Goal: Task Accomplishment & Management: Manage account settings

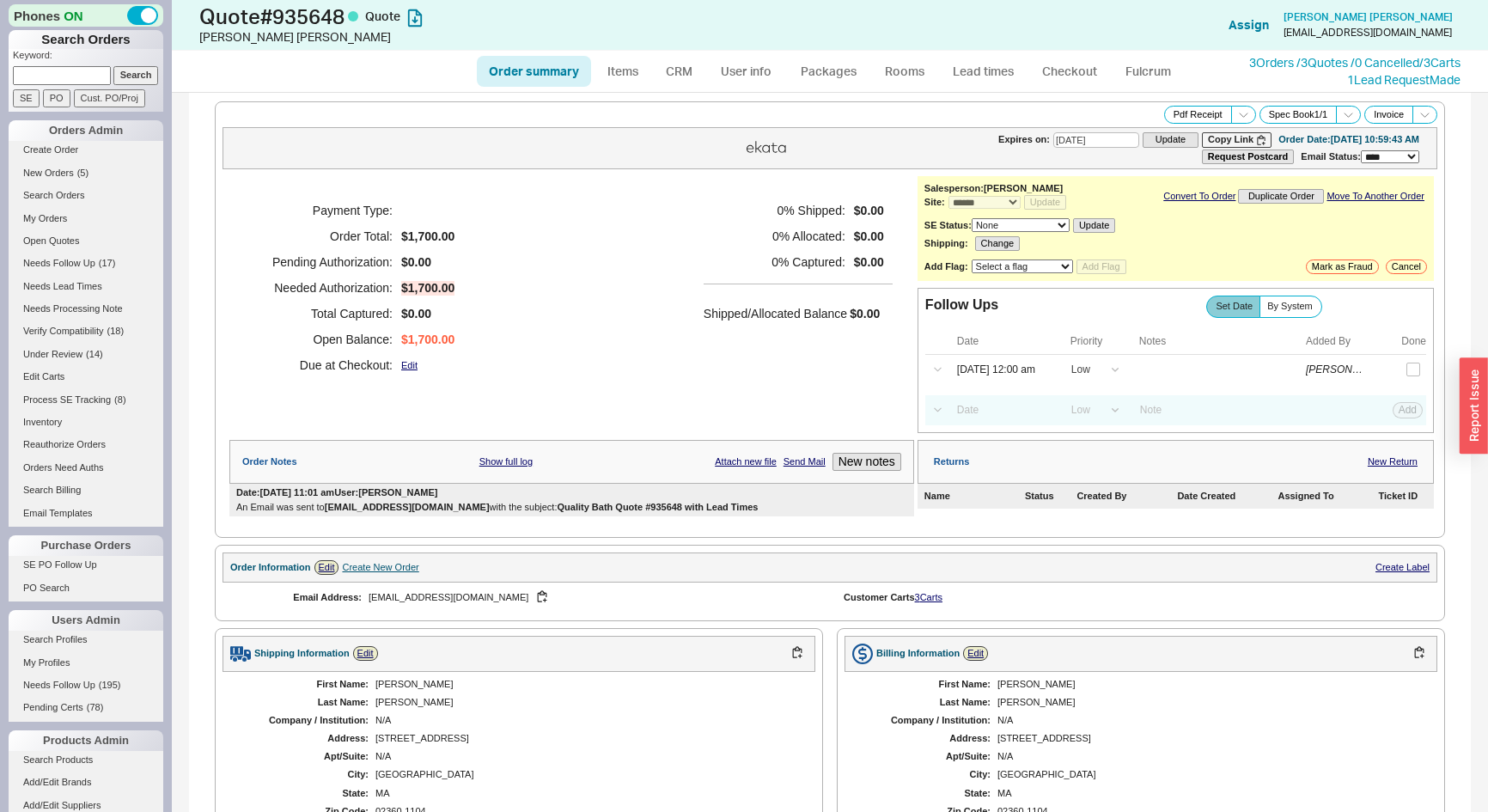
select select "*"
select select "LOW"
select select "3"
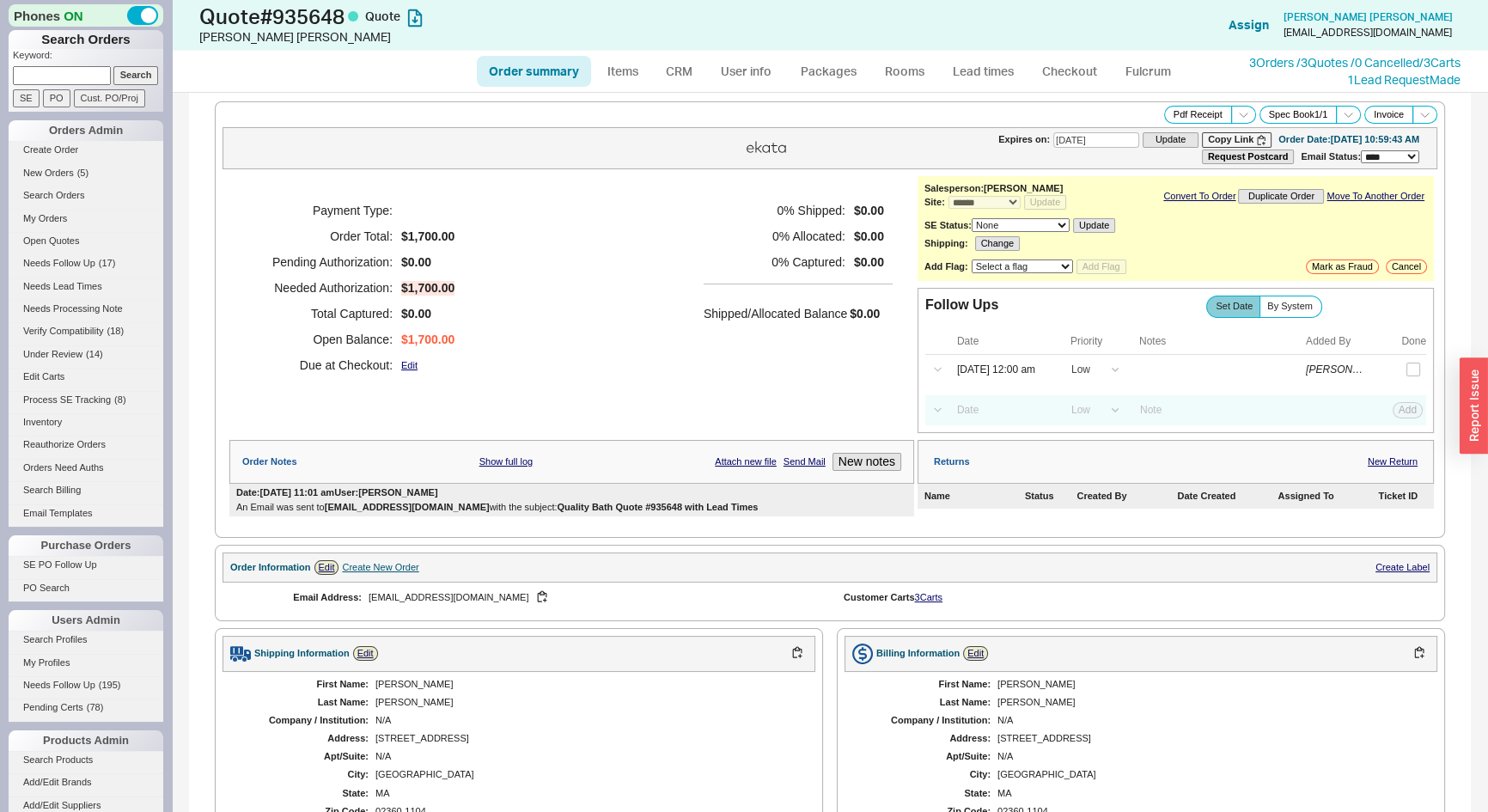
scroll to position [440, 0]
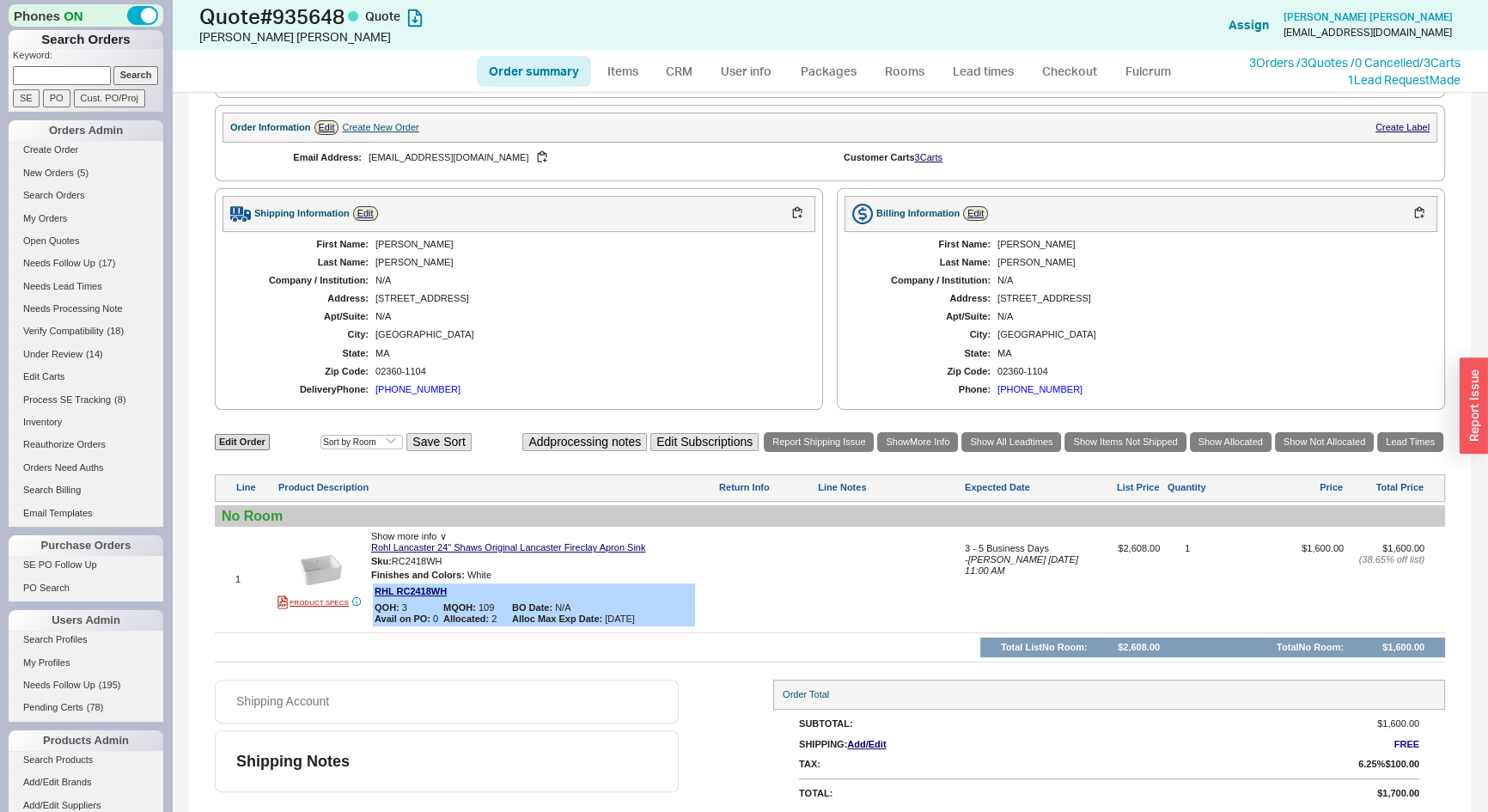
click at [556, 77] on link "Order summary" at bounding box center [533, 71] width 114 height 31
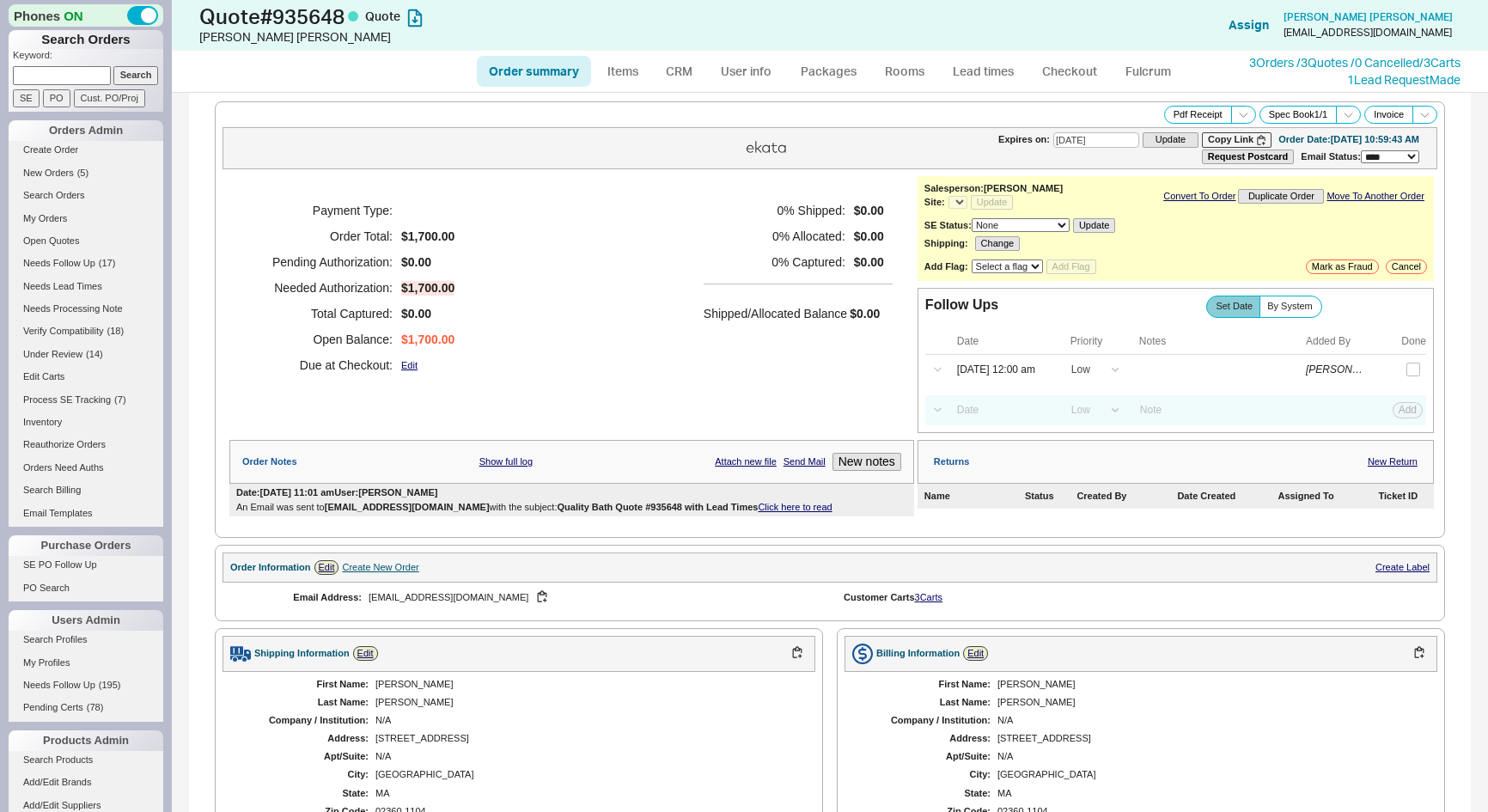
select select "*"
select select "LOW"
select select "3"
select select "*"
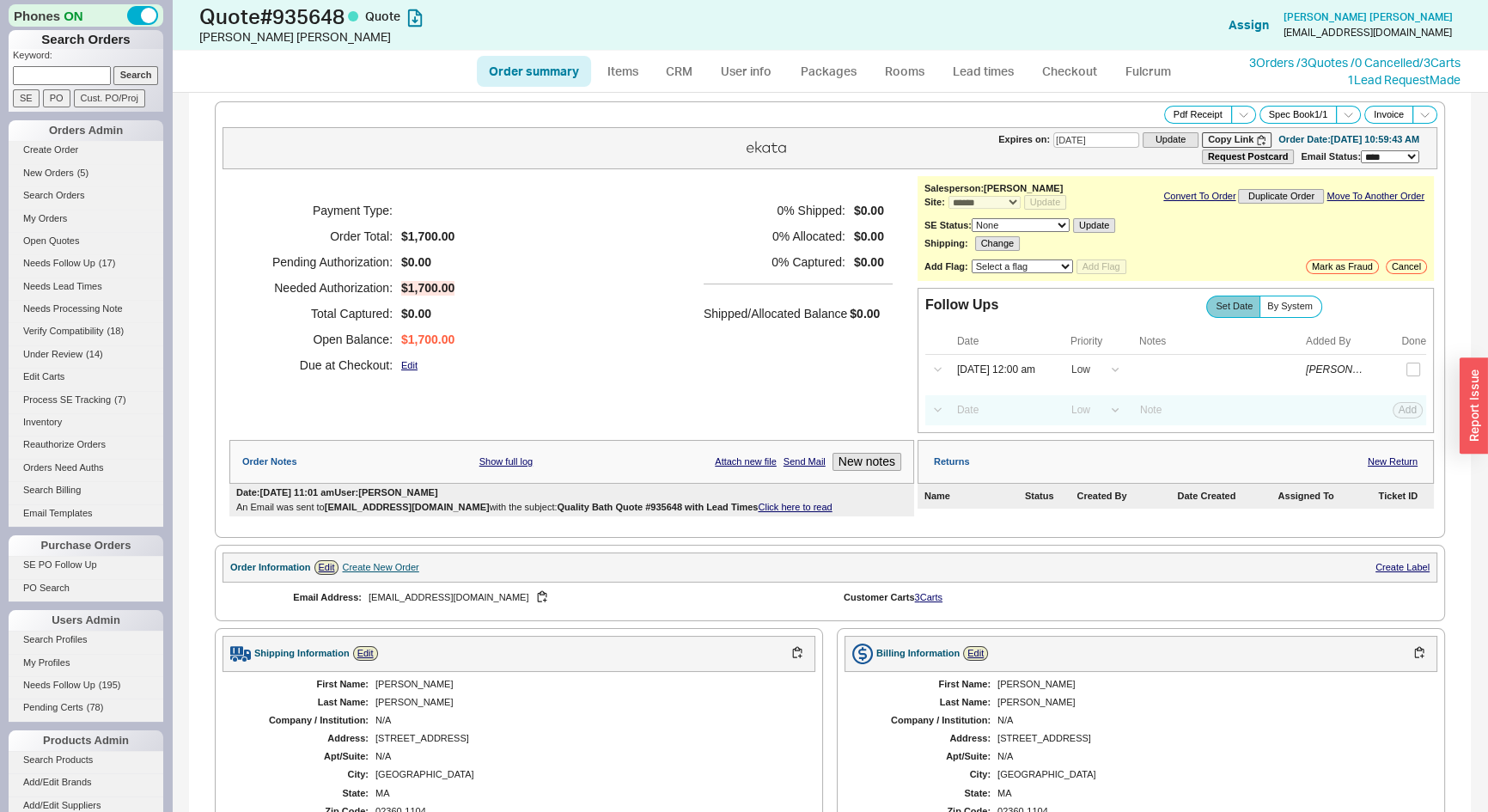
click at [776, 502] on link "Click here to read" at bounding box center [794, 506] width 74 height 10
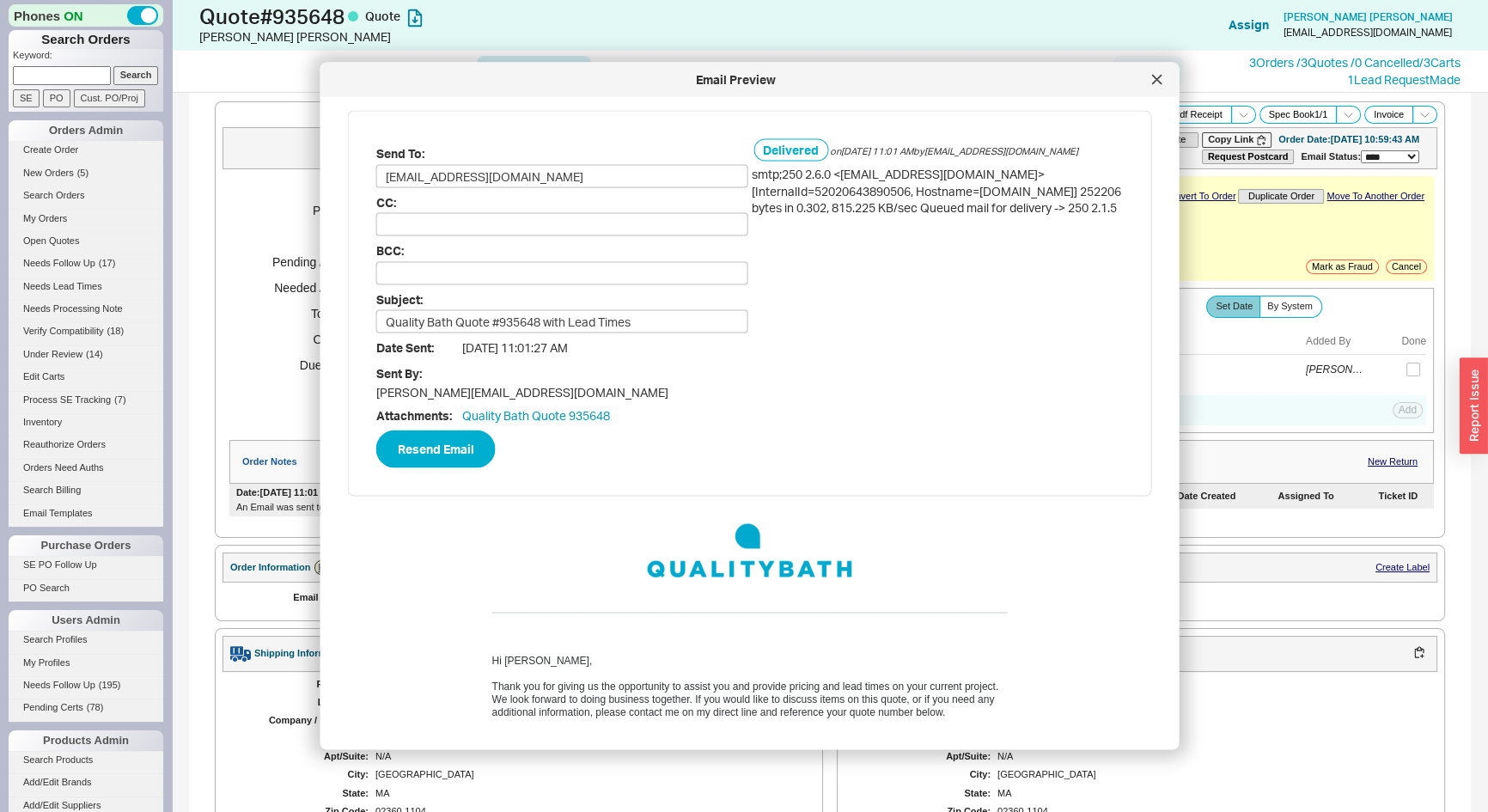
click at [1152, 75] on icon at bounding box center [1157, 79] width 10 height 10
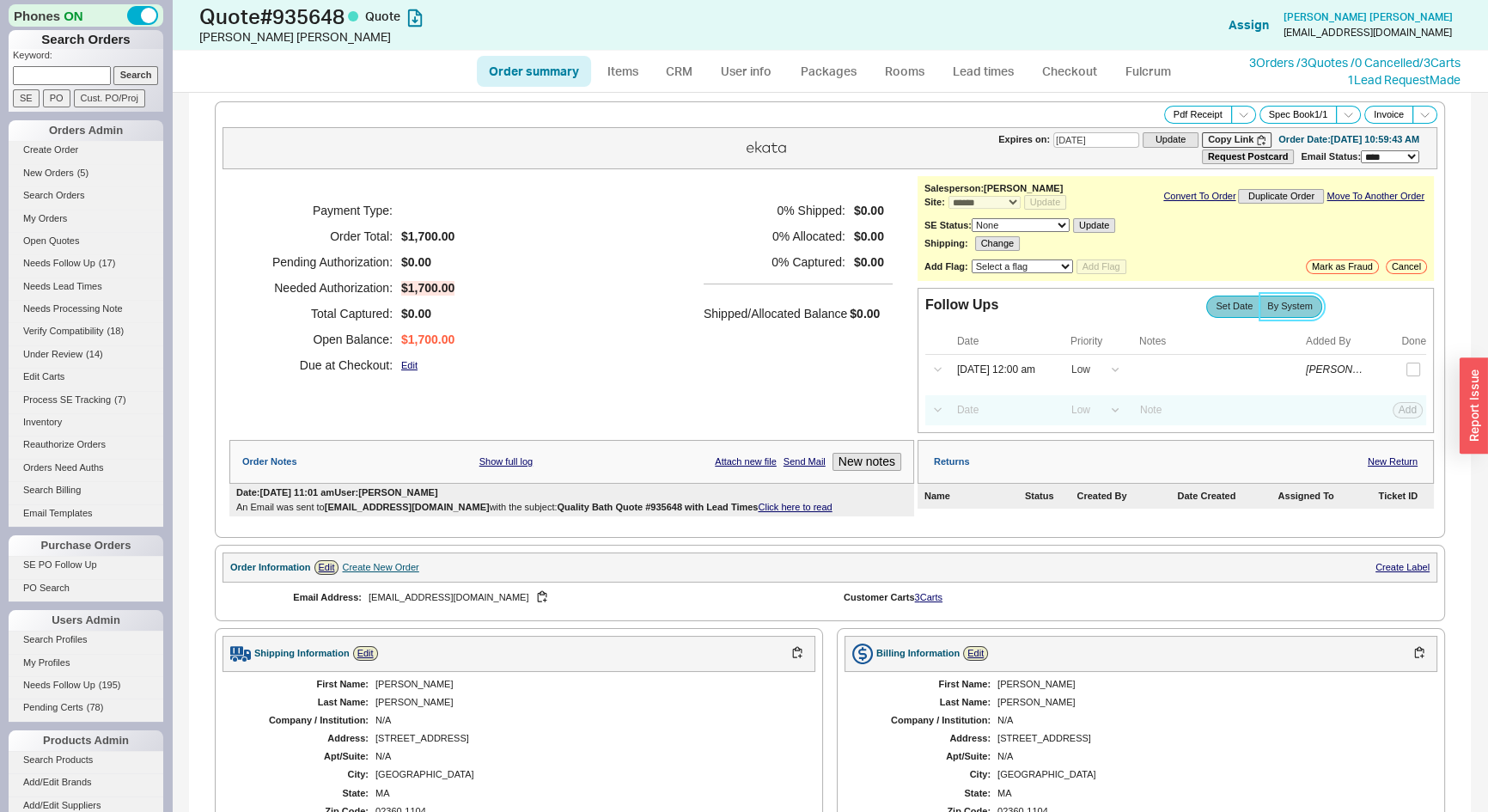
click at [1295, 300] on span "By System" at bounding box center [1290, 306] width 46 height 11
click at [0, 0] on input "By System" at bounding box center [0, 0] width 0 height 0
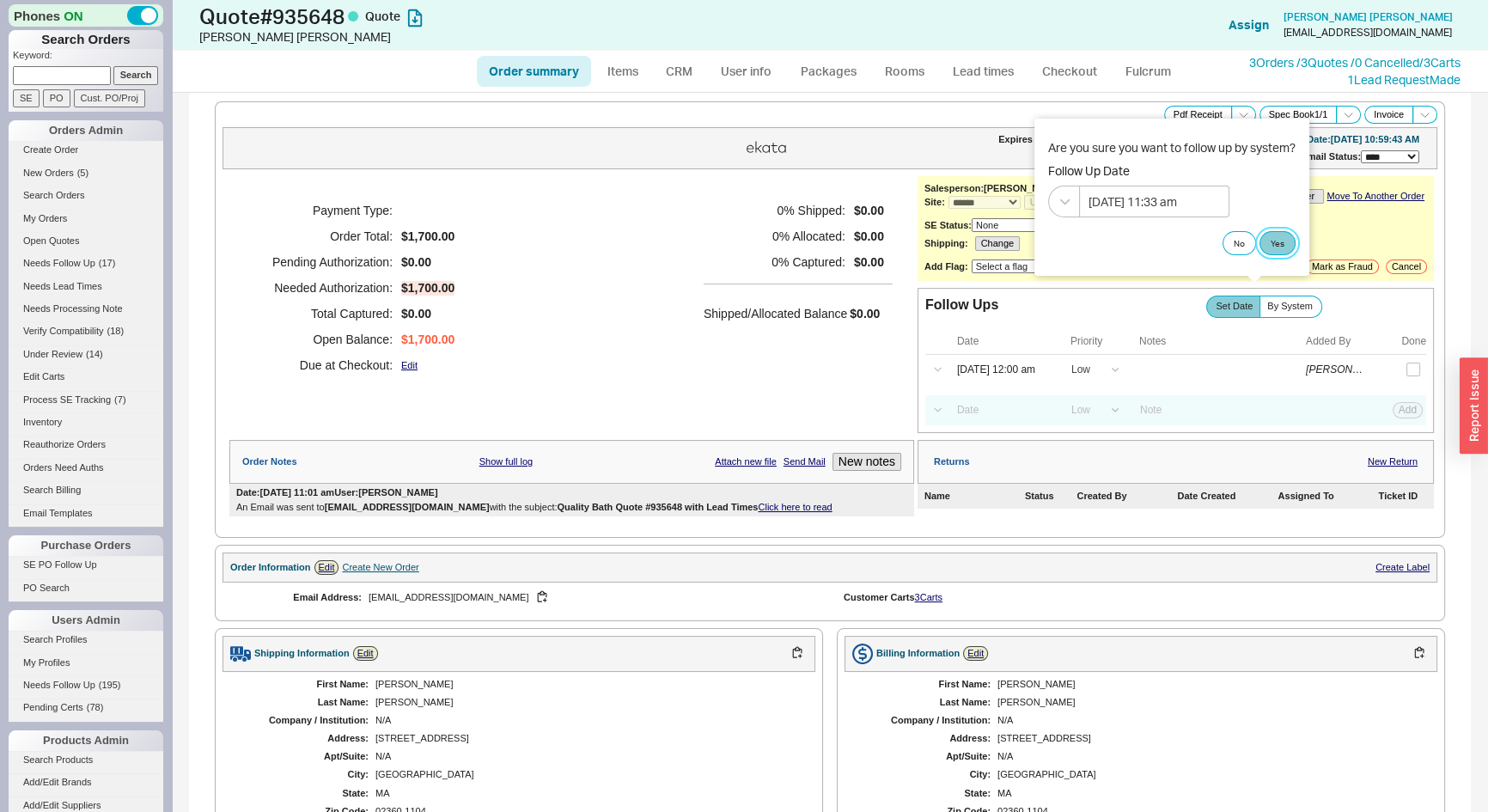
click at [1274, 238] on button "Yes" at bounding box center [1277, 243] width 36 height 24
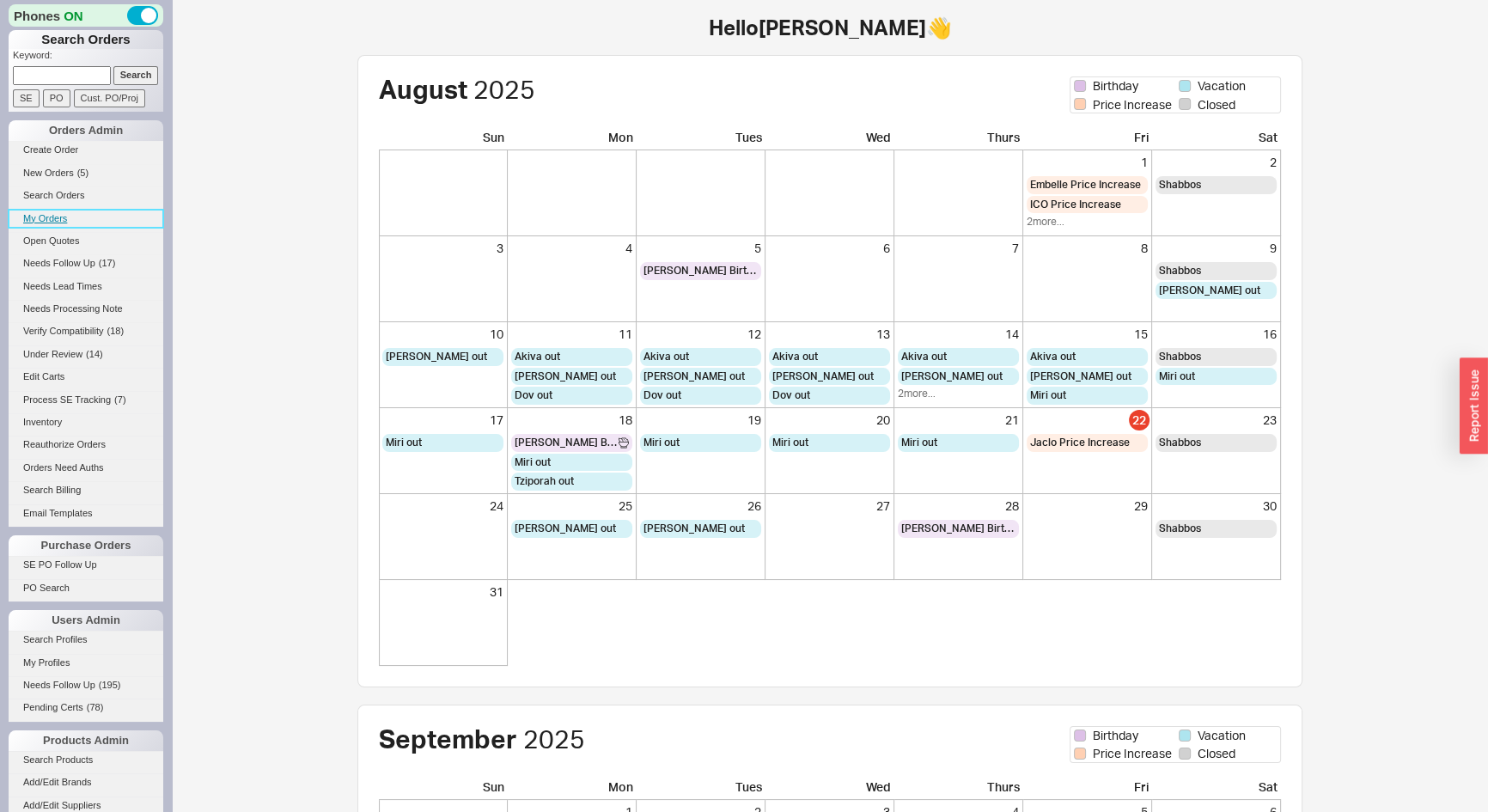
click at [60, 215] on link "My Orders" at bounding box center [86, 219] width 155 height 18
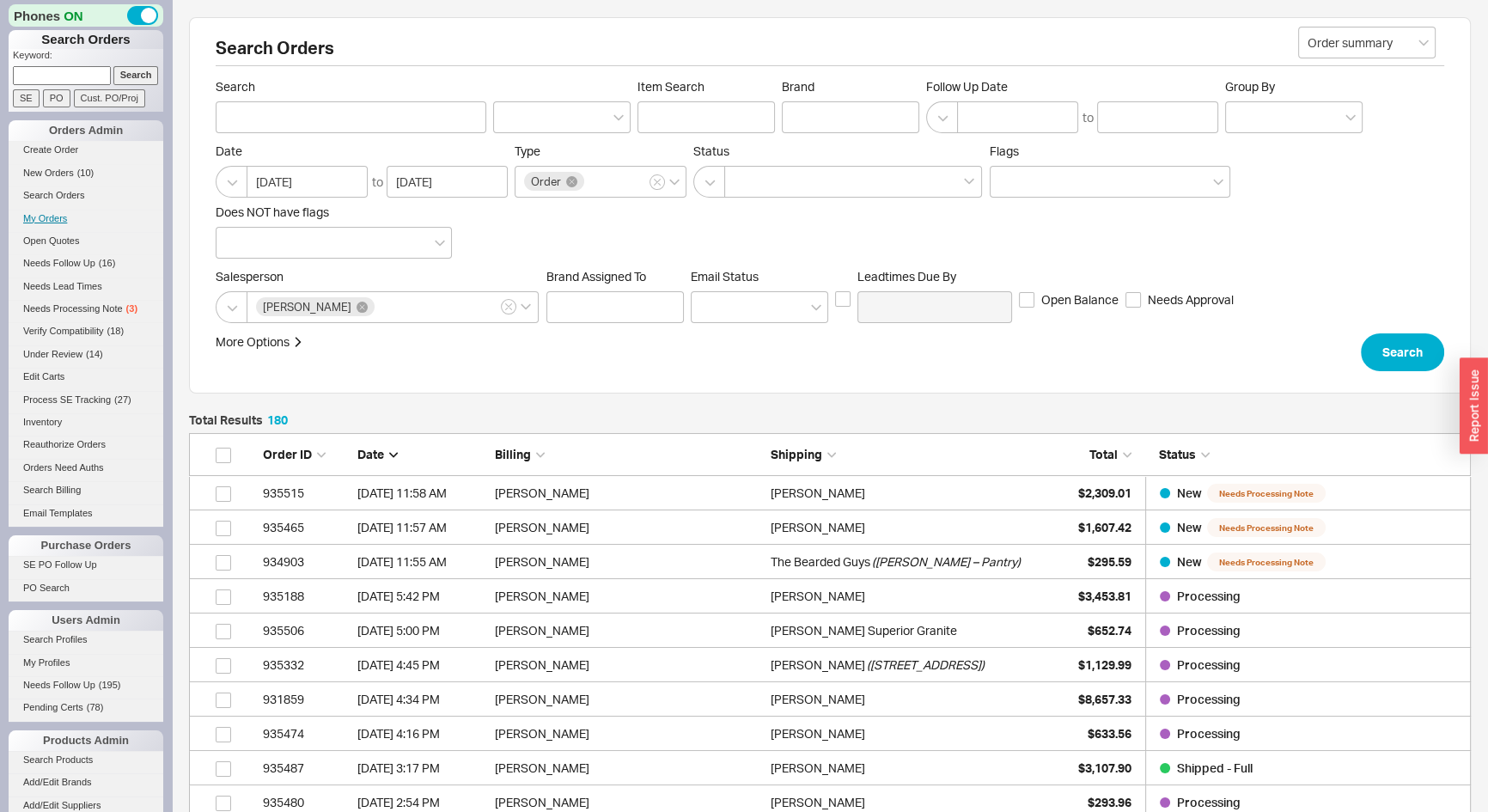
scroll to position [6215, 1270]
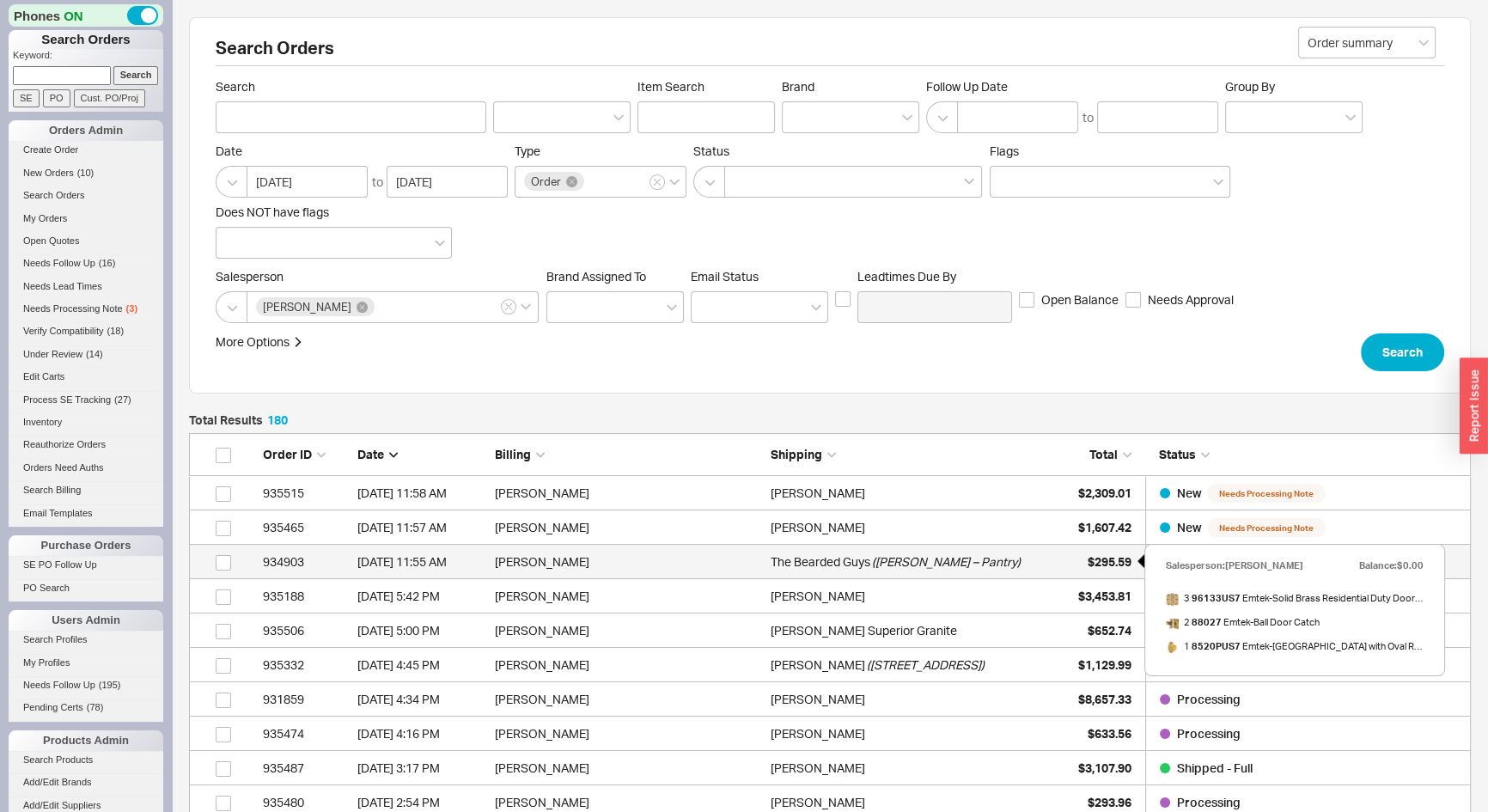
click at [1080, 560] on div "$295.59" at bounding box center [1089, 562] width 86 height 34
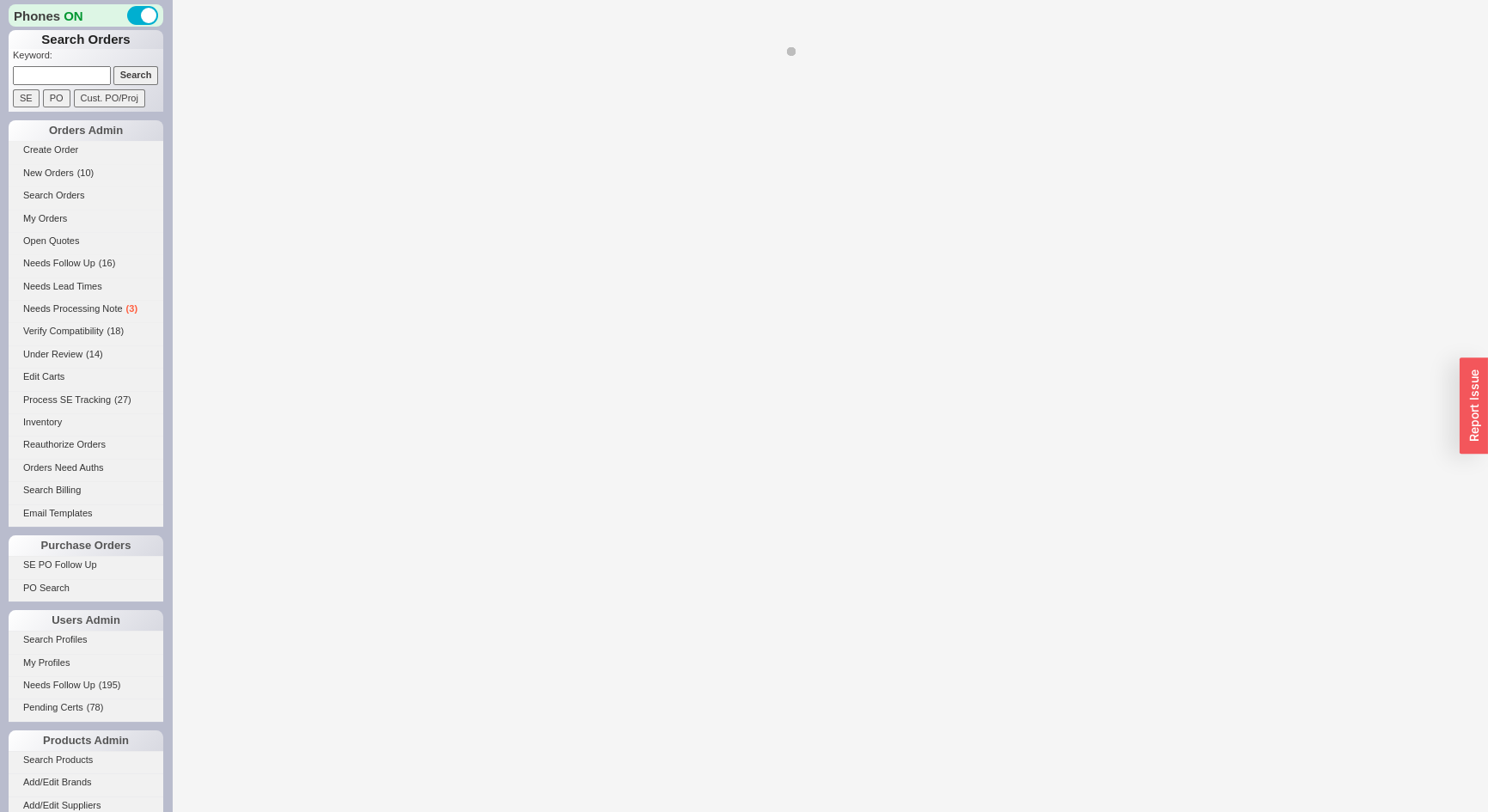
select select "*"
select select "LOW"
select select "3"
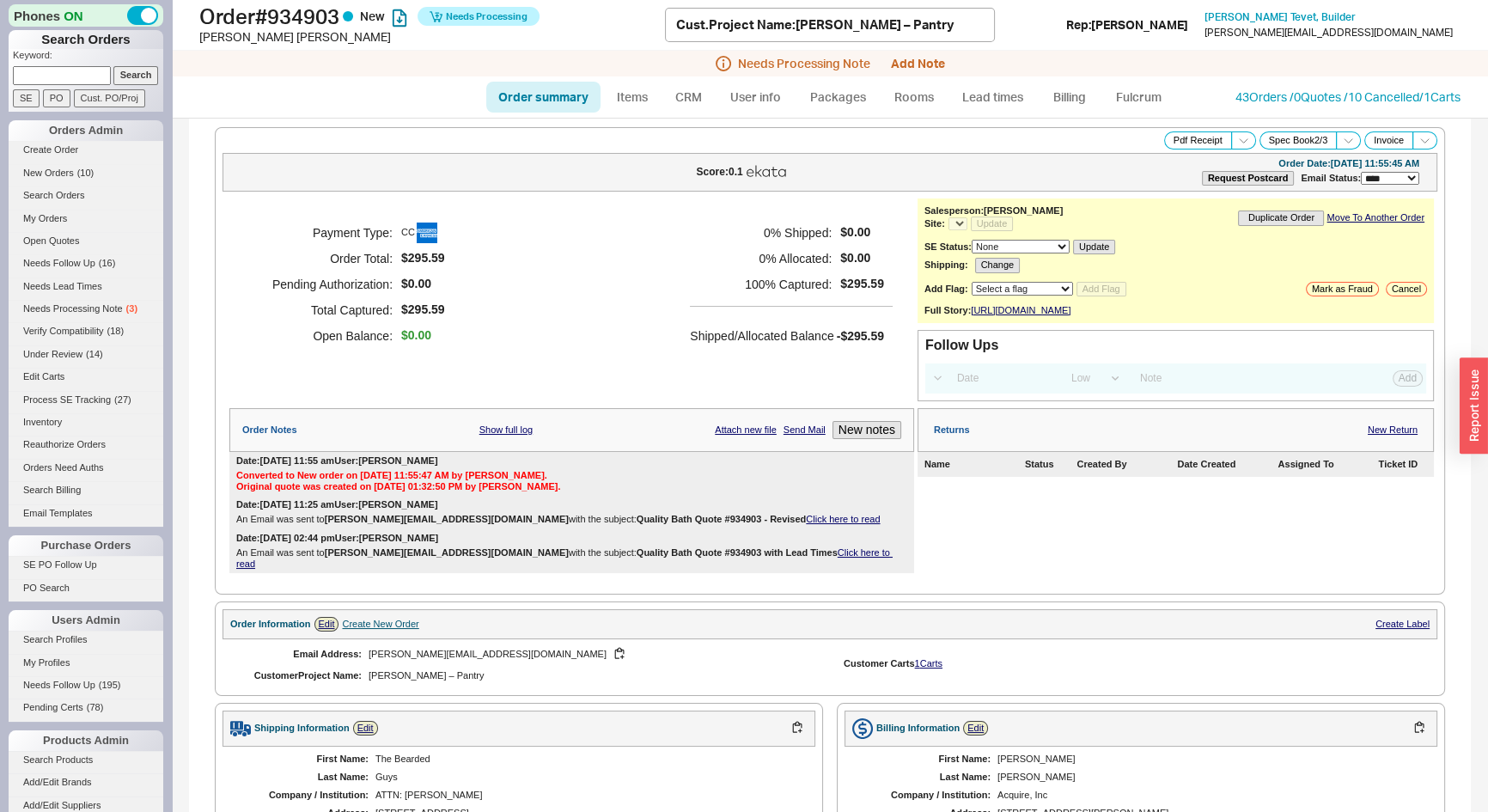
select select "*"
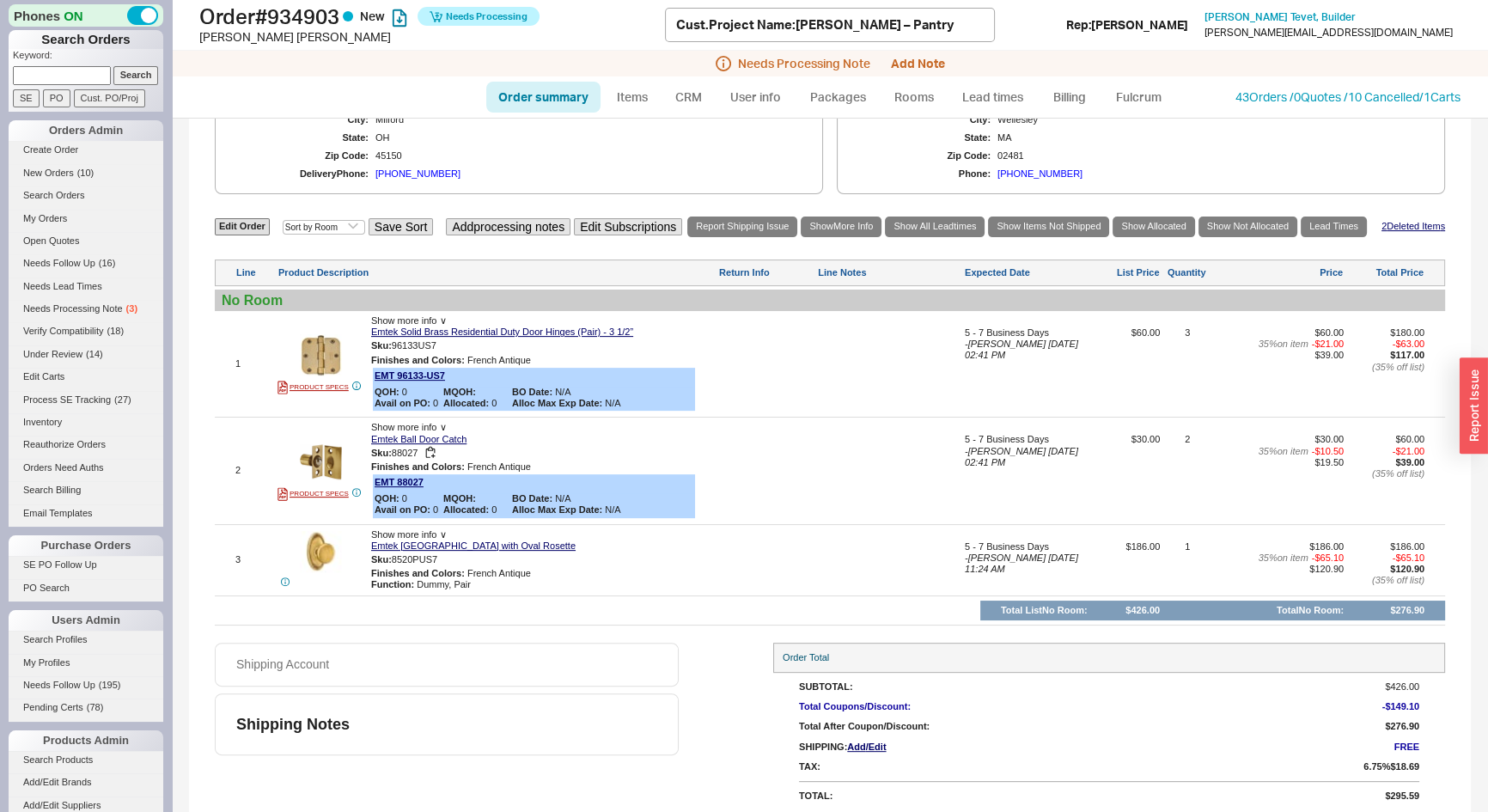
scroll to position [734, 0]
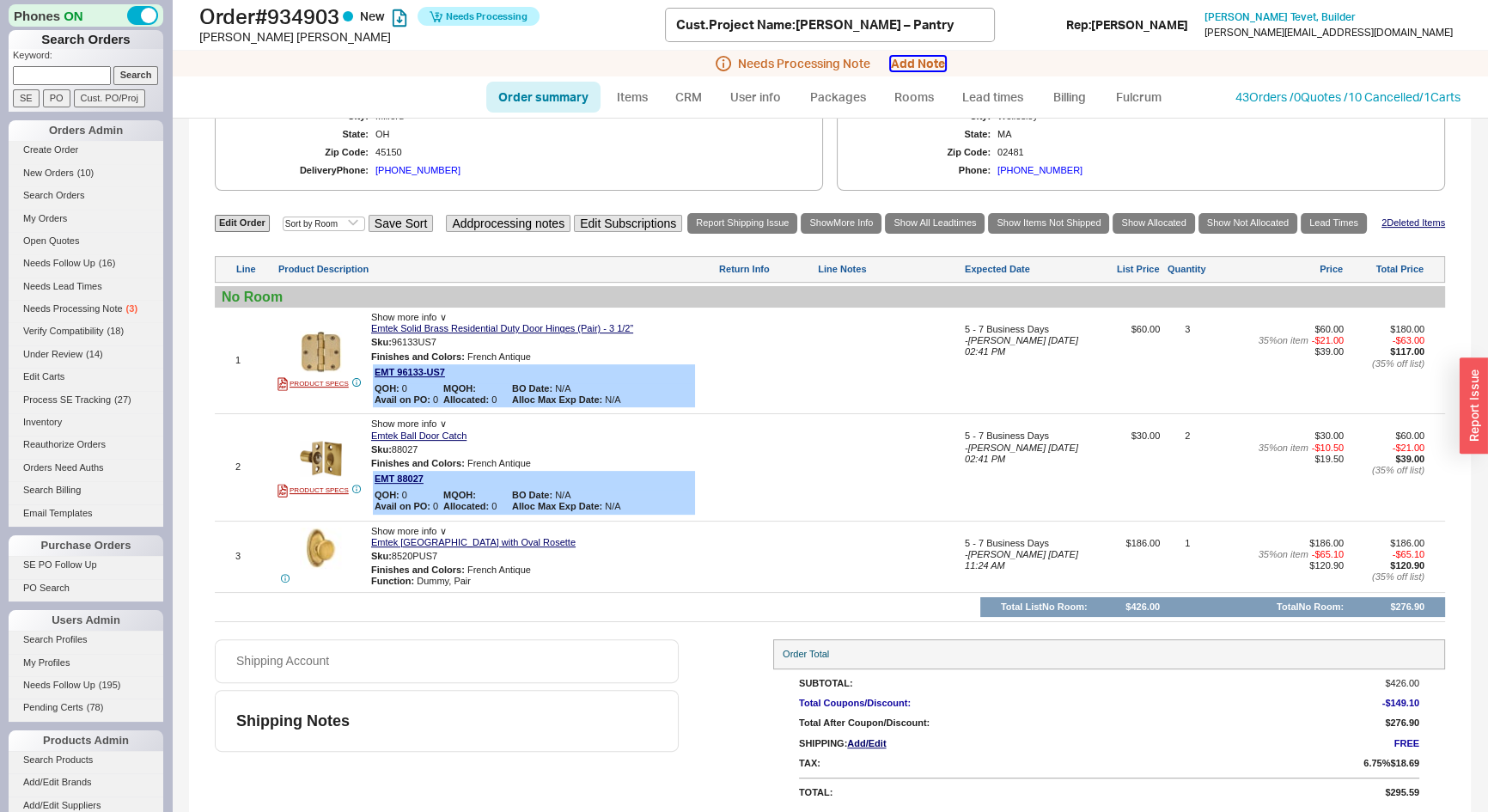
click at [922, 68] on button "Add Note" at bounding box center [918, 63] width 54 height 13
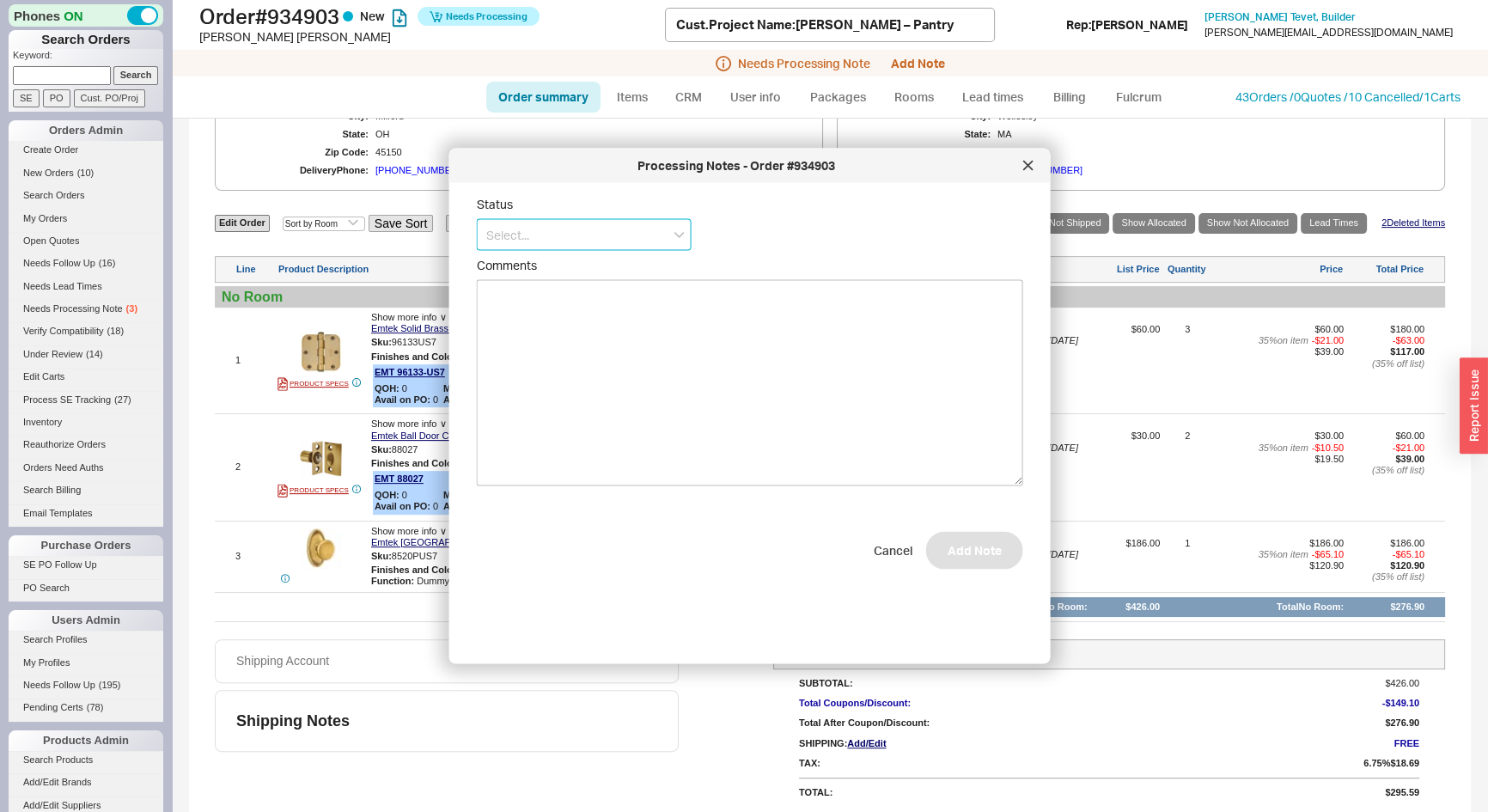
click at [603, 242] on input at bounding box center [584, 235] width 215 height 31
click at [564, 331] on div "Ships as Available" at bounding box center [584, 331] width 213 height 31
type input "Ships as Available"
click at [952, 564] on button "Add Note" at bounding box center [975, 558] width 97 height 38
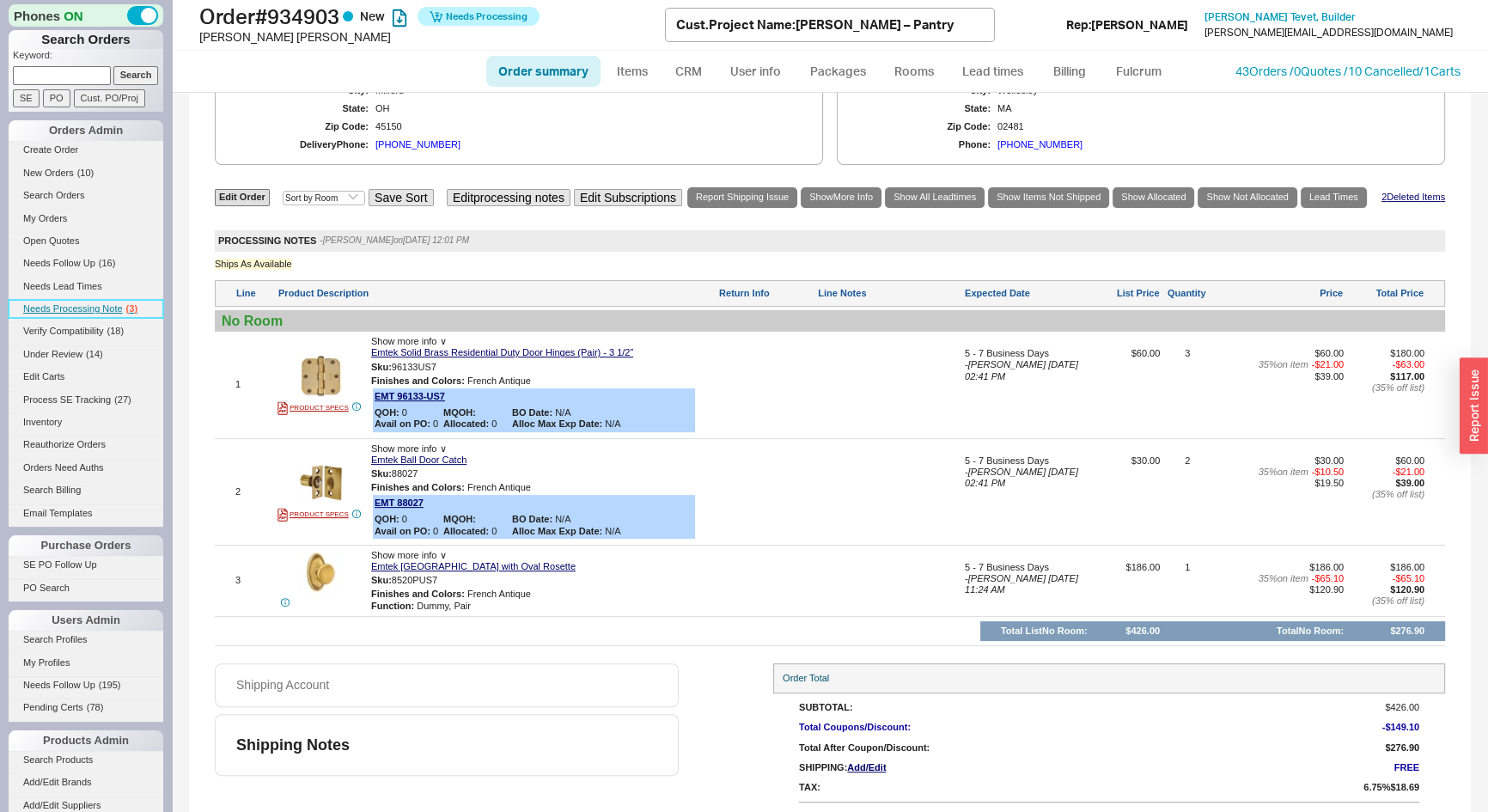
click at [104, 306] on span "Needs Processing Note" at bounding box center [73, 308] width 100 height 10
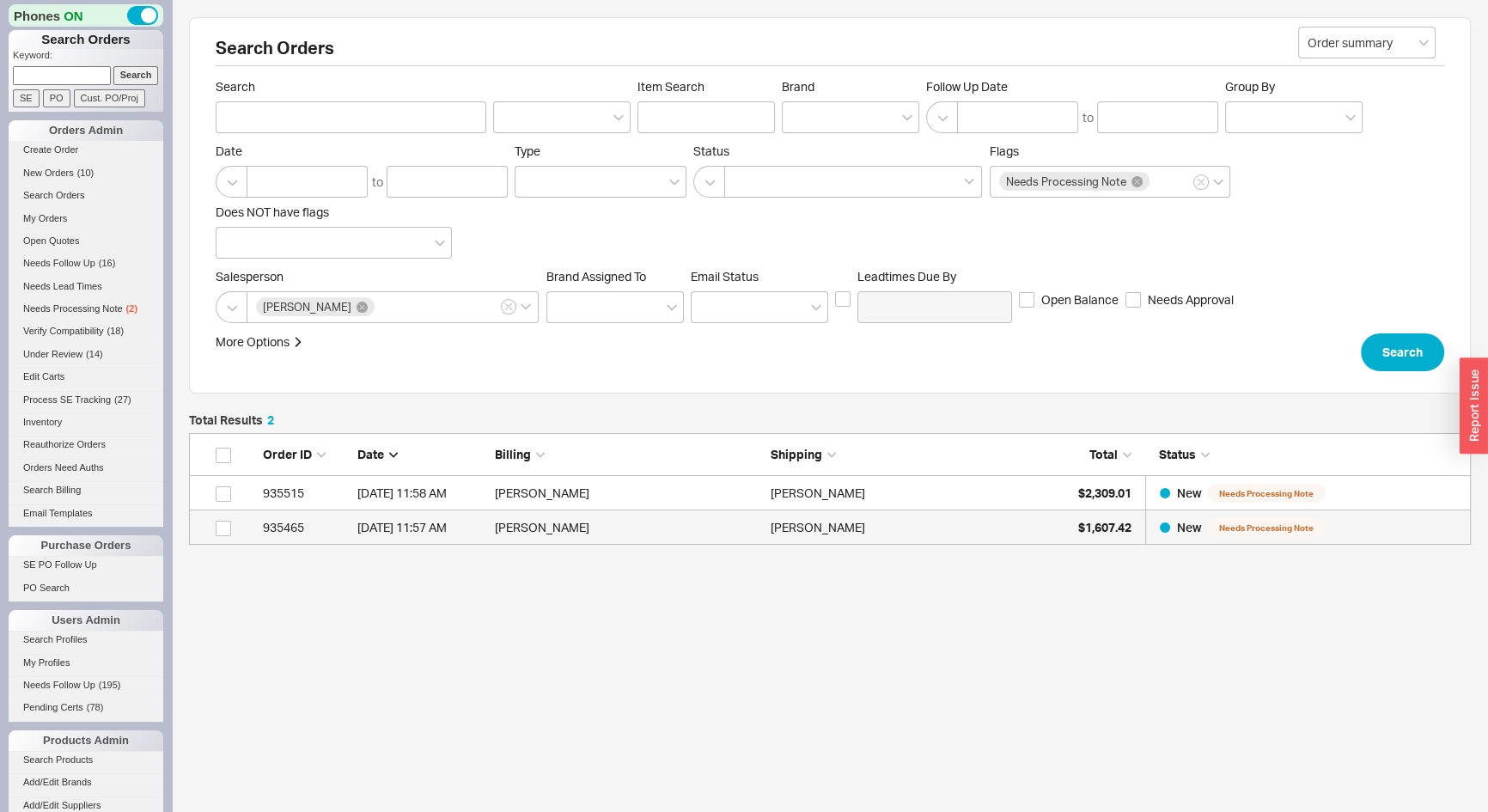
scroll to position [100, 1270]
click at [893, 545] on div "Total Results 2 Order ID Date Billing Shipping Total Status 935515 8/22/25 11:5…" at bounding box center [829, 569] width 1282 height 312
click at [895, 540] on div "Clifford Comfort" at bounding box center [904, 527] width 267 height 34
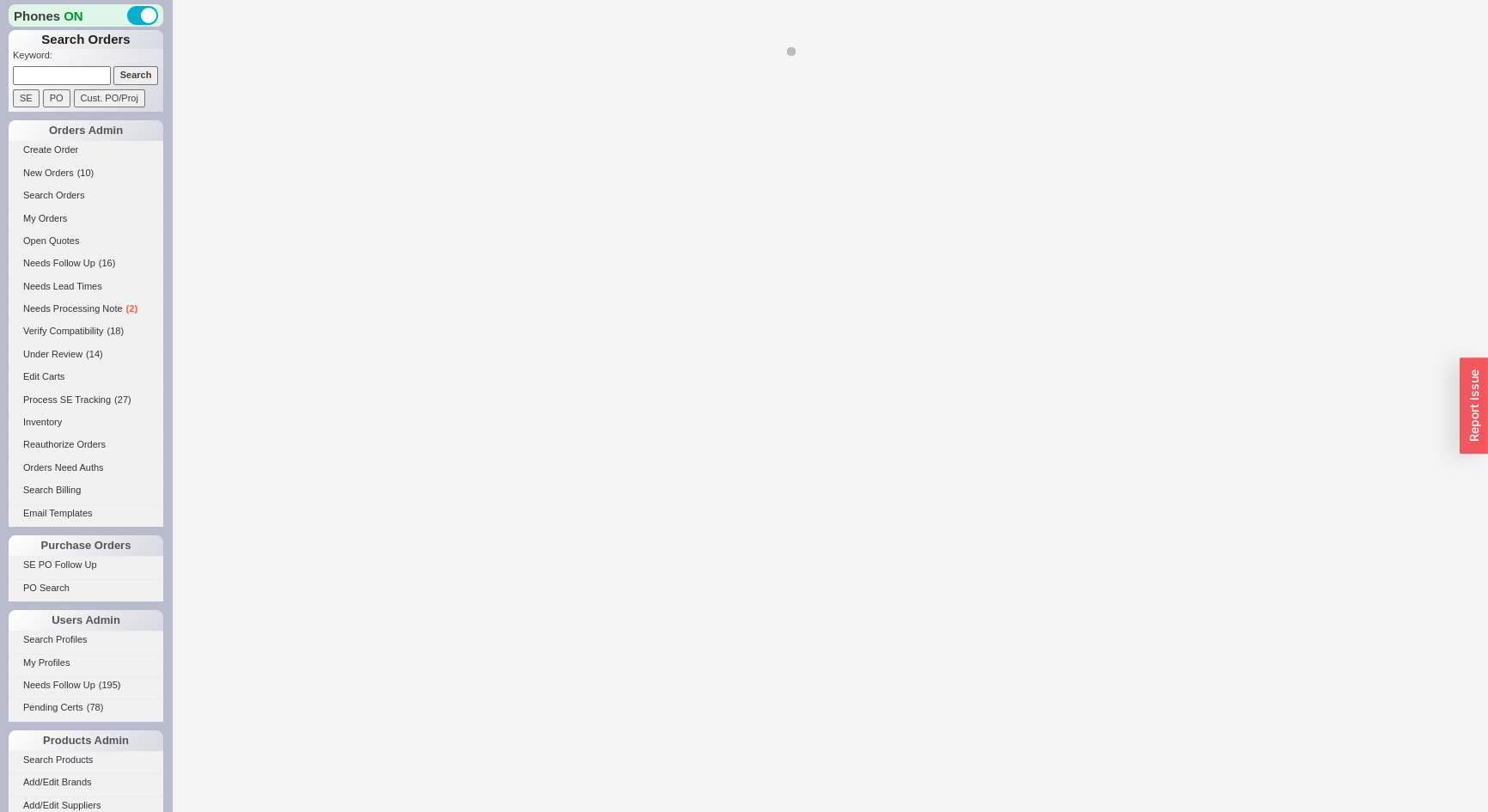
select select "*"
select select "LOW"
select select "3"
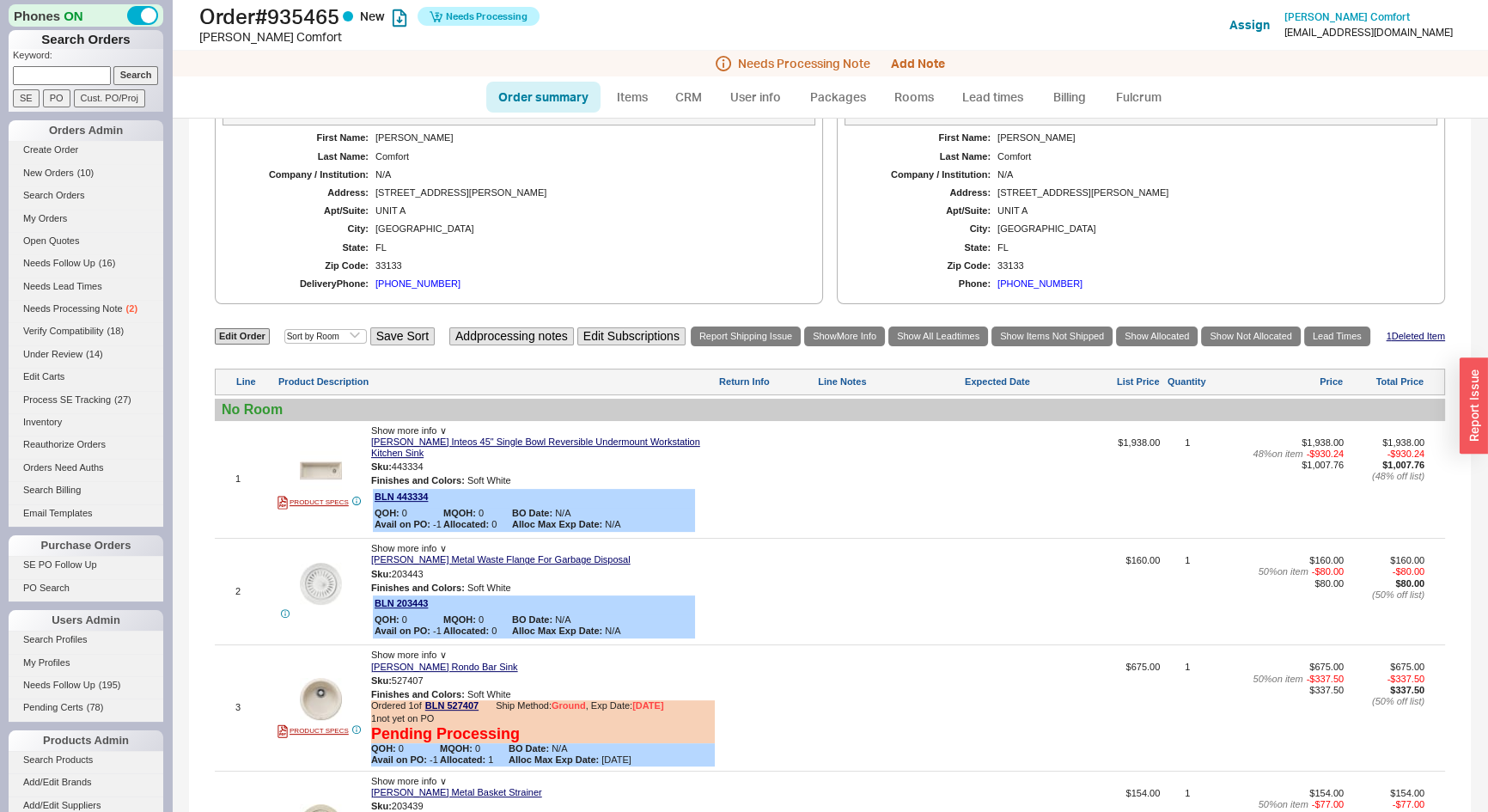
scroll to position [619, 0]
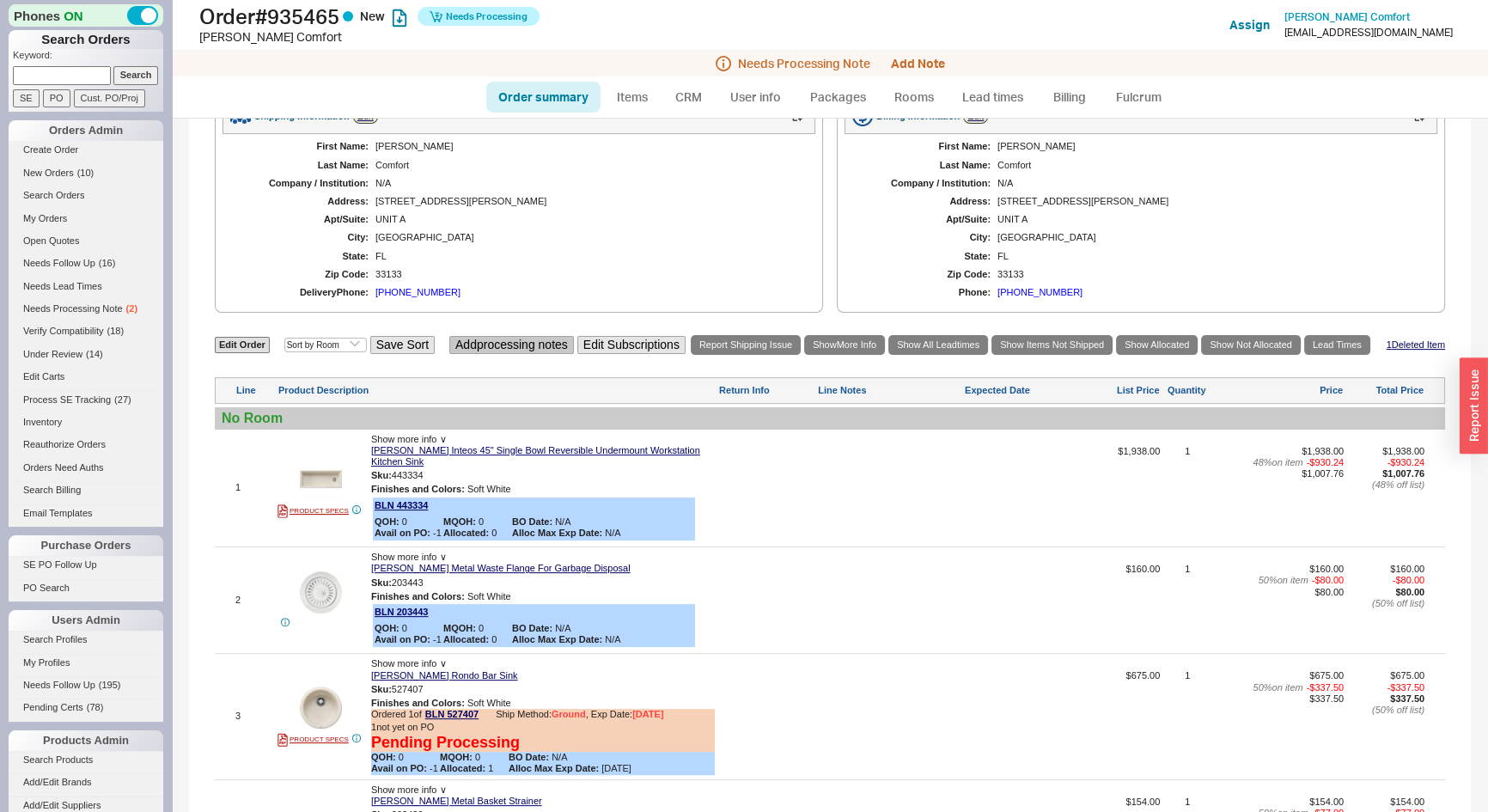
click at [521, 354] on button "Add processing notes" at bounding box center [512, 344] width 124 height 18
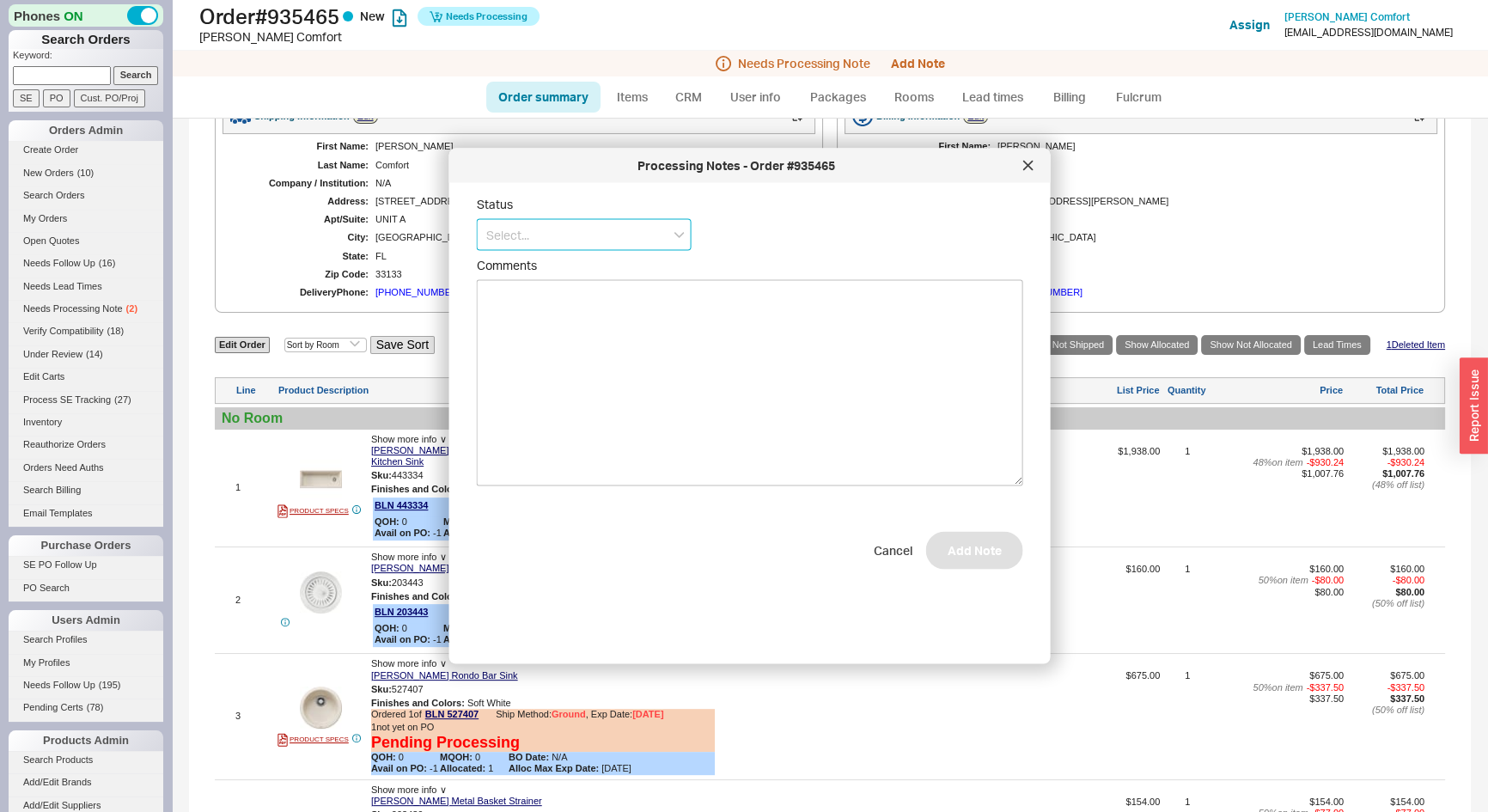
click at [518, 236] on input at bounding box center [584, 235] width 215 height 31
click at [540, 337] on div "Ships as Available" at bounding box center [584, 331] width 213 height 31
type input "Ships as Available"
click at [952, 564] on button "Add Note" at bounding box center [975, 558] width 97 height 38
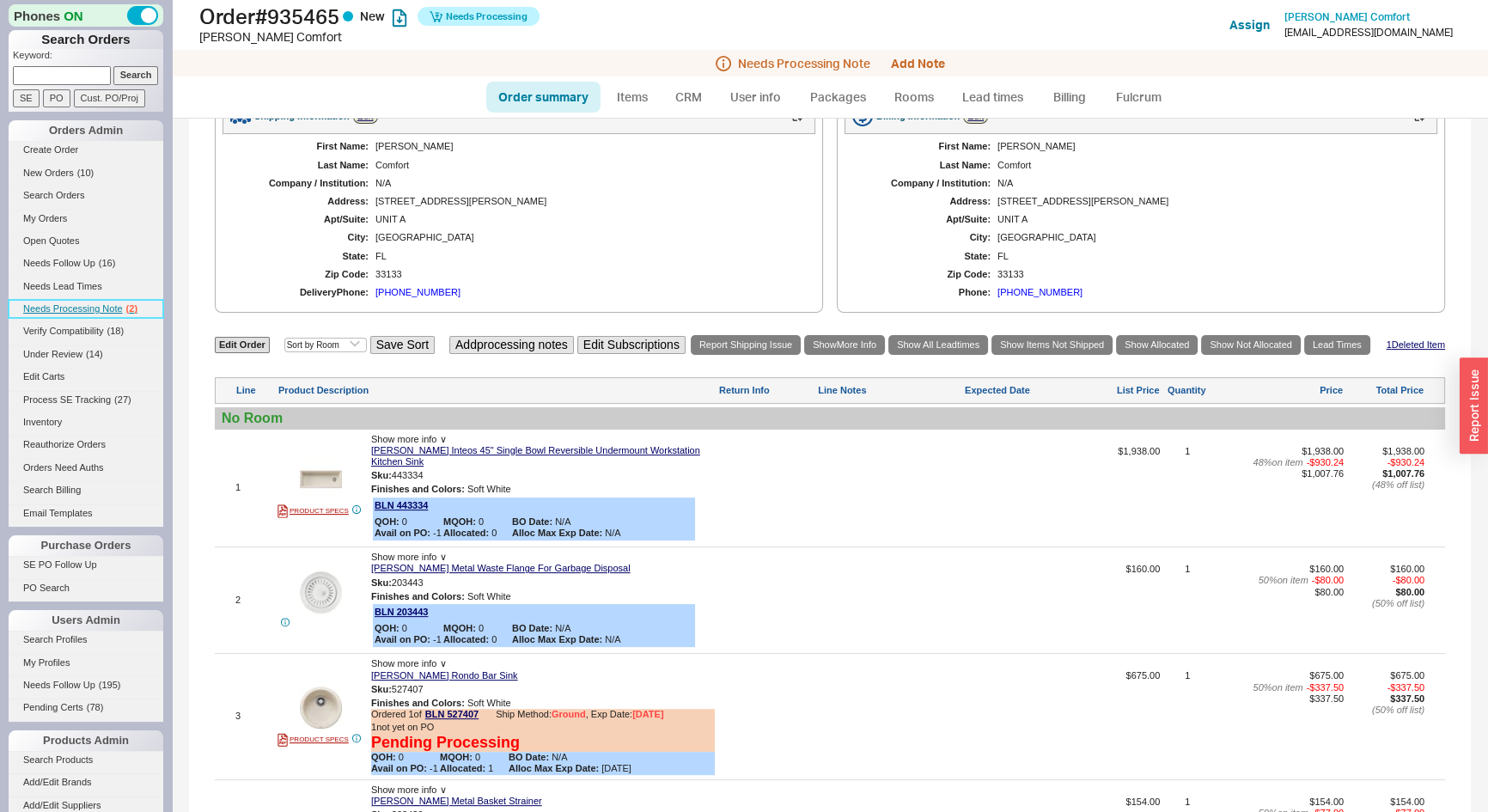
click at [96, 303] on span "Needs Processing Note" at bounding box center [73, 308] width 100 height 10
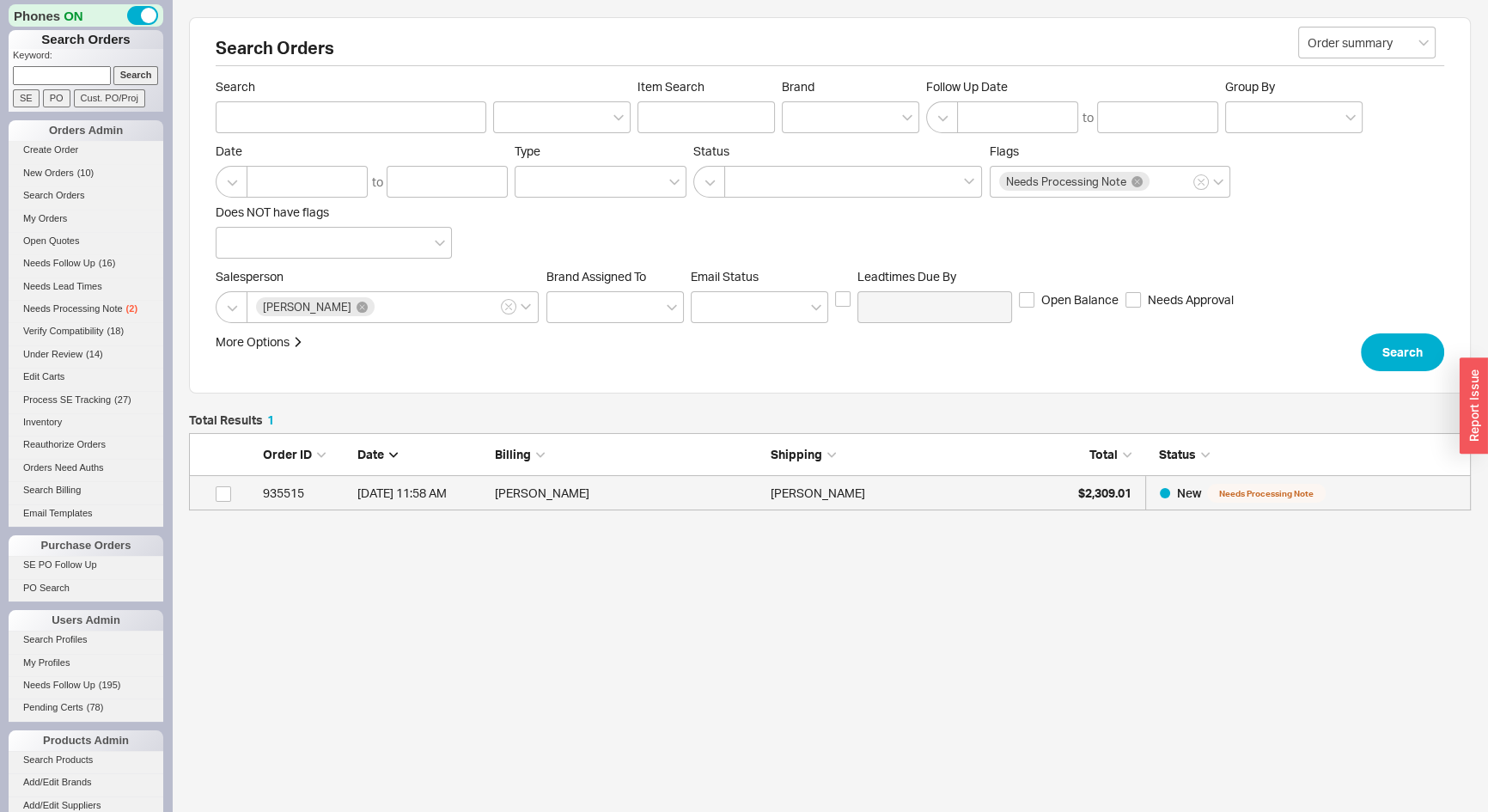
scroll to position [66, 1270]
click at [805, 481] on div "Amanda Safina" at bounding box center [818, 493] width 94 height 34
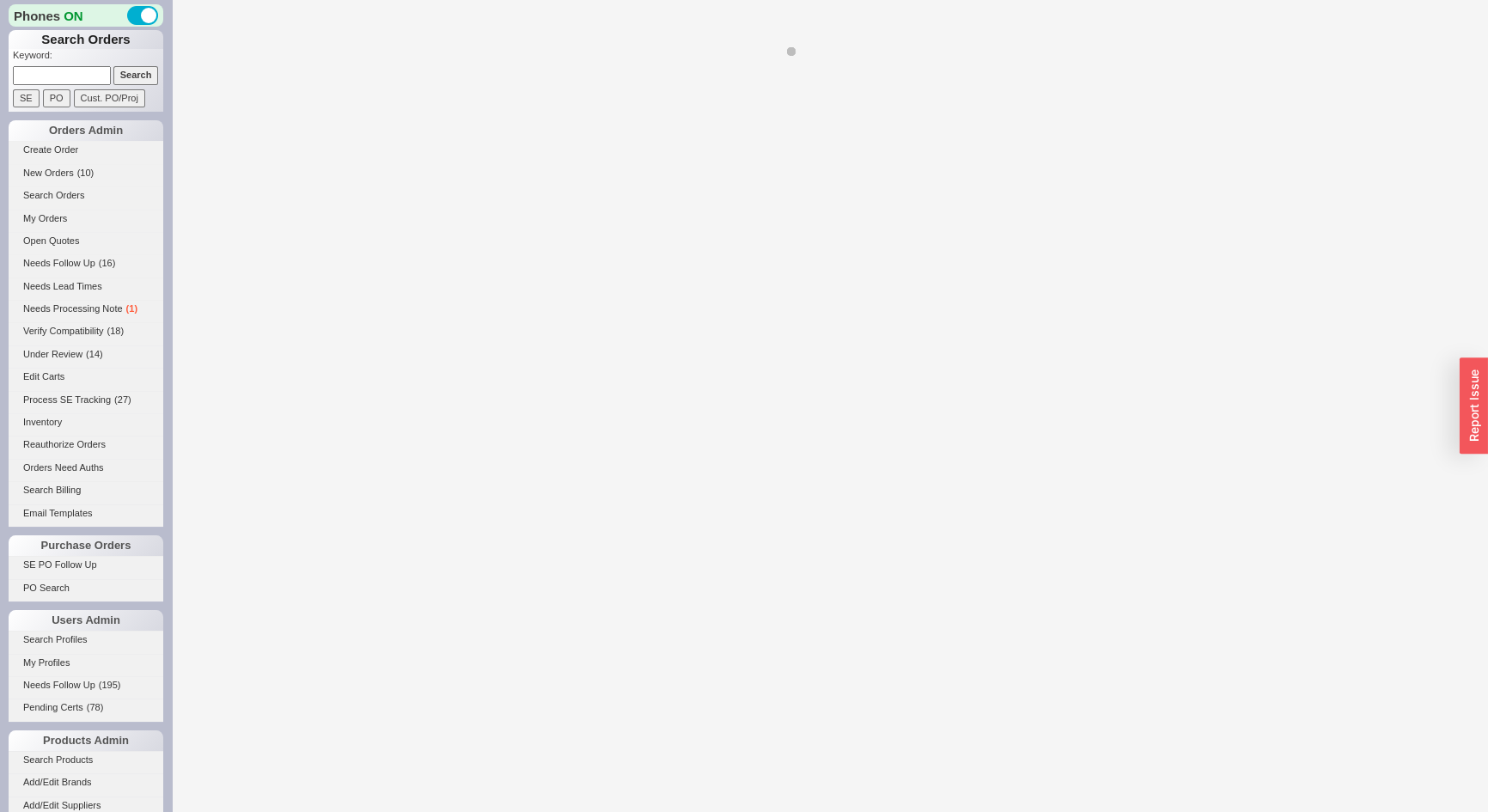
select select "*"
select select "LOW"
select select "3"
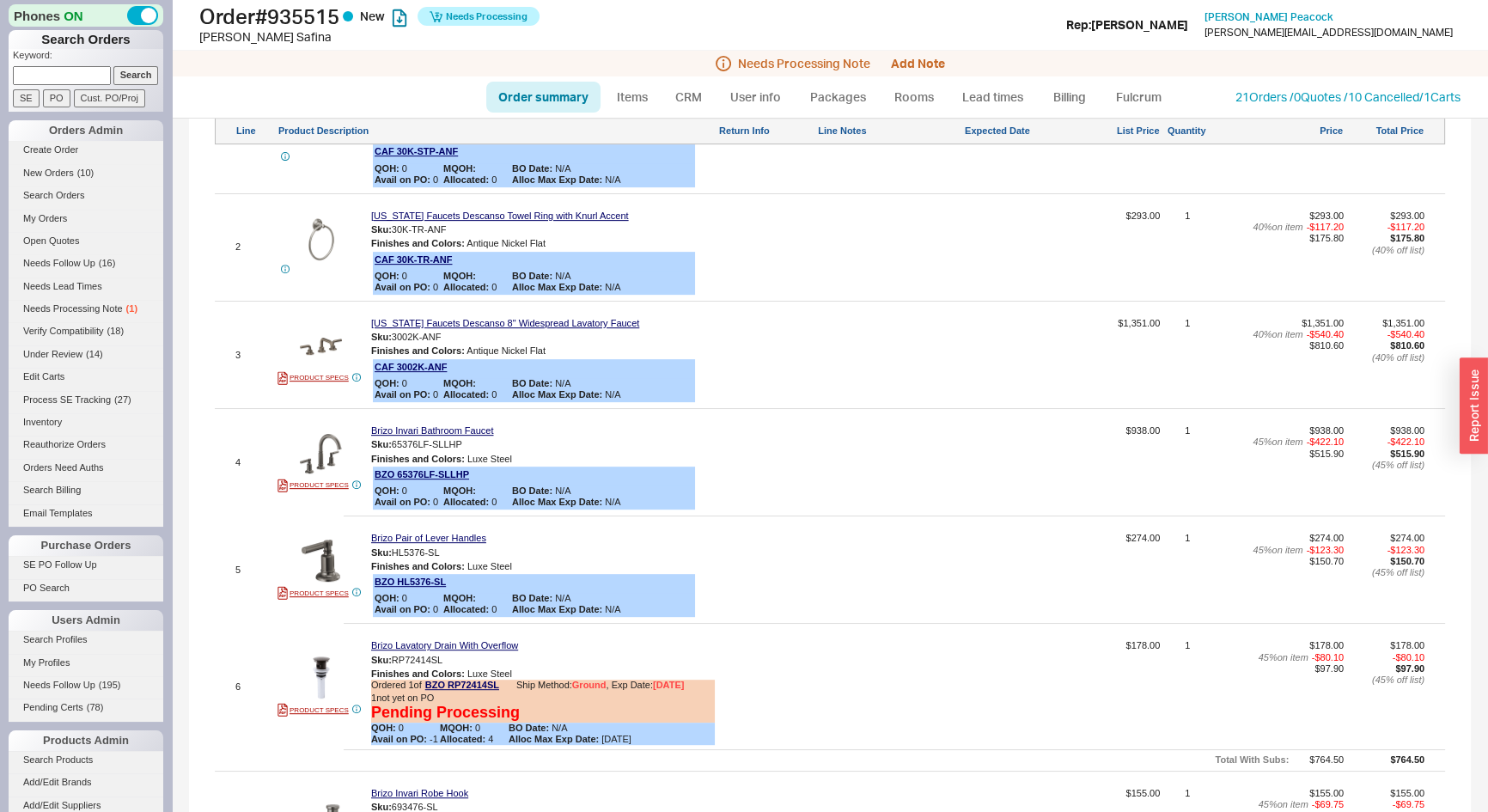
scroll to position [702, 0]
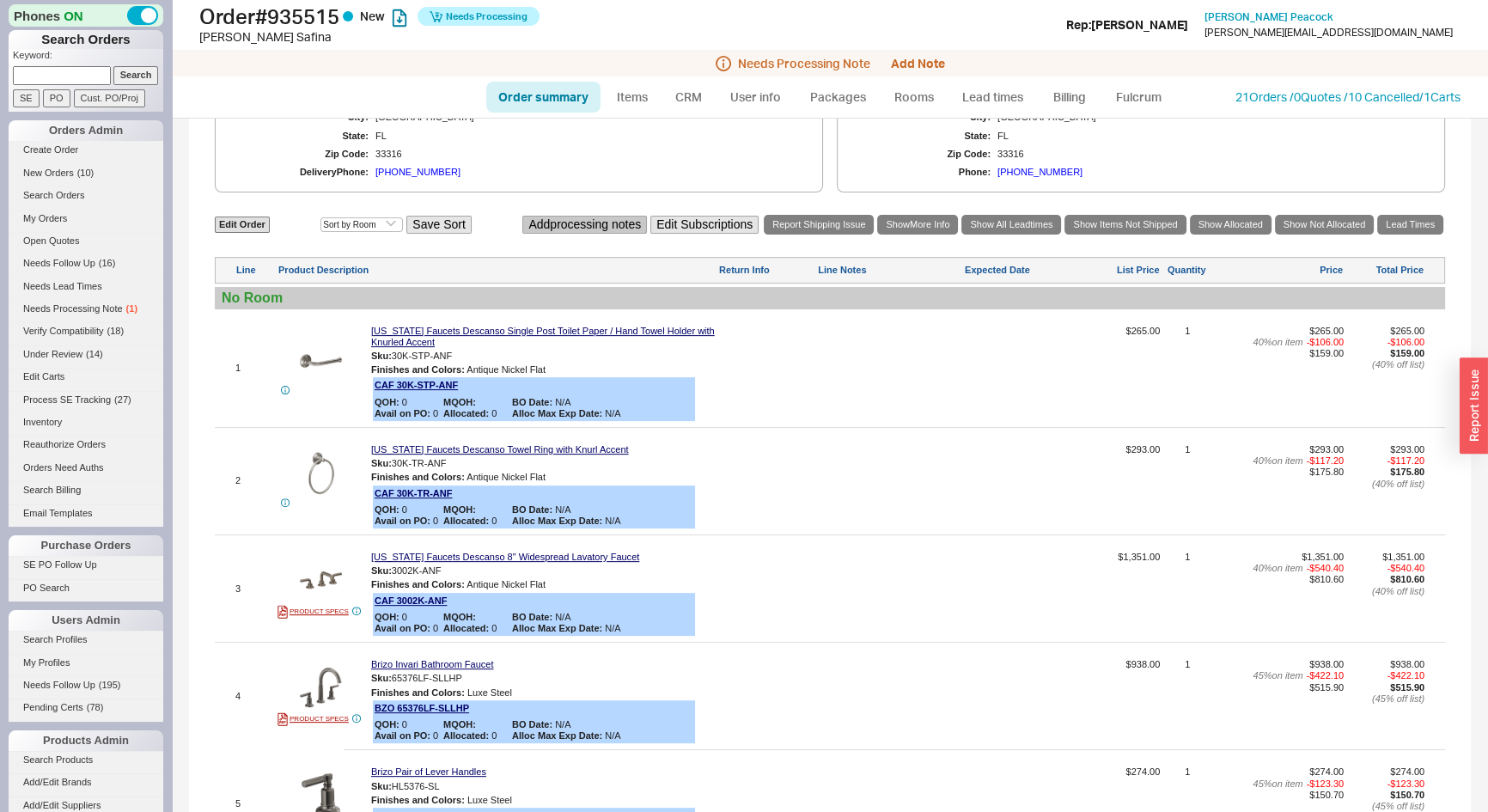
click at [569, 234] on button "Add processing notes" at bounding box center [585, 225] width 124 height 18
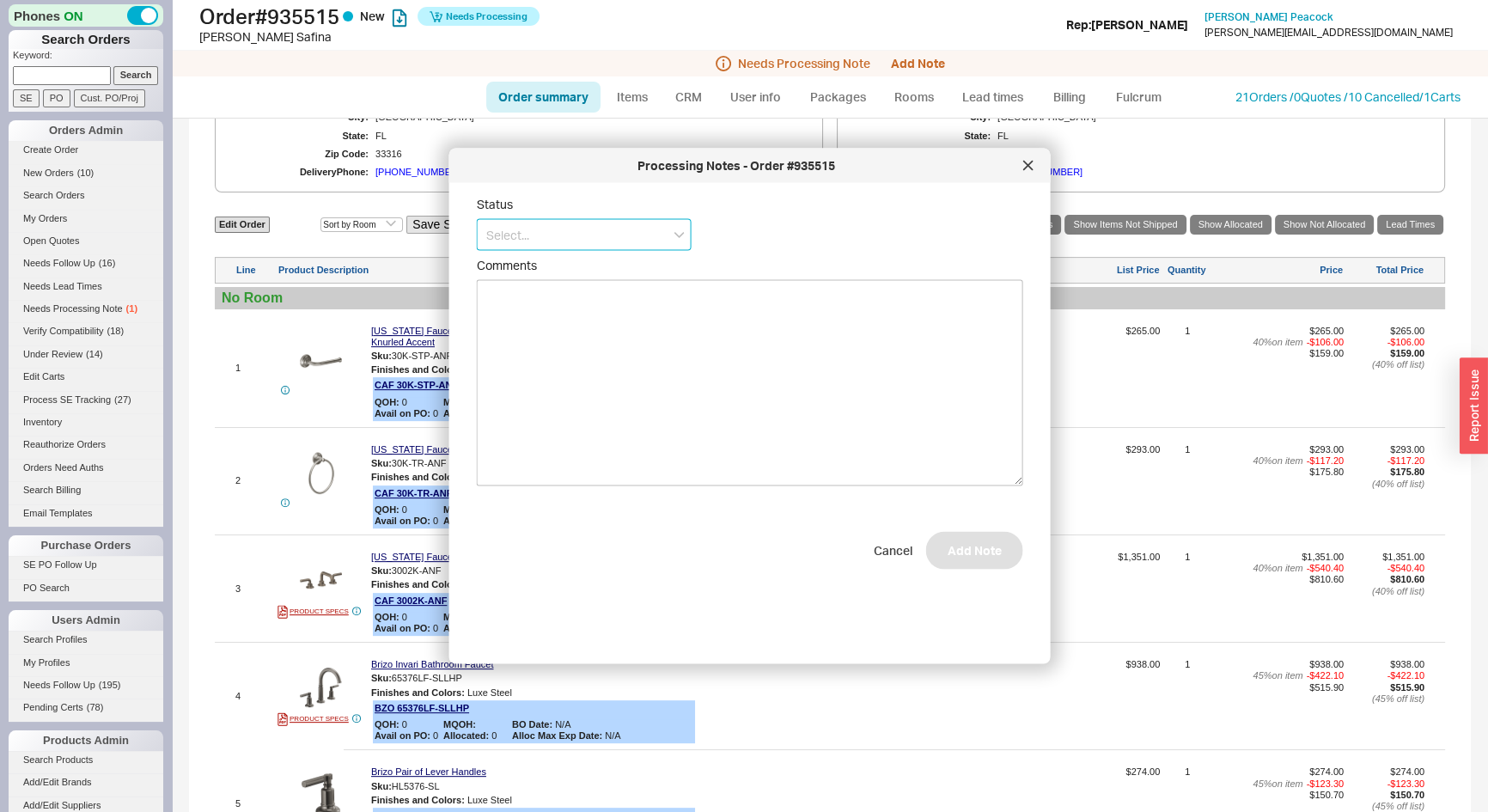
click at [603, 240] on input at bounding box center [584, 235] width 215 height 31
click at [566, 324] on div "Ships as Available" at bounding box center [584, 331] width 213 height 31
type input "Ships as Available"
click at [976, 558] on button "Add Note" at bounding box center [975, 558] width 97 height 38
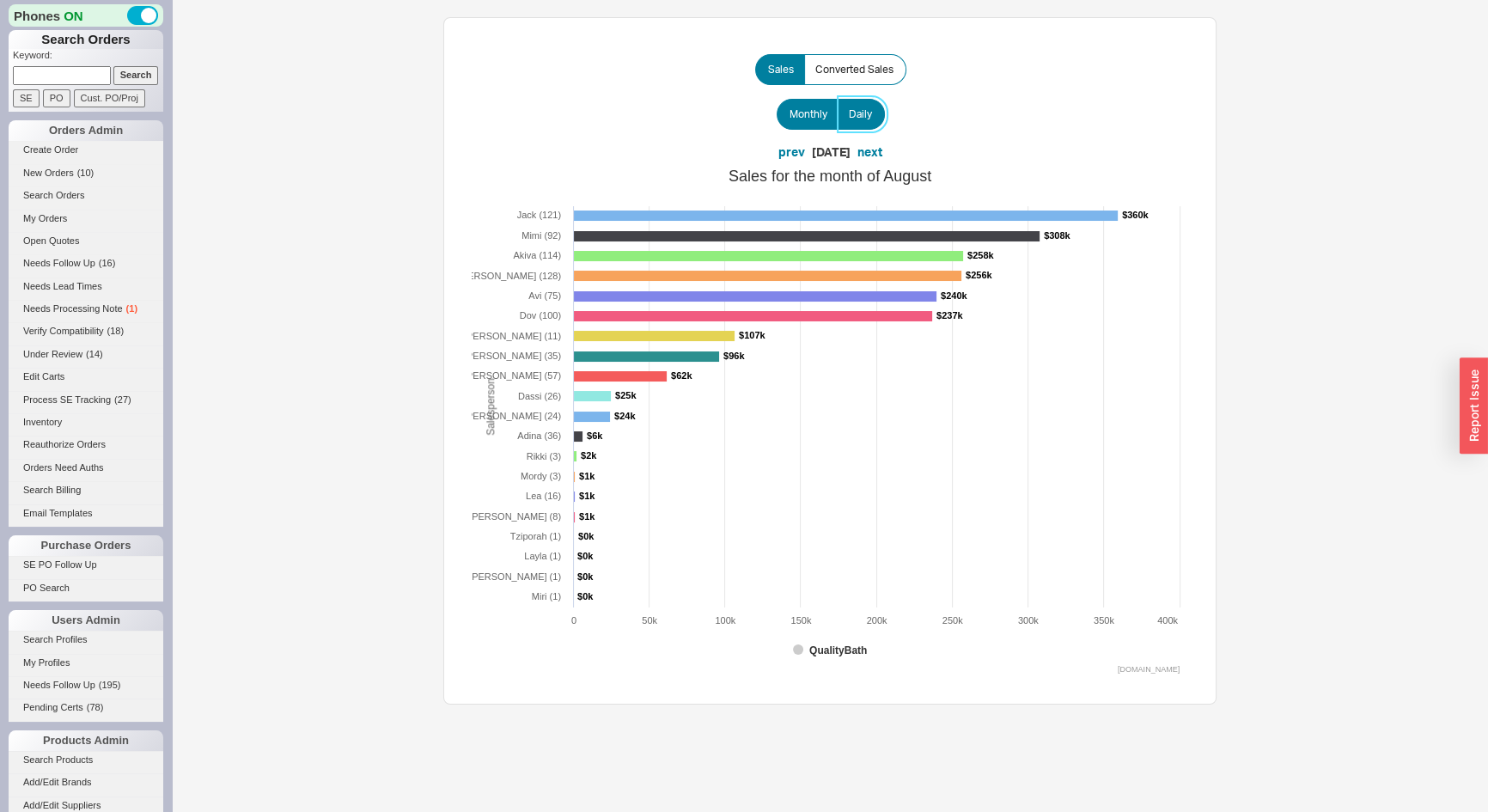
click at [865, 112] on span "Daily" at bounding box center [861, 113] width 23 height 13
click at [0, 0] on input "Daily" at bounding box center [0, 0] width 0 height 0
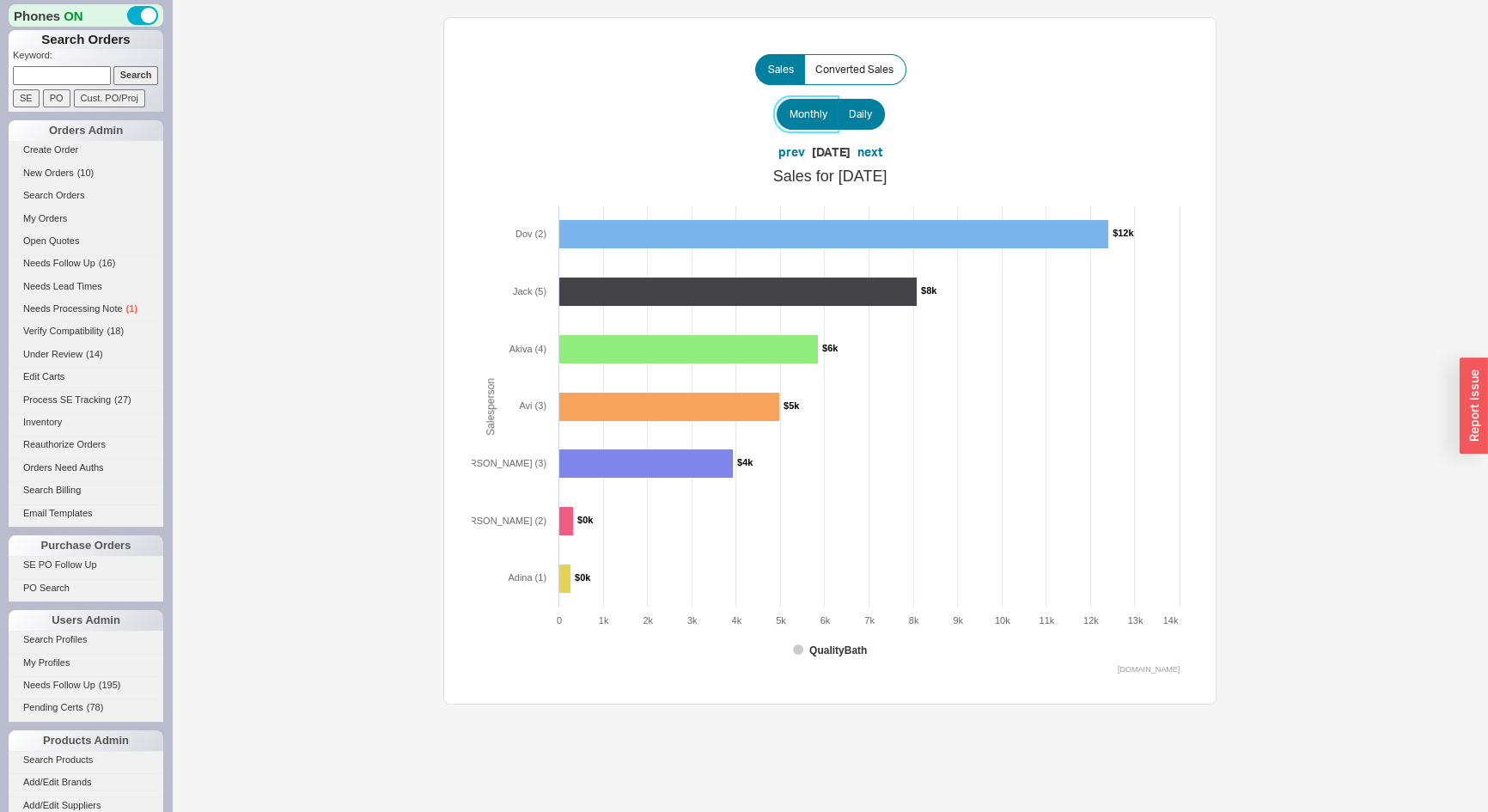
click at [813, 120] on span "Monthly" at bounding box center [809, 113] width 38 height 13
click at [0, 0] on input "Monthly" at bounding box center [0, 0] width 0 height 0
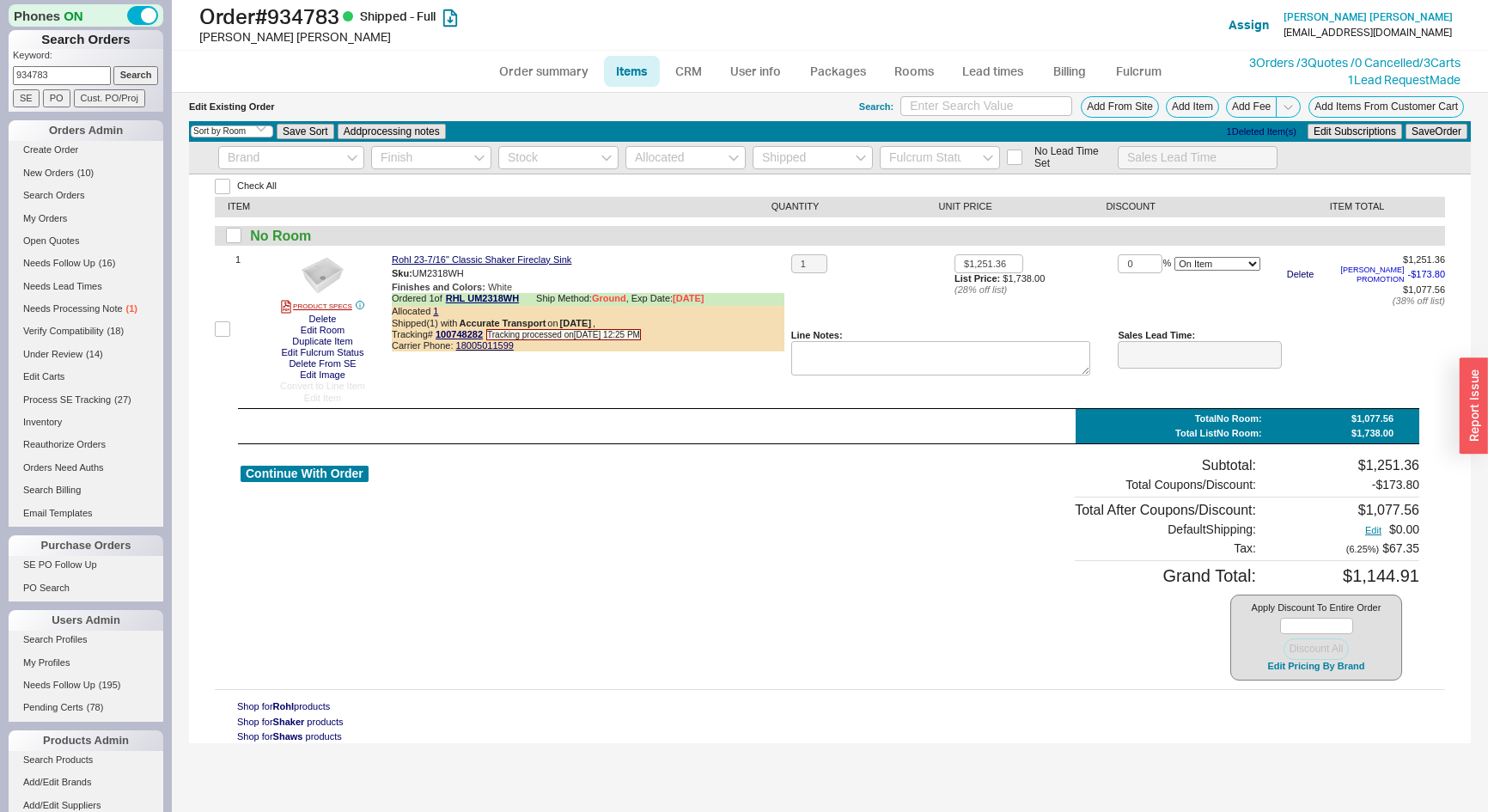
select select "3"
click at [560, 67] on link "Order summary" at bounding box center [543, 71] width 114 height 31
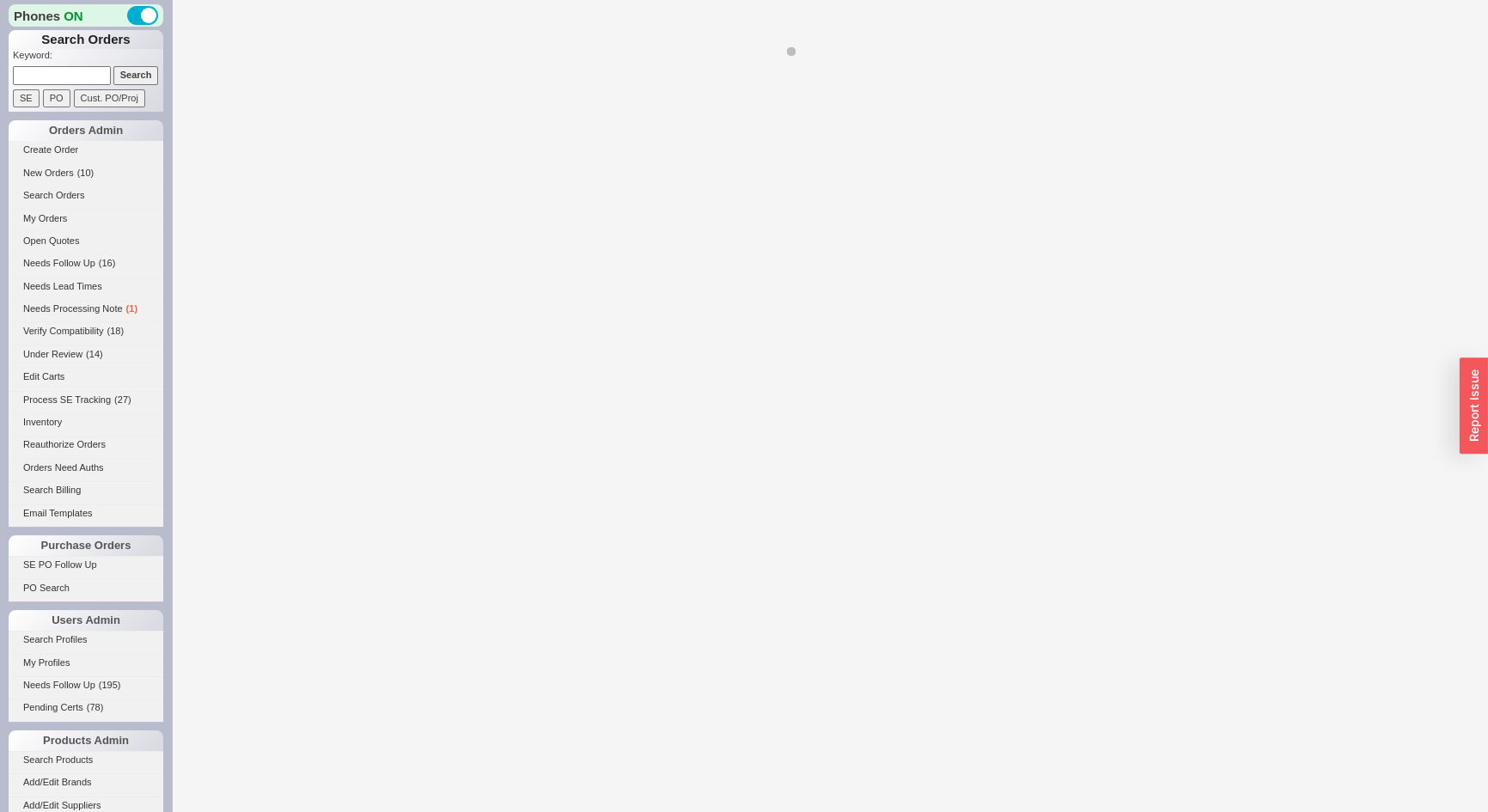
select select "LOW"
select select "3"
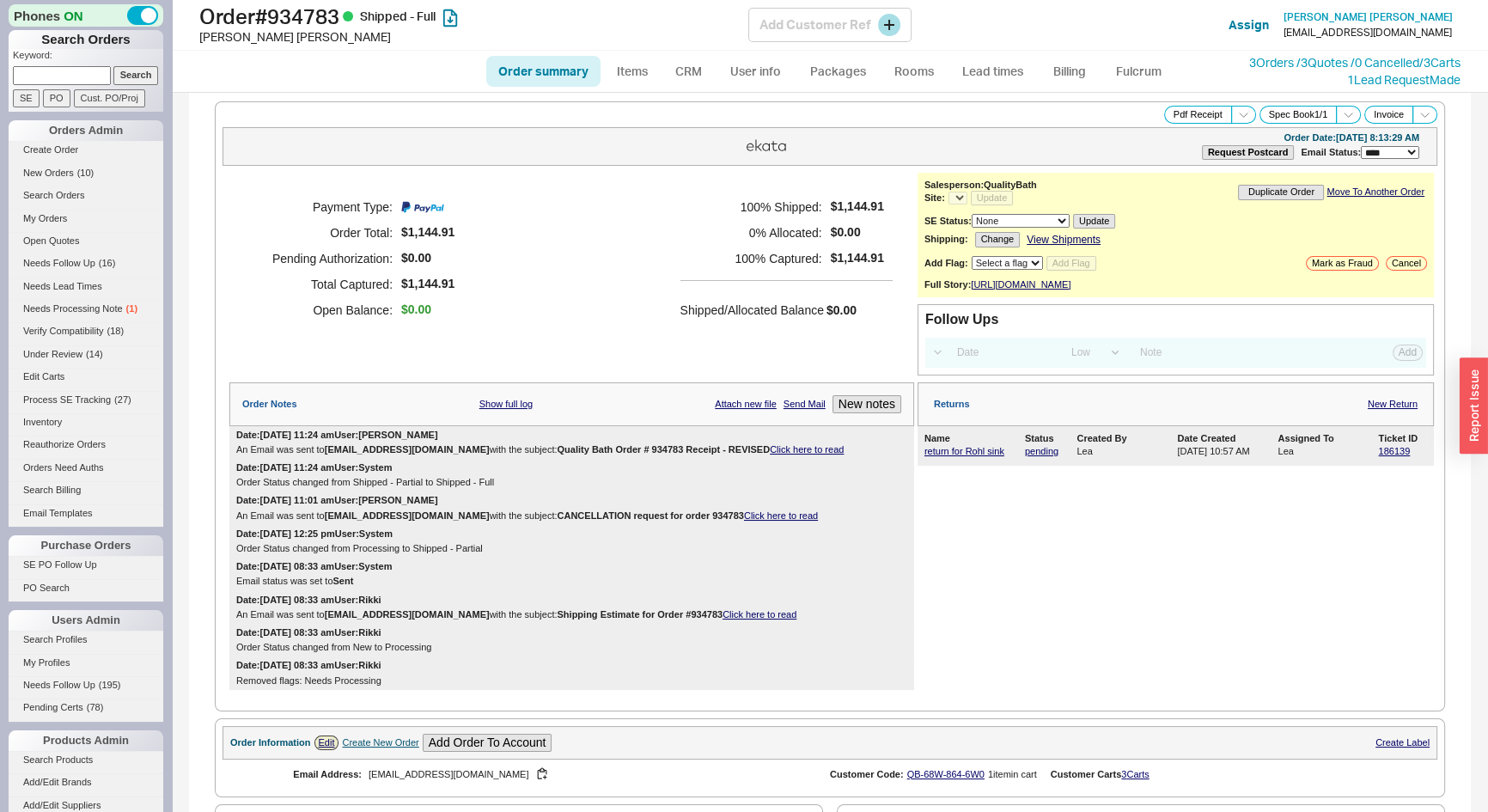
select select "*"
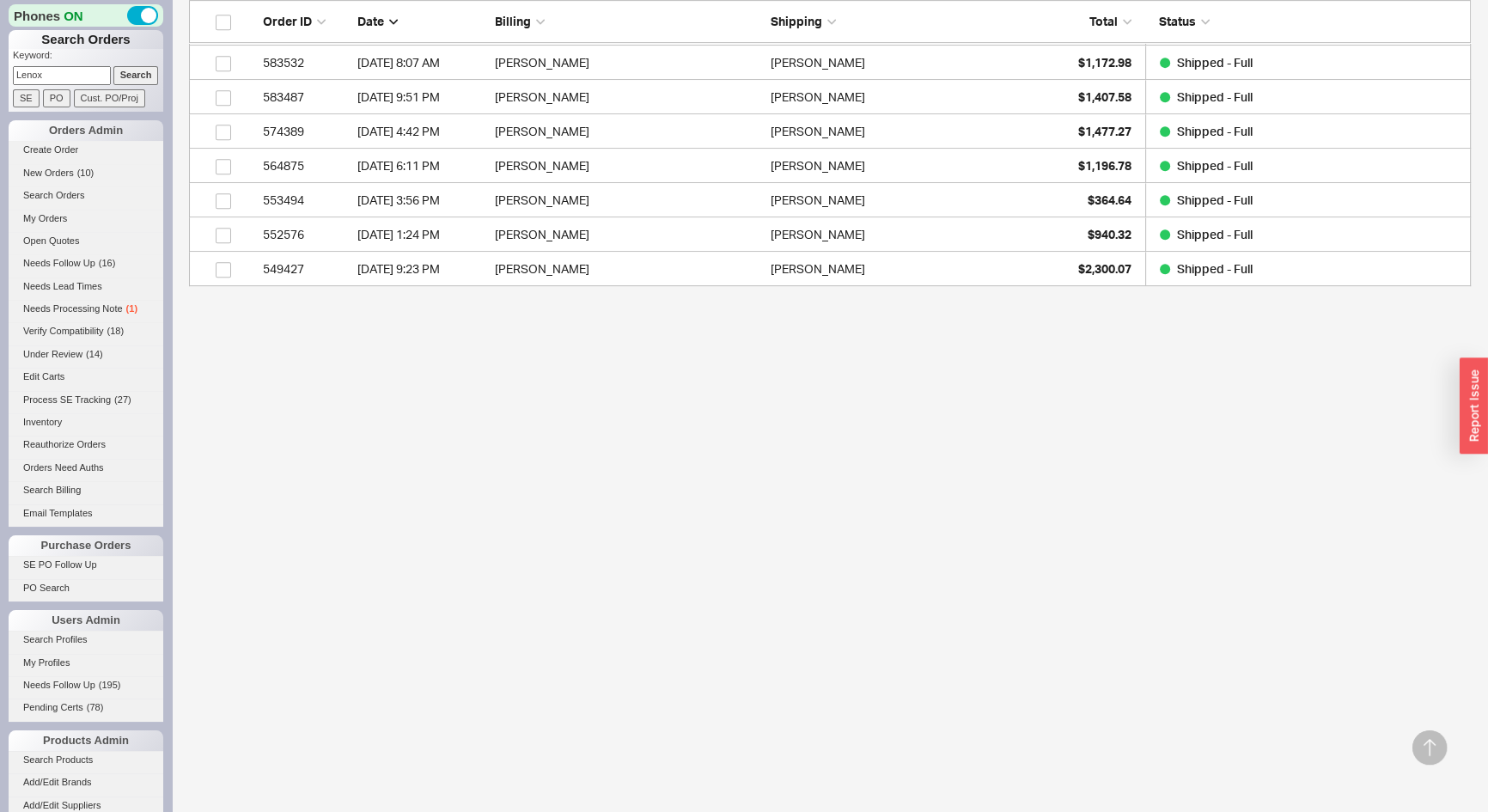
scroll to position [390, 0]
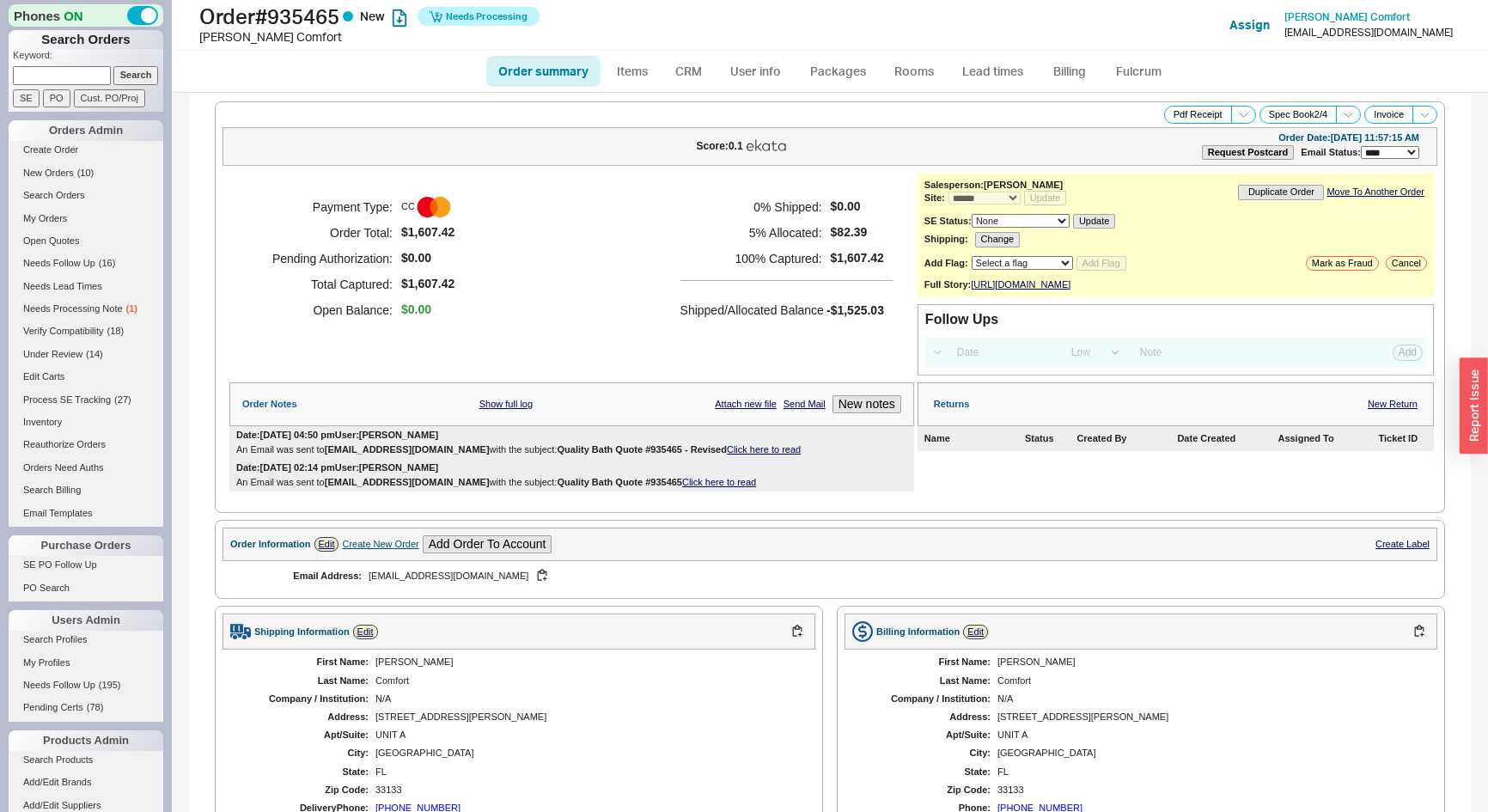
select select "*"
select select "LOW"
select select "3"
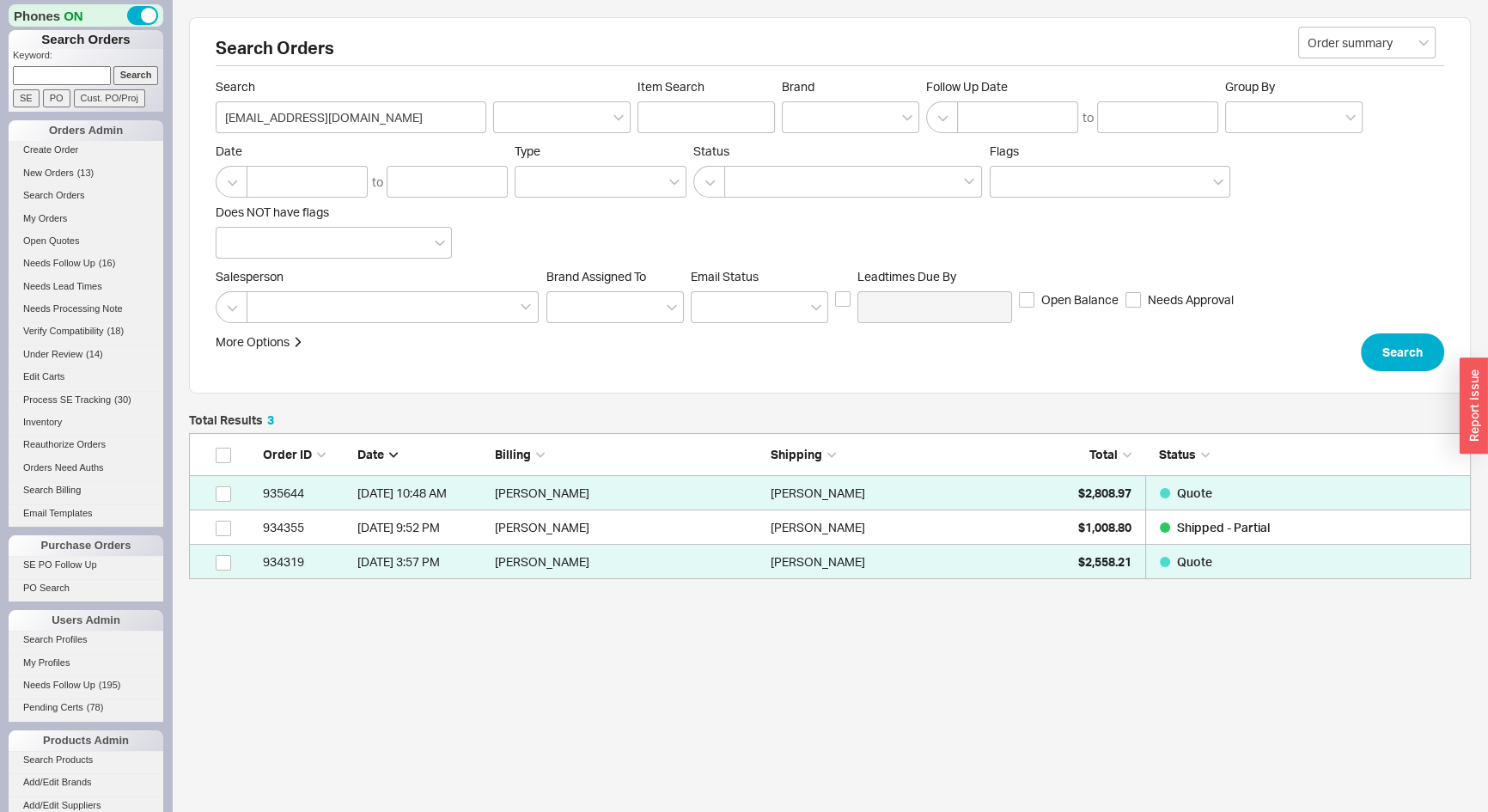
scroll to position [134, 1270]
paste input "barrybidjarano@msn.com"
type input "barrybidjarano@msn.com"
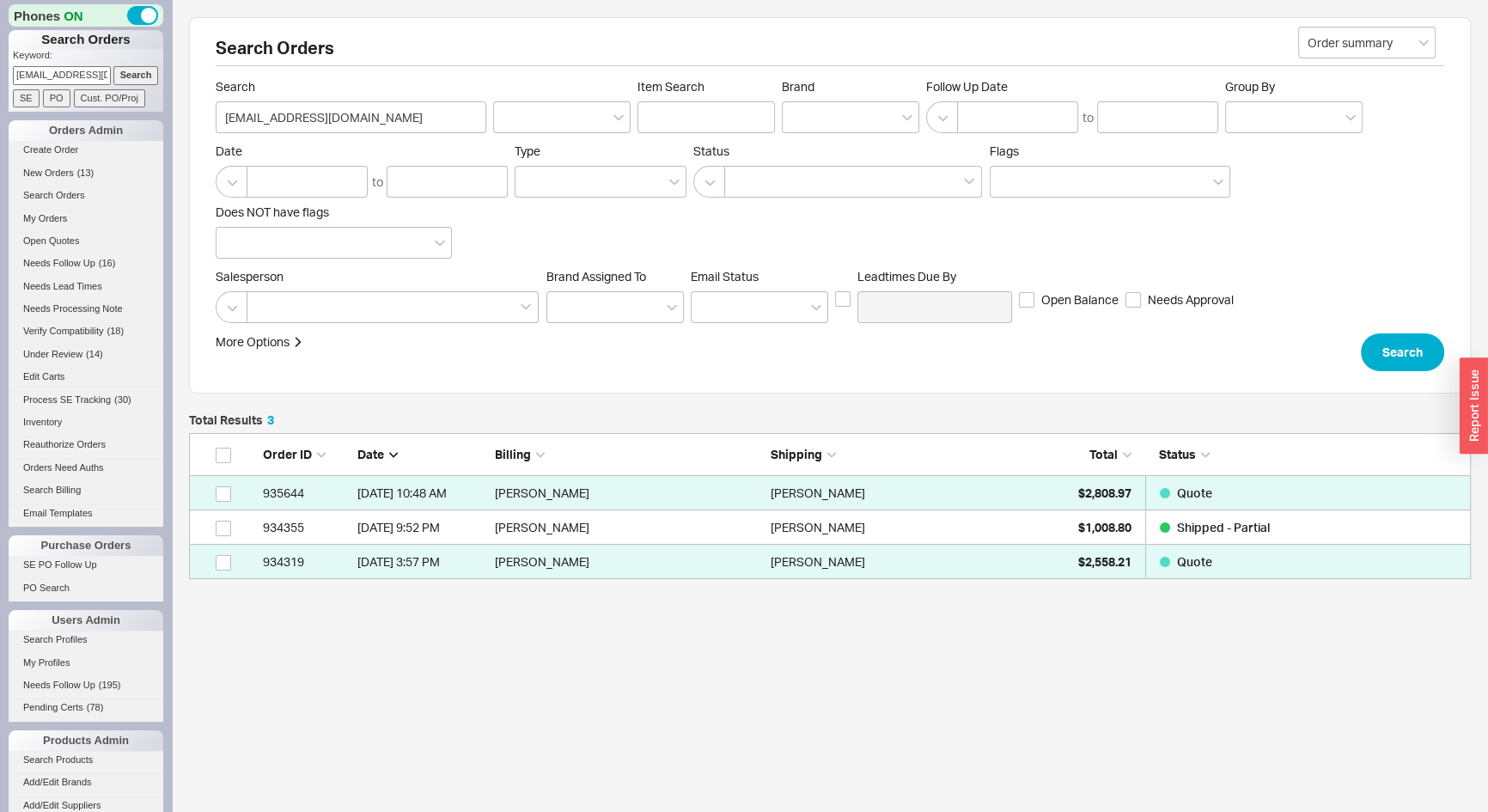
click at [127, 75] on input "Search" at bounding box center [136, 76] width 46 height 18
type input "[EMAIL_ADDRESS][DOMAIN_NAME]"
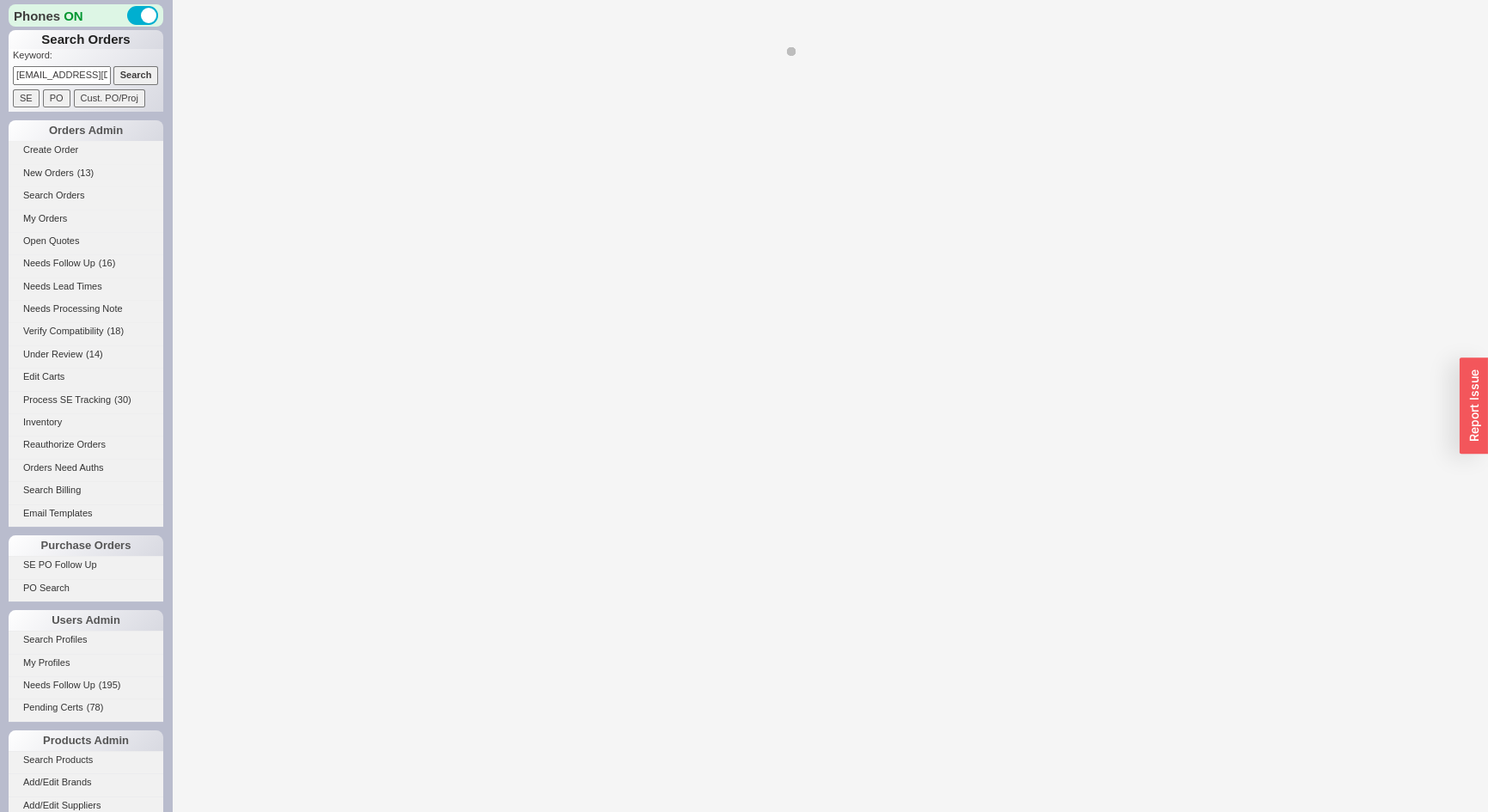
select select "LOW"
select select "3"
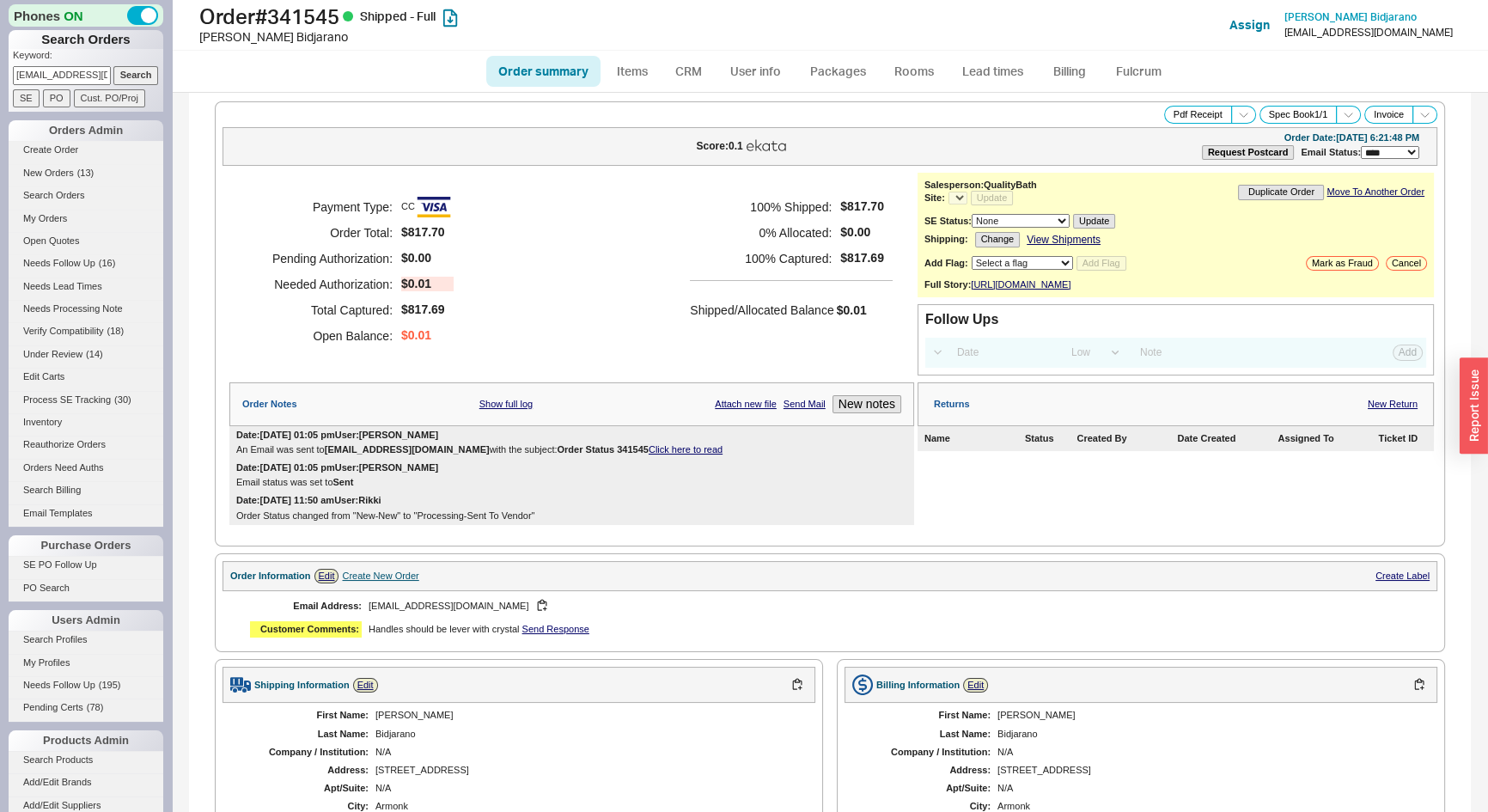
select select "*"
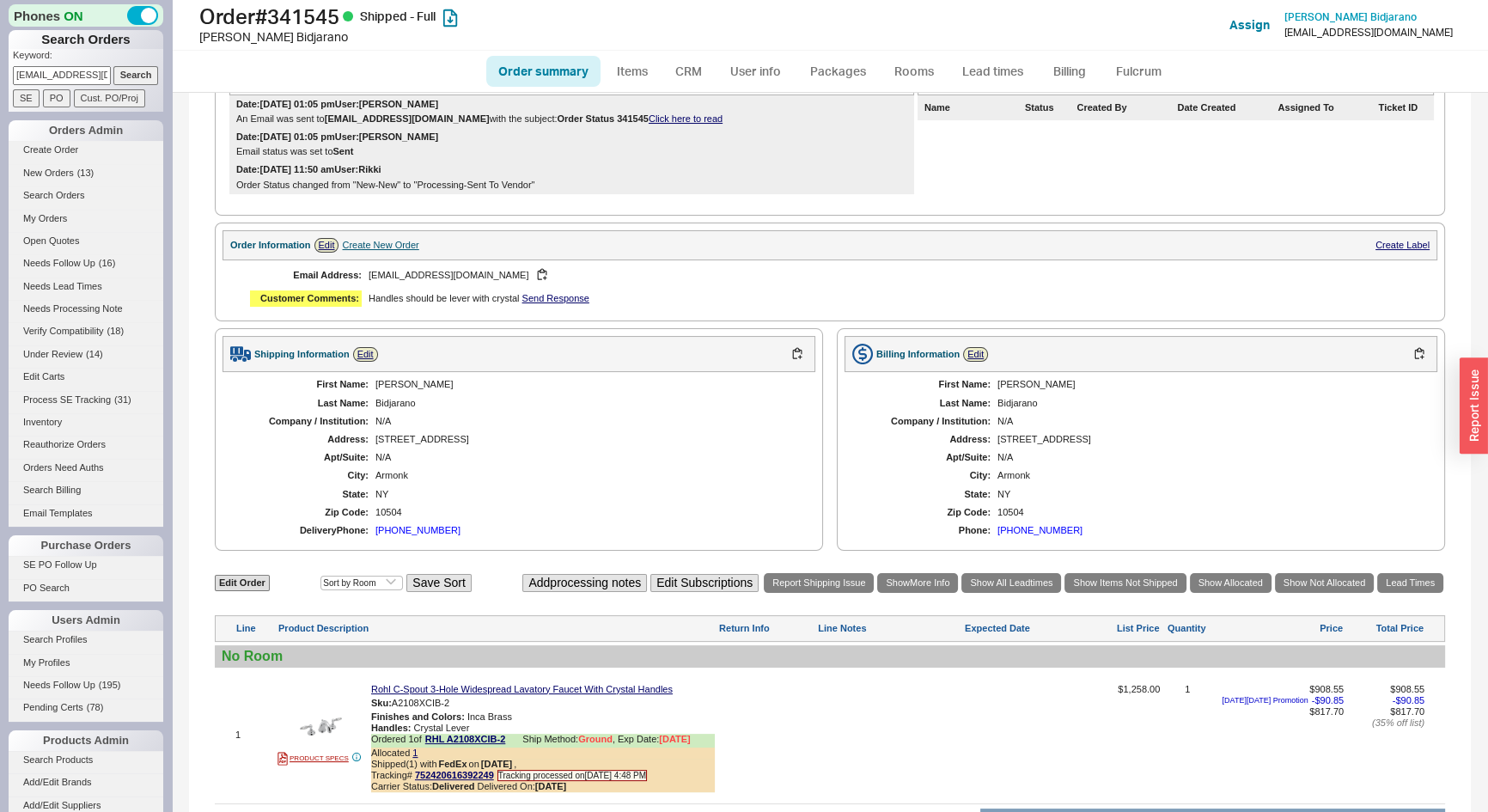
scroll to position [156, 0]
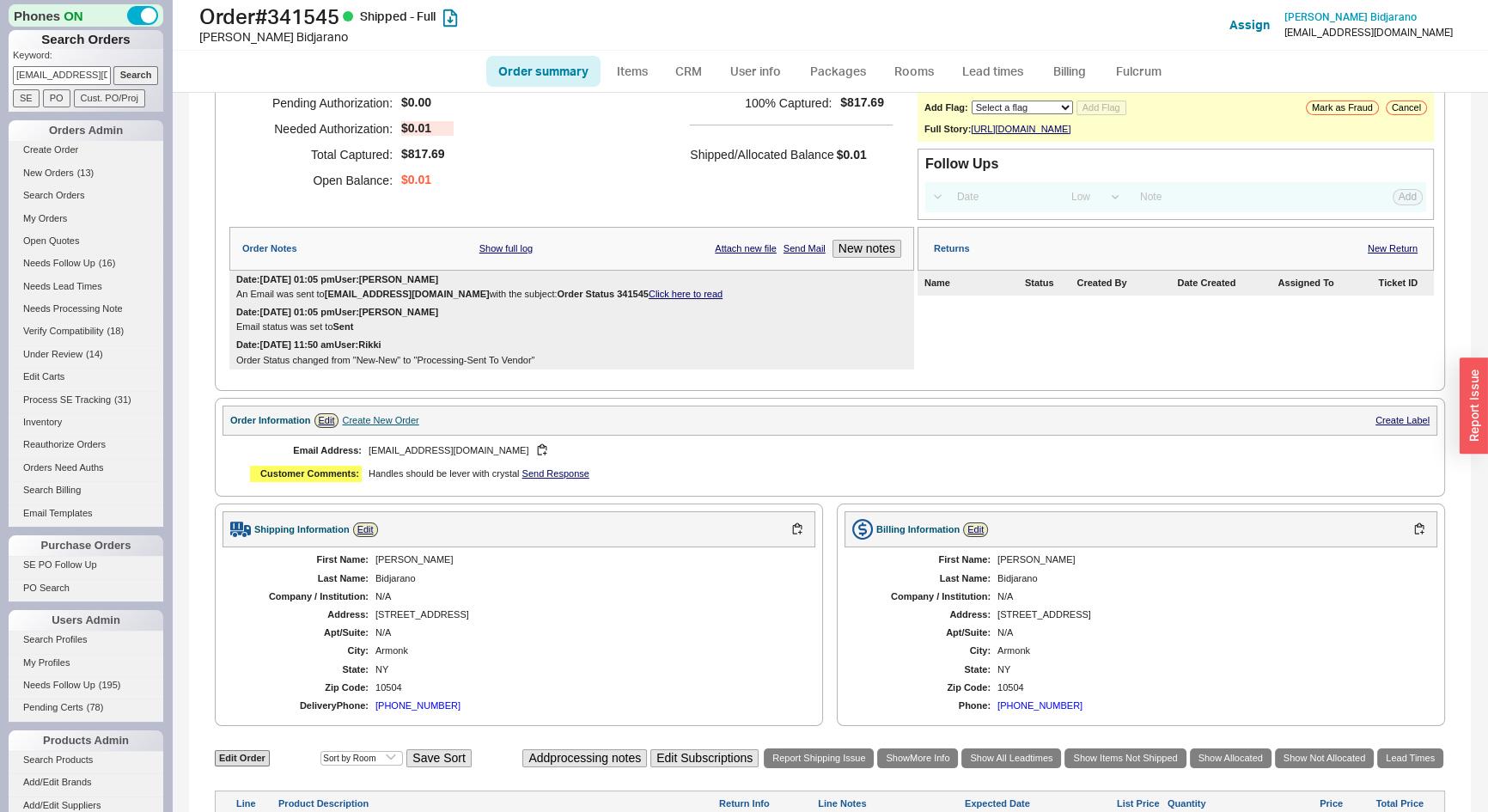
click at [394, 415] on div "Create New Order" at bounding box center [380, 420] width 76 height 11
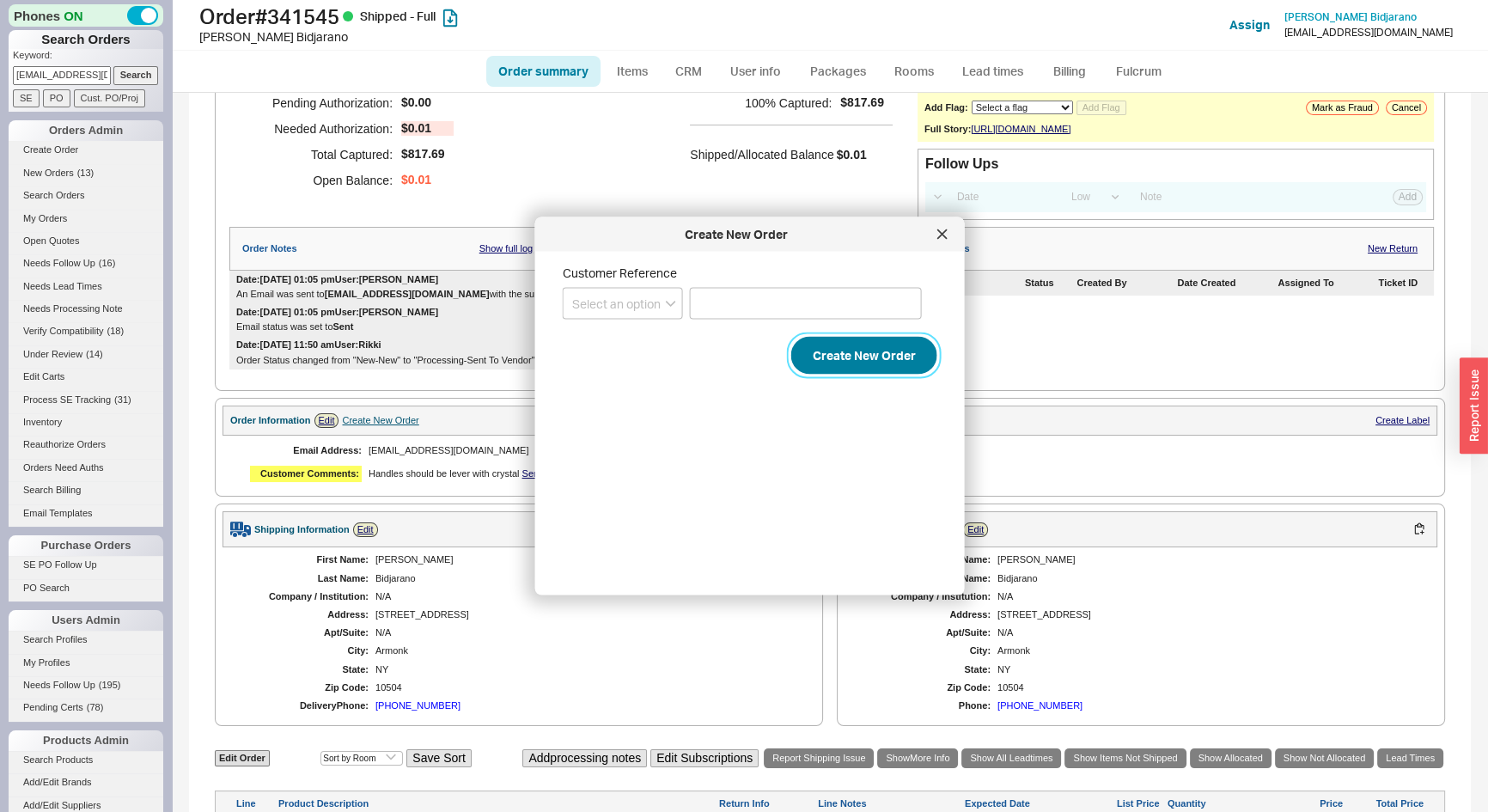
drag, startPoint x: 832, startPoint y: 344, endPoint x: 837, endPoint y: 335, distance: 10.3
click at [838, 336] on button "Create New Order" at bounding box center [865, 355] width 146 height 38
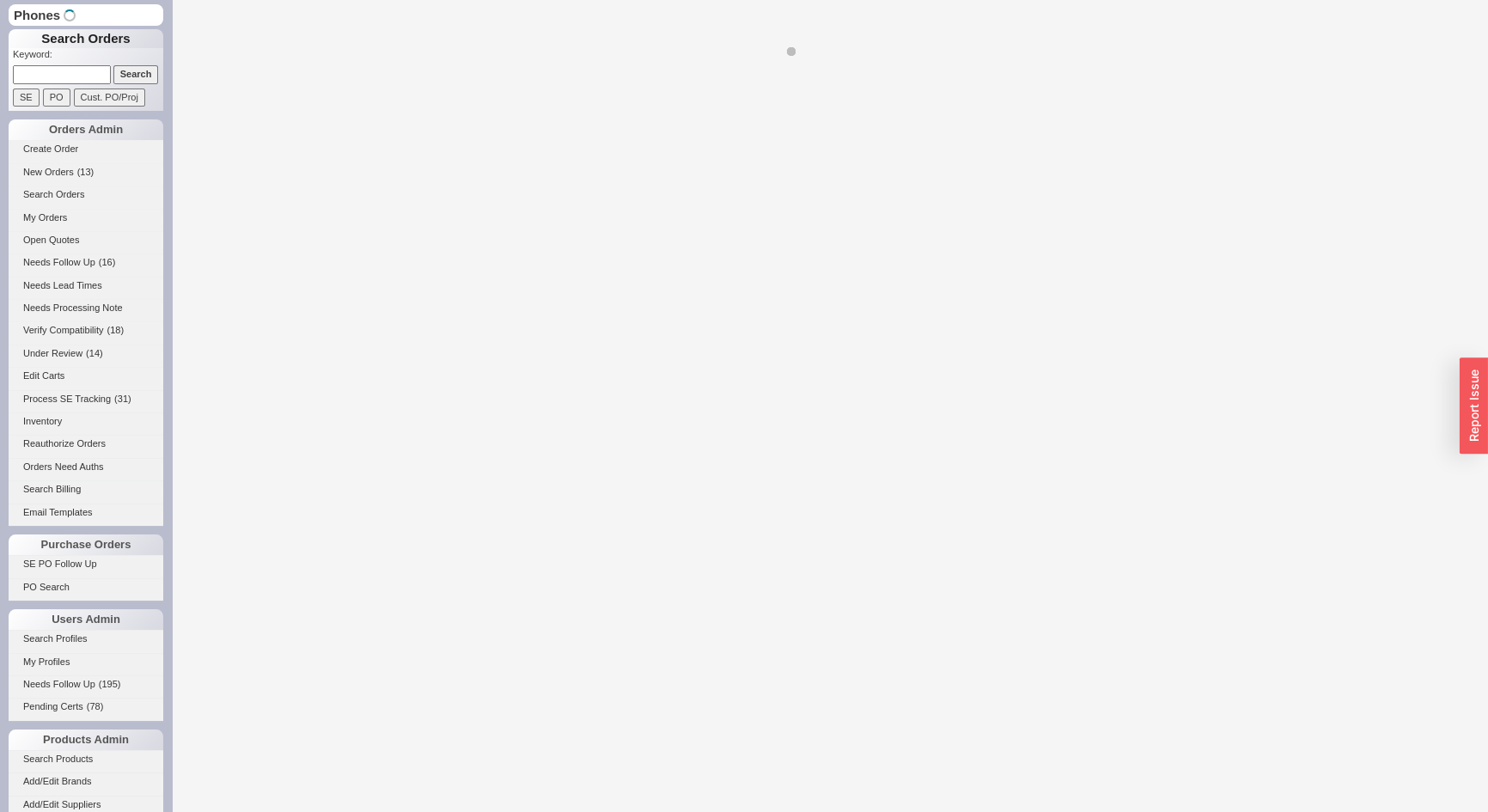
select select "*"
select select "LOW"
select select "3"
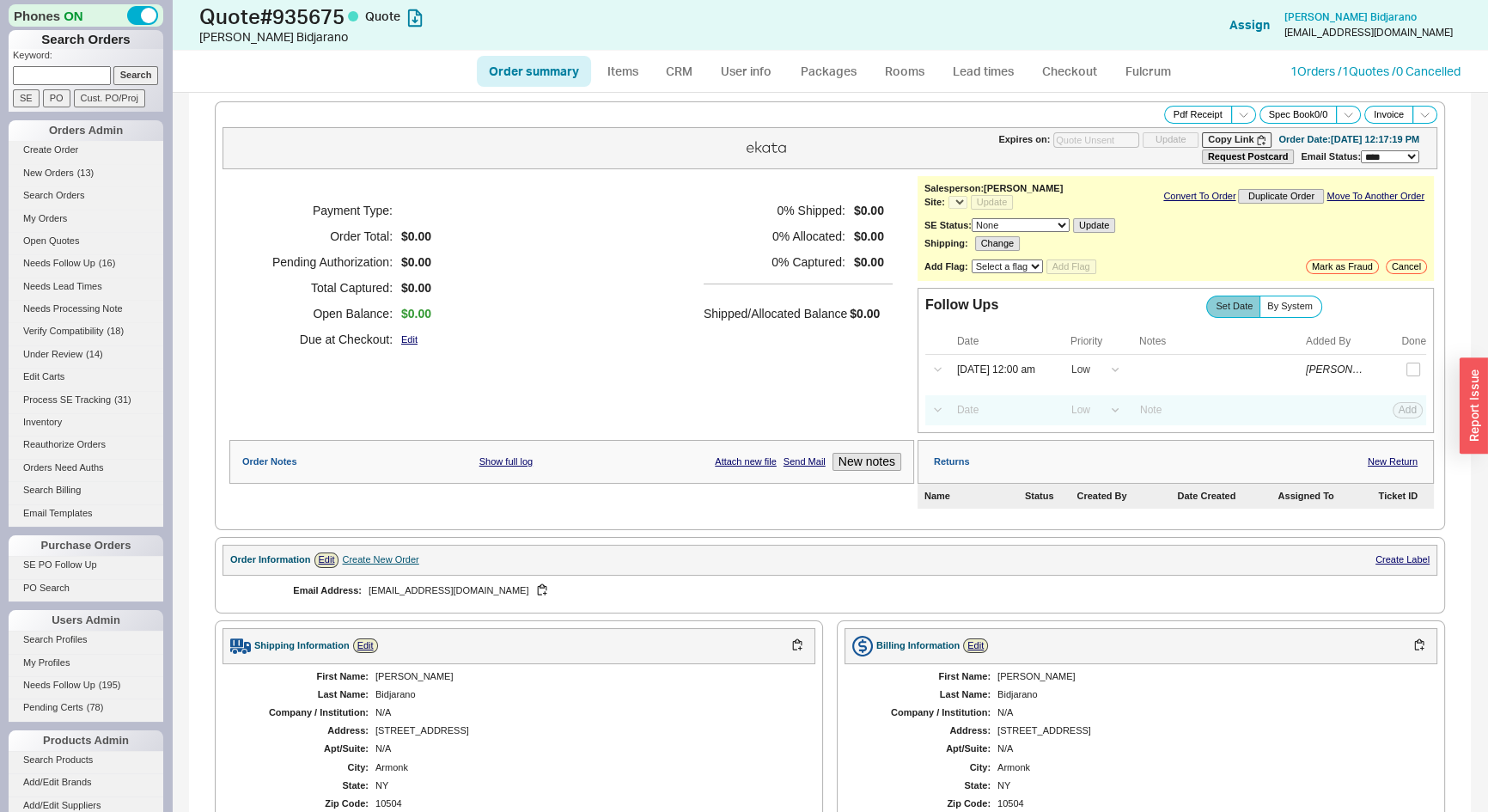
select select "*"
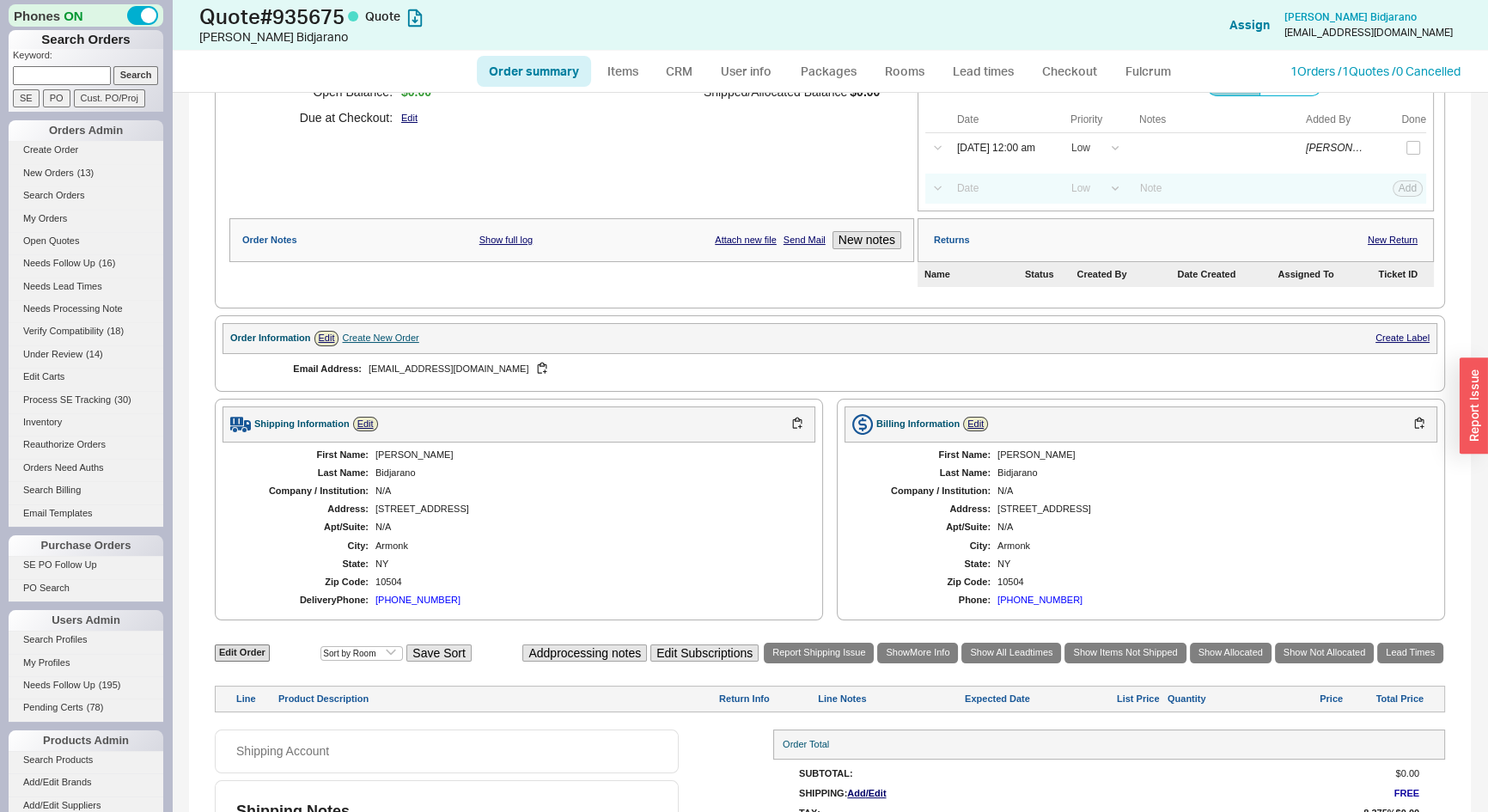
scroll to position [272, 0]
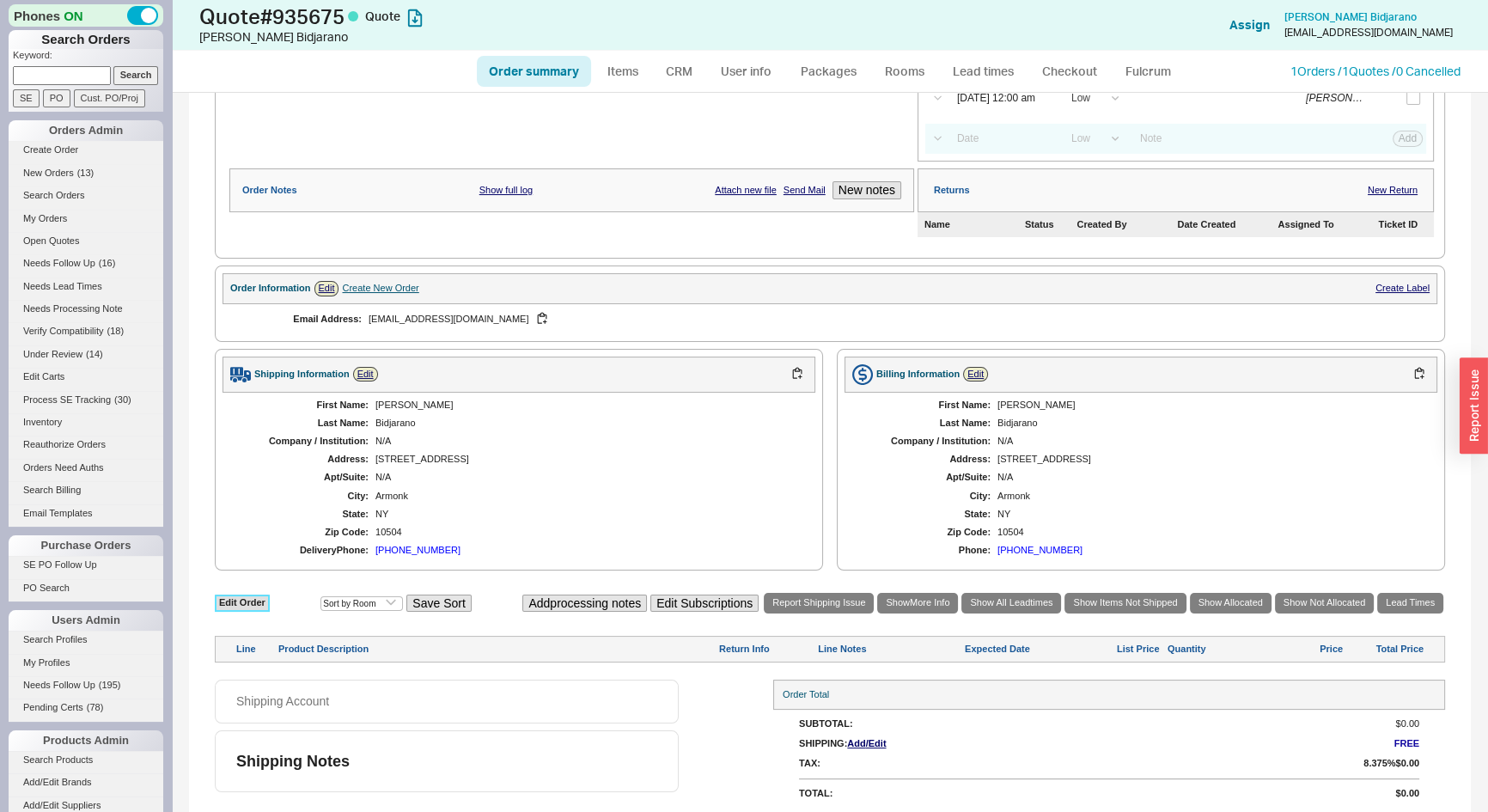
click at [246, 600] on link "Edit Order" at bounding box center [242, 602] width 55 height 16
select select "3"
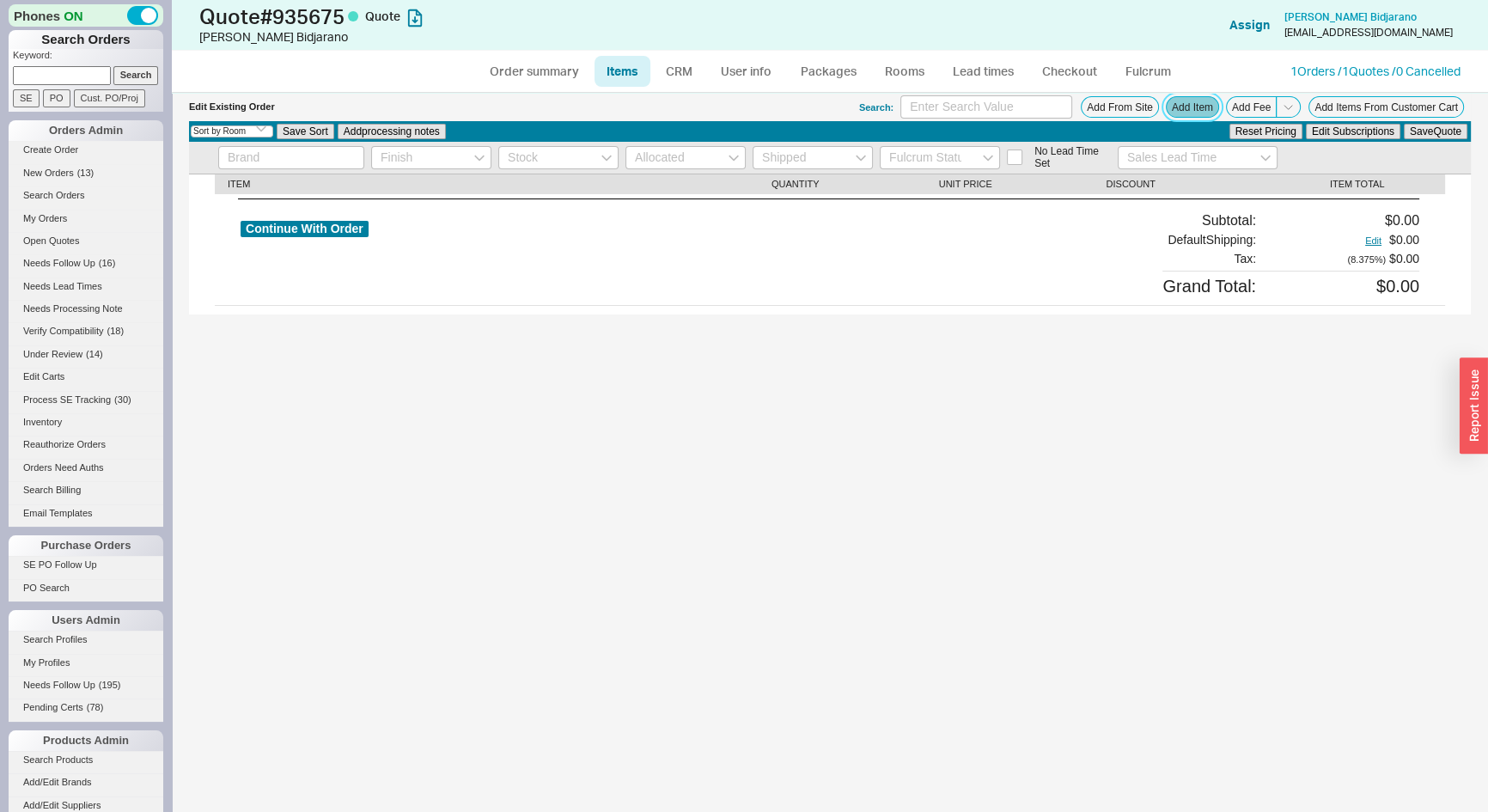
click at [1192, 103] on button "Add Item" at bounding box center [1192, 107] width 53 height 22
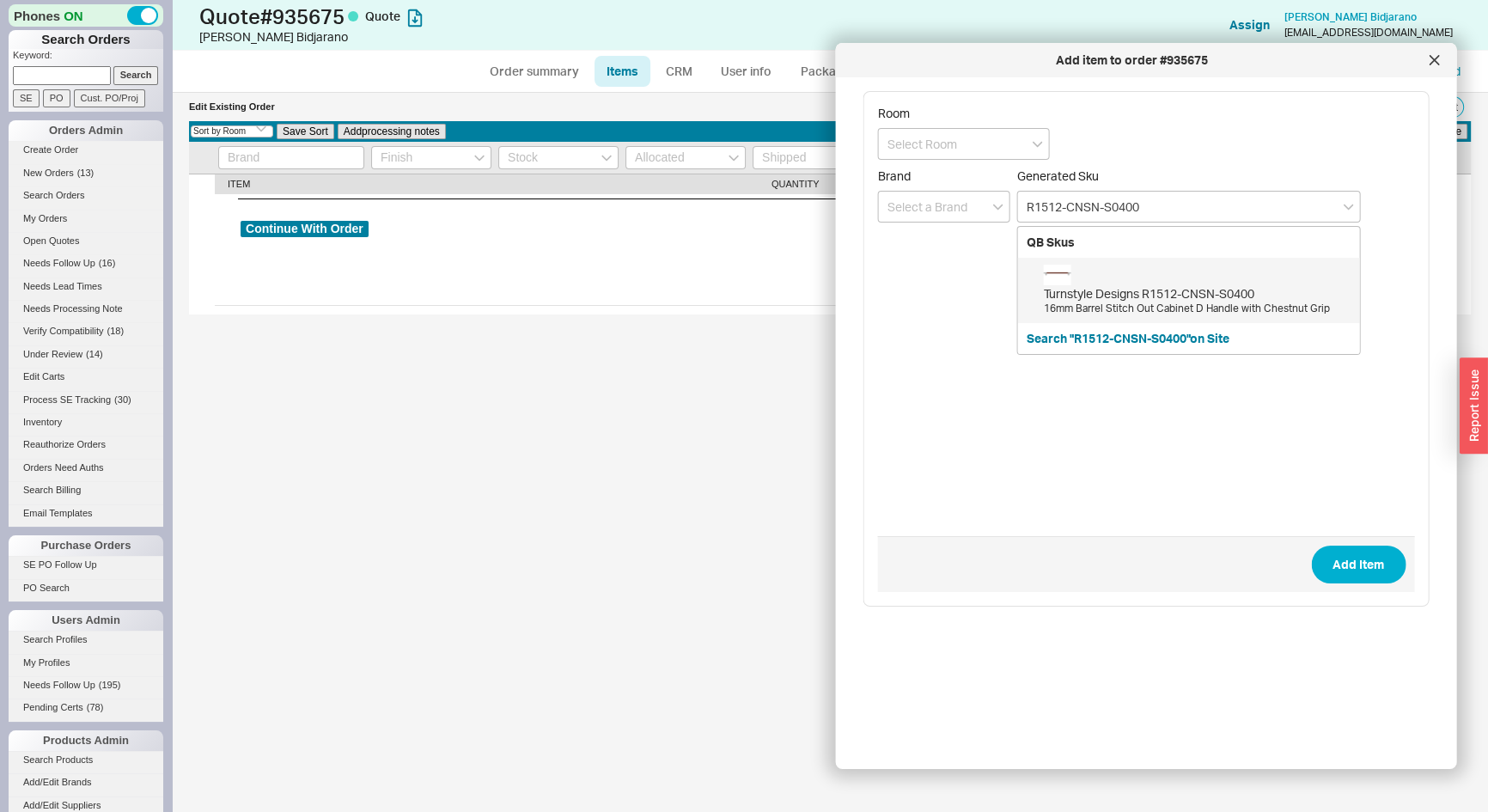
click at [1122, 285] on div "Turnstyle Designs R1512-CNSN-S0400" at bounding box center [1197, 293] width 308 height 17
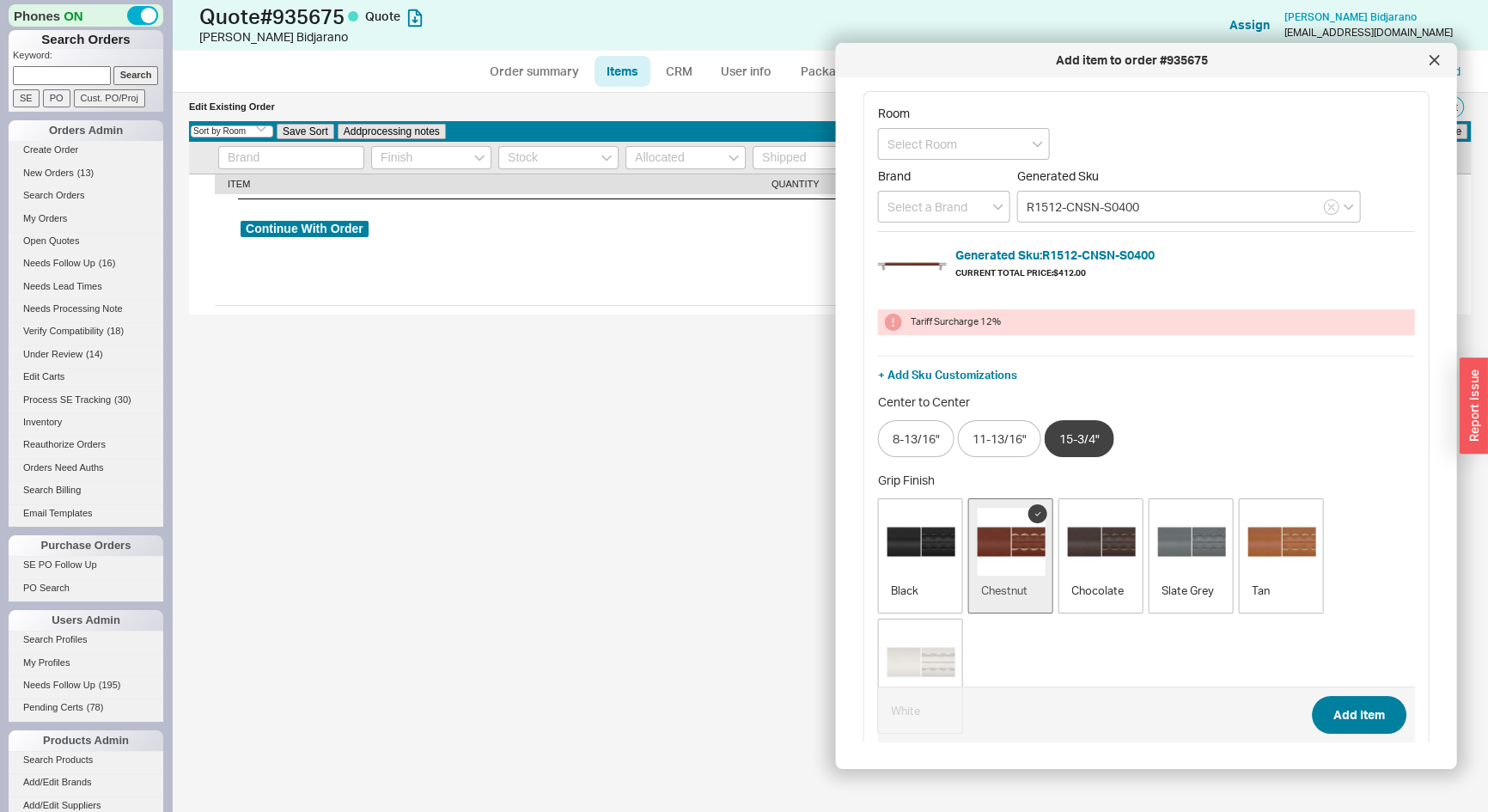
type input "R1512-CNSN-S0400"
click at [1356, 719] on button "Add Item" at bounding box center [1358, 715] width 94 height 38
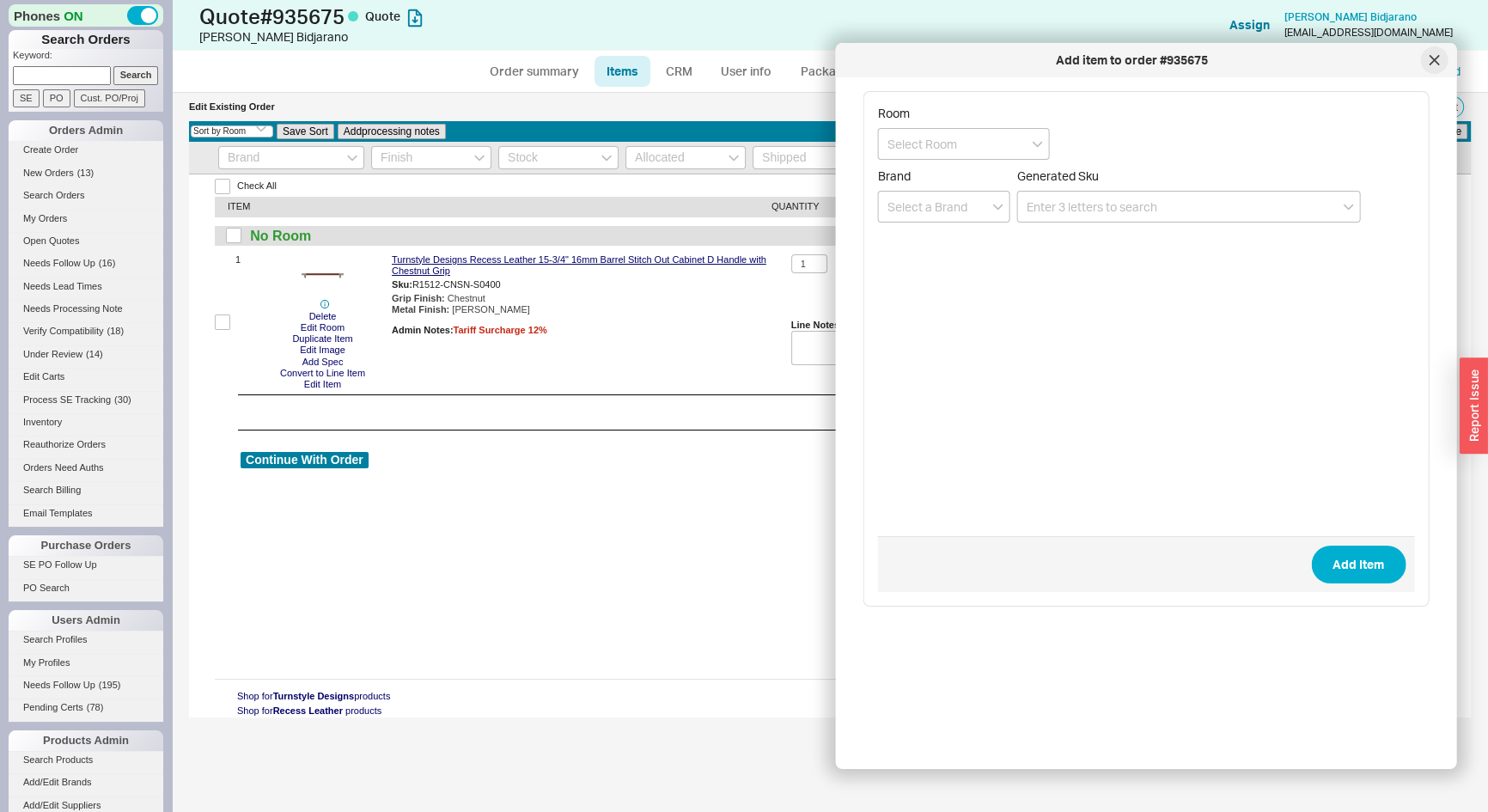
click at [1424, 56] on div at bounding box center [1434, 60] width 28 height 28
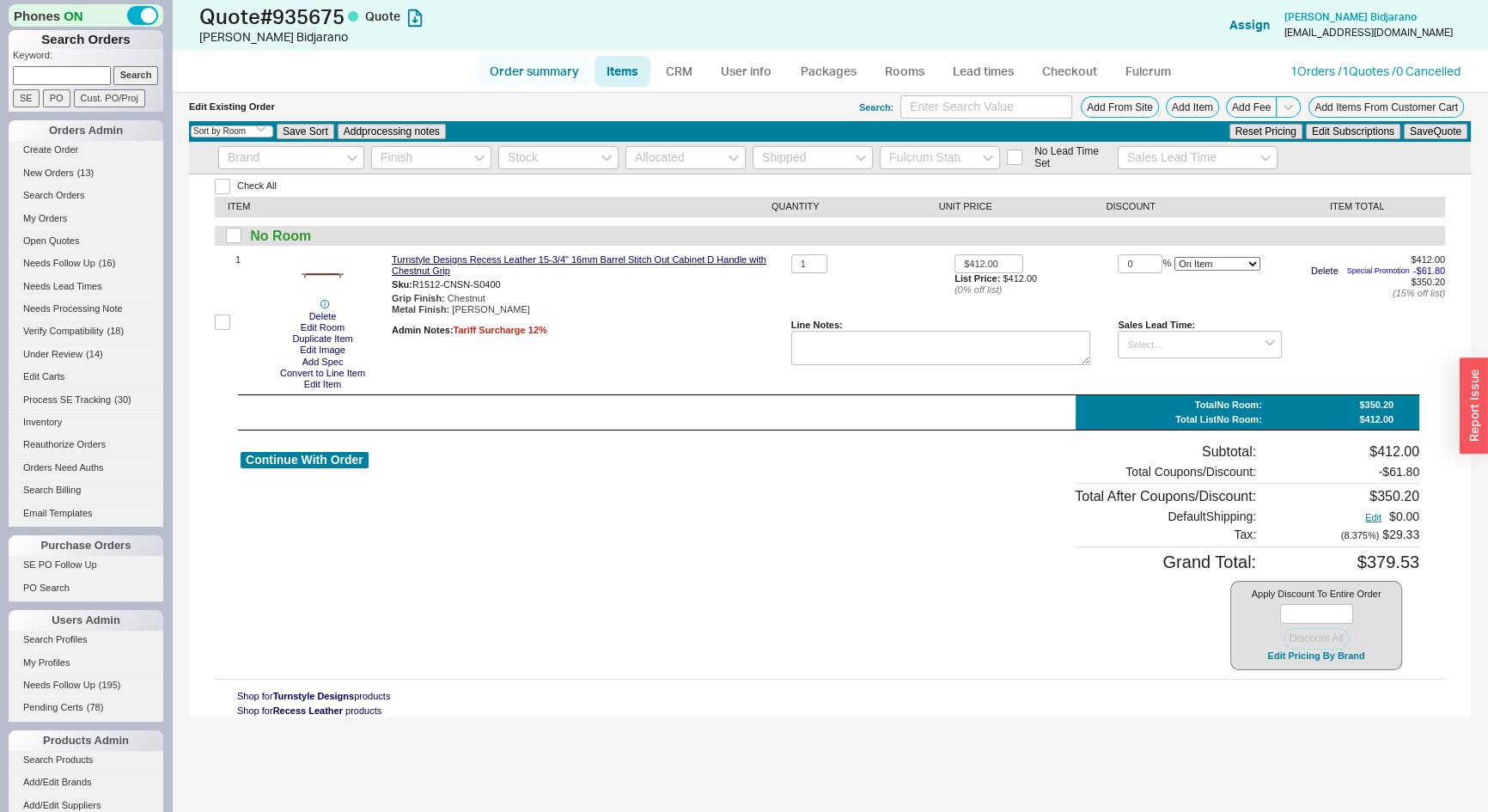
click at [541, 79] on link "Order summary" at bounding box center [533, 71] width 114 height 31
select select "*"
select select "LOW"
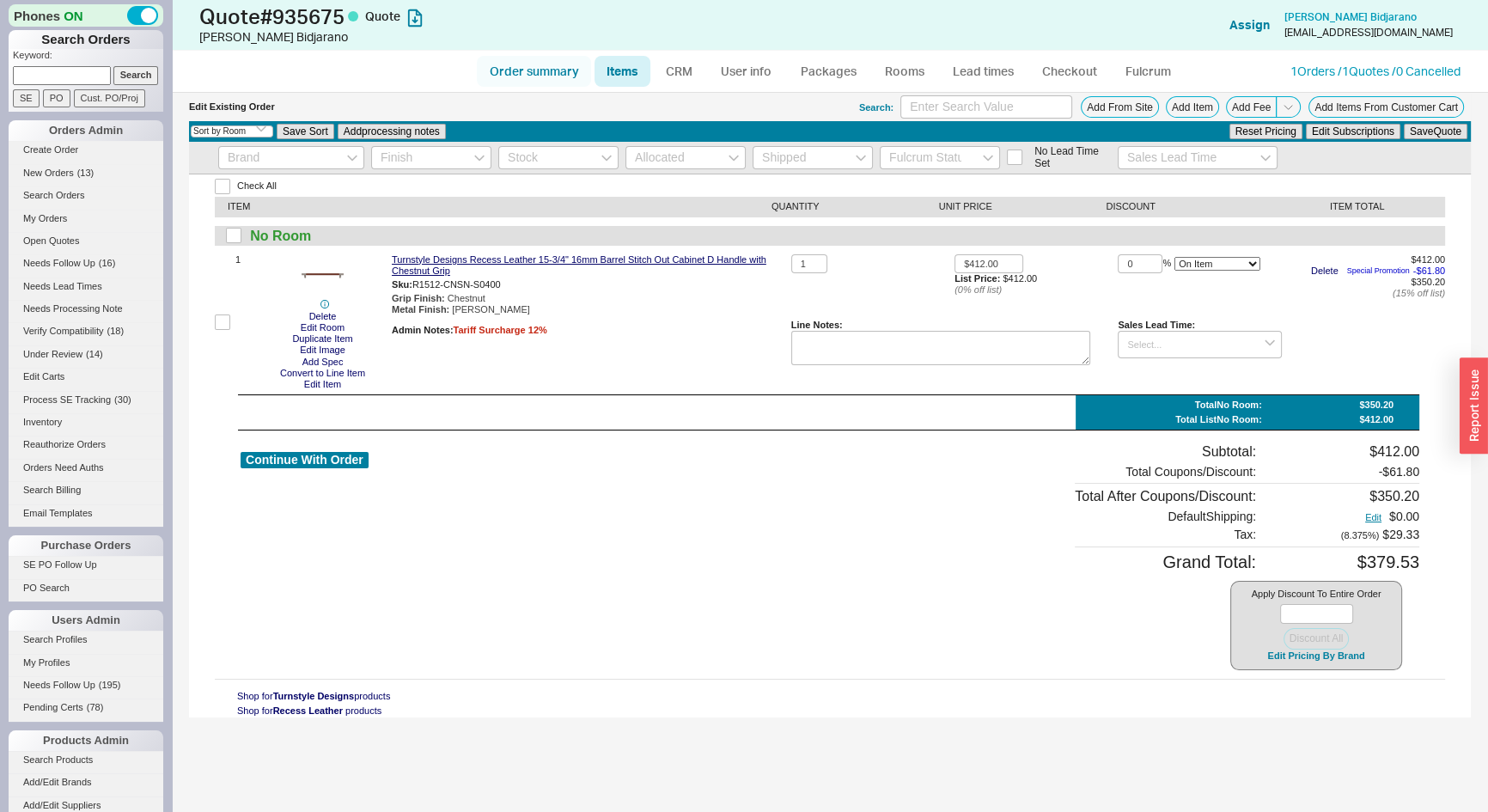
select select "3"
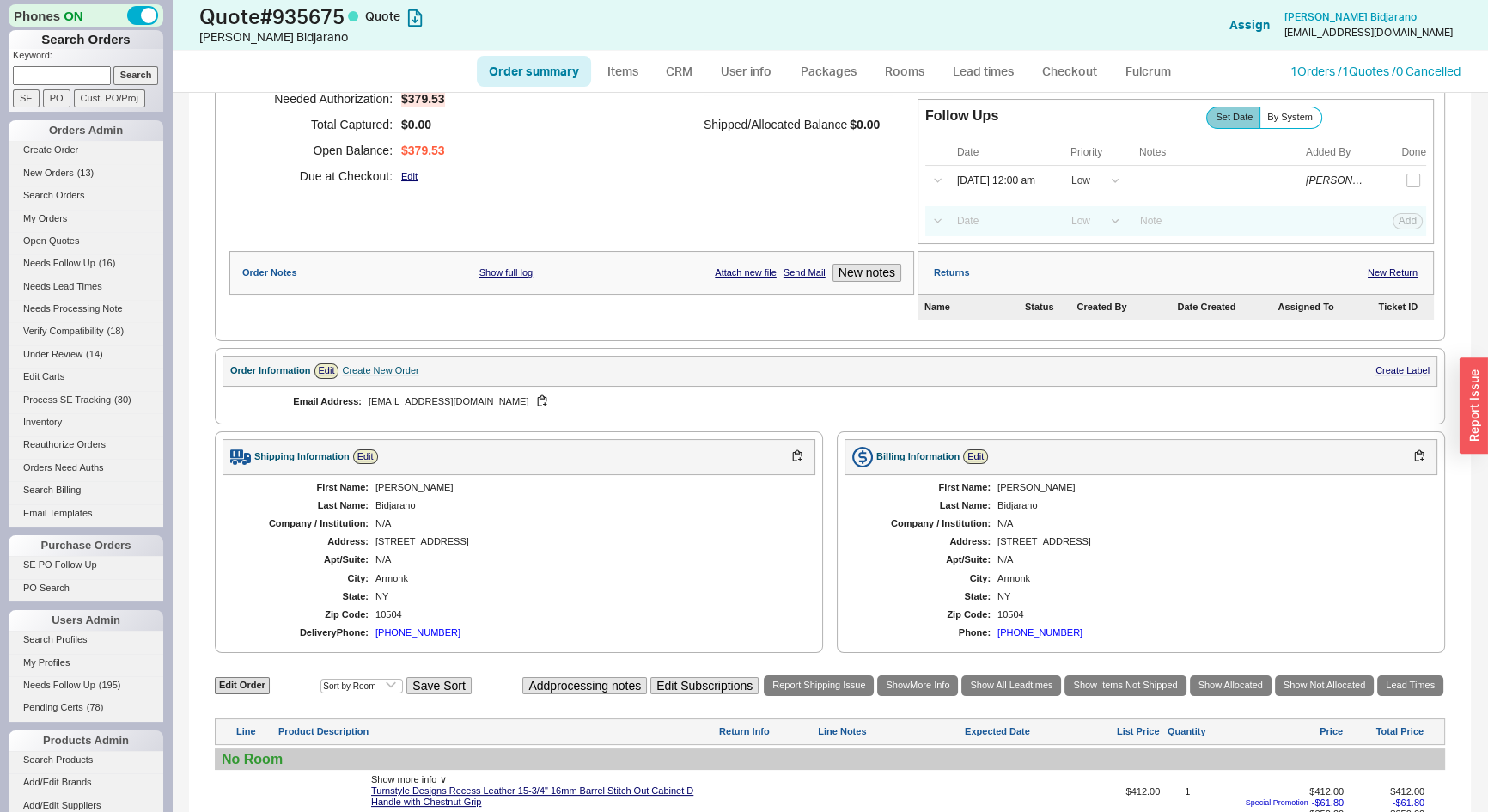
scroll to position [468, 0]
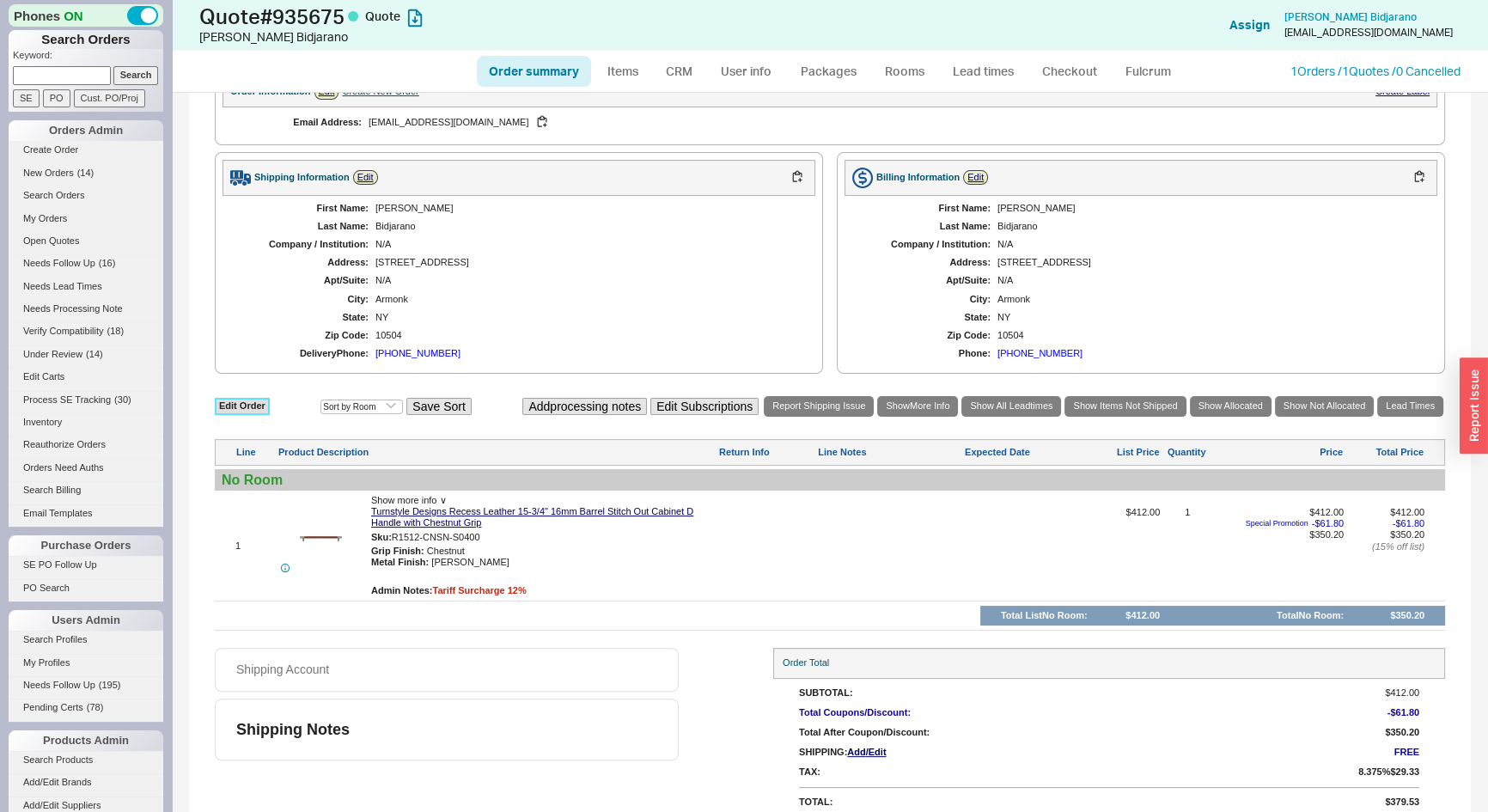
click at [238, 404] on link "Edit Order" at bounding box center [242, 406] width 55 height 16
select select "3"
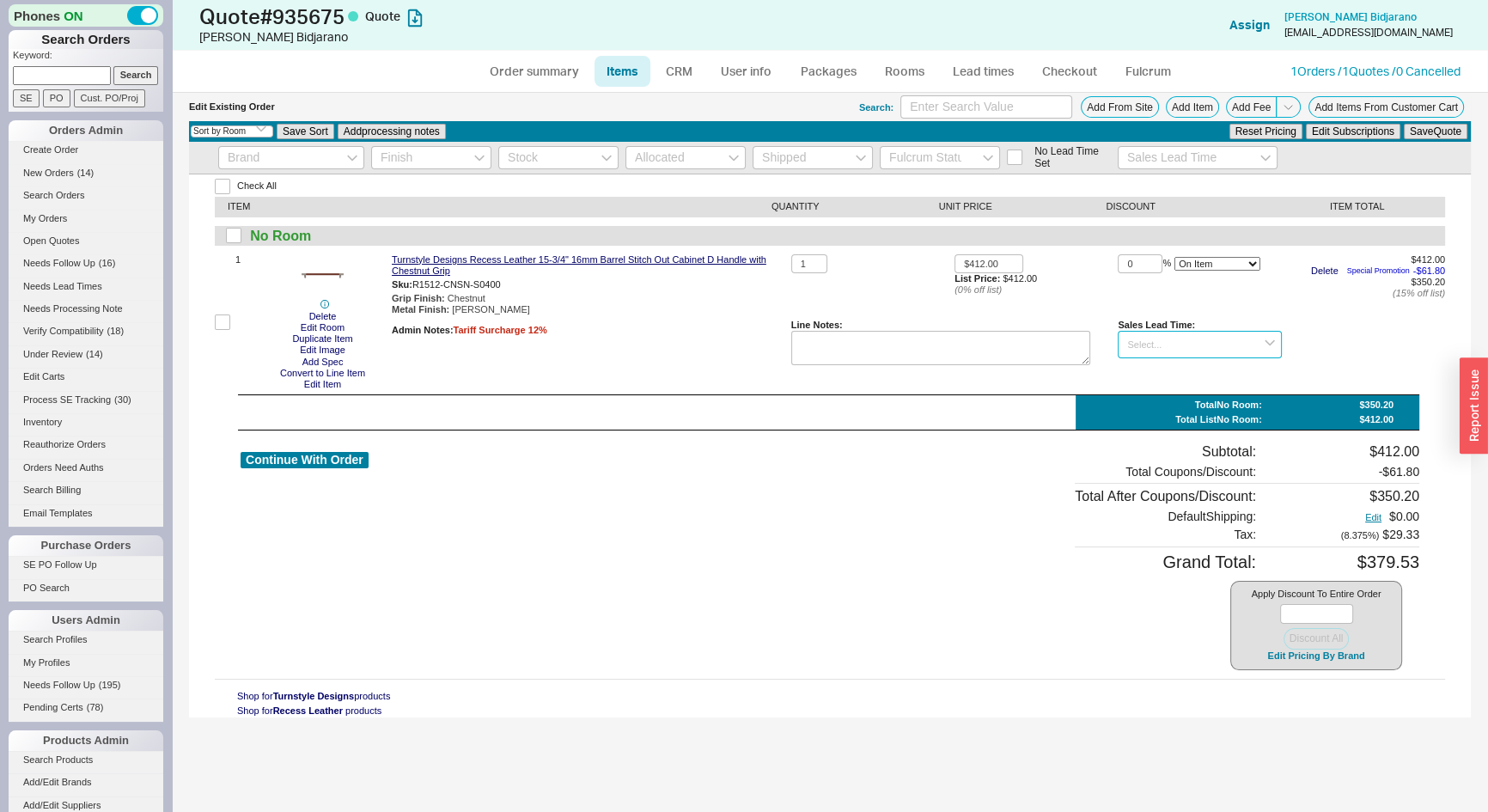
click at [1202, 336] on input at bounding box center [1199, 345] width 163 height 29
click at [1183, 440] on div "4 - 6 Weeks" at bounding box center [1200, 451] width 162 height 25
type input "4 - 6 Weeks"
click at [1437, 130] on button "Save Quote" at bounding box center [1436, 131] width 64 height 15
click at [683, 73] on link "CRM" at bounding box center [679, 71] width 50 height 31
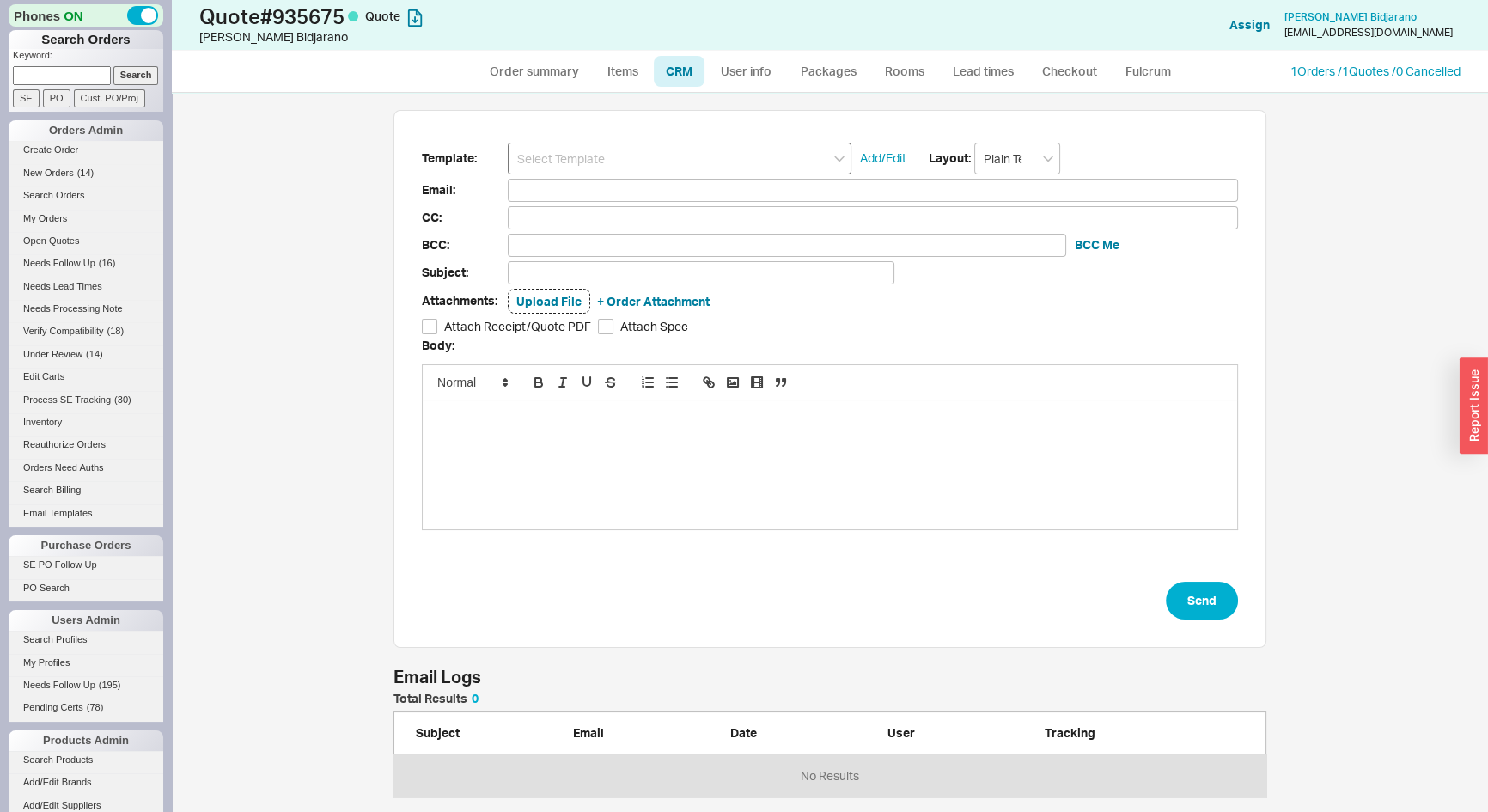
scroll to position [93, 861]
click at [680, 147] on input at bounding box center [679, 158] width 344 height 31
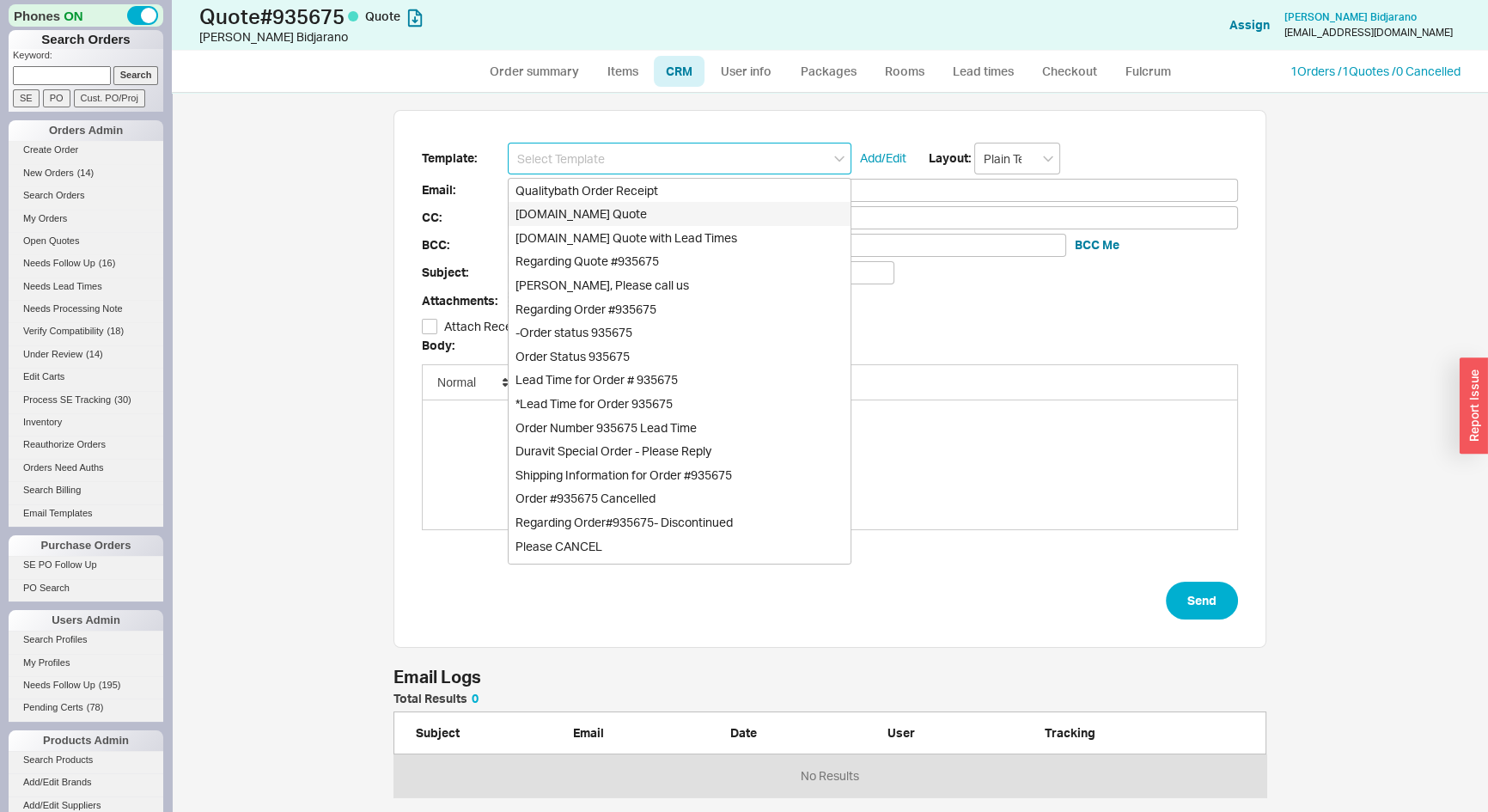
click at [637, 213] on div "Qualitybath.com Quote" at bounding box center [679, 213] width 342 height 24
type input "Receipt"
type input "barrybidjarano@msn.com"
type input "Quality Bath Quote #935675"
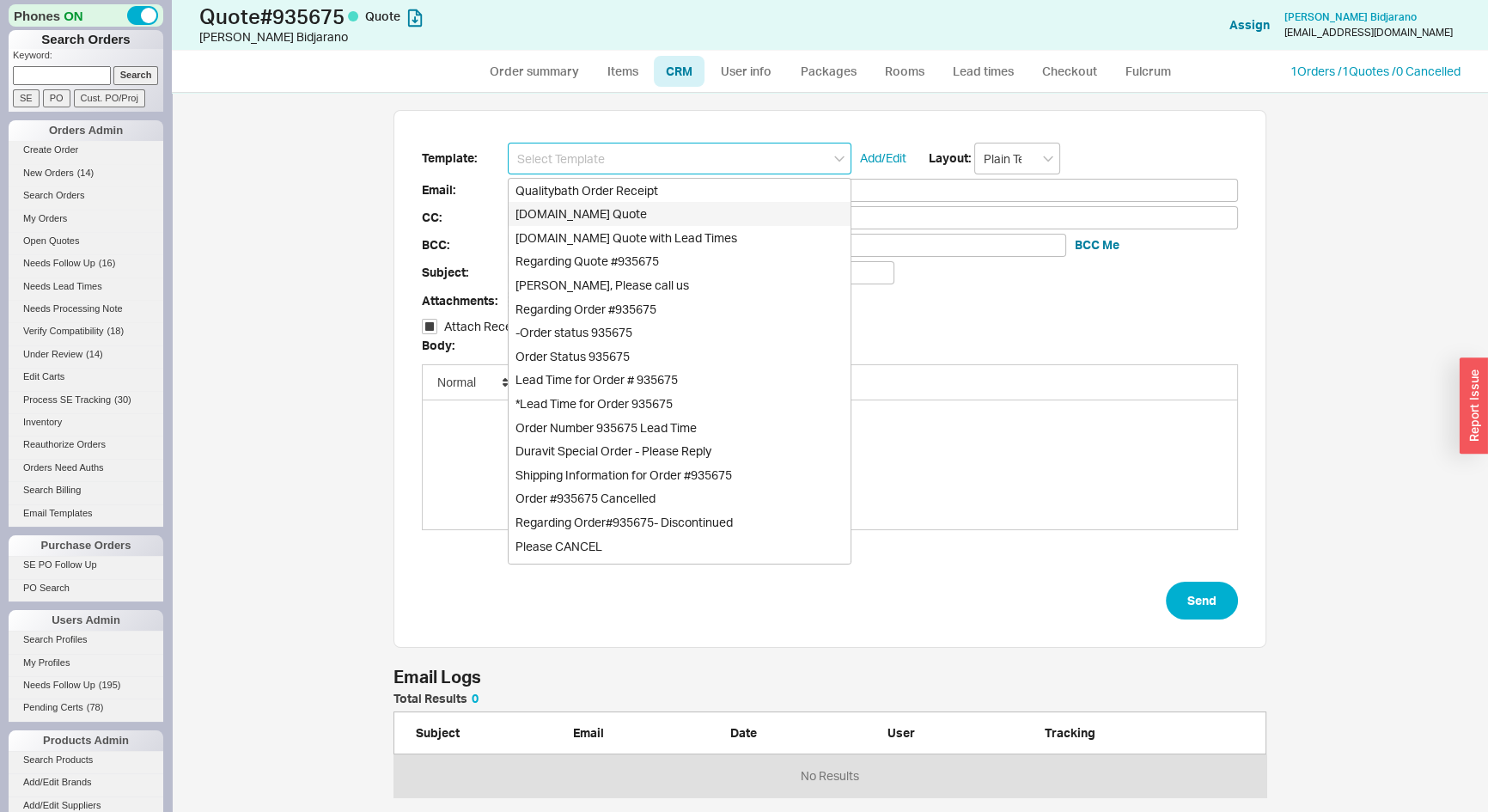
checkbox input "true"
type input "Qualitybath.com Quote"
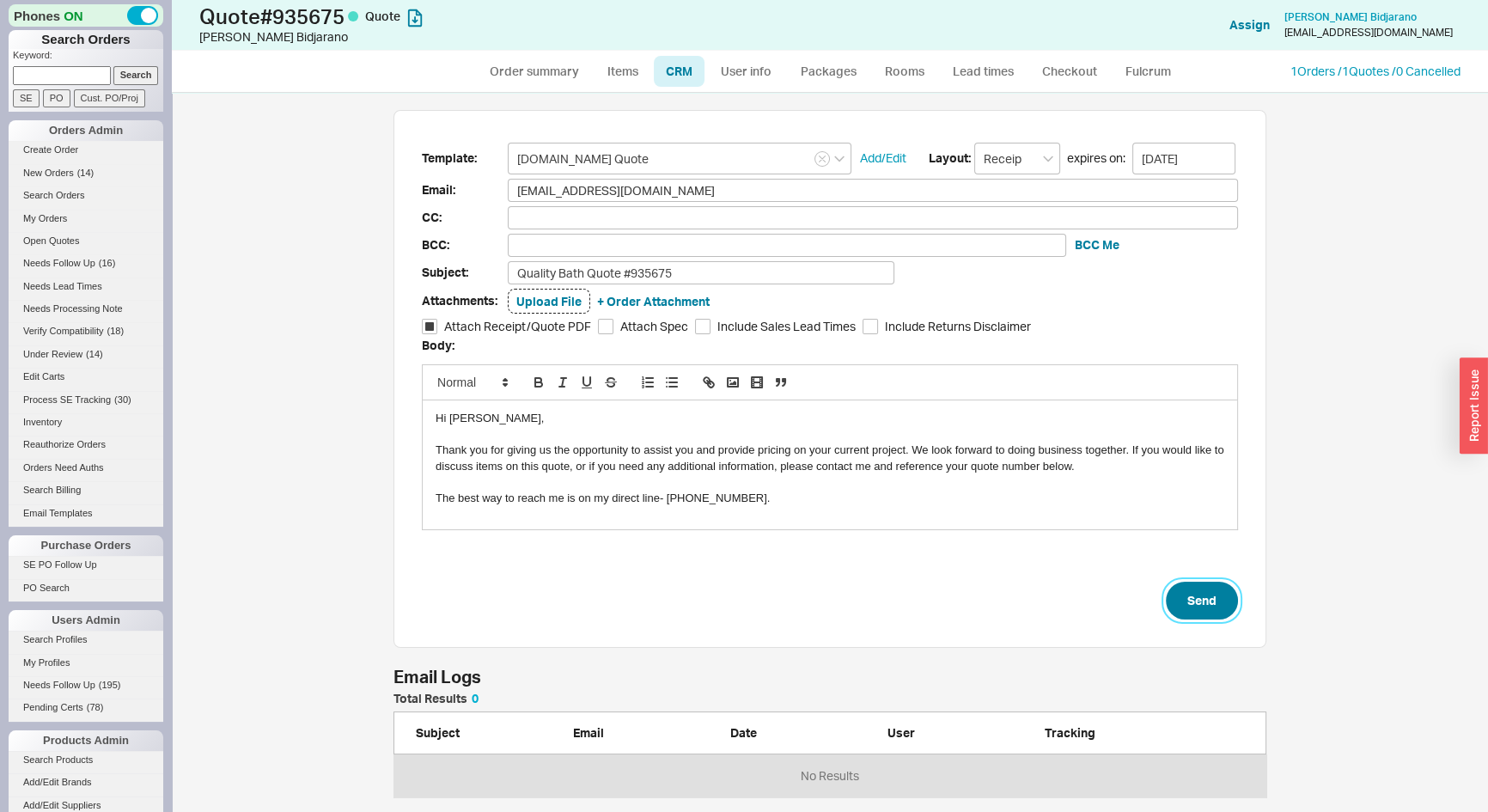
click at [1196, 604] on button "Send" at bounding box center [1202, 601] width 72 height 38
select select "*"
select select "LOW"
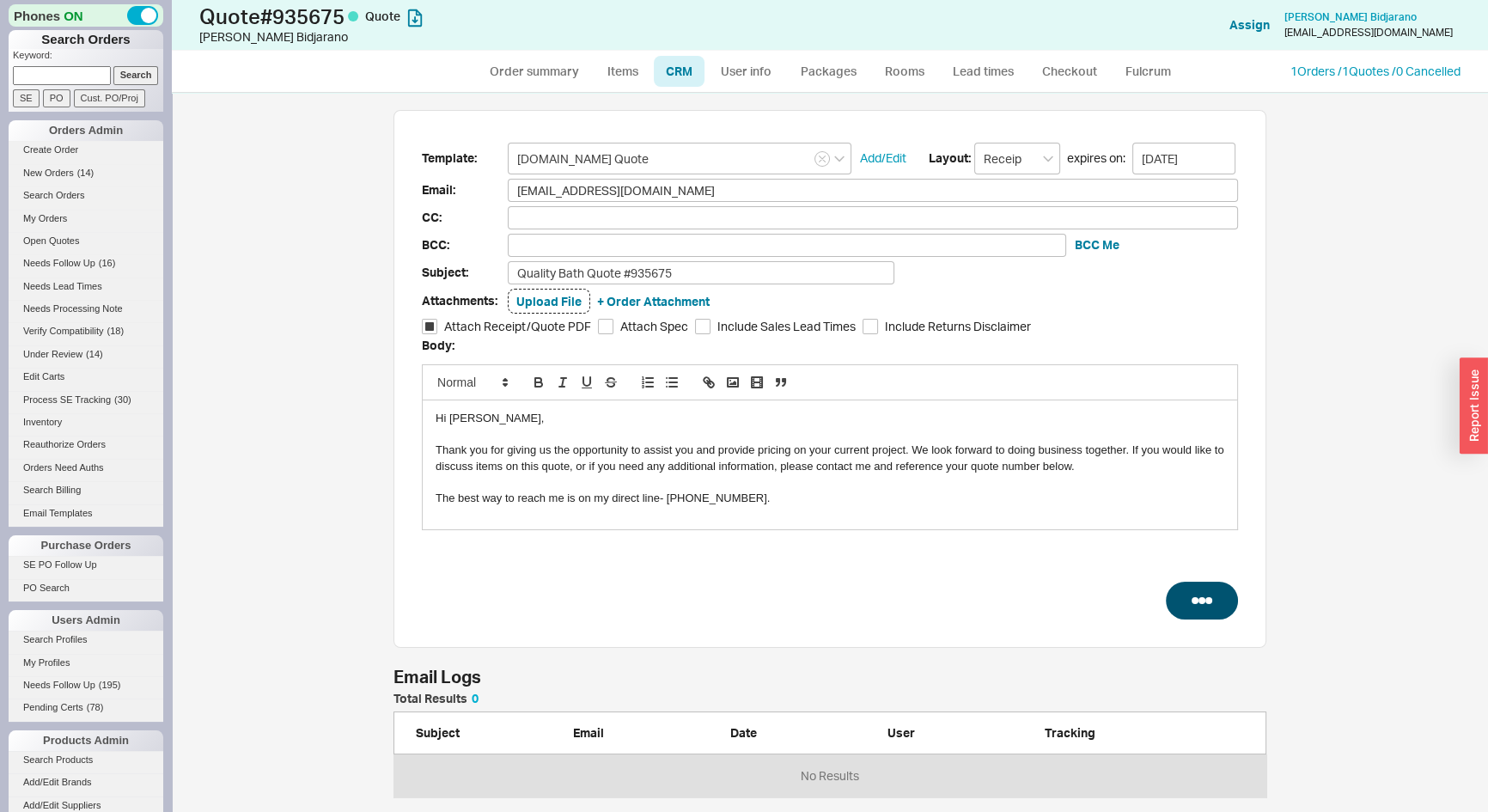
select select "3"
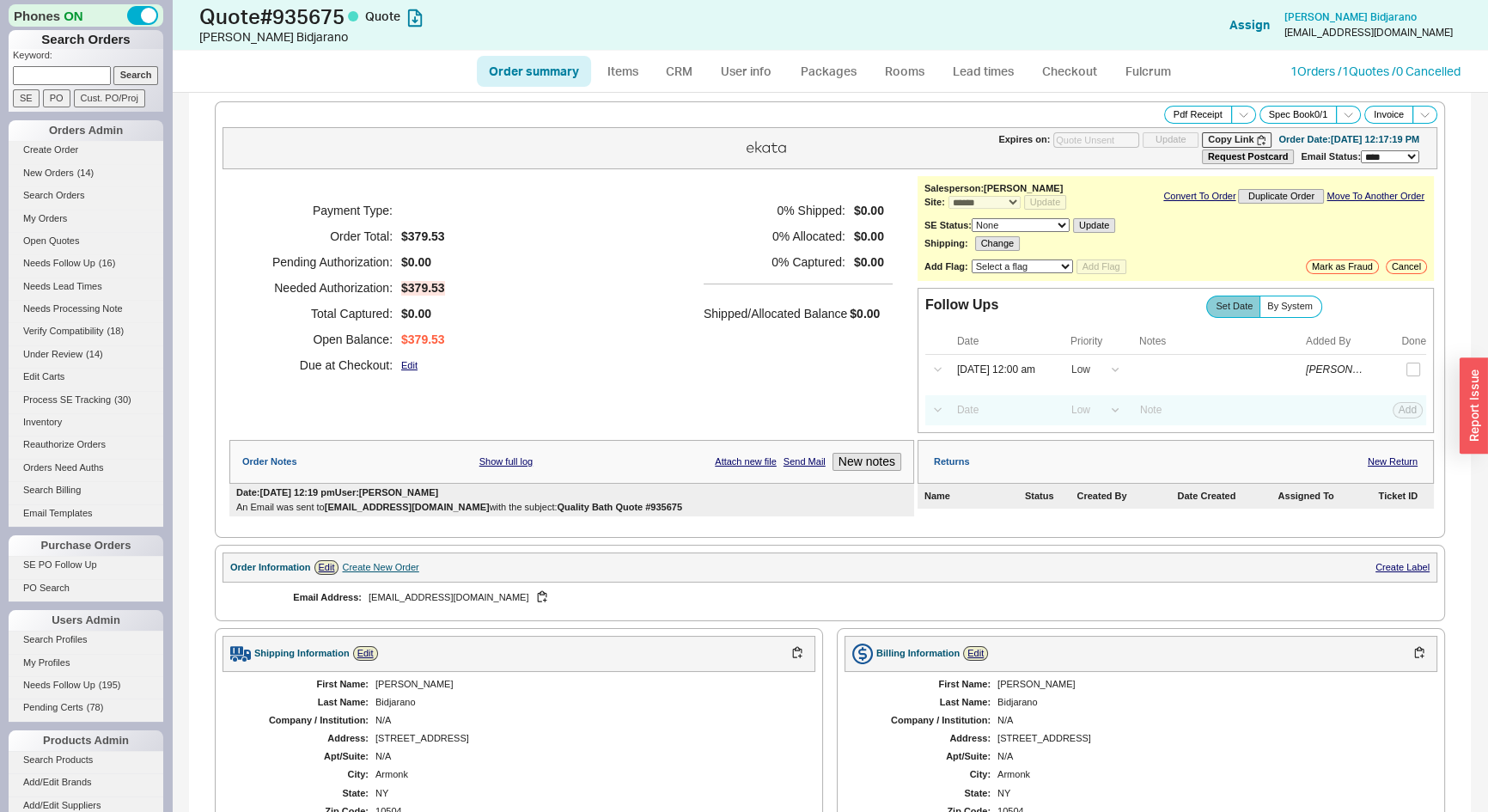
type input "09/05/2025"
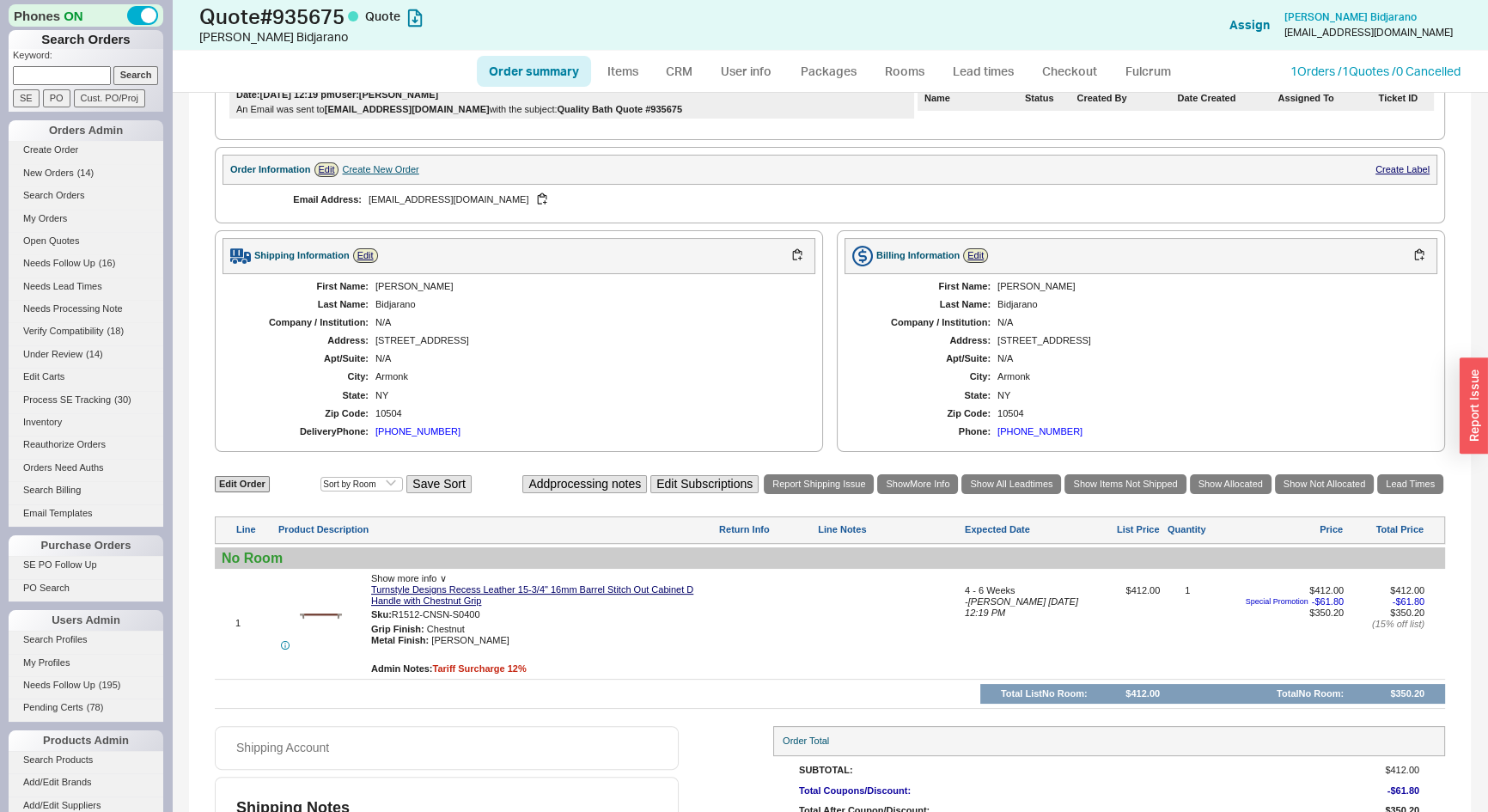
scroll to position [485, 0]
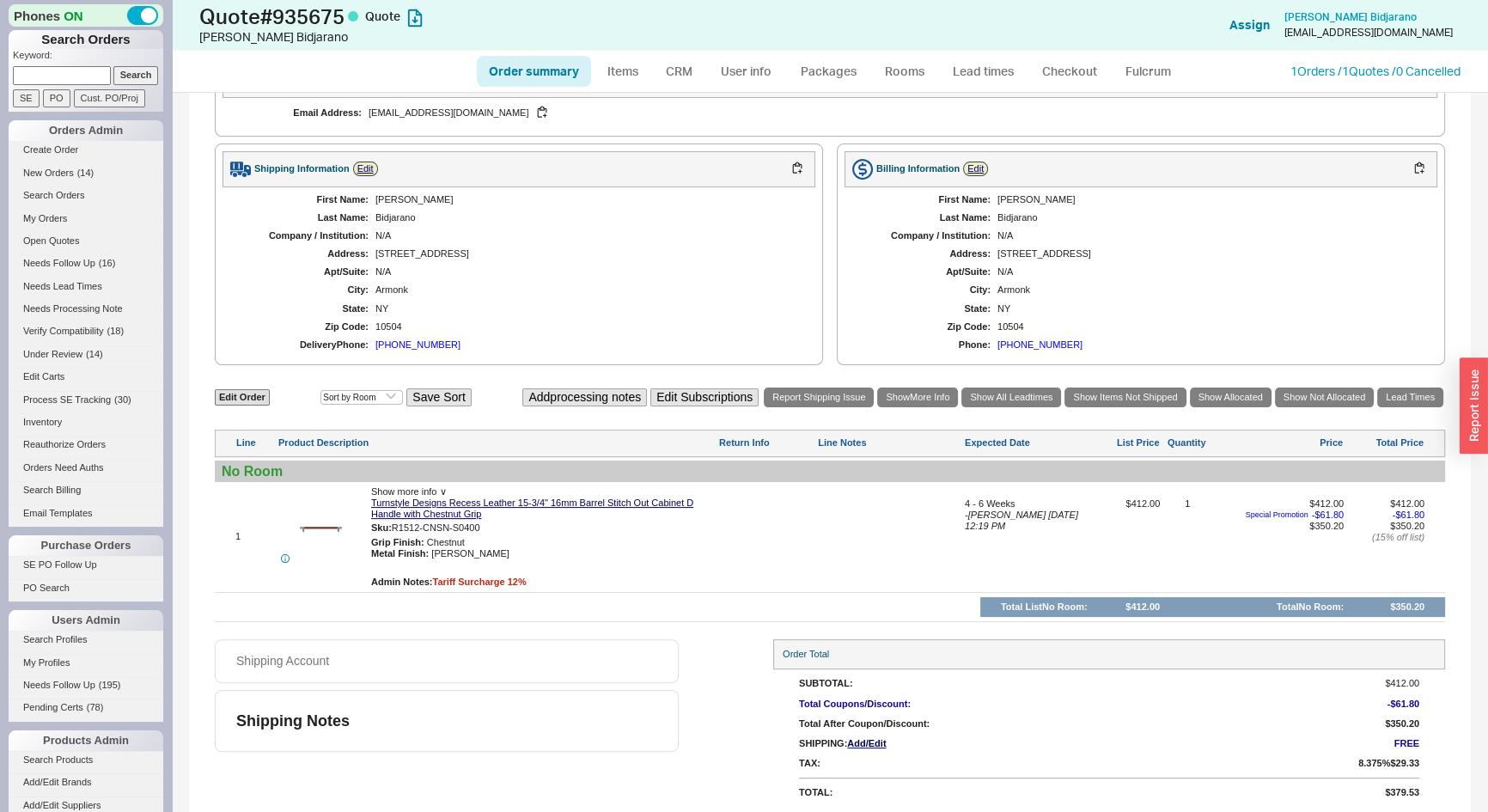
paste input "landauproperties.com"
type input "landauproperties.com"
click at [129, 74] on input "Search" at bounding box center [136, 76] width 46 height 18
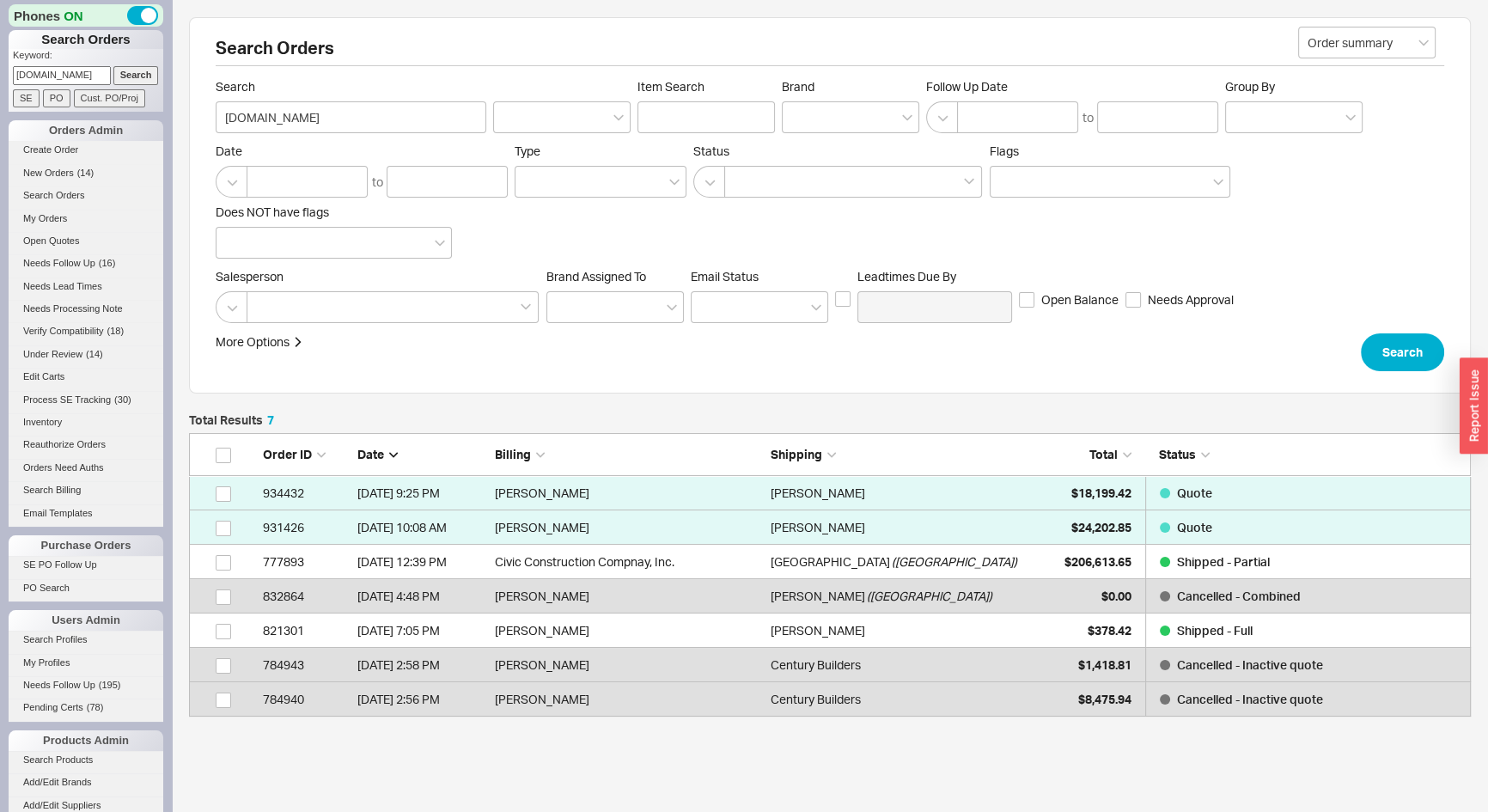
scroll to position [272, 1270]
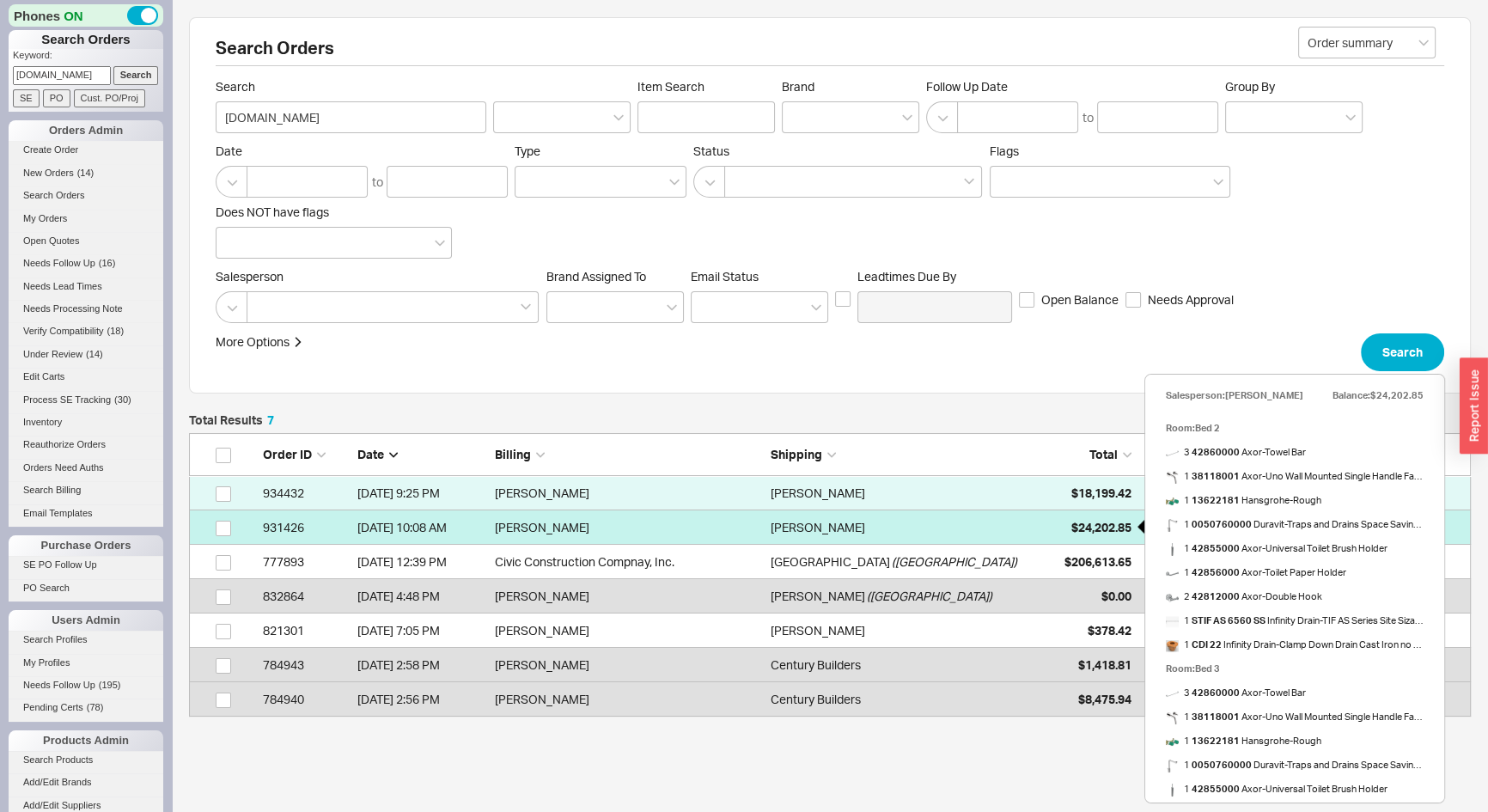
click at [1090, 527] on span "$24,202.85" at bounding box center [1101, 527] width 60 height 14
select select "*"
select select "LOW"
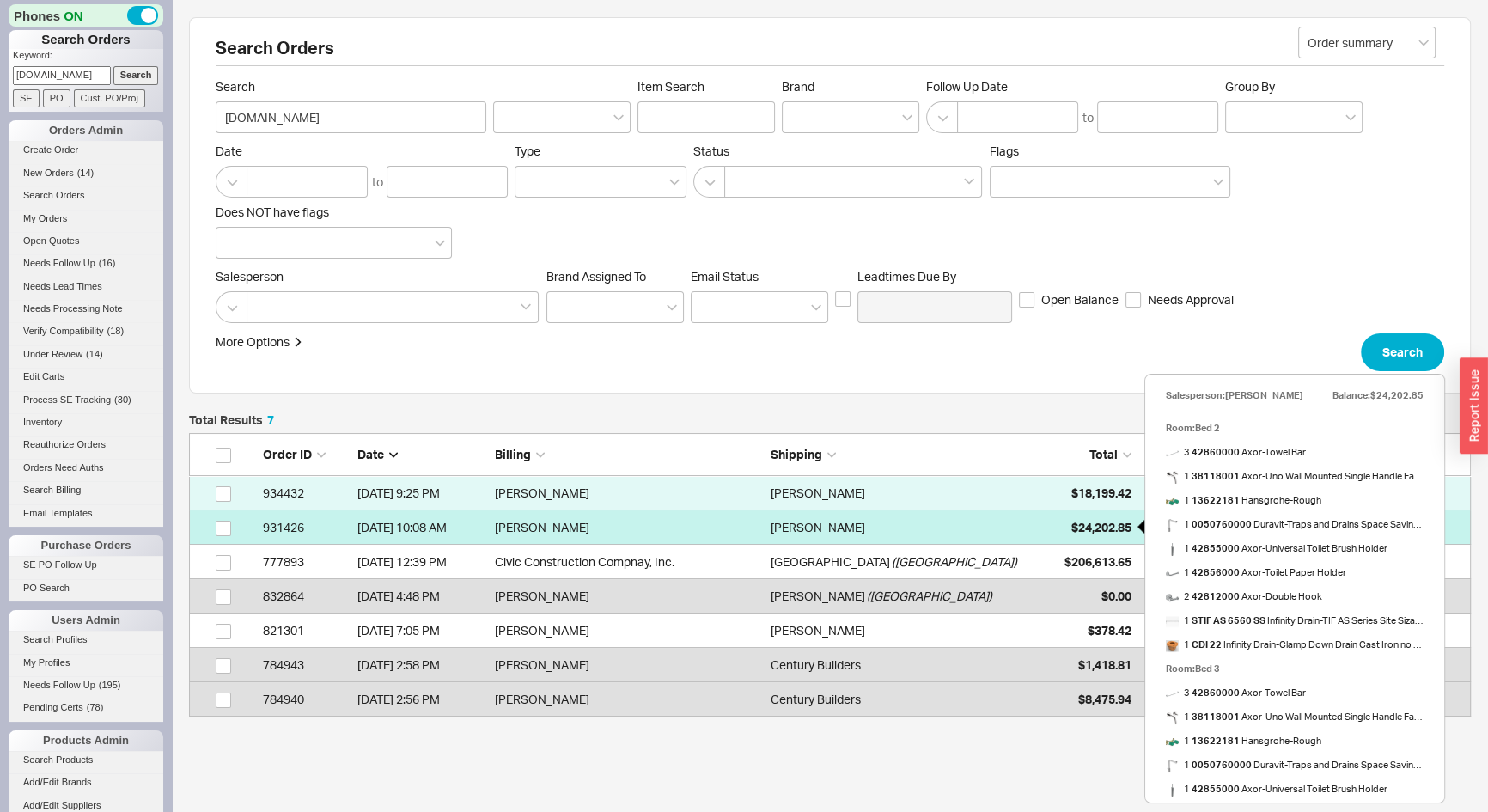
select select "3"
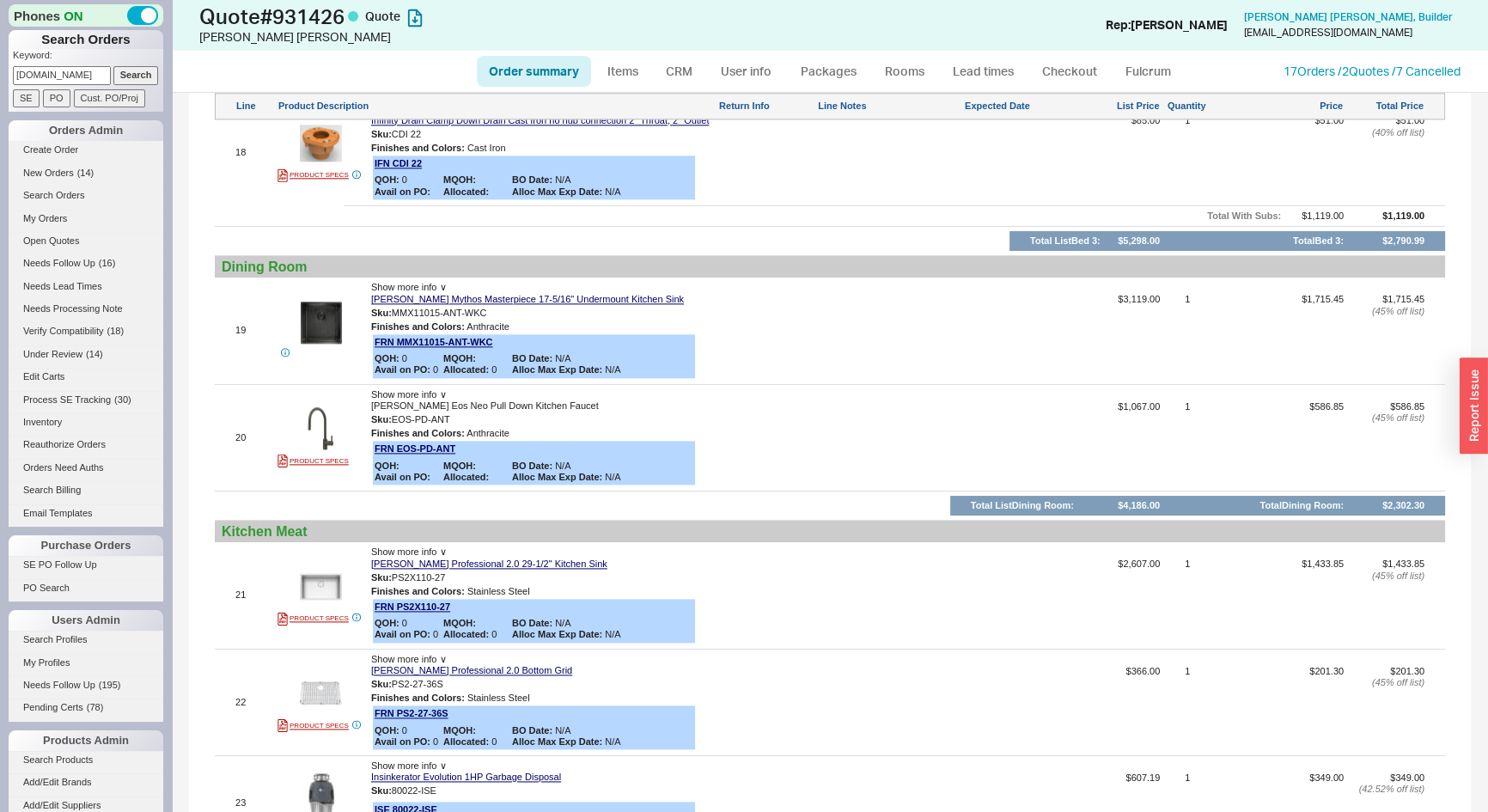
scroll to position [2810, 0]
click at [501, 306] on button "button" at bounding box center [498, 312] width 21 height 16
click at [619, 66] on link "Items" at bounding box center [623, 71] width 56 height 31
select select "3"
select select "ON_CHECKOUT_AGGREGATED"
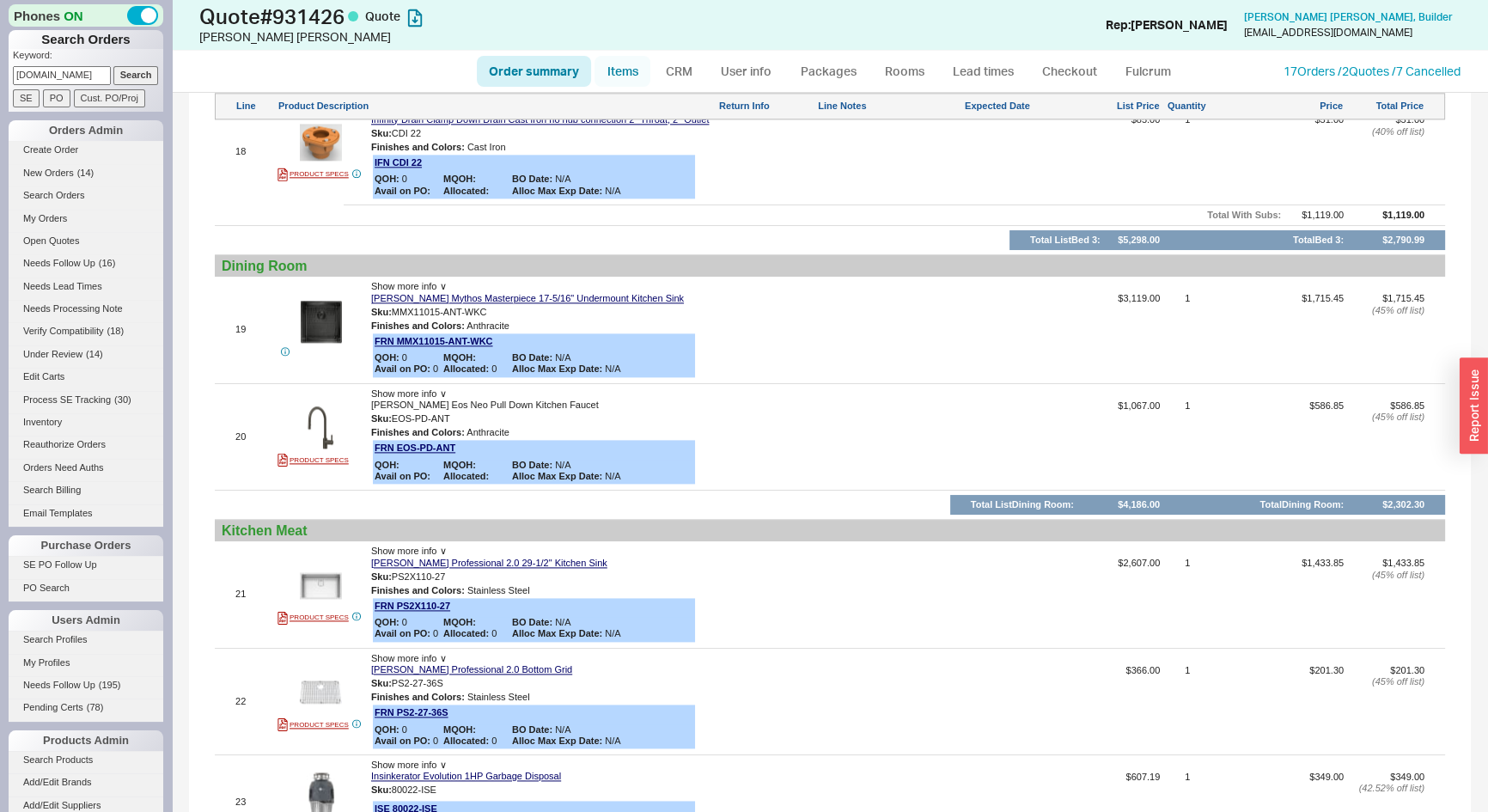
select select "ON_CHECKOUT_AGGREGATED"
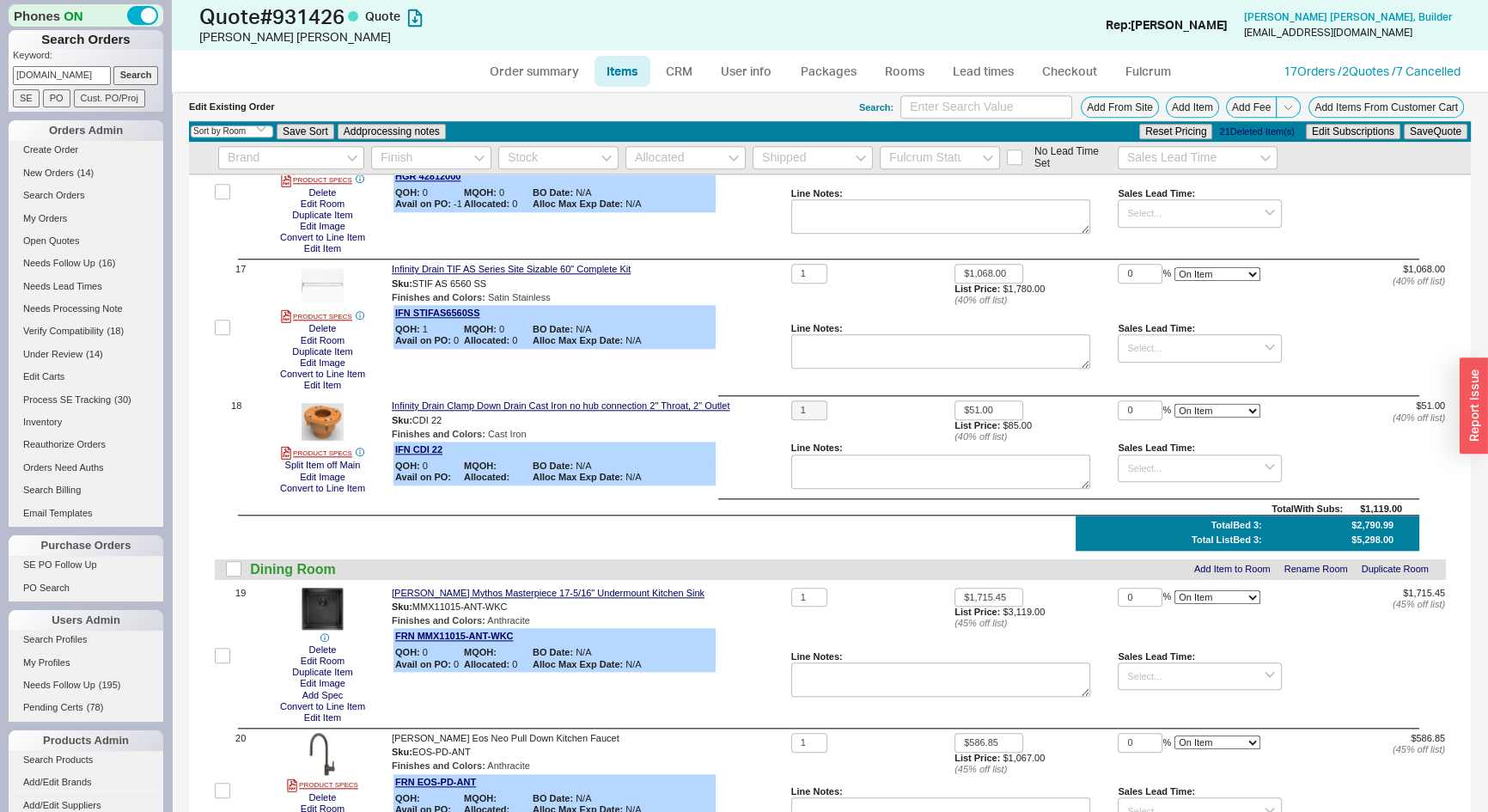
scroll to position [2342, 0]
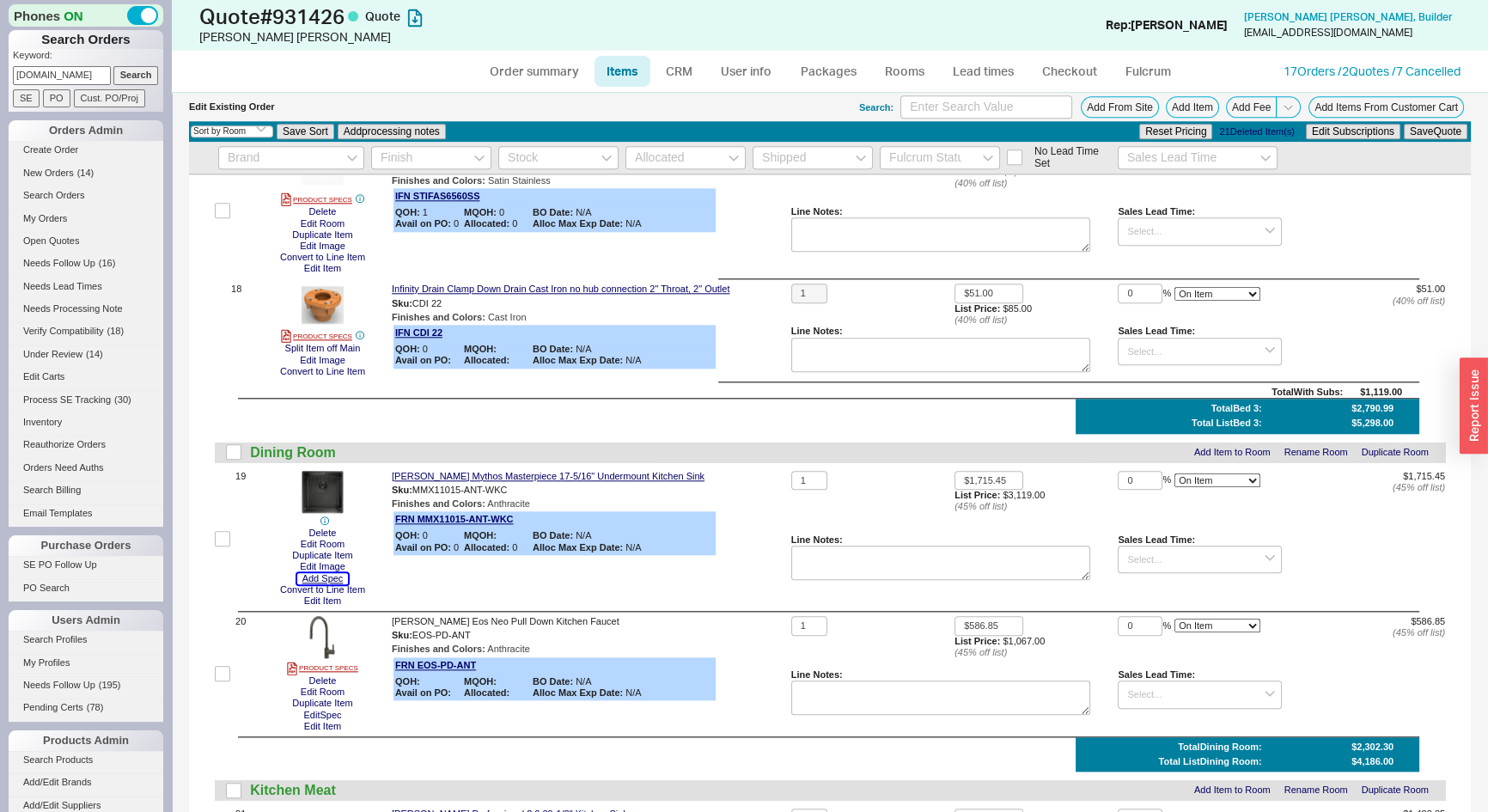
click at [336, 581] on button "Add Spec" at bounding box center [322, 578] width 51 height 11
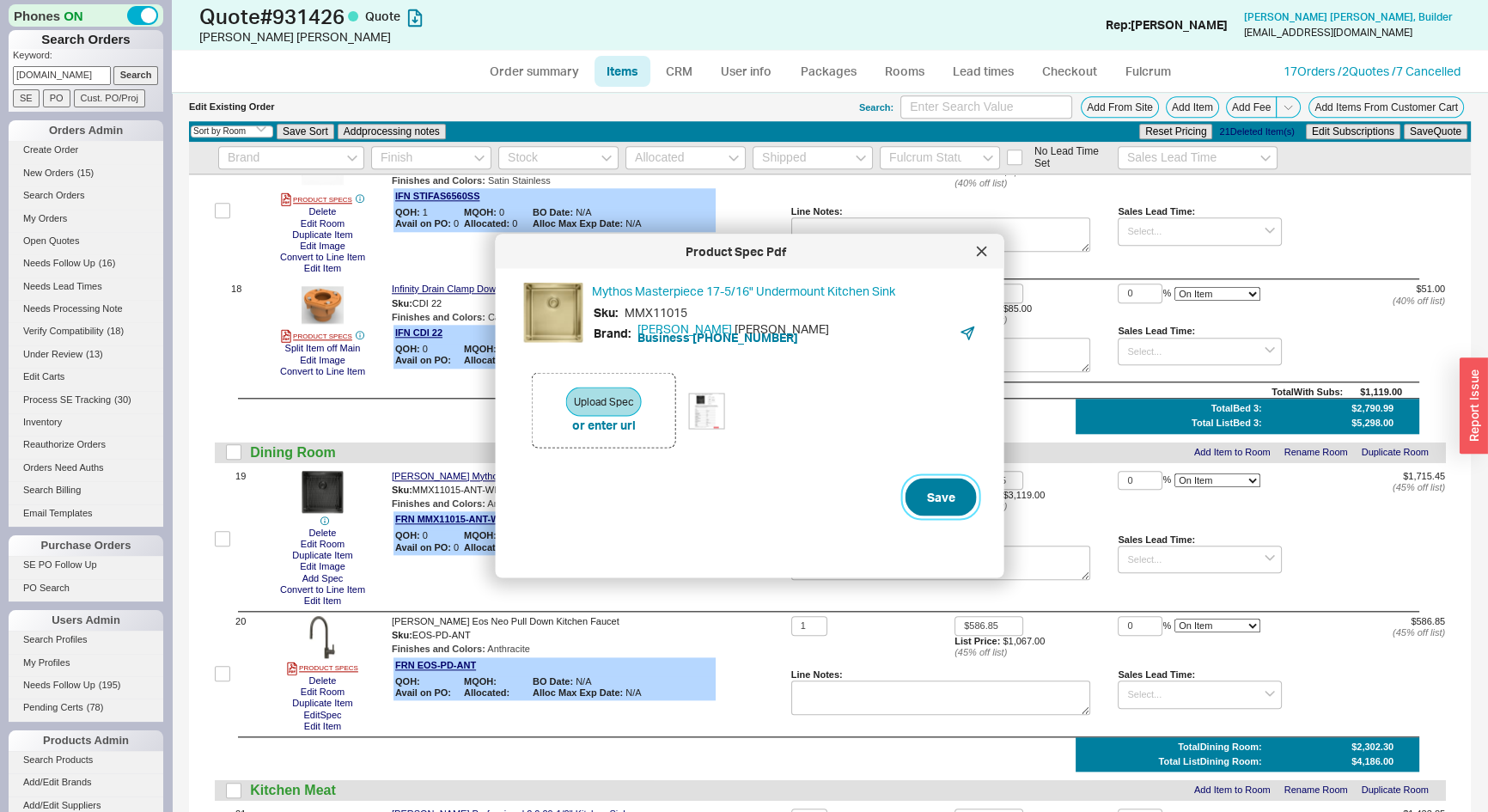
click at [923, 498] on button "Save" at bounding box center [941, 497] width 71 height 38
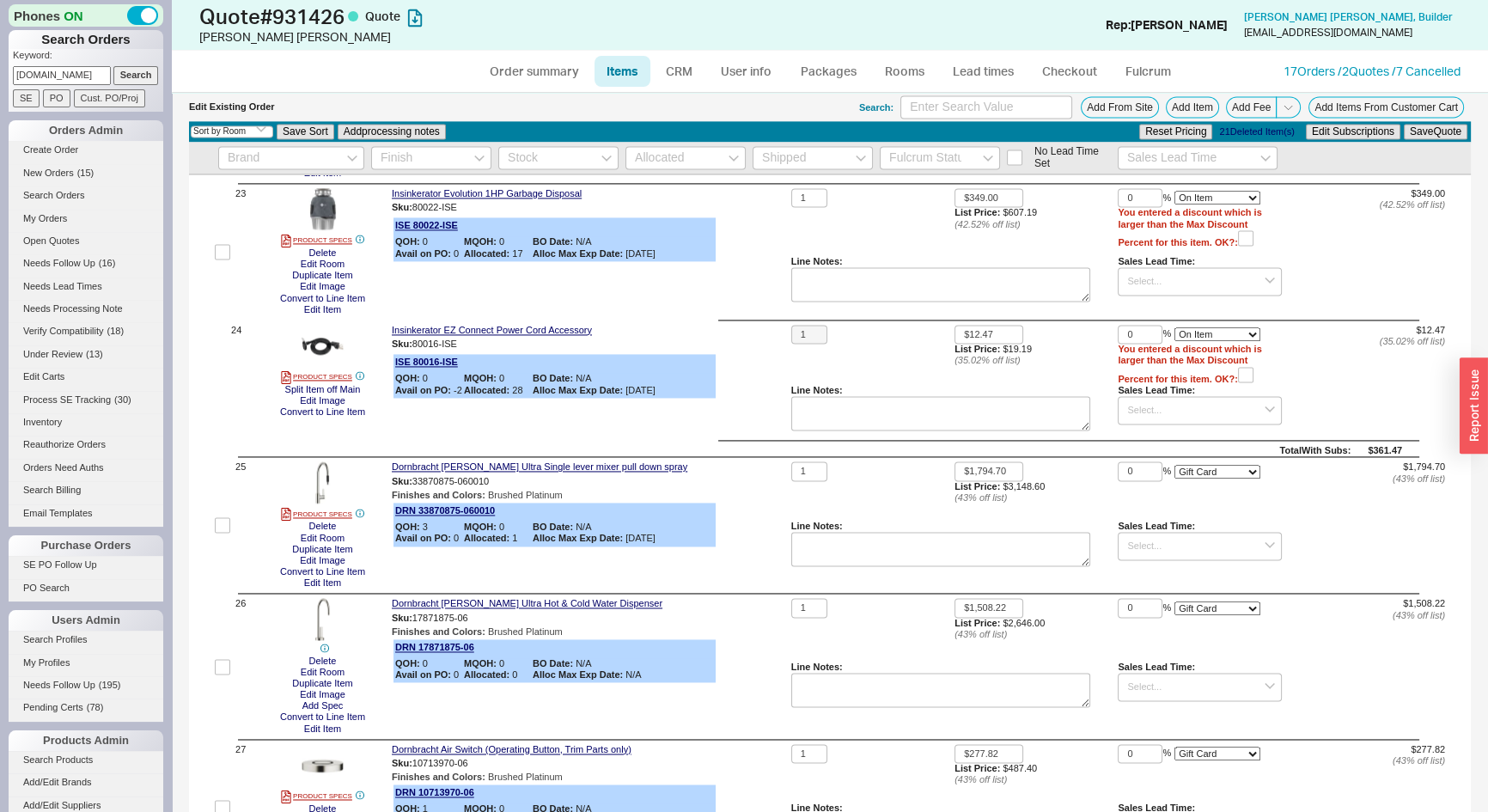
scroll to position [3435, 0]
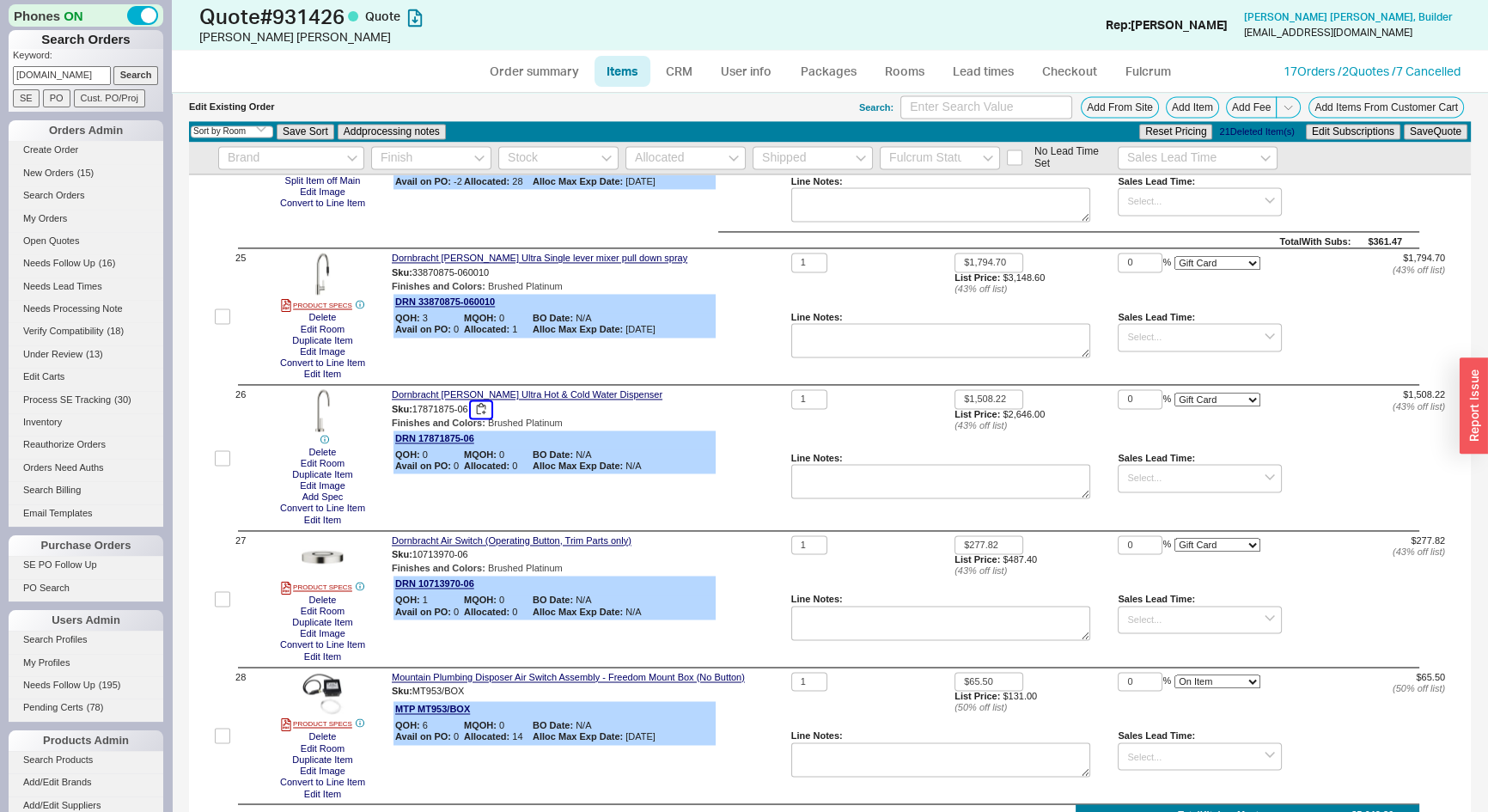
click at [481, 415] on button "button" at bounding box center [480, 409] width 21 height 16
click at [483, 415] on button "button" at bounding box center [480, 409] width 21 height 16
drag, startPoint x: 341, startPoint y: 502, endPoint x: 315, endPoint y: 487, distance: 30.0
click at [339, 502] on button "Add Spec" at bounding box center [322, 496] width 51 height 11
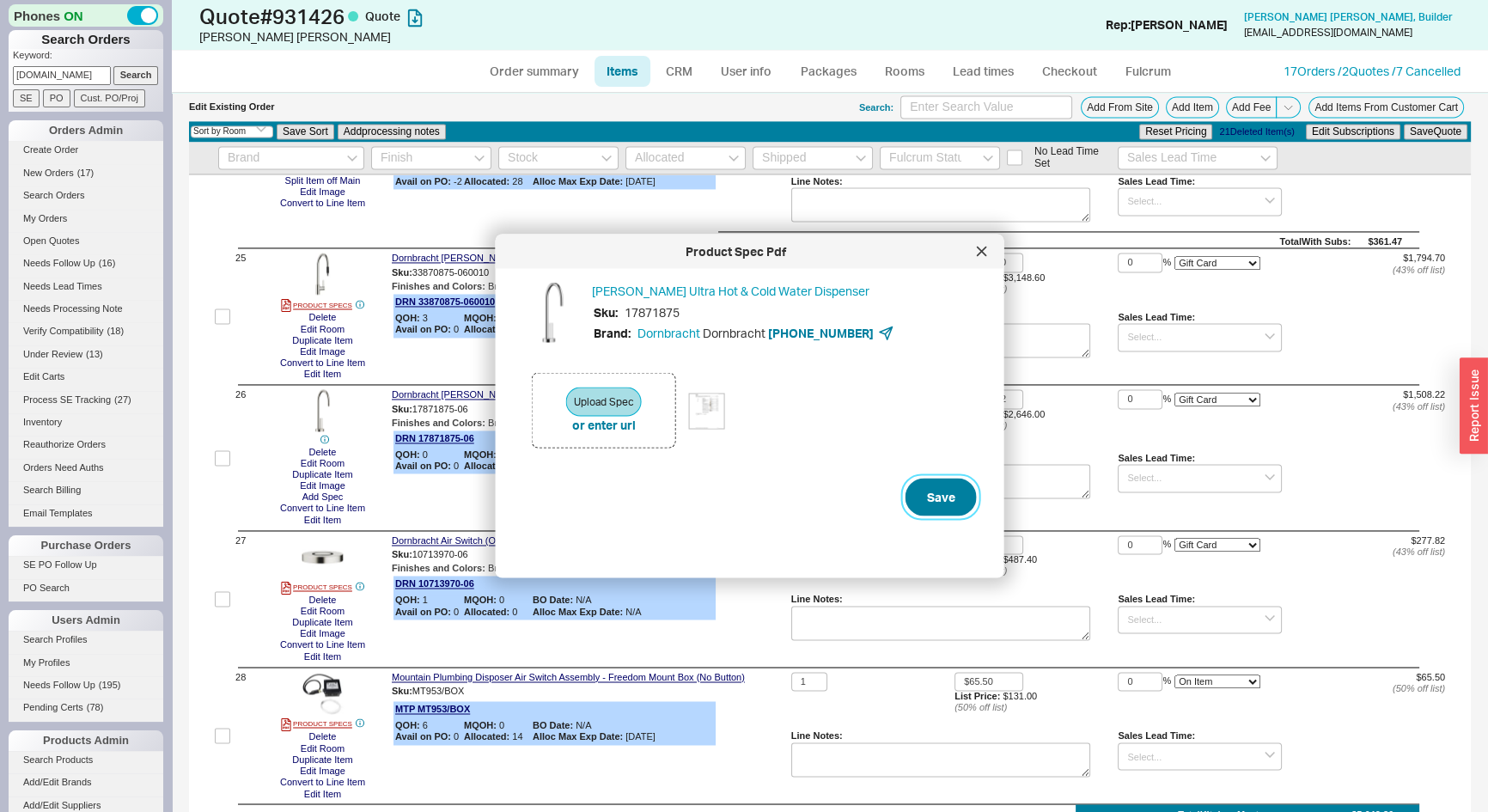
click at [935, 497] on button "Save" at bounding box center [941, 497] width 71 height 38
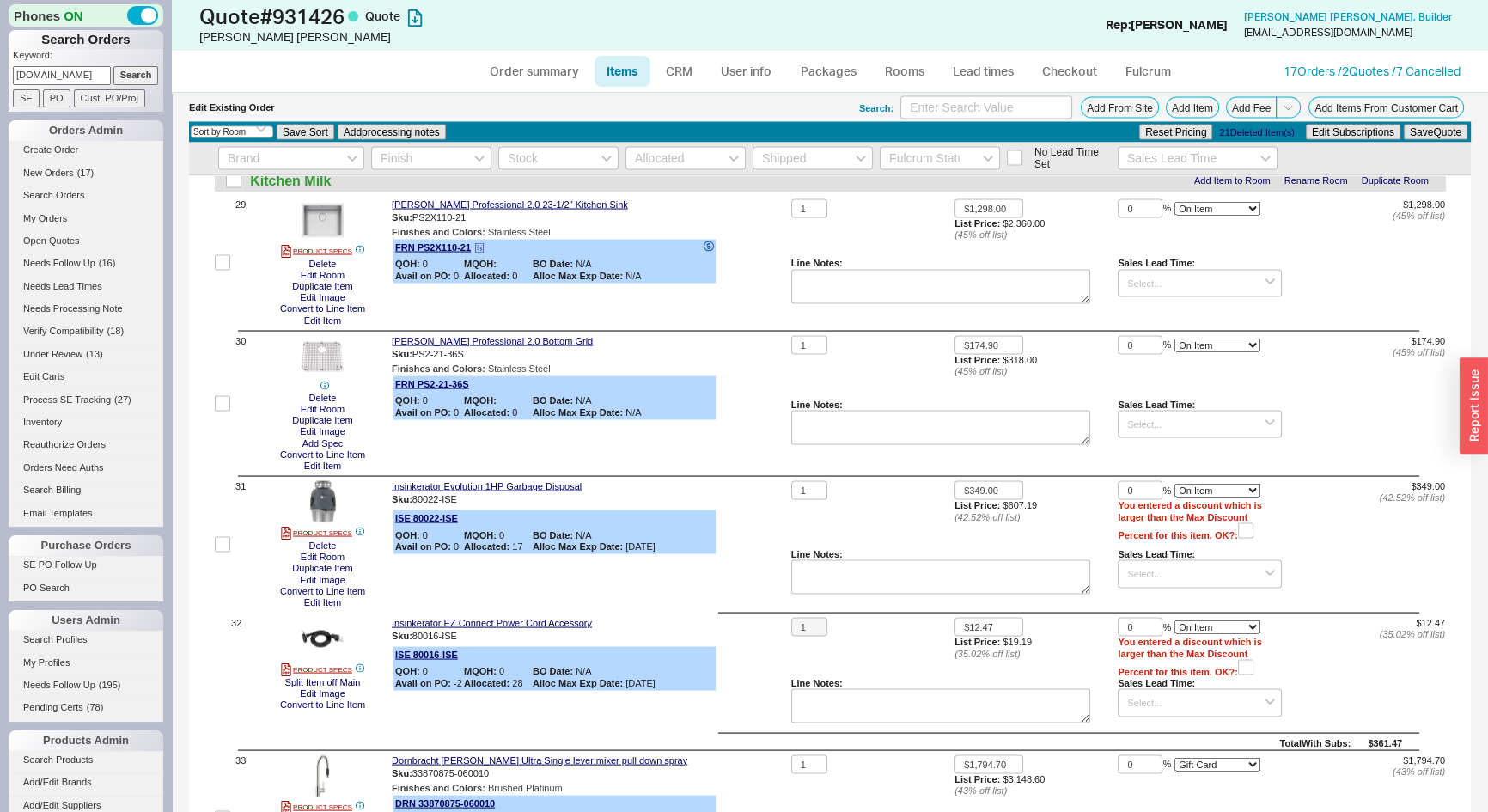
scroll to position [4138, 0]
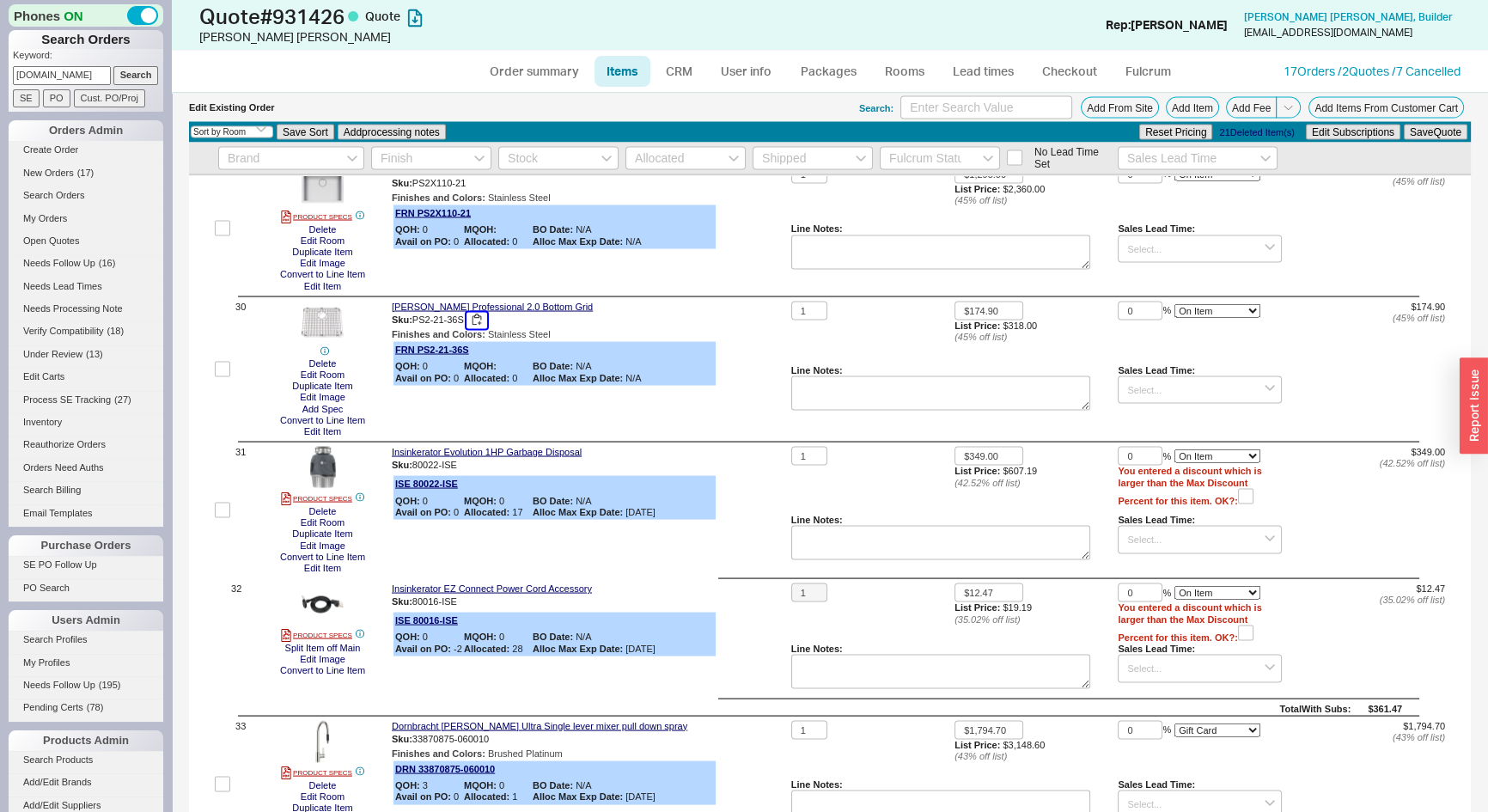
click at [481, 325] on button "button" at bounding box center [477, 320] width 21 height 16
click at [335, 413] on button "Add Spec" at bounding box center [322, 408] width 51 height 11
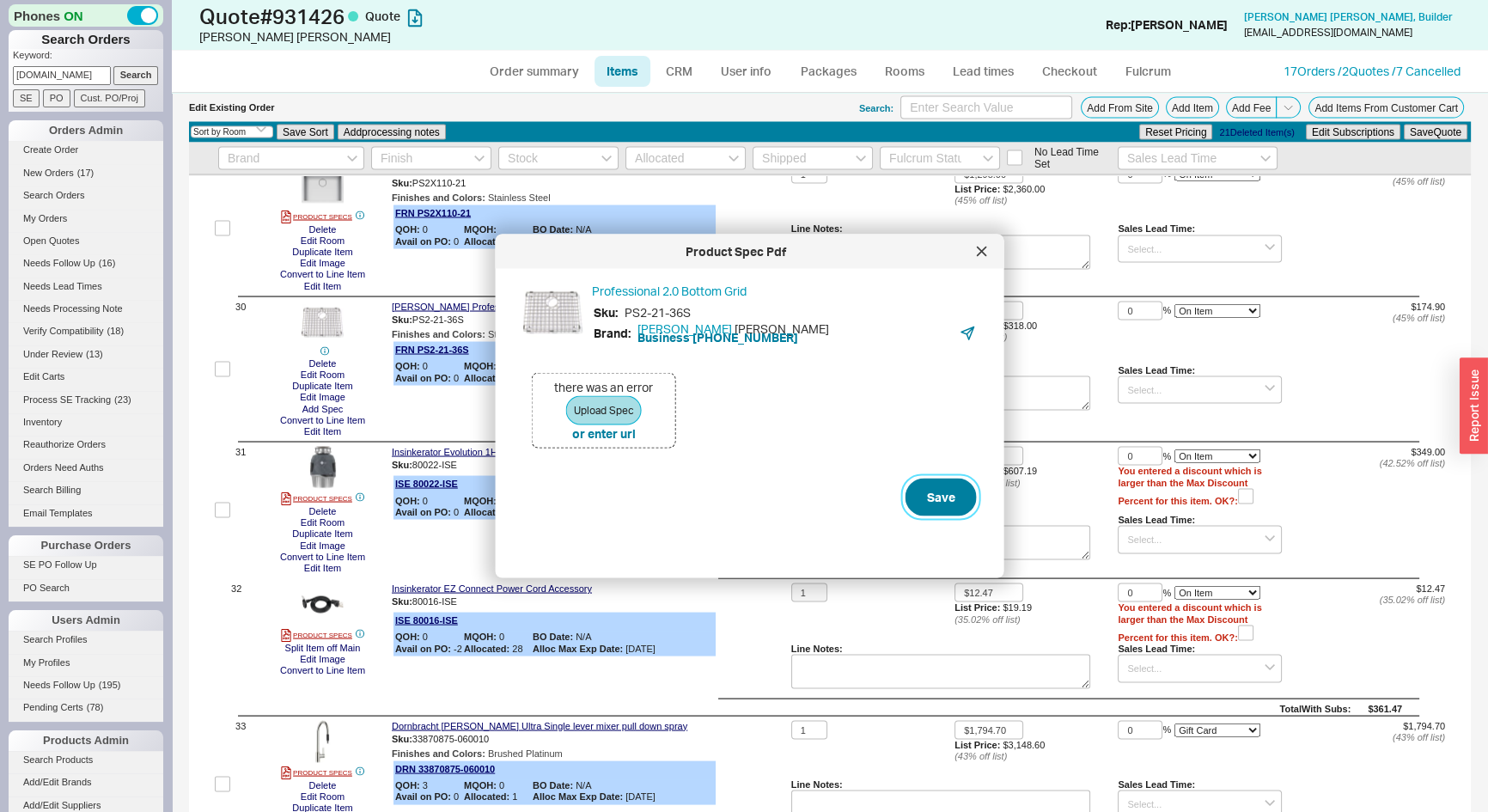
click at [938, 493] on button "Save" at bounding box center [941, 497] width 71 height 38
click at [641, 408] on div "there was an error Upload Spec" at bounding box center [604, 402] width 108 height 47
click at [918, 504] on button "Save" at bounding box center [941, 497] width 71 height 38
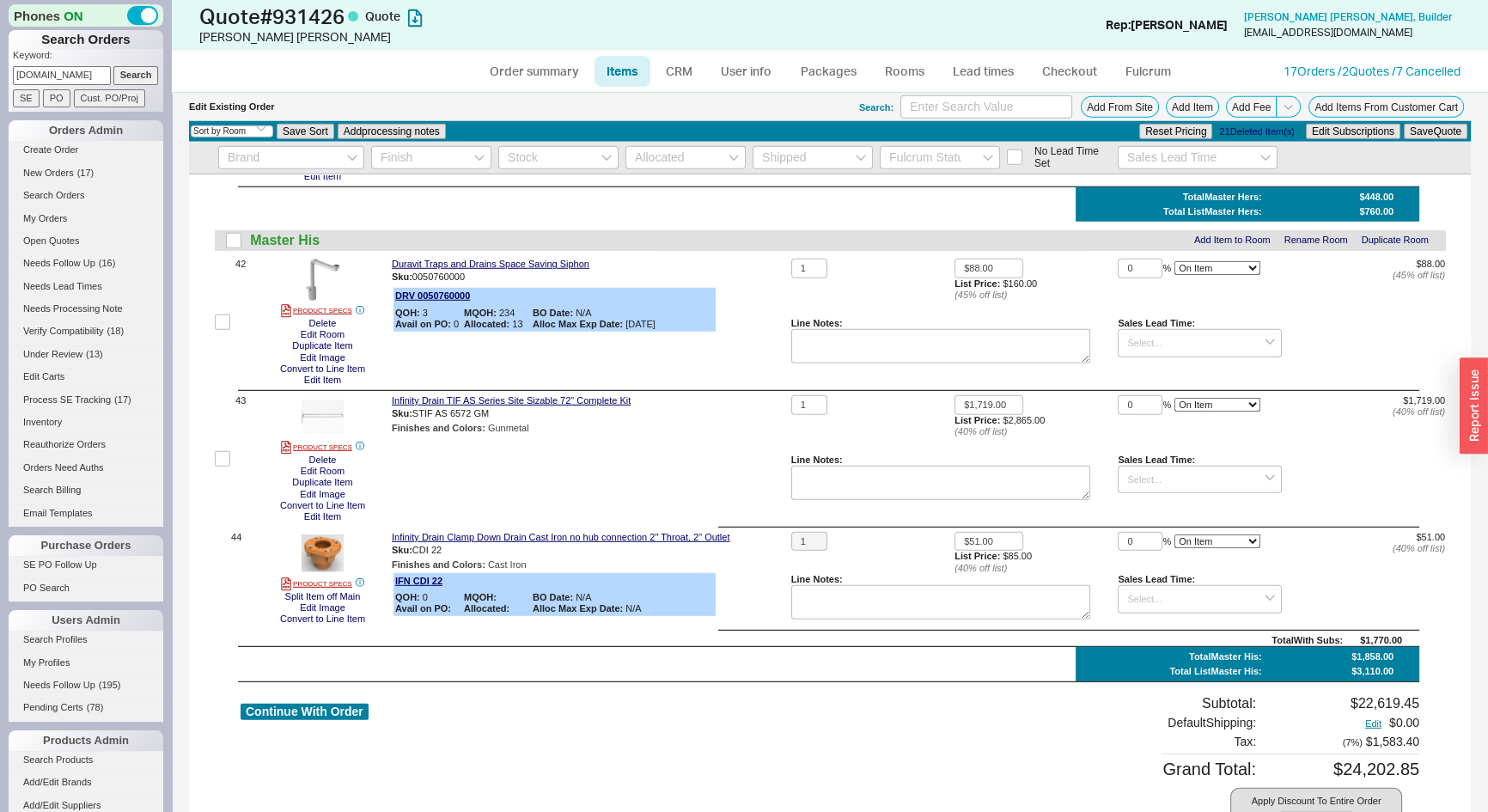
scroll to position [6090, 0]
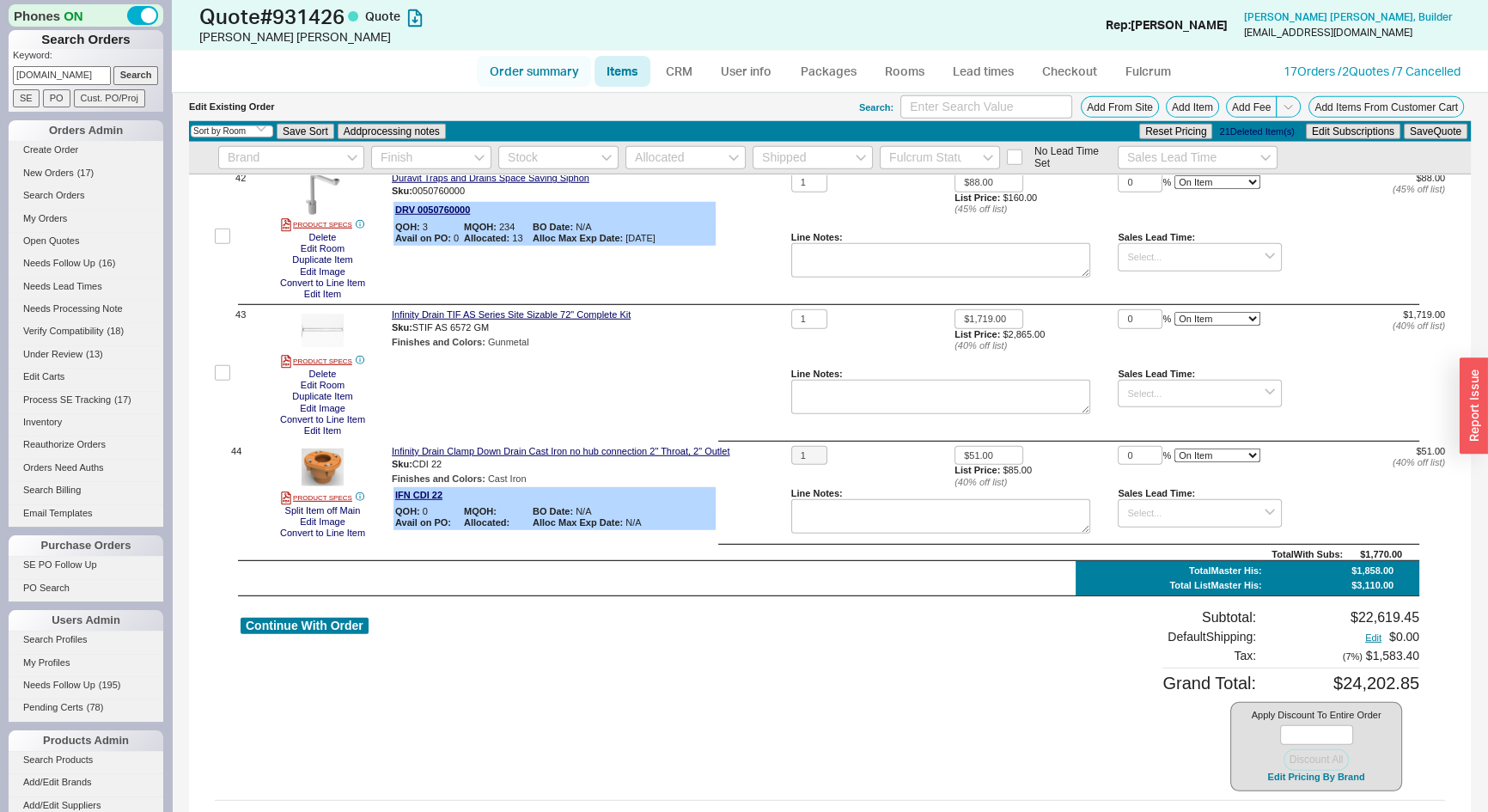
click at [523, 81] on link "Order summary" at bounding box center [533, 71] width 114 height 31
select select "*"
select select "LOW"
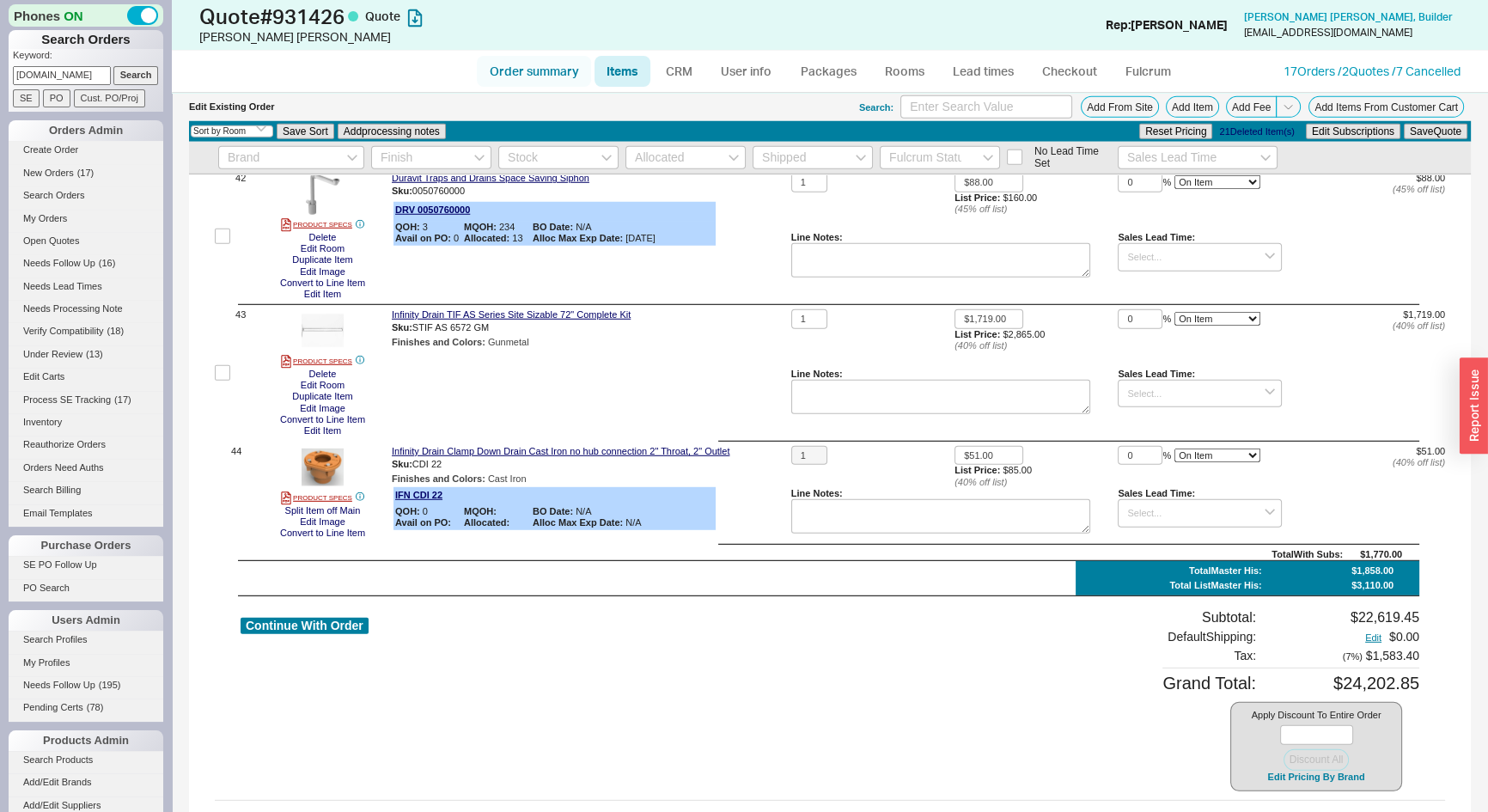
select select "3"
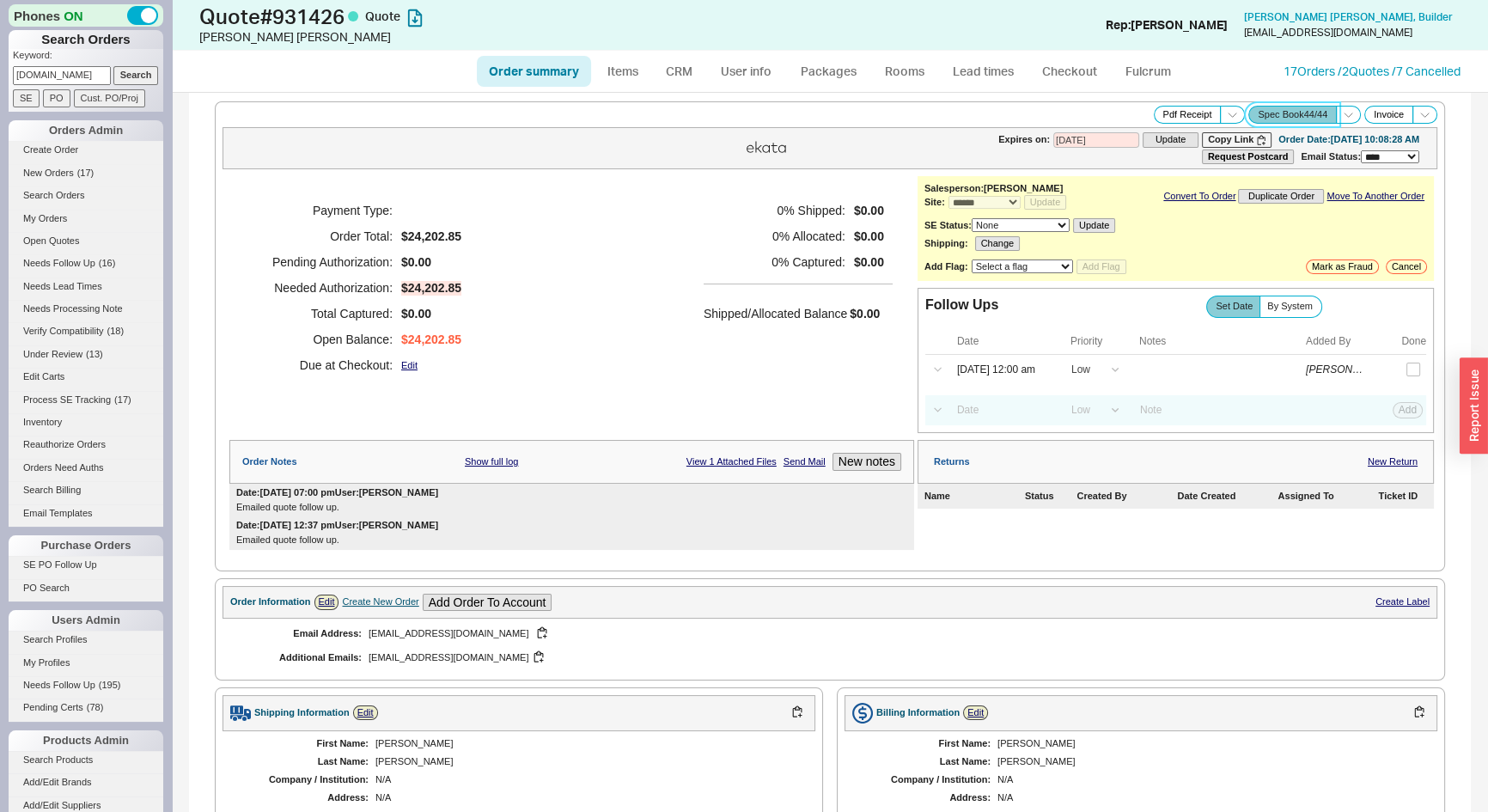
click at [1293, 115] on button "Spec Book 44 / 44" at bounding box center [1293, 114] width 88 height 18
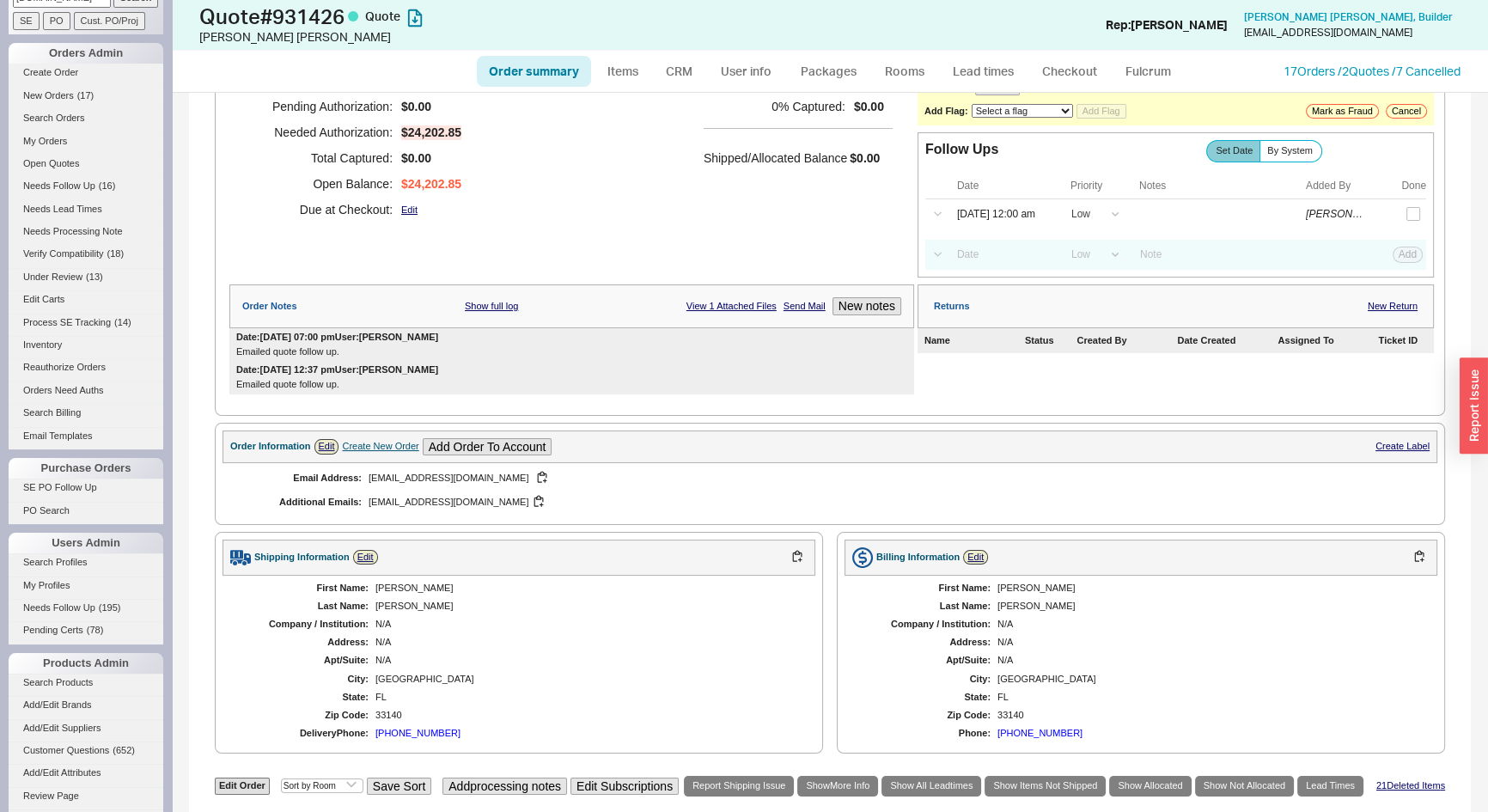
scroll to position [77, 0]
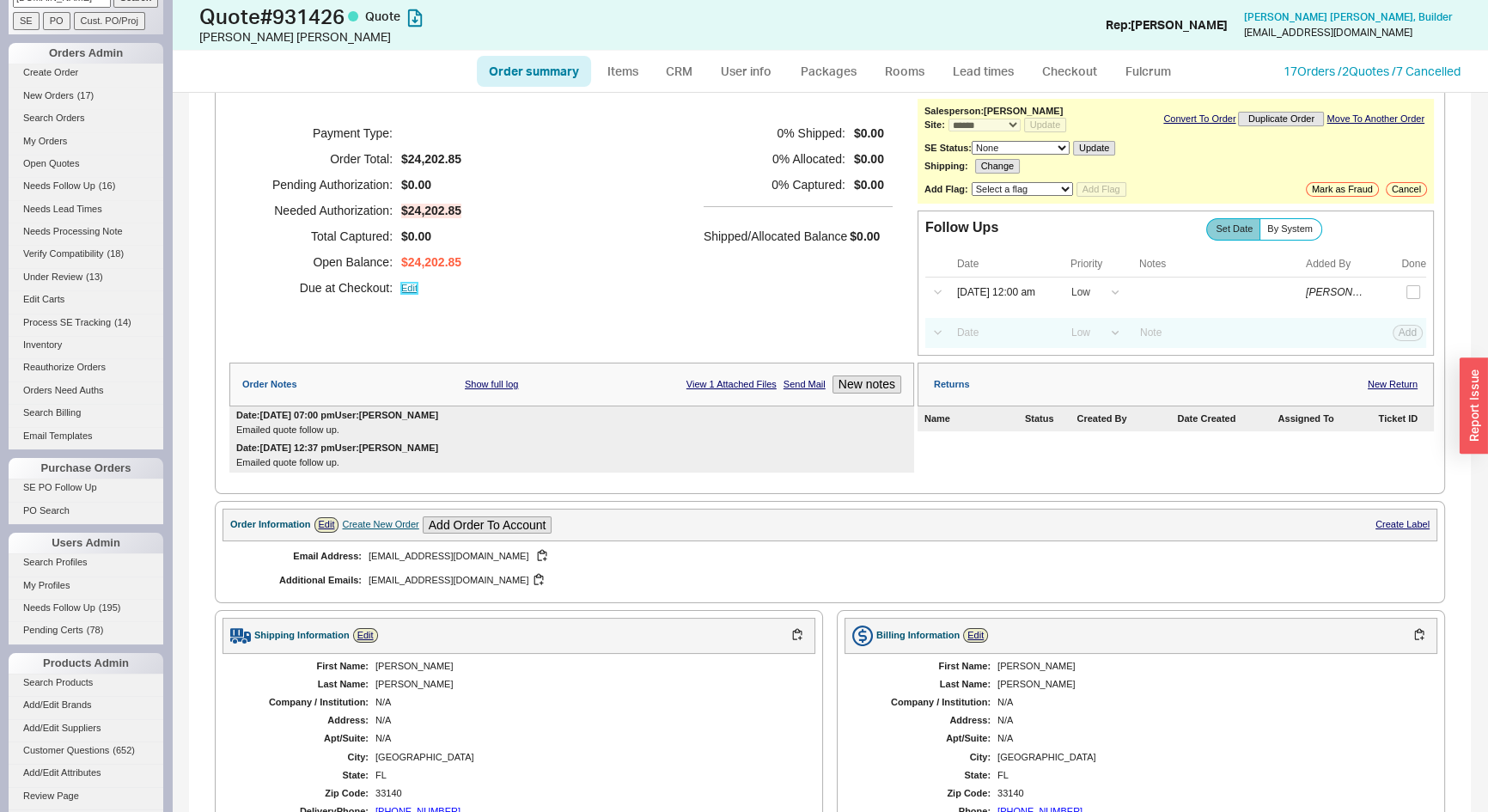
click at [411, 287] on link "Edit" at bounding box center [409, 288] width 16 height 11
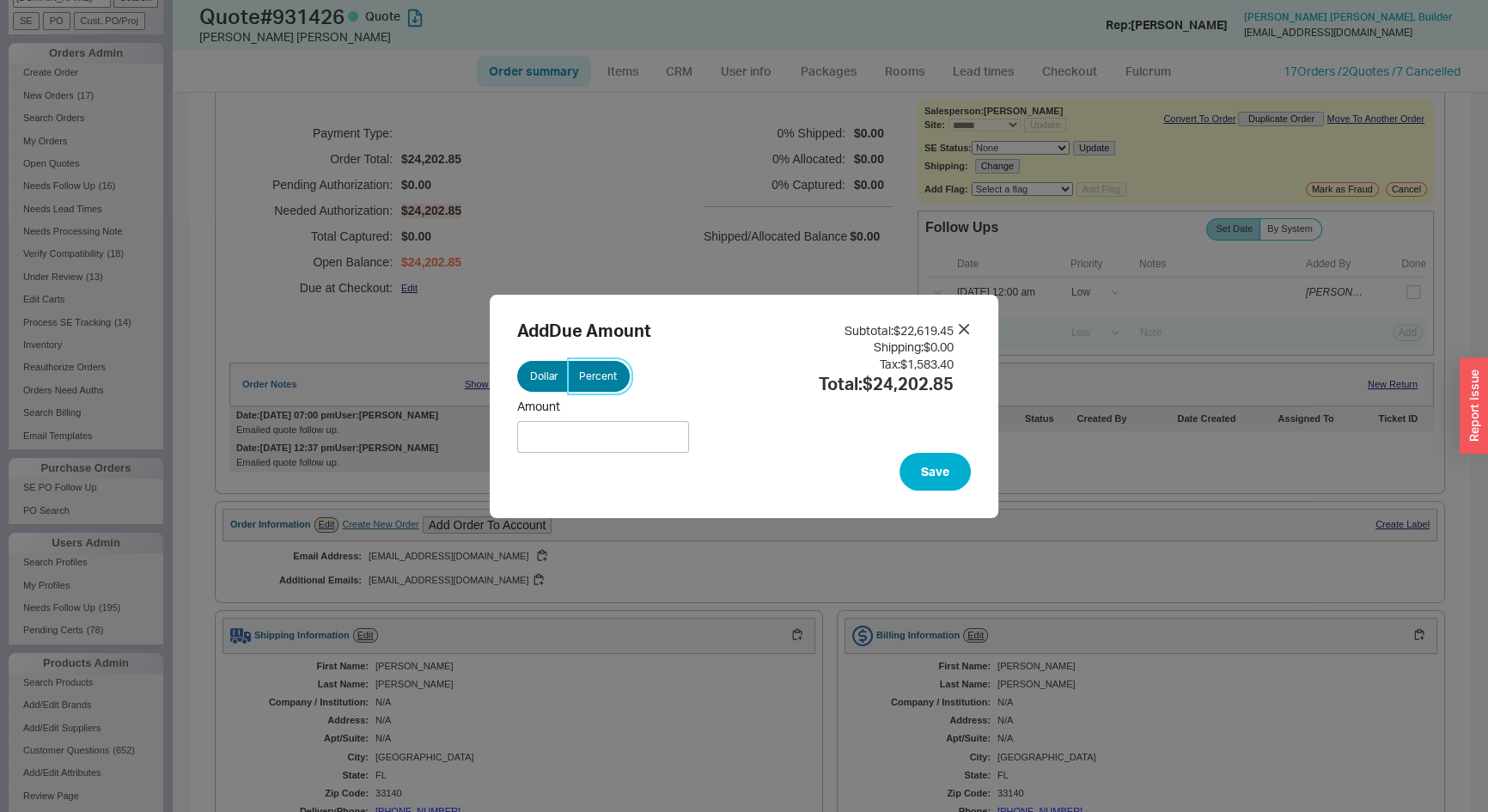
click at [588, 381] on span "Percent" at bounding box center [598, 376] width 38 height 13
click at [0, 0] on input "Percent" at bounding box center [0, 0] width 0 height 0
click at [590, 434] on input "Percent" at bounding box center [603, 436] width 172 height 31
type input "50"
click at [911, 468] on button "Save" at bounding box center [935, 471] width 71 height 38
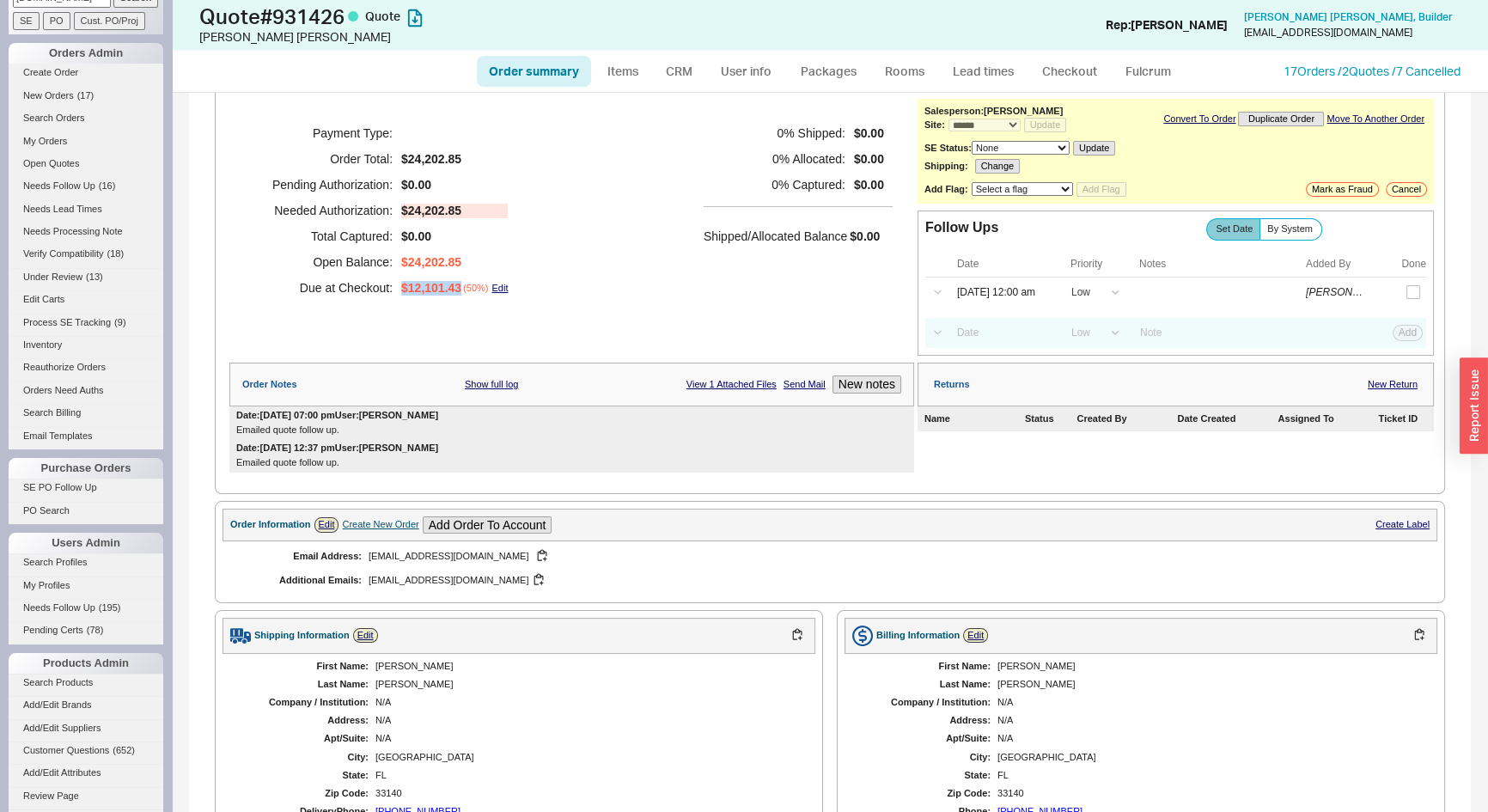
drag, startPoint x: 400, startPoint y: 286, endPoint x: 459, endPoint y: 284, distance: 59.0
click at [459, 284] on span "$12,101.43" at bounding box center [431, 288] width 60 height 14
copy span "$12,101.43"
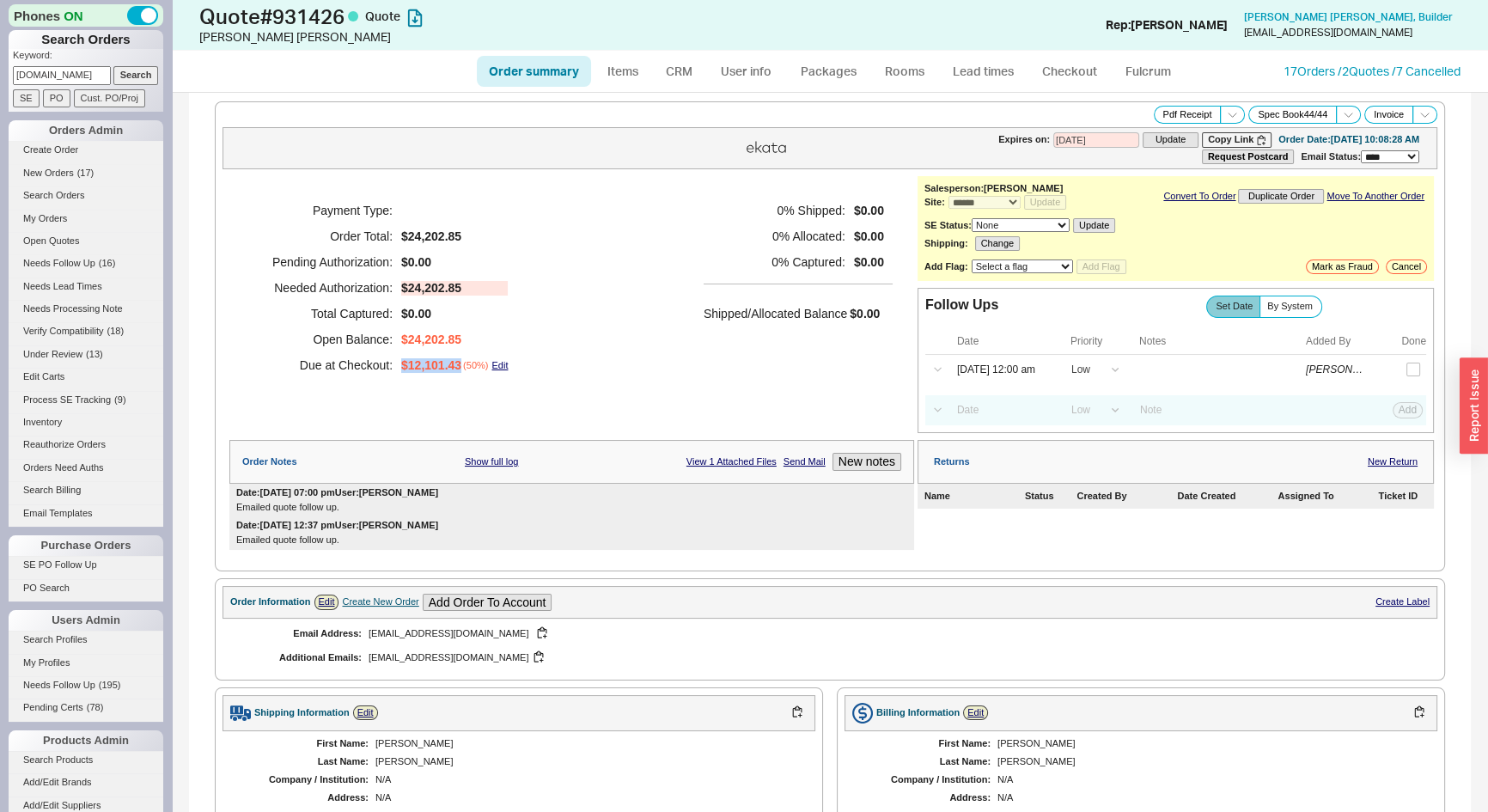
click at [64, 68] on input "landauproperties.com" at bounding box center [61, 76] width 98 height 18
paste input "935000"
type input "935000"
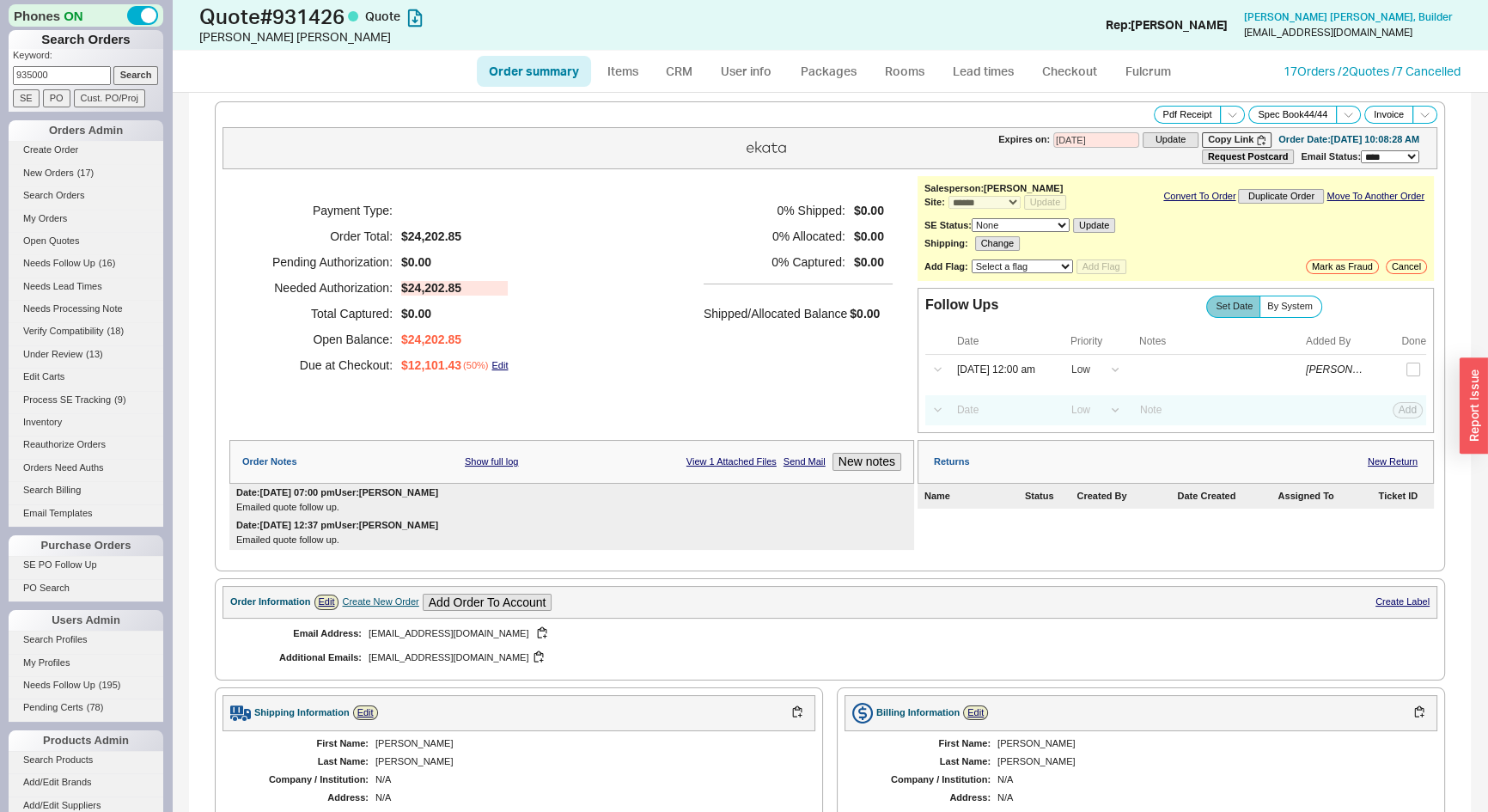
click at [123, 70] on input "Search" at bounding box center [136, 76] width 46 height 18
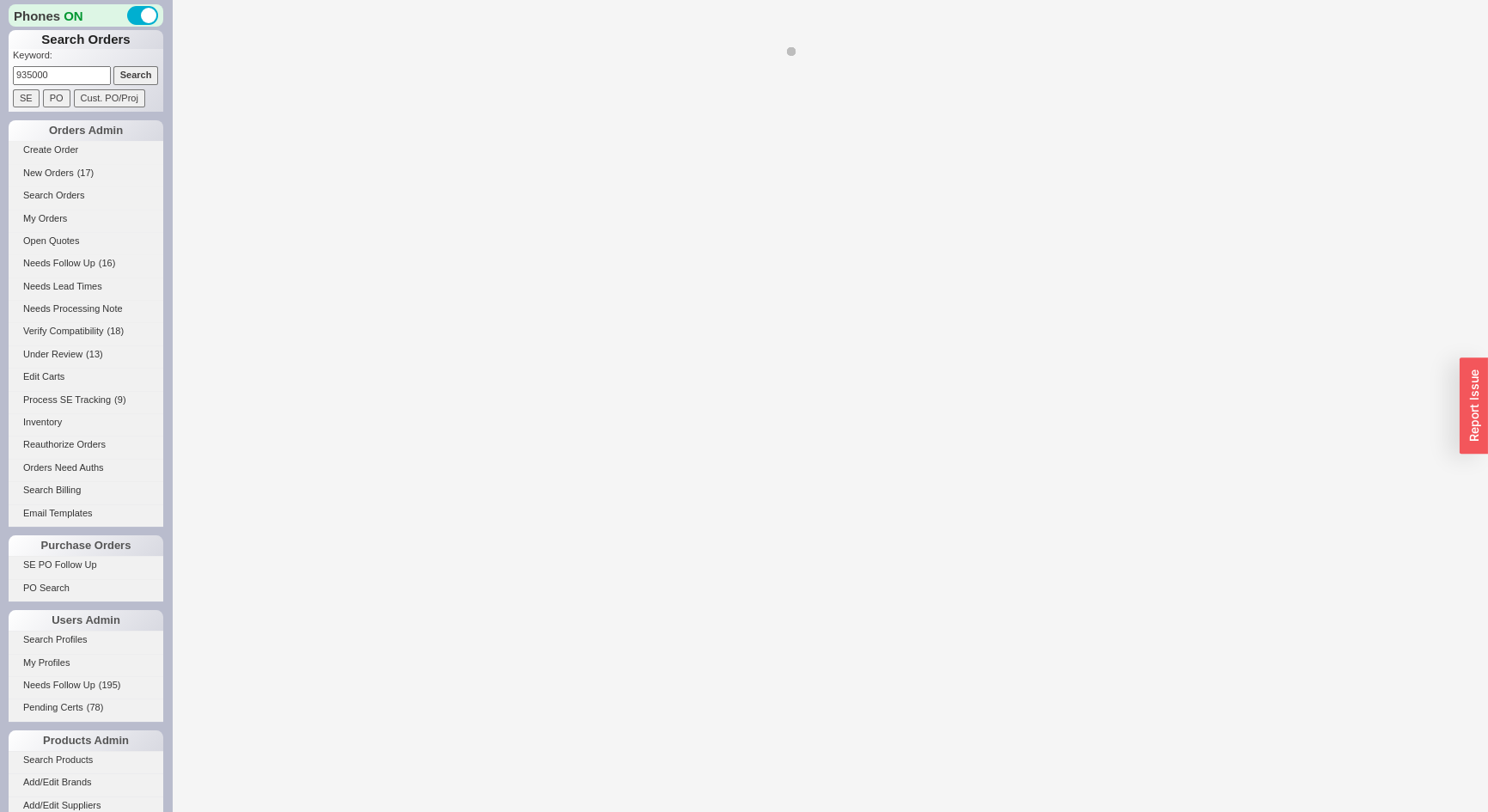
select select "*"
select select "3"
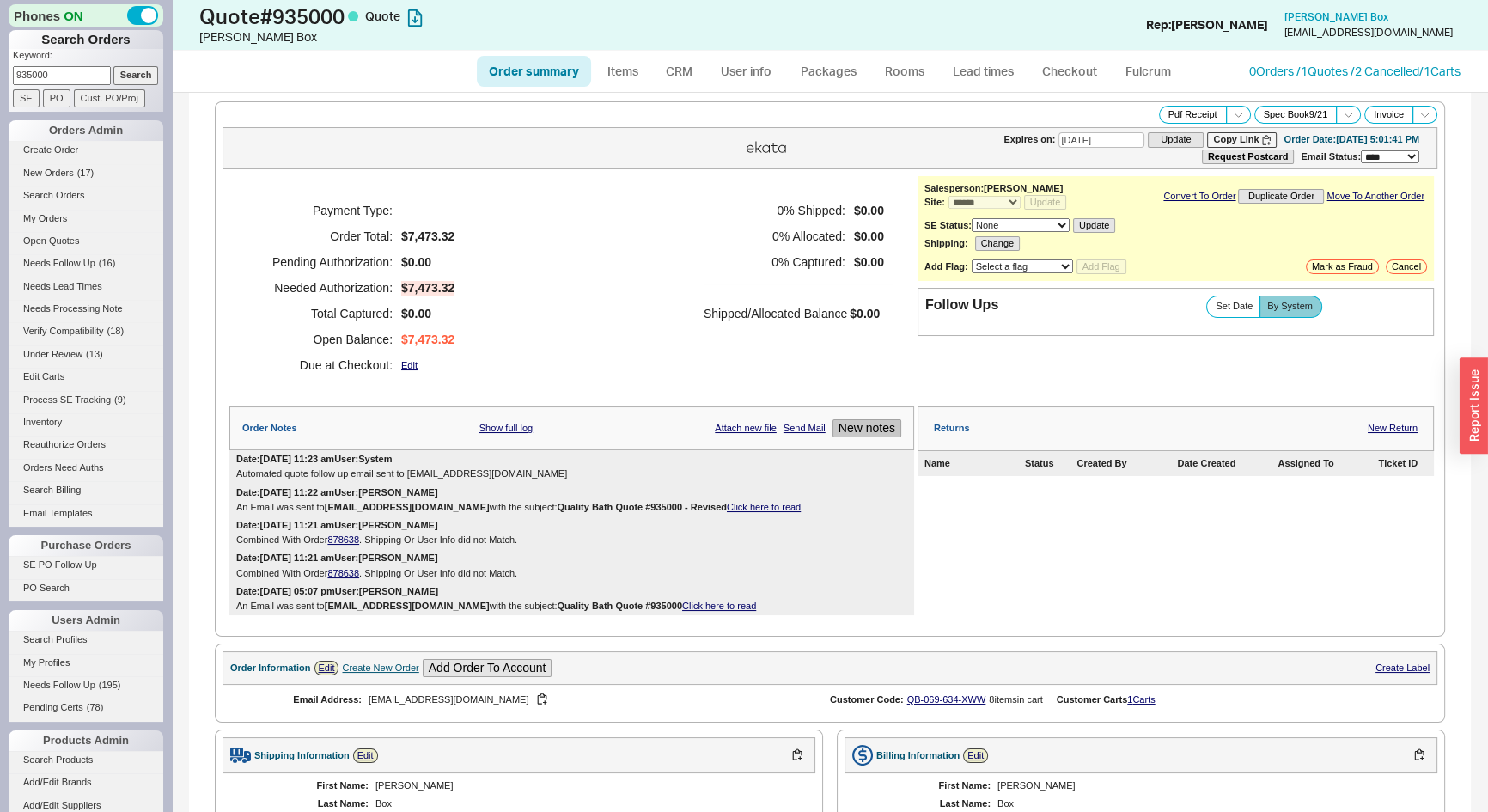
click at [872, 432] on button "New notes" at bounding box center [866, 428] width 68 height 18
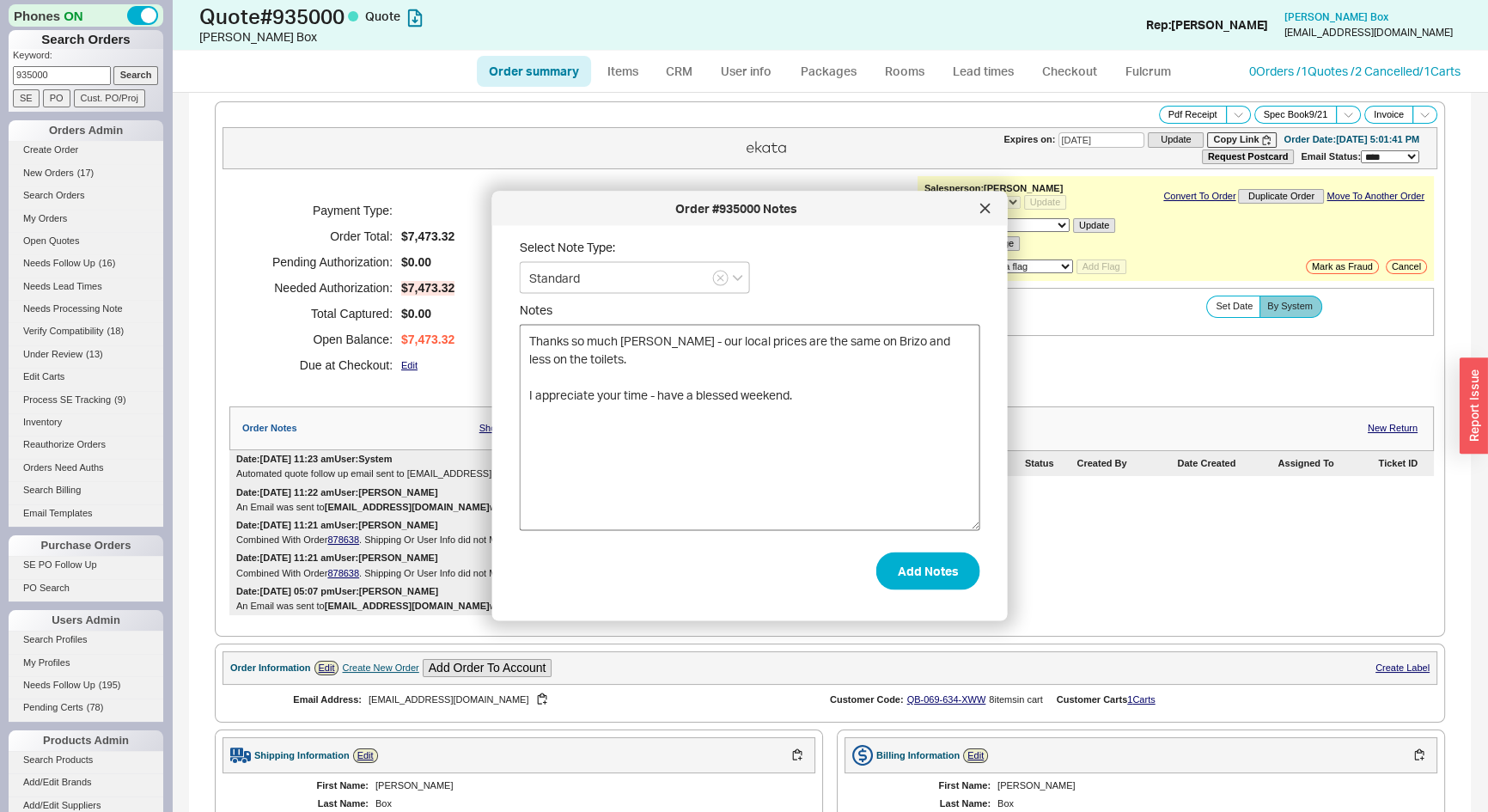
click at [530, 393] on textarea "Thanks so much Josh - our local prices are the same on Brizo and less on the to…" at bounding box center [750, 427] width 461 height 206
click at [849, 362] on textarea "Thanks so much Josh - our local prices are the same on Brizo and less on the to…" at bounding box center [750, 427] width 461 height 206
paste textarea "LuAnne Box"
click at [856, 357] on textarea "Thanks so much Josh - our local prices are the same on Brizo and less on the to…" at bounding box center [750, 427] width 461 height 206
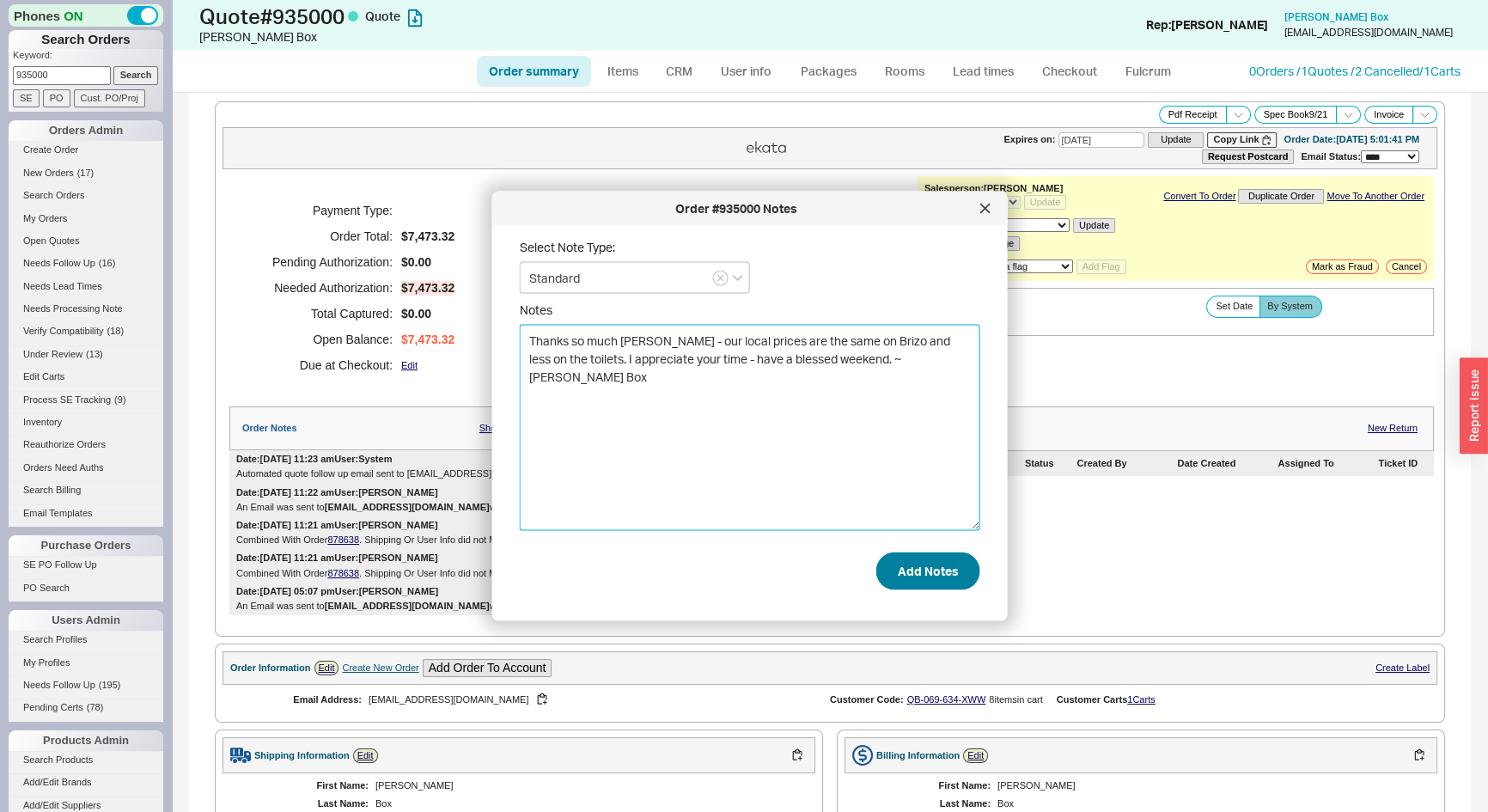
type textarea "Thanks so much Josh - our local prices are the same on Brizo and less on the to…"
click at [919, 571] on button "Add Notes" at bounding box center [928, 570] width 104 height 38
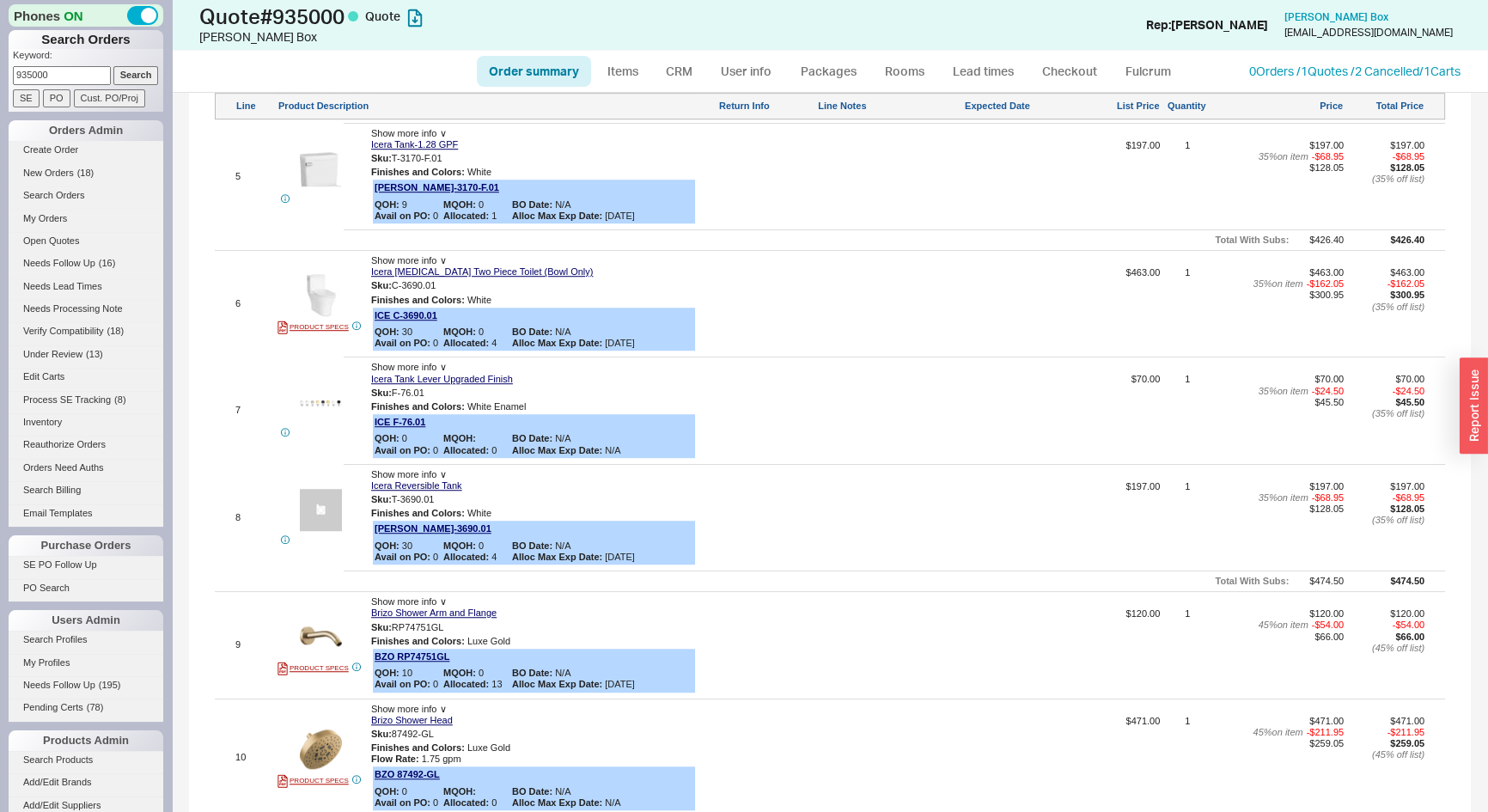
scroll to position [592, 0]
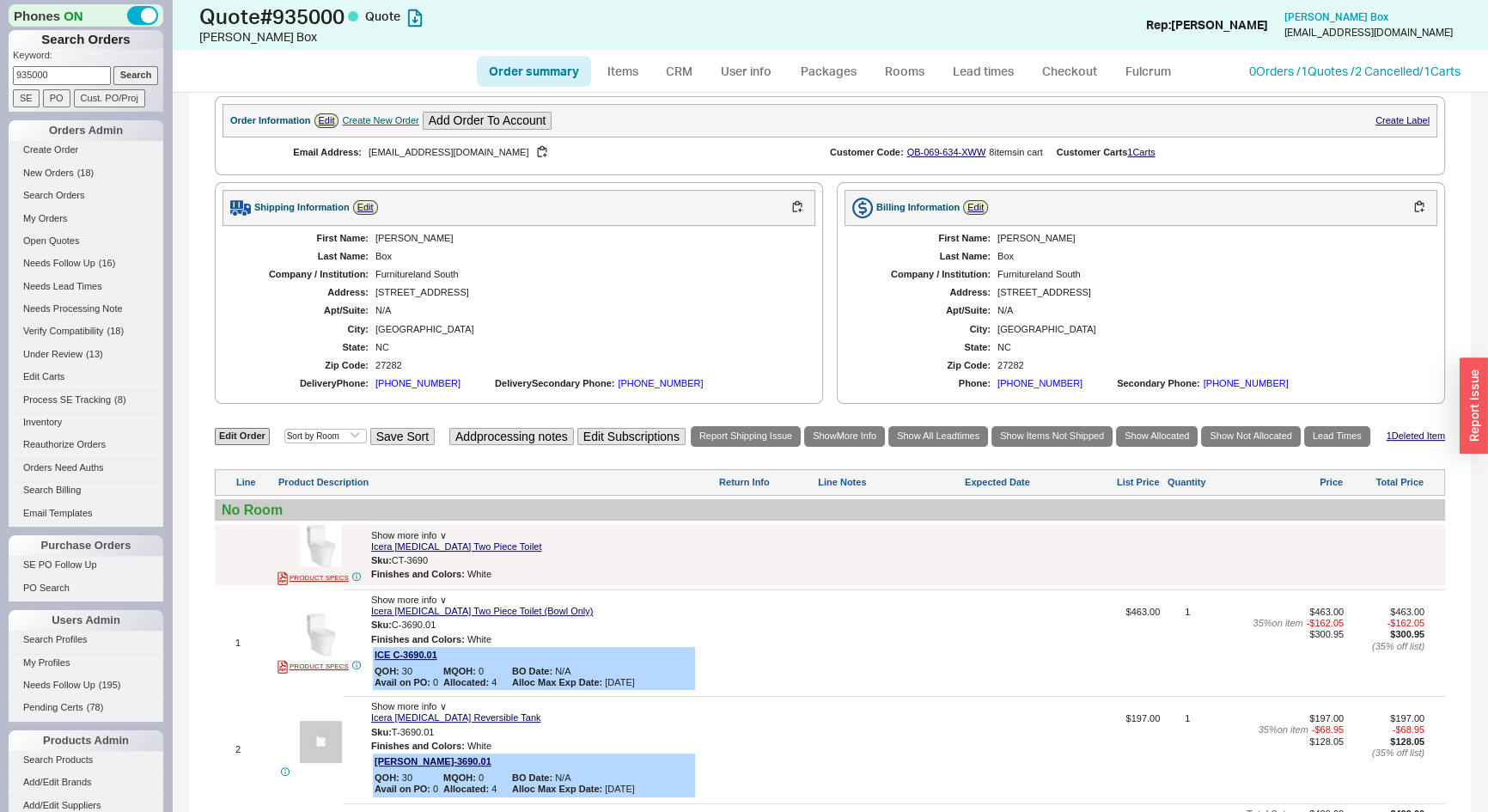
click at [394, 233] on div "Luanne" at bounding box center [587, 238] width 423 height 11
copy div "Luanne"
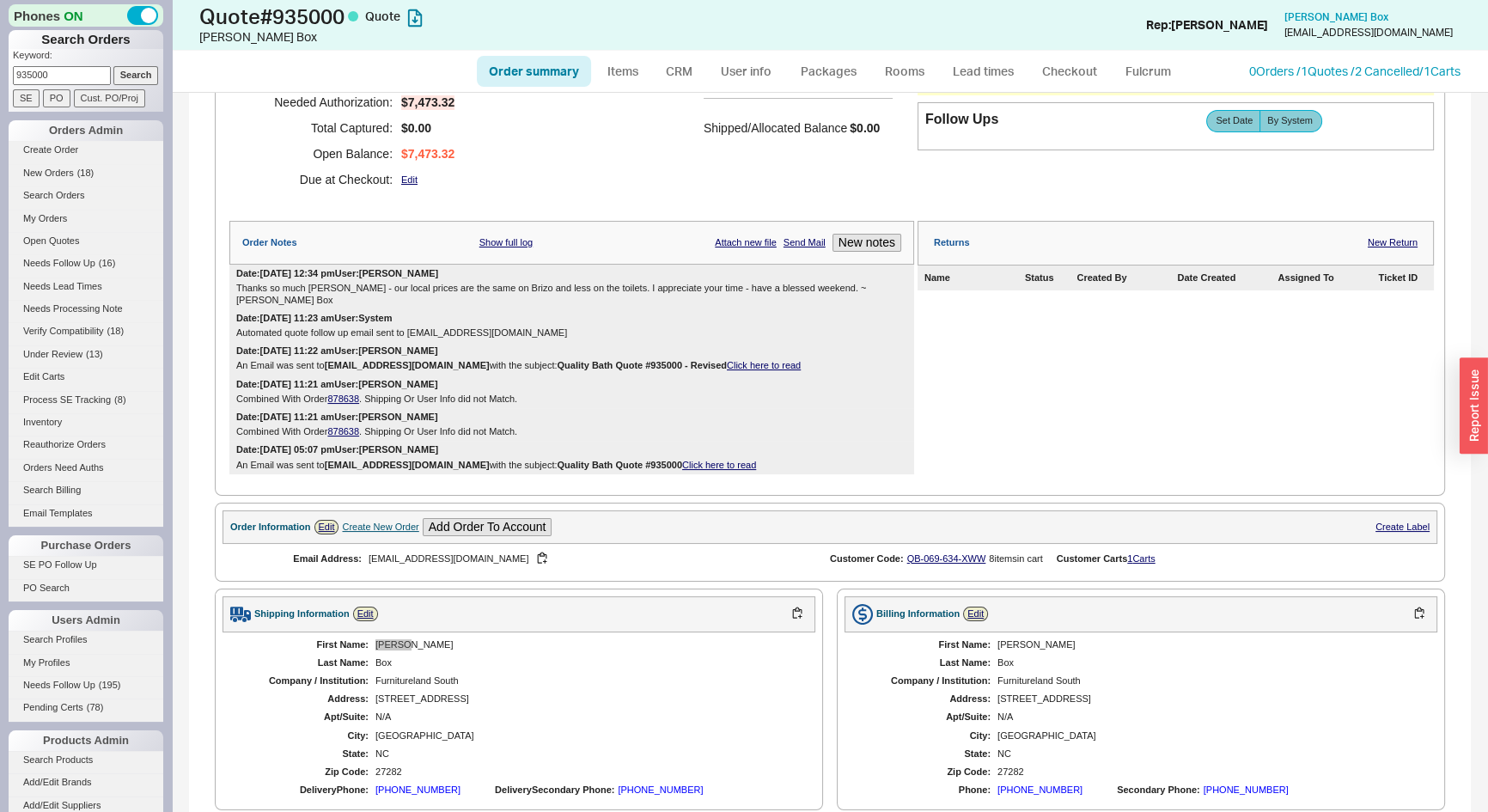
scroll to position [0, 0]
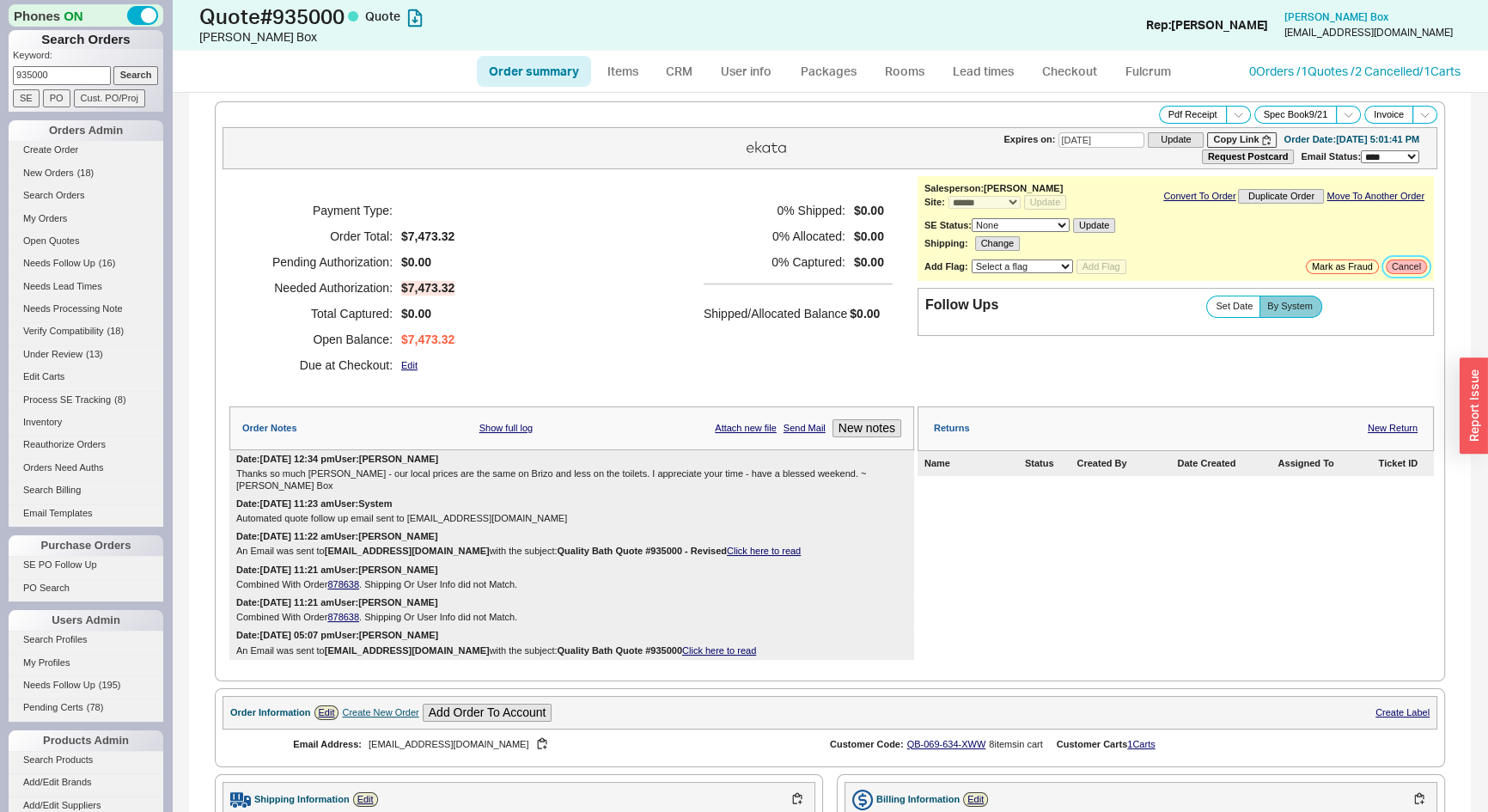
click at [1398, 266] on button "Cancel" at bounding box center [1407, 266] width 41 height 14
select select "LOW"
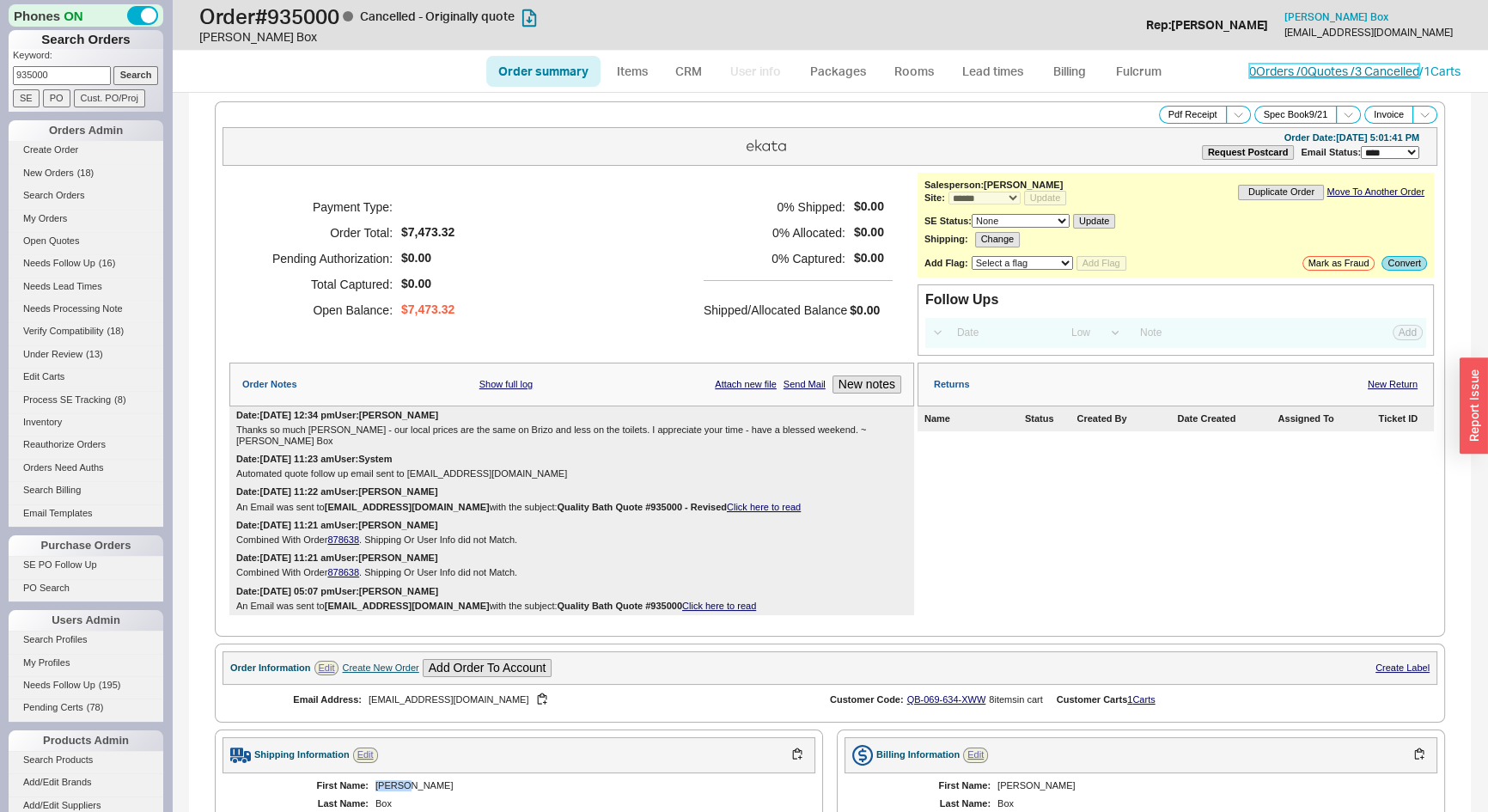
click at [1274, 64] on link "0 Orders / 0 Quotes / 3 Cancelled" at bounding box center [1334, 71] width 170 height 14
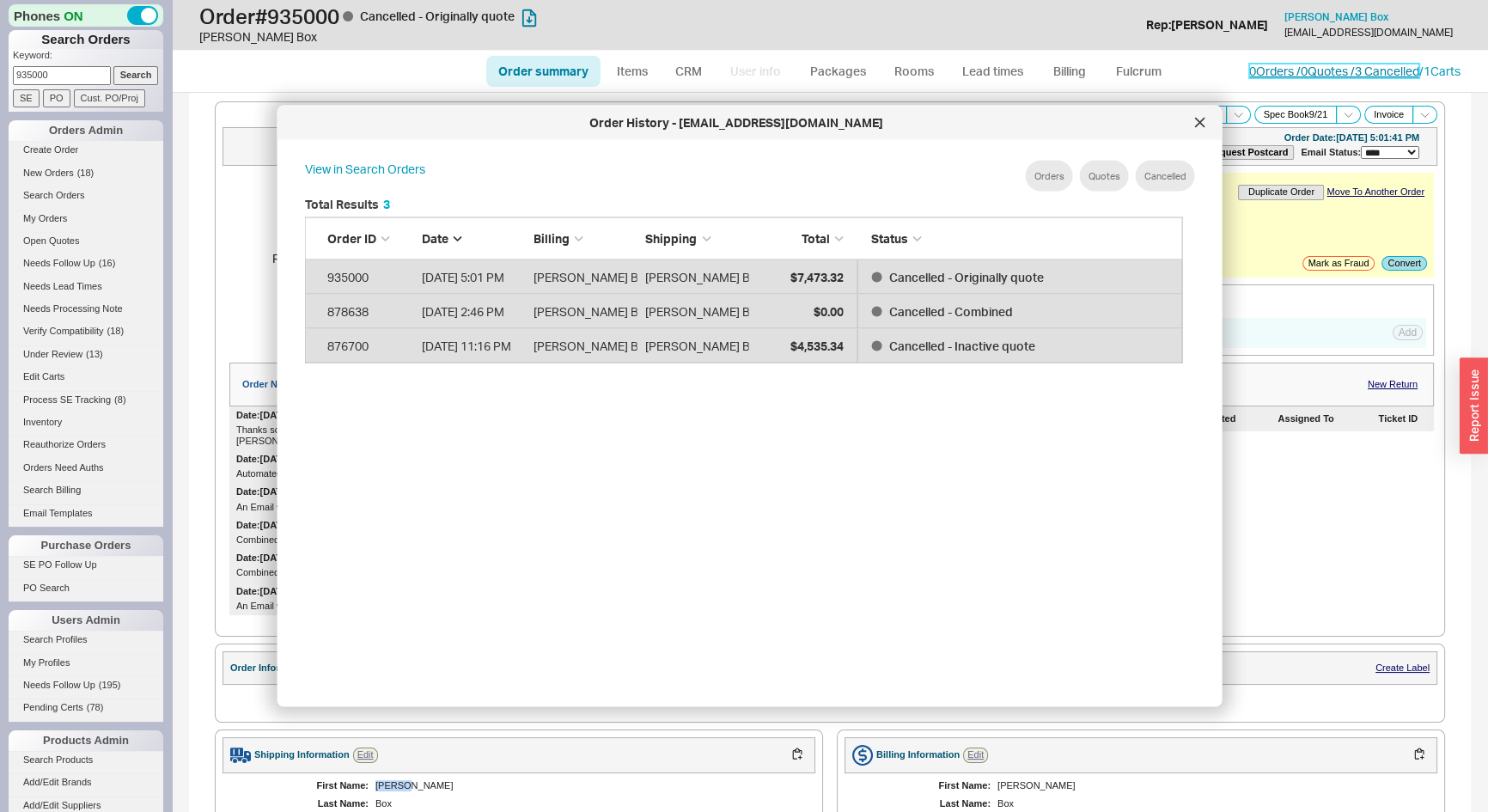
scroll to position [513, 893]
click at [1196, 119] on icon at bounding box center [1200, 122] width 9 height 9
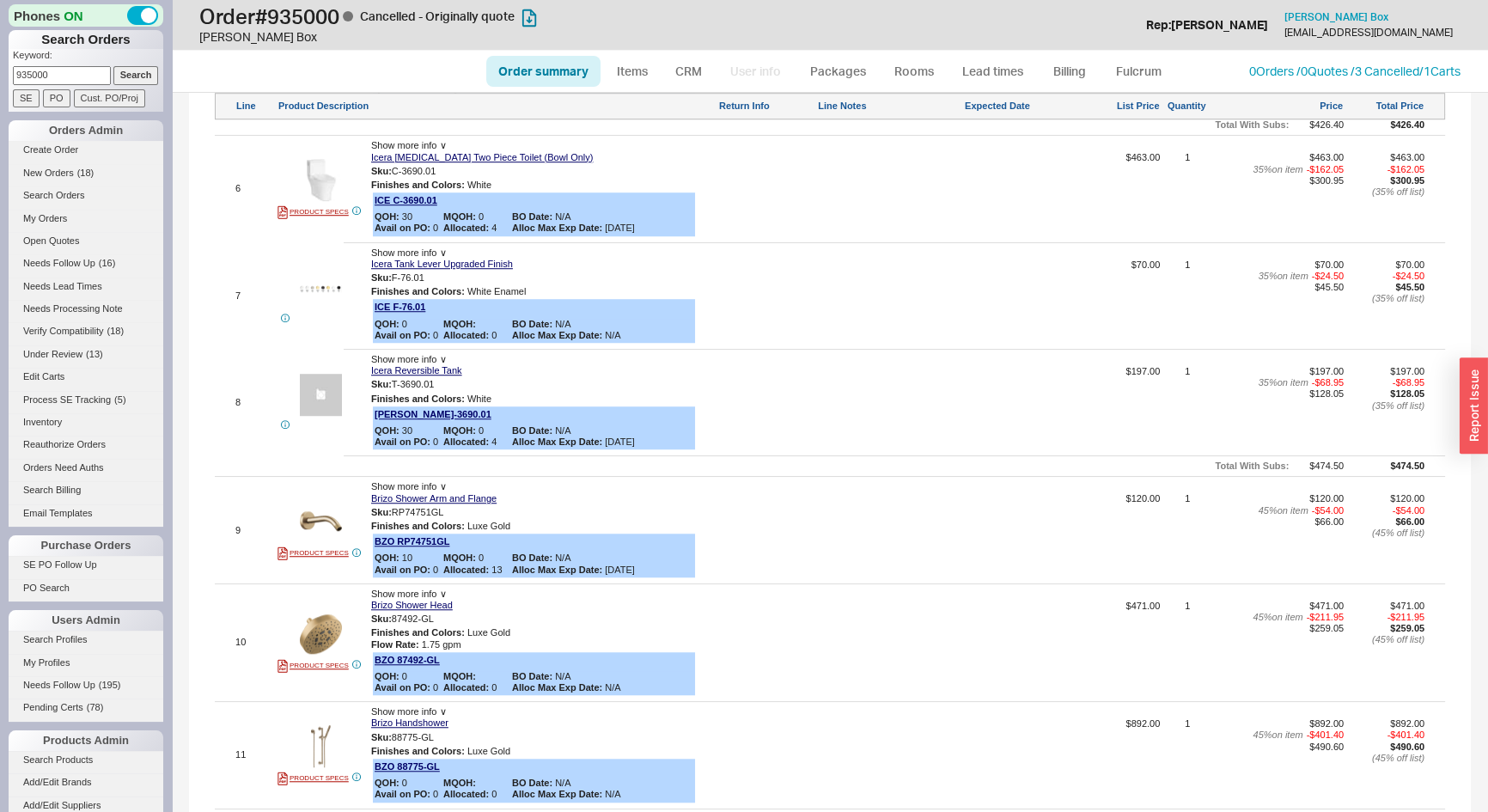
scroll to position [2186, 0]
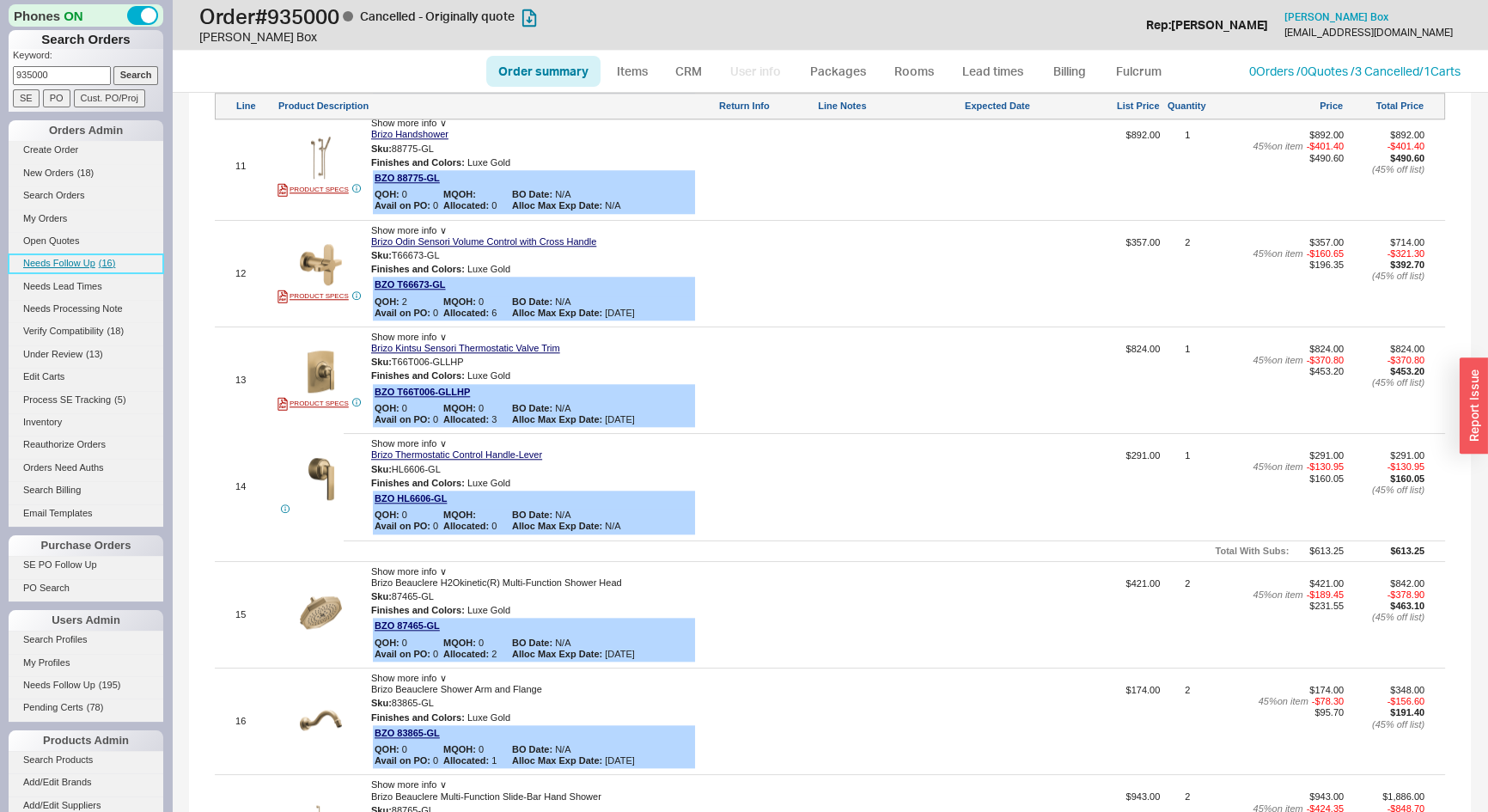
click at [100, 258] on span "( 16 )" at bounding box center [107, 263] width 17 height 10
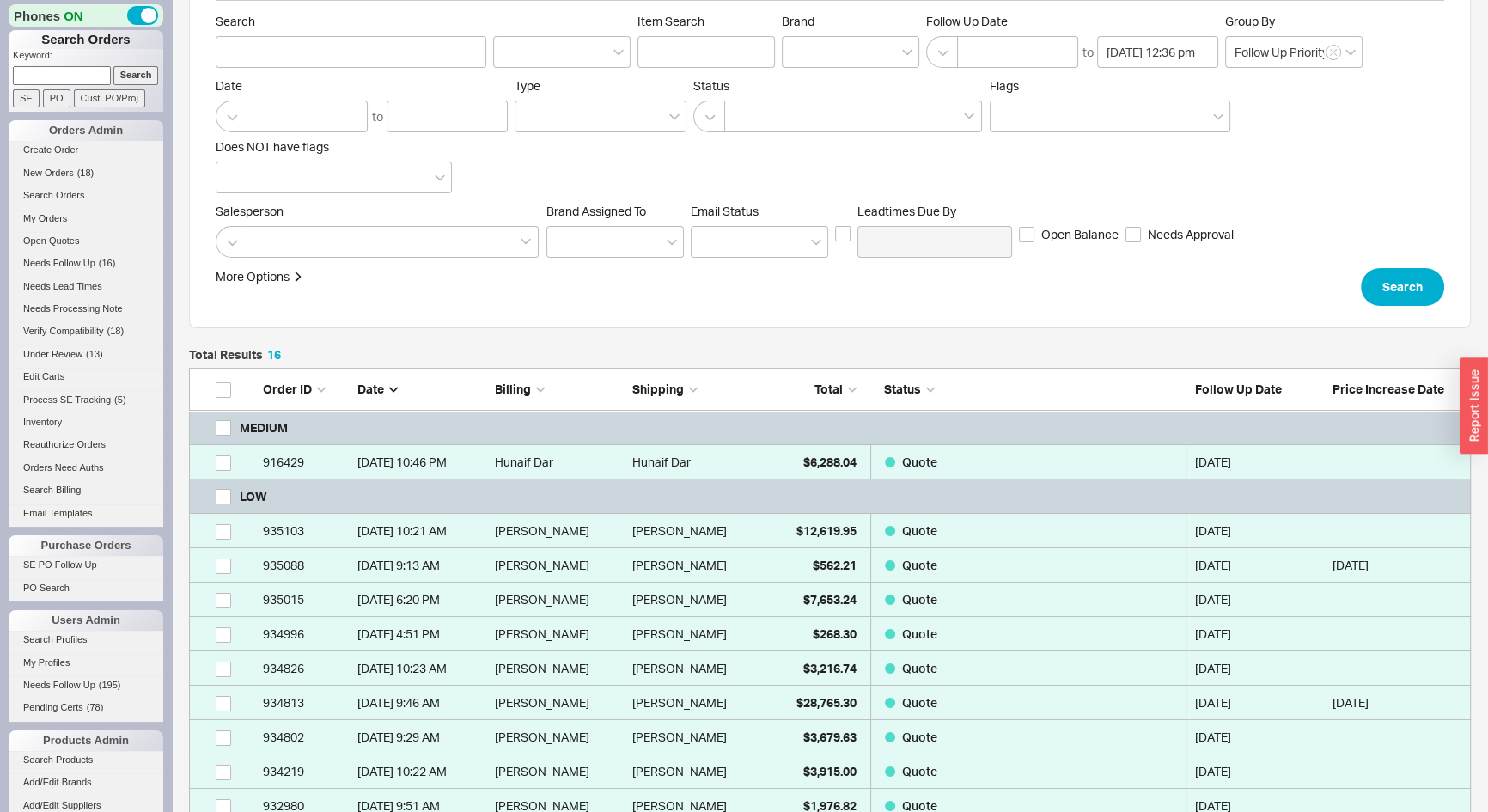
scroll to position [468, 0]
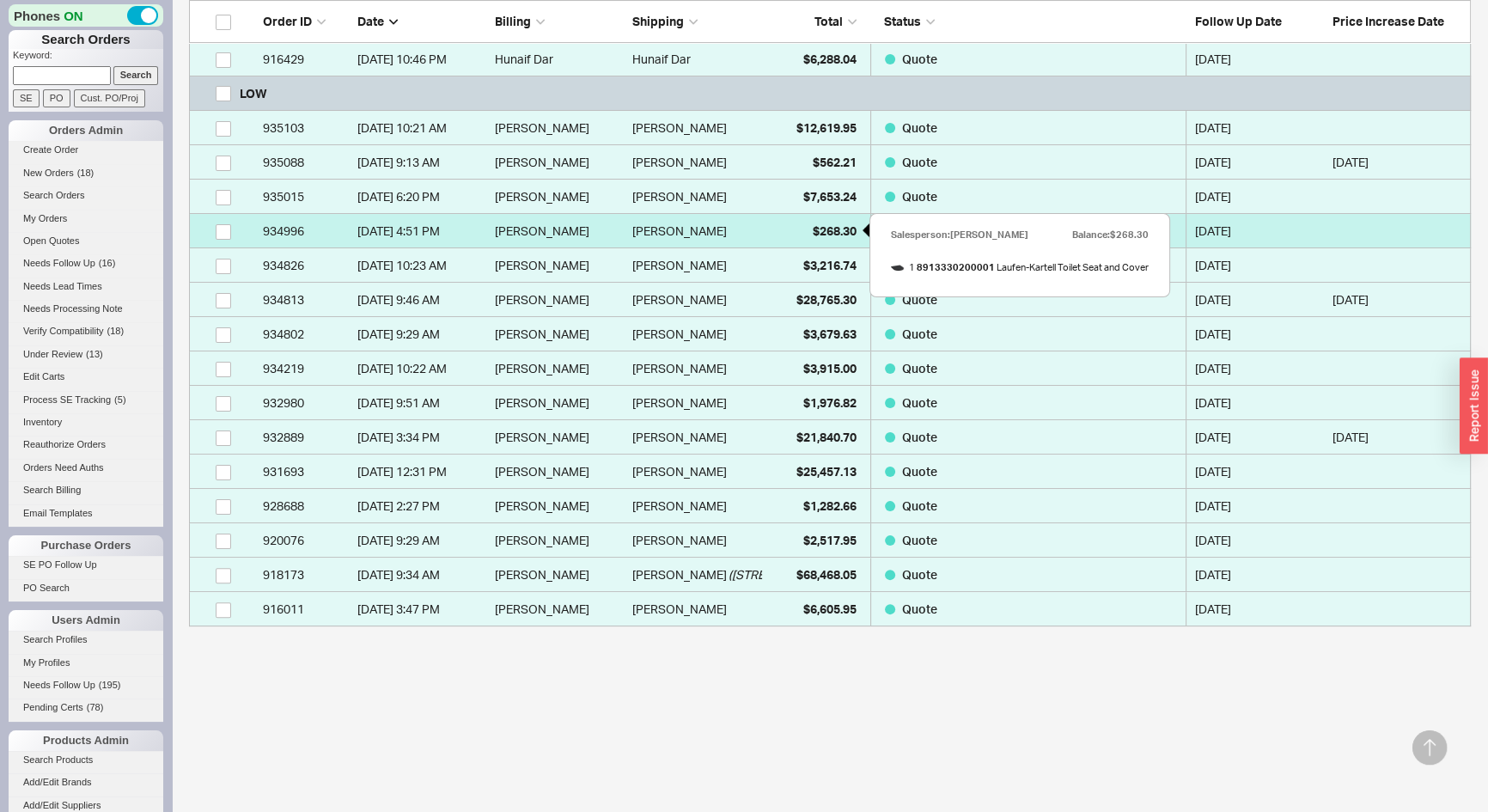
click at [839, 225] on span "$268.30" at bounding box center [835, 230] width 44 height 14
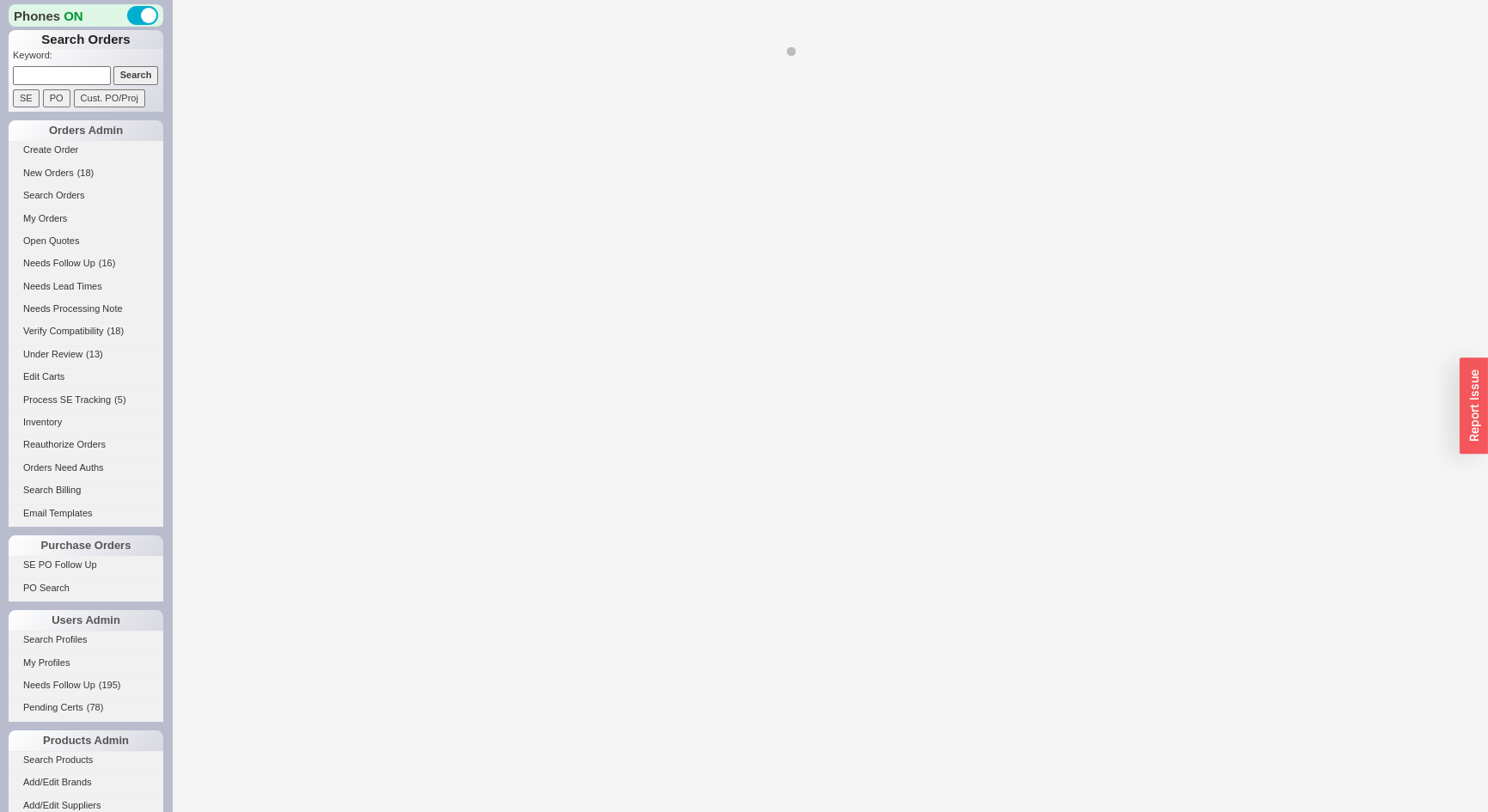
select select "*"
select select "LOW"
select select "3"
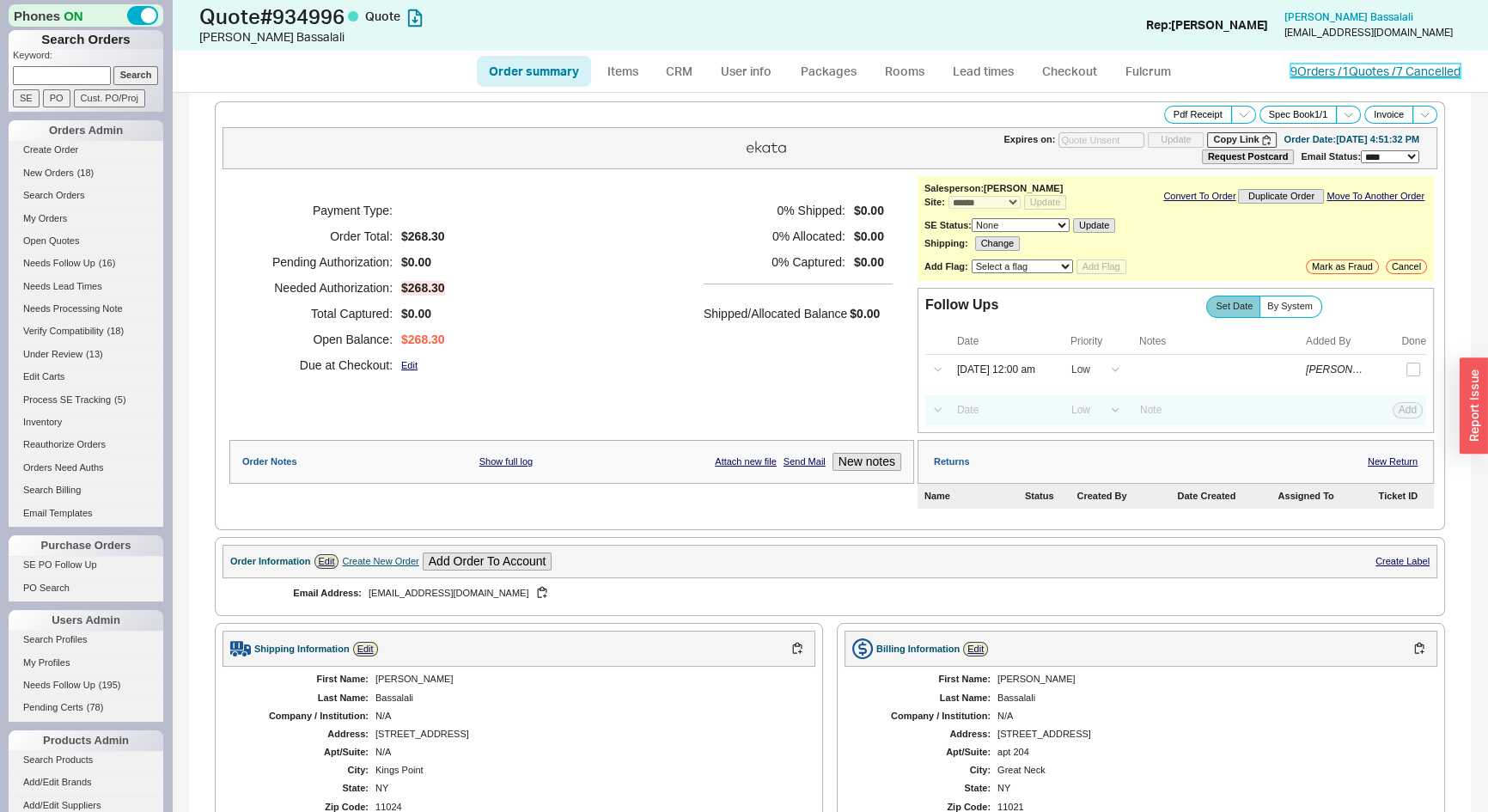
click at [1306, 68] on link "9 Orders / 1 Quotes / 7 Cancelled" at bounding box center [1376, 71] width 170 height 14
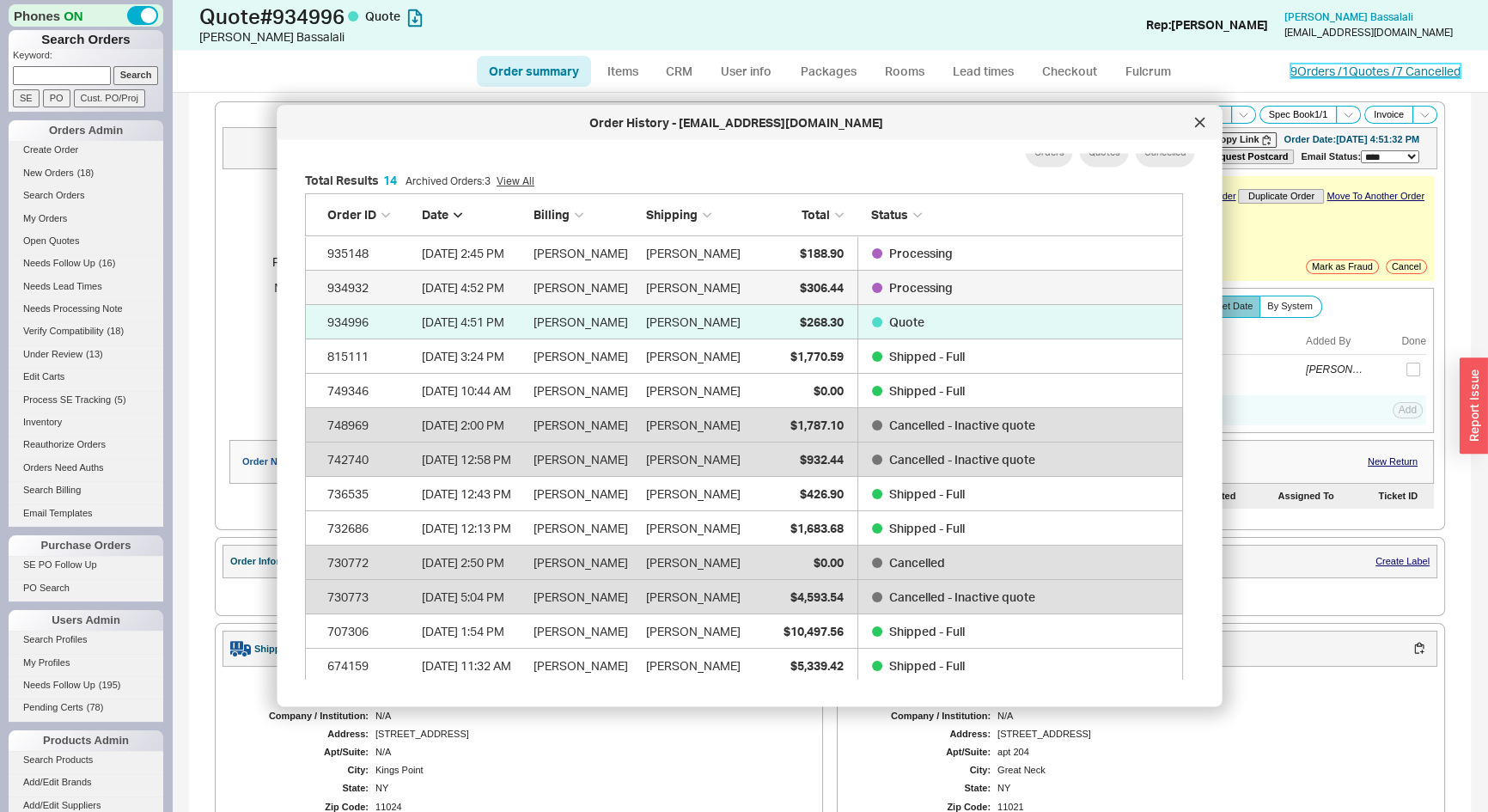
scroll to position [61, 0]
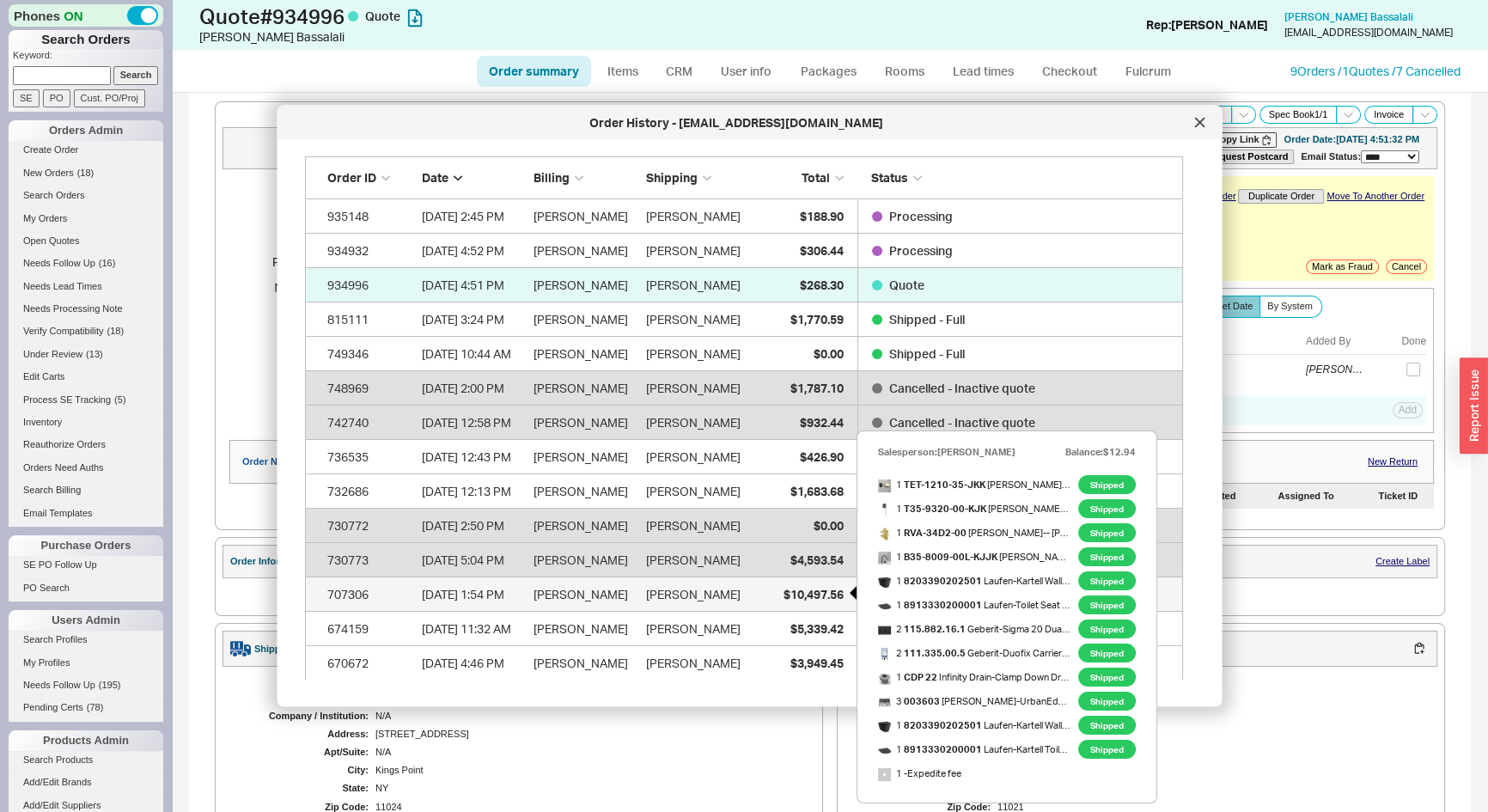
click at [789, 590] on span "$10,497.56" at bounding box center [812, 593] width 60 height 14
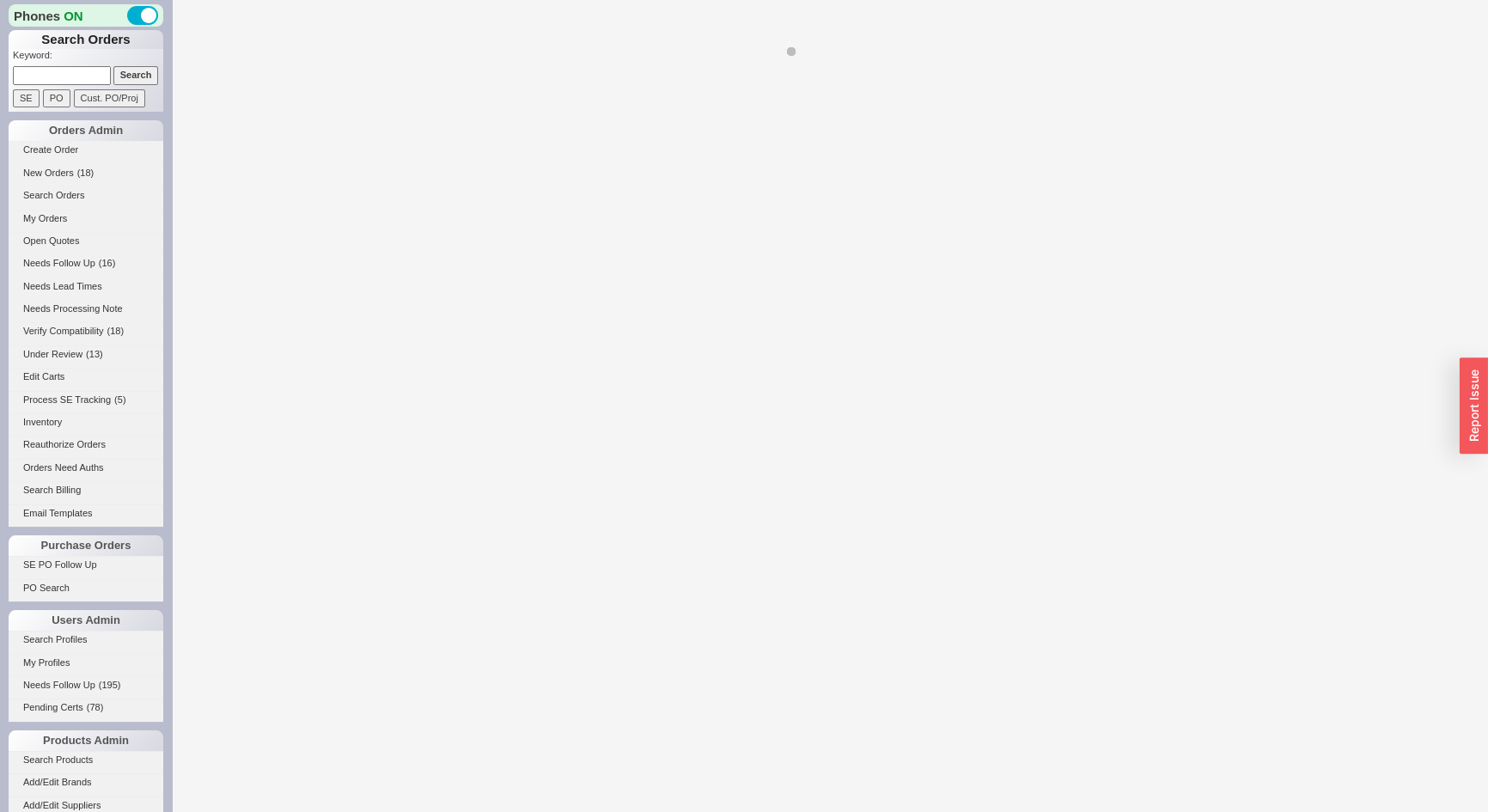
select select "**"
select select "*"
select select "LOW"
select select "3"
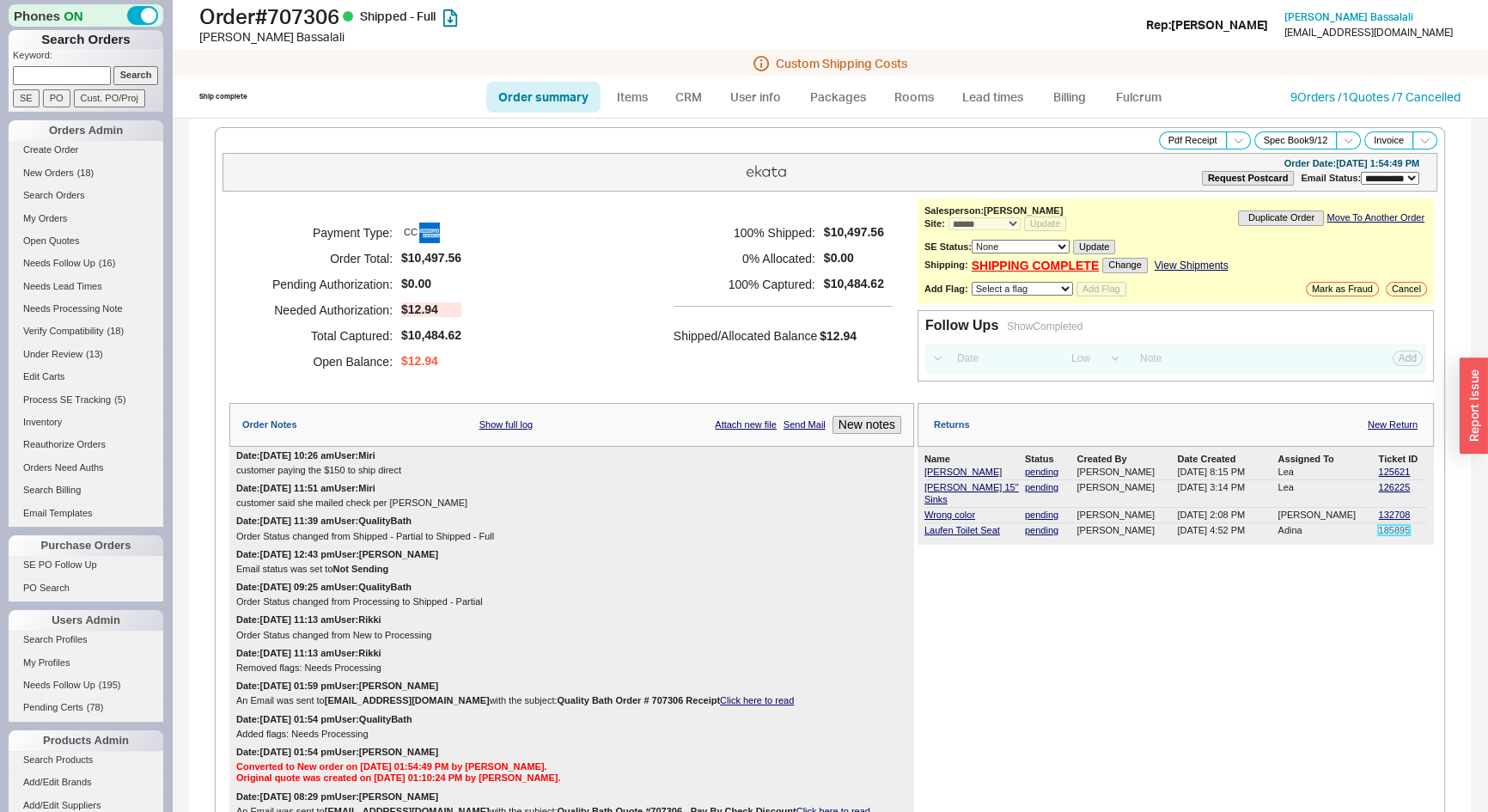
click at [1387, 525] on link "185895" at bounding box center [1394, 530] width 31 height 10
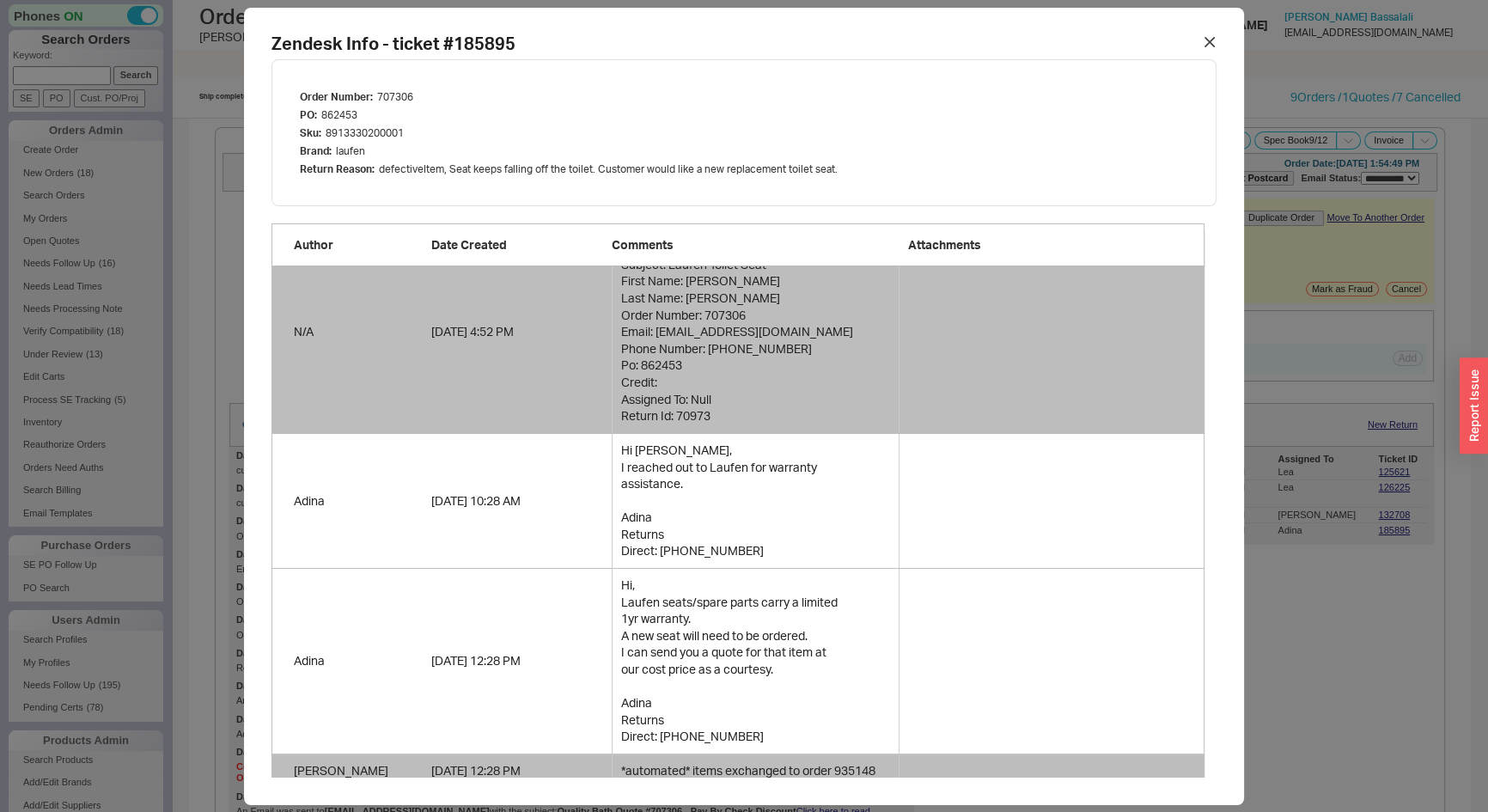
scroll to position [77, 0]
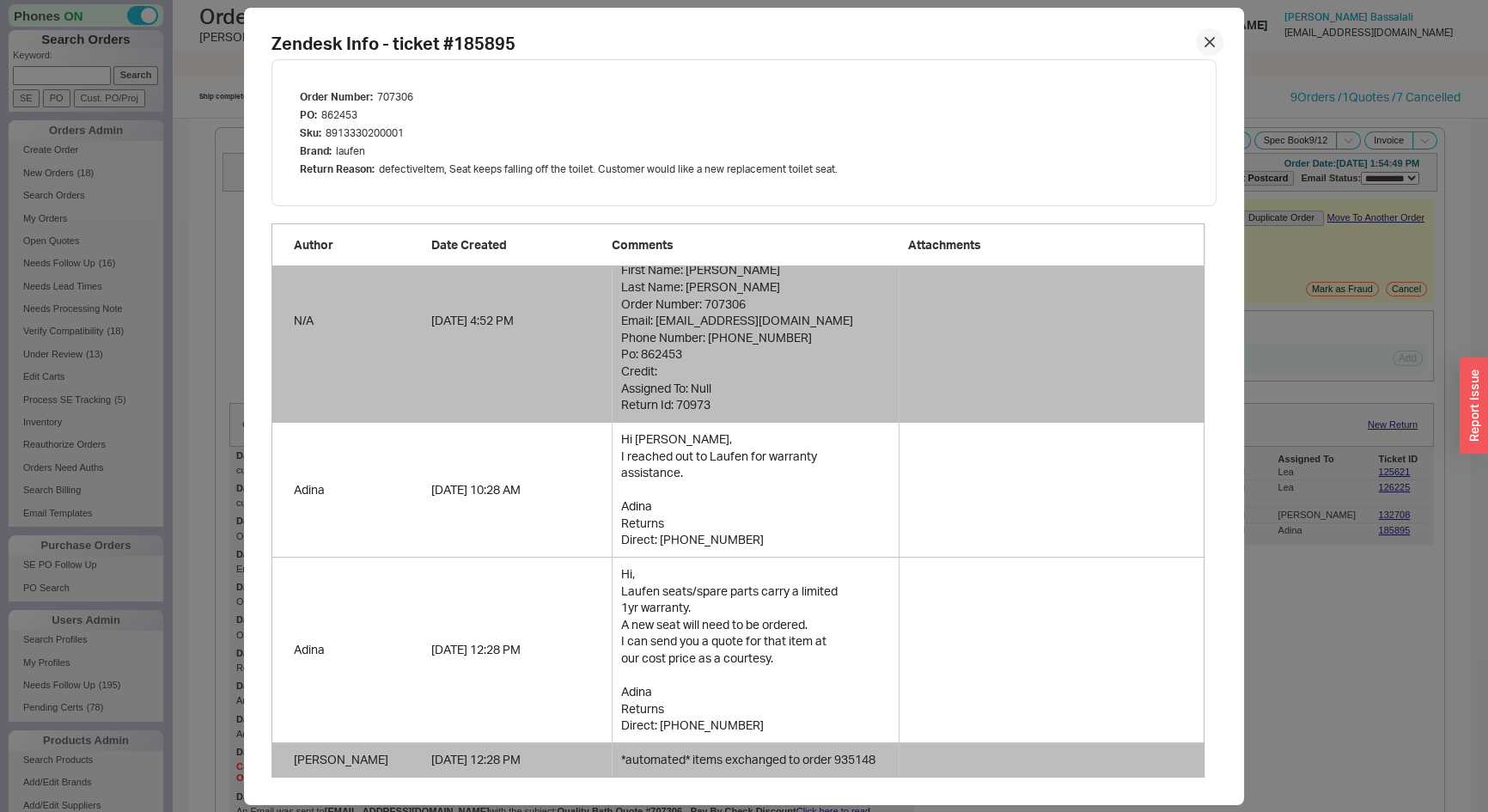
click at [1201, 32] on div at bounding box center [1209, 42] width 28 height 28
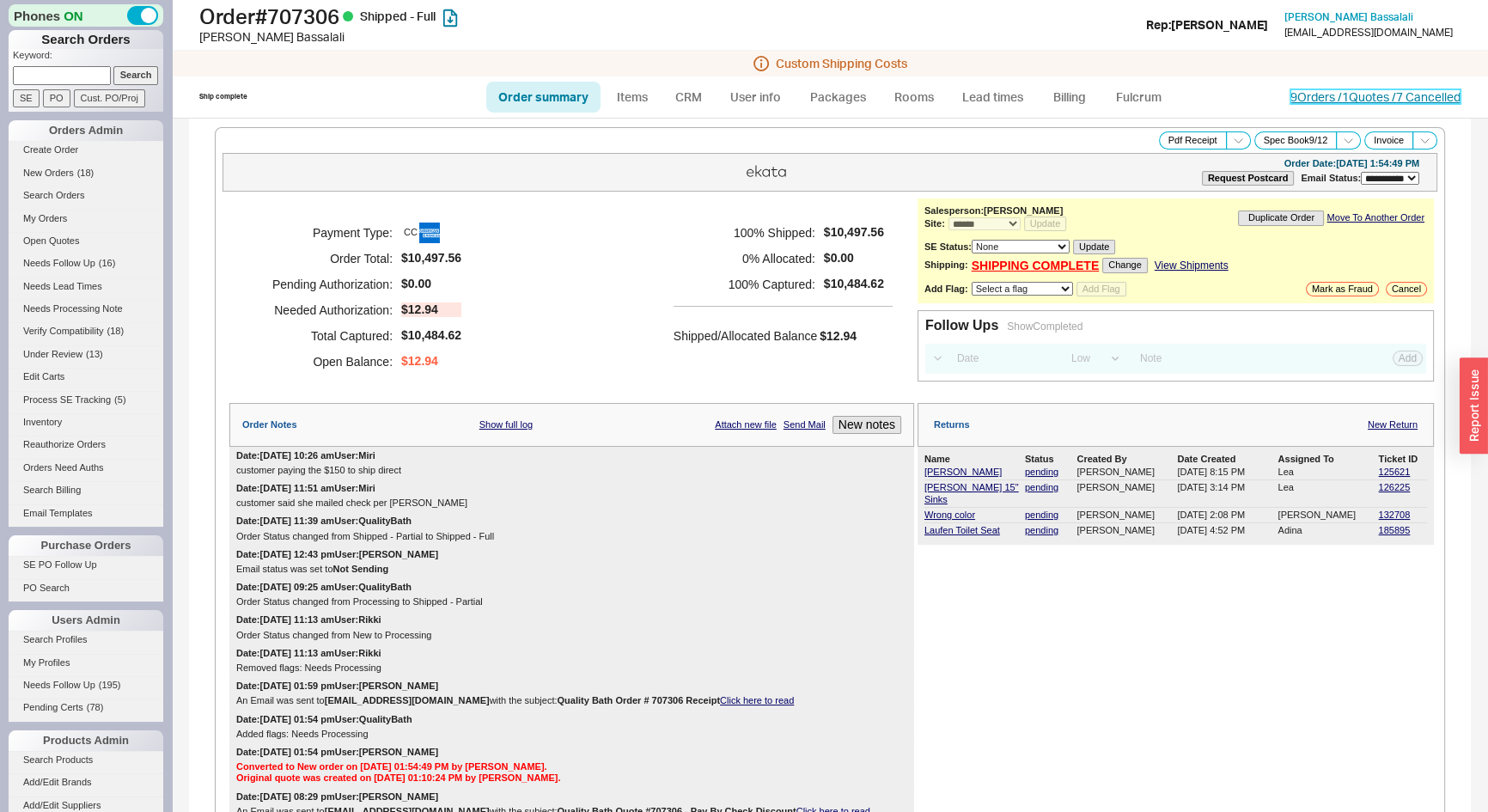
click at [1313, 96] on link "9 Orders / 1 Quotes / 7 Cancelled" at bounding box center [1376, 96] width 170 height 14
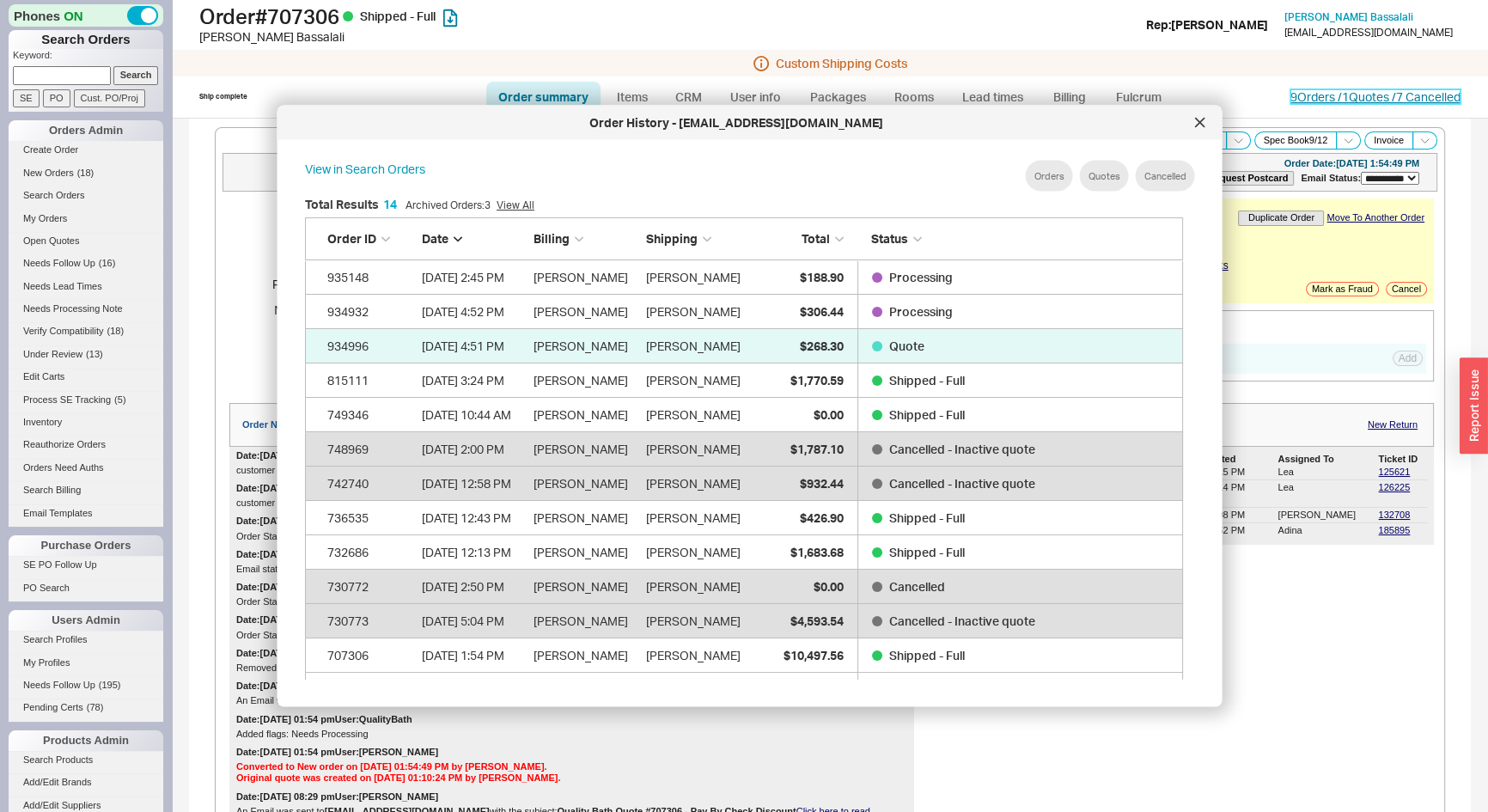
scroll to position [513, 893]
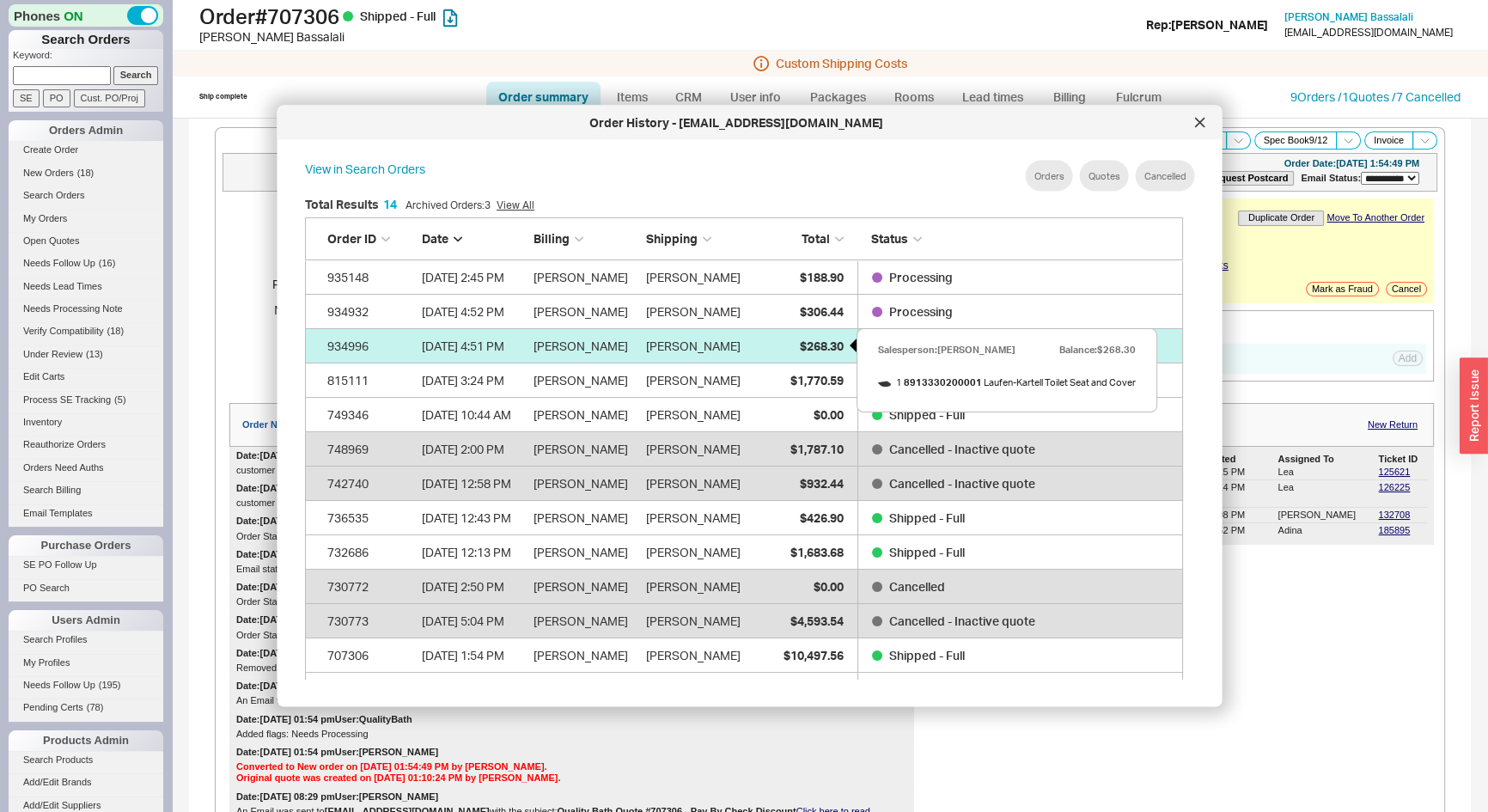
click at [811, 344] on span "$268.30" at bounding box center [820, 344] width 44 height 14
select select "*"
select select "LOW"
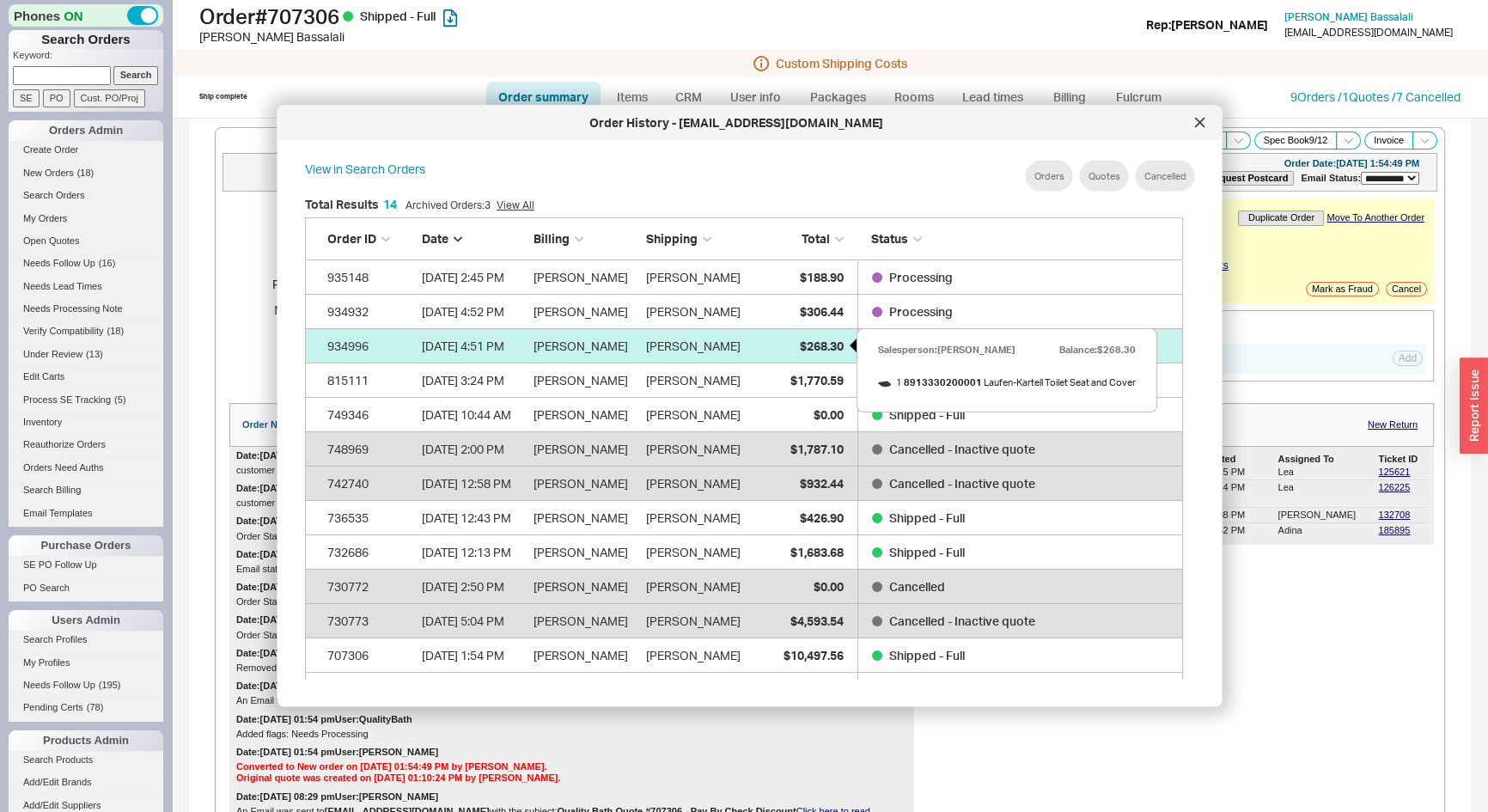
select select "3"
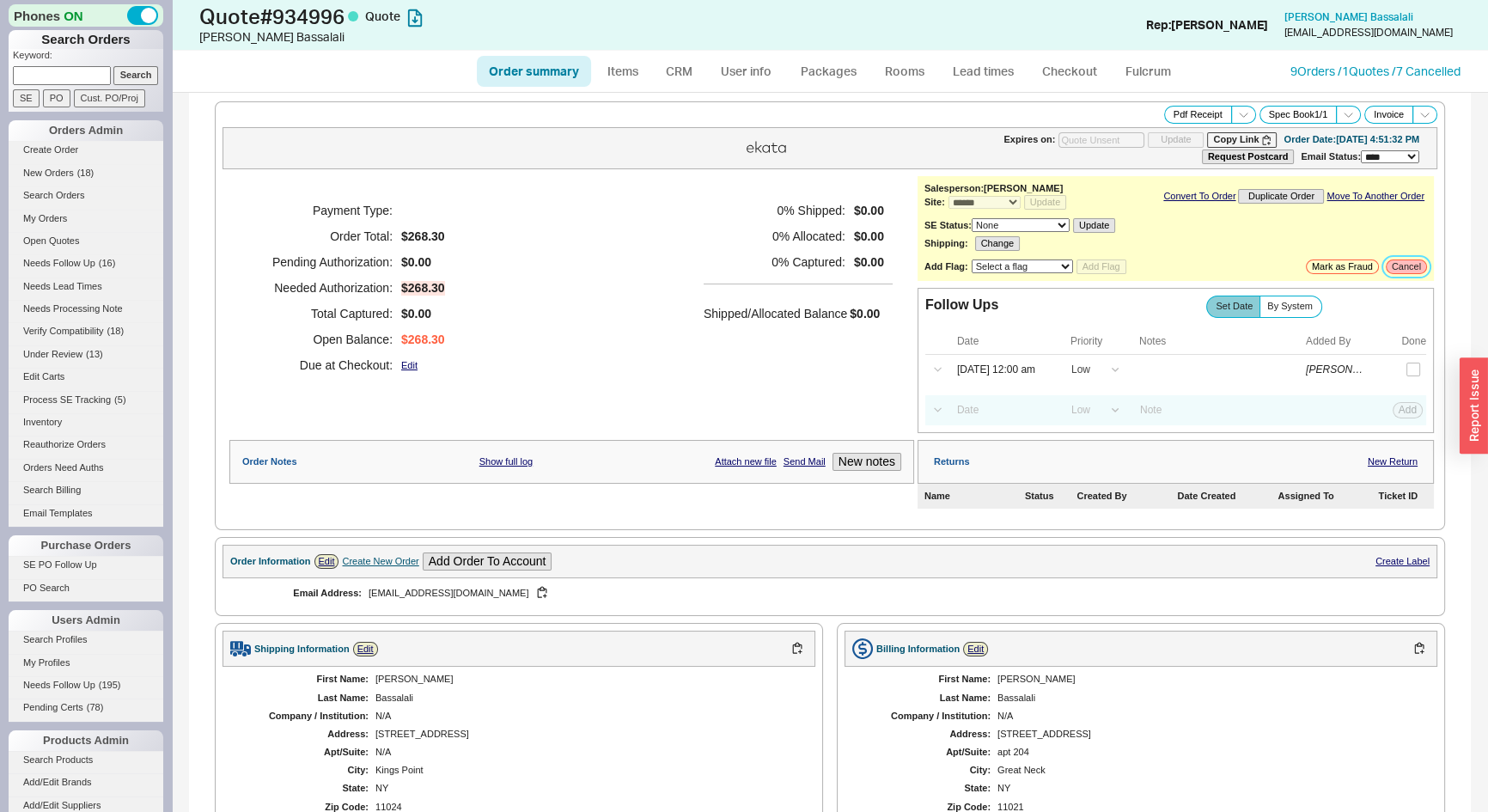
click at [1392, 264] on button "Cancel" at bounding box center [1407, 266] width 41 height 14
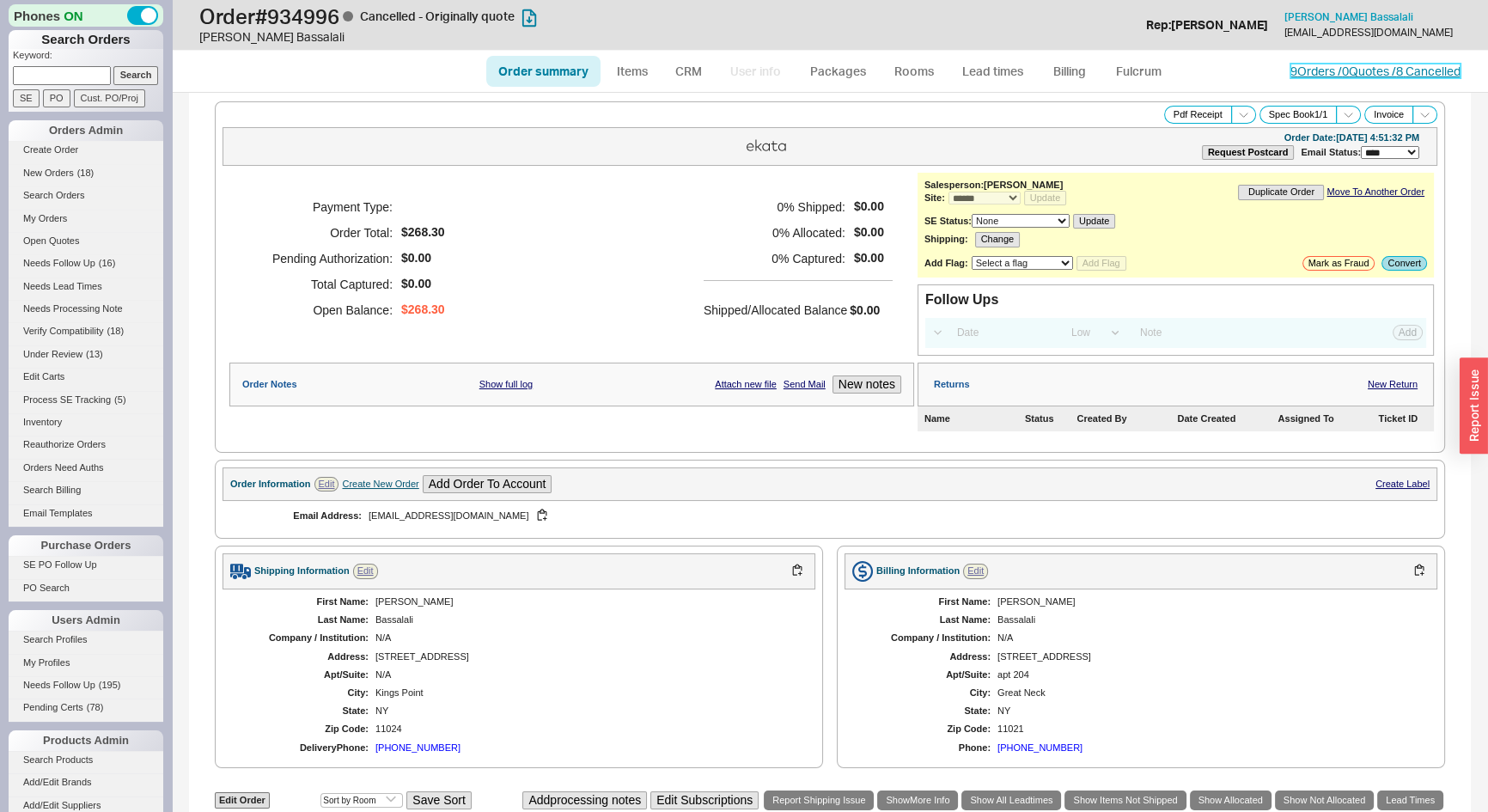
click at [1321, 65] on link "9 Orders / 0 Quotes / 8 Cancelled" at bounding box center [1376, 71] width 170 height 14
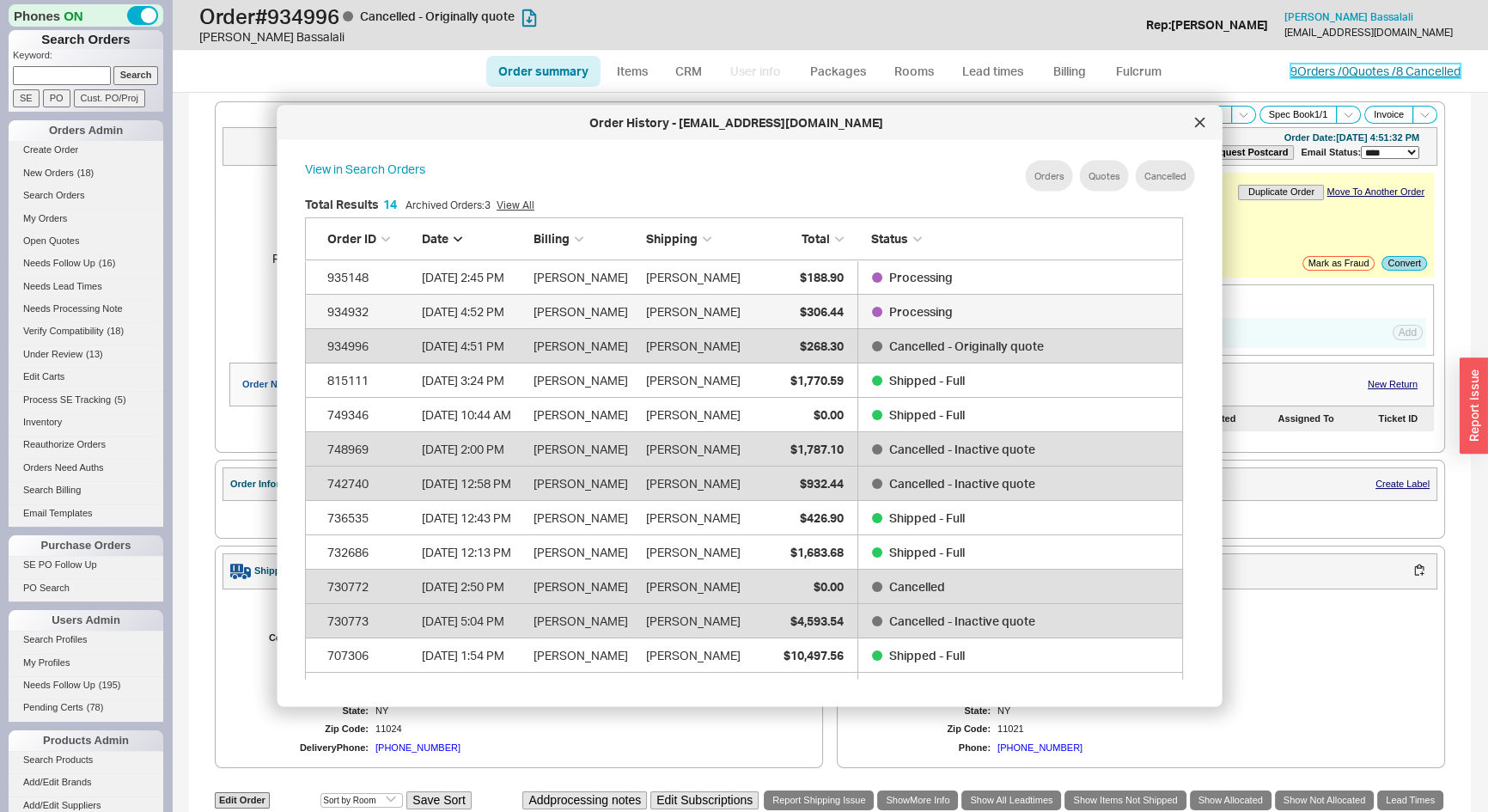
scroll to position [513, 893]
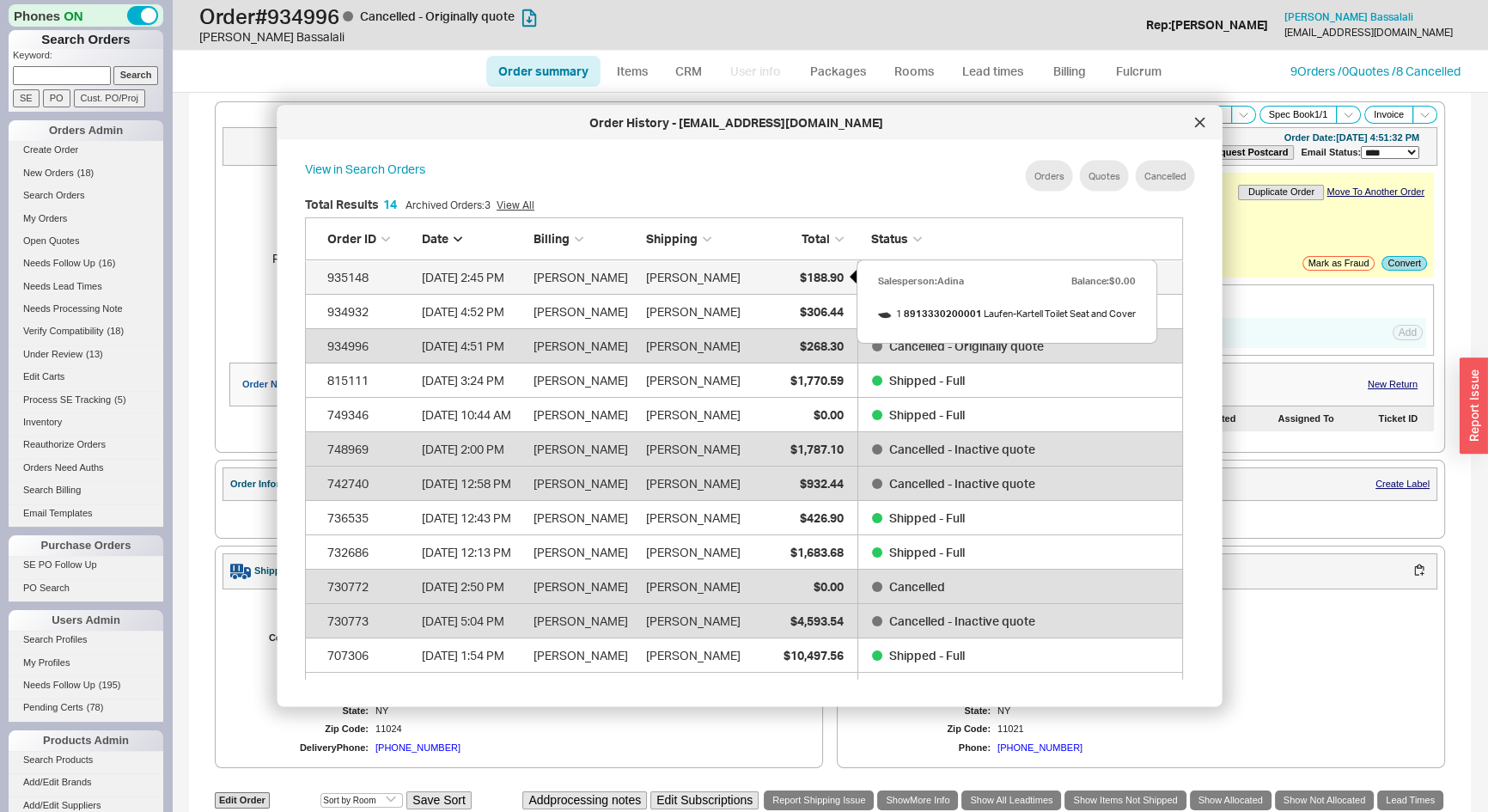
click at [806, 276] on span "$188.90" at bounding box center [820, 276] width 44 height 14
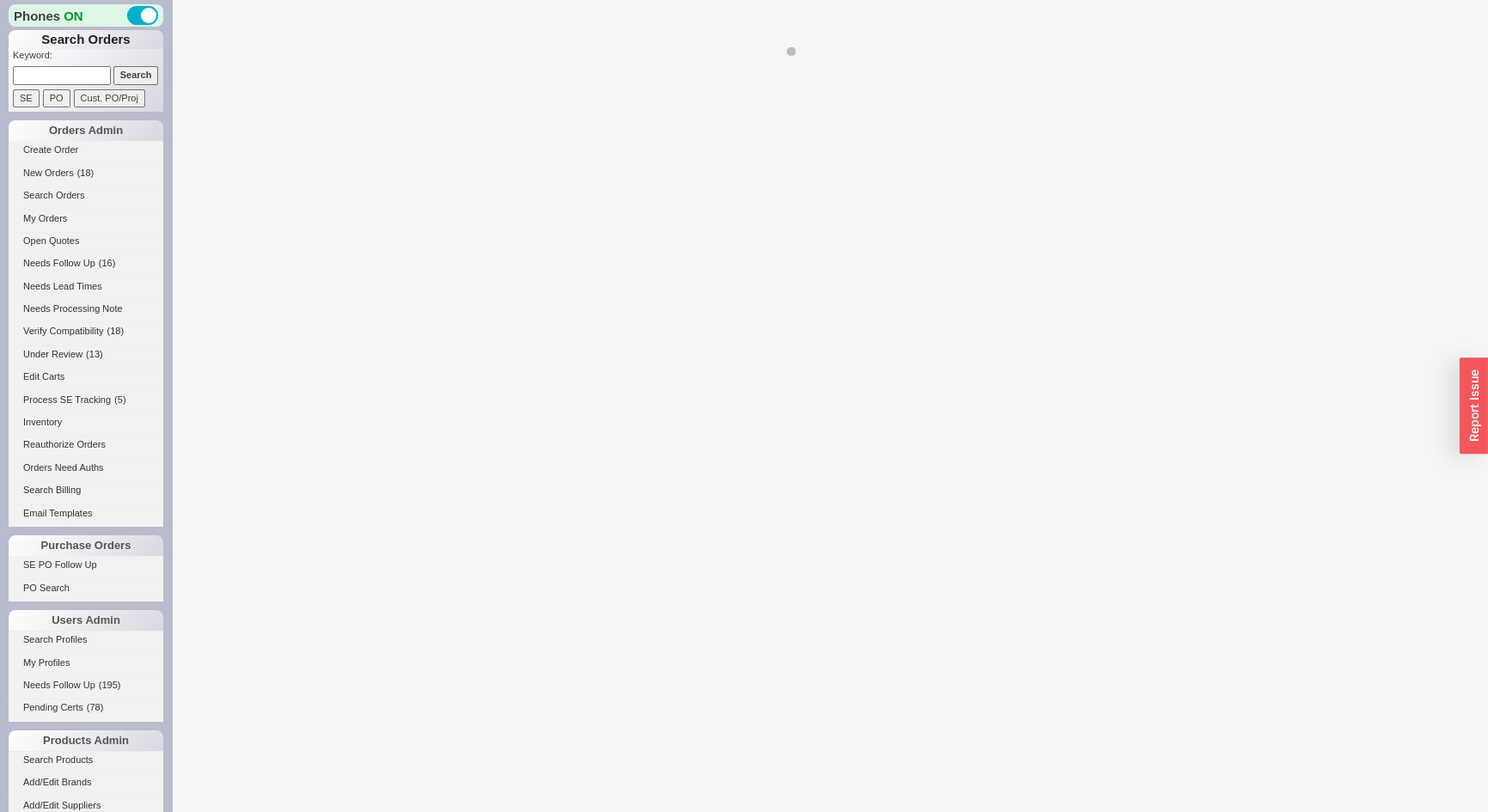
select select "*"
select select "LOW"
select select "3"
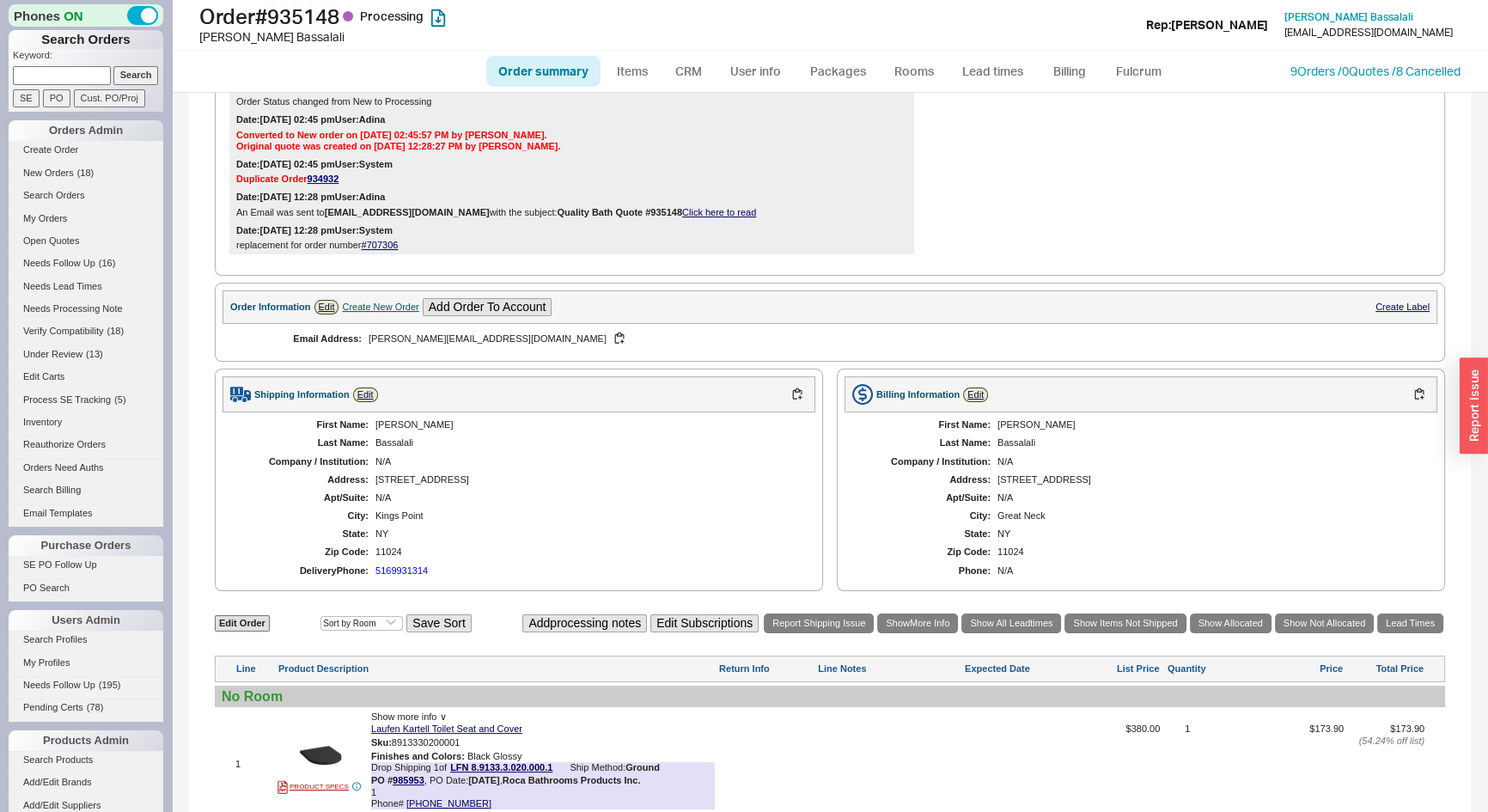
scroll to position [581, 0]
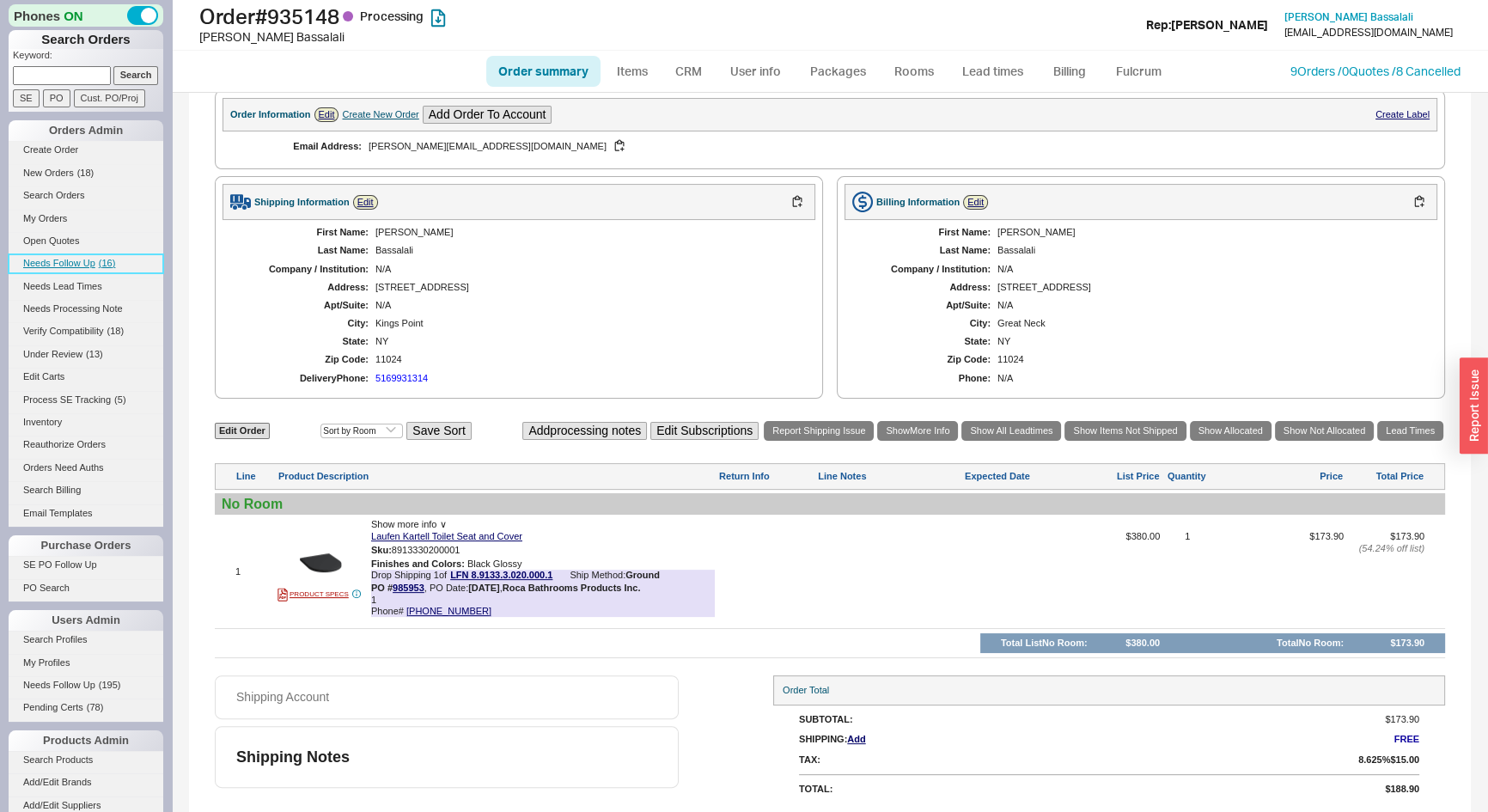
click at [93, 258] on span "Needs Follow Up" at bounding box center [59, 263] width 72 height 10
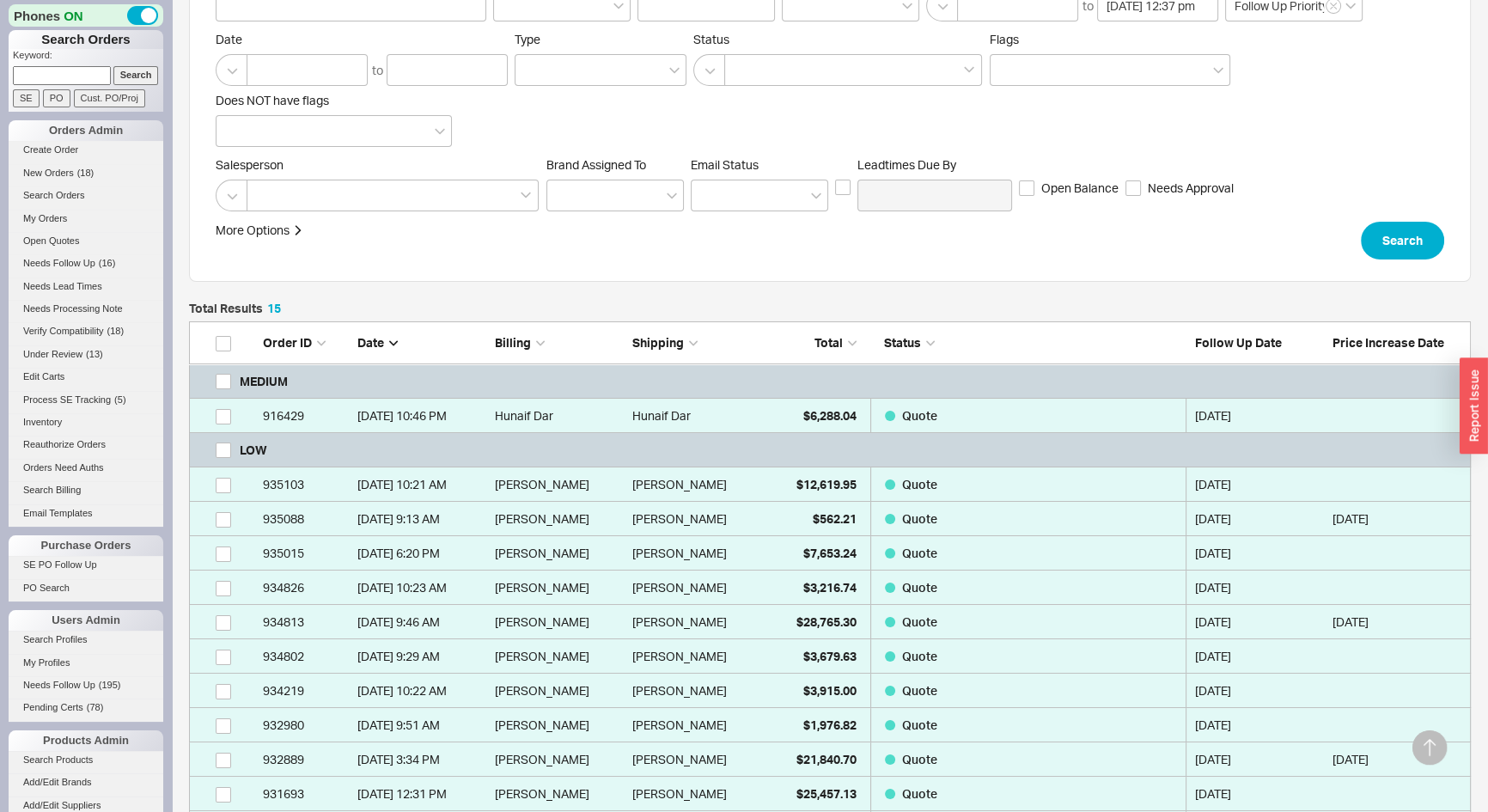
scroll to position [390, 0]
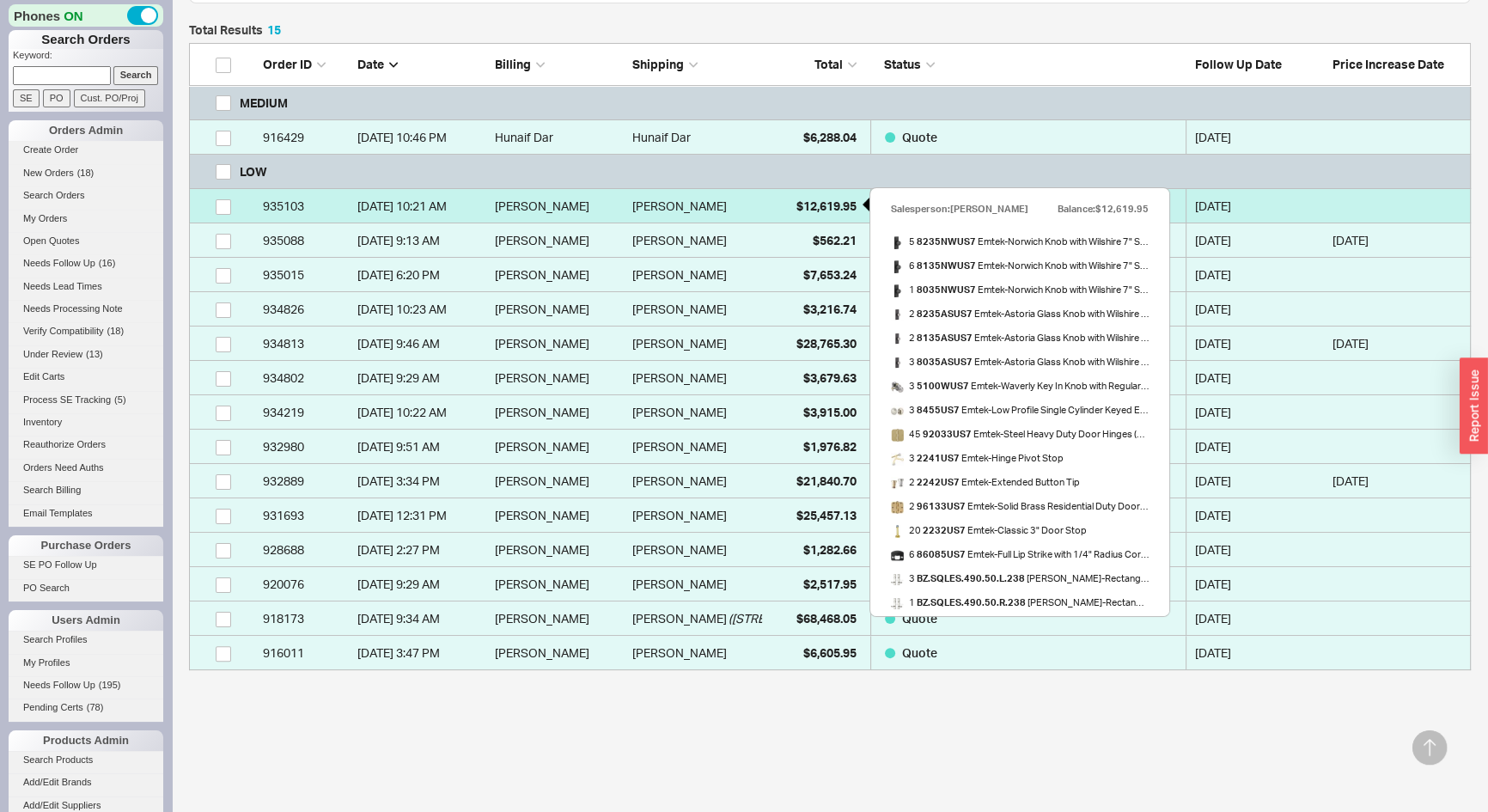
click at [806, 202] on span "$12,619.95" at bounding box center [826, 206] width 60 height 14
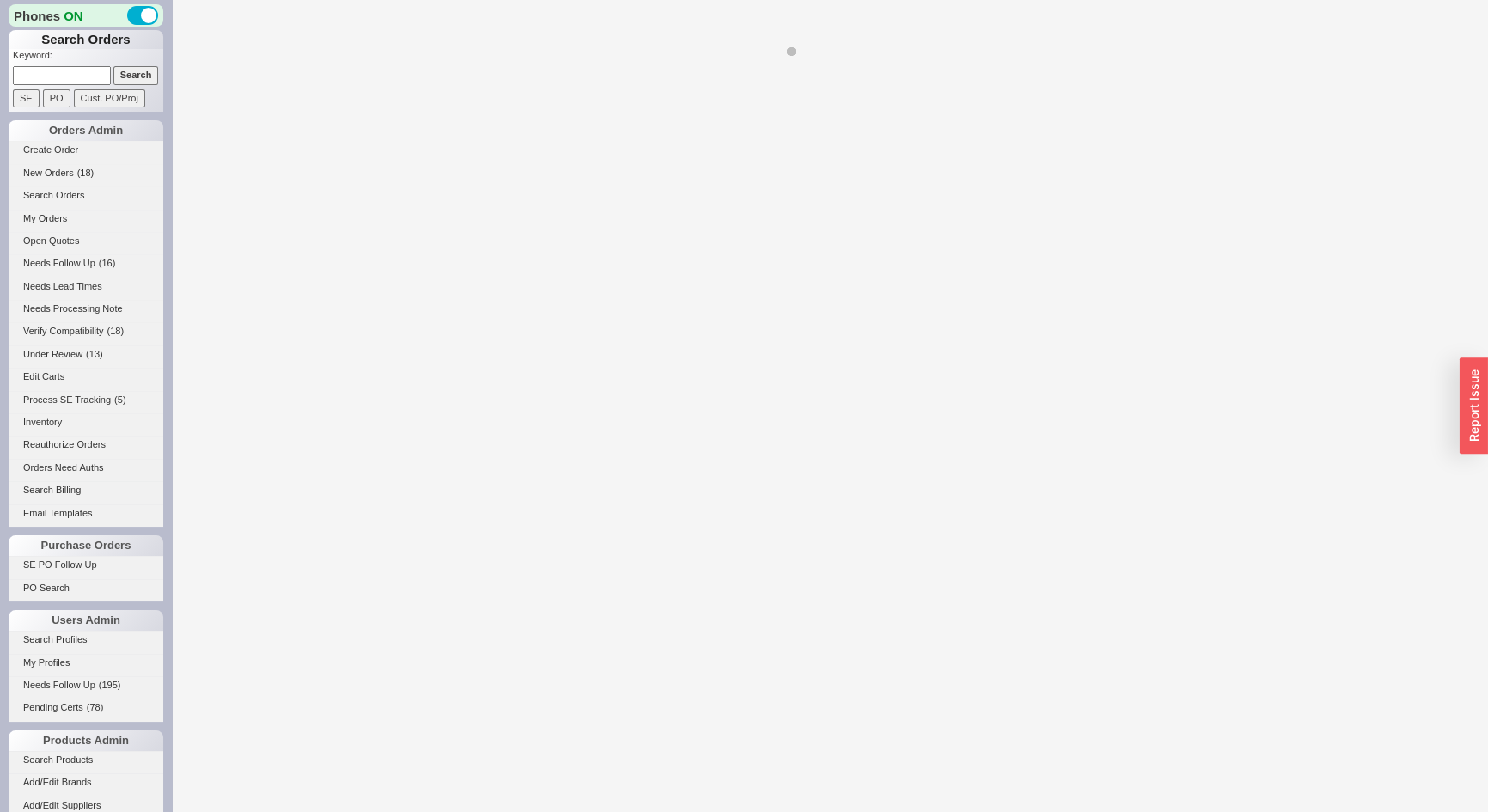
select select "*"
select select "LOW"
select select "3"
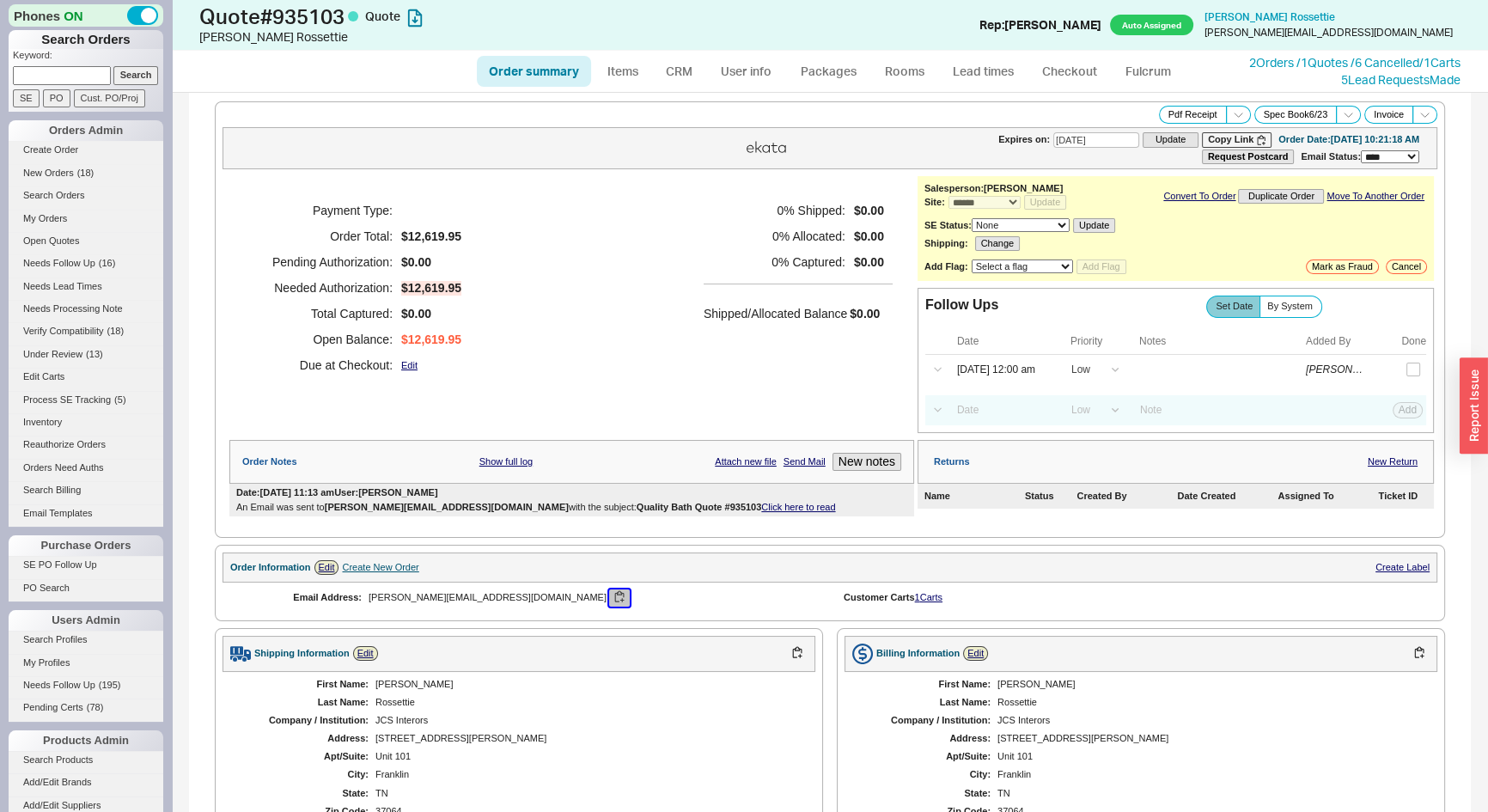
click at [609, 596] on button "button" at bounding box center [619, 597] width 21 height 16
click at [869, 460] on button "New notes" at bounding box center [866, 461] width 68 height 18
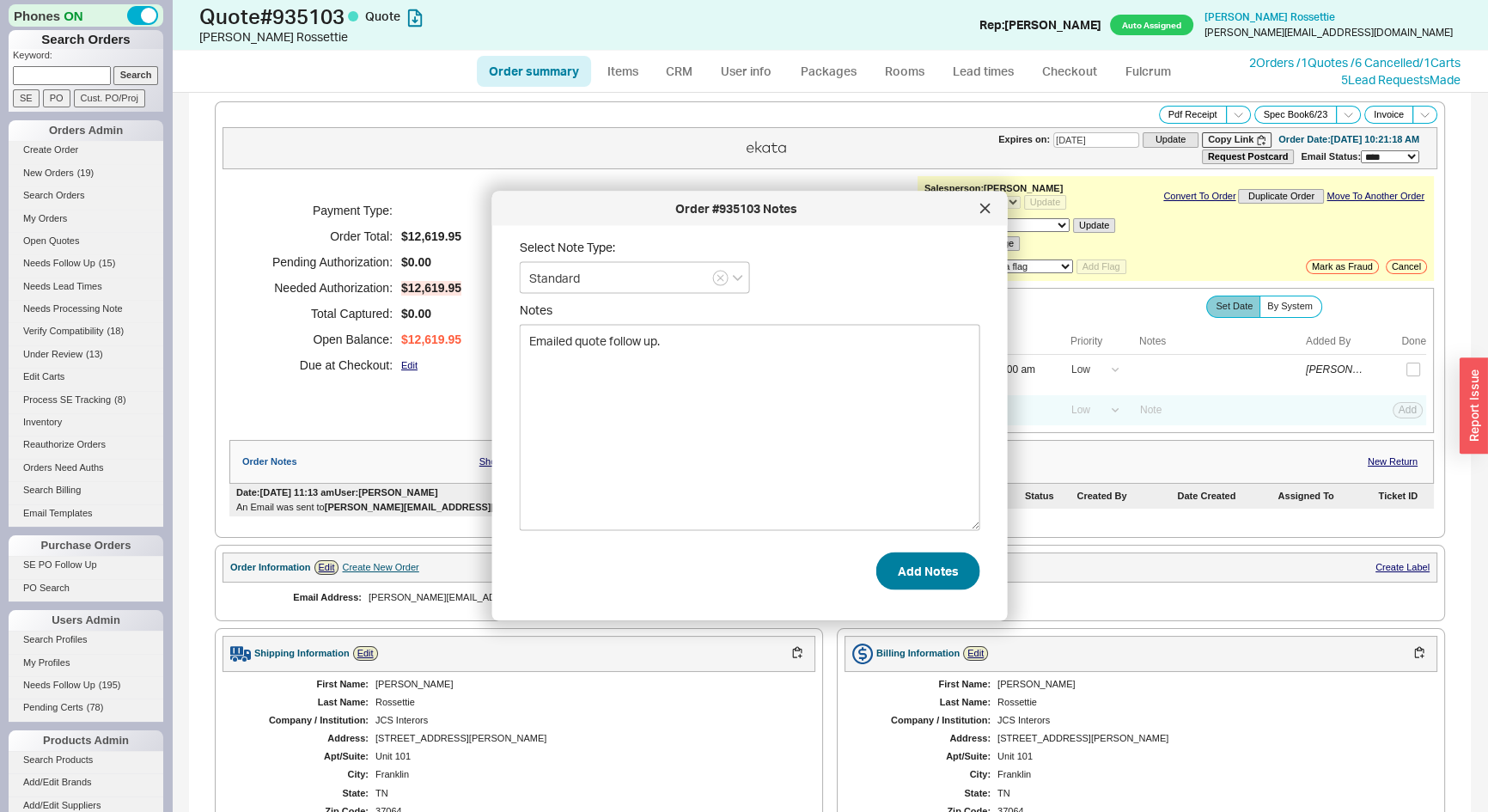
type textarea "Emailed quote follow up."
click at [906, 584] on button "Add Notes" at bounding box center [928, 570] width 104 height 38
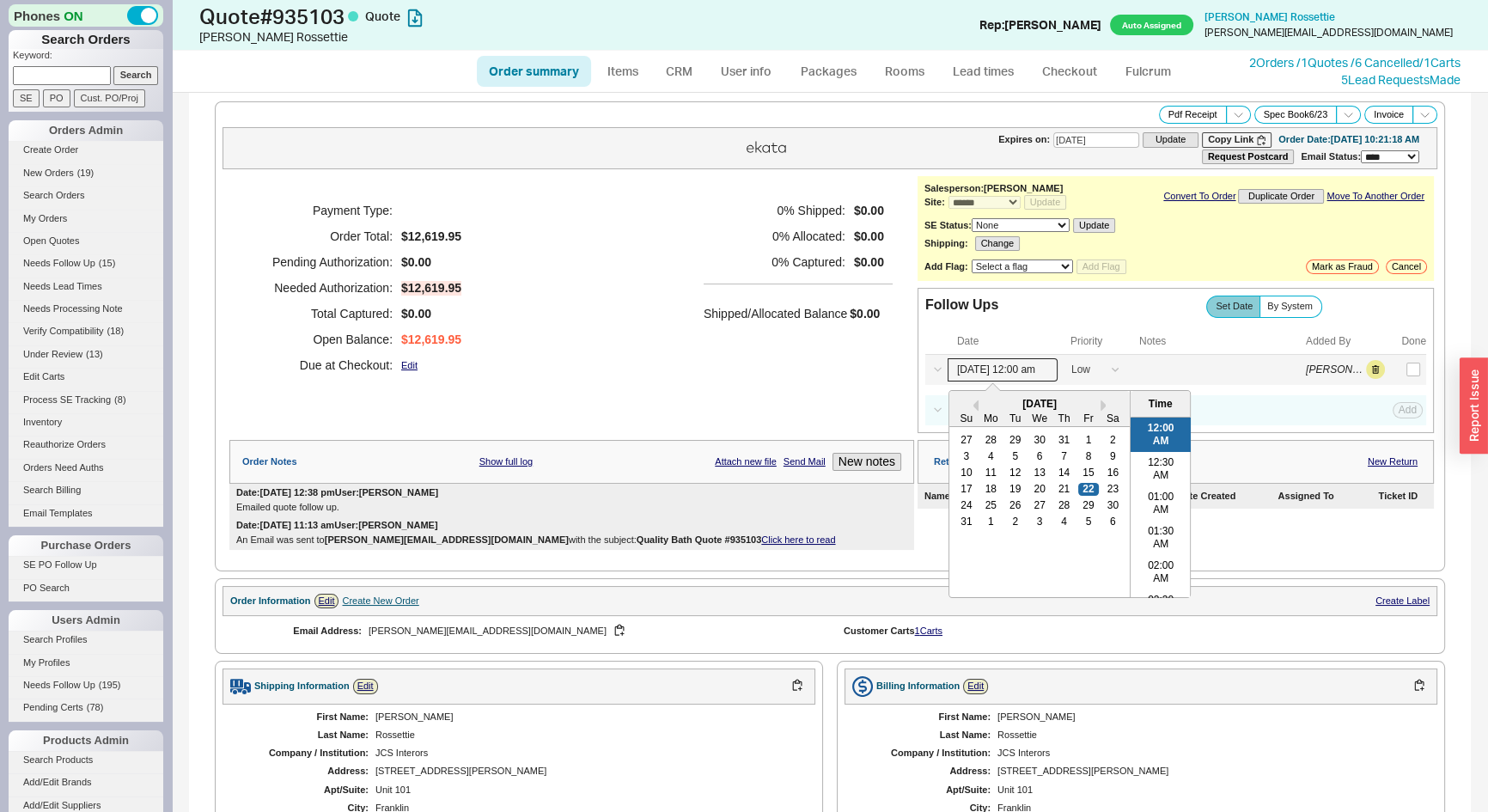
click at [996, 370] on input "08/22/25 12:00 am" at bounding box center [1002, 370] width 110 height 23
click at [1035, 502] on div "27" at bounding box center [1039, 504] width 21 height 12
type input "08/27/25 12:00 am"
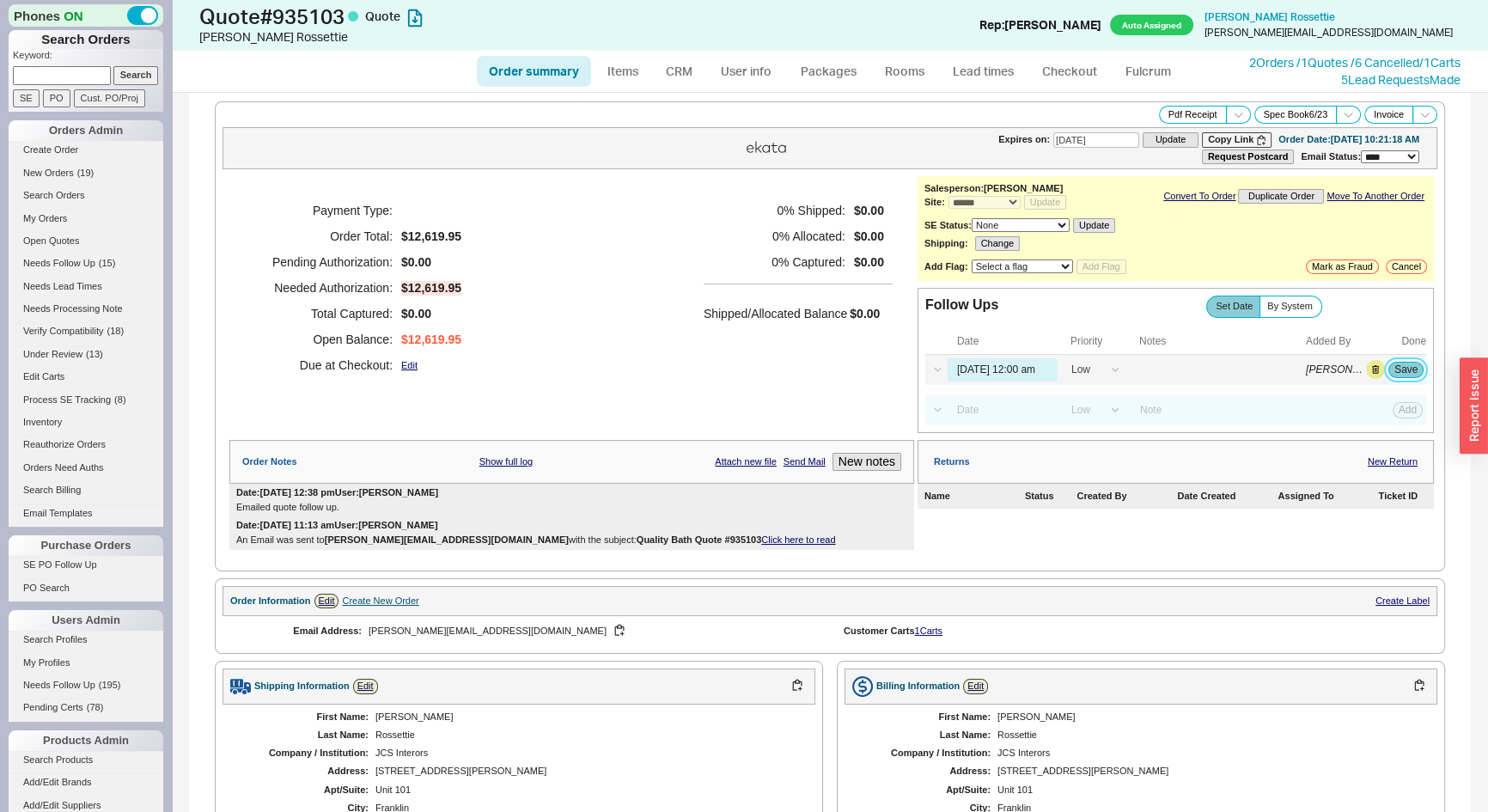
click at [1392, 365] on button "Save" at bounding box center [1405, 369] width 35 height 15
click at [84, 258] on span "Needs Follow Up" at bounding box center [59, 263] width 72 height 10
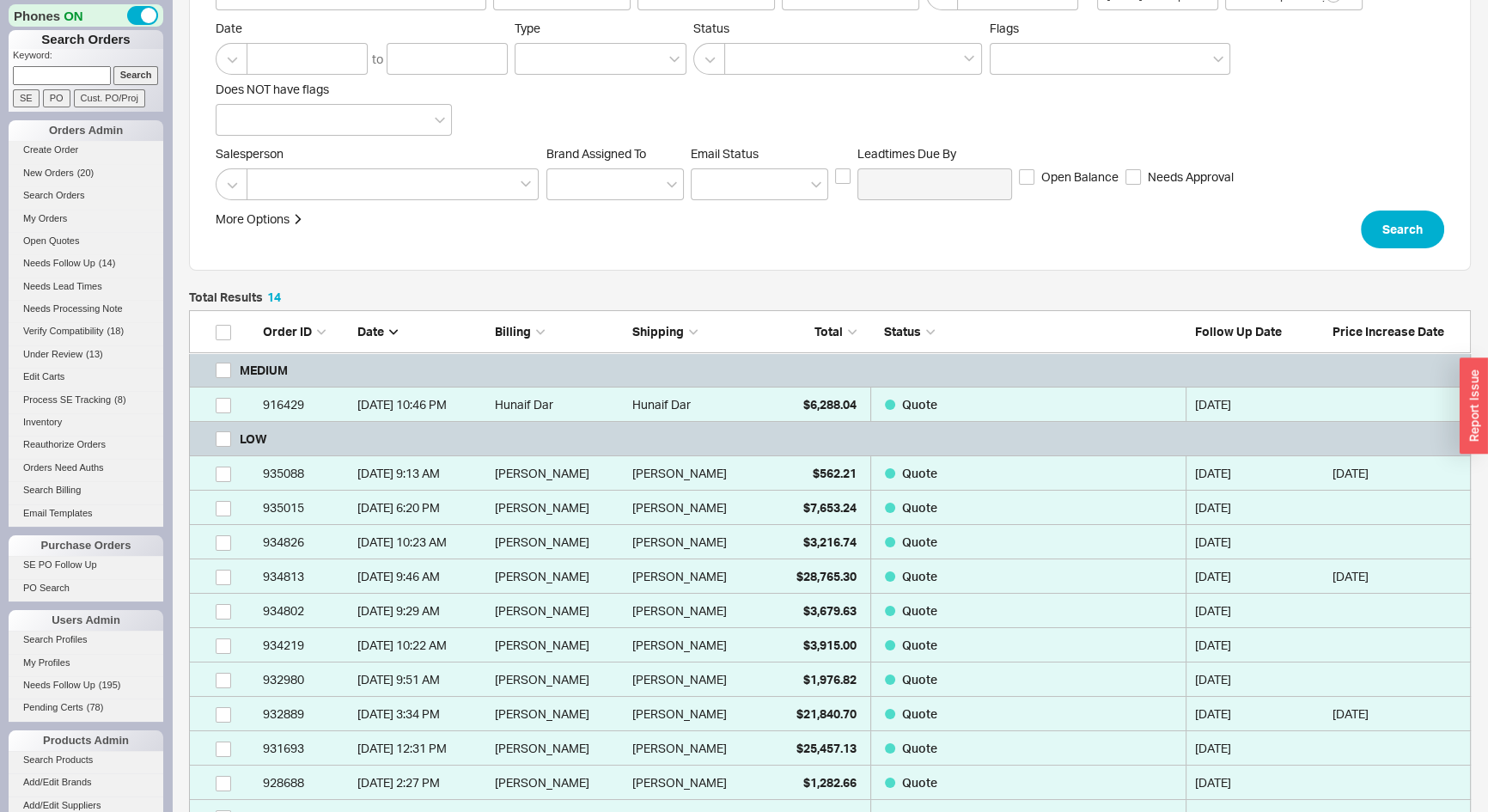
scroll to position [312, 0]
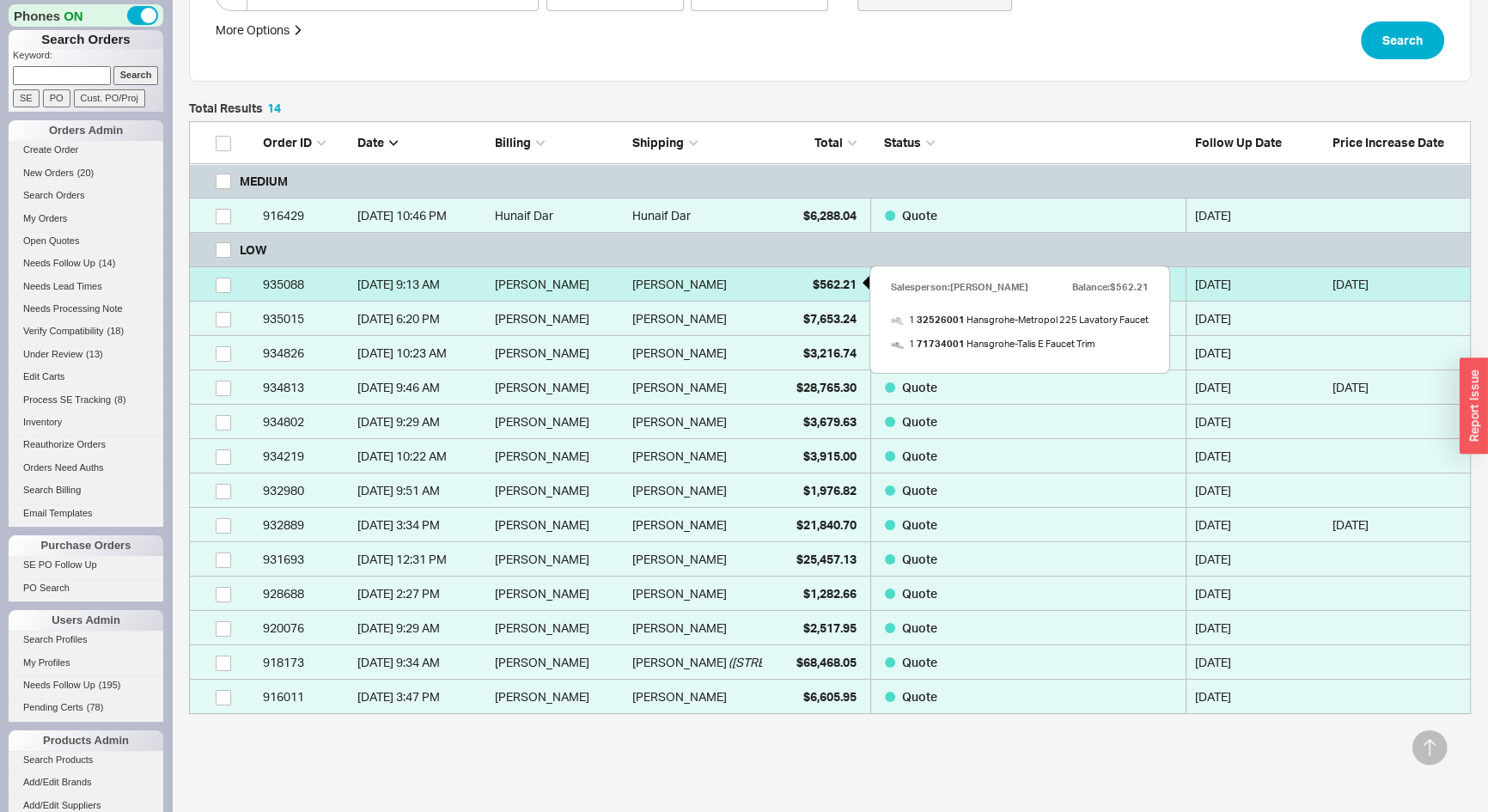
click at [832, 289] on span "$562.21" at bounding box center [835, 284] width 44 height 14
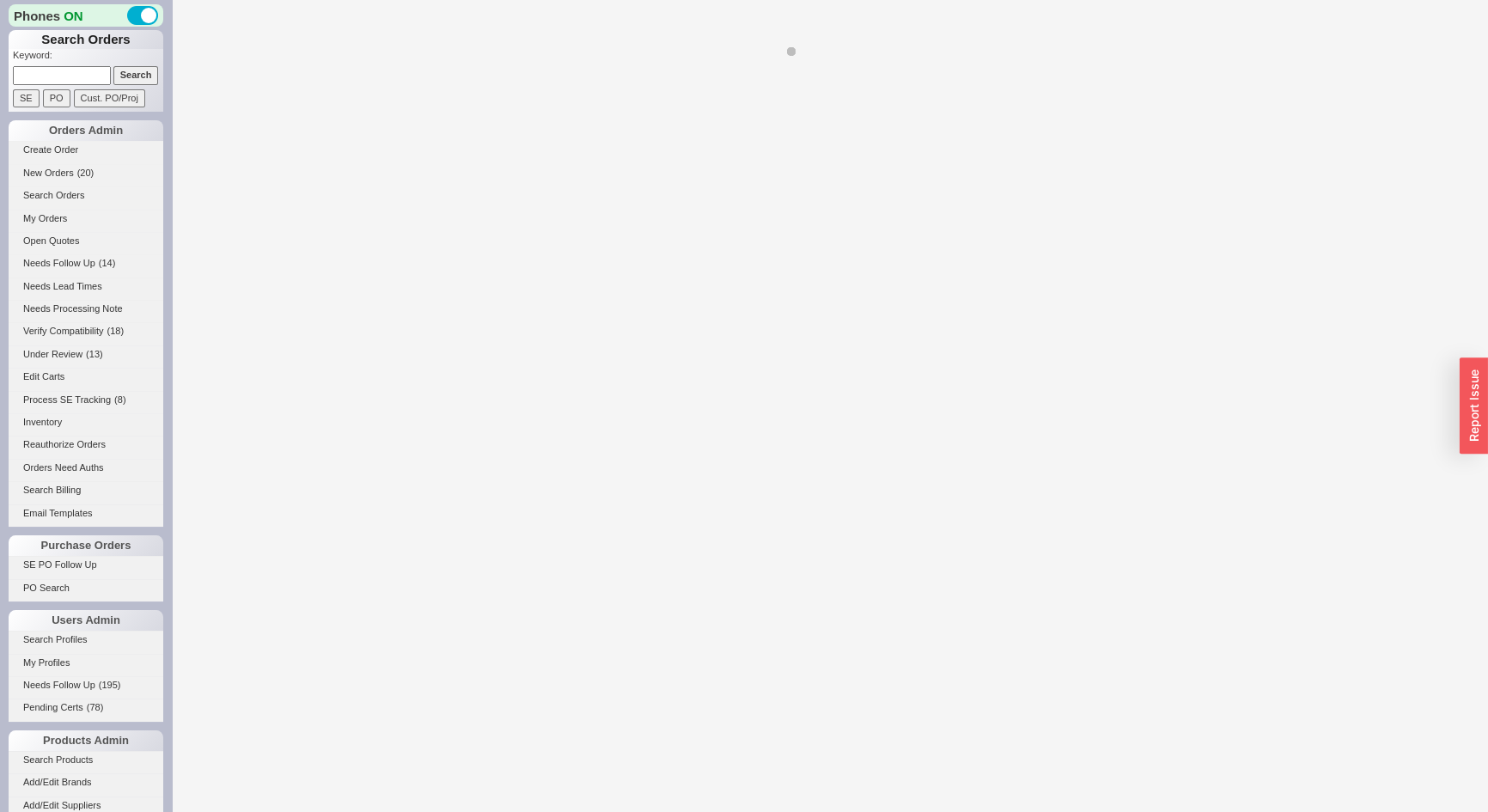
select select "*"
select select "LOW"
select select "3"
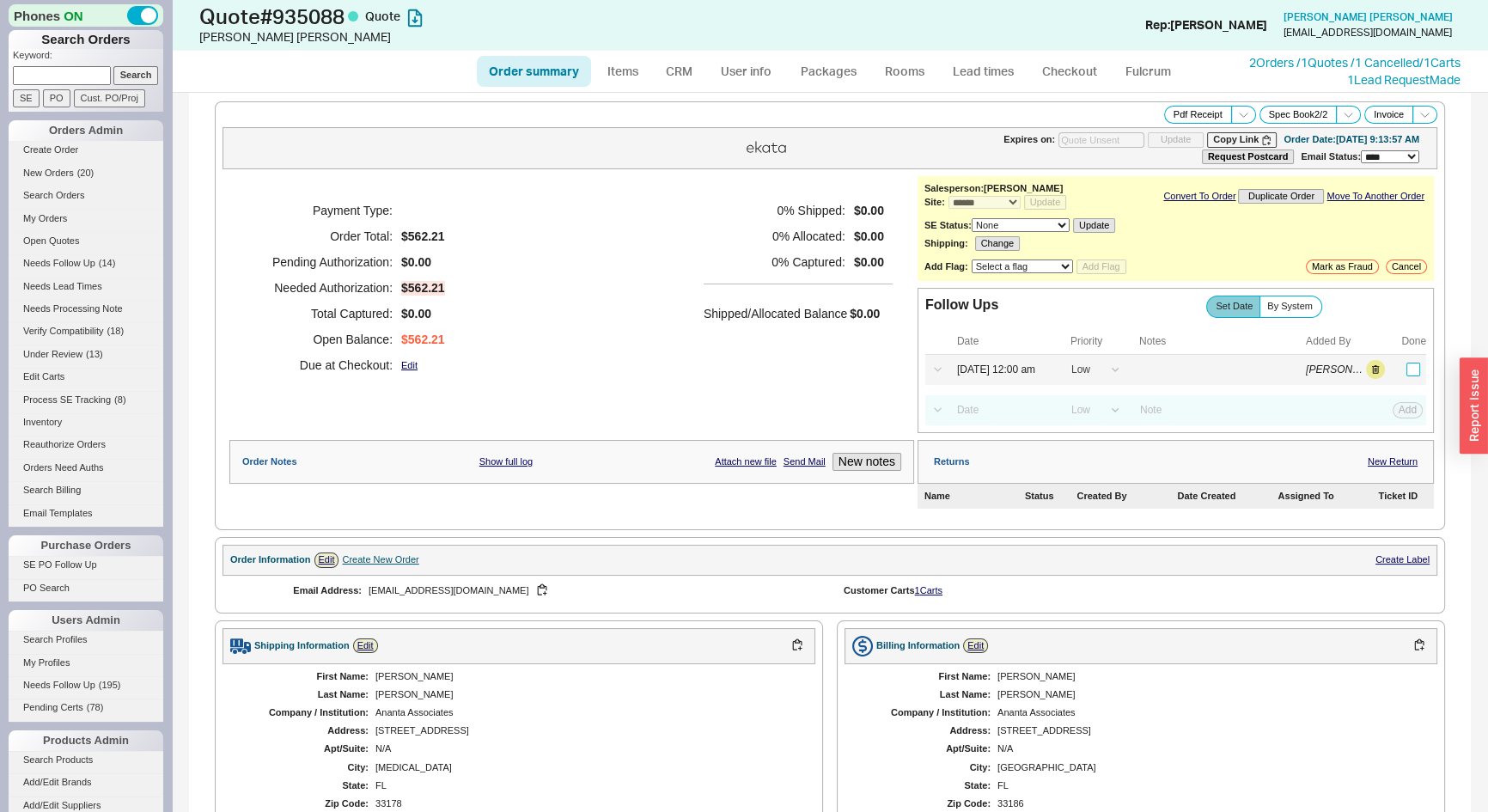
click at [1406, 371] on input "checkbox" at bounding box center [1412, 369] width 13 height 13
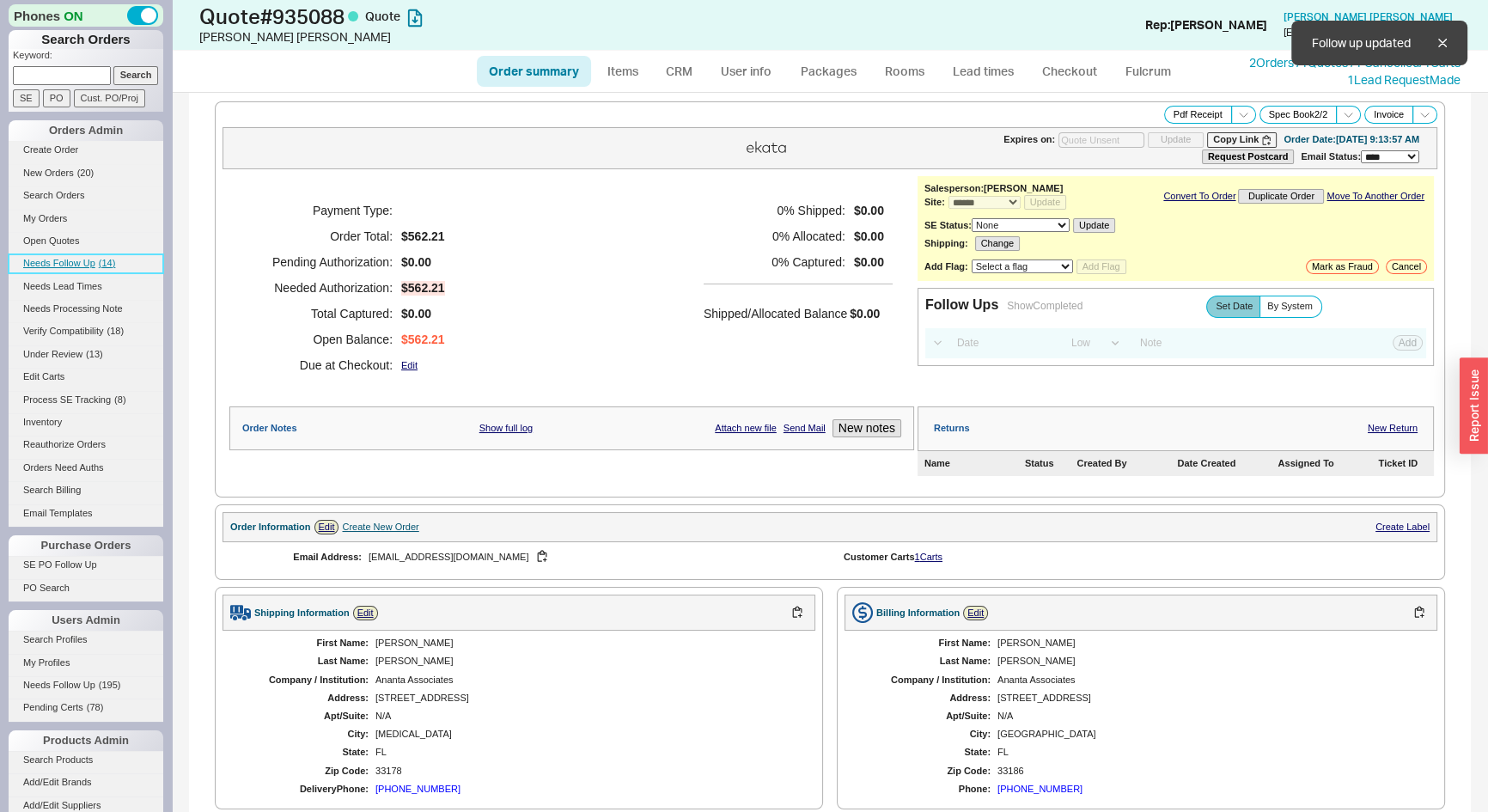
click at [83, 254] on link "Needs Follow Up ( 14 )" at bounding box center [86, 263] width 155 height 18
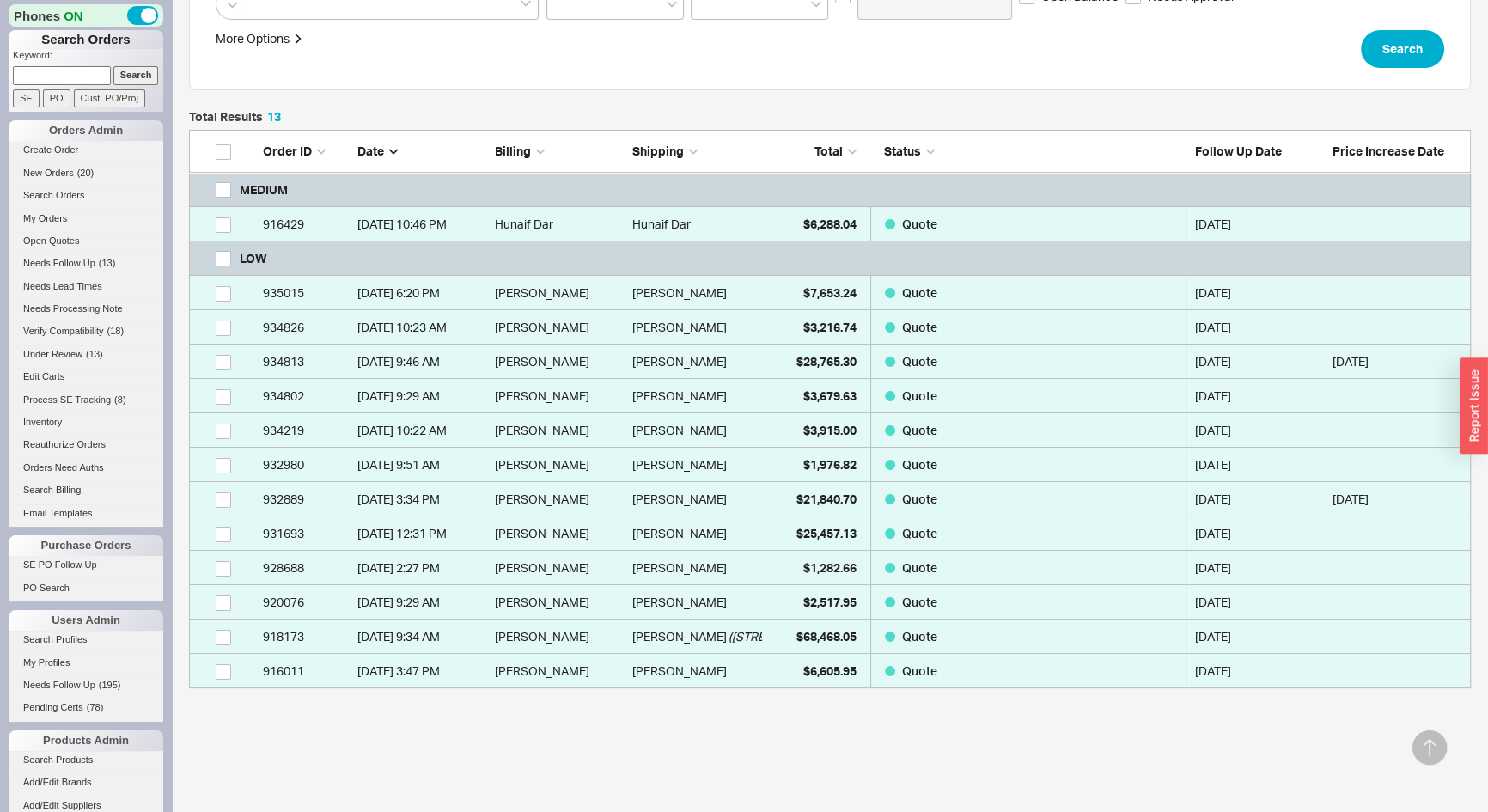
scroll to position [312, 0]
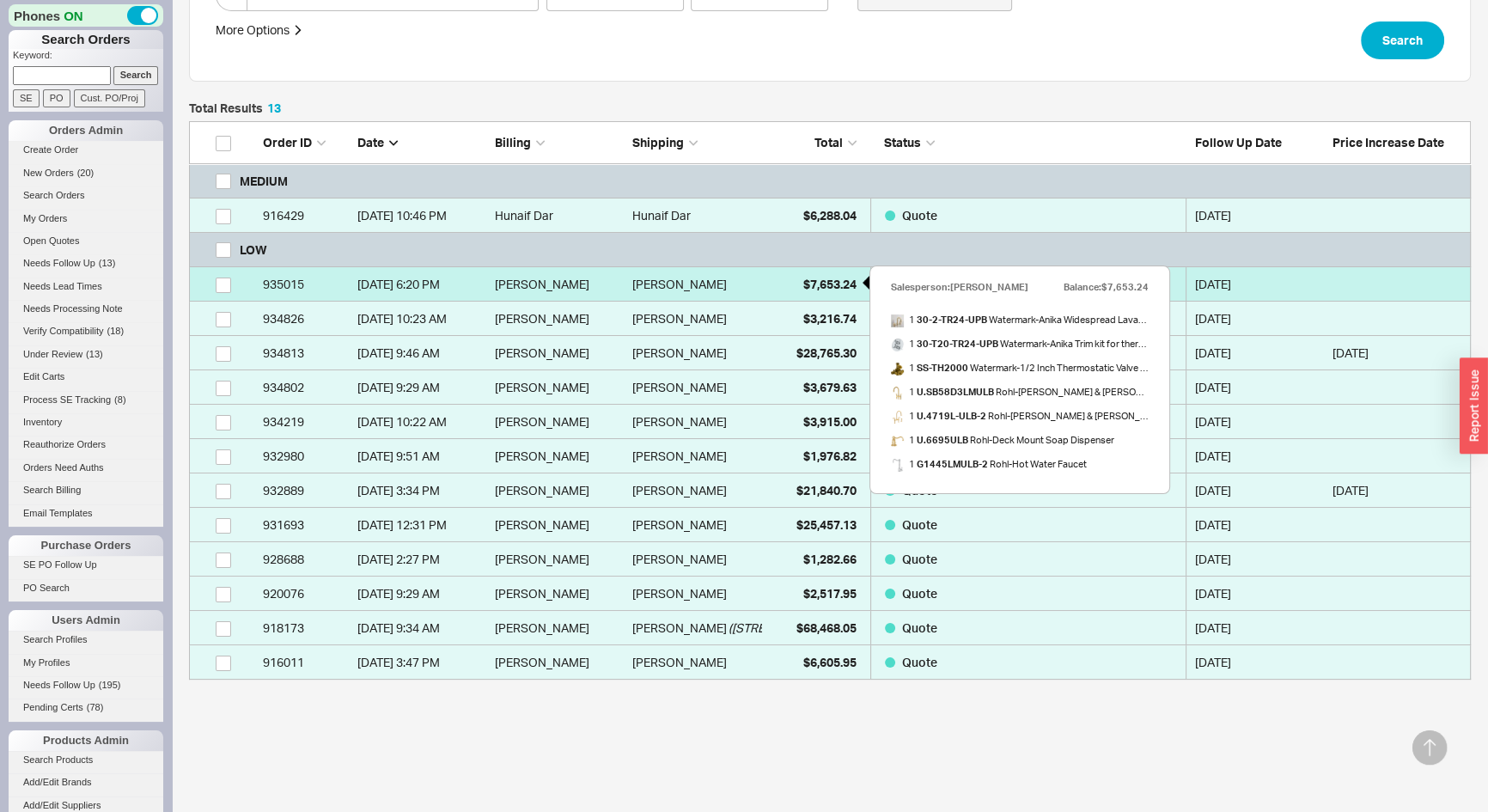
click at [807, 283] on span "$7,653.24" at bounding box center [829, 284] width 53 height 14
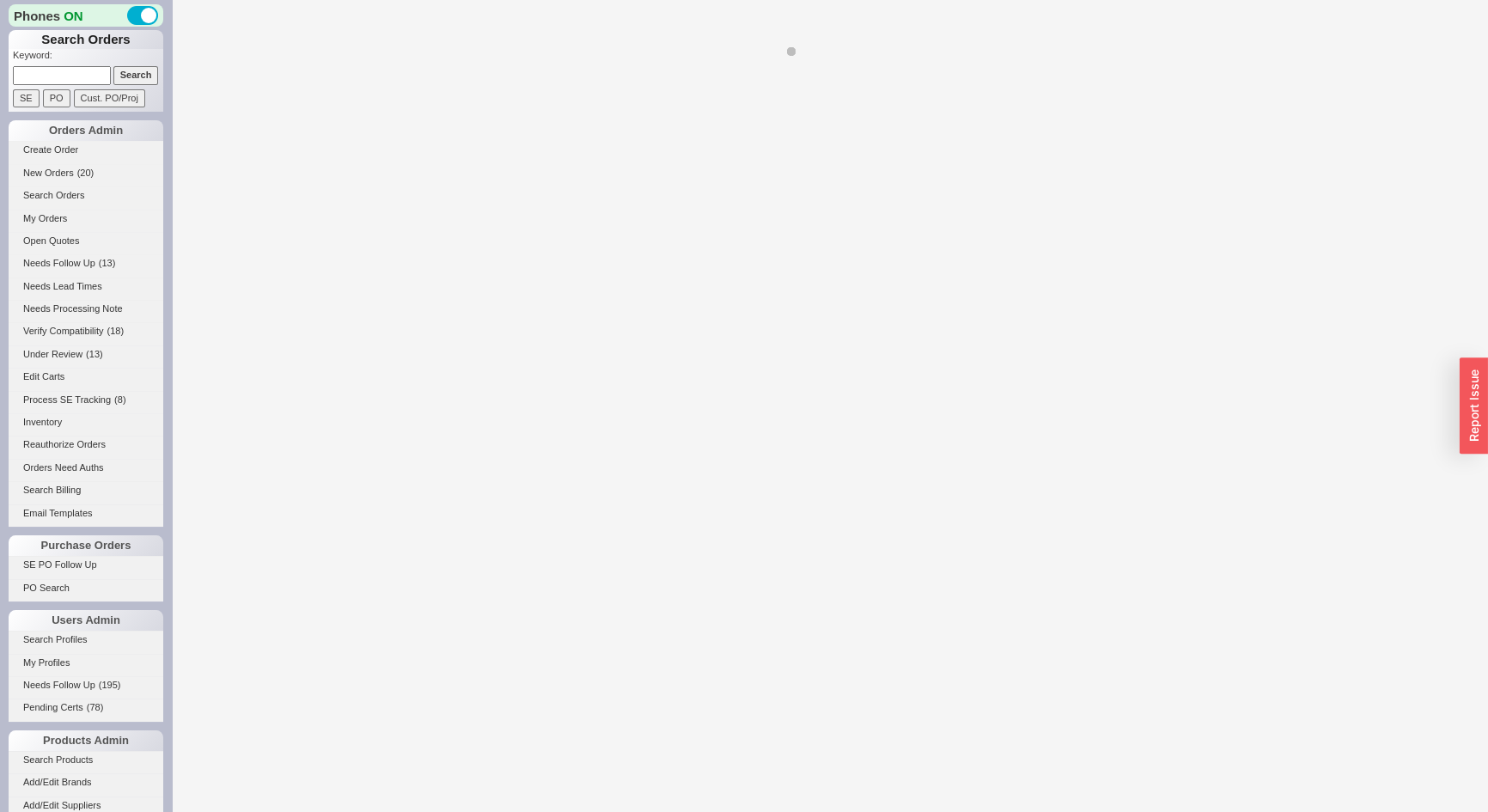
select select "*"
select select "LOW"
select select "3"
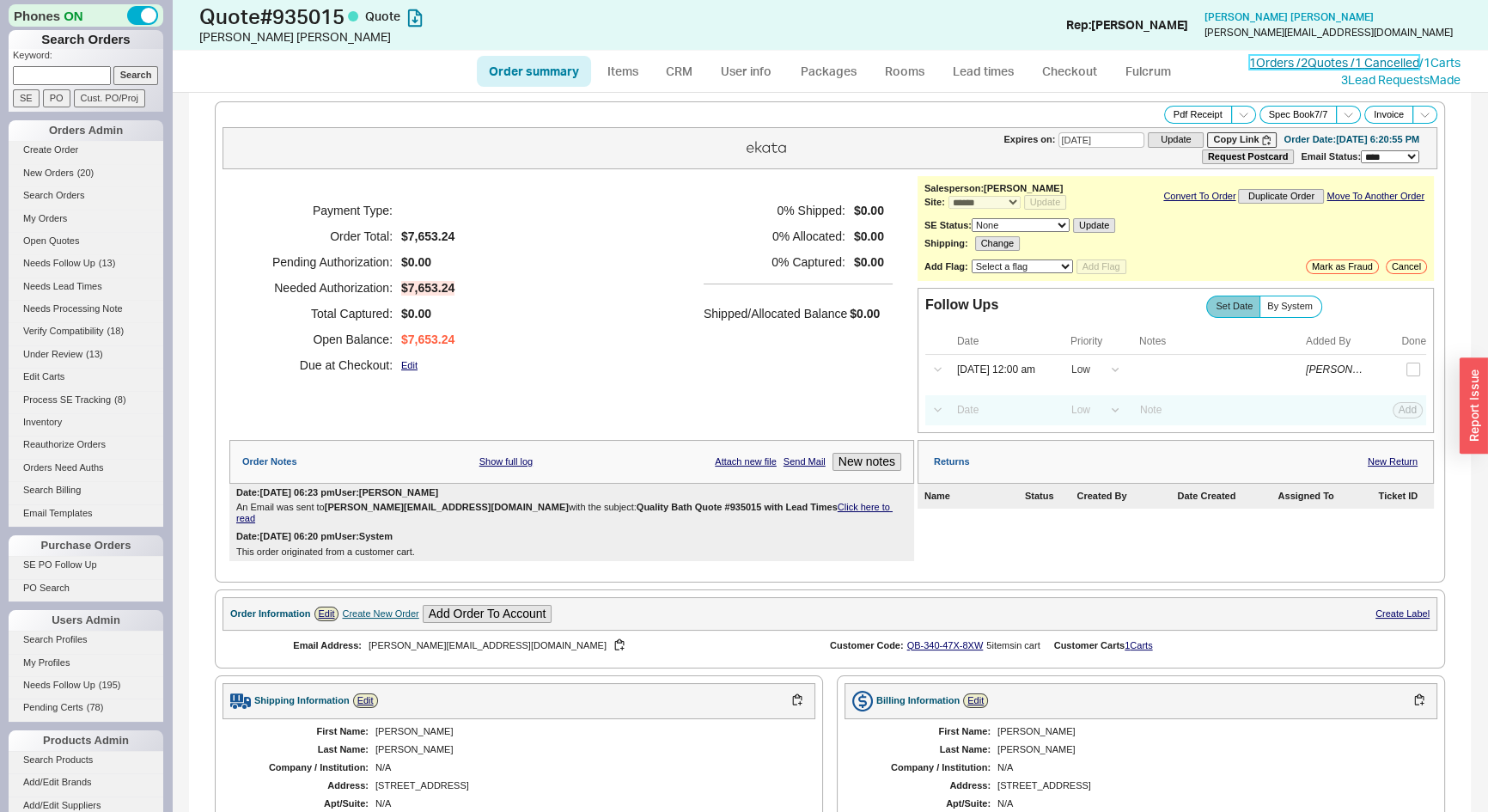
click at [1295, 62] on link "1 Orders / 2 Quotes / 1 Cancelled" at bounding box center [1334, 62] width 170 height 14
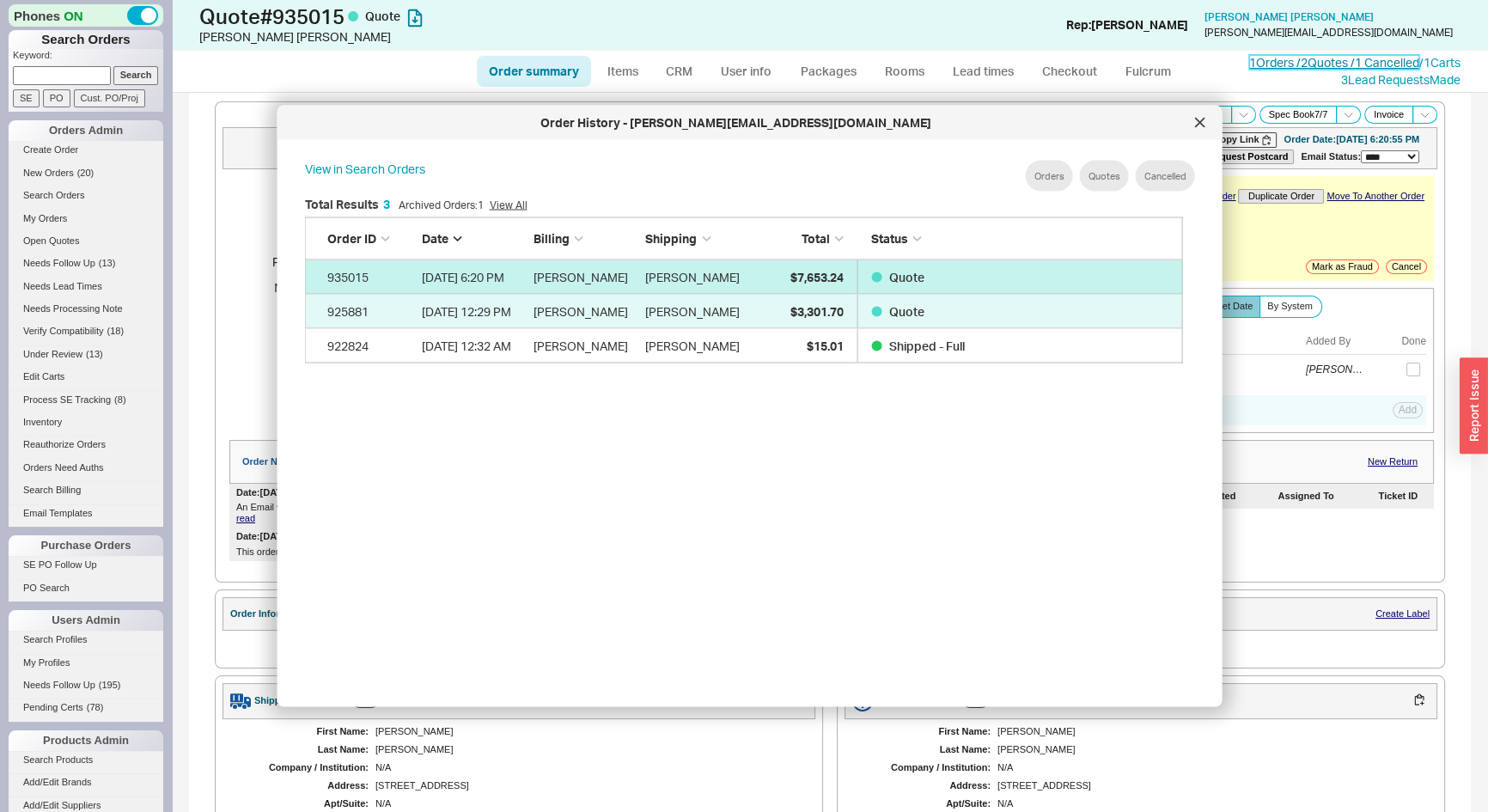
scroll to position [513, 893]
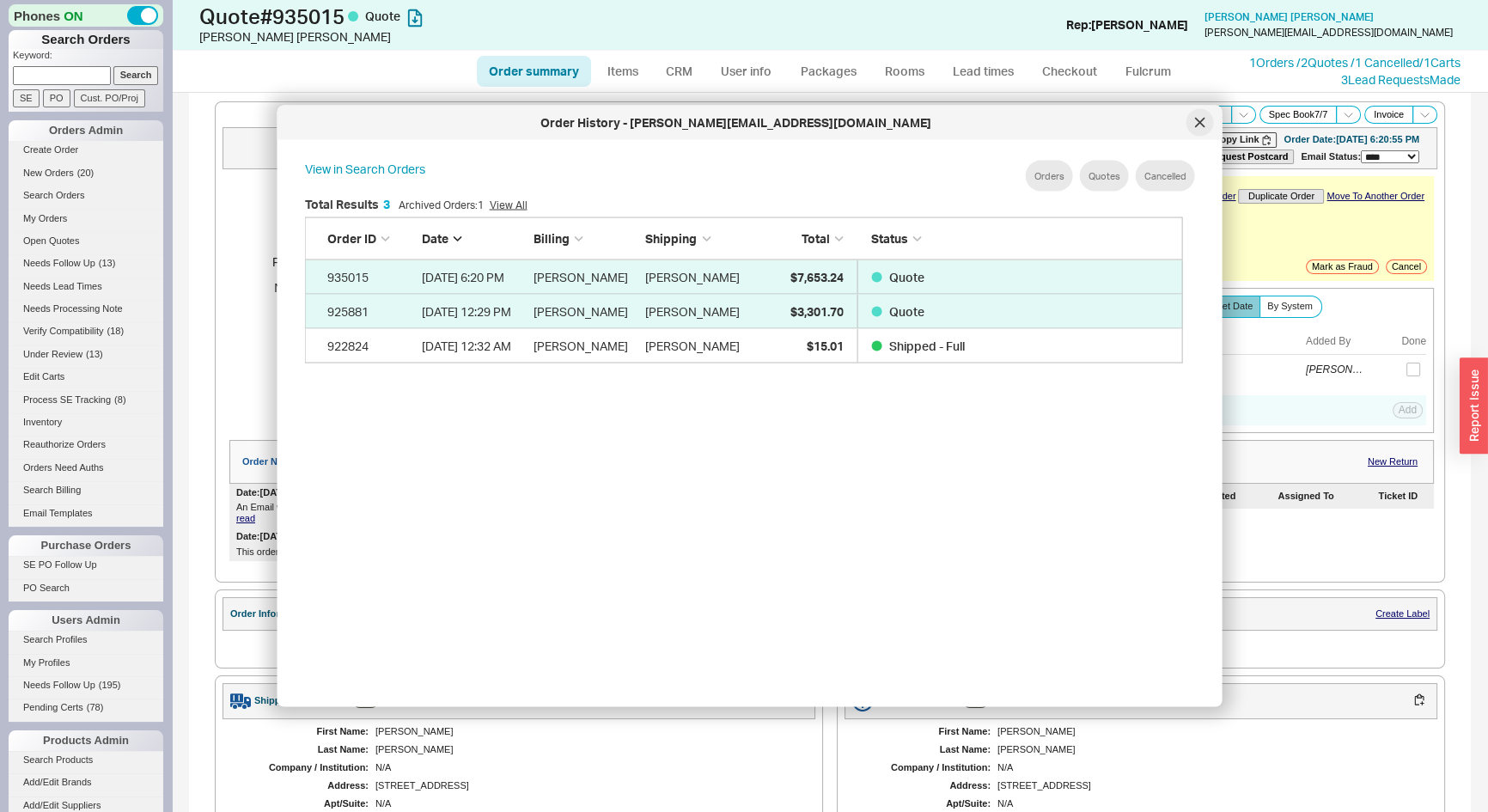
click at [1206, 117] on div at bounding box center [1200, 122] width 28 height 28
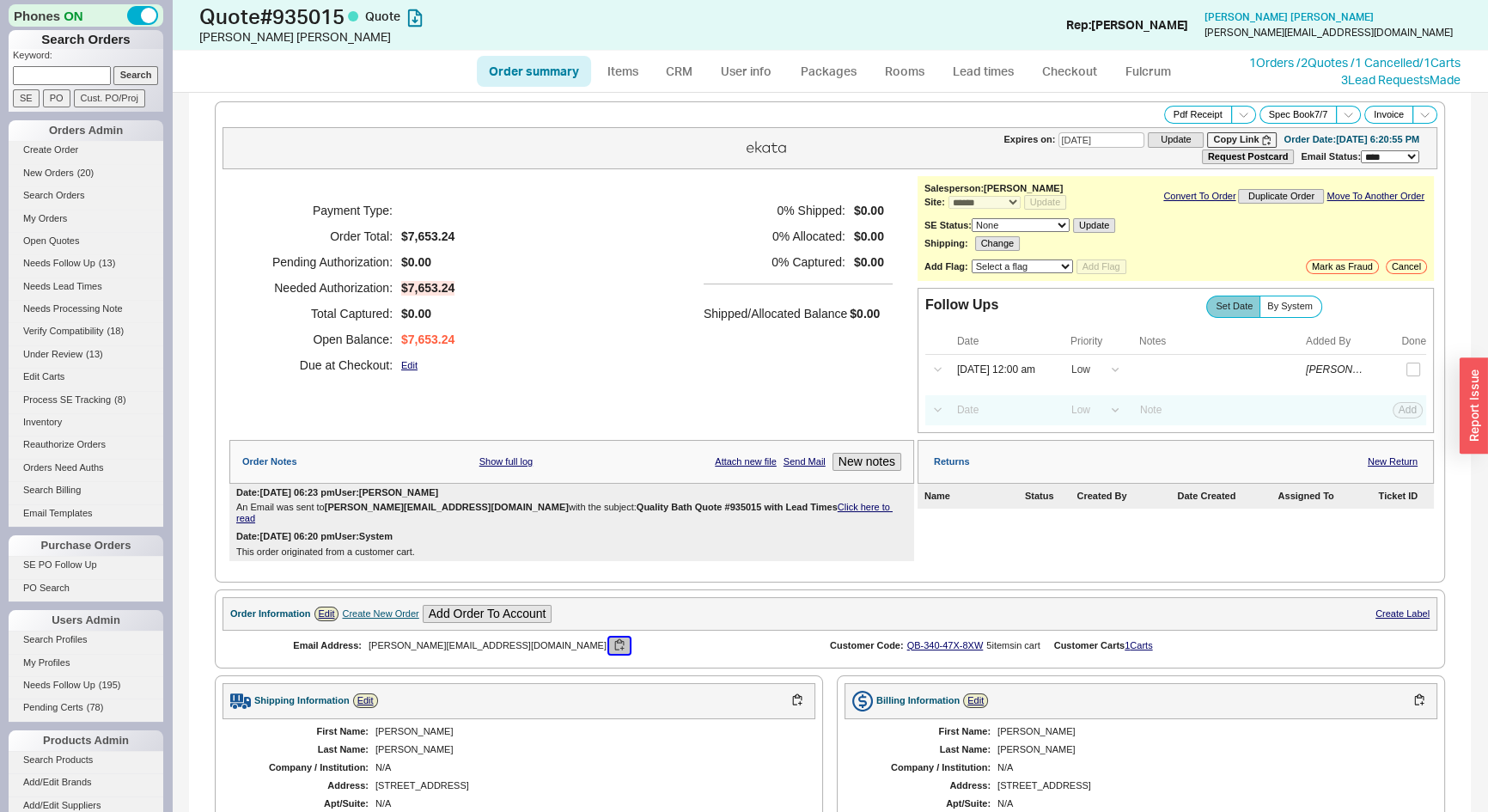
click at [609, 638] on button "button" at bounding box center [619, 646] width 21 height 16
click at [689, 76] on link "CRM" at bounding box center [679, 71] width 50 height 31
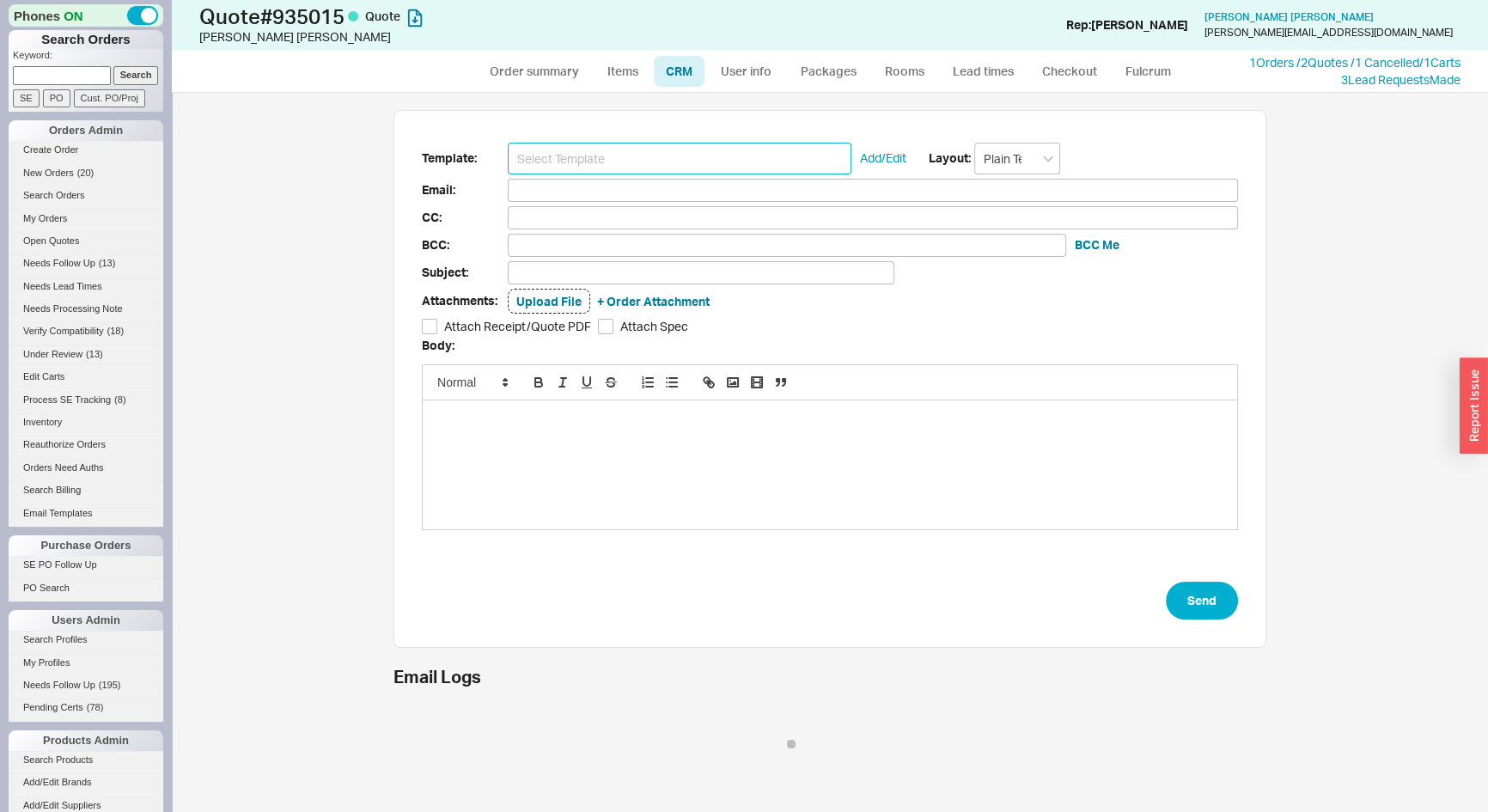
click at [668, 156] on input at bounding box center [679, 158] width 344 height 31
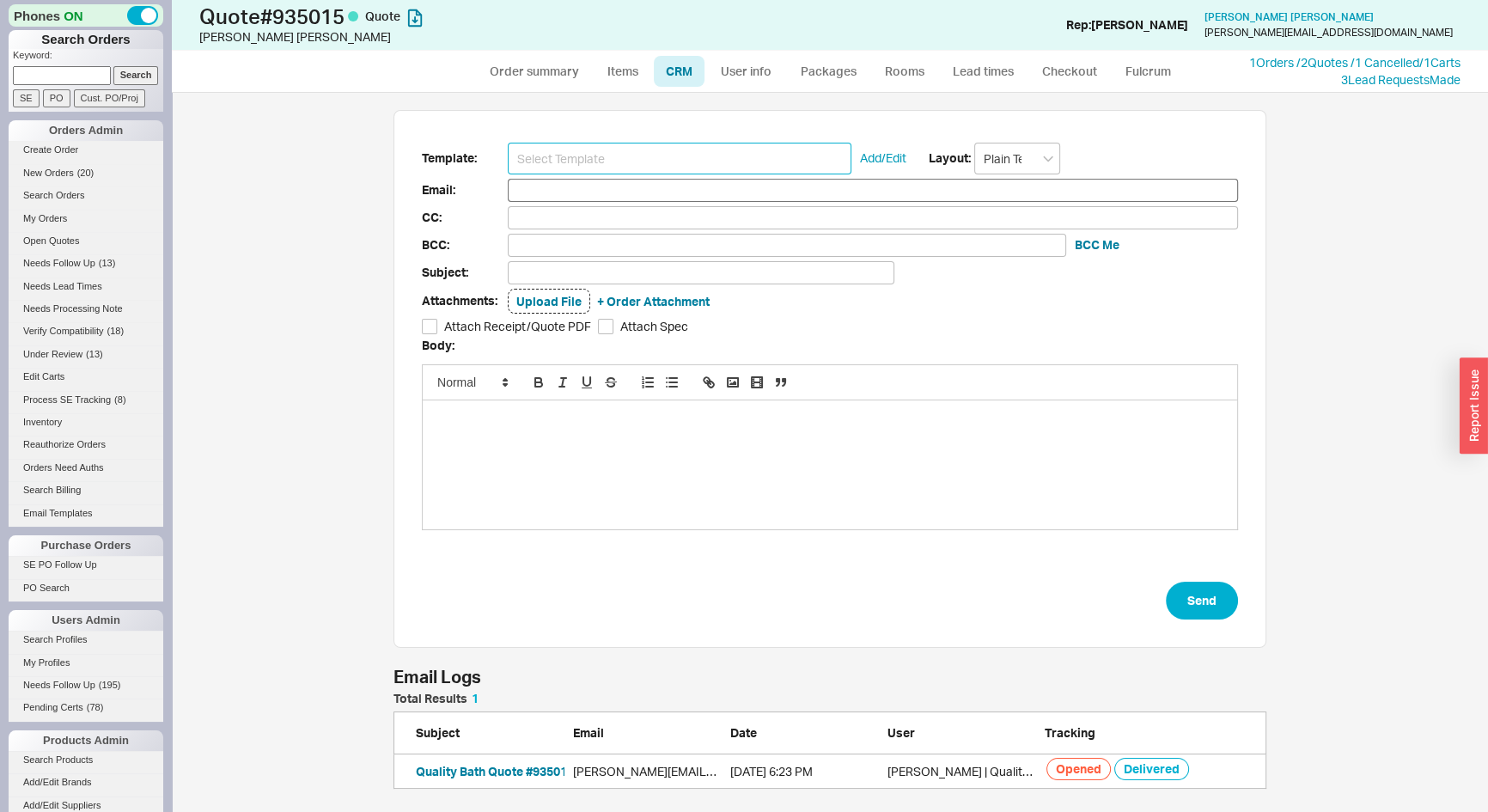
scroll to position [85, 861]
click at [649, 158] on input at bounding box center [679, 158] width 344 height 31
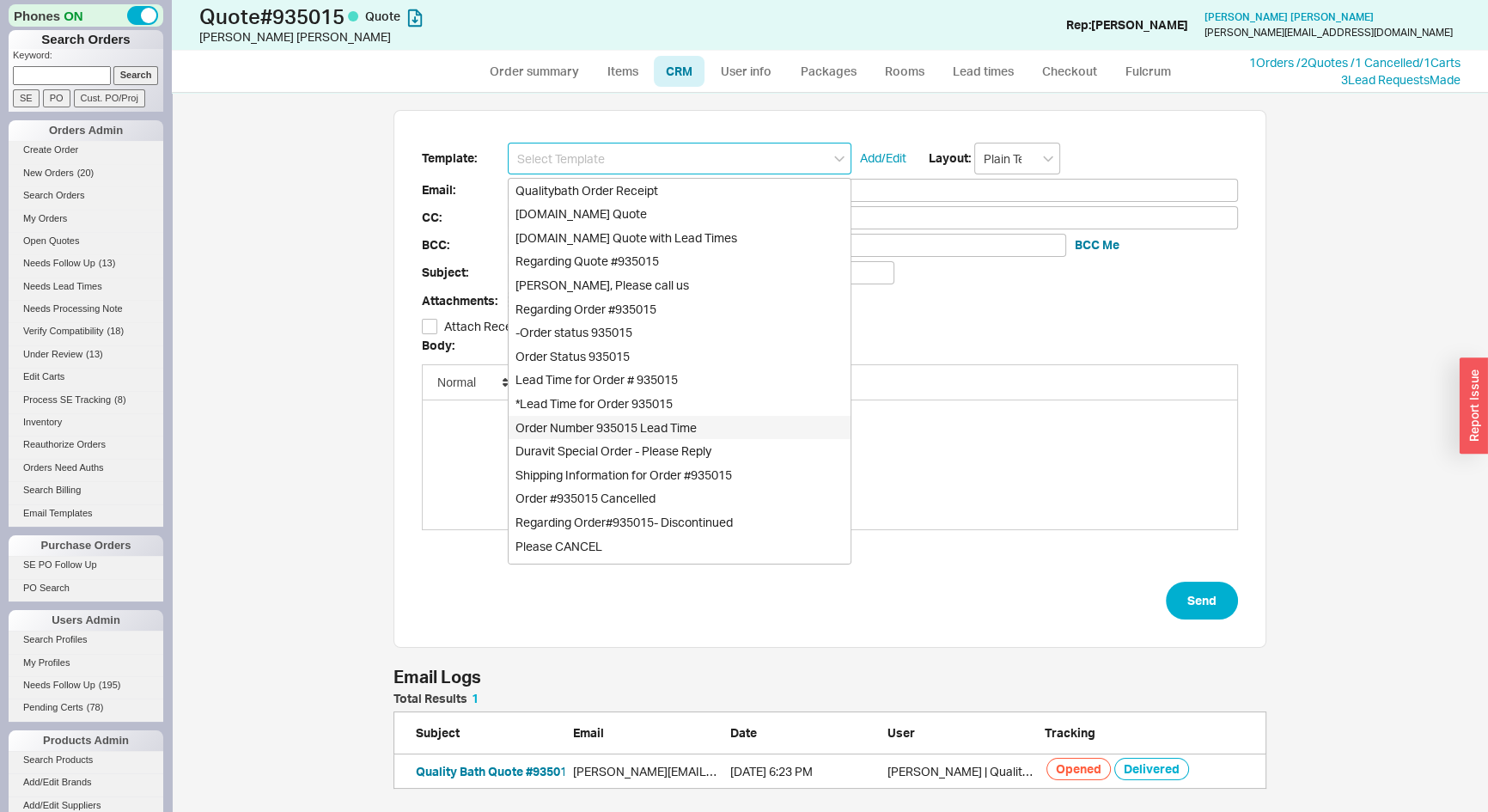
scroll to position [965, 0]
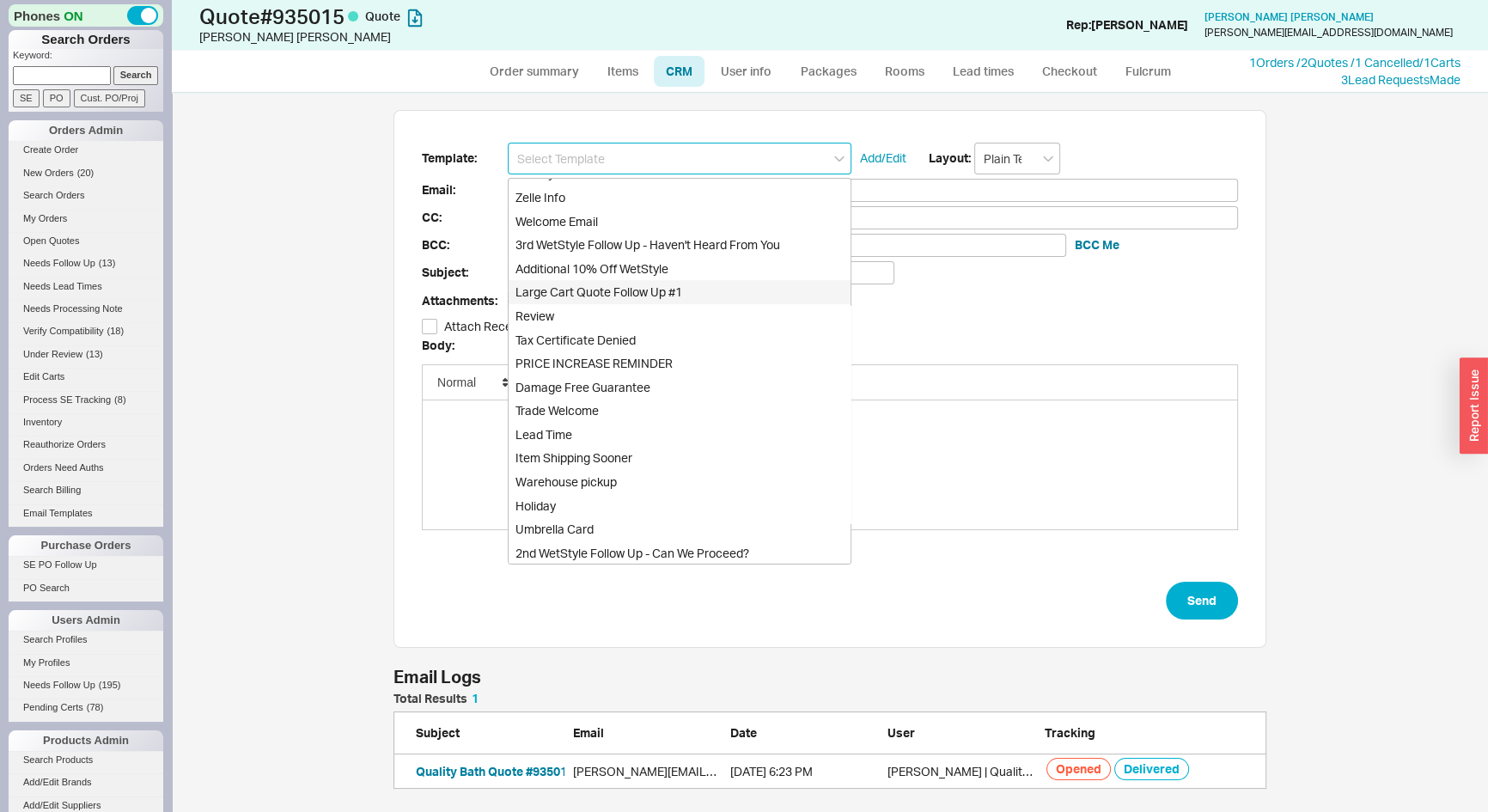
click at [605, 292] on div "Large Cart Quote Follow Up #1" at bounding box center [679, 291] width 342 height 24
type input "christina@felicephotography.com"
type input "Regarding Quality Bath Quote # 935015"
checkbox input "true"
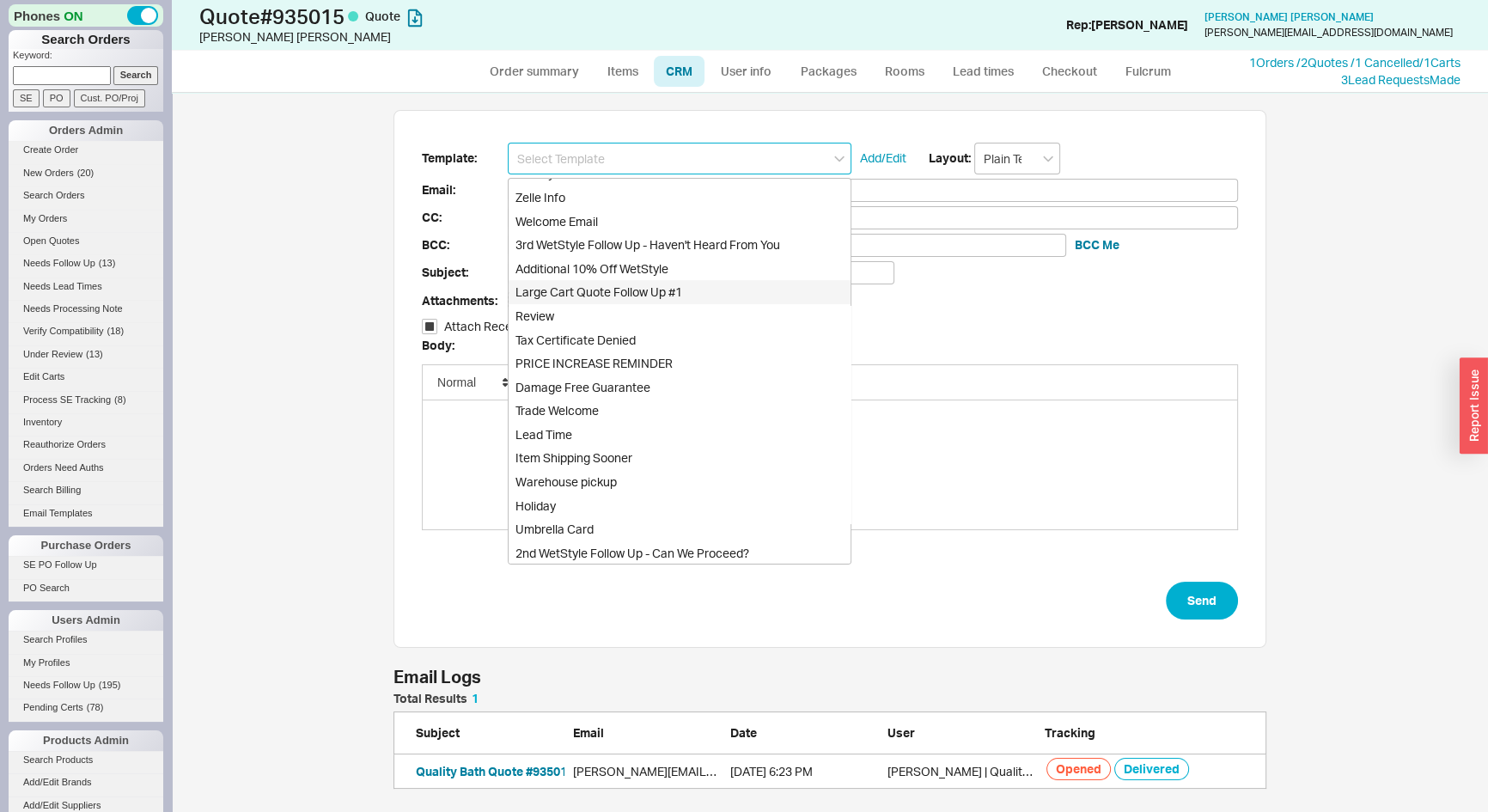
type input "Large Cart Quote Follow Up #1"
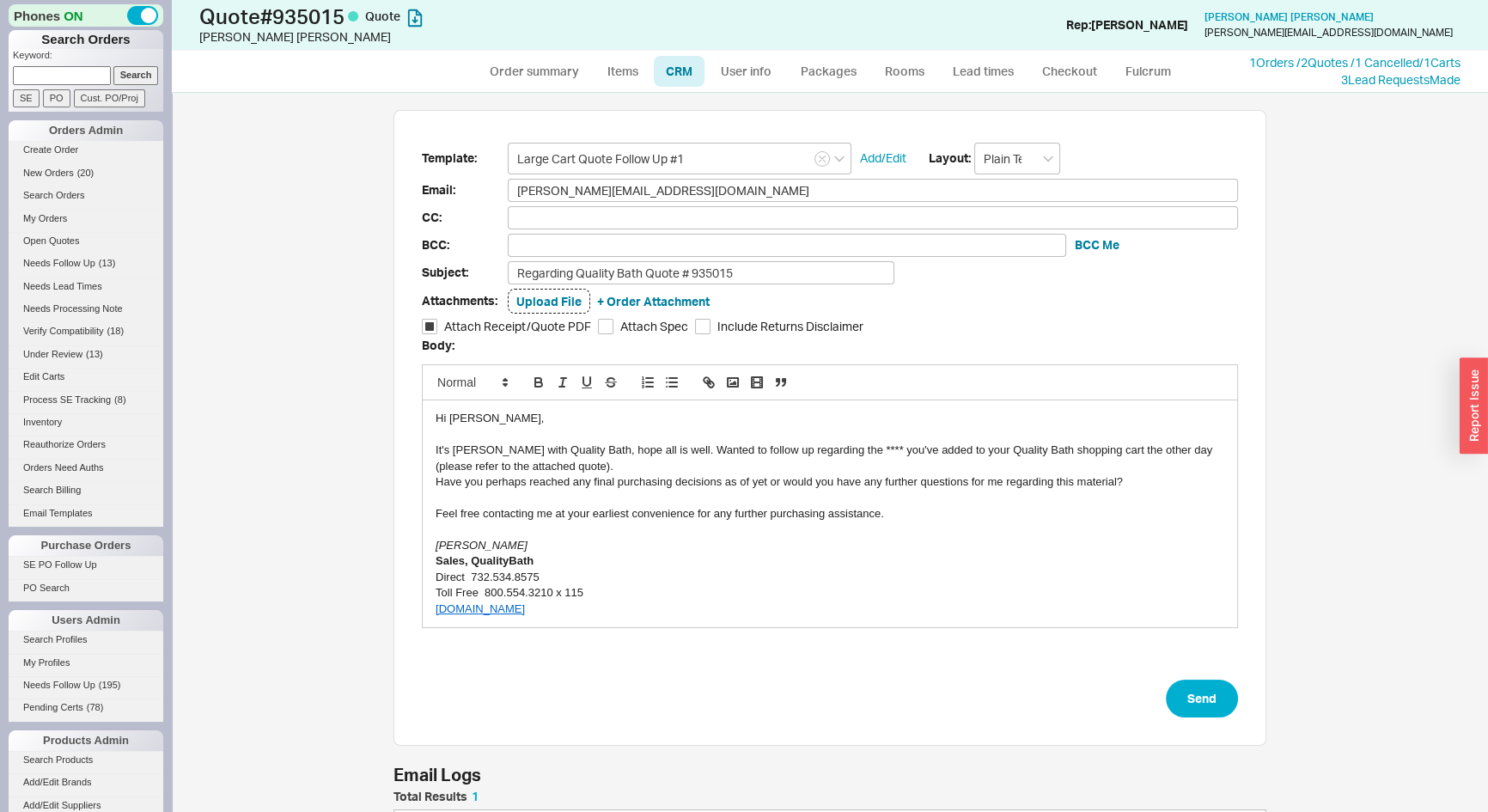
click at [832, 442] on div "It's Josh with Quality Bath, hope all is well. Wanted to follow up regarding th…" at bounding box center [829, 458] width 789 height 31
click at [1197, 692] on button "Send" at bounding box center [1202, 698] width 72 height 38
select select "*"
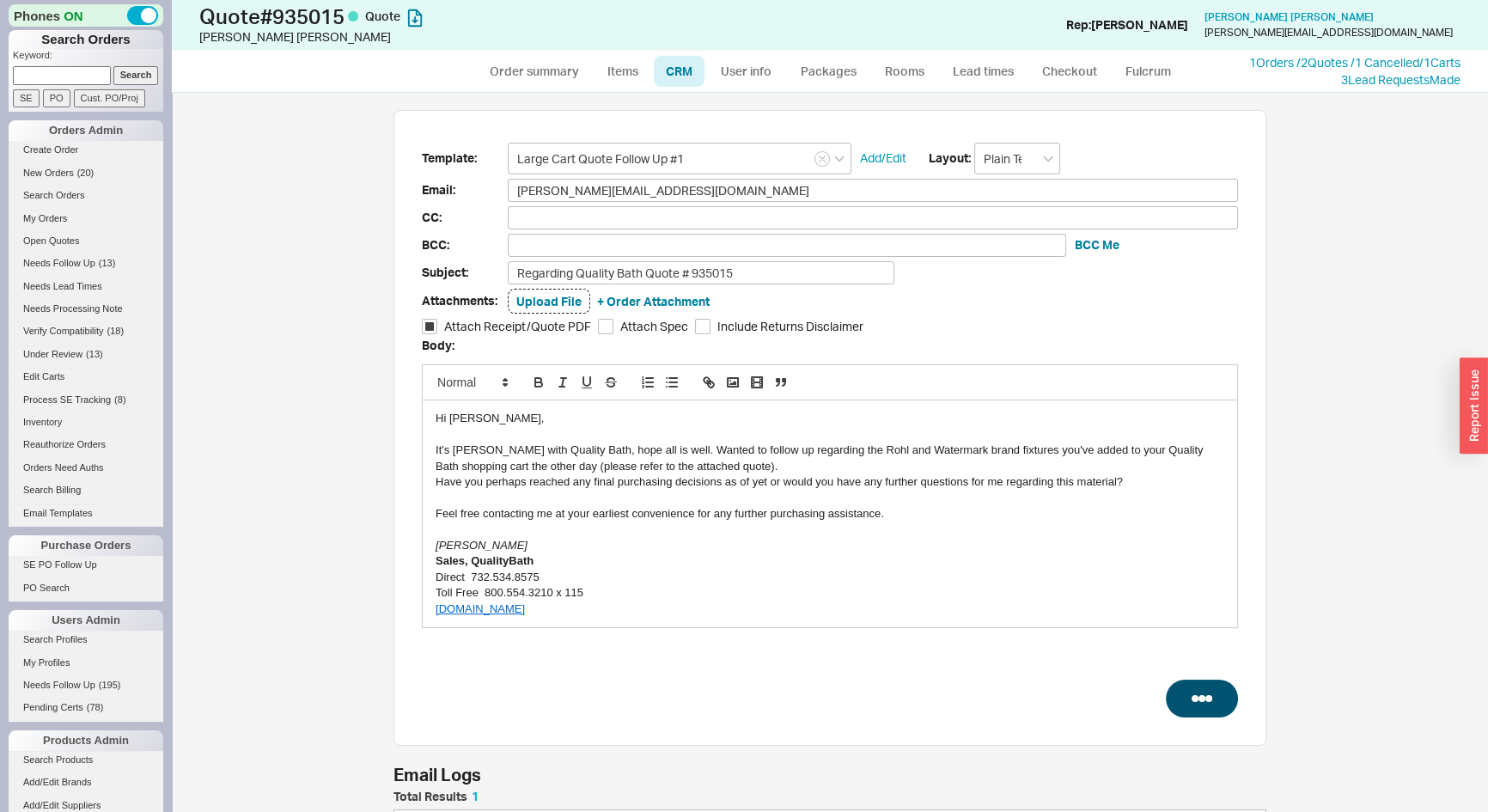
select select "LOW"
select select "3"
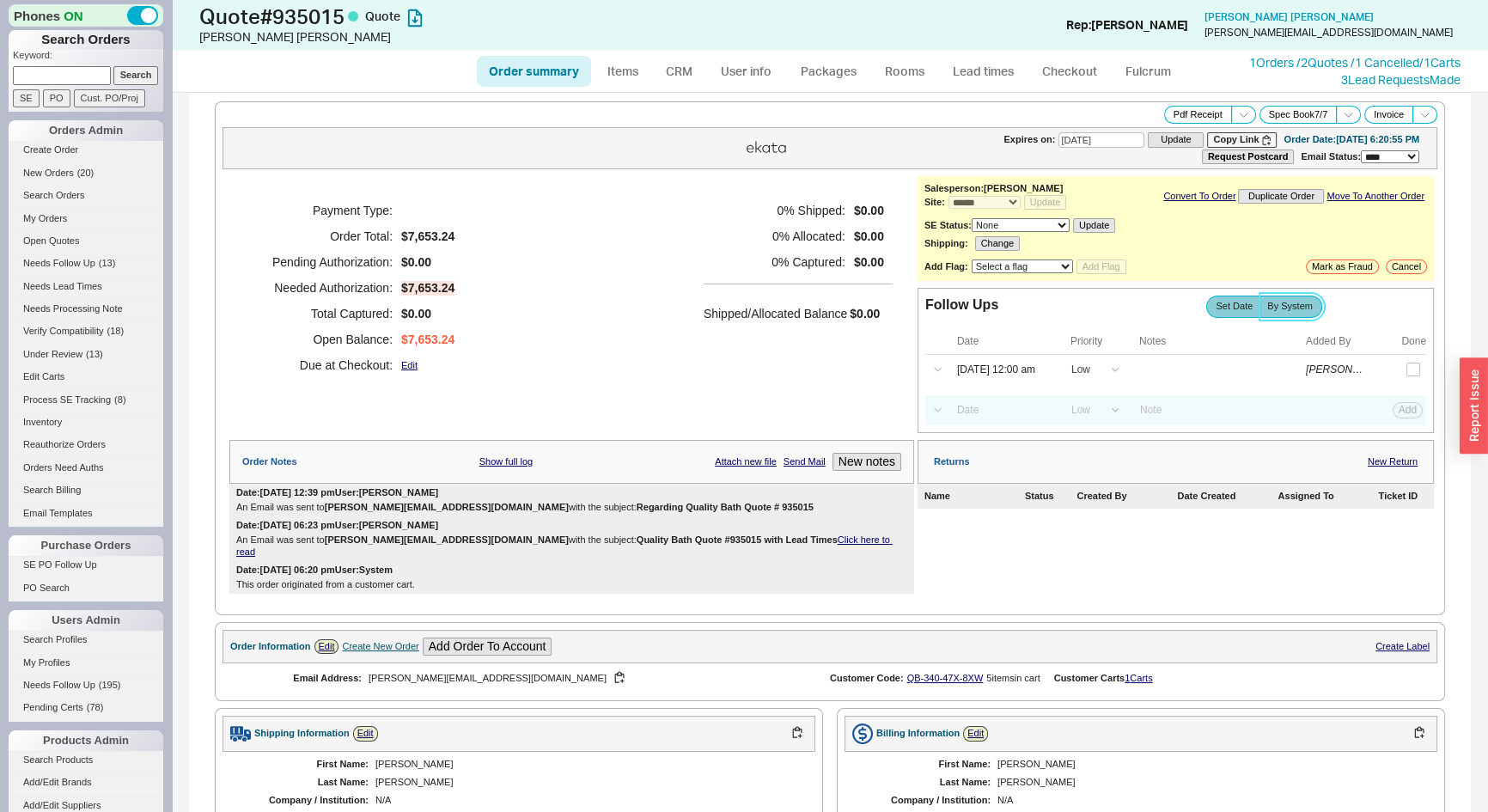
click at [1285, 309] on span "By System" at bounding box center [1290, 306] width 46 height 11
click at [0, 0] on input "By System" at bounding box center [0, 0] width 0 height 0
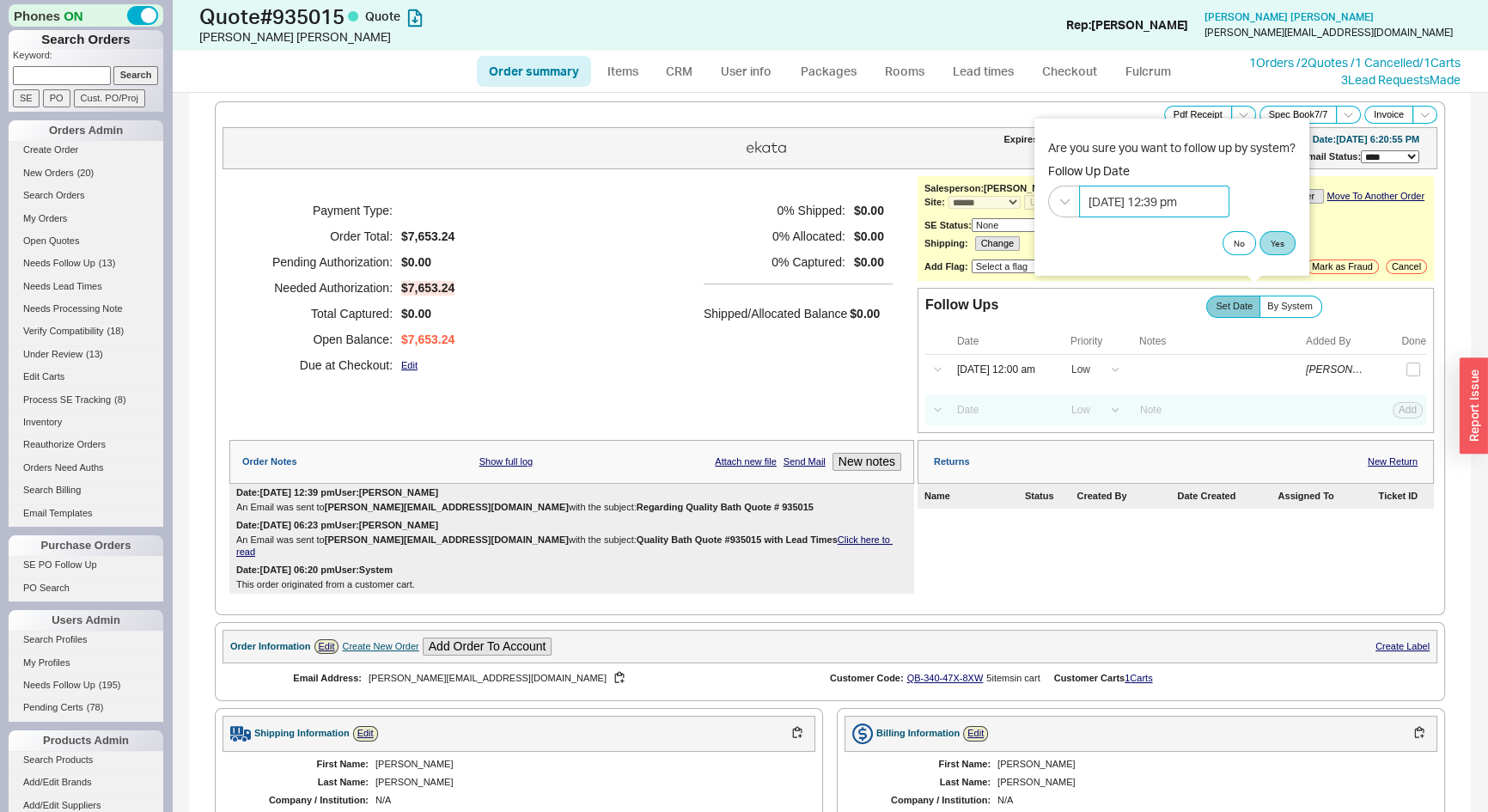
click at [1156, 203] on input "08/26/2025 12:39 pm" at bounding box center [1154, 201] width 150 height 31
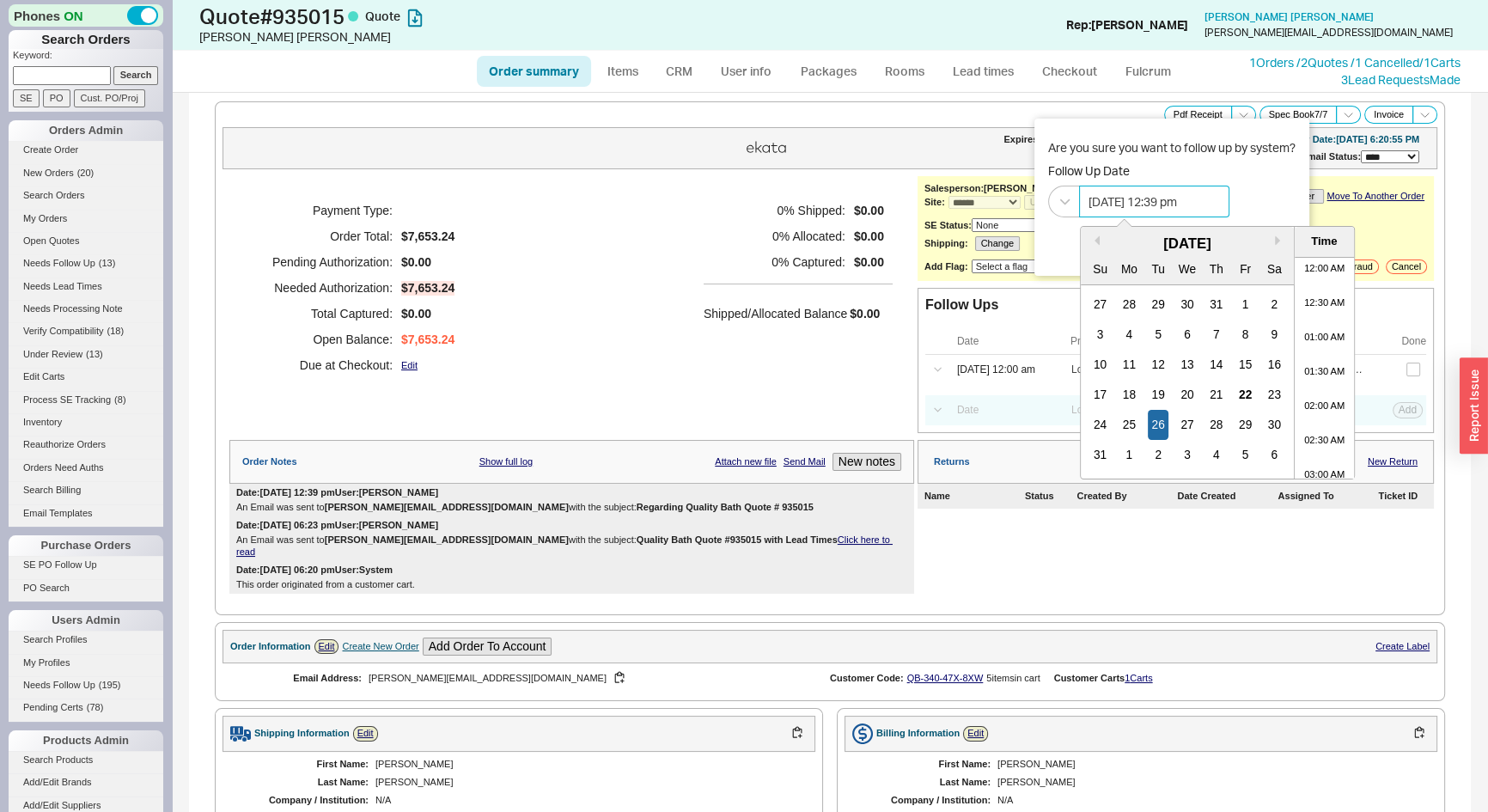
scroll to position [732, 0]
click at [1217, 424] on div "28" at bounding box center [1216, 424] width 21 height 30
type input "08/28/2025 12:39 pm"
click at [1271, 185] on div "Are you sure you want to follow up by system? Follow Up Date 08/28/2025 12:39 p…" at bounding box center [1171, 178] width 247 height 78
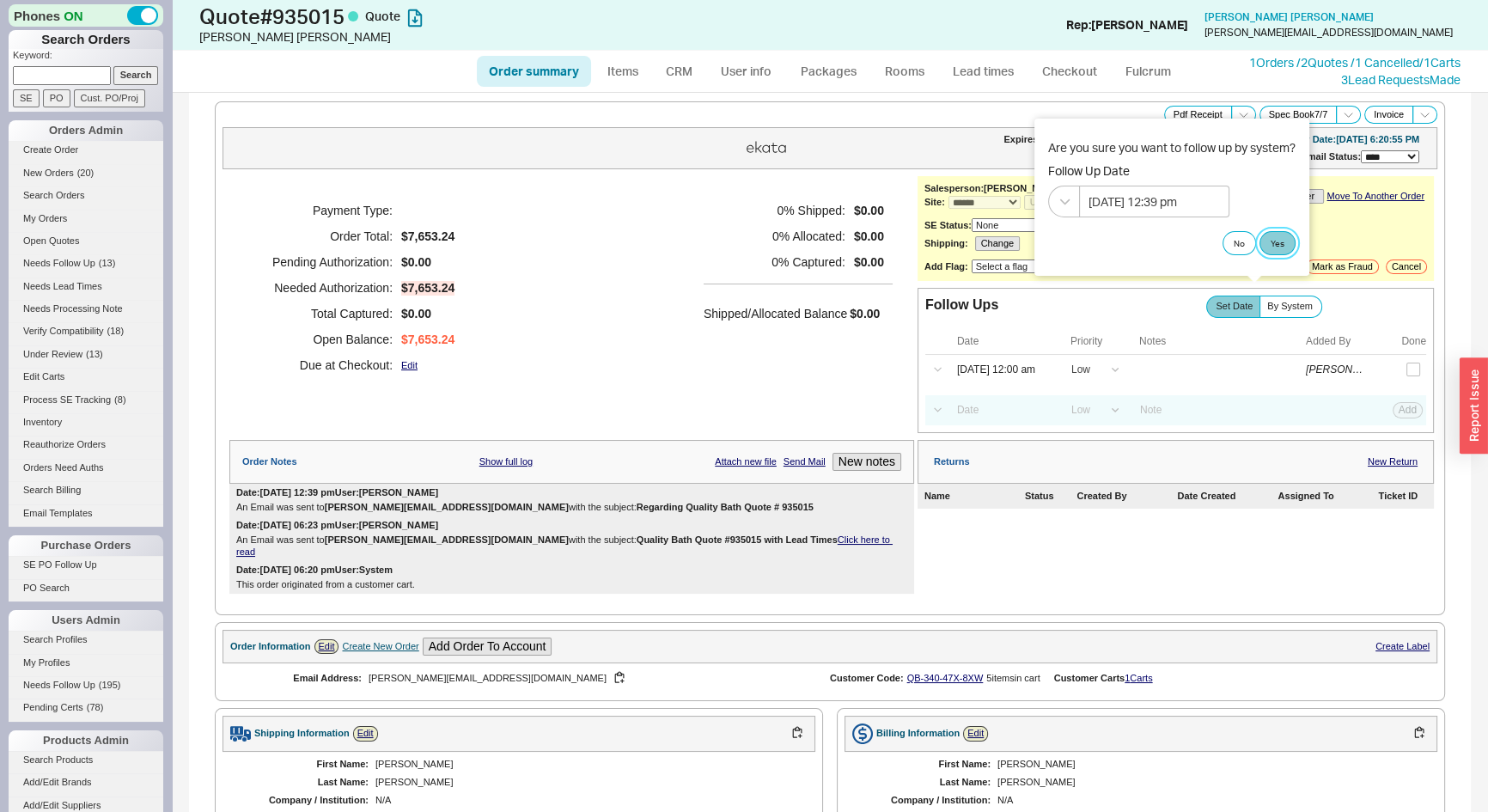
click at [1280, 233] on button "Yes" at bounding box center [1277, 243] width 36 height 24
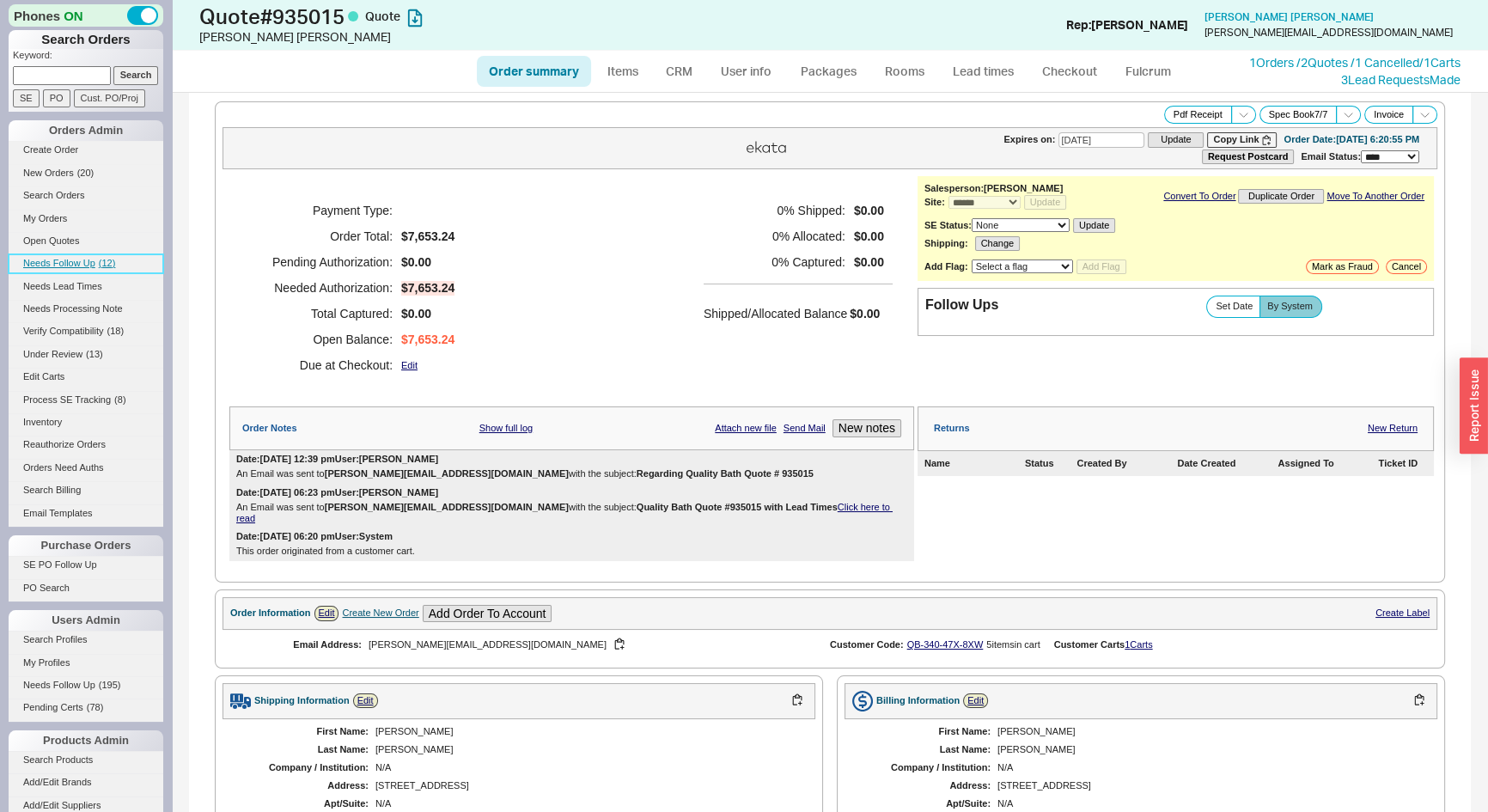
click at [85, 255] on link "Needs Follow Up ( 12 )" at bounding box center [86, 263] width 155 height 18
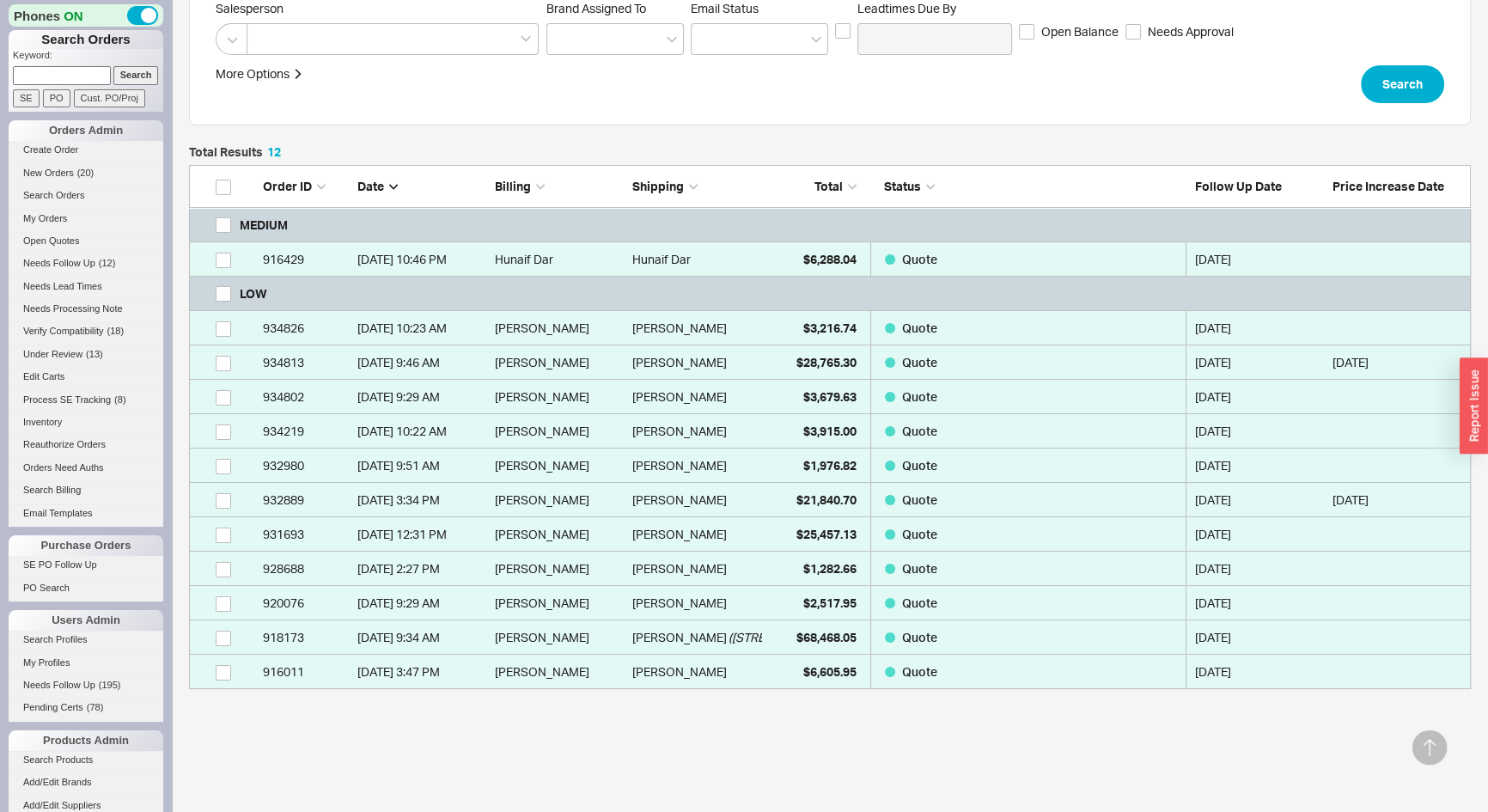
scroll to position [312, 0]
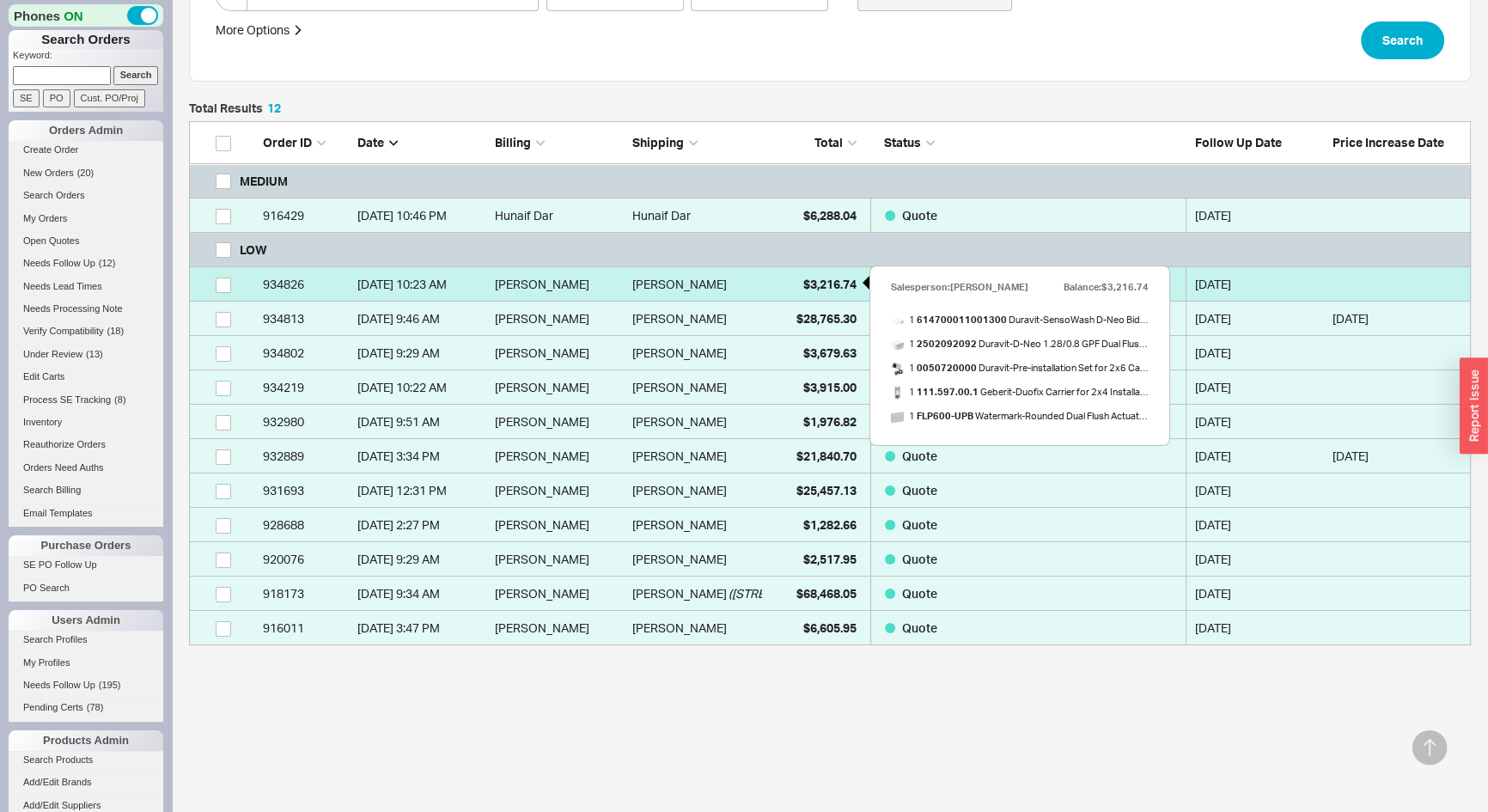
click at [838, 283] on span "$3,216.74" at bounding box center [829, 284] width 53 height 14
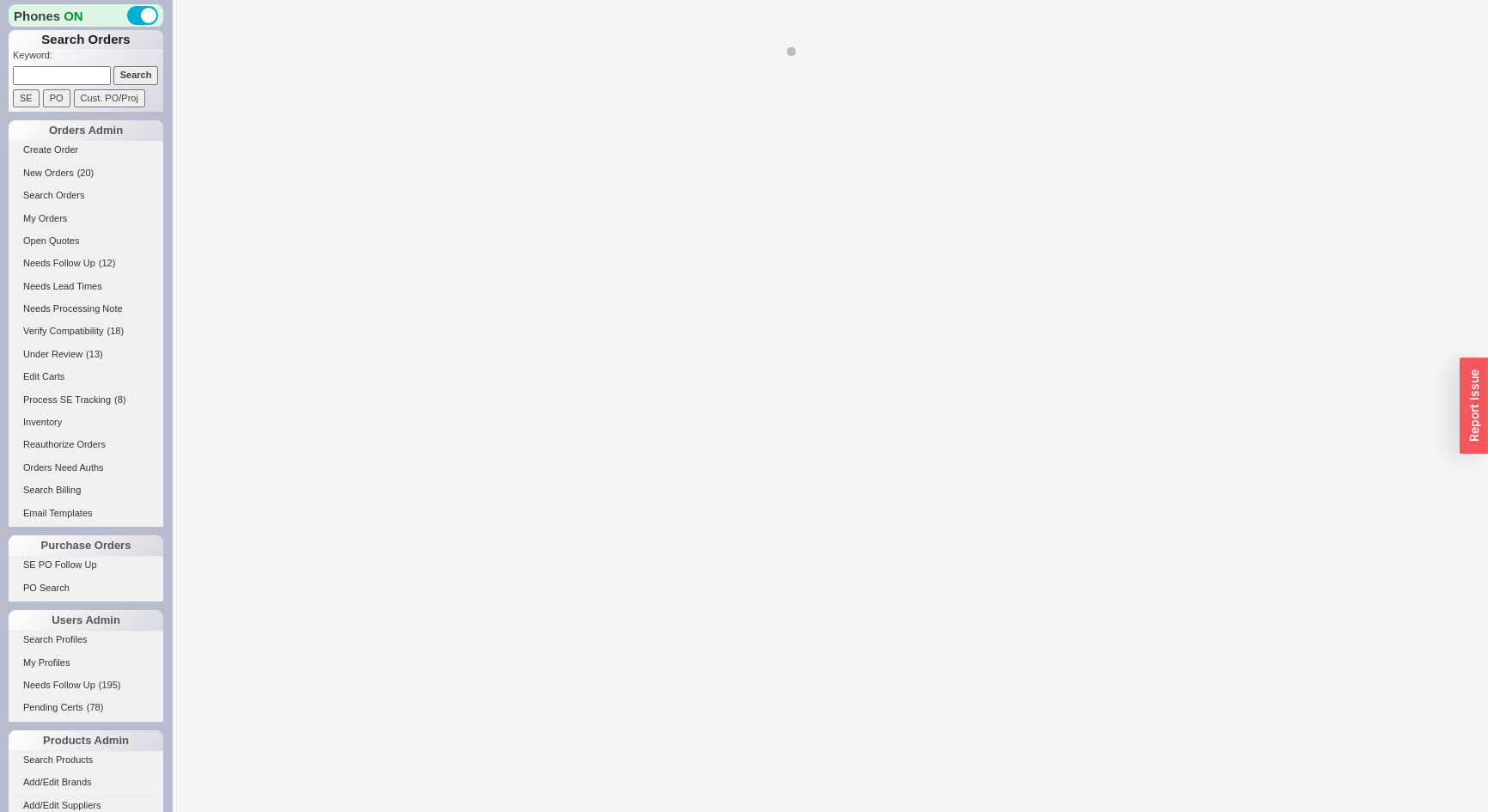
select select "*"
select select "LOW"
select select "3"
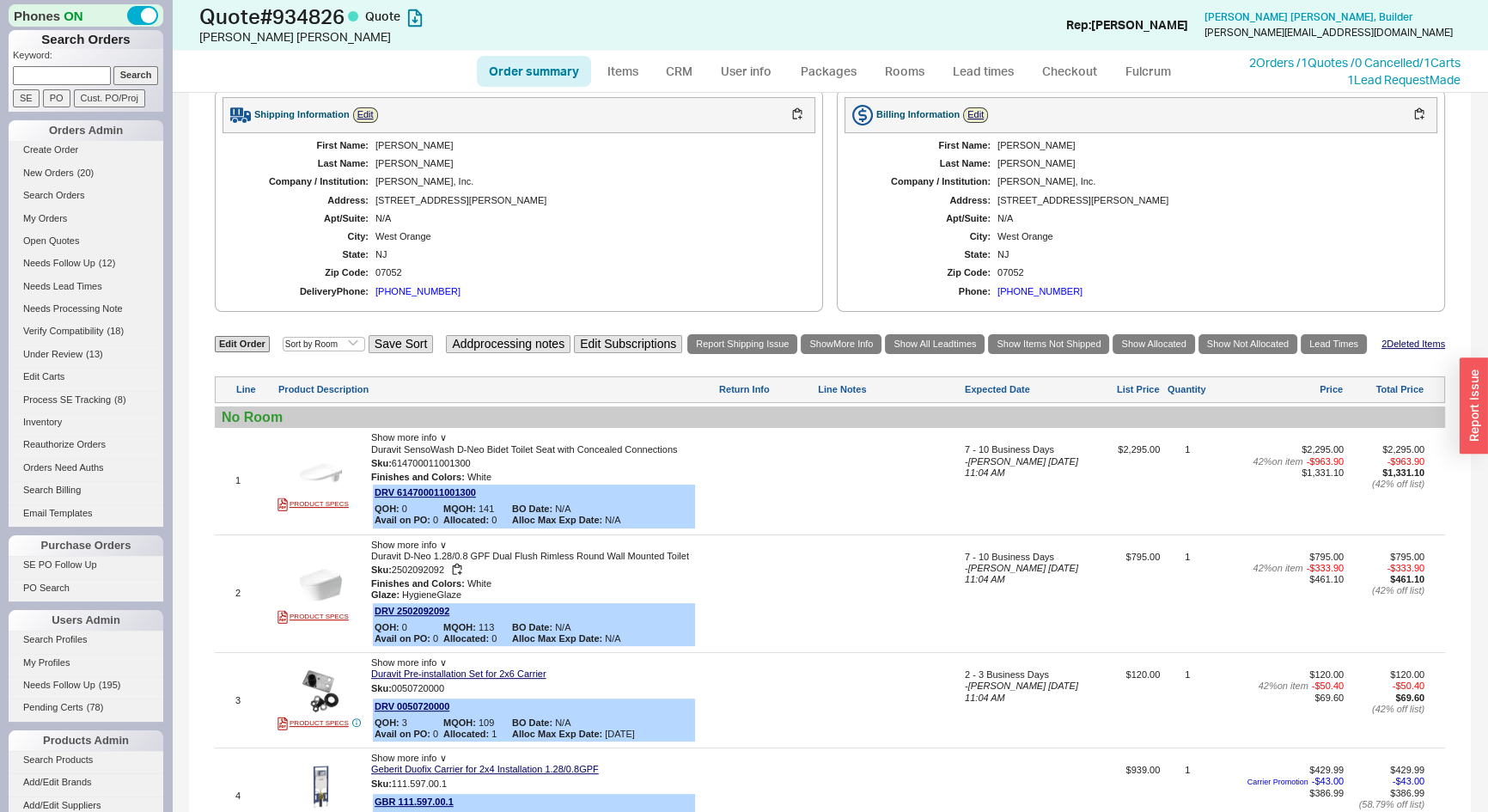
scroll to position [312, 0]
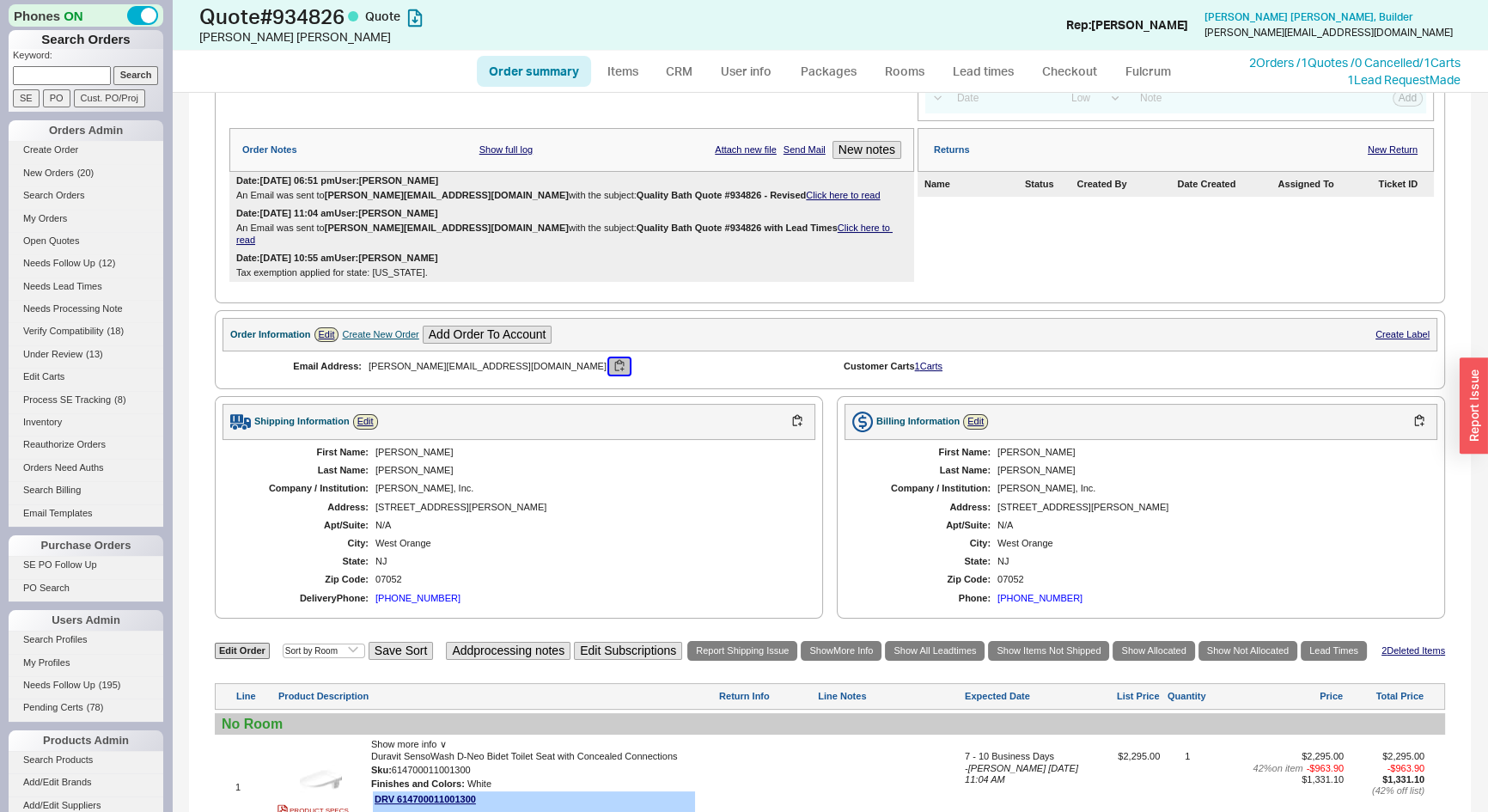
click at [609, 358] on button "button" at bounding box center [619, 366] width 21 height 16
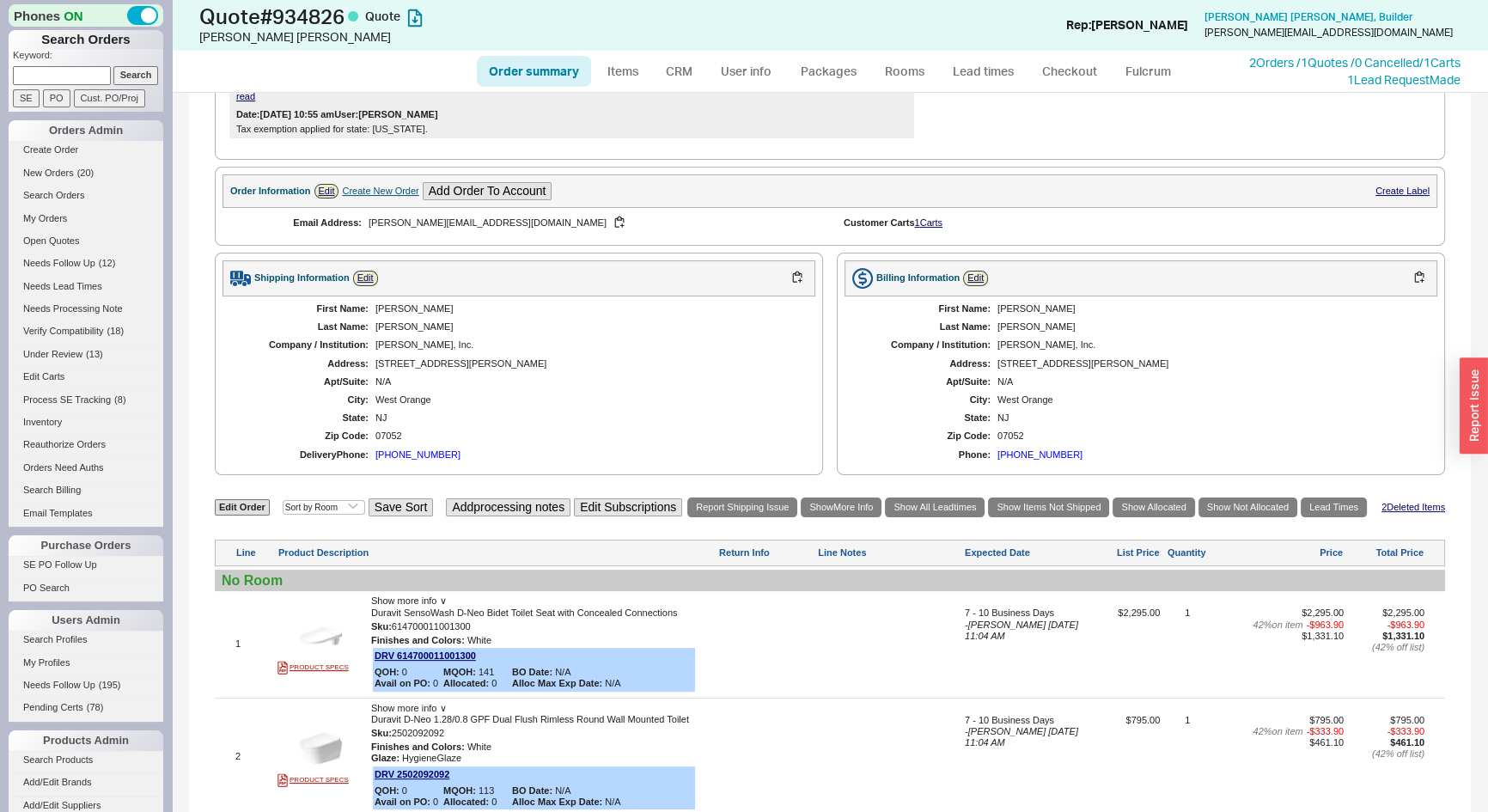
scroll to position [234, 0]
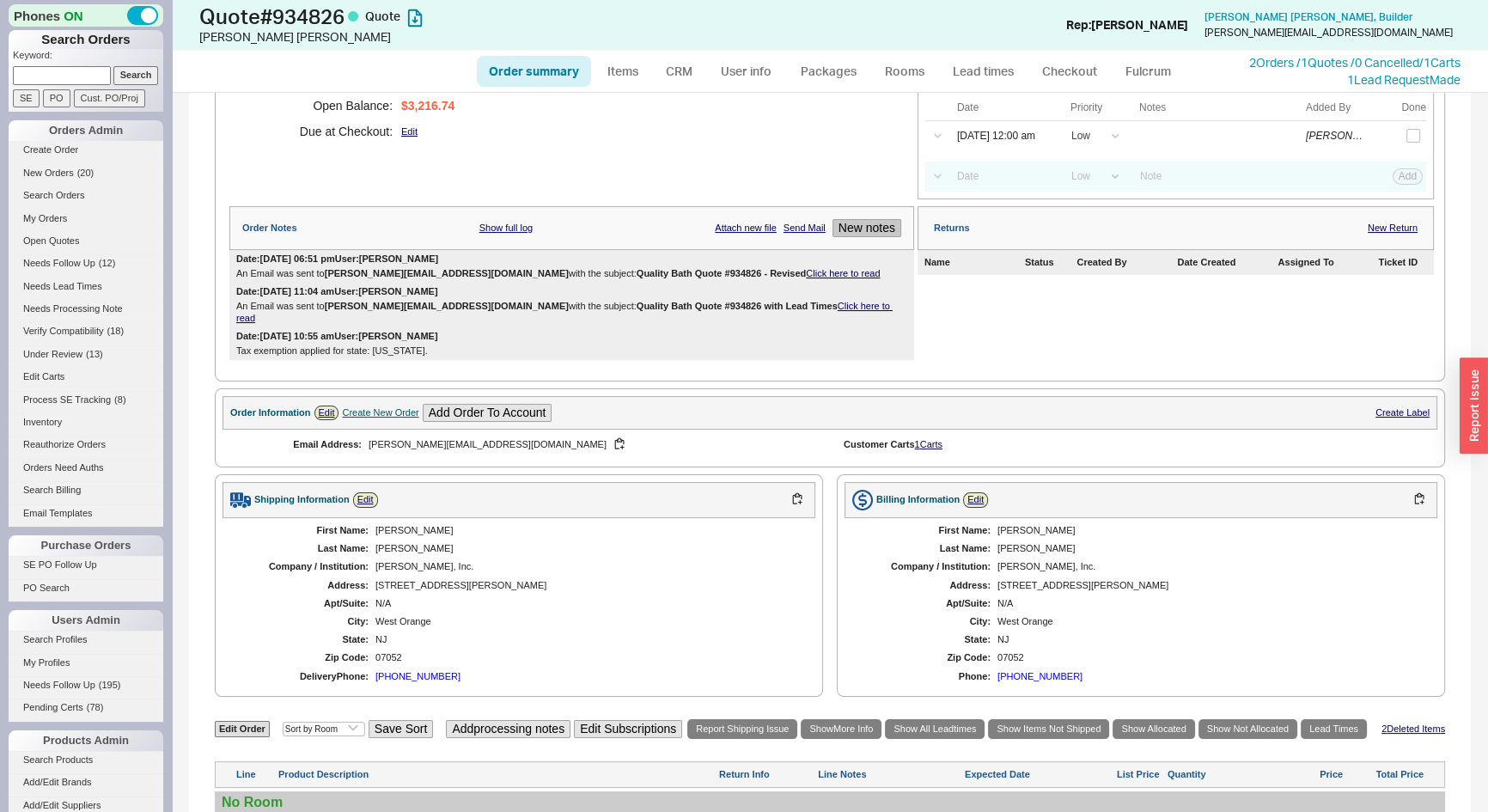
click at [861, 225] on button "New notes" at bounding box center [866, 228] width 68 height 18
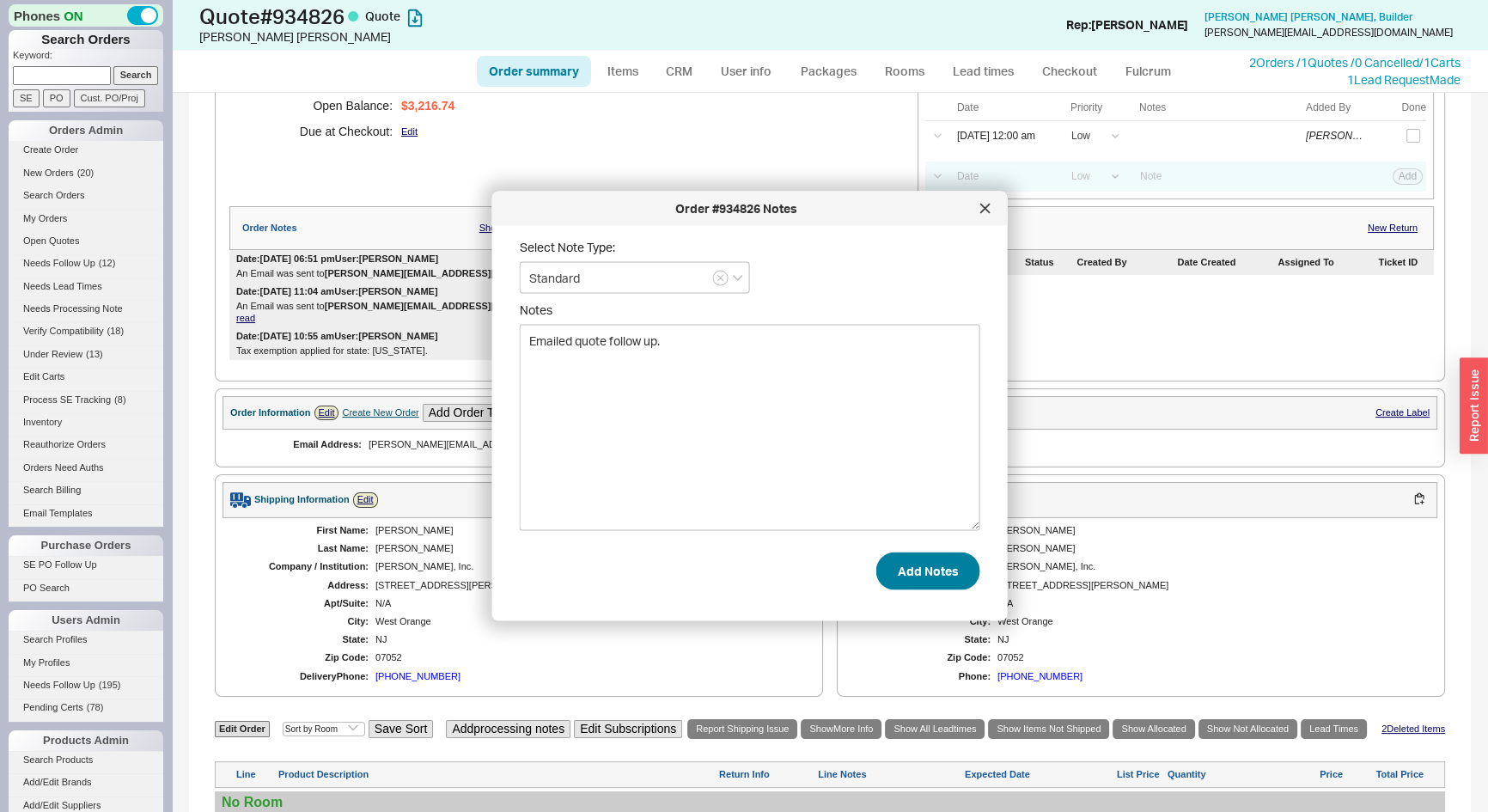
type textarea "Emailed quote follow up."
click at [909, 586] on div "Select Note Type: Standard Notes Emailed quote follow up. Add Notes" at bounding box center [764, 416] width 488 height 354
click at [907, 584] on button "Add Notes" at bounding box center [928, 570] width 104 height 38
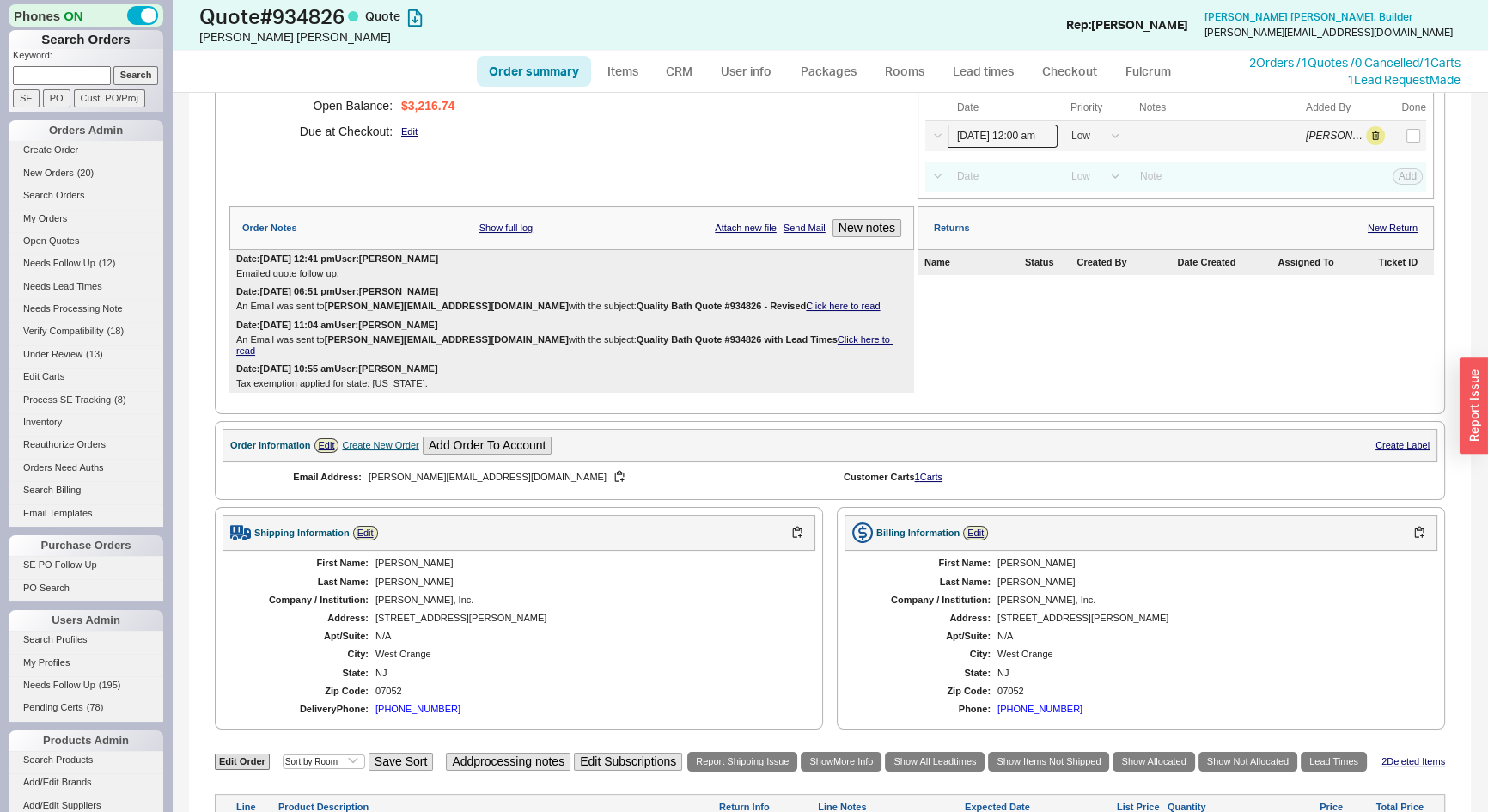
click at [994, 137] on input "08/21/25 12:00 am" at bounding box center [1002, 136] width 110 height 23
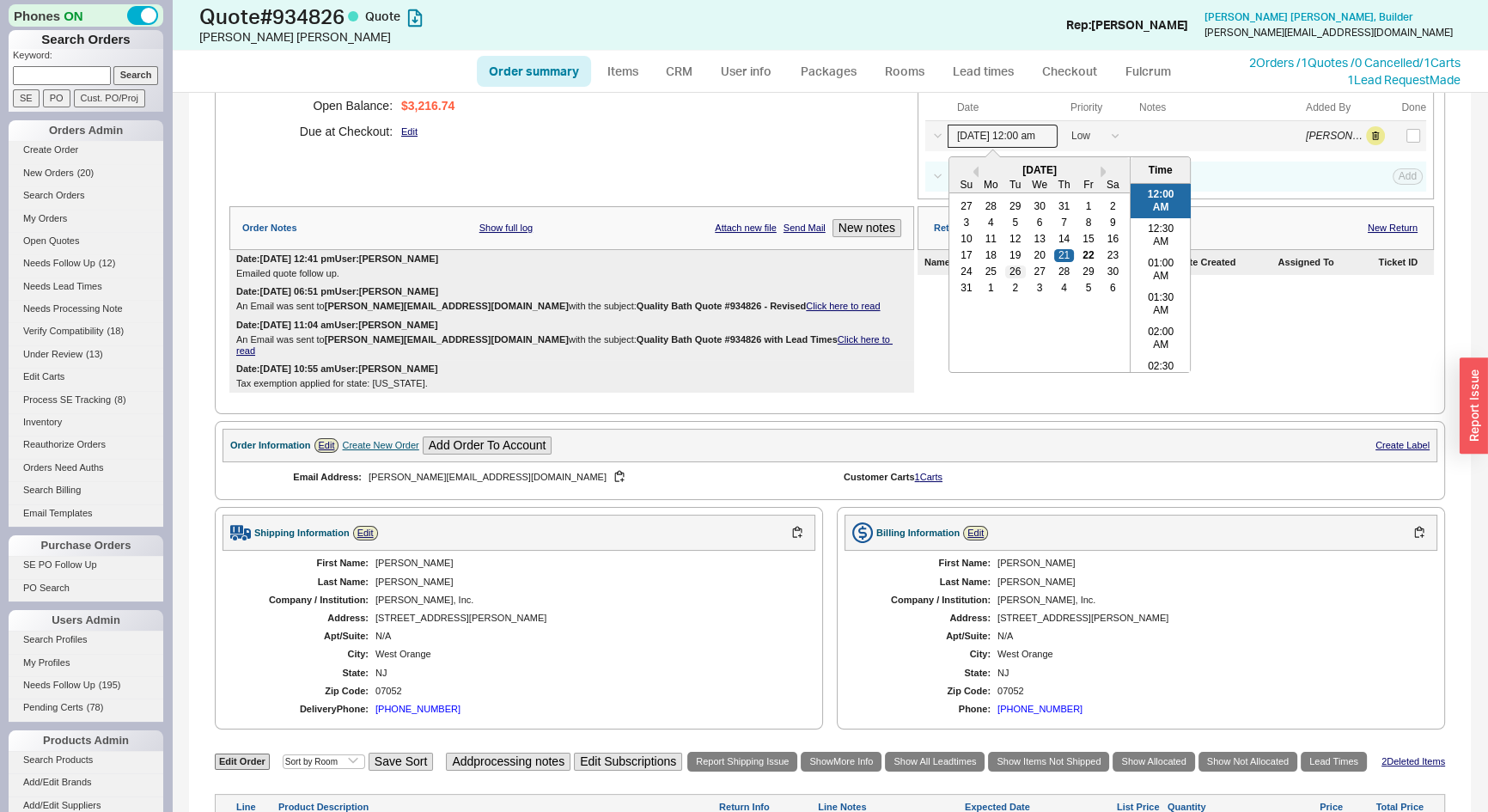
click at [1005, 272] on div "26" at bounding box center [1015, 271] width 21 height 12
type input "08/26/25 12:00 am"
click at [1408, 129] on button "Save" at bounding box center [1405, 135] width 35 height 15
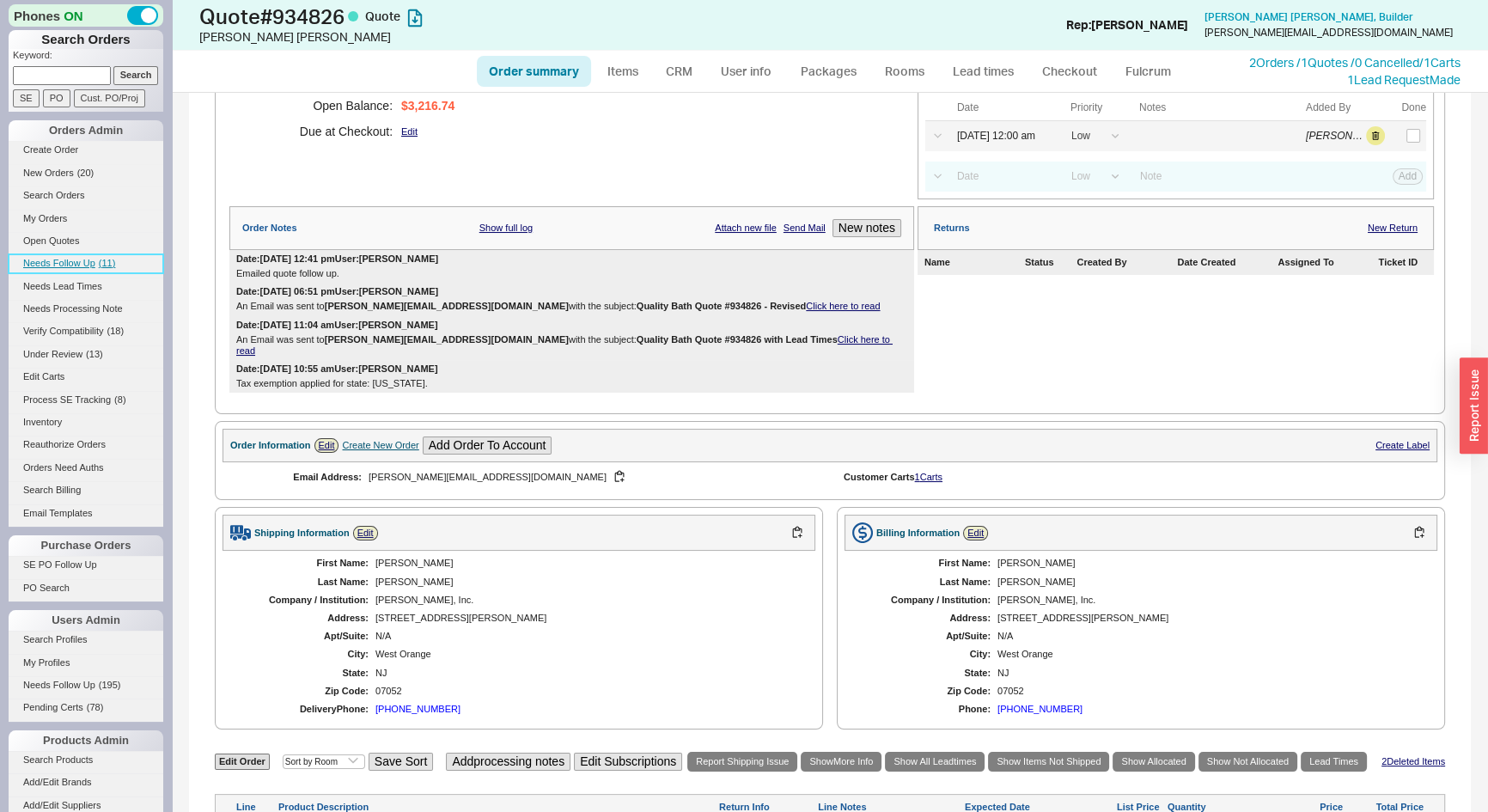
click at [90, 260] on span "Needs Follow Up" at bounding box center [59, 263] width 72 height 10
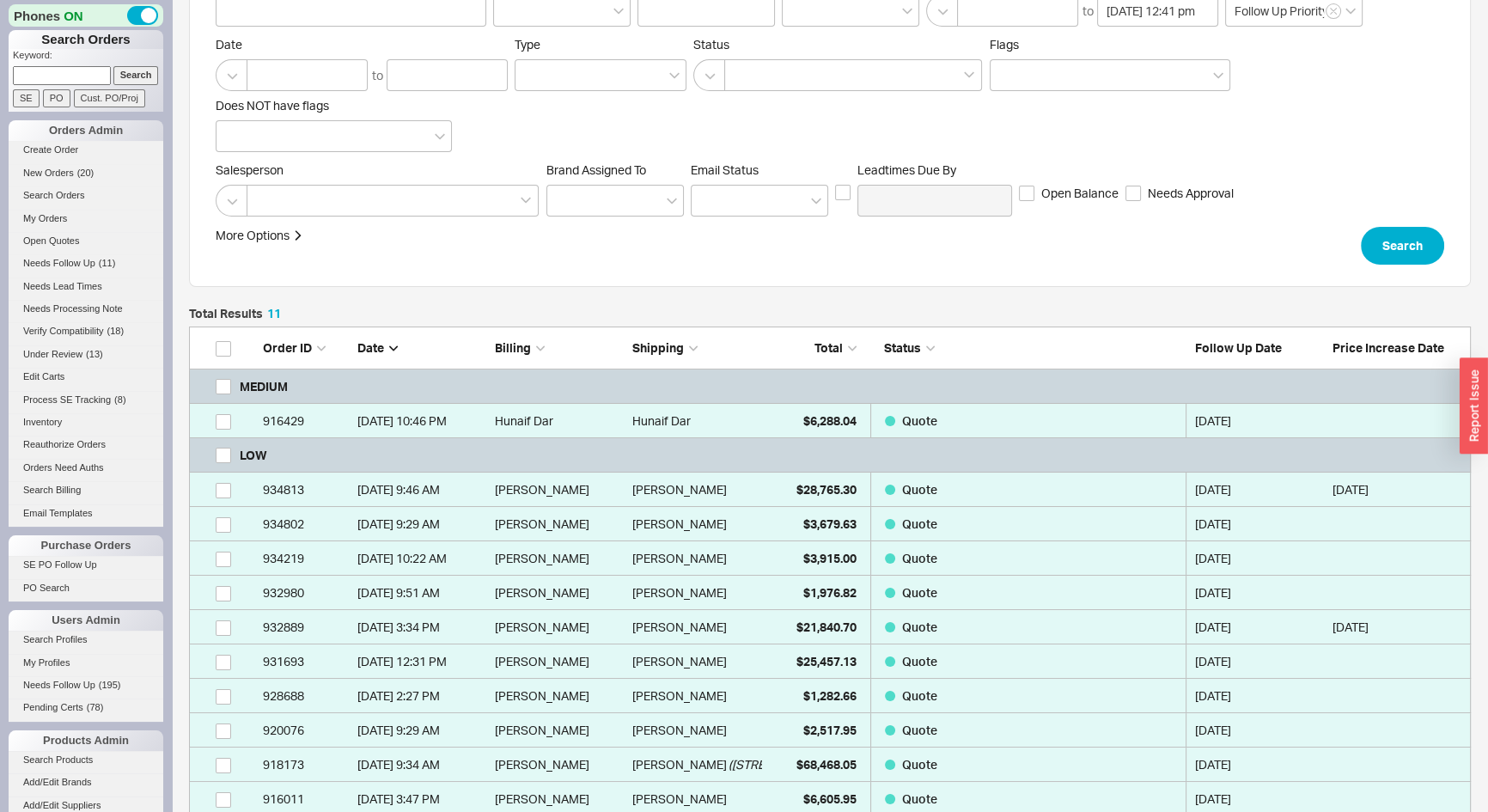
scroll to position [234, 0]
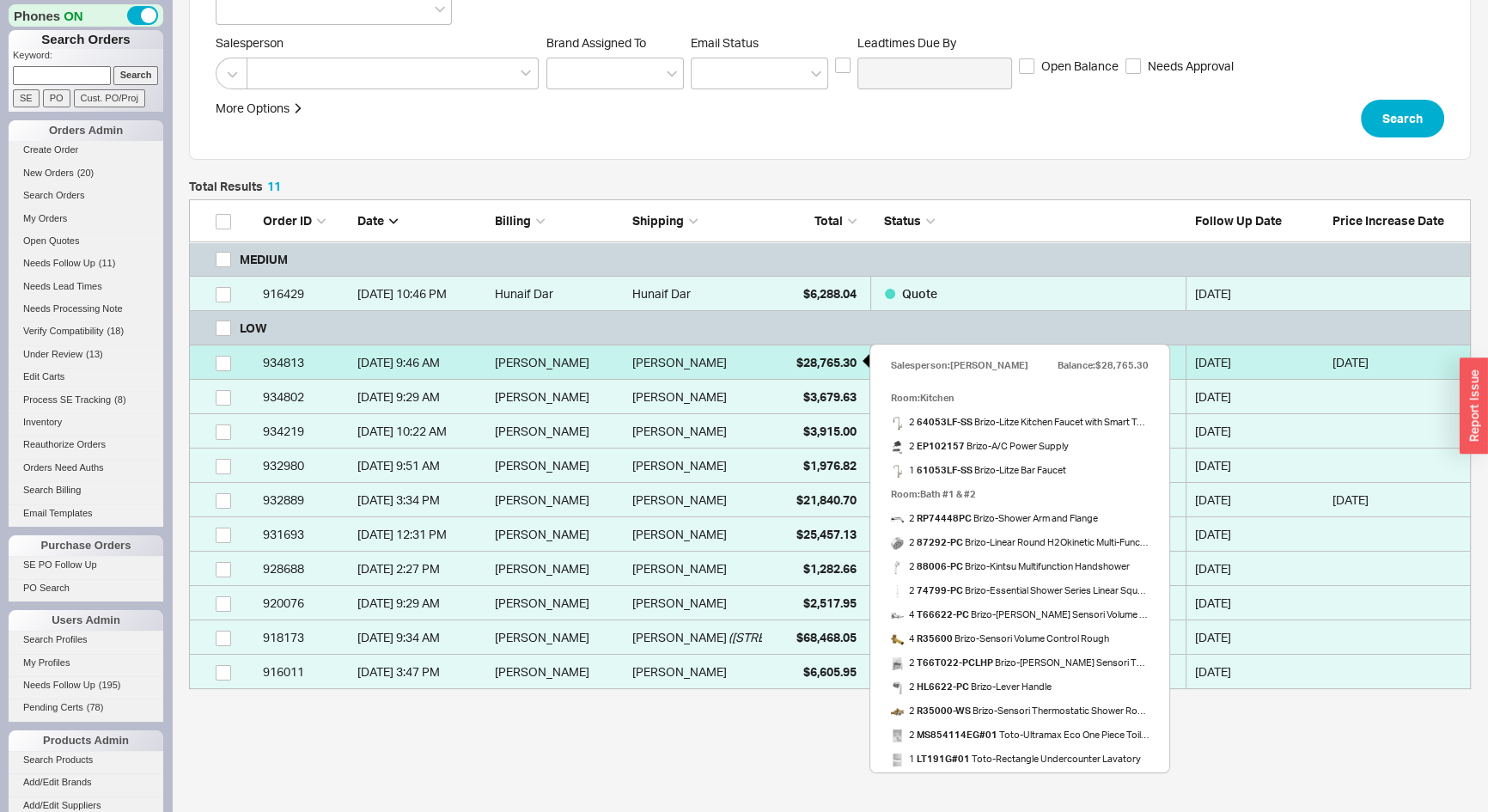
click at [814, 368] on span "$28,765.30" at bounding box center [826, 361] width 60 height 14
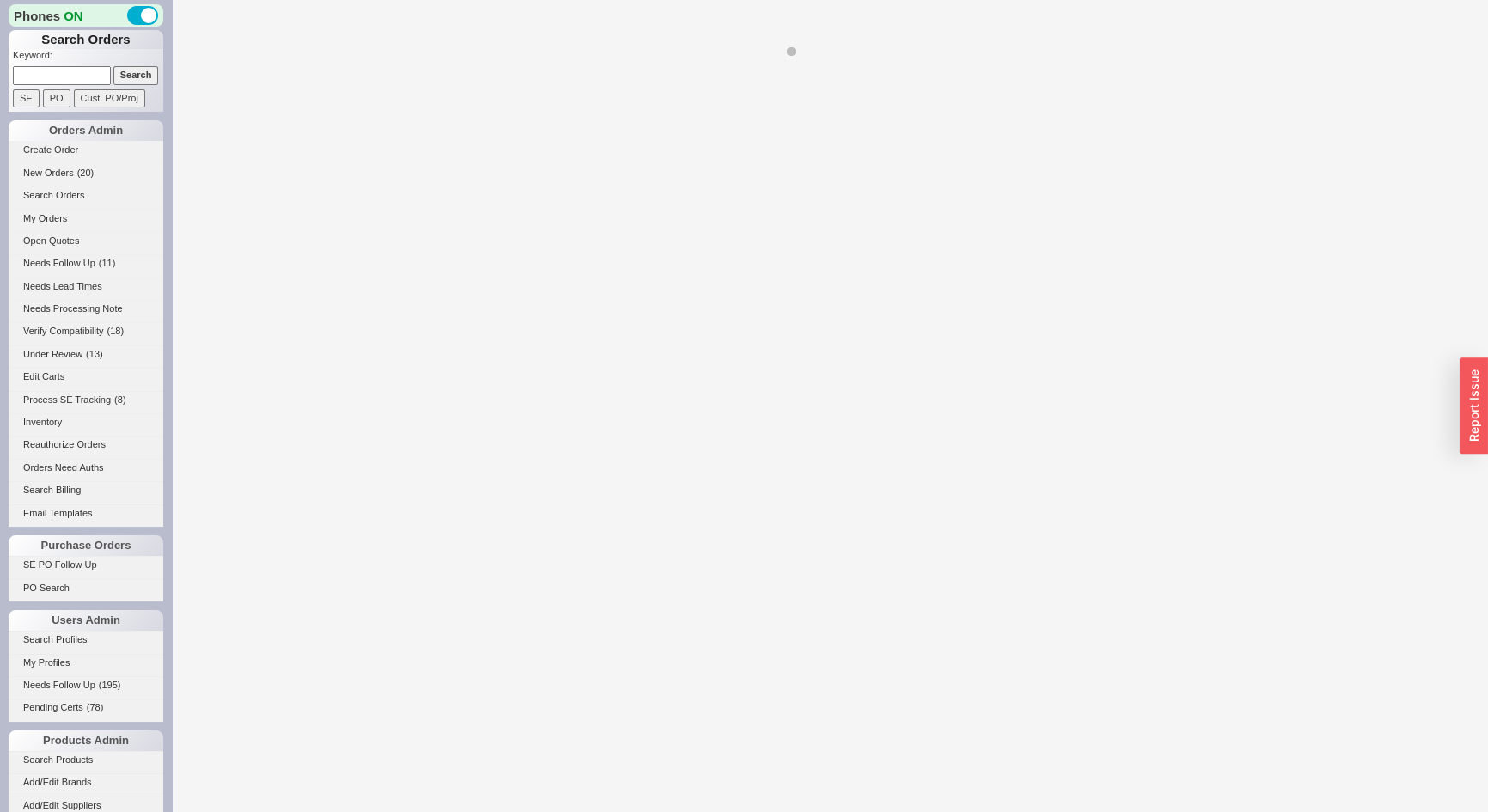
select select "*"
select select "LOW"
select select "3"
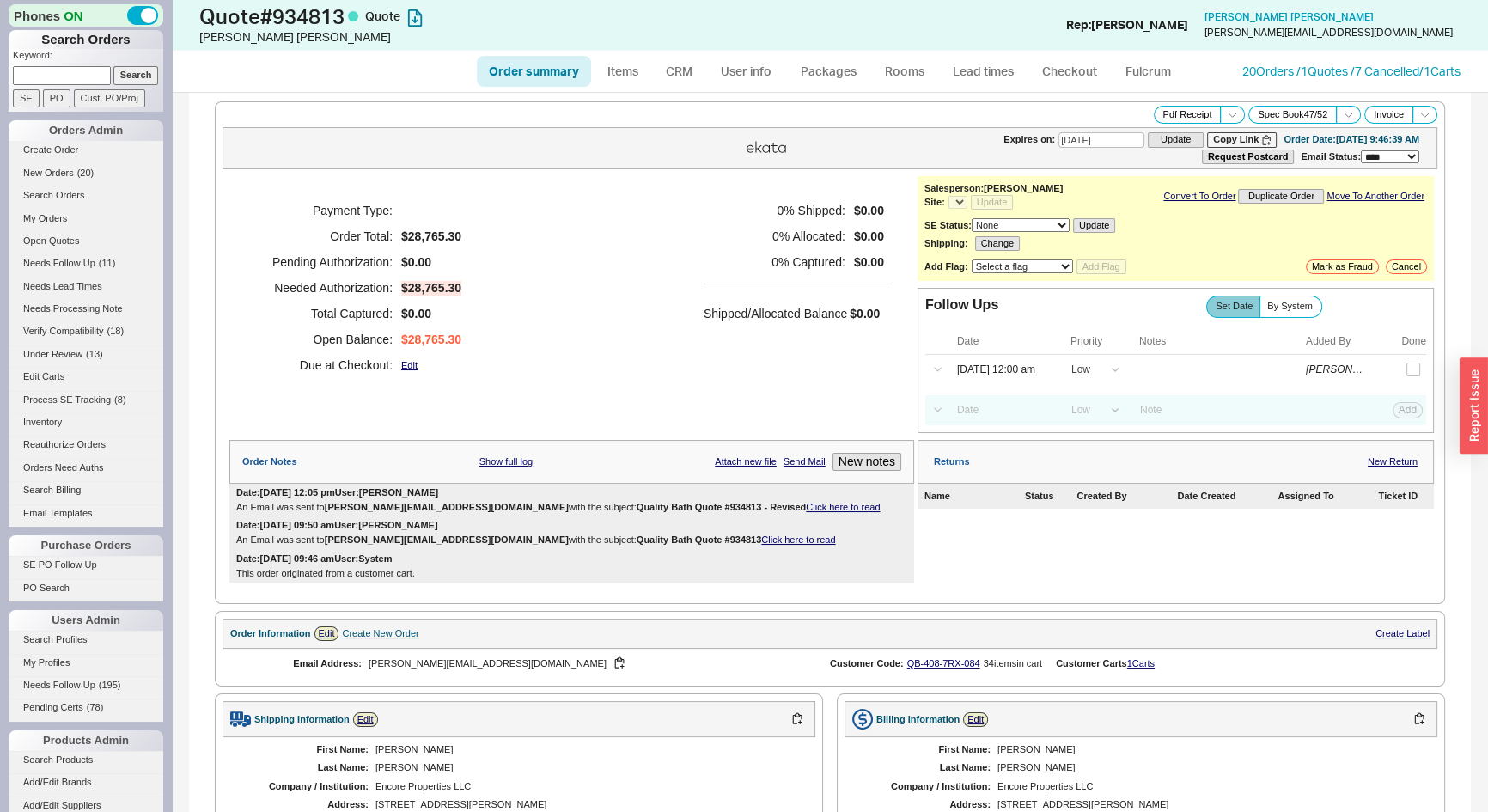
select select "*"
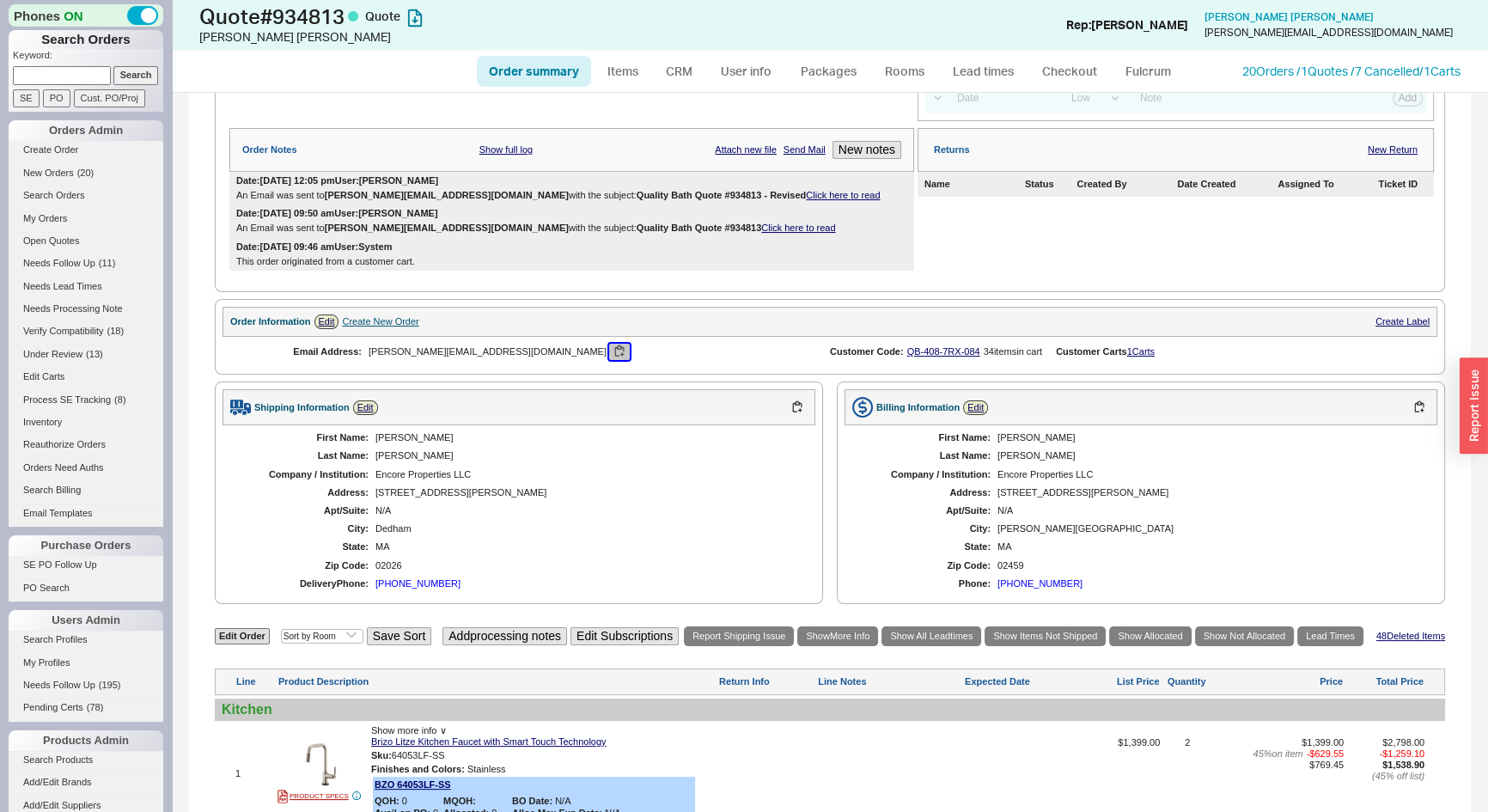
click at [609, 354] on button "button" at bounding box center [619, 352] width 21 height 16
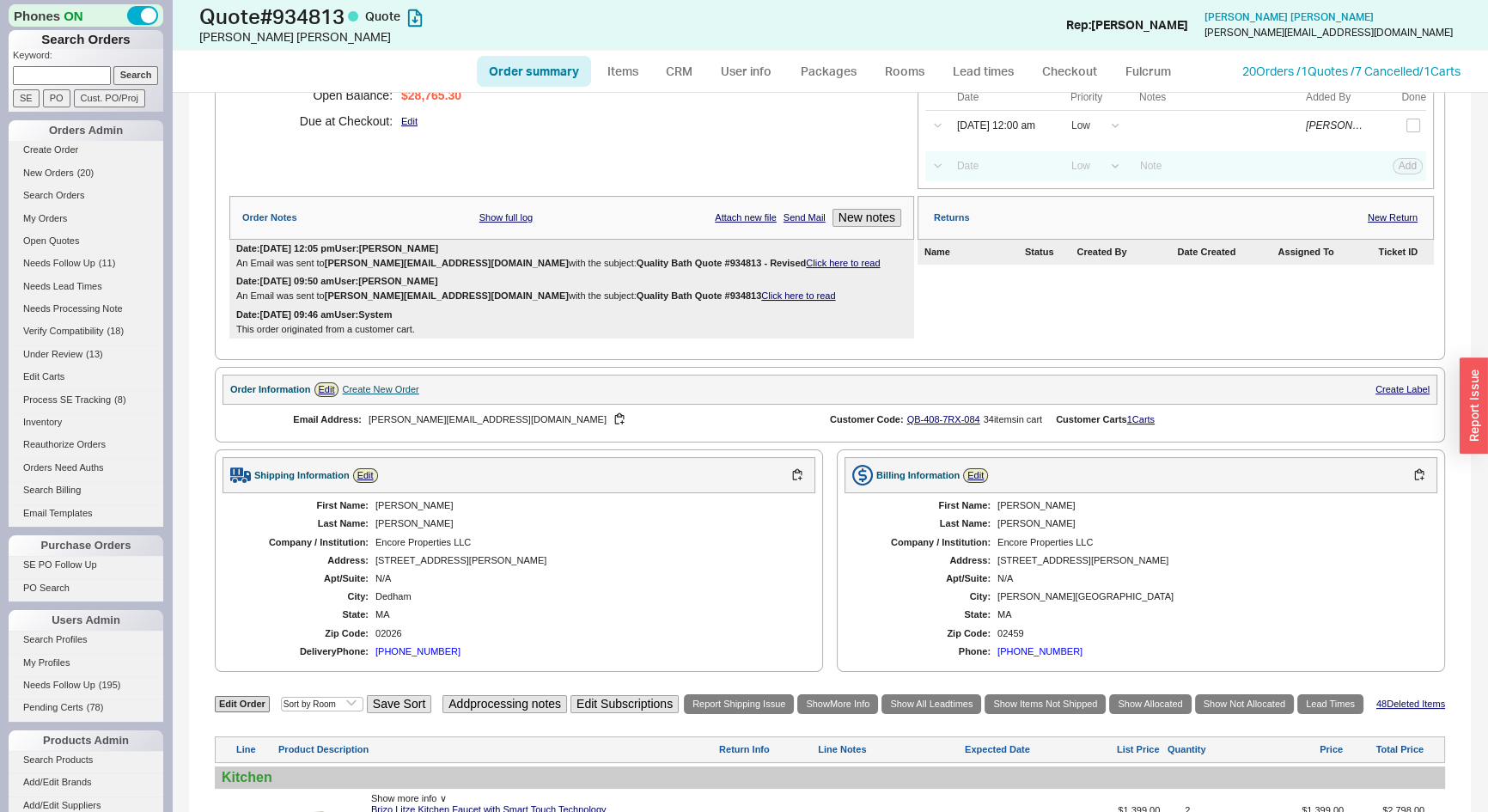
scroll to position [156, 0]
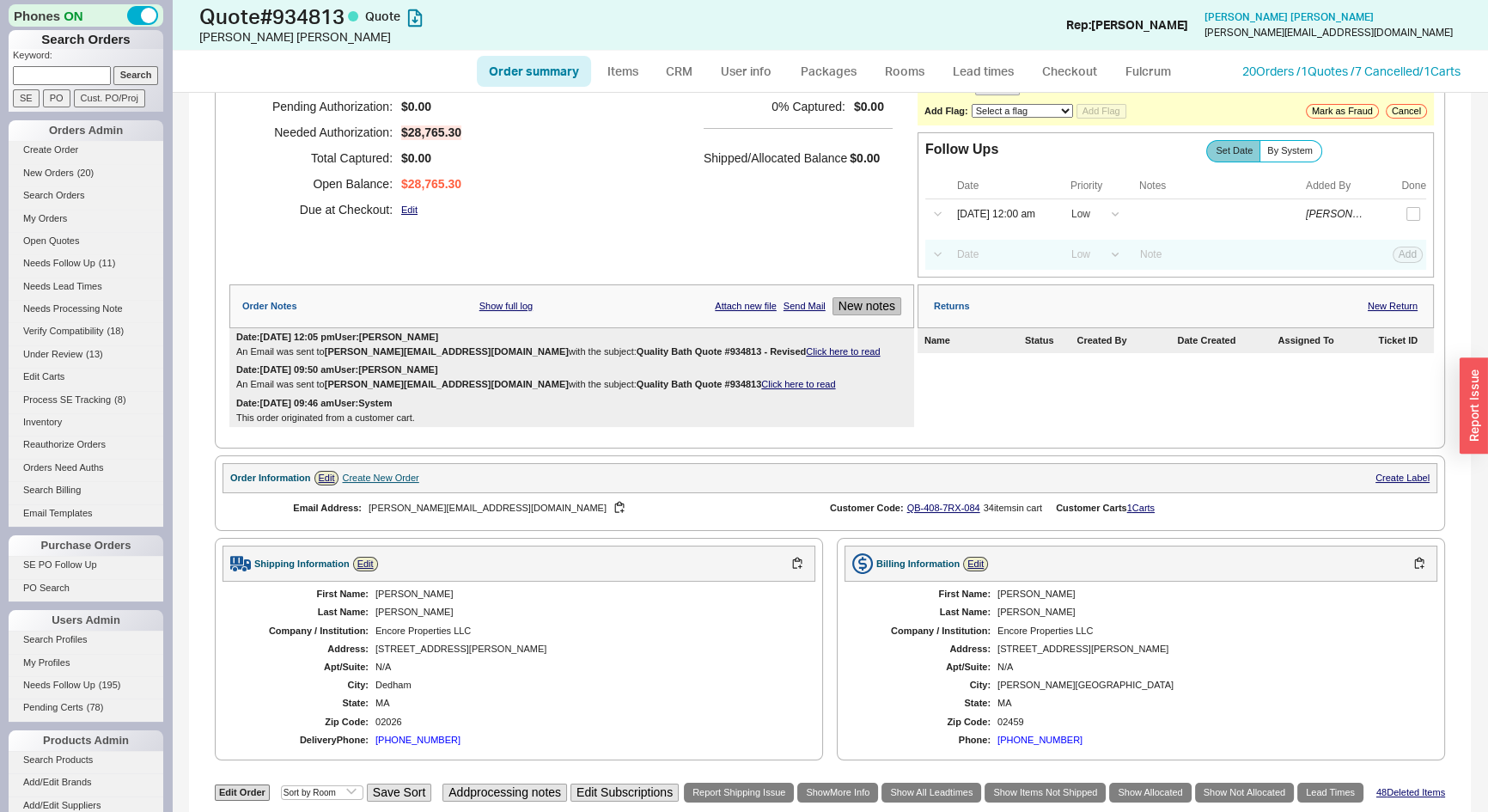
click at [872, 306] on button "New notes" at bounding box center [866, 306] width 68 height 18
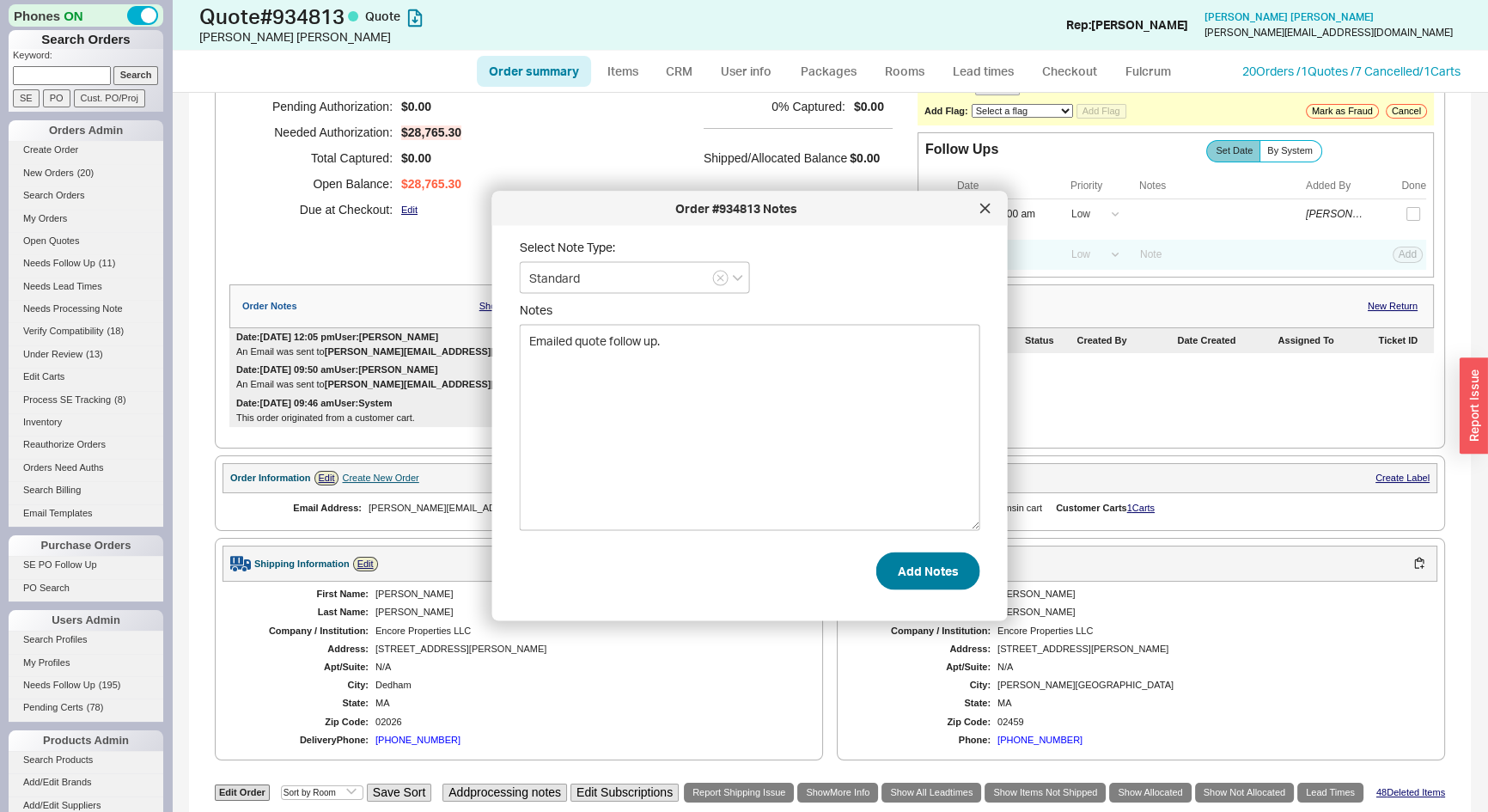
type textarea "Emailed quote follow up."
click at [946, 568] on button "Add Notes" at bounding box center [928, 570] width 104 height 38
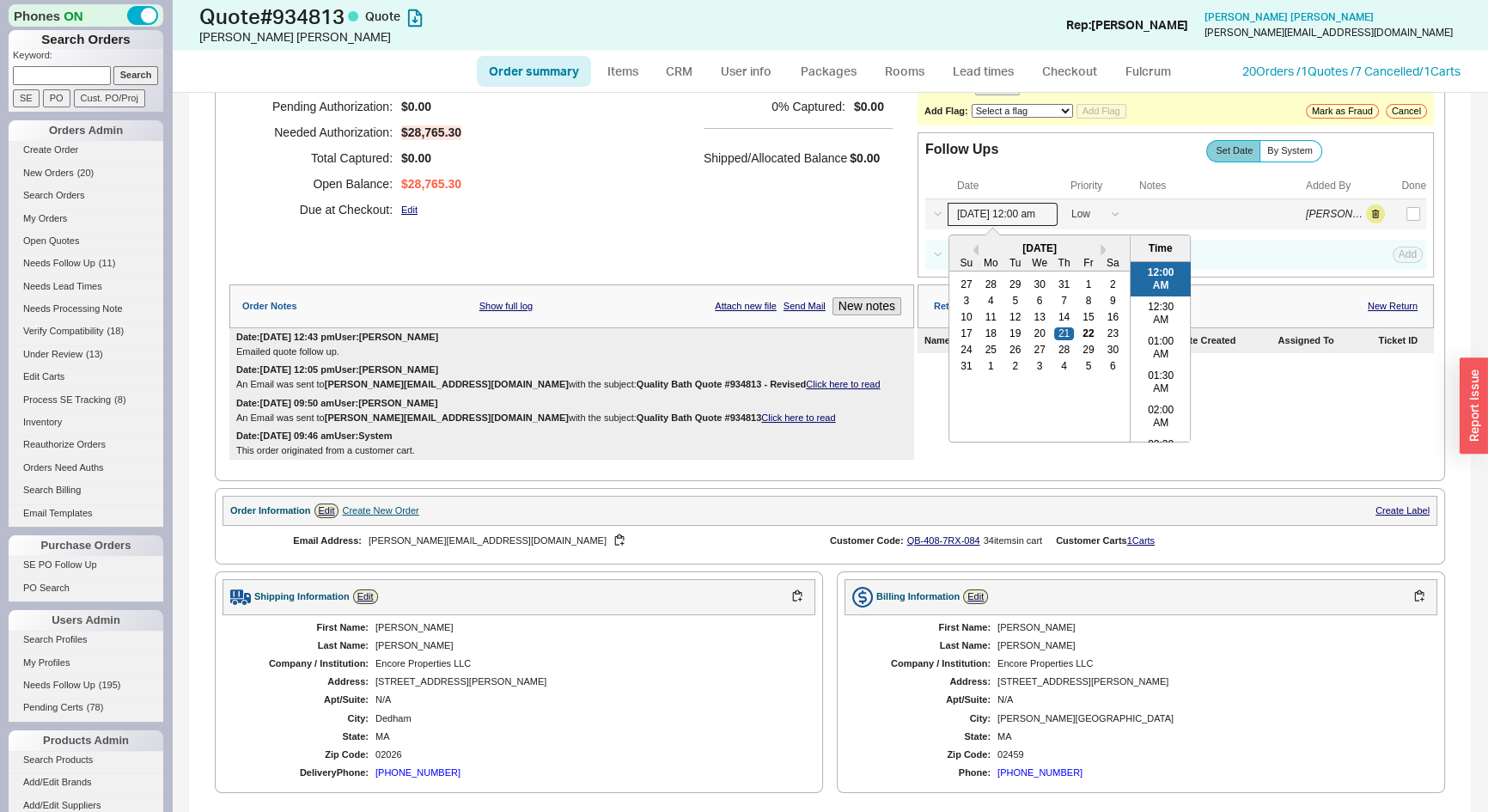
click at [998, 202] on input "08/21/25 12:00 am" at bounding box center [1002, 214] width 110 height 23
click at [1032, 349] on div "27" at bounding box center [1039, 349] width 21 height 12
type input "08/27/25 12:00 am"
click at [1403, 211] on button "Save" at bounding box center [1405, 213] width 35 height 15
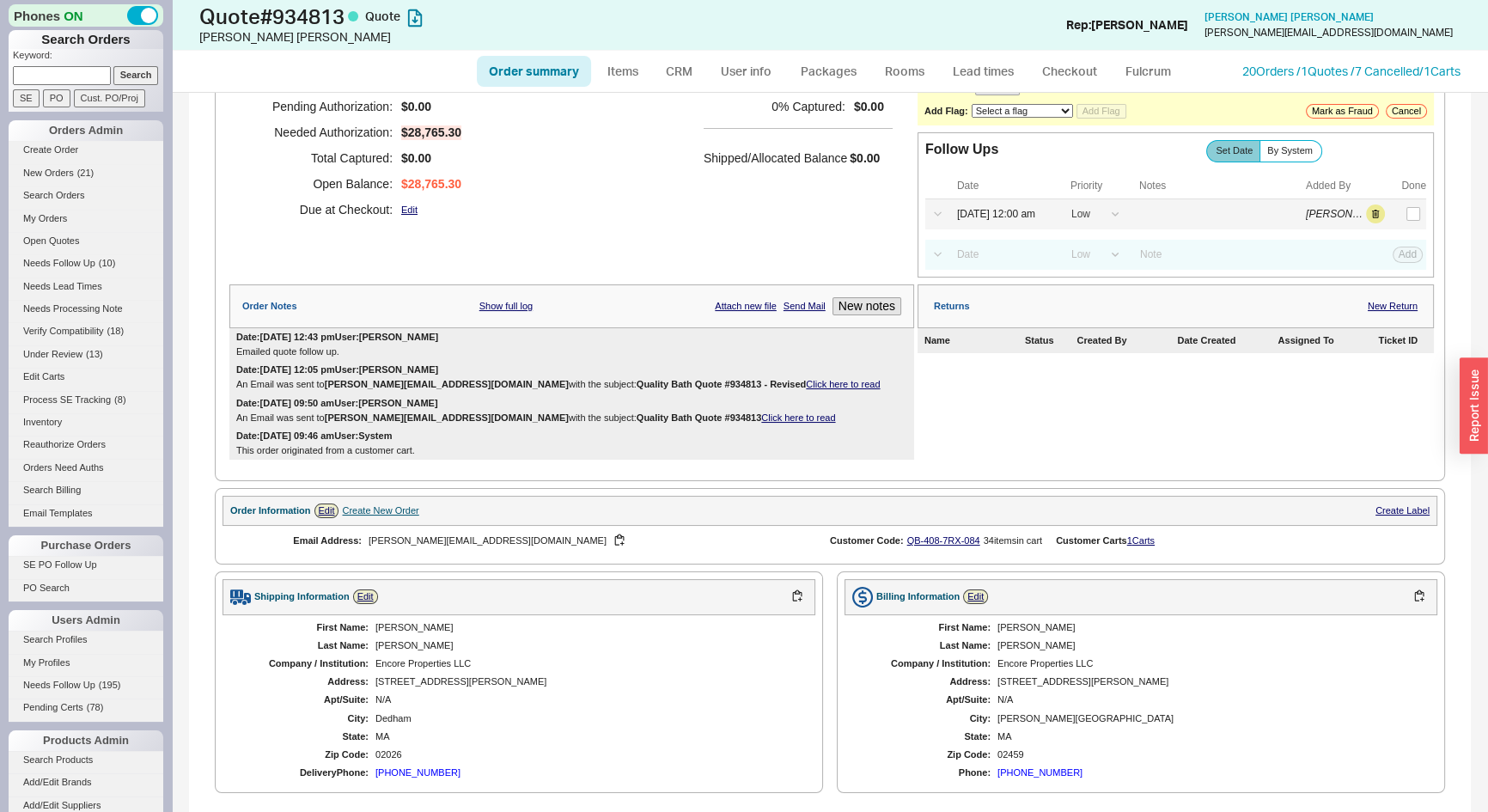
paste input "930426"
type input "930426"
click at [128, 67] on input "Search" at bounding box center [136, 76] width 46 height 18
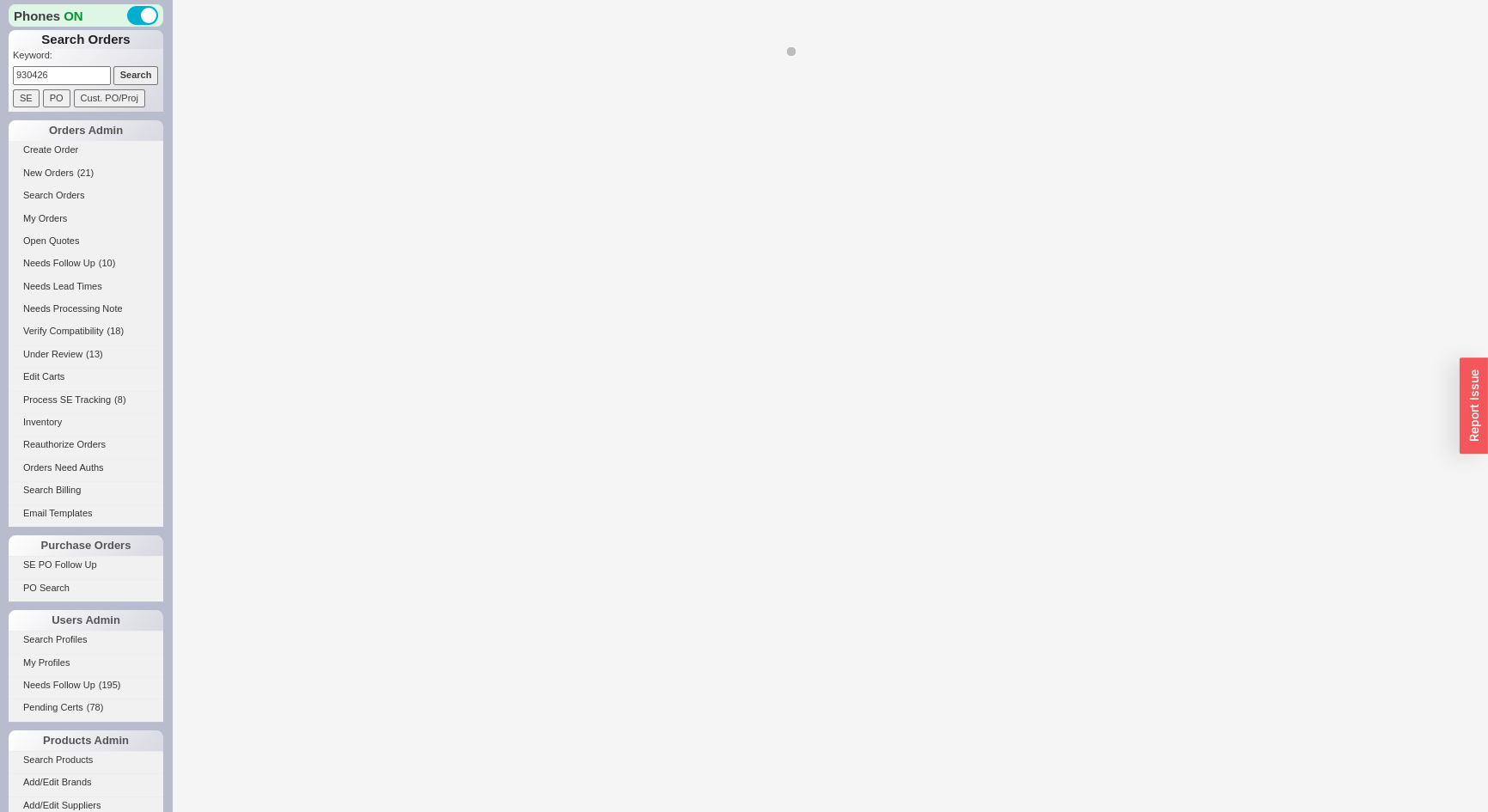
select select "*"
select select "LOW"
select select "3"
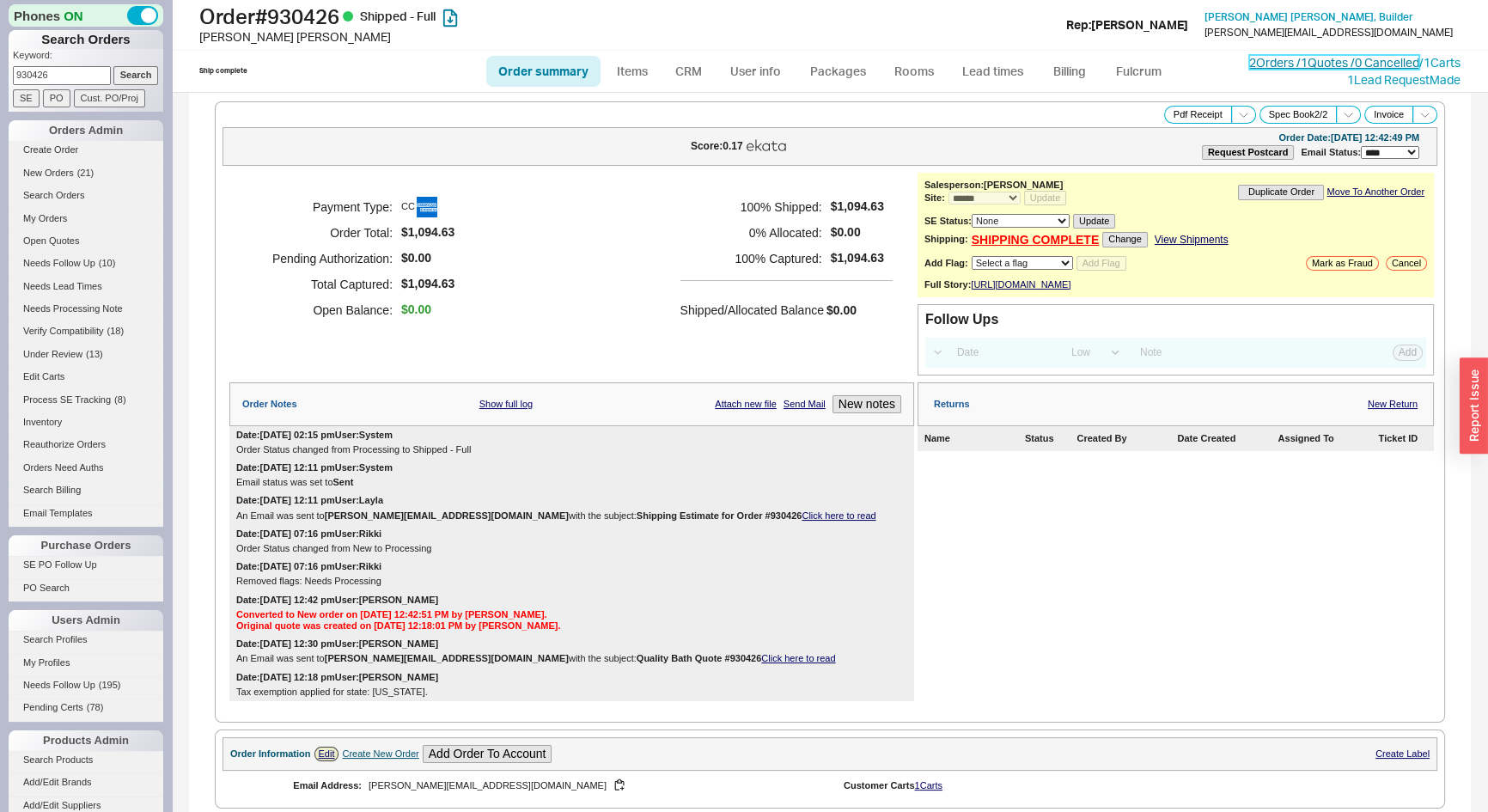
click at [1292, 58] on link "2 Orders / 1 Quotes / 0 Cancelled" at bounding box center [1334, 62] width 170 height 14
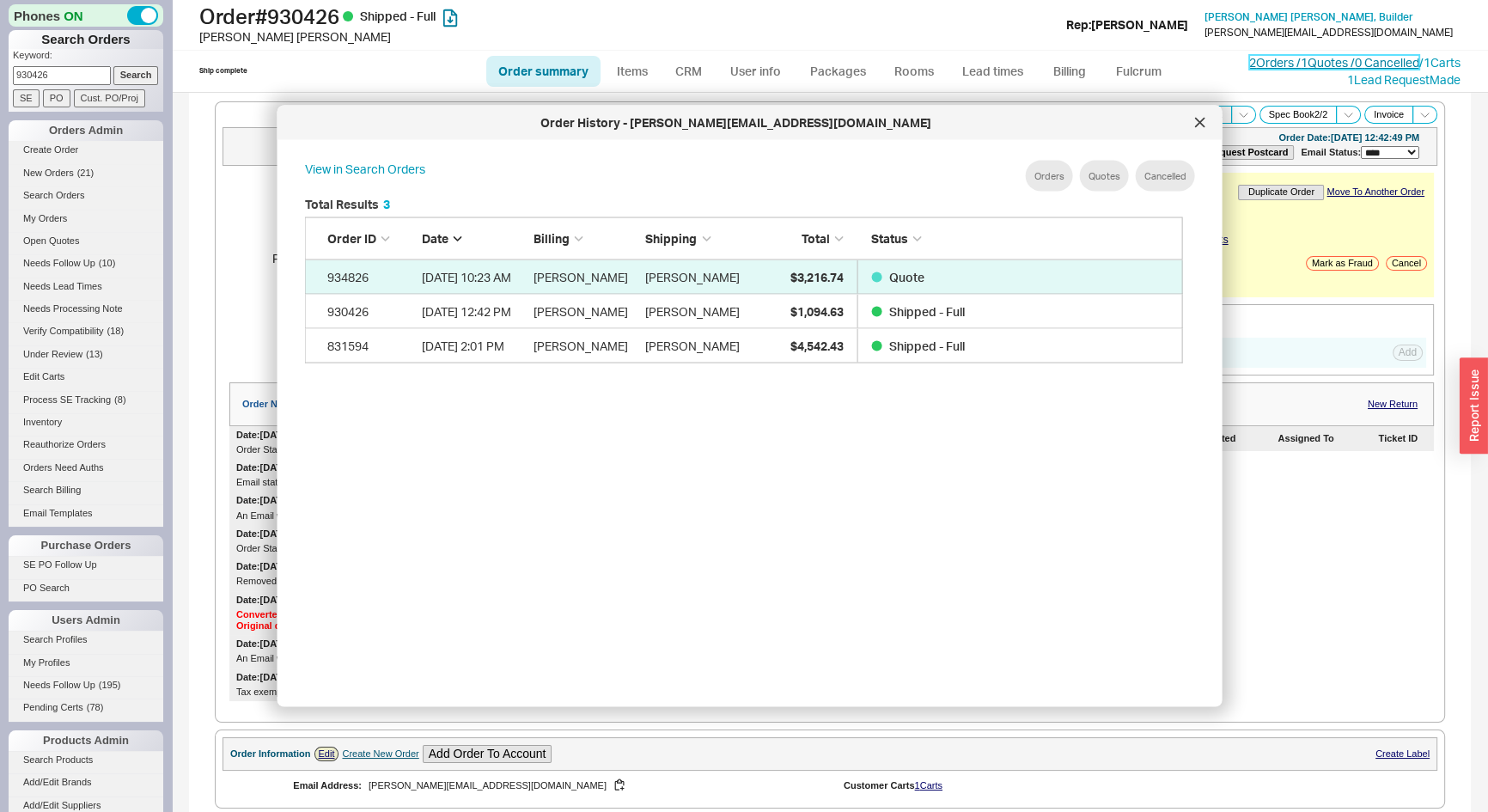
scroll to position [513, 893]
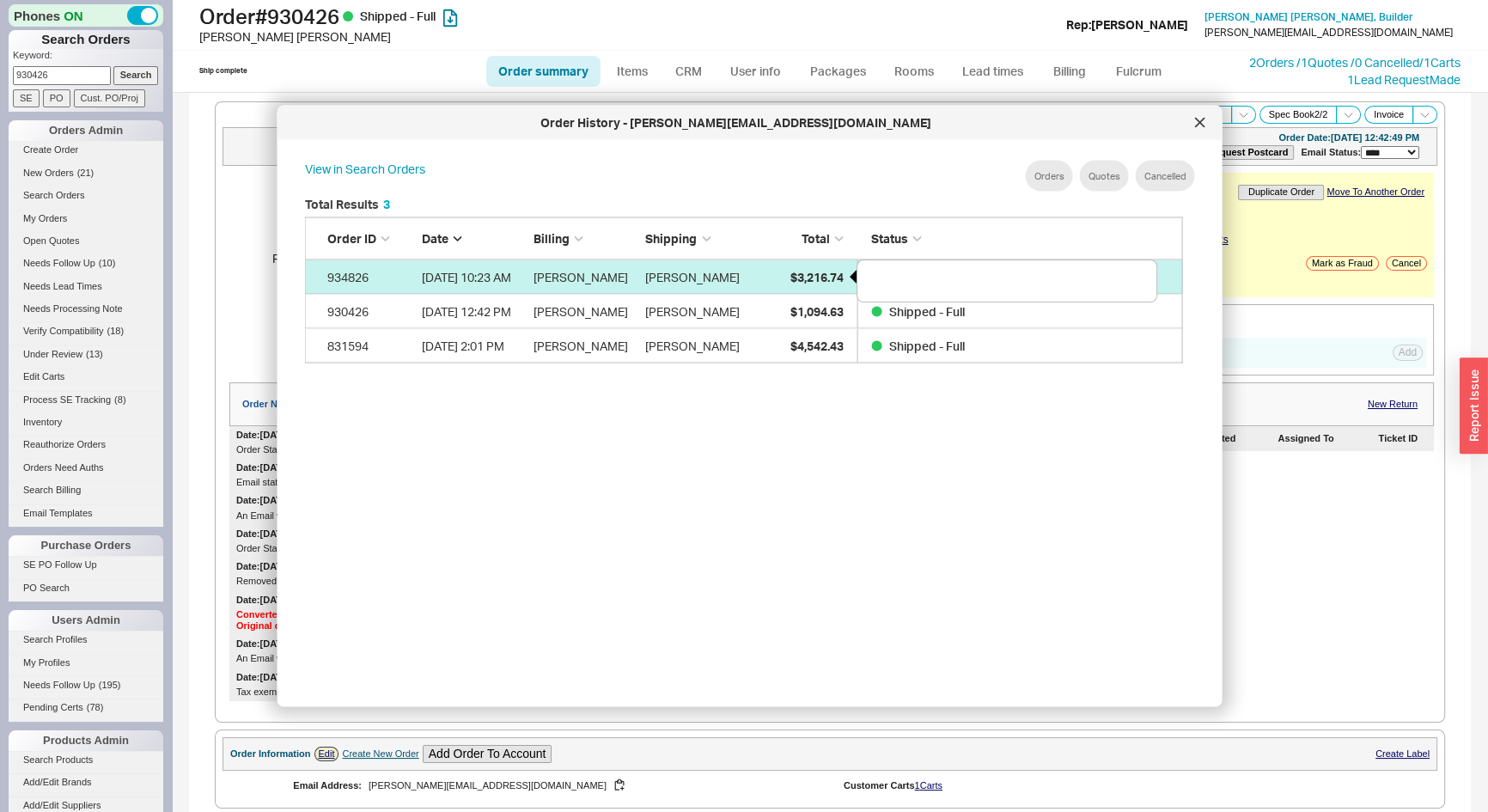
click at [808, 275] on span "$3,216.74" at bounding box center [816, 276] width 53 height 14
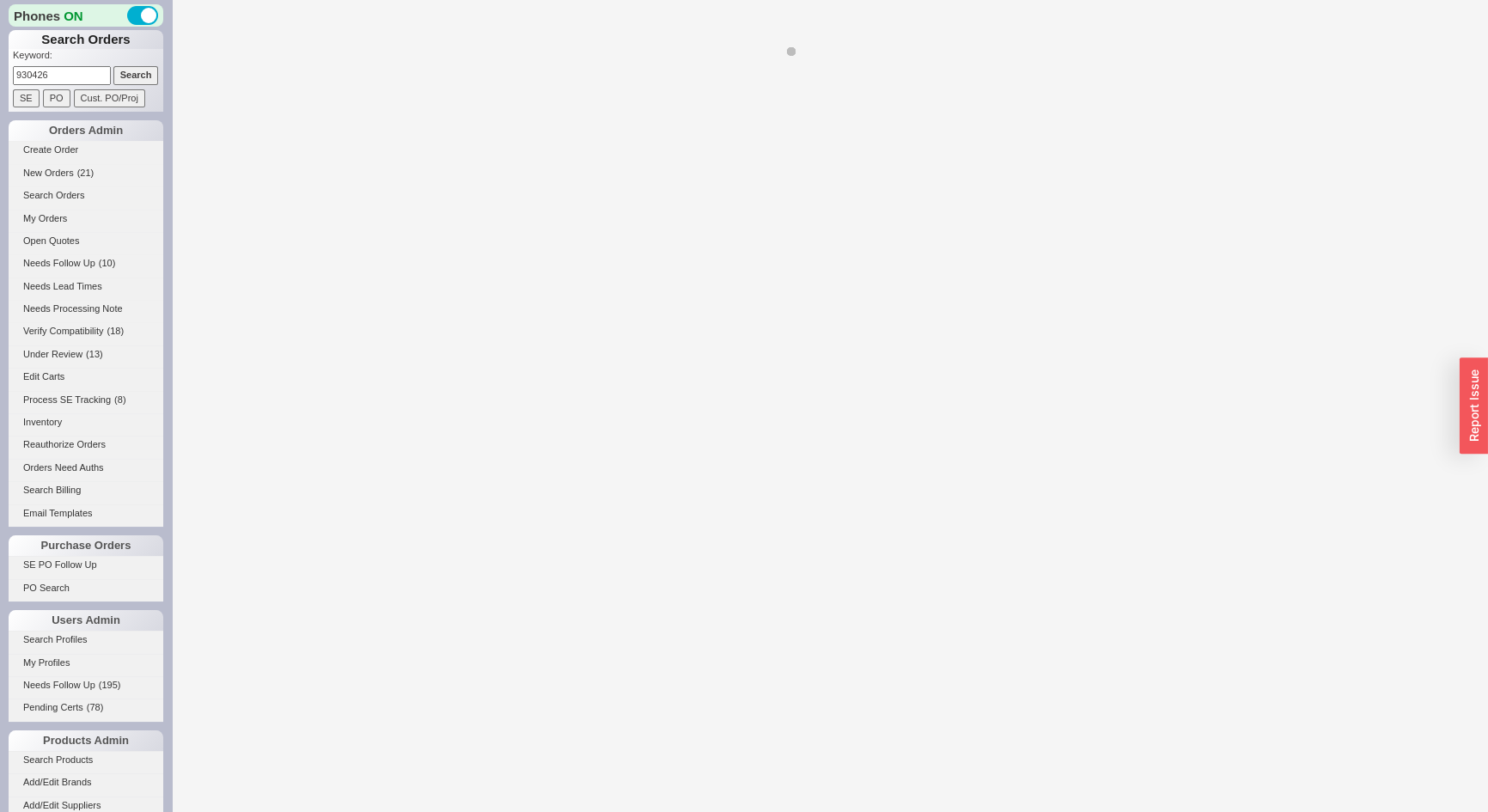
select select "*"
select select "LOW"
select select "3"
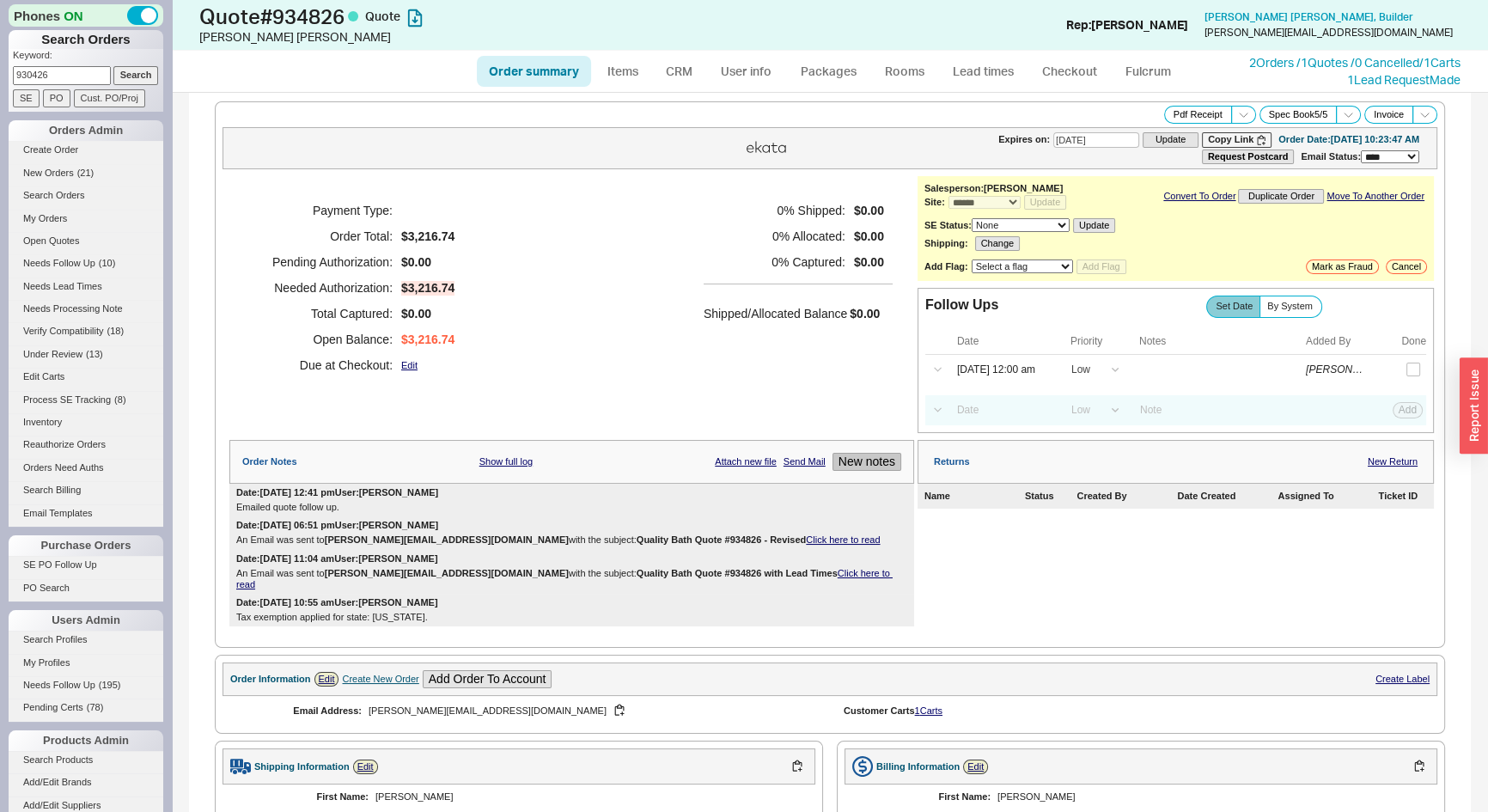
click at [871, 457] on button "New notes" at bounding box center [866, 461] width 68 height 18
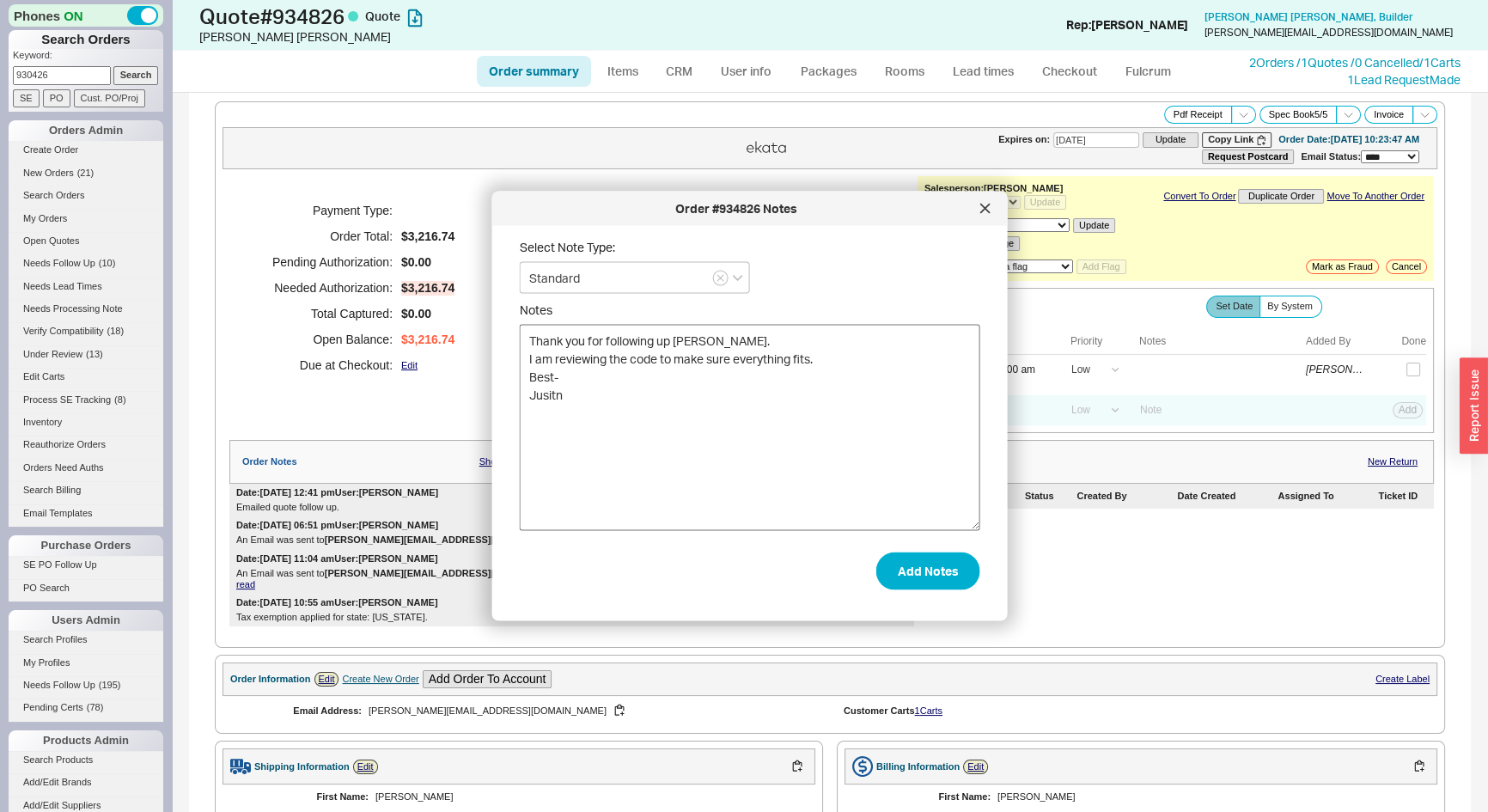
click at [531, 356] on textarea "Thank you for following up Josh. I am reviewing the code to make sure everythin…" at bounding box center [750, 427] width 461 height 206
click at [530, 373] on textarea "Thank you for following up Josh. I am reviewing the code to make sure everythin…" at bounding box center [750, 427] width 461 height 206
type textarea "Thank you for following up Josh. I am reviewing the code to make sure everythin…"
click at [937, 569] on button "Add Notes" at bounding box center [928, 570] width 104 height 38
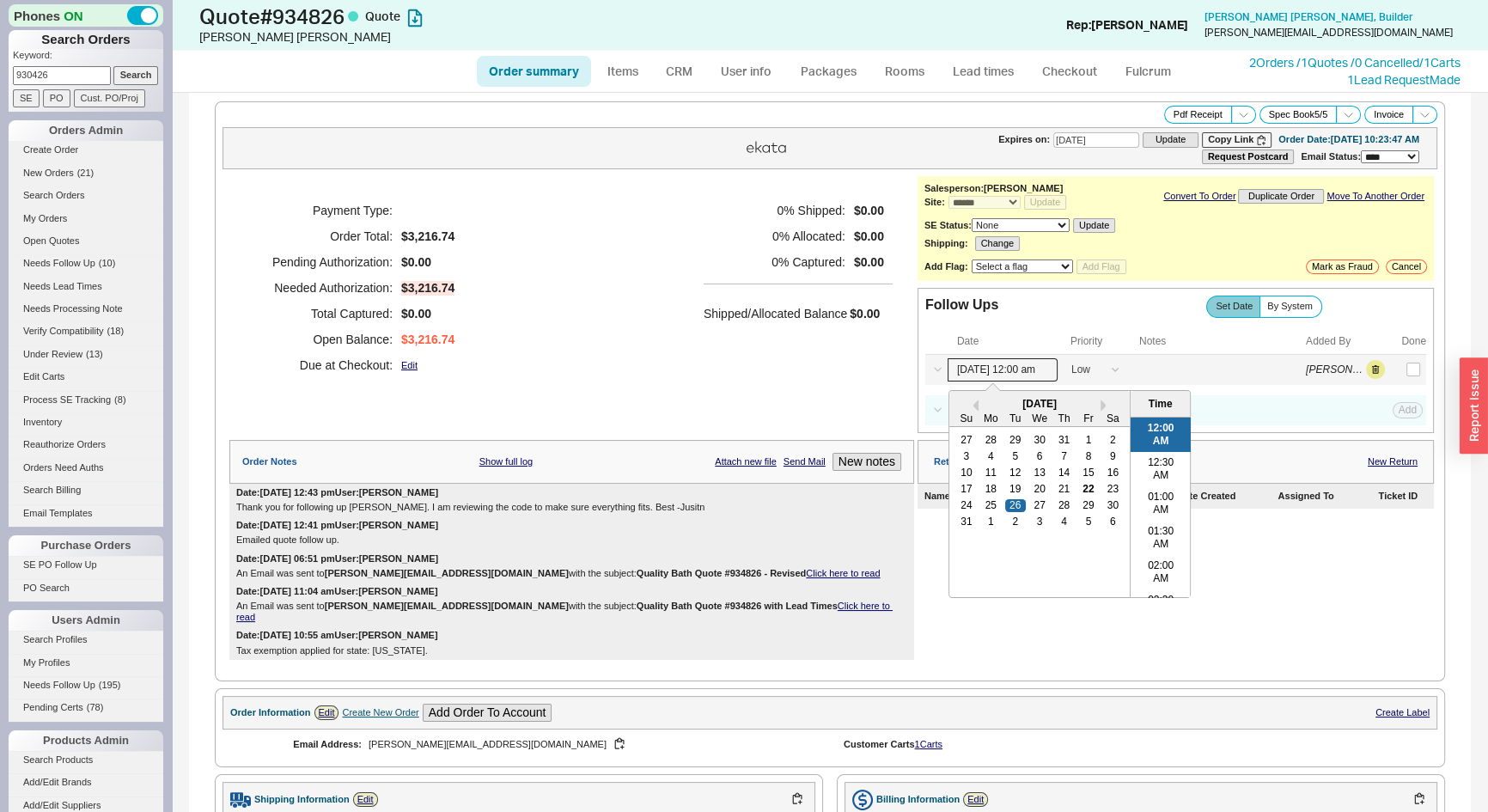
click at [997, 366] on input "08/26/25 12:00 am" at bounding box center [1002, 370] width 110 height 23
click at [1031, 499] on div "27" at bounding box center [1039, 504] width 21 height 12
type input "08/27/25 12:00 am"
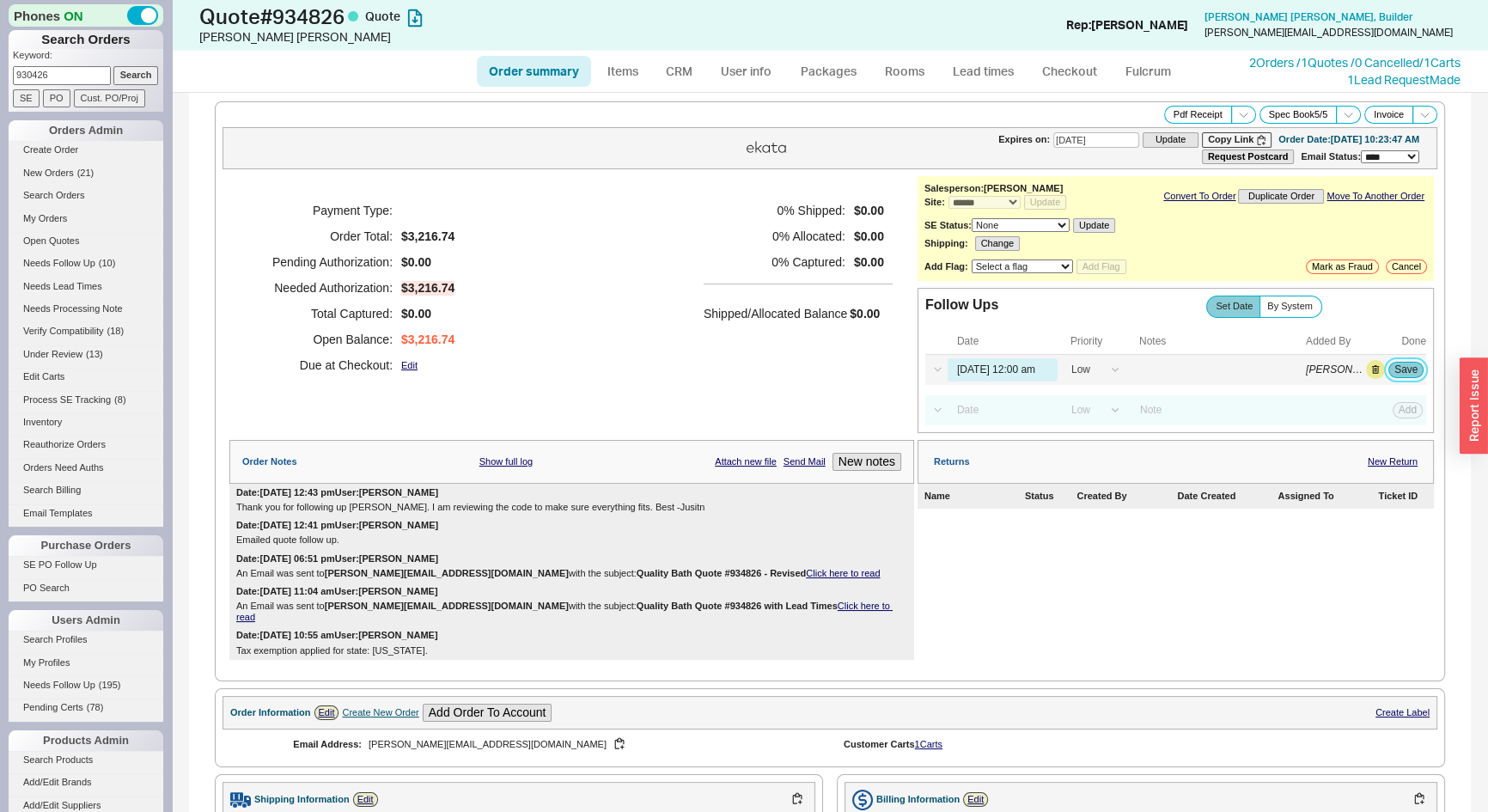
click at [1388, 370] on button "Save" at bounding box center [1405, 369] width 35 height 15
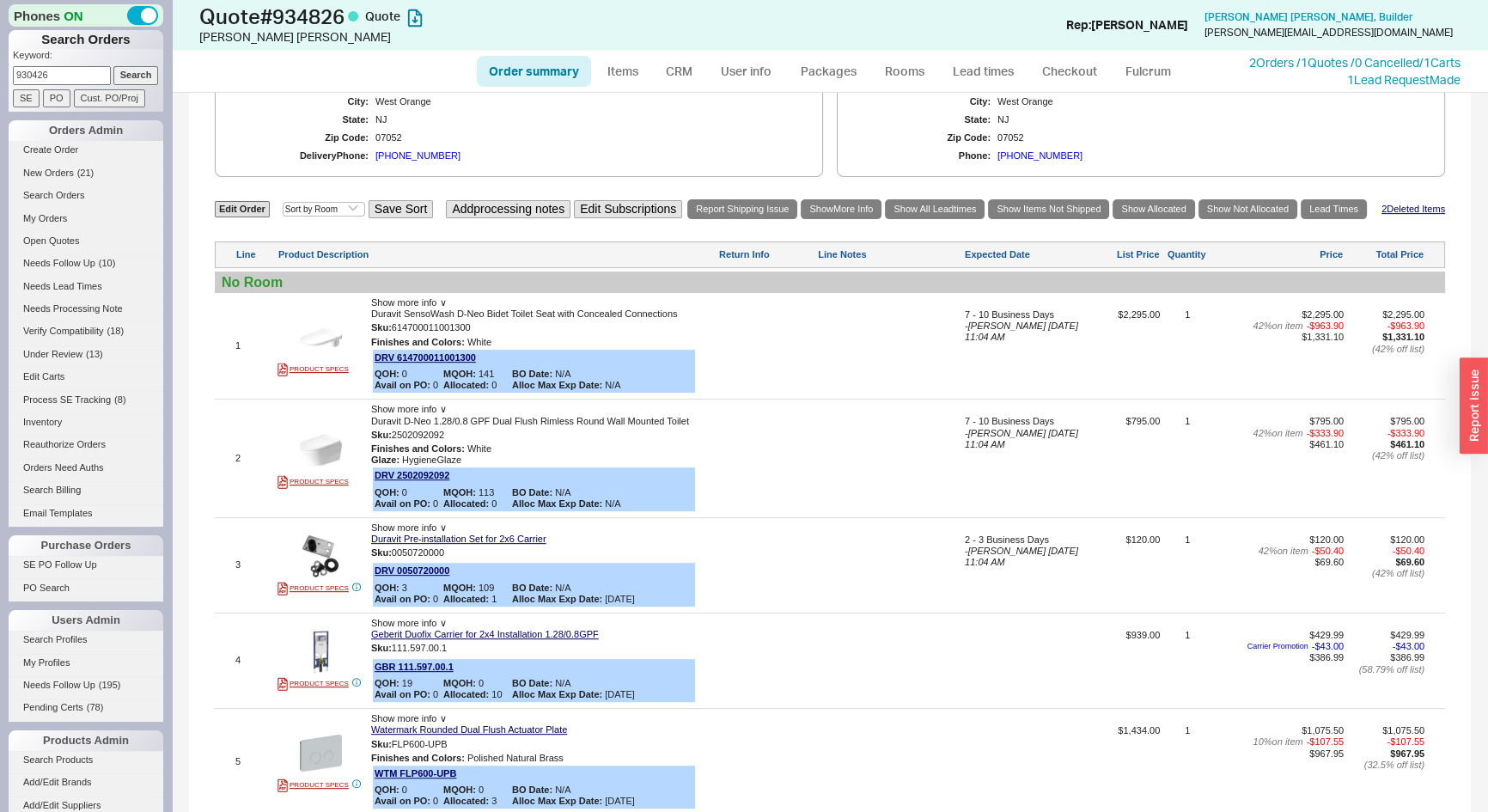
scroll to position [390, 0]
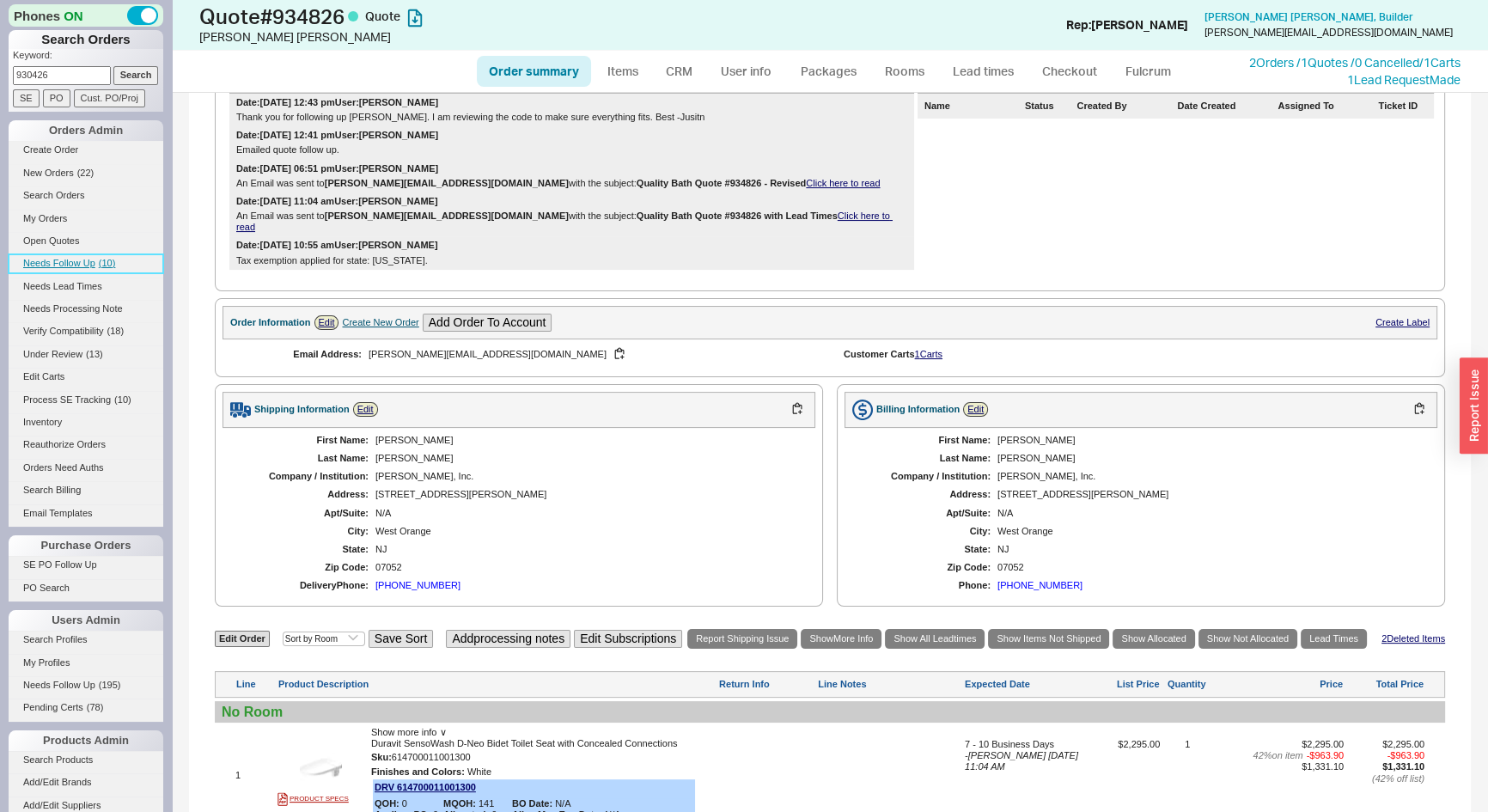
click at [78, 263] on span "Needs Follow Up" at bounding box center [59, 263] width 72 height 10
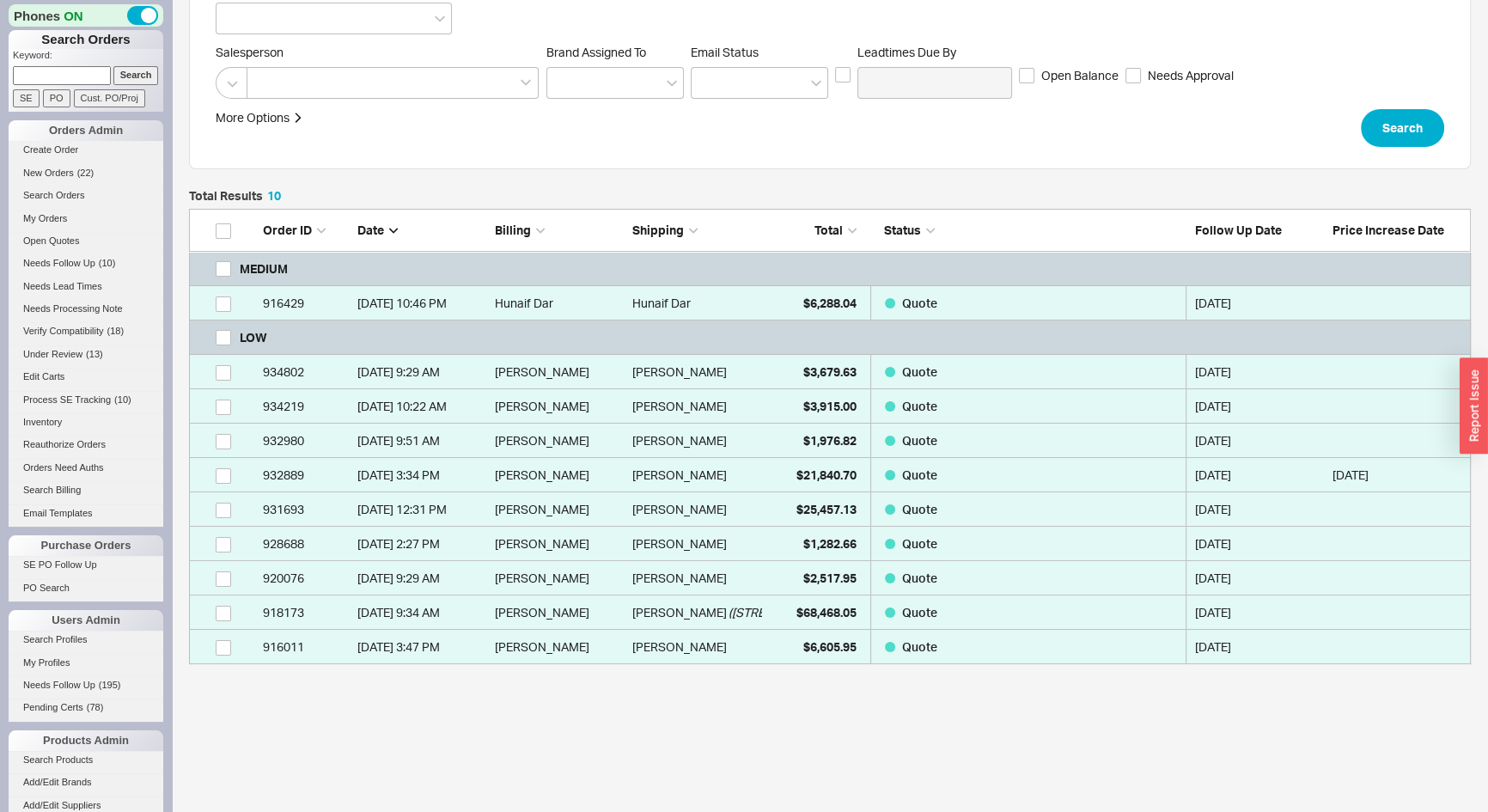
scroll to position [234, 0]
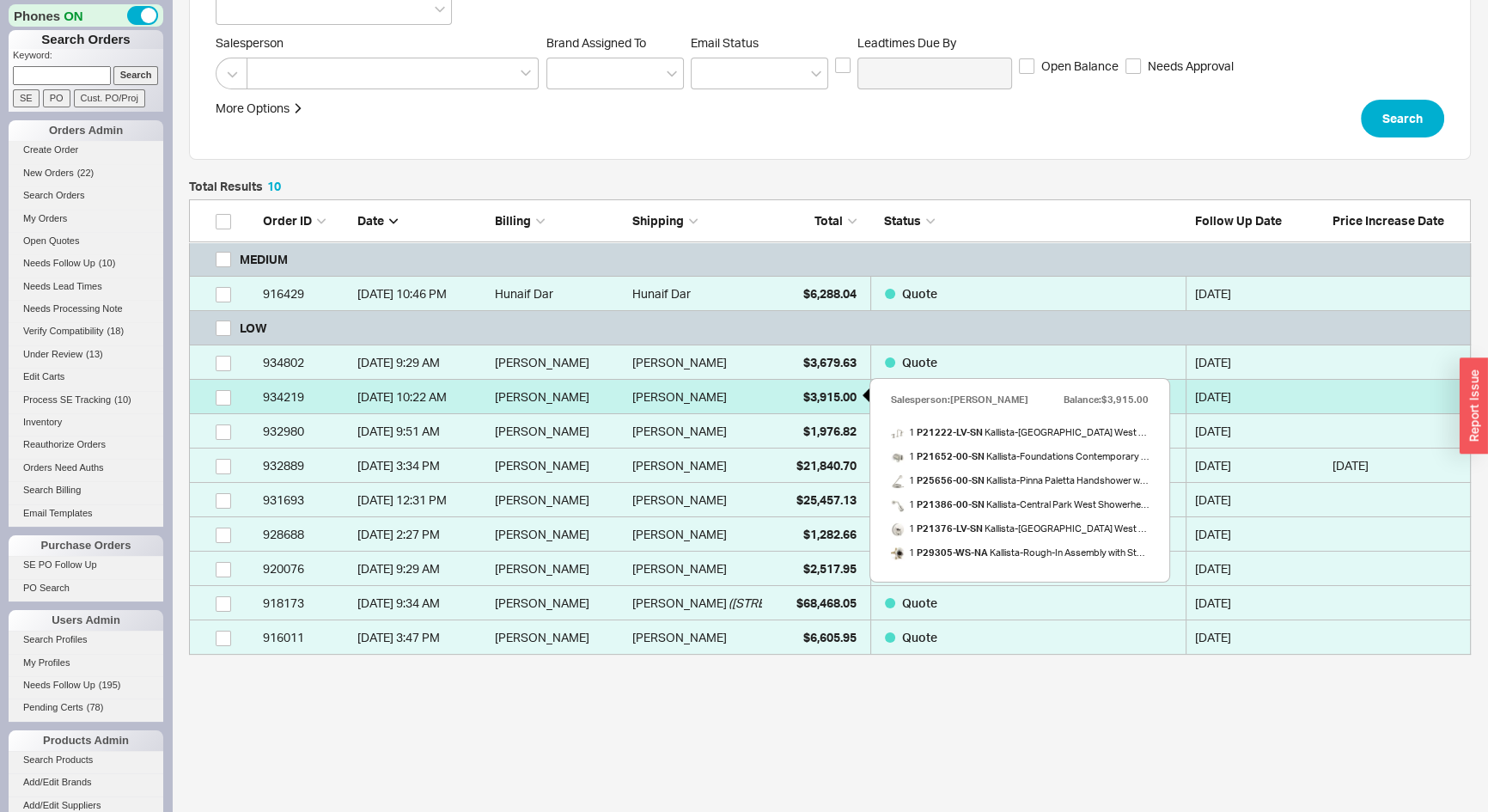
click at [811, 393] on span "$3,915.00" at bounding box center [829, 397] width 53 height 14
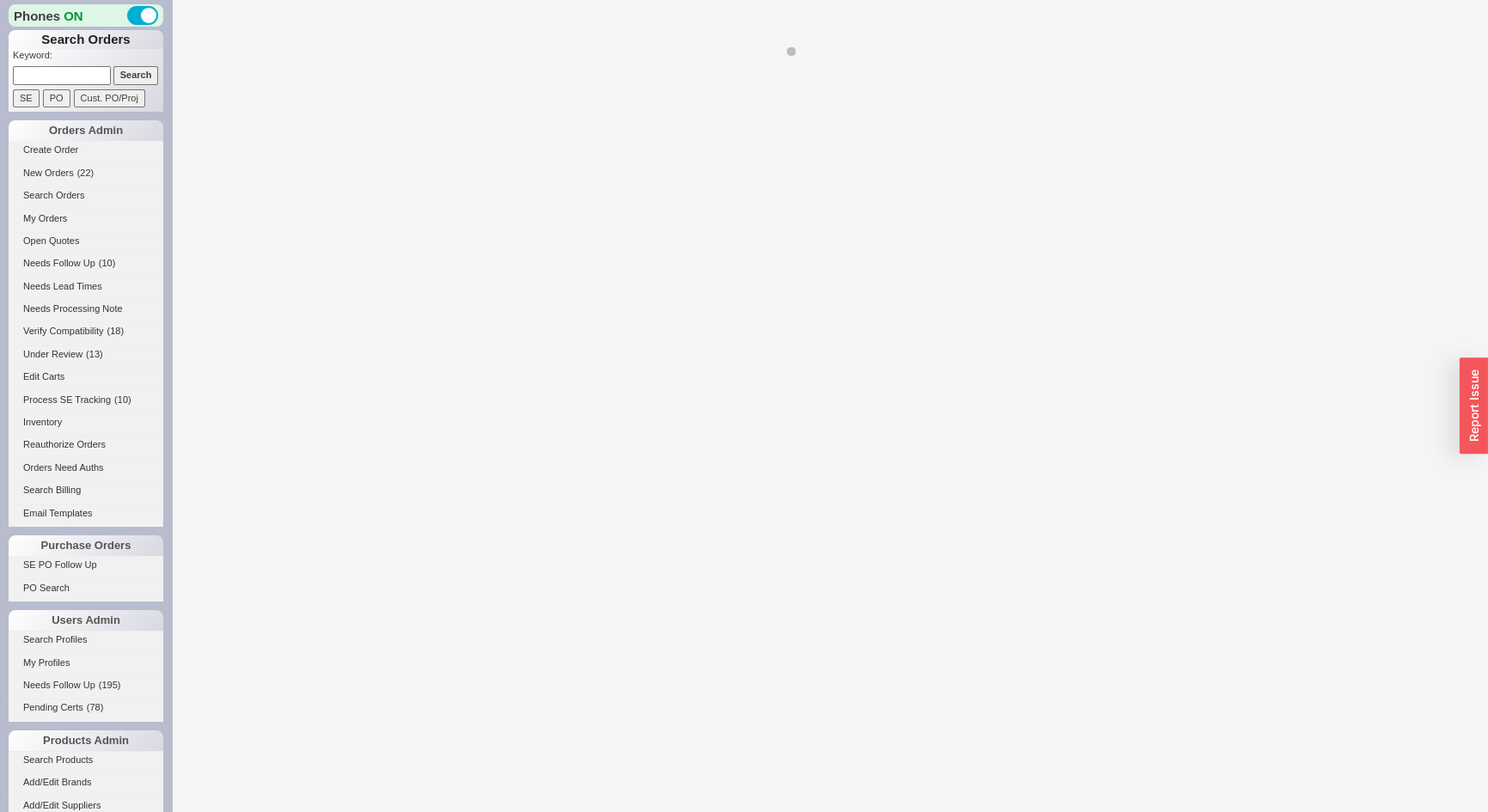
select select "*"
select select "LOW"
select select "3"
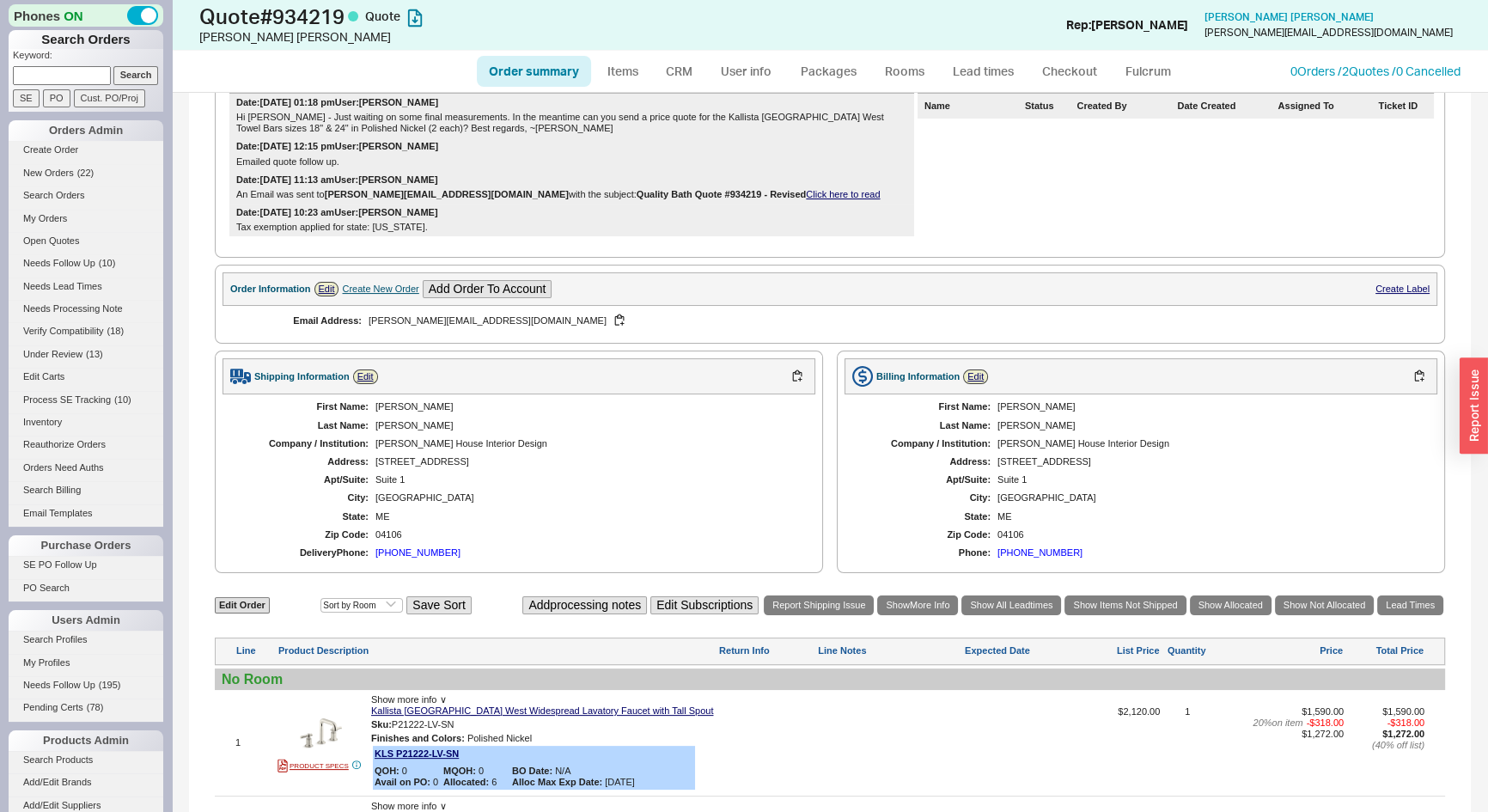
scroll to position [234, 0]
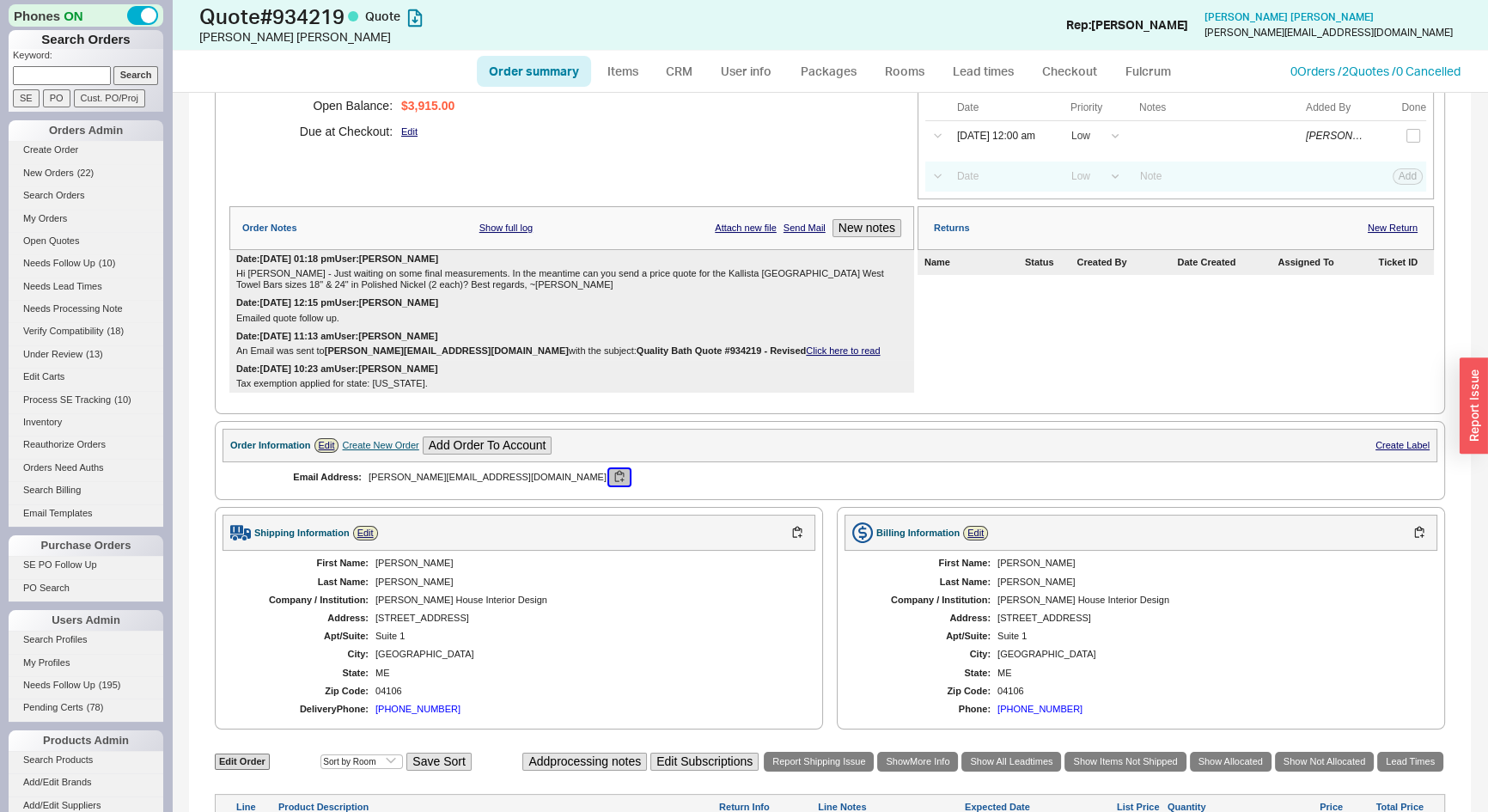
click at [609, 476] on button "button" at bounding box center [619, 477] width 21 height 16
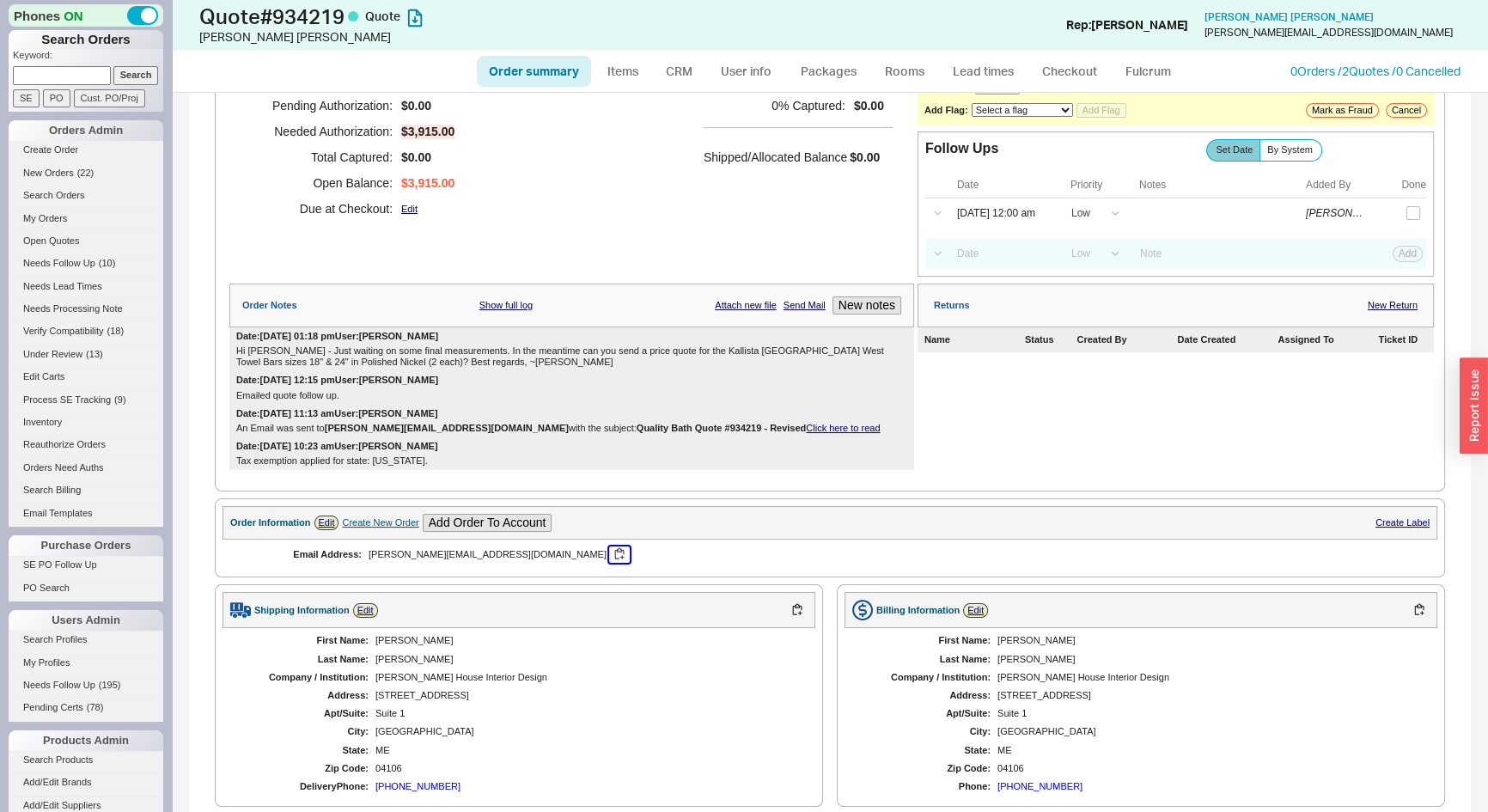
scroll to position [132, 0]
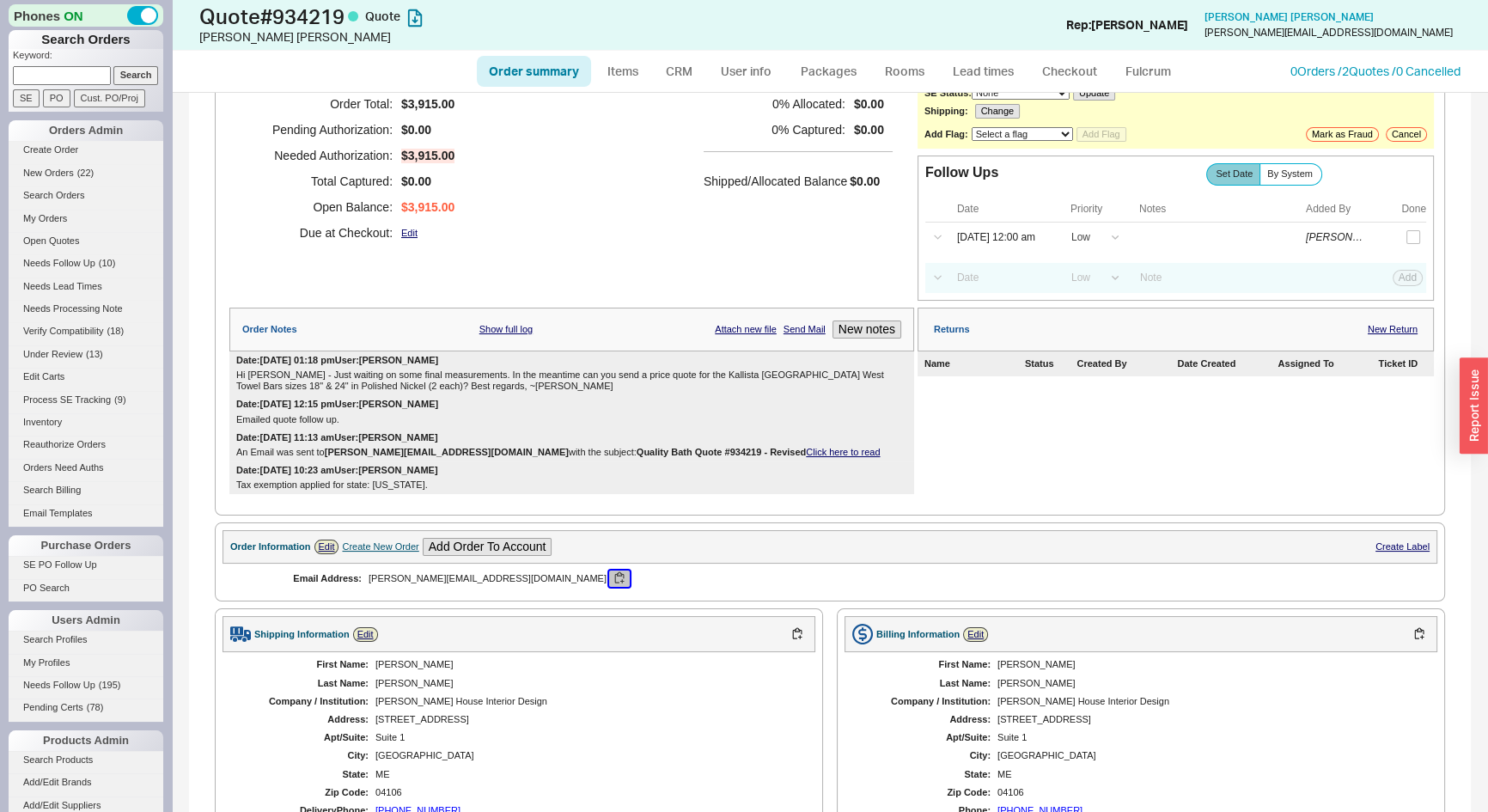
click at [609, 575] on button "button" at bounding box center [619, 578] width 21 height 16
drag, startPoint x: 346, startPoint y: 413, endPoint x: 229, endPoint y: 423, distance: 117.4
click at [229, 423] on div "Date: 08/19/2025 12:15 pm User: Josh Emailed quote follow up." at bounding box center [571, 411] width 685 height 32
copy div "Emailed quote follow up."
click at [858, 333] on button "New notes" at bounding box center [866, 329] width 68 height 18
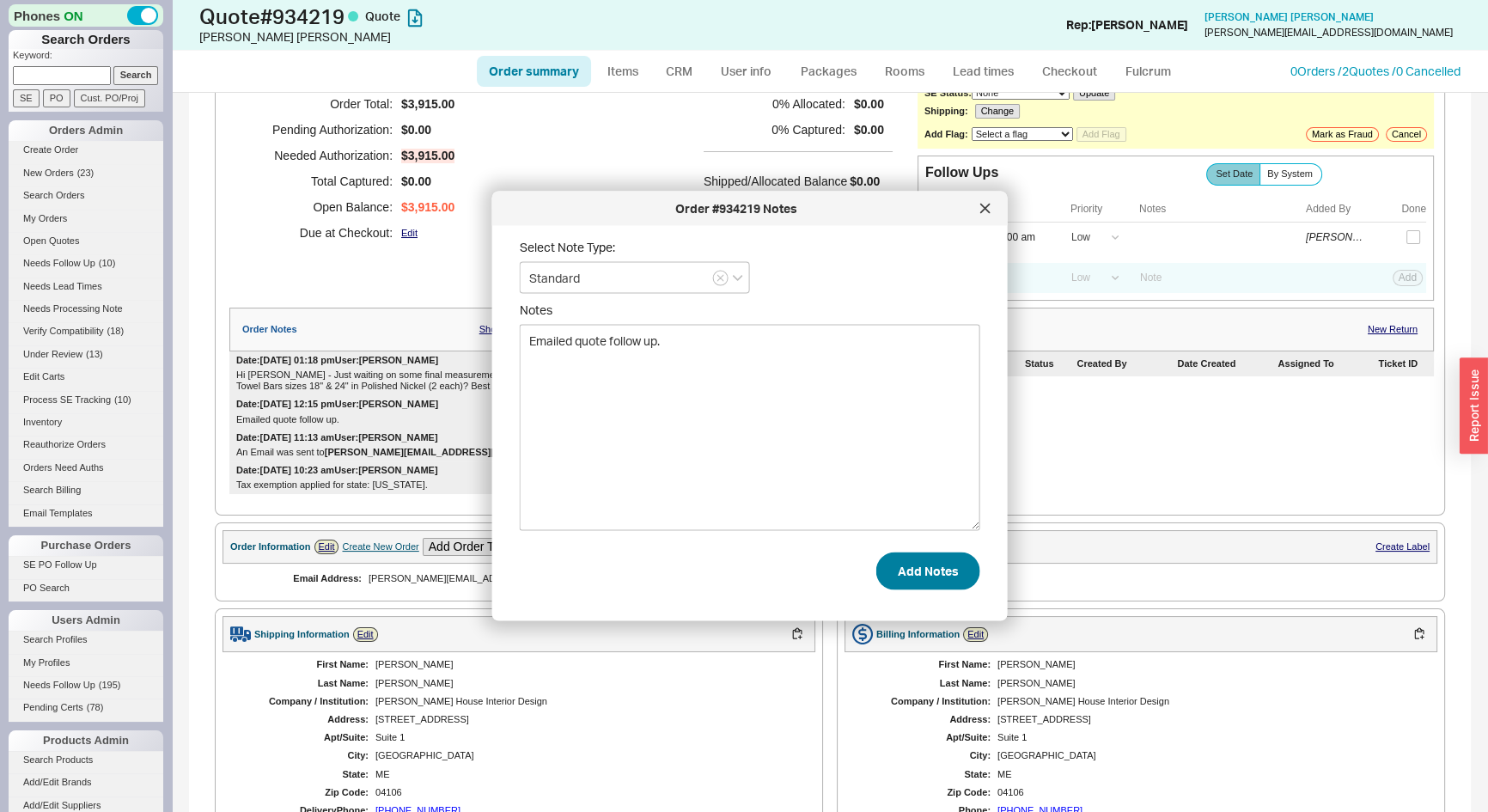
type textarea "Emailed quote follow up."
click at [937, 551] on button "Add Notes" at bounding box center [928, 570] width 104 height 38
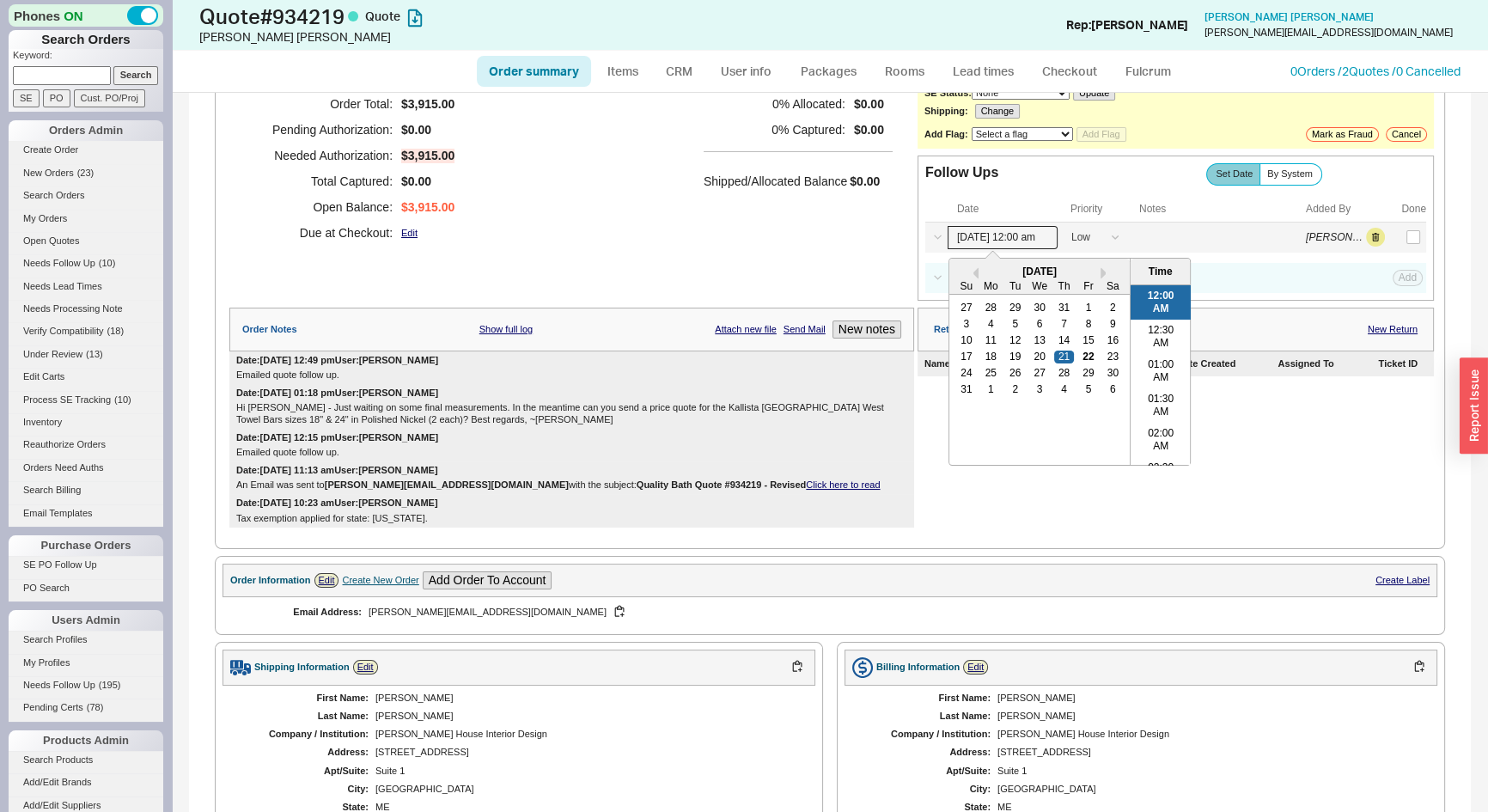
click at [985, 226] on input "08/21/25 12:00 am" at bounding box center [1002, 237] width 110 height 23
click at [1015, 370] on div "26" at bounding box center [1015, 372] width 21 height 12
type input "08/26/25 12:00 am"
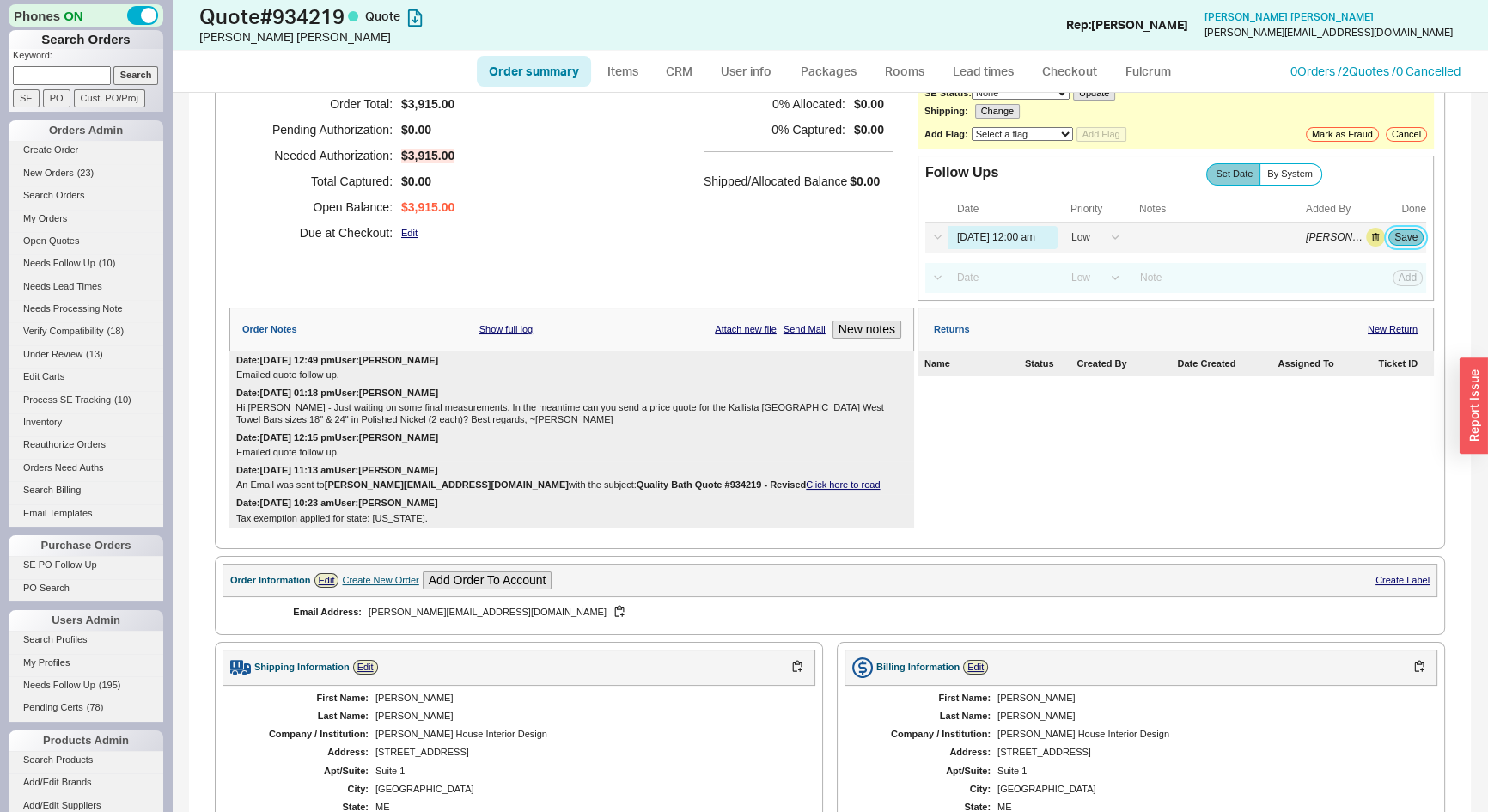
click at [1393, 236] on button "Save" at bounding box center [1405, 236] width 35 height 15
click at [84, 266] on span "Needs Follow Up" at bounding box center [59, 263] width 72 height 10
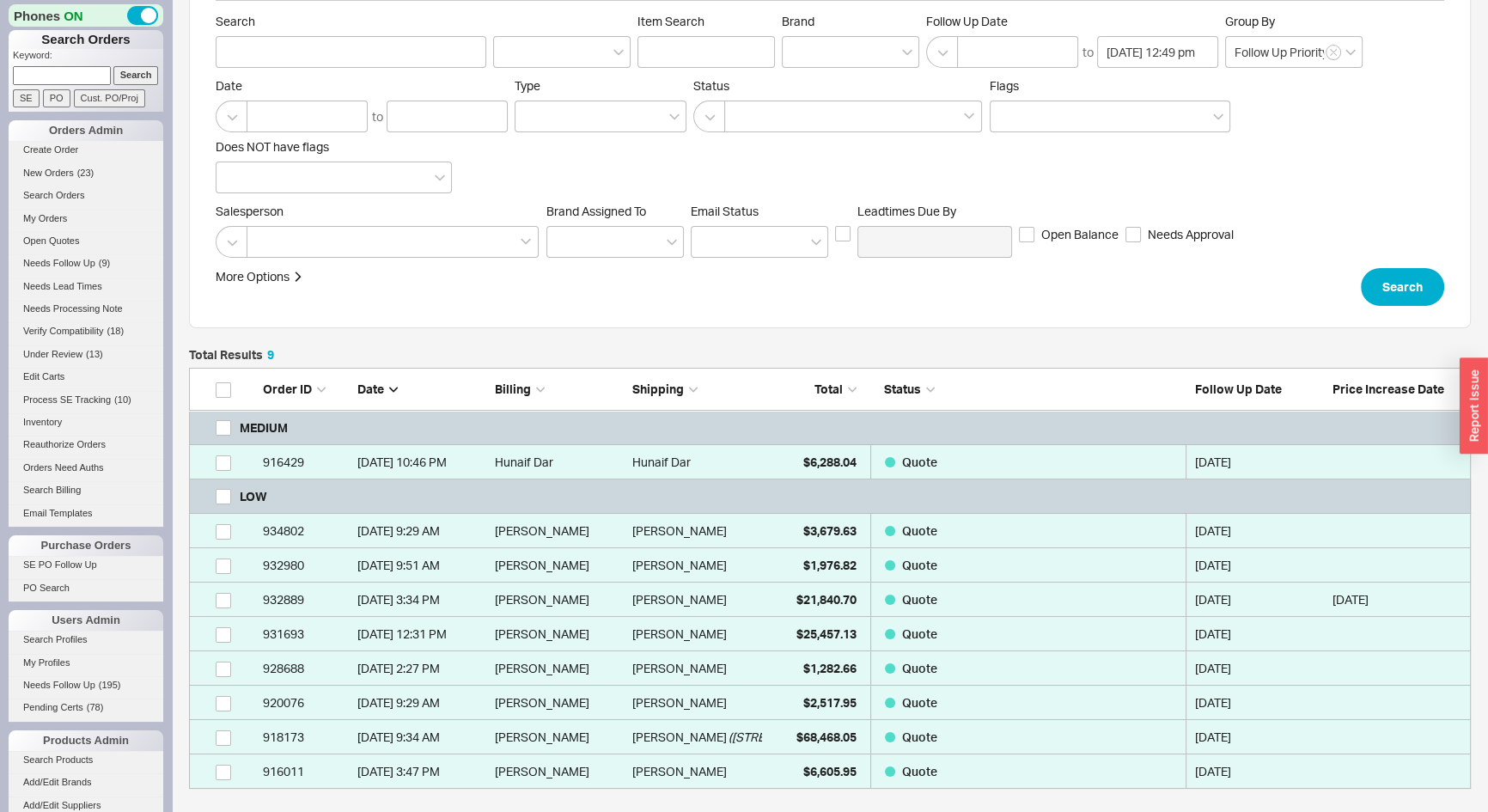
scroll to position [156, 0]
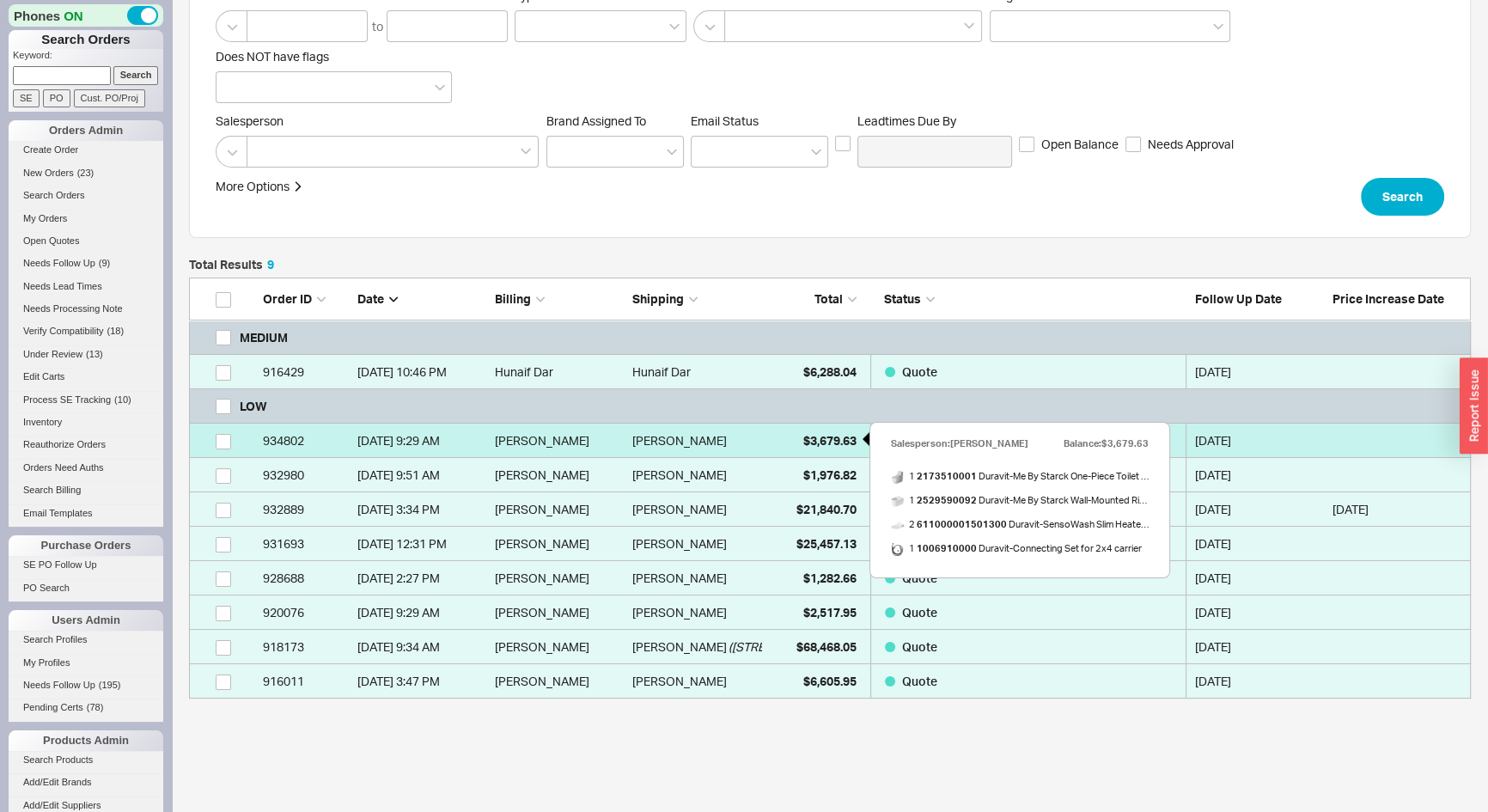
click at [824, 442] on span "$3,679.63" at bounding box center [829, 440] width 53 height 14
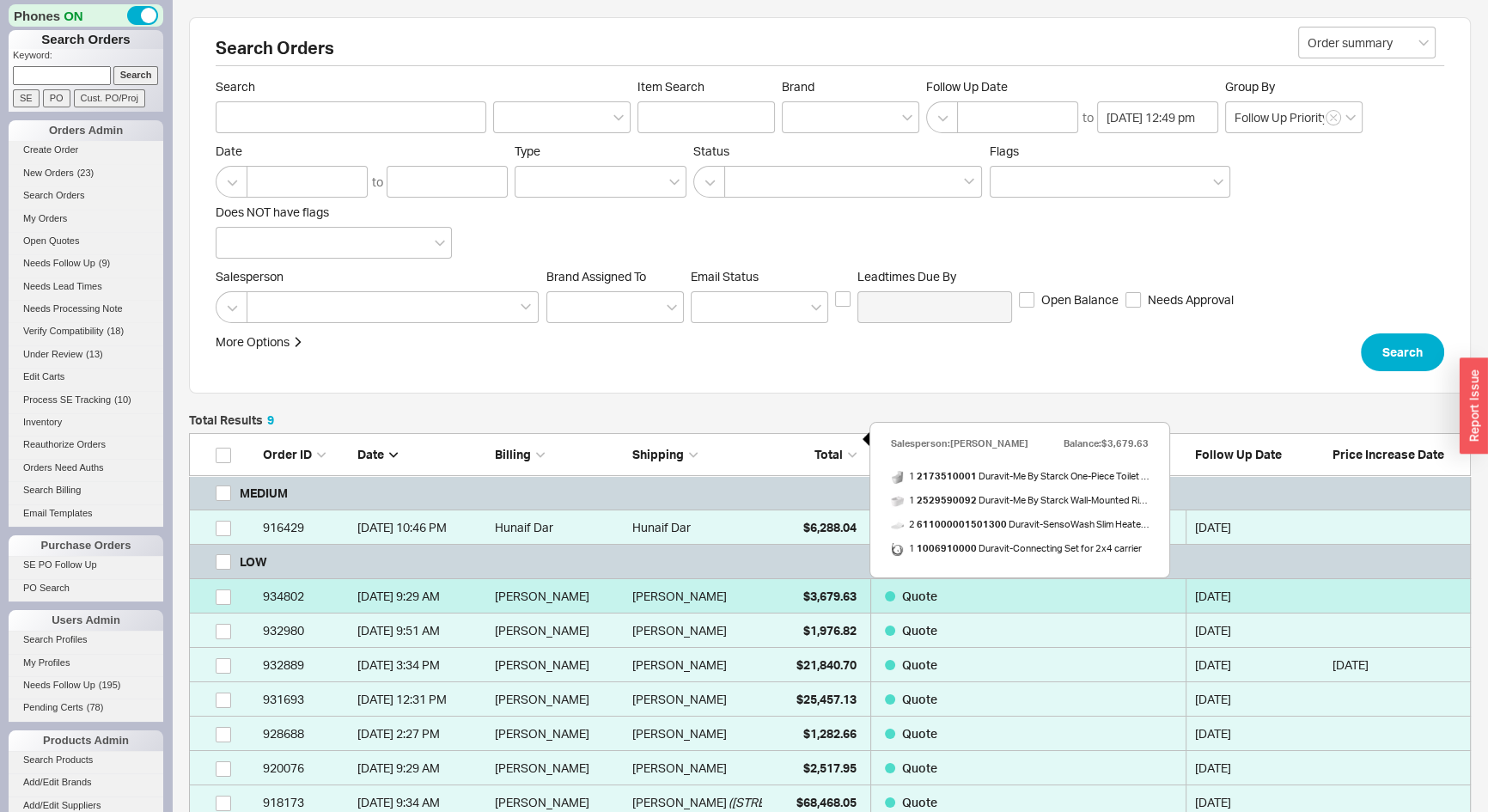
select select "*"
select select "LOW"
select select "3"
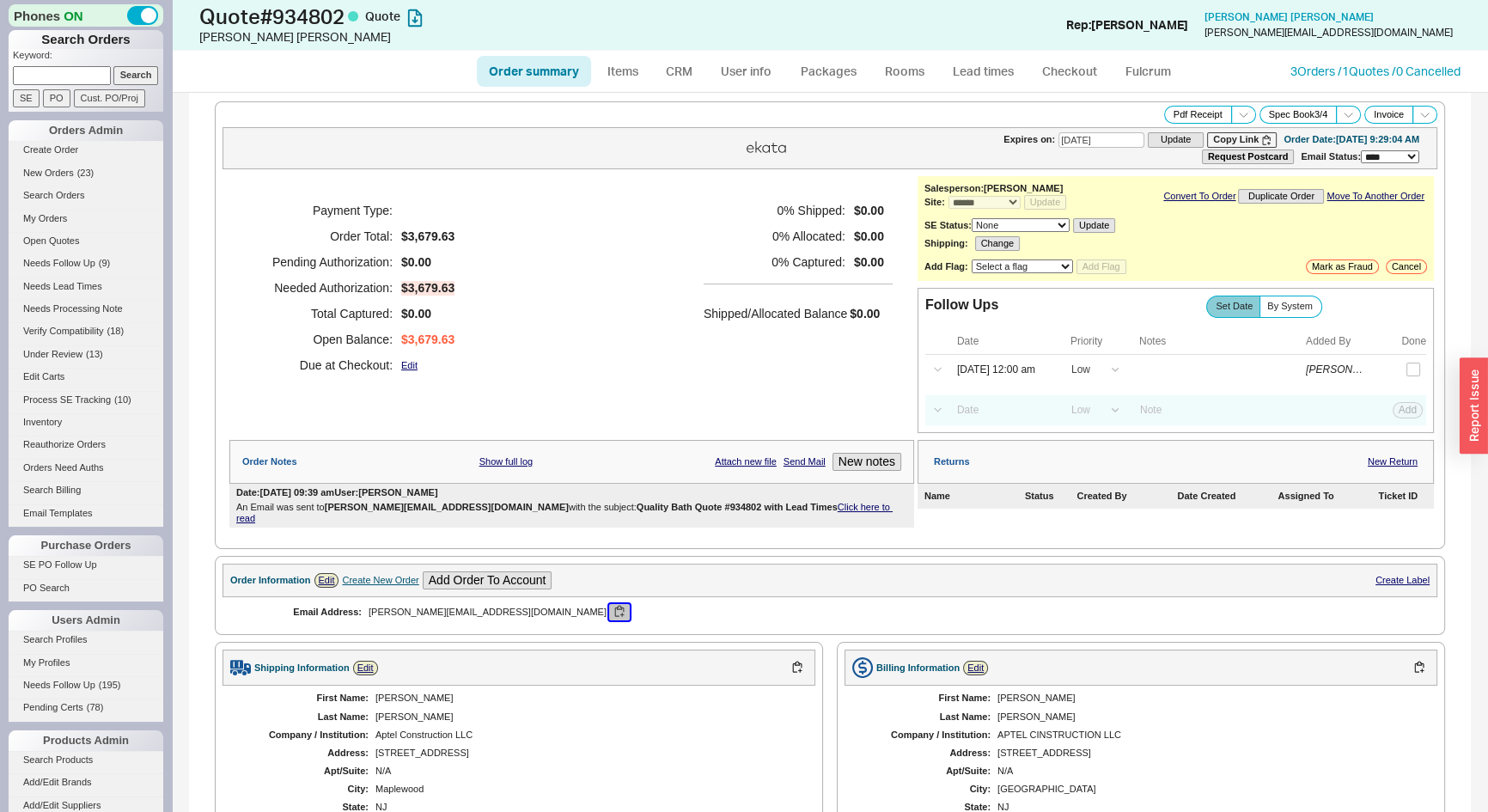
click at [609, 603] on button "button" at bounding box center [619, 611] width 21 height 16
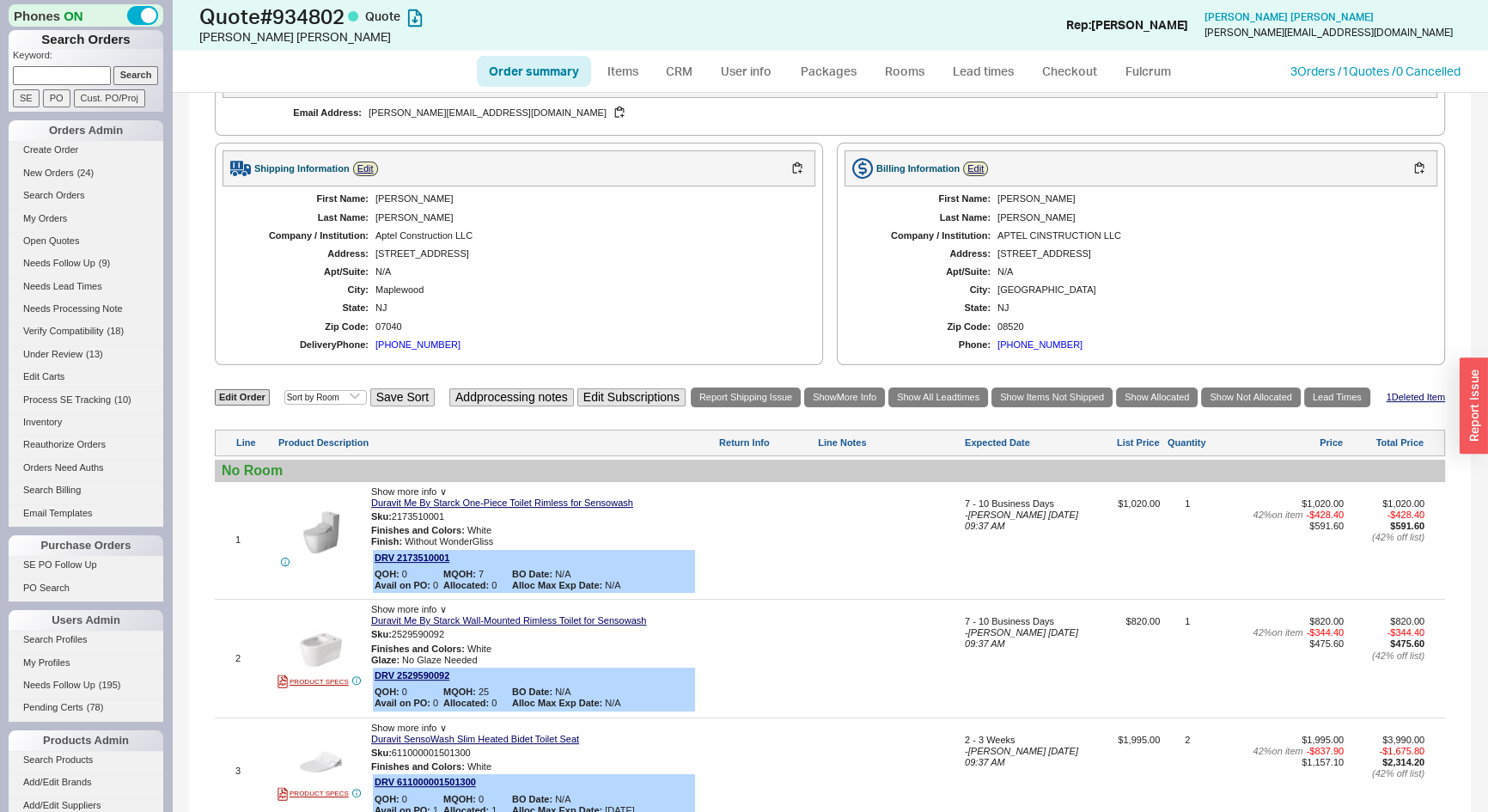
scroll to position [268, 0]
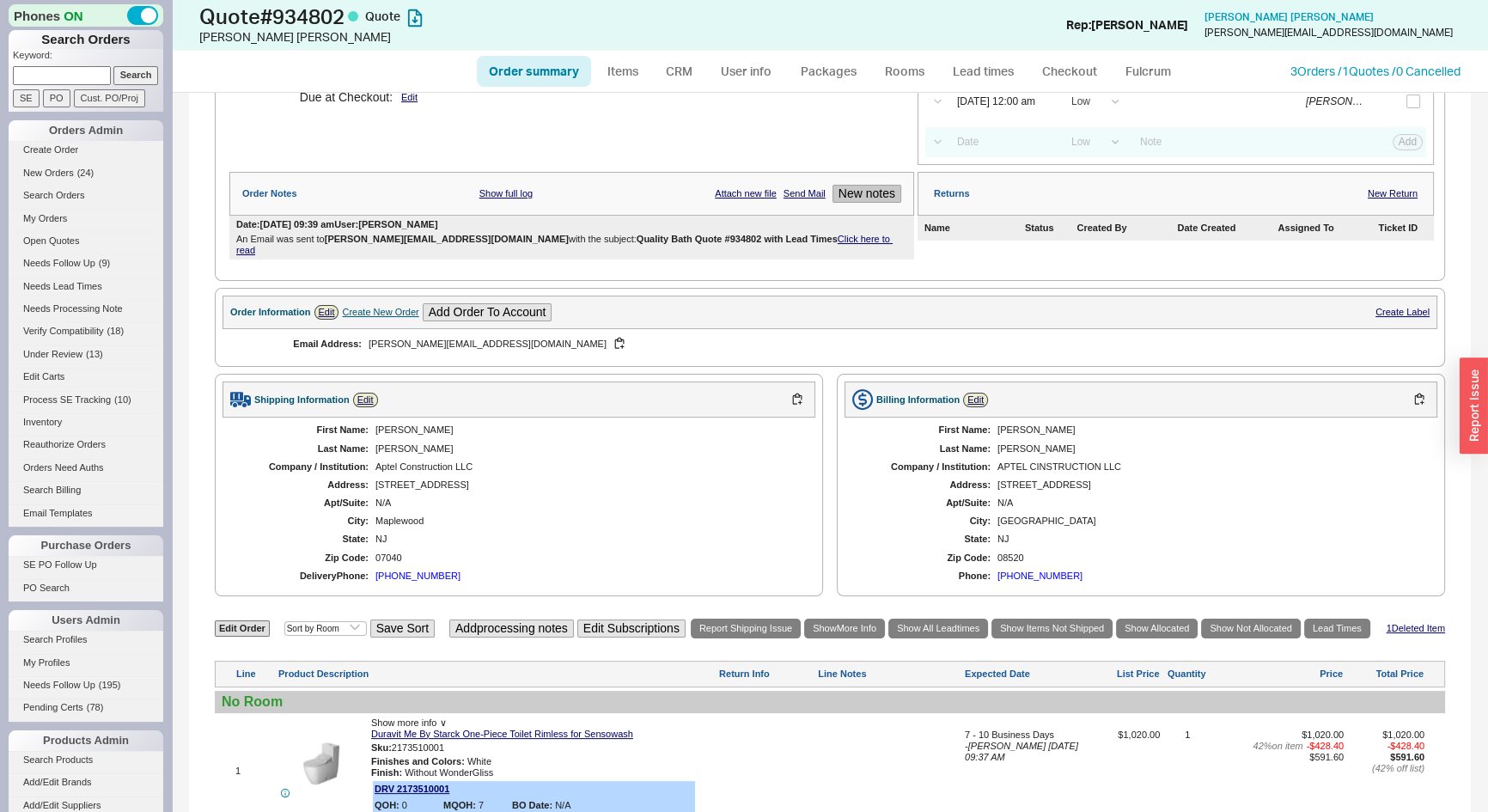
click at [848, 194] on button "New notes" at bounding box center [866, 193] width 68 height 18
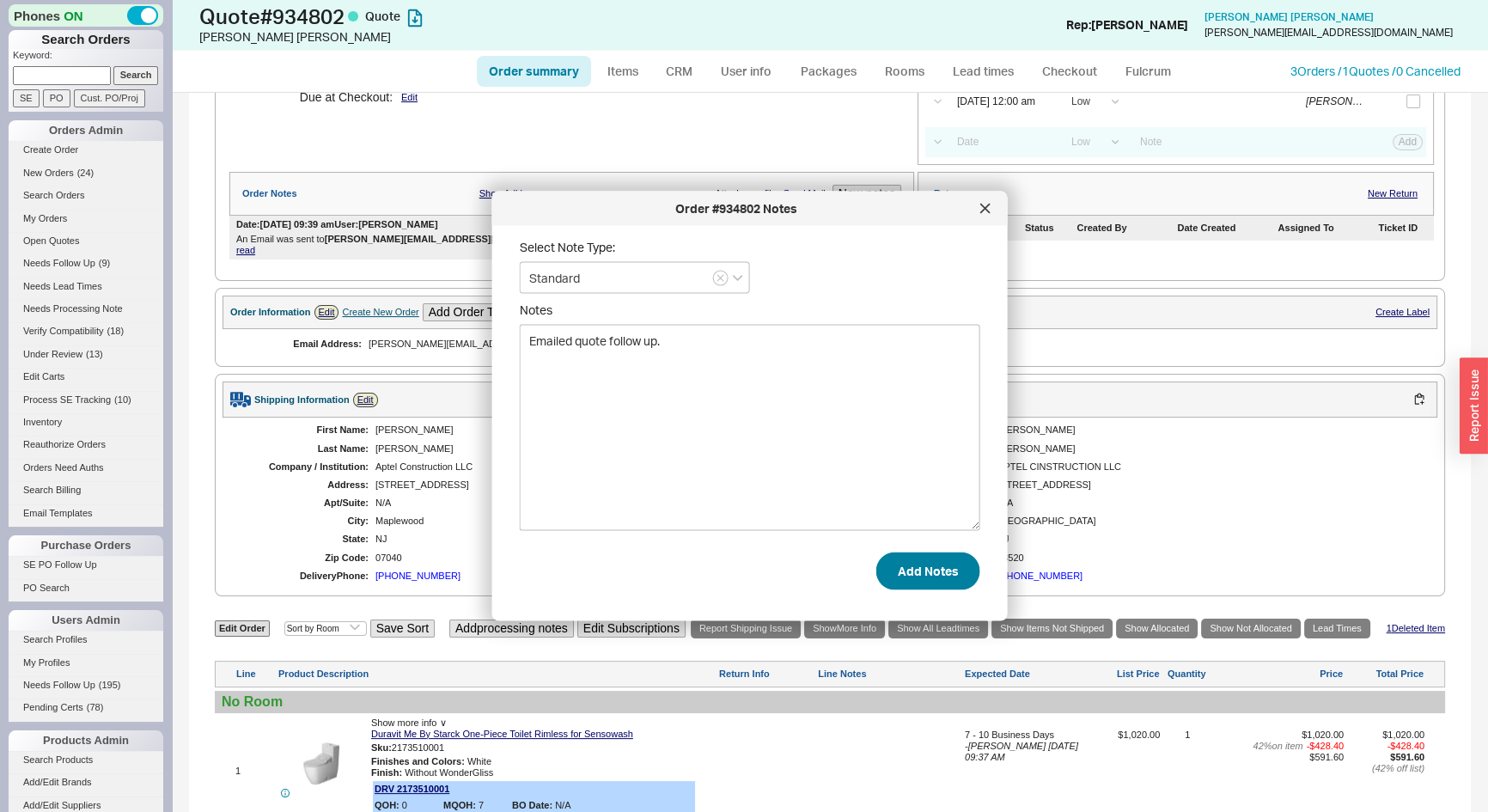
type textarea "Emailed quote follow up."
click at [928, 558] on form "Select Note Type: Standard Notes Emailed quote follow up. Add Notes" at bounding box center [750, 415] width 461 height 351
click at [930, 561] on button "Add Notes" at bounding box center [928, 570] width 104 height 38
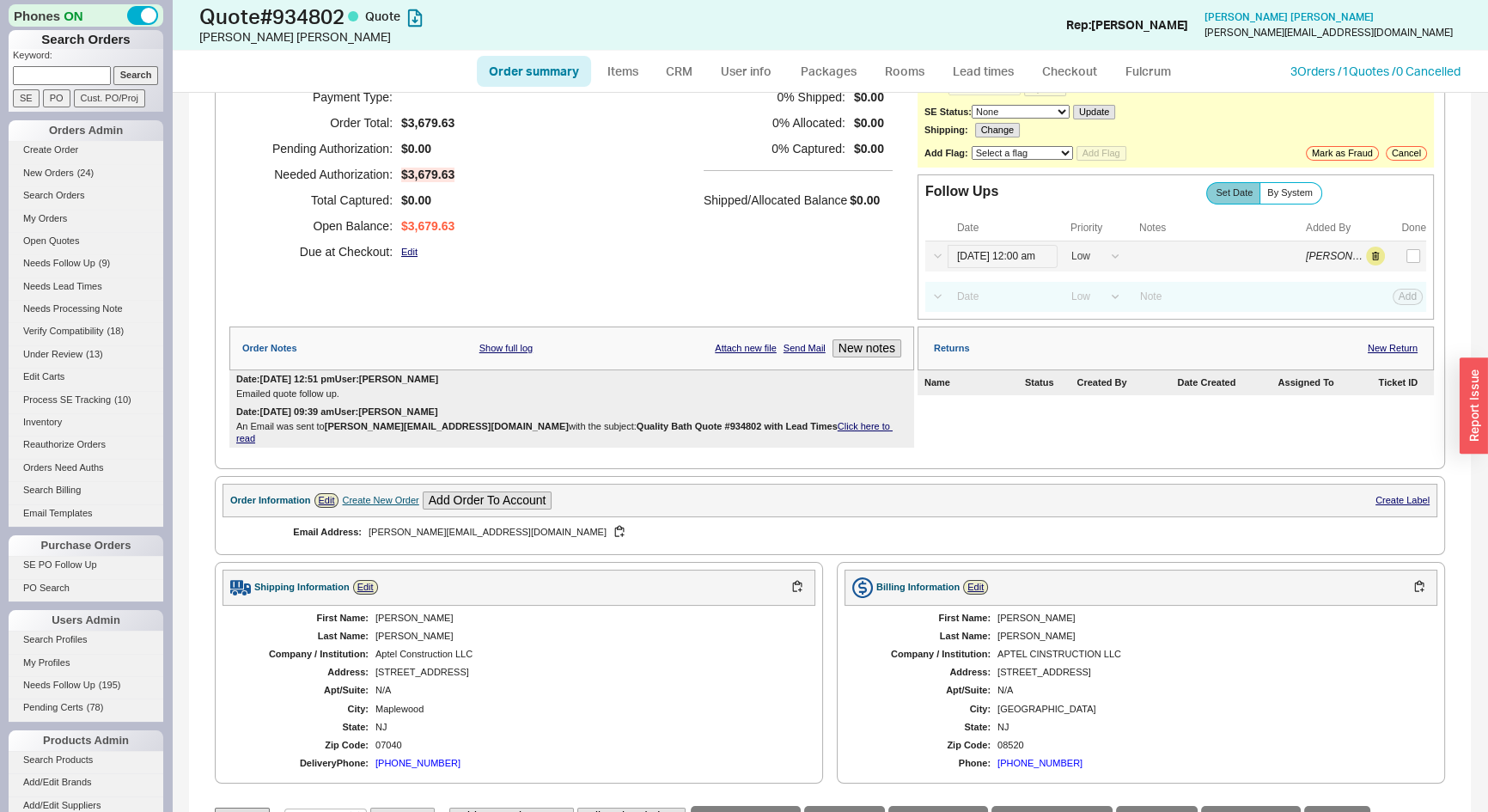
scroll to position [112, 0]
click at [991, 254] on input "08/21/25 12:00 am" at bounding box center [1002, 258] width 110 height 23
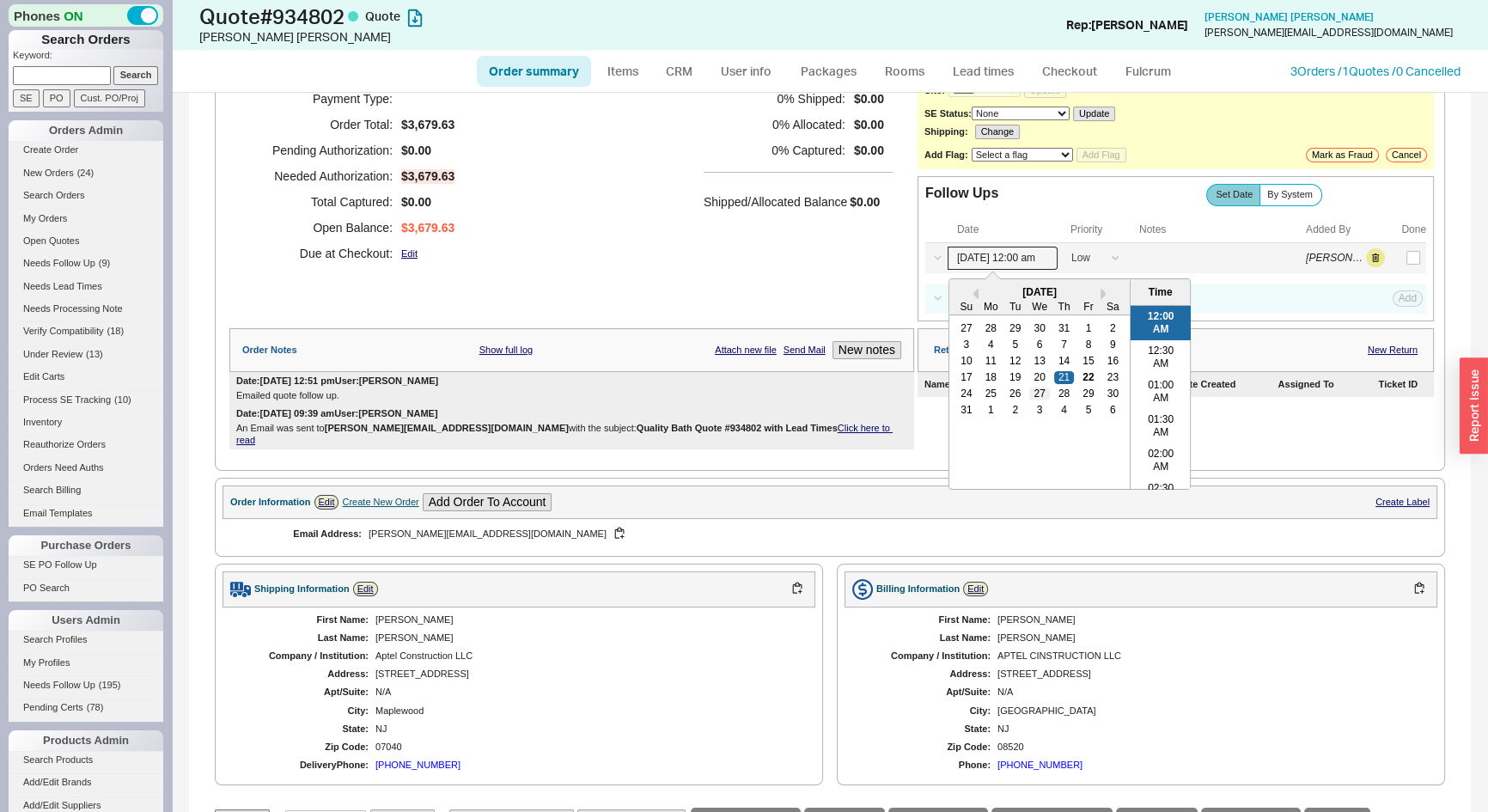
click at [1031, 392] on div "27" at bounding box center [1039, 393] width 21 height 12
type input "08/27/25 12:00 am"
click at [1401, 254] on button "Save" at bounding box center [1405, 257] width 35 height 15
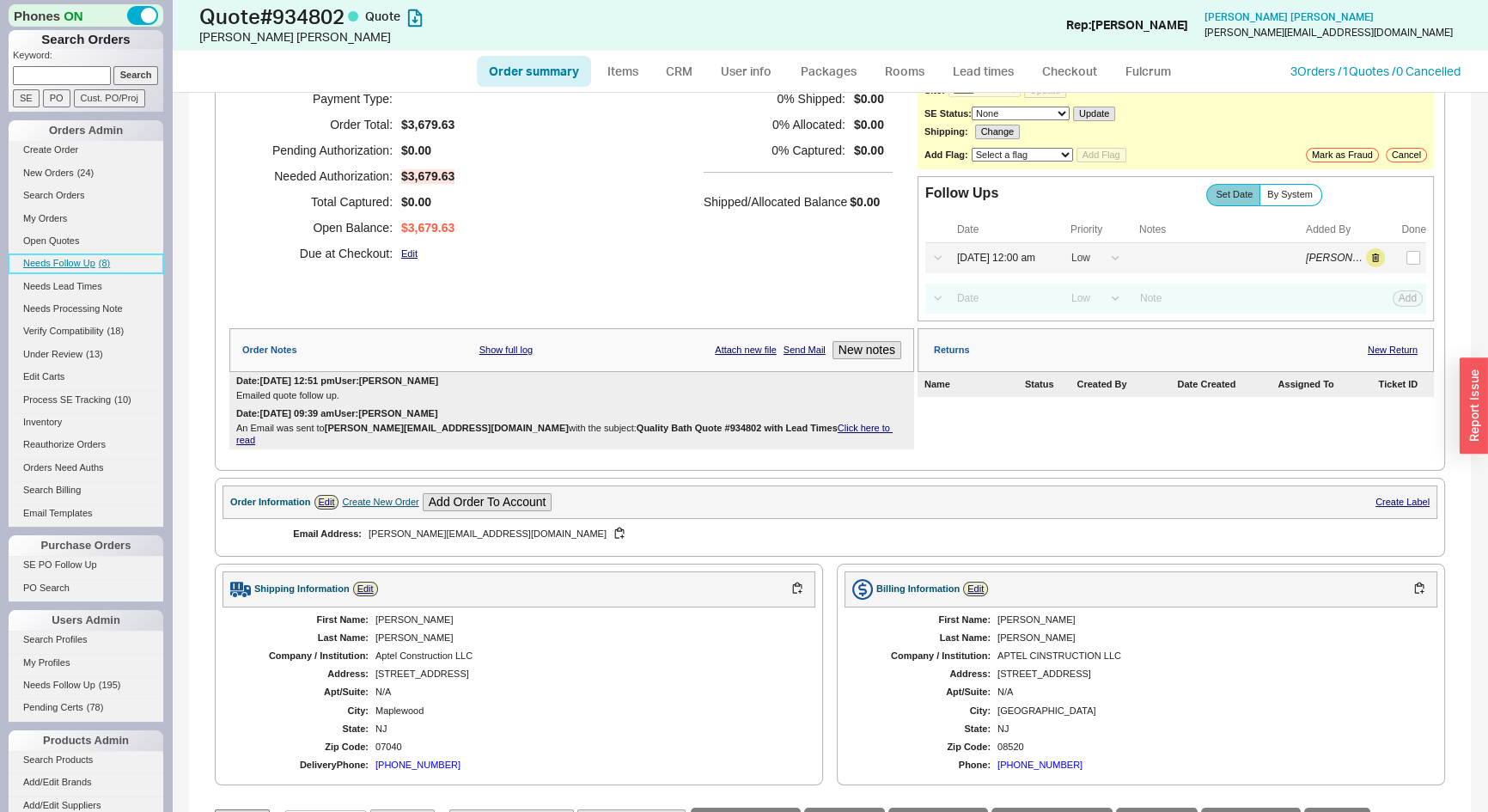
click at [77, 260] on span "Needs Follow Up" at bounding box center [59, 263] width 72 height 10
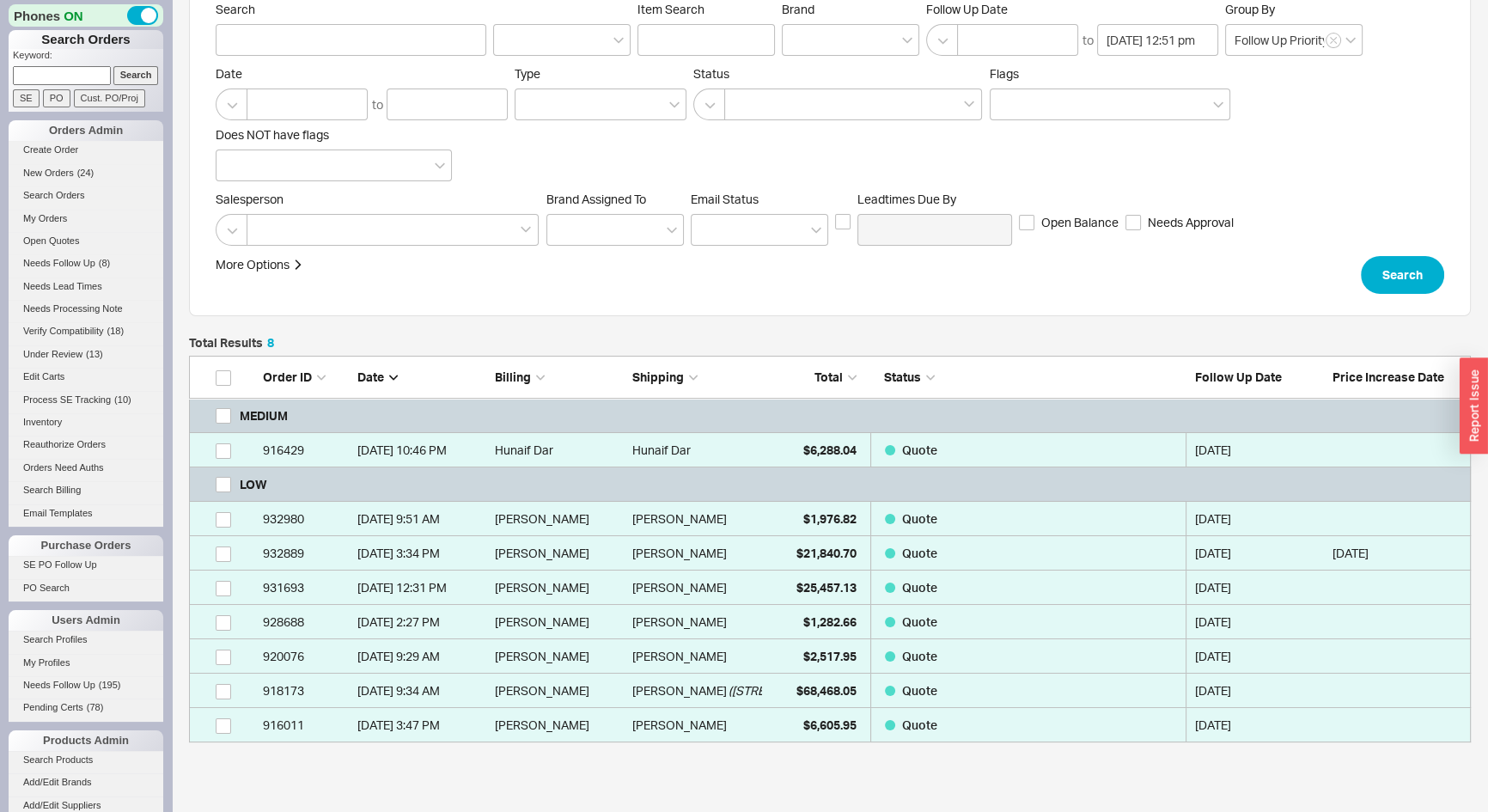
scroll to position [206, 0]
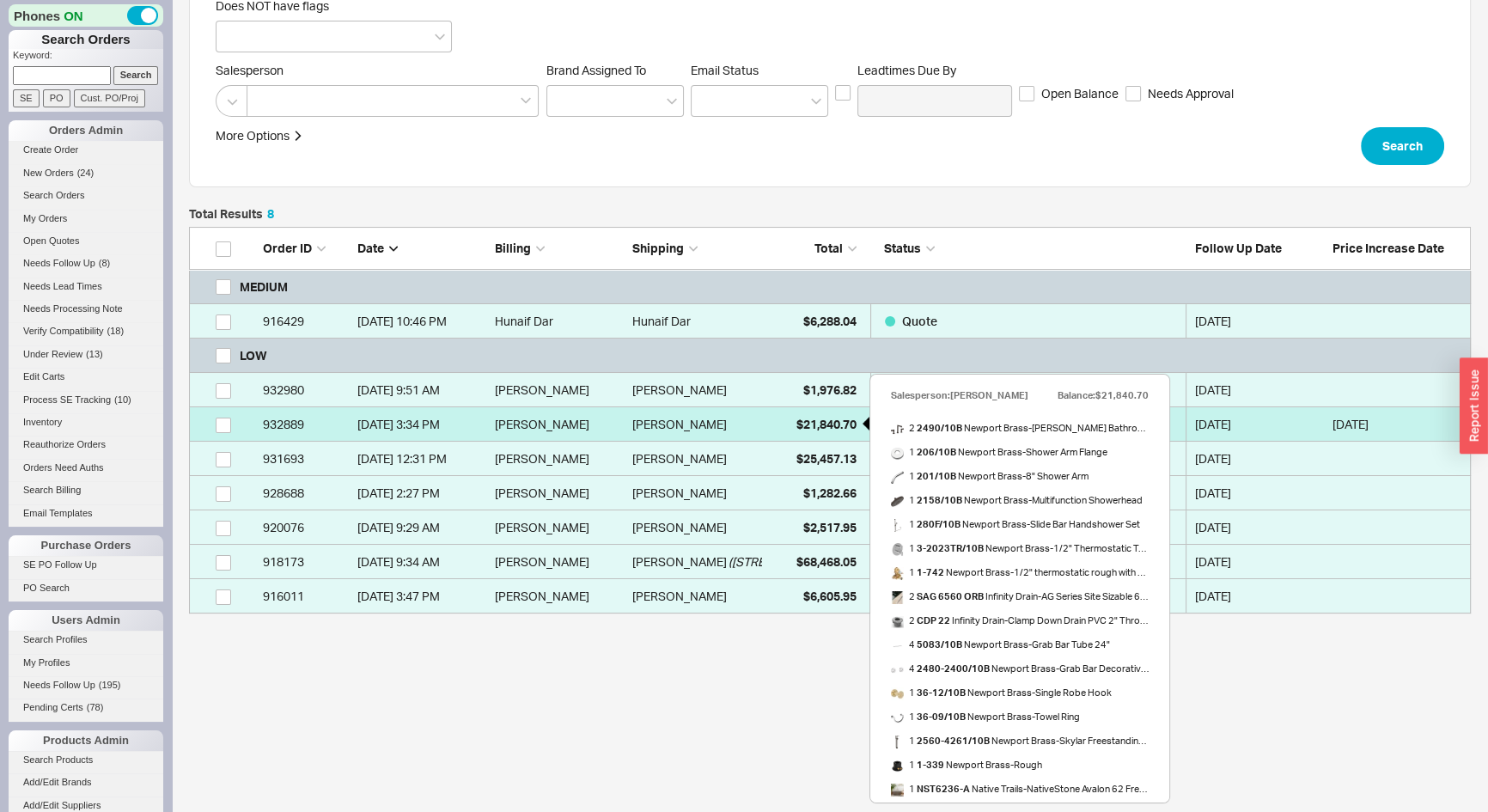
click at [796, 424] on span "$21,840.70" at bounding box center [826, 424] width 60 height 14
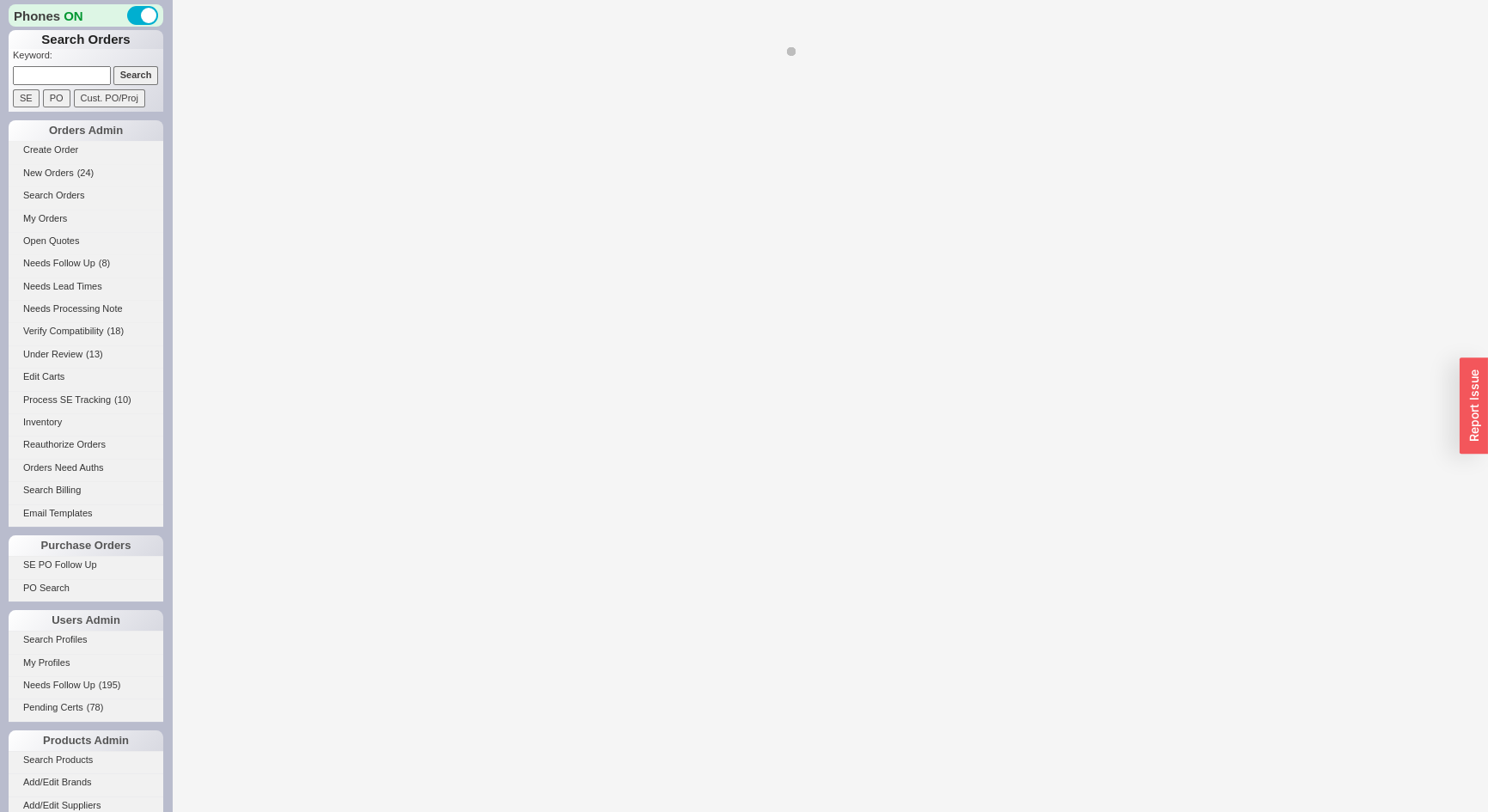
select select "*"
select select "LOW"
select select "3"
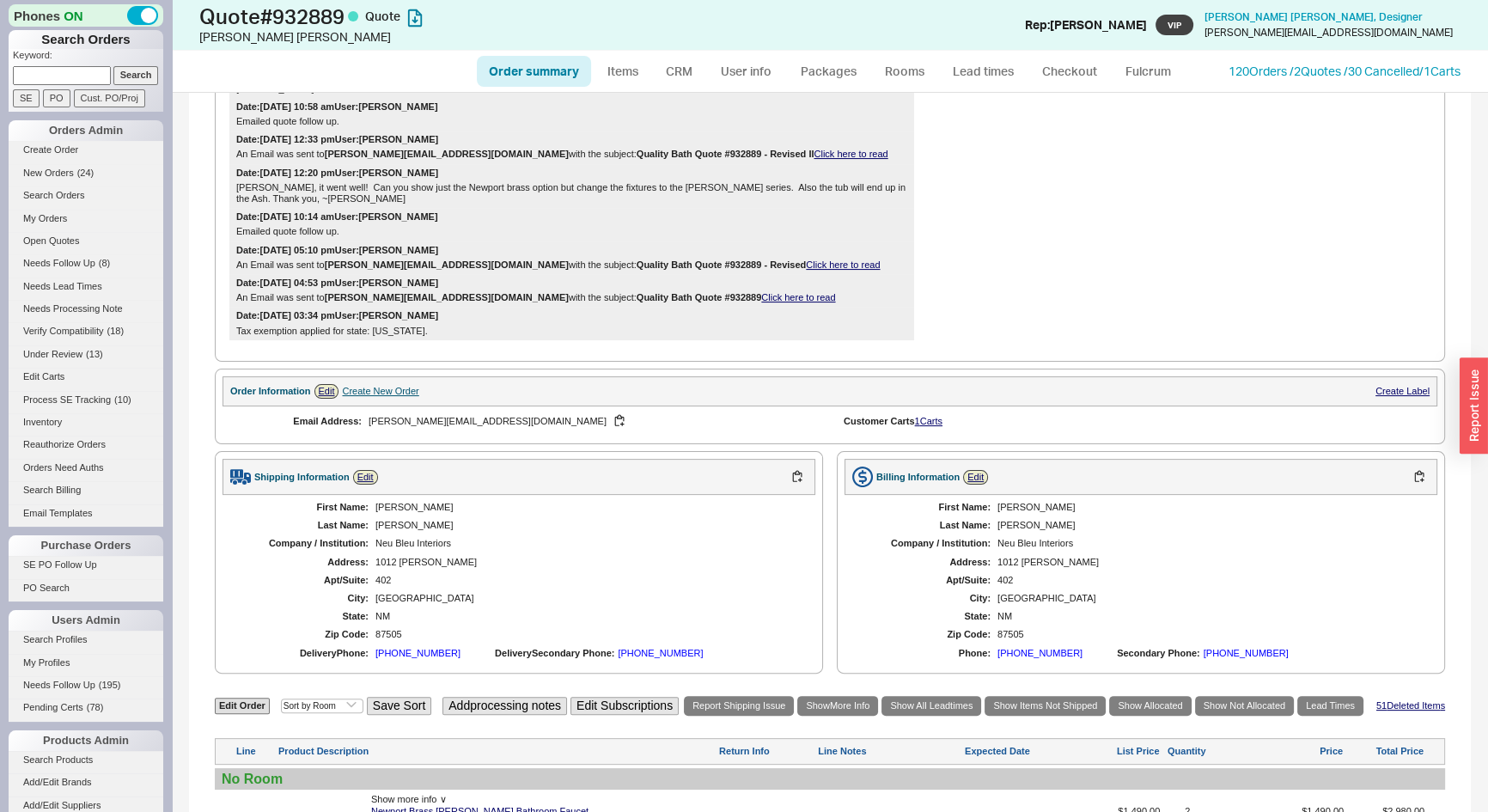
scroll to position [468, 0]
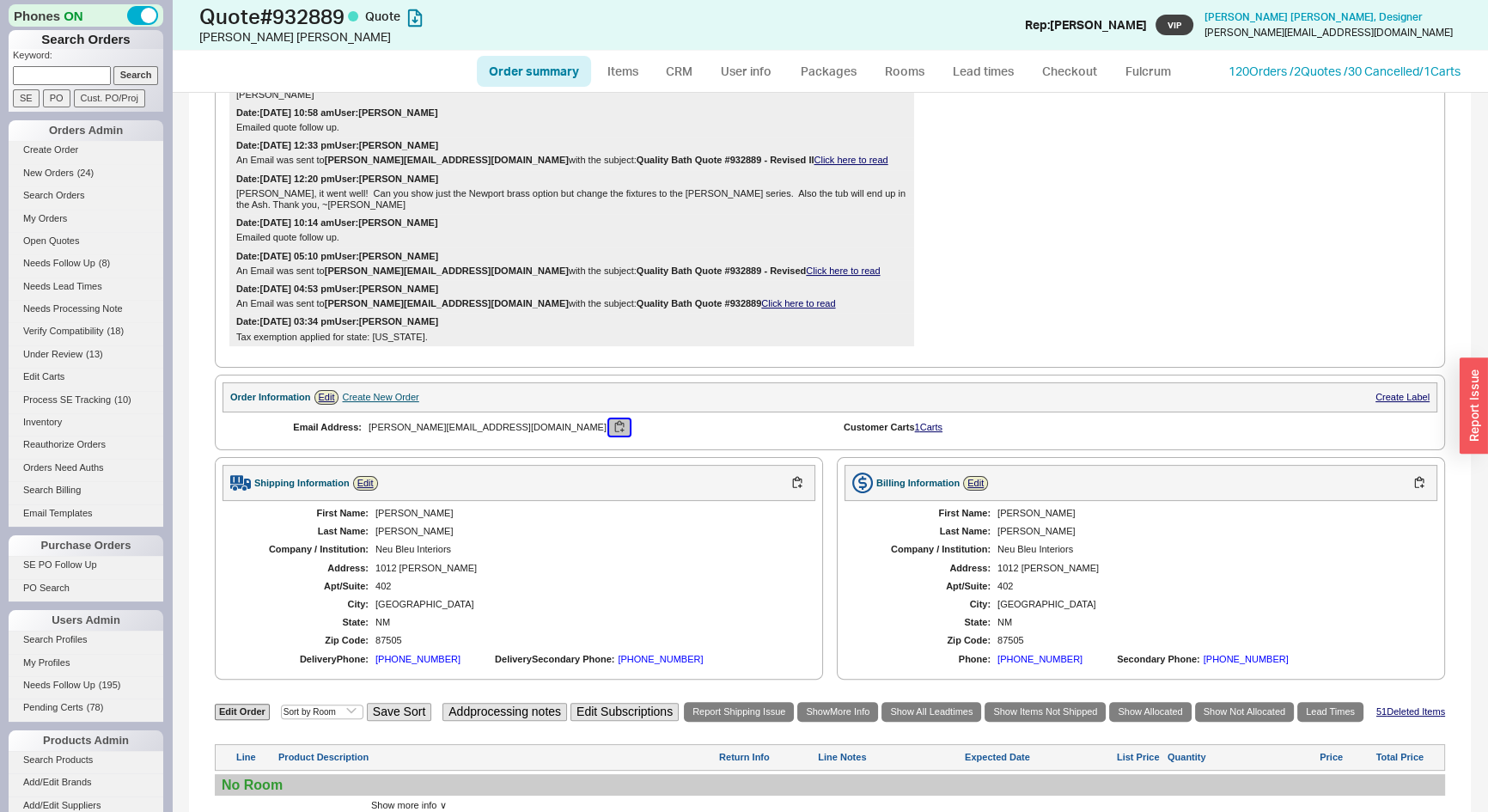
click at [609, 419] on button "button" at bounding box center [619, 427] width 21 height 16
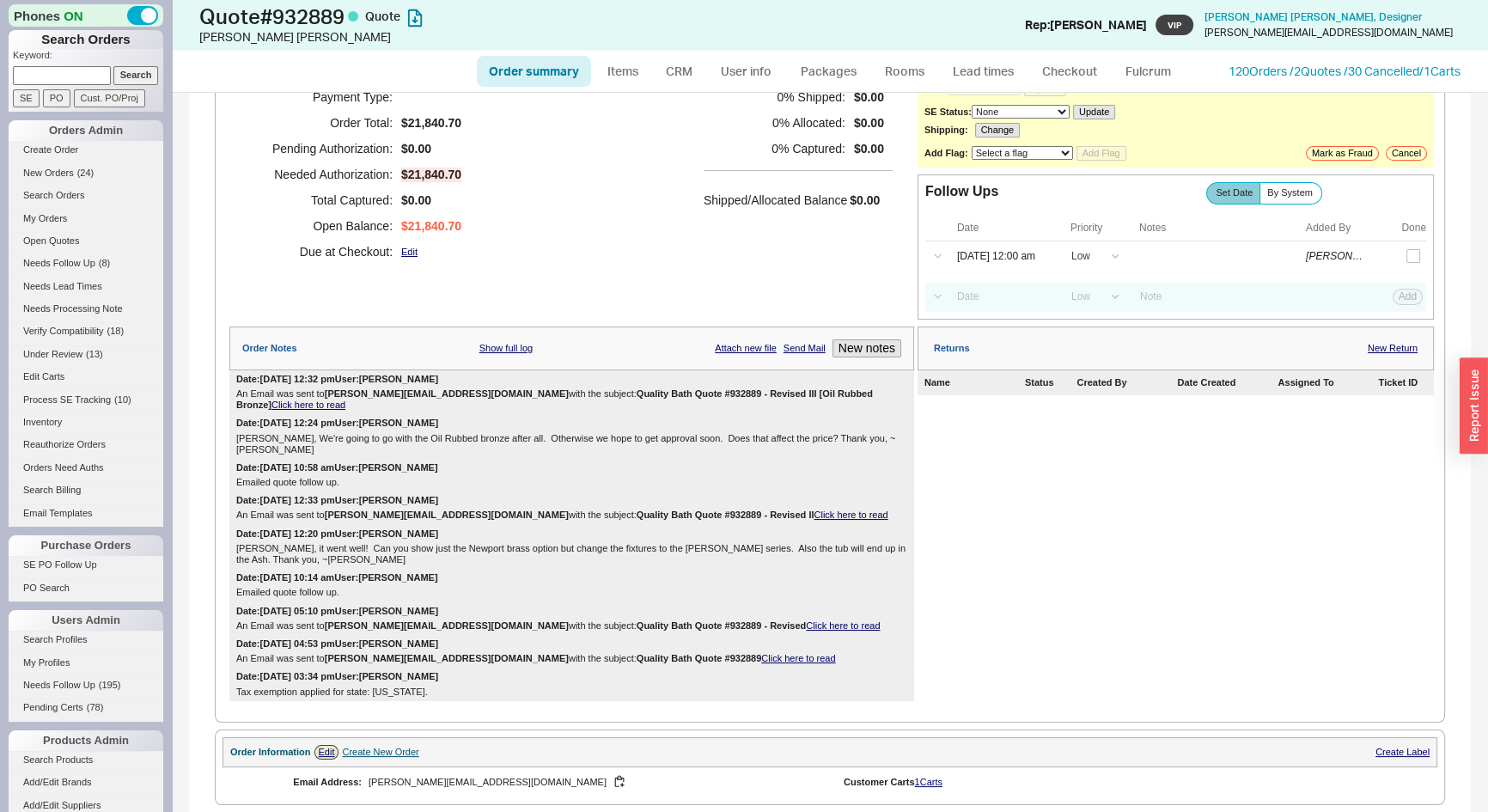
scroll to position [77, 0]
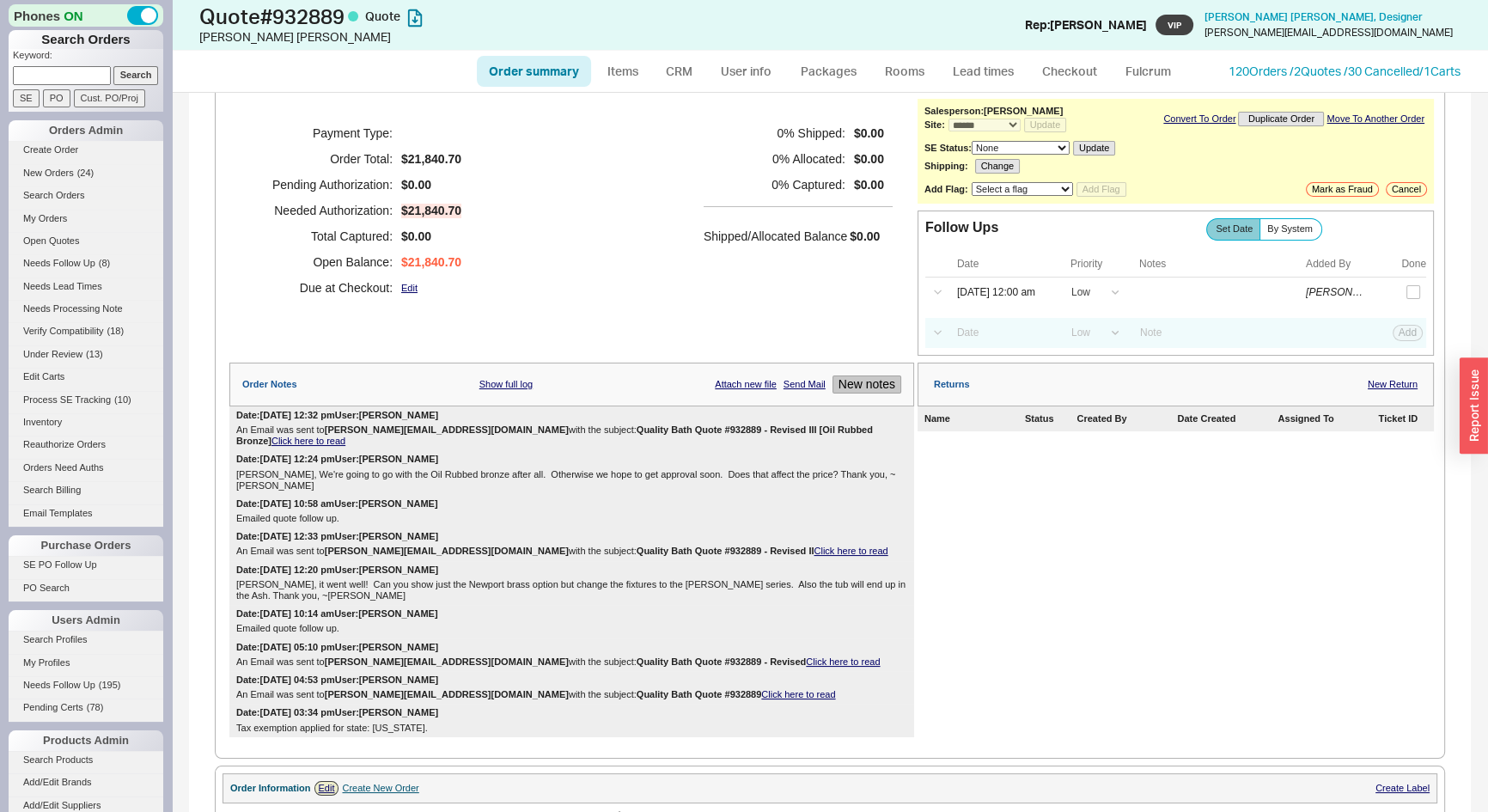
click at [872, 384] on button "New notes" at bounding box center [866, 384] width 68 height 18
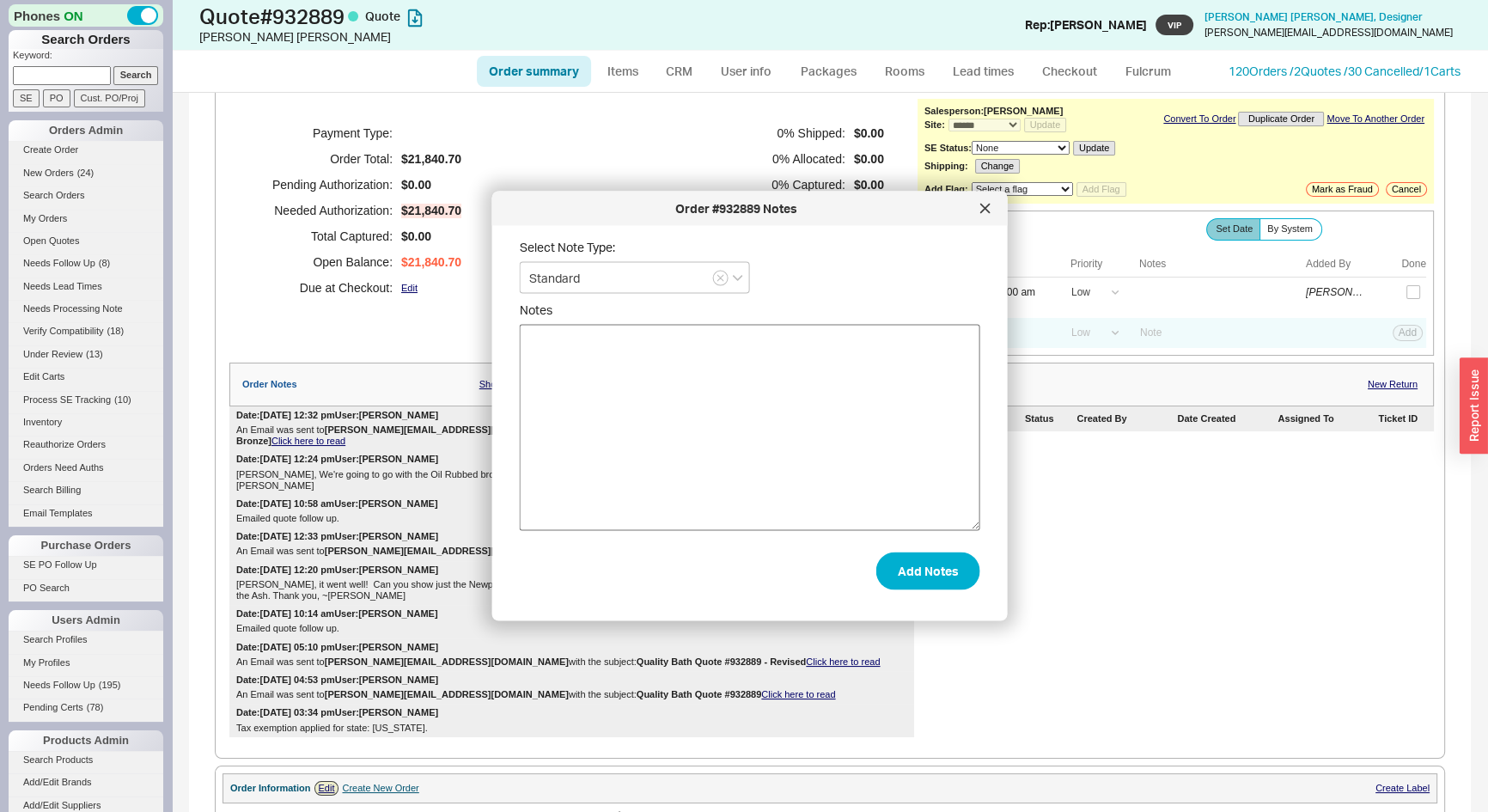
click at [801, 382] on textarea "Notes" at bounding box center [750, 427] width 461 height 206
type textarea "Ordered Newport Brass Oil Rubbed Bronze finish sample for customer."
click at [928, 567] on button "Add Notes" at bounding box center [928, 570] width 104 height 38
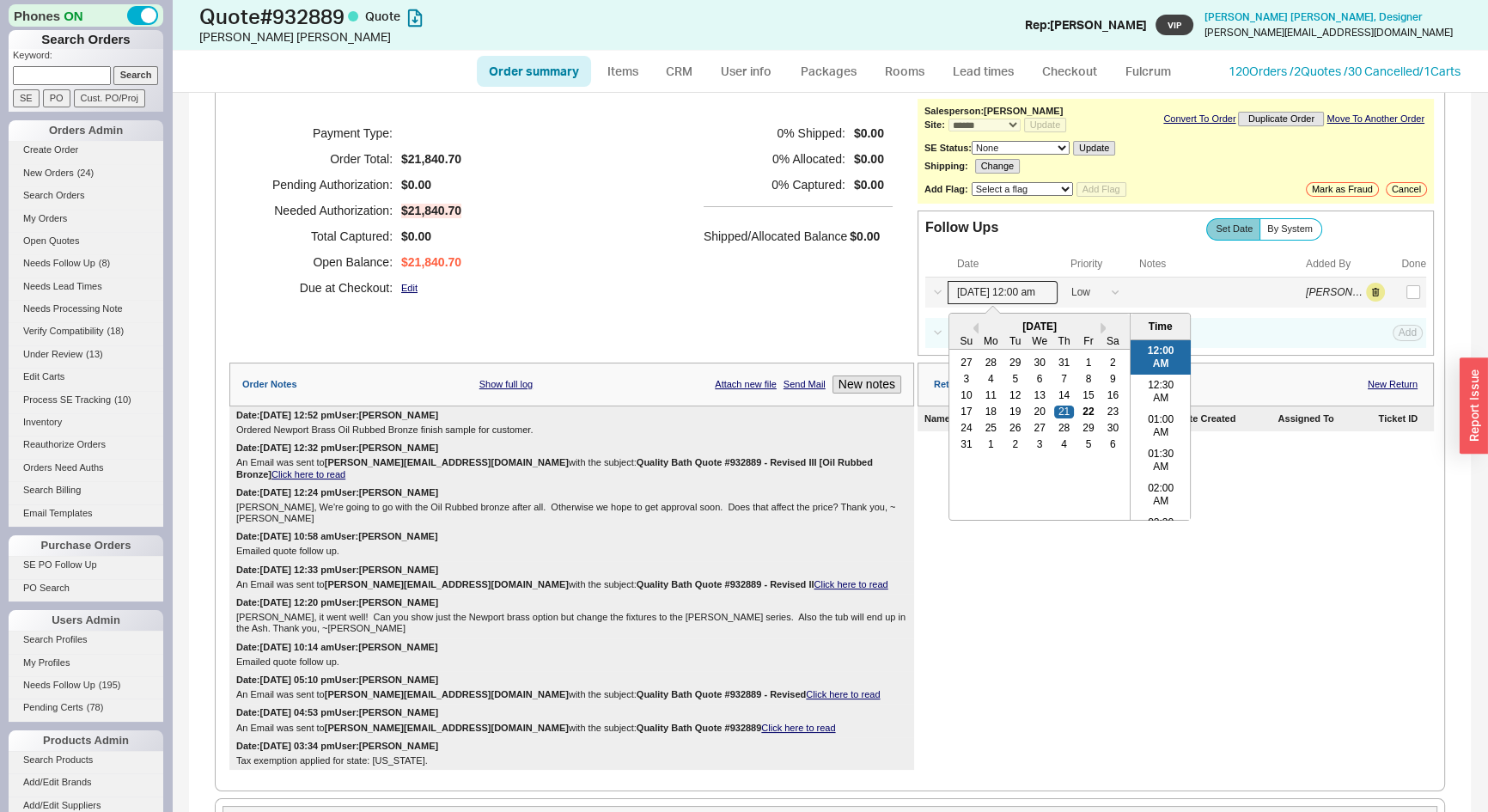
click at [969, 291] on input "08/21/25 12:00 am" at bounding box center [1002, 292] width 110 height 23
click at [1030, 425] on div "27" at bounding box center [1039, 427] width 21 height 12
drag, startPoint x: 1007, startPoint y: 424, endPoint x: 1169, endPoint y: 369, distance: 171.1
click at [1007, 423] on div "26" at bounding box center [1015, 427] width 21 height 12
type input "08/26/25 12:00 am"
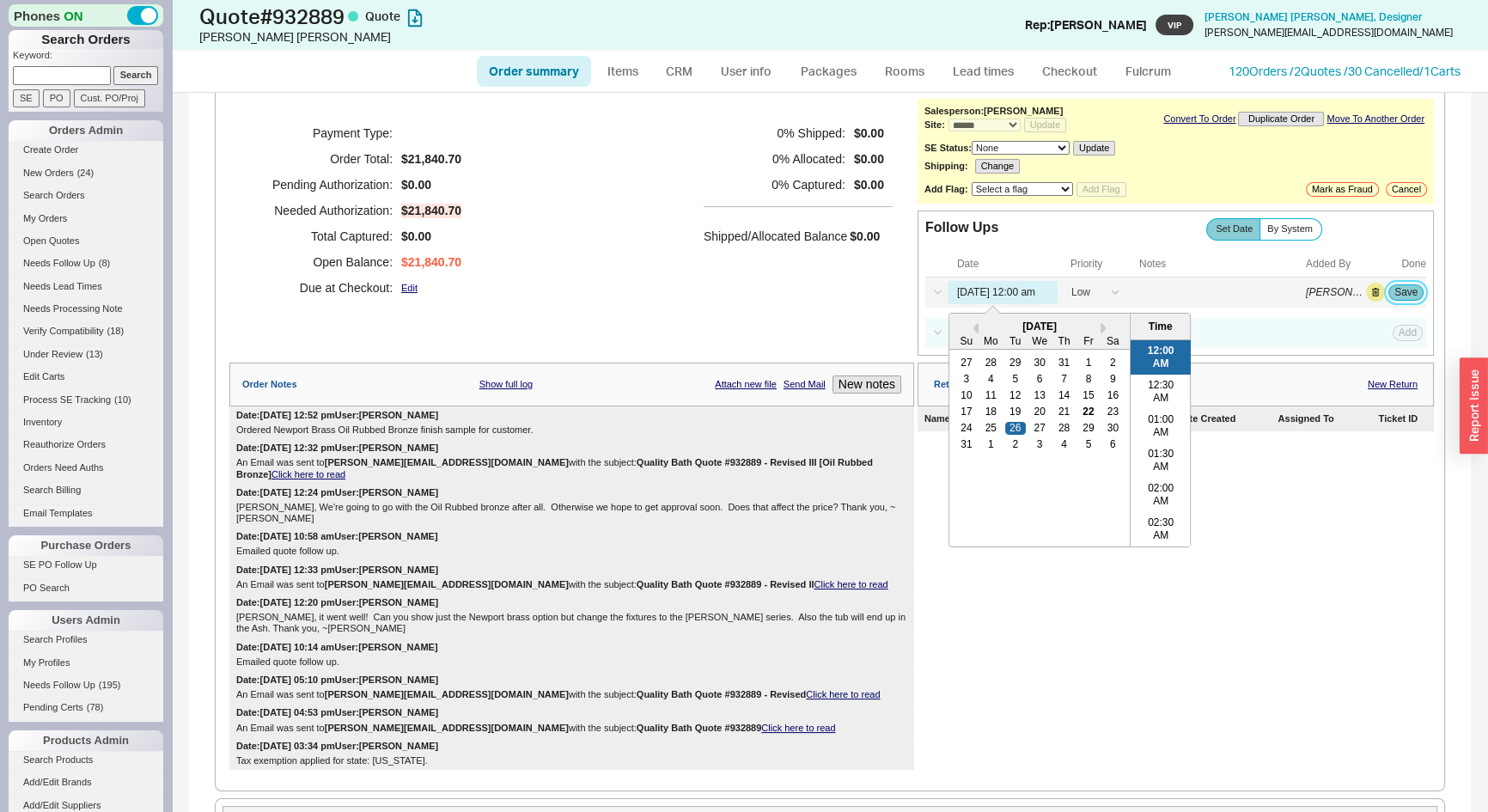
click at [1402, 296] on button "Save" at bounding box center [1405, 291] width 35 height 15
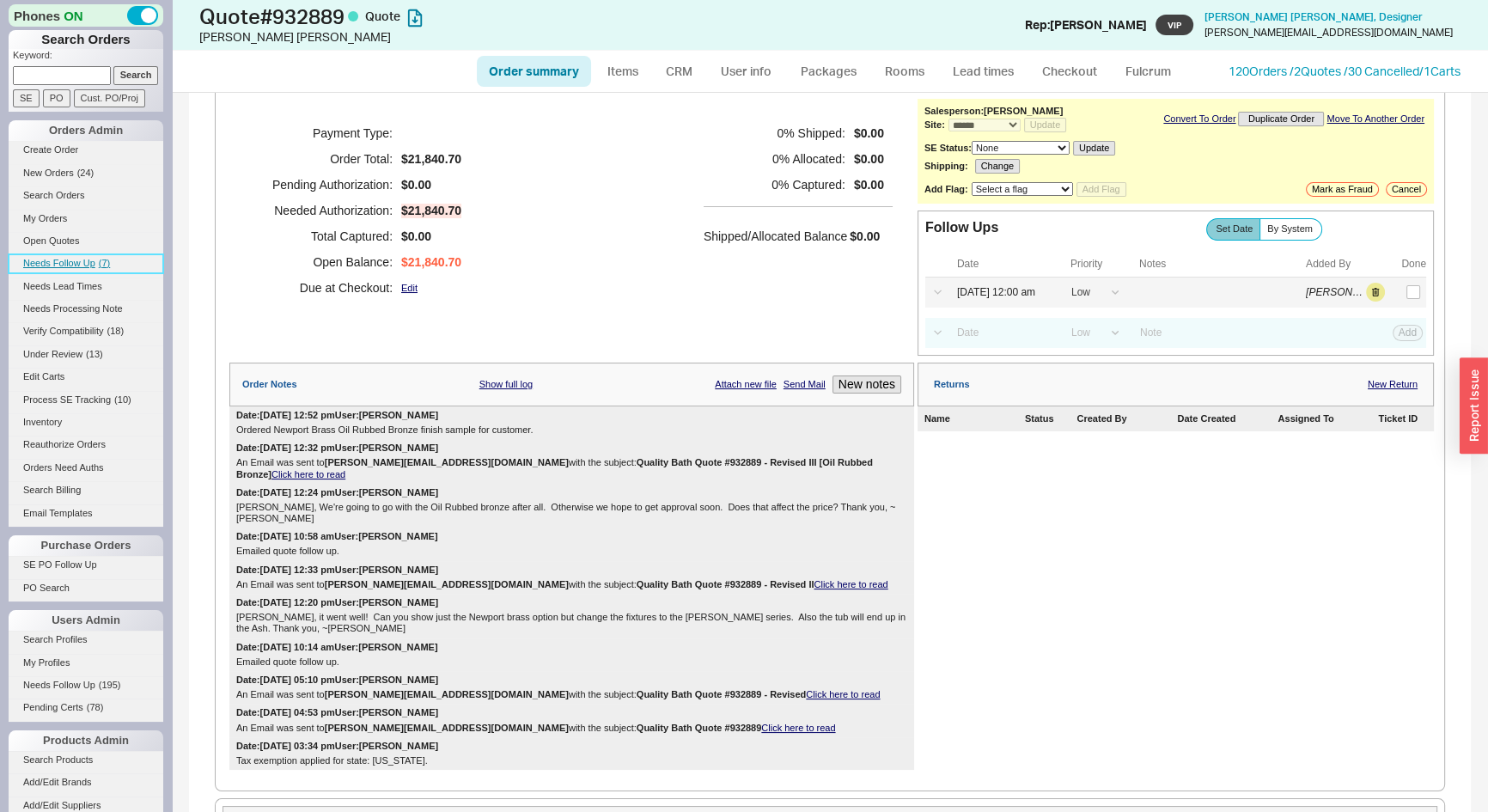
click at [85, 260] on span "Needs Follow Up" at bounding box center [59, 263] width 72 height 10
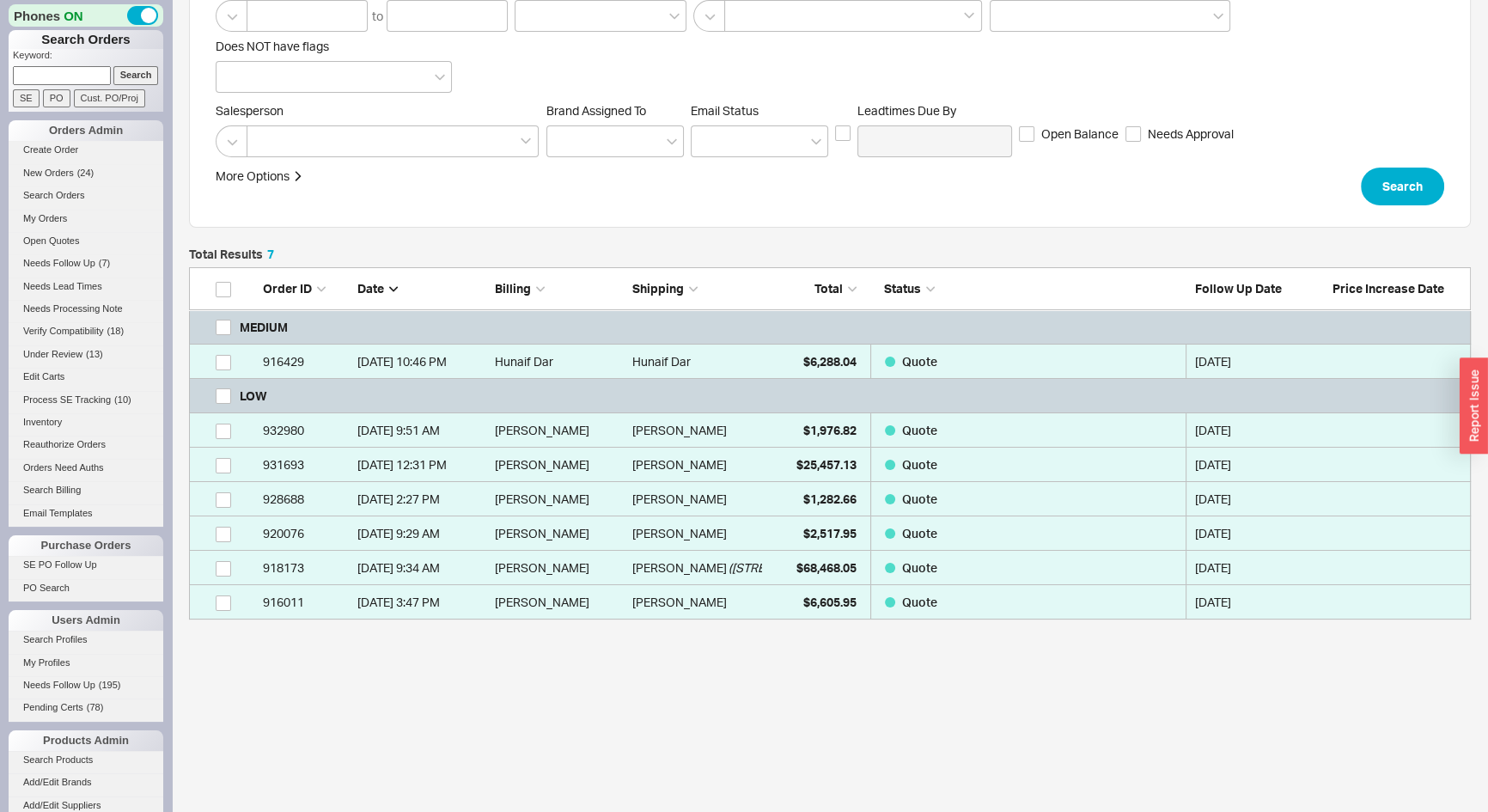
scroll to position [172, 0]
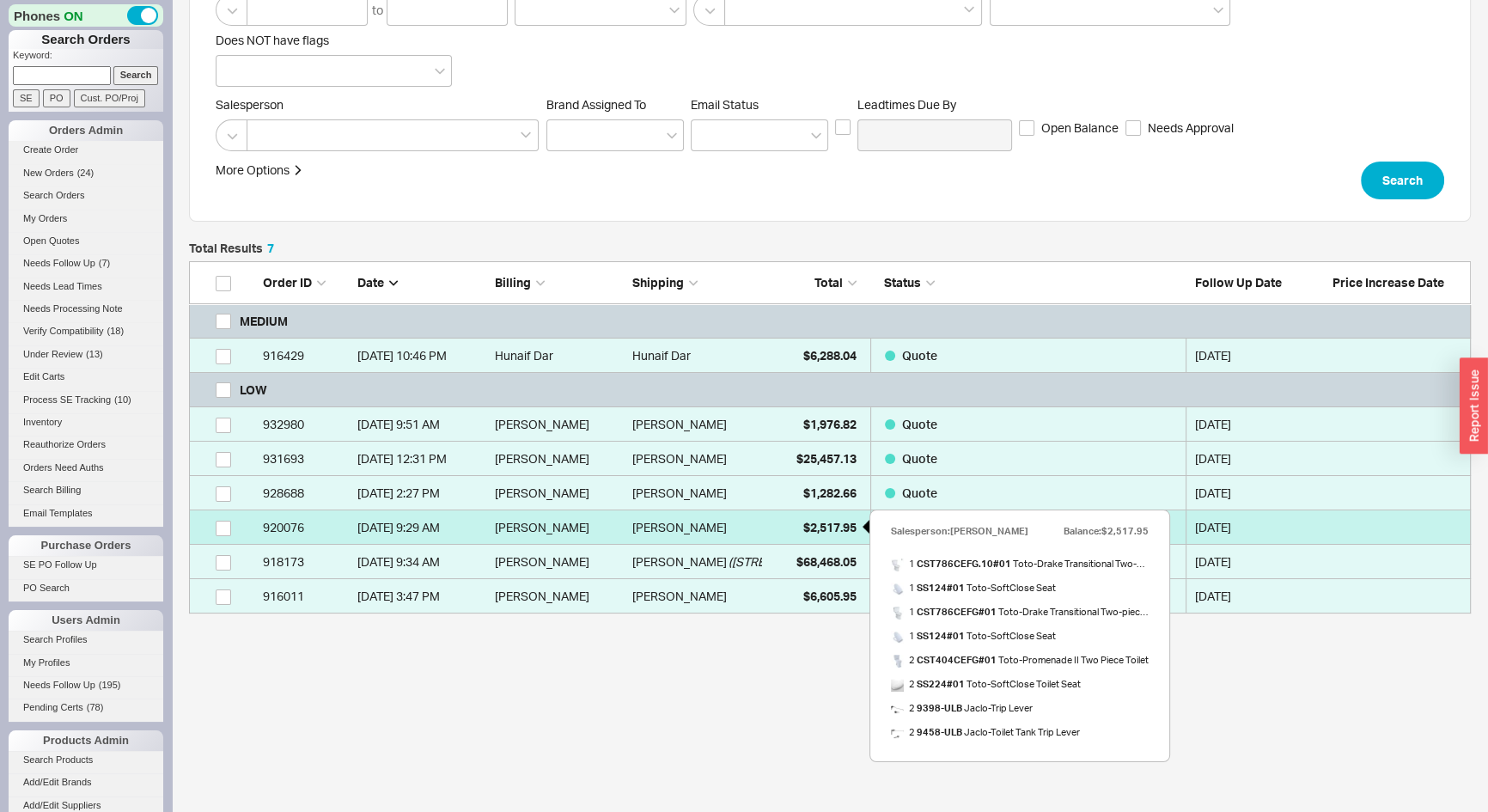
click at [809, 527] on span "$2,517.95" at bounding box center [829, 527] width 53 height 14
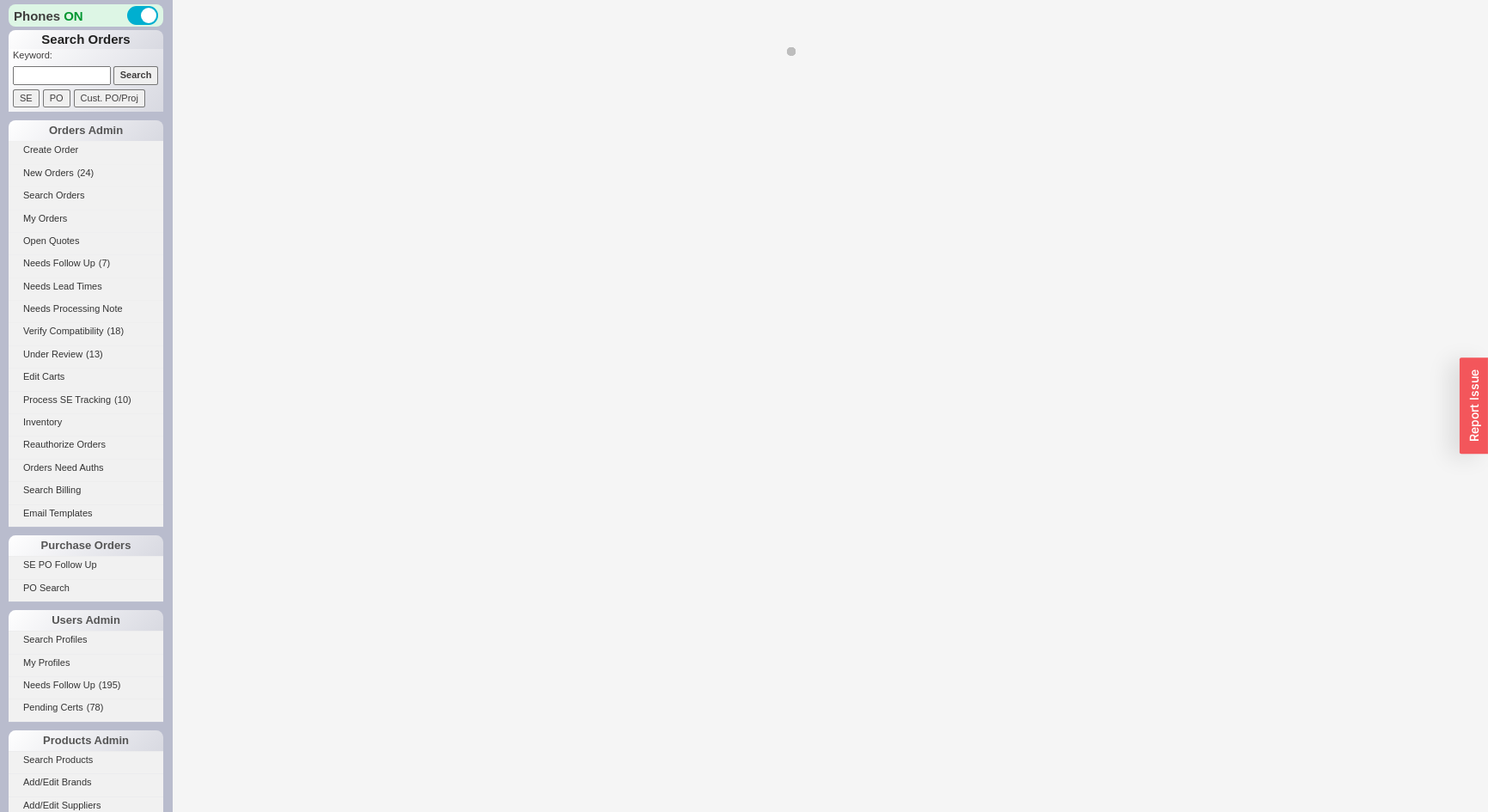
select select "*"
select select "LOW"
select select "3"
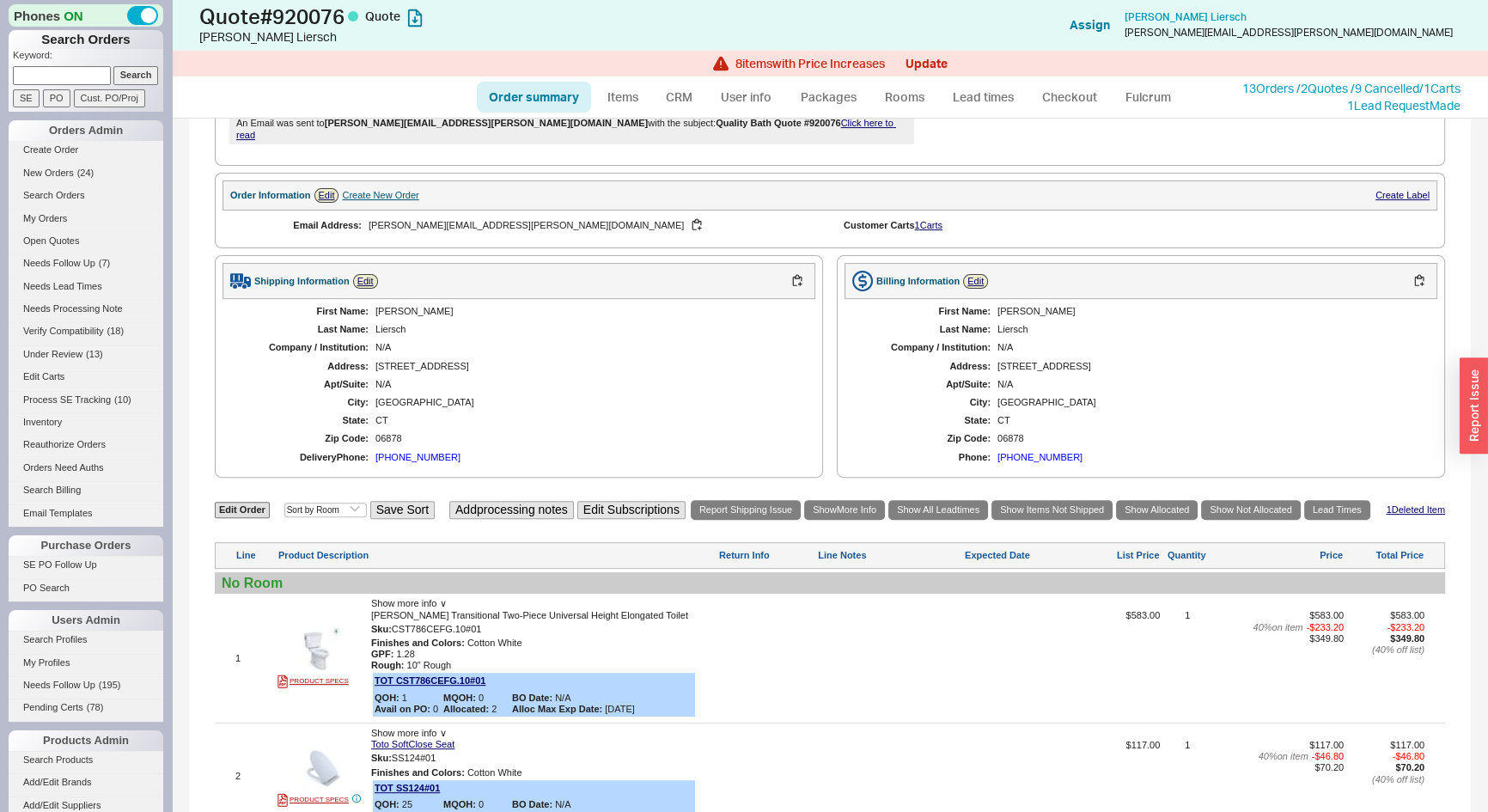
scroll to position [624, 0]
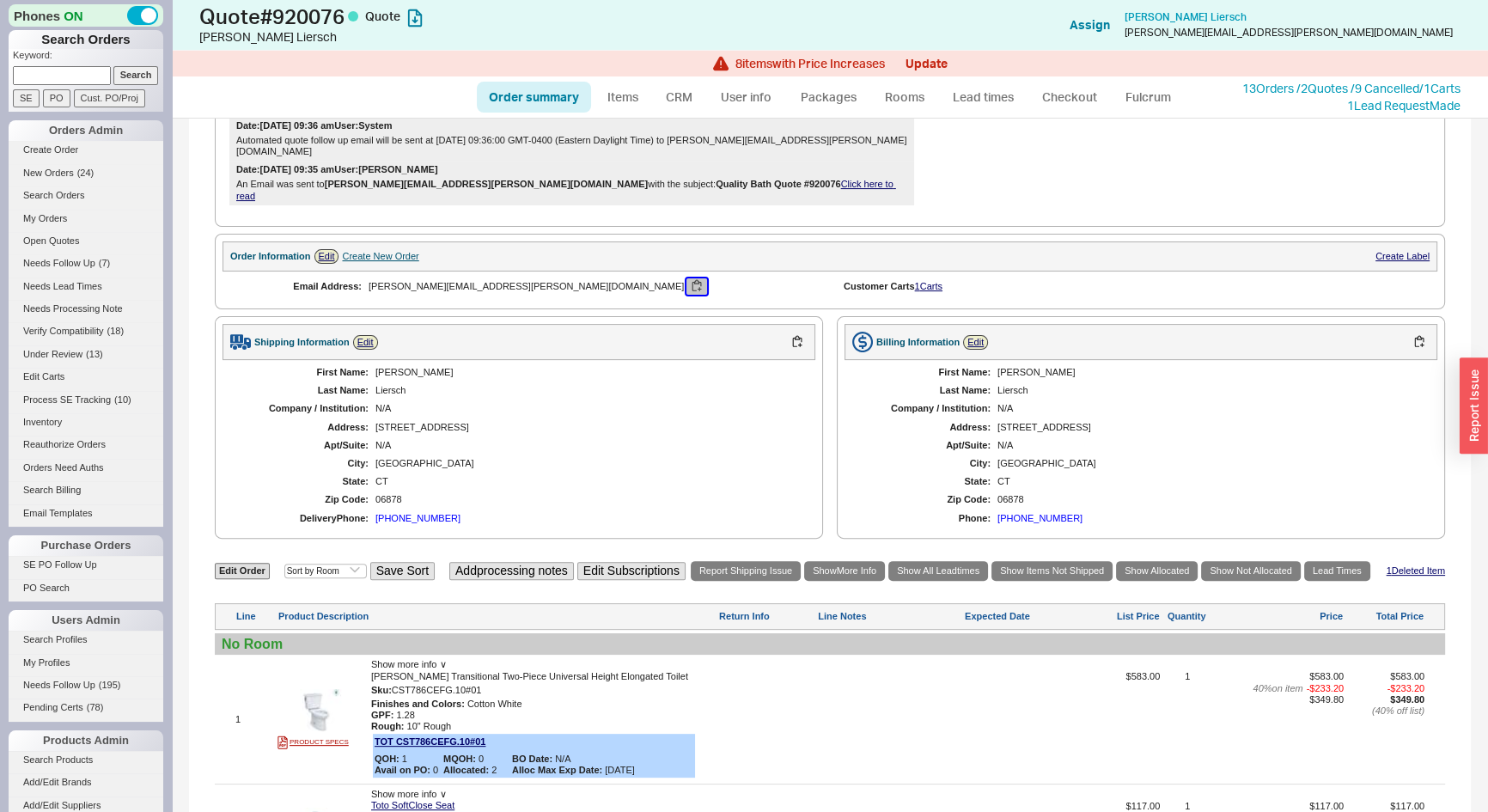
click at [686, 278] on button "button" at bounding box center [696, 286] width 21 height 16
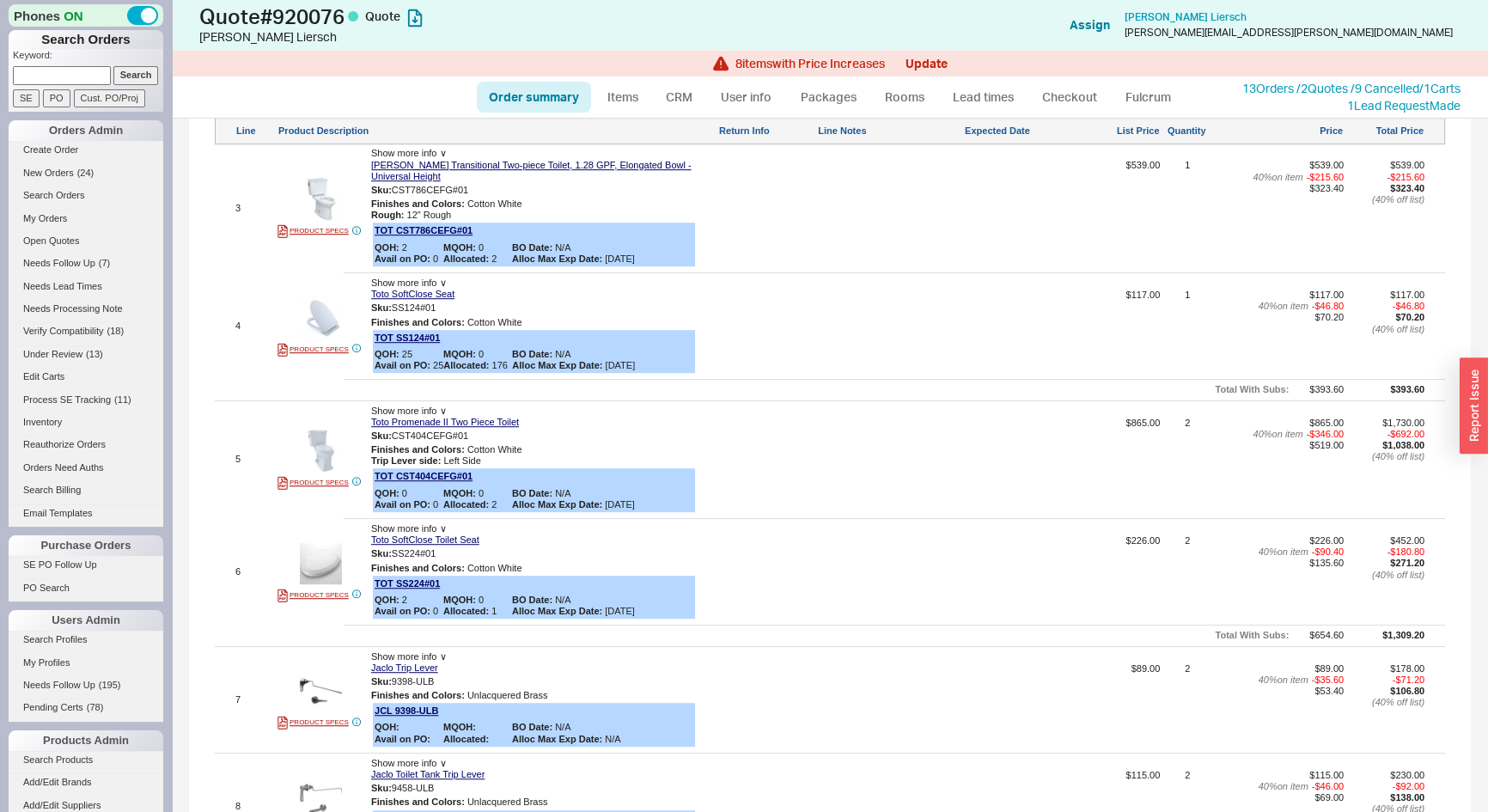
scroll to position [1603, 0]
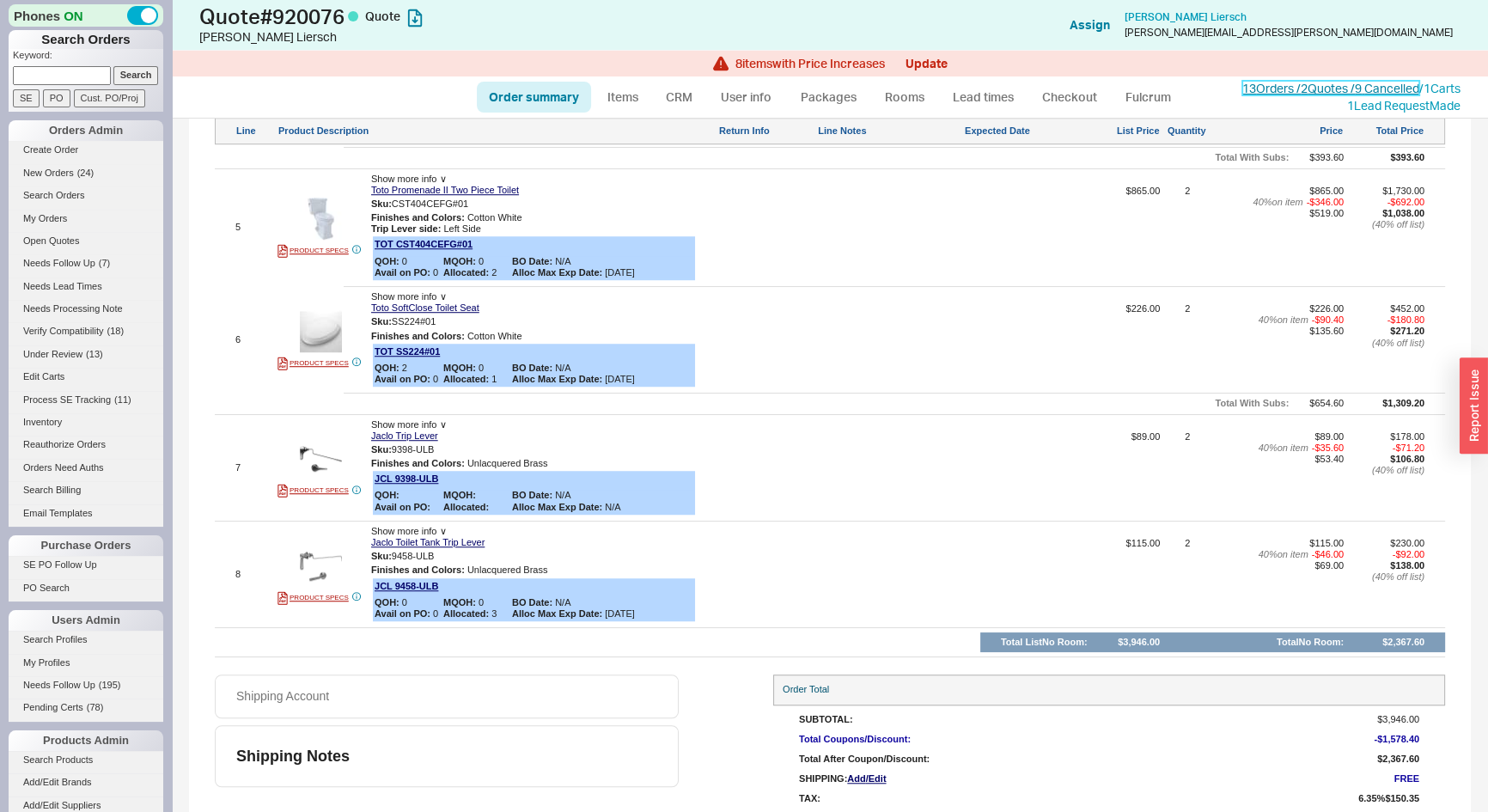
click at [1295, 94] on link "13 Orders / 2 Quotes / 9 Cancelled" at bounding box center [1331, 88] width 177 height 14
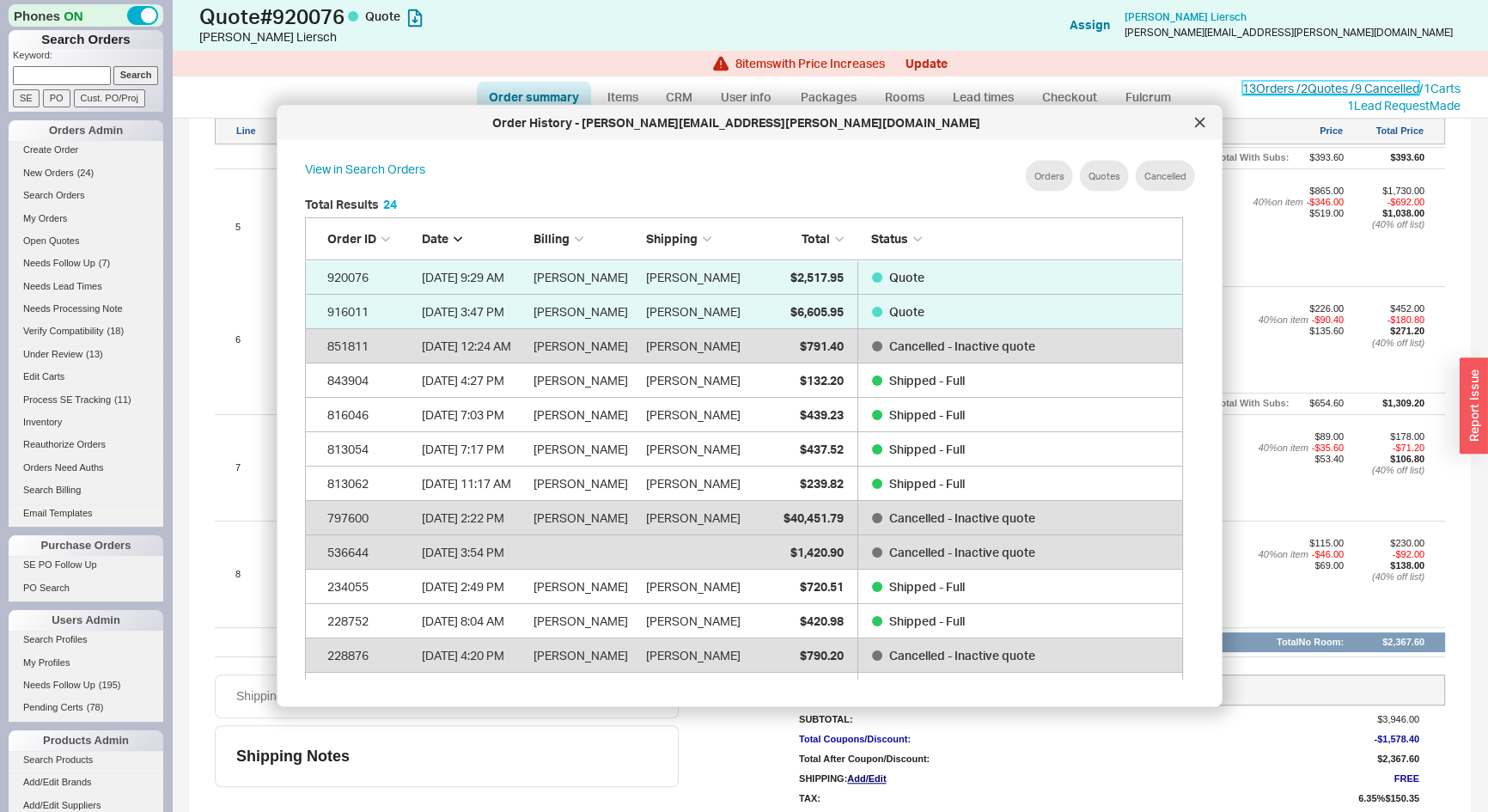
scroll to position [513, 893]
click at [1203, 121] on icon at bounding box center [1200, 122] width 10 height 10
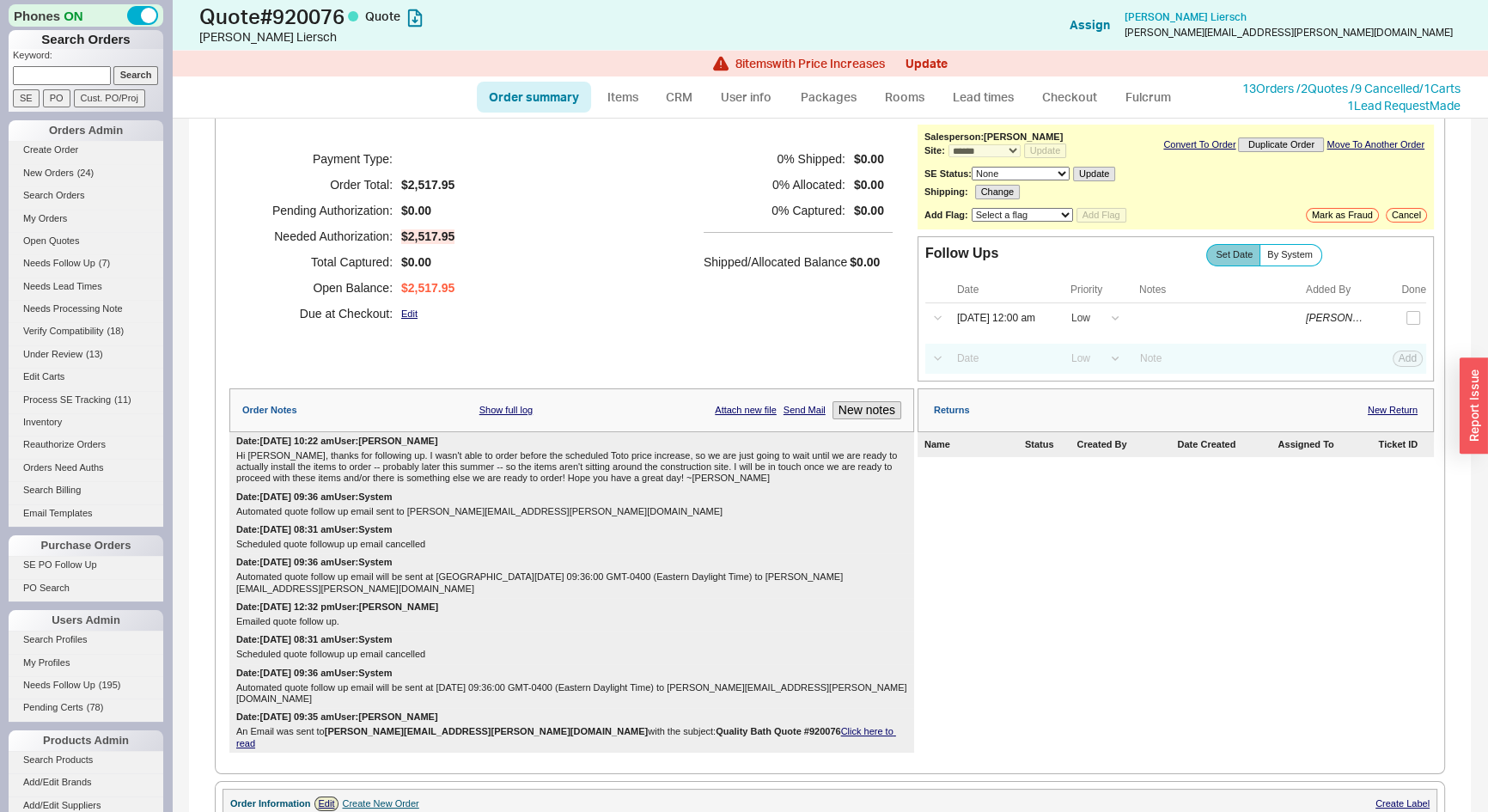
scroll to position [0, 0]
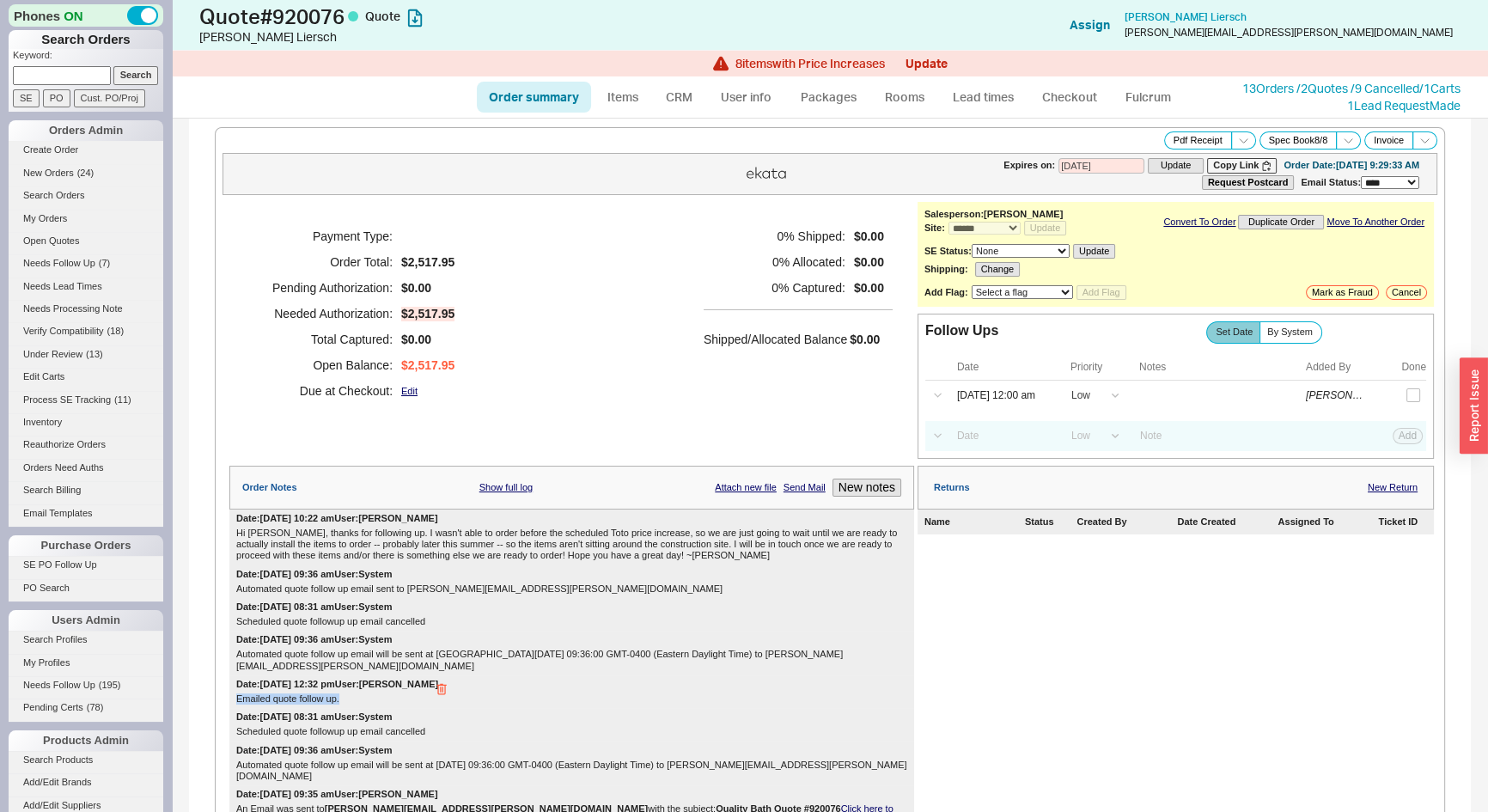
drag, startPoint x: 341, startPoint y: 685, endPoint x: 229, endPoint y: 683, distance: 112.0
click at [229, 683] on div "Date: 06/06/2025 12:32 pm User: Josh Emailed quote follow up." at bounding box center [571, 692] width 685 height 32
copy div "Emailed quote follow up."
click at [845, 489] on button "New notes" at bounding box center [866, 487] width 68 height 18
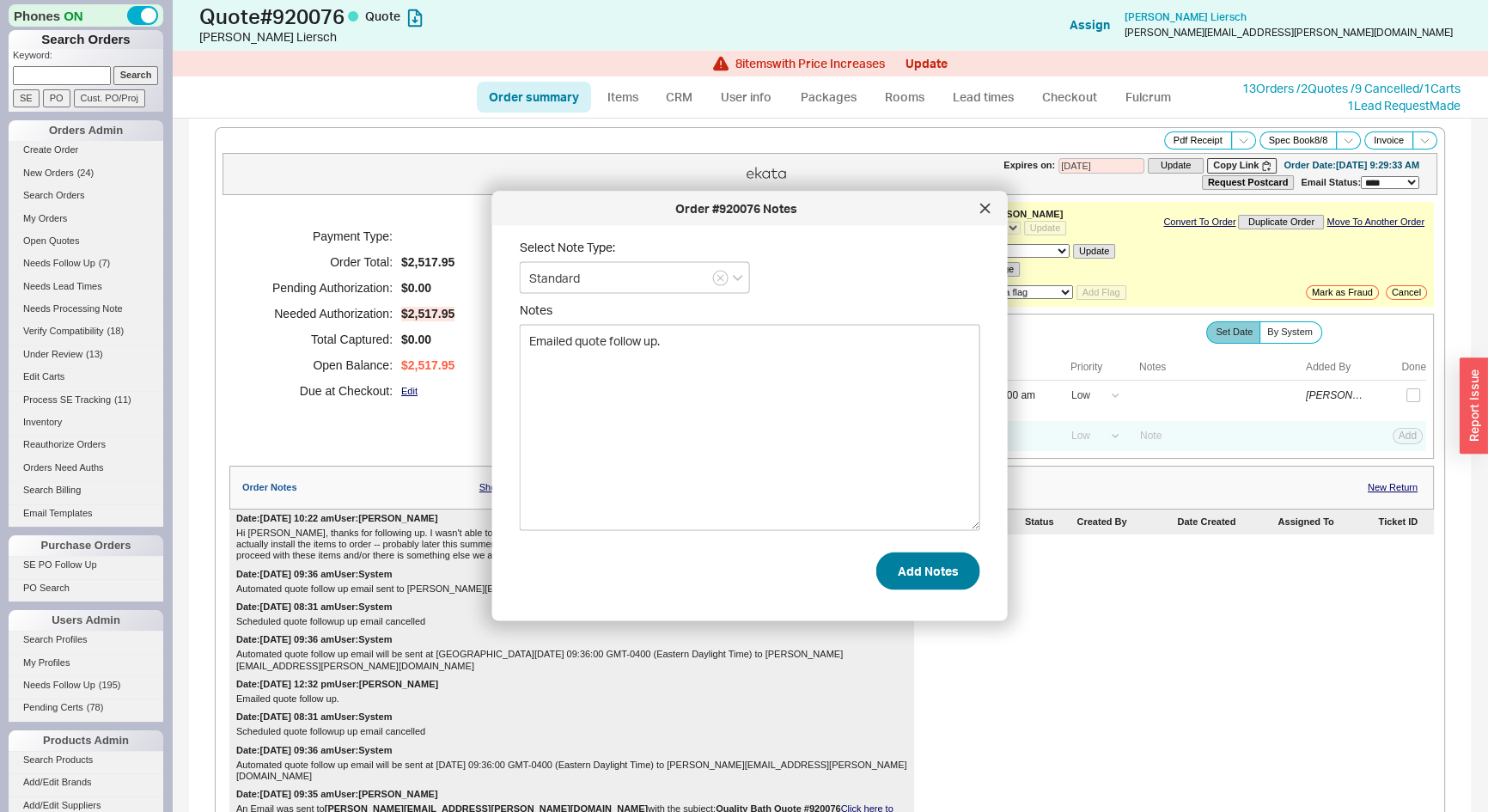
type textarea "Emailed quote follow up."
click at [942, 578] on button "Add Notes" at bounding box center [928, 570] width 104 height 38
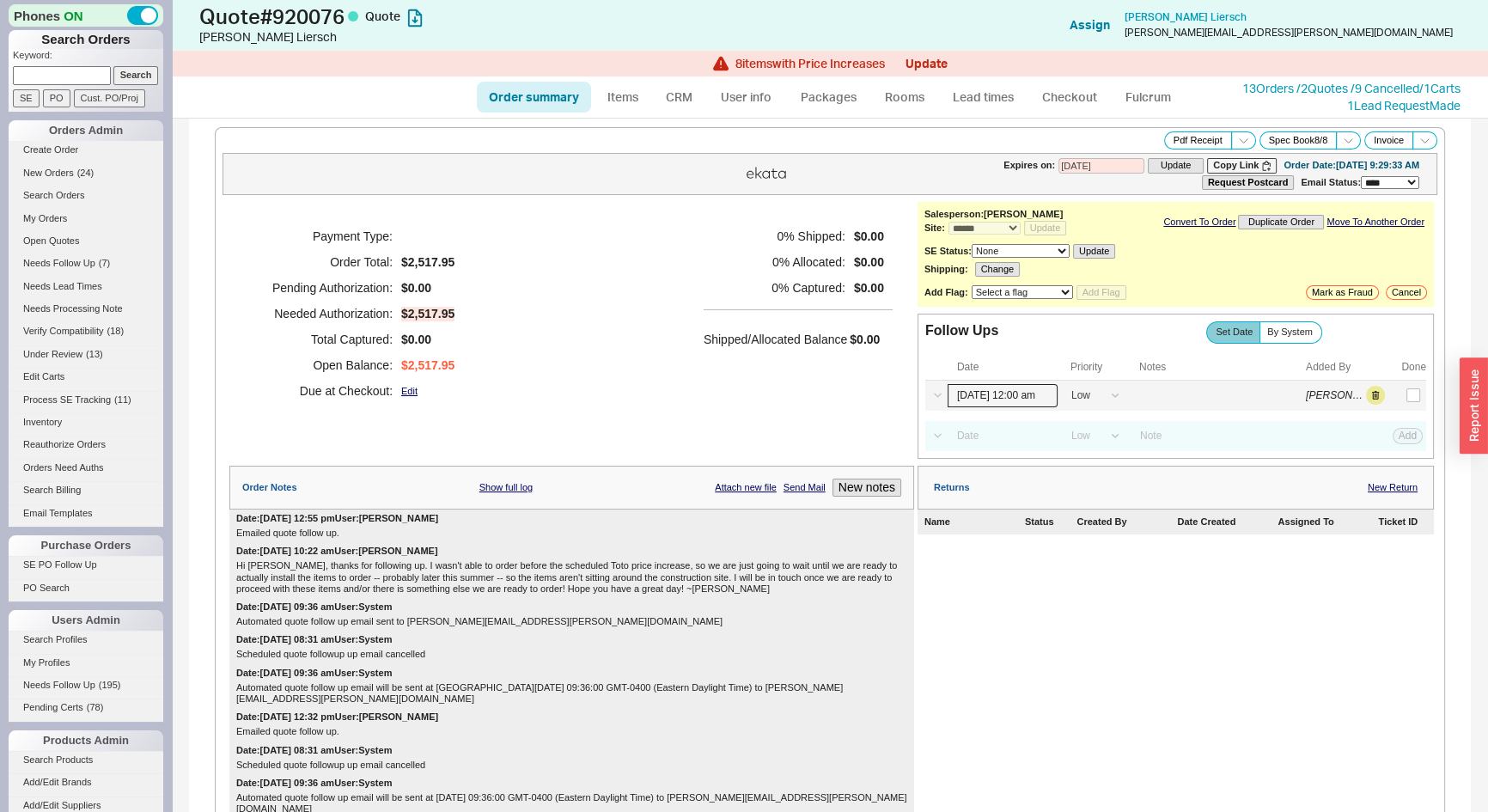
click at [982, 393] on input "08/20/25 12:00 am" at bounding box center [1002, 396] width 110 height 23
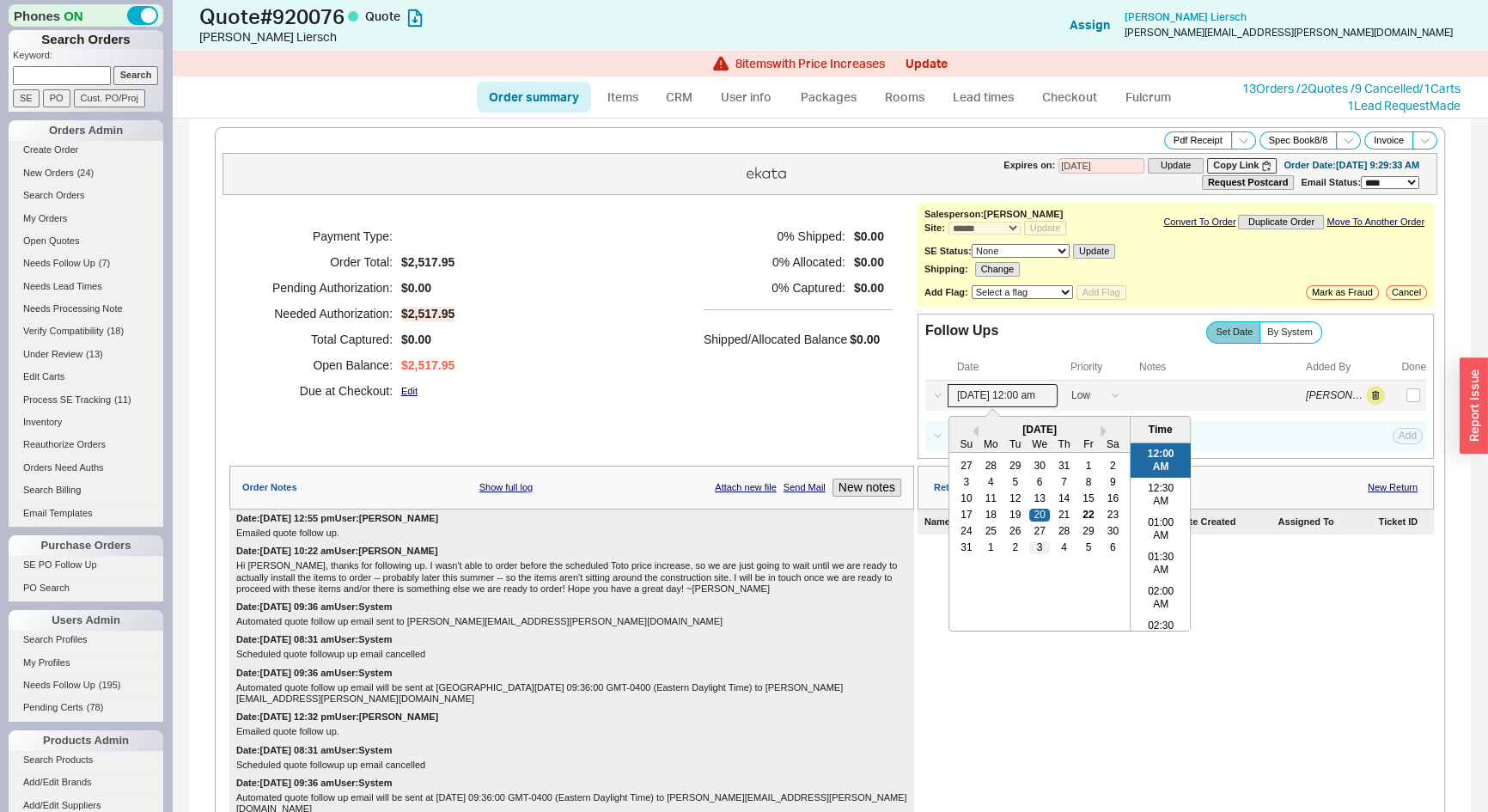
click at [1029, 545] on div "3" at bounding box center [1039, 547] width 21 height 12
type input "09/03/25 12:00 am"
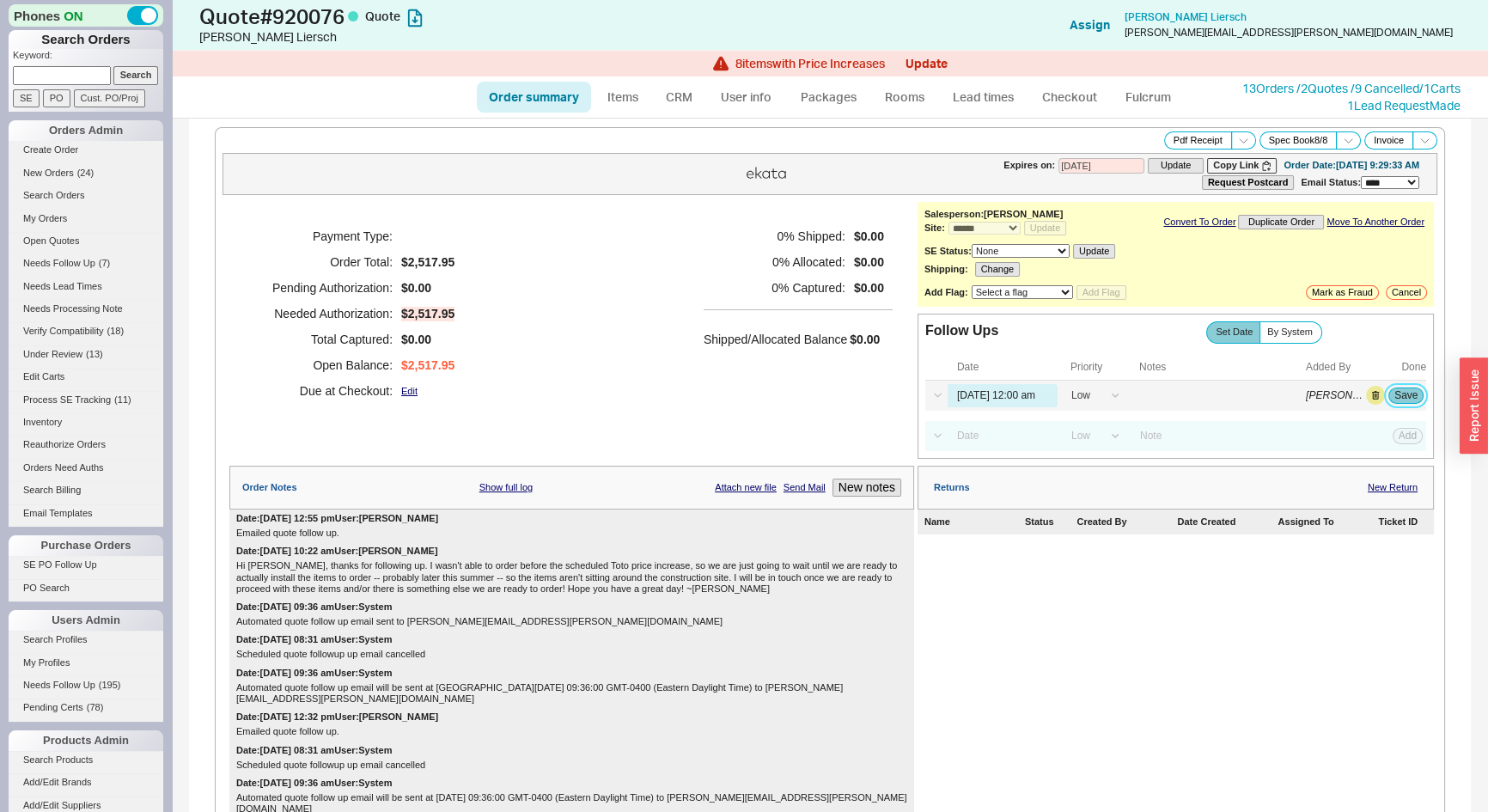
click at [1402, 389] on button "Save" at bounding box center [1405, 395] width 35 height 15
click at [65, 260] on span "Needs Follow Up" at bounding box center [59, 263] width 72 height 10
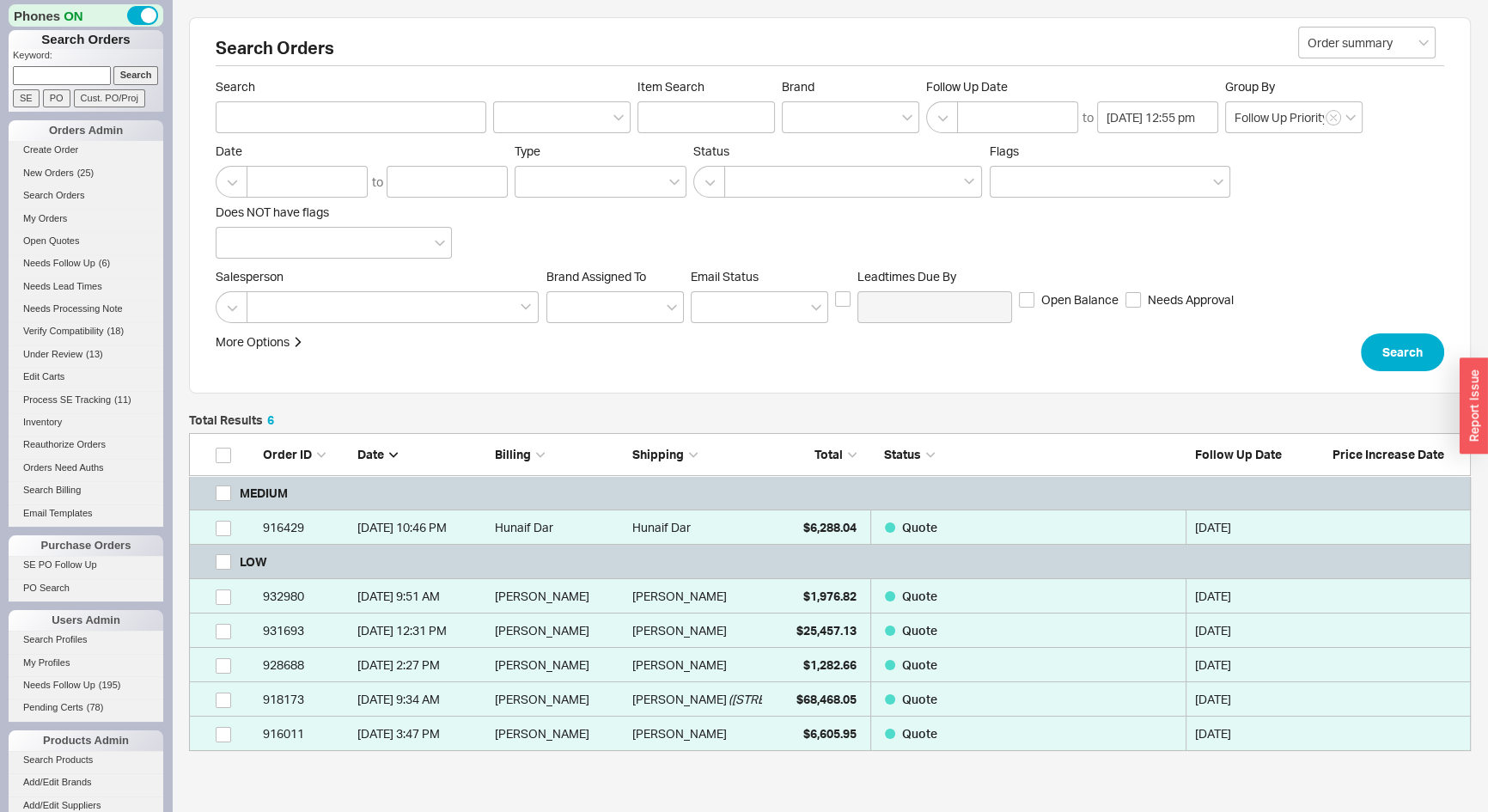
scroll to position [306, 1270]
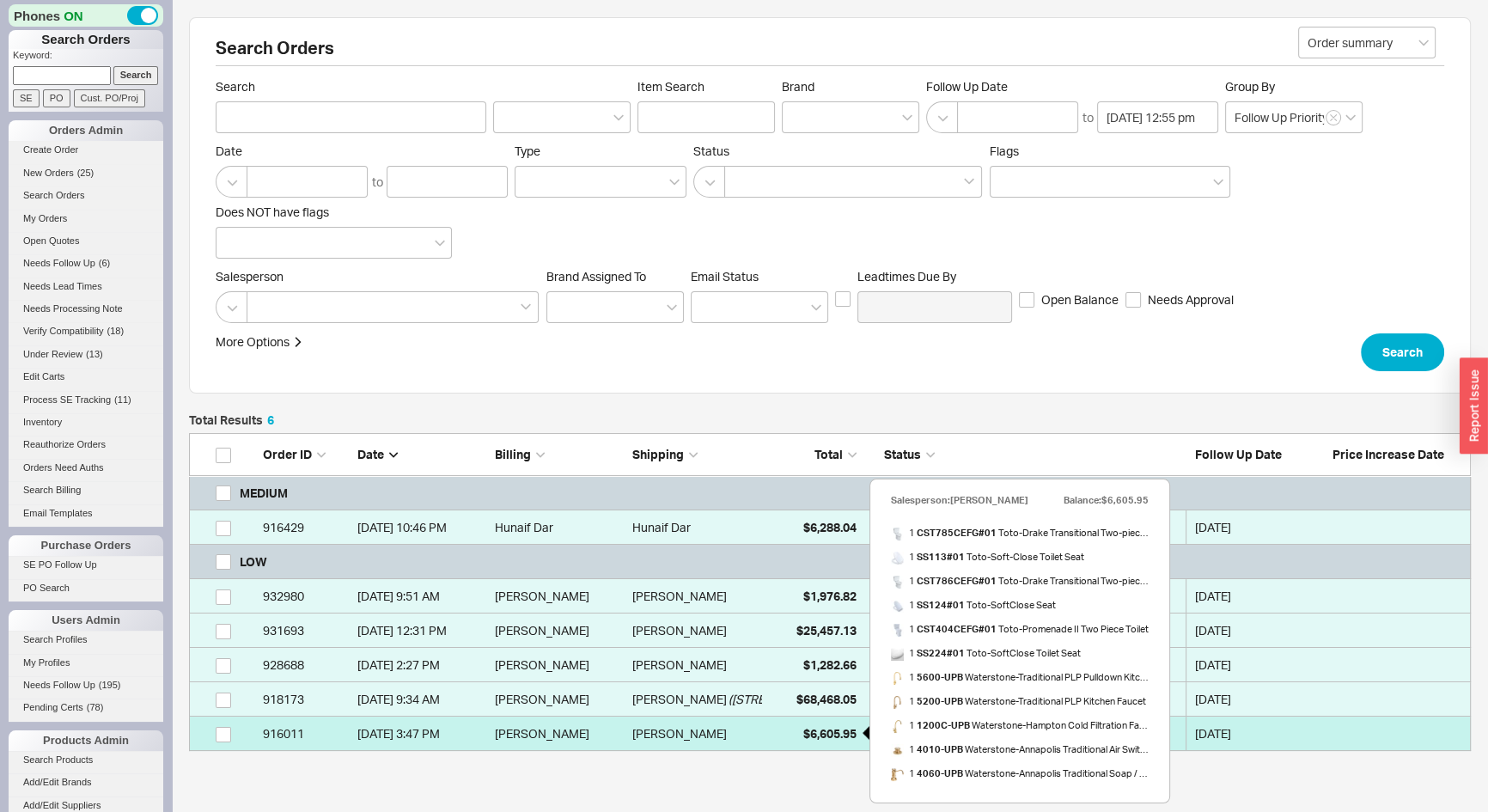
click at [808, 744] on div "$6,605.95" at bounding box center [814, 734] width 86 height 34
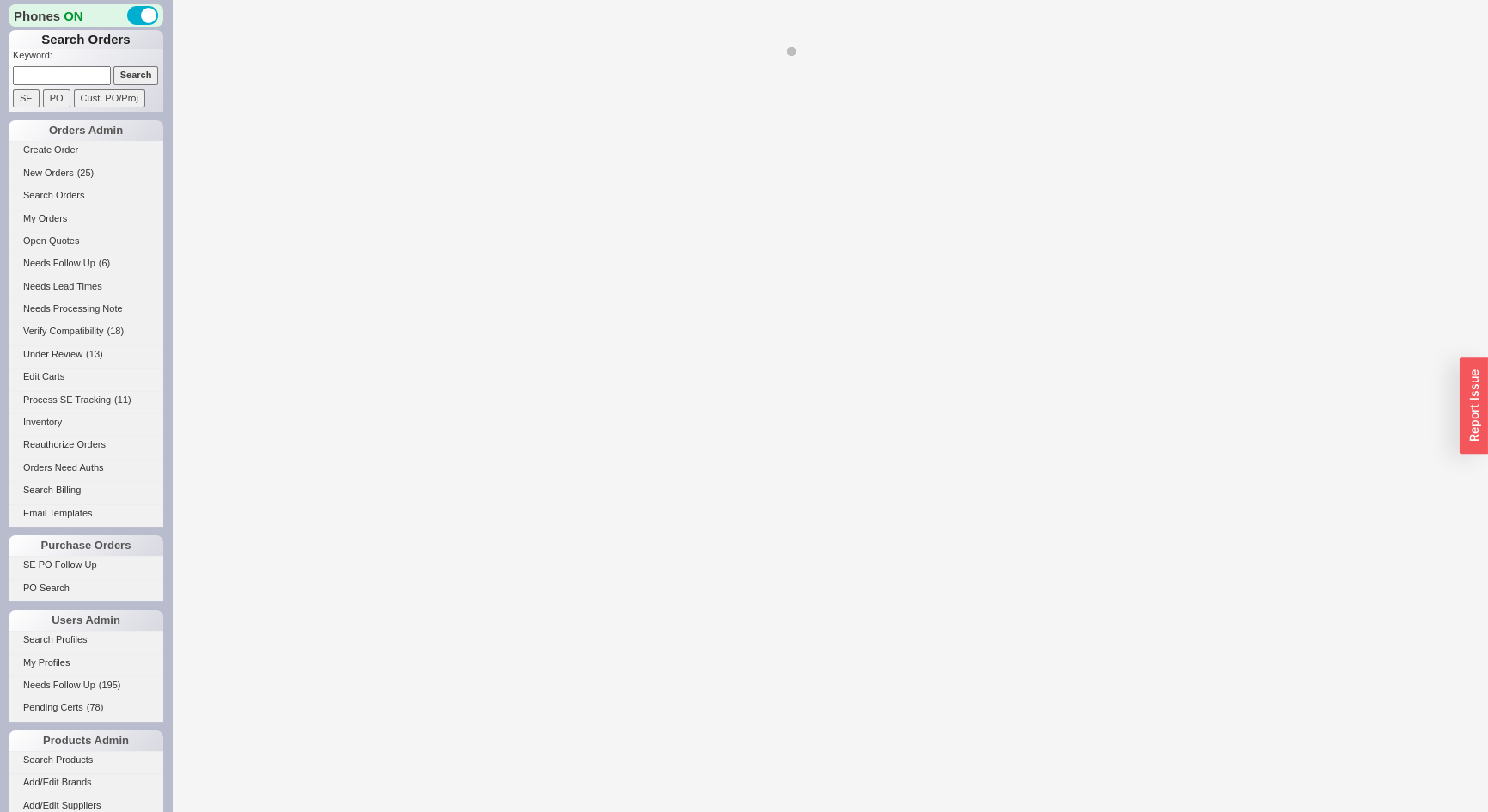
select select "*"
select select "LOW"
select select "3"
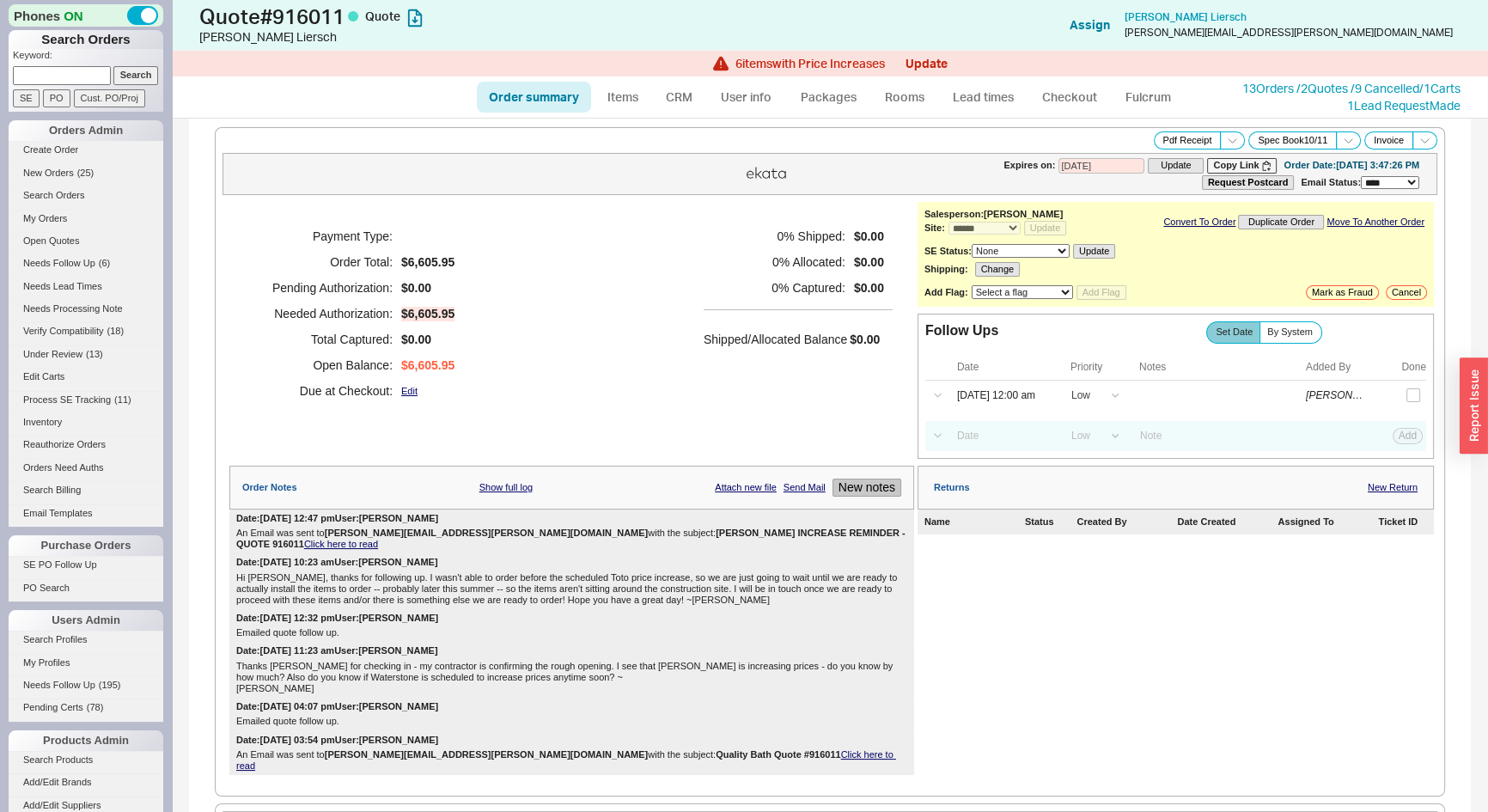
click at [862, 488] on button "New notes" at bounding box center [866, 487] width 68 height 18
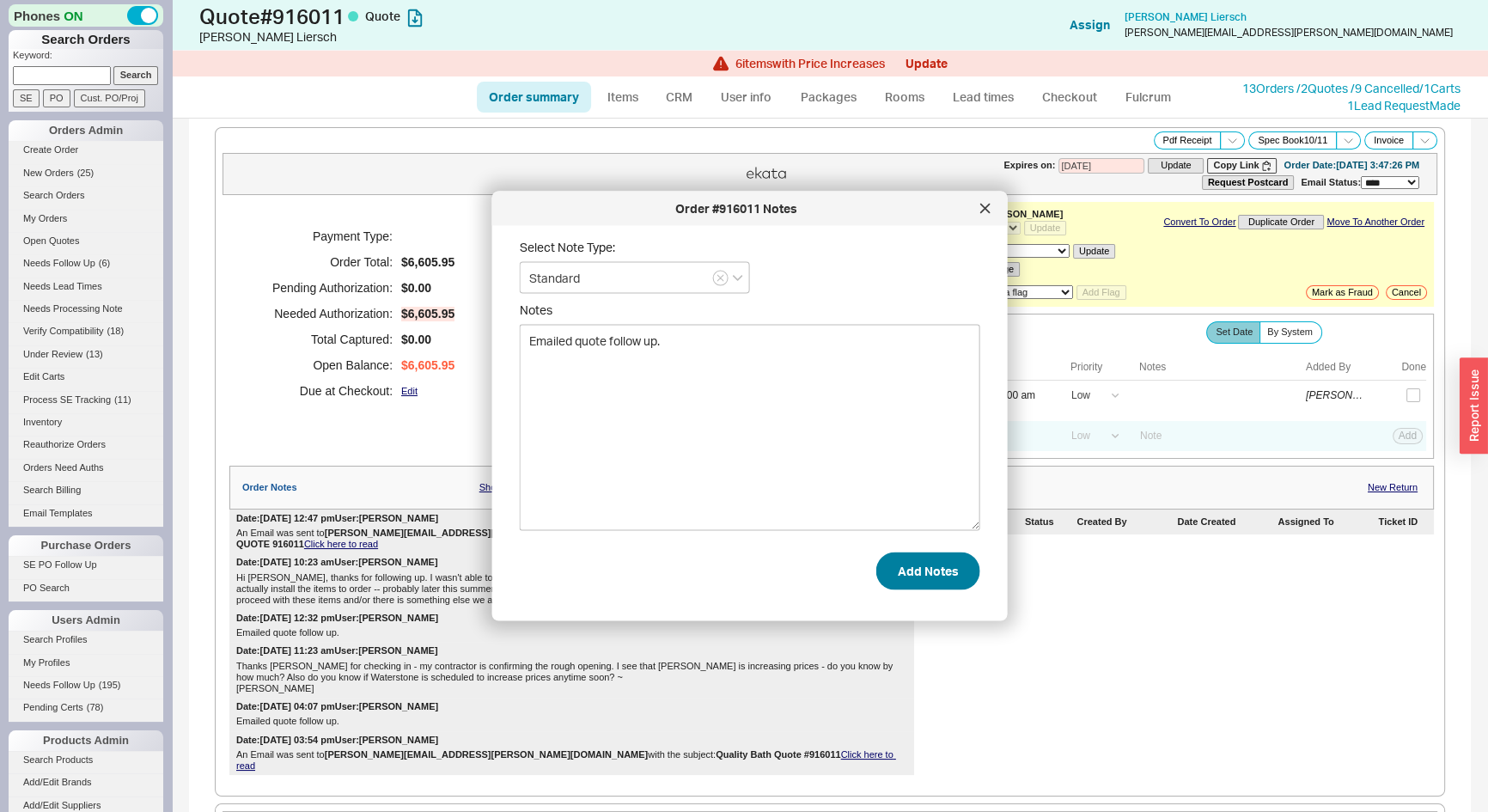
type textarea "Emailed quote follow up."
click at [903, 577] on button "Add Notes" at bounding box center [928, 570] width 104 height 38
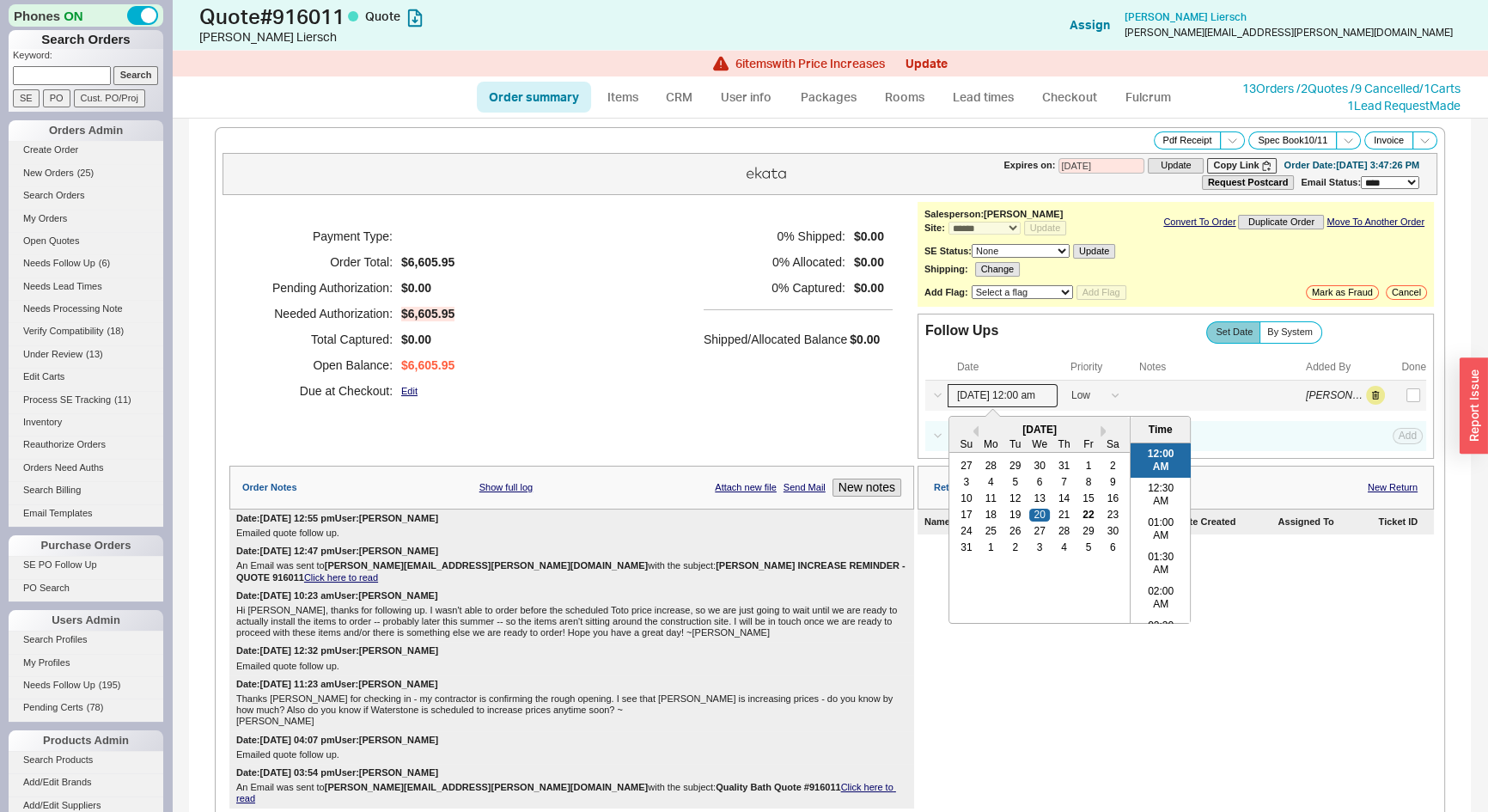
click at [999, 393] on input "08/20/25 12:00 am" at bounding box center [1002, 396] width 110 height 23
click at [1034, 545] on div "3" at bounding box center [1039, 547] width 21 height 12
type input "09/03/25 12:00 am"
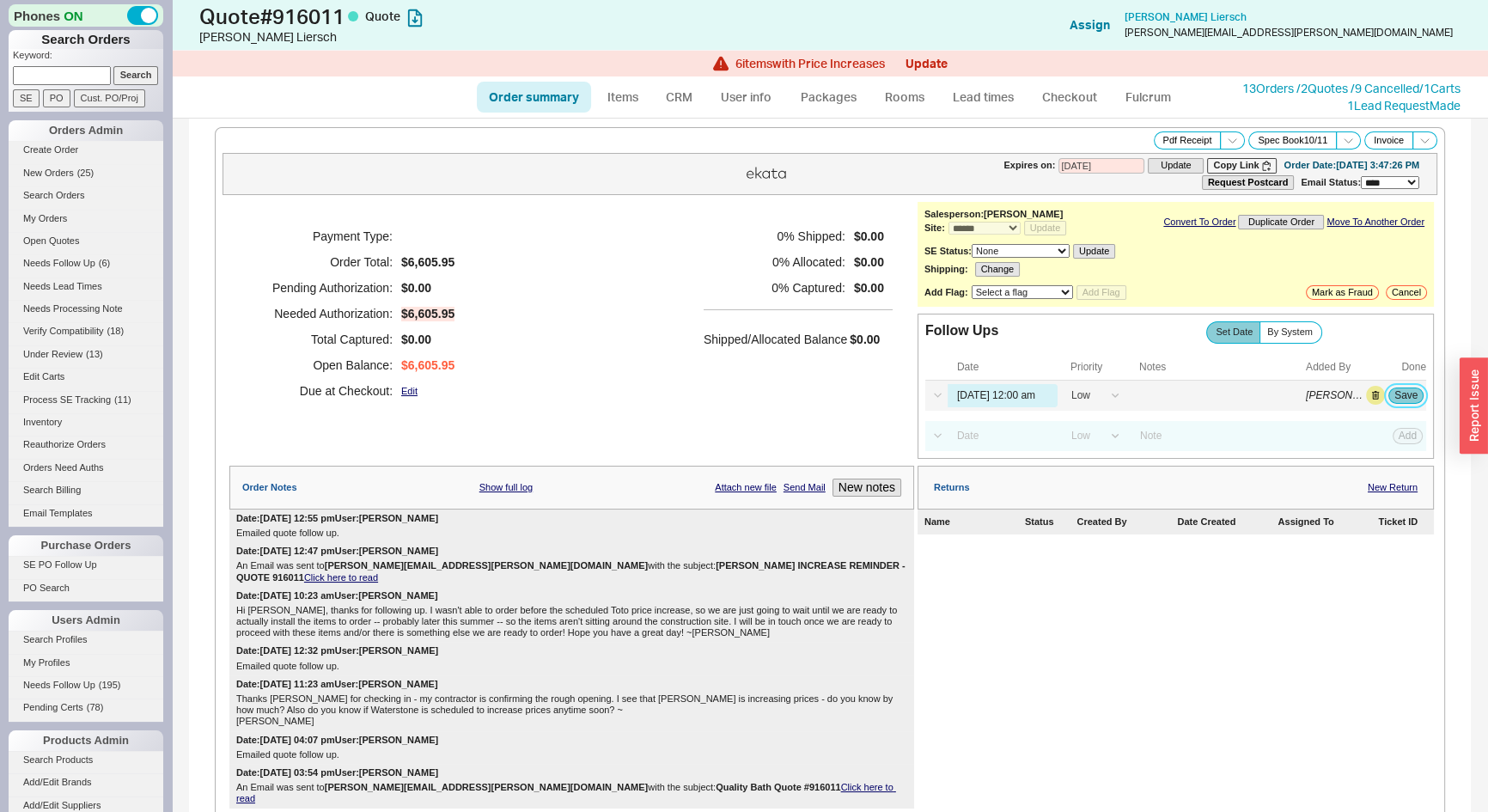
click at [1391, 395] on button "Save" at bounding box center [1405, 395] width 35 height 15
click at [79, 262] on span "Needs Follow Up" at bounding box center [59, 263] width 72 height 10
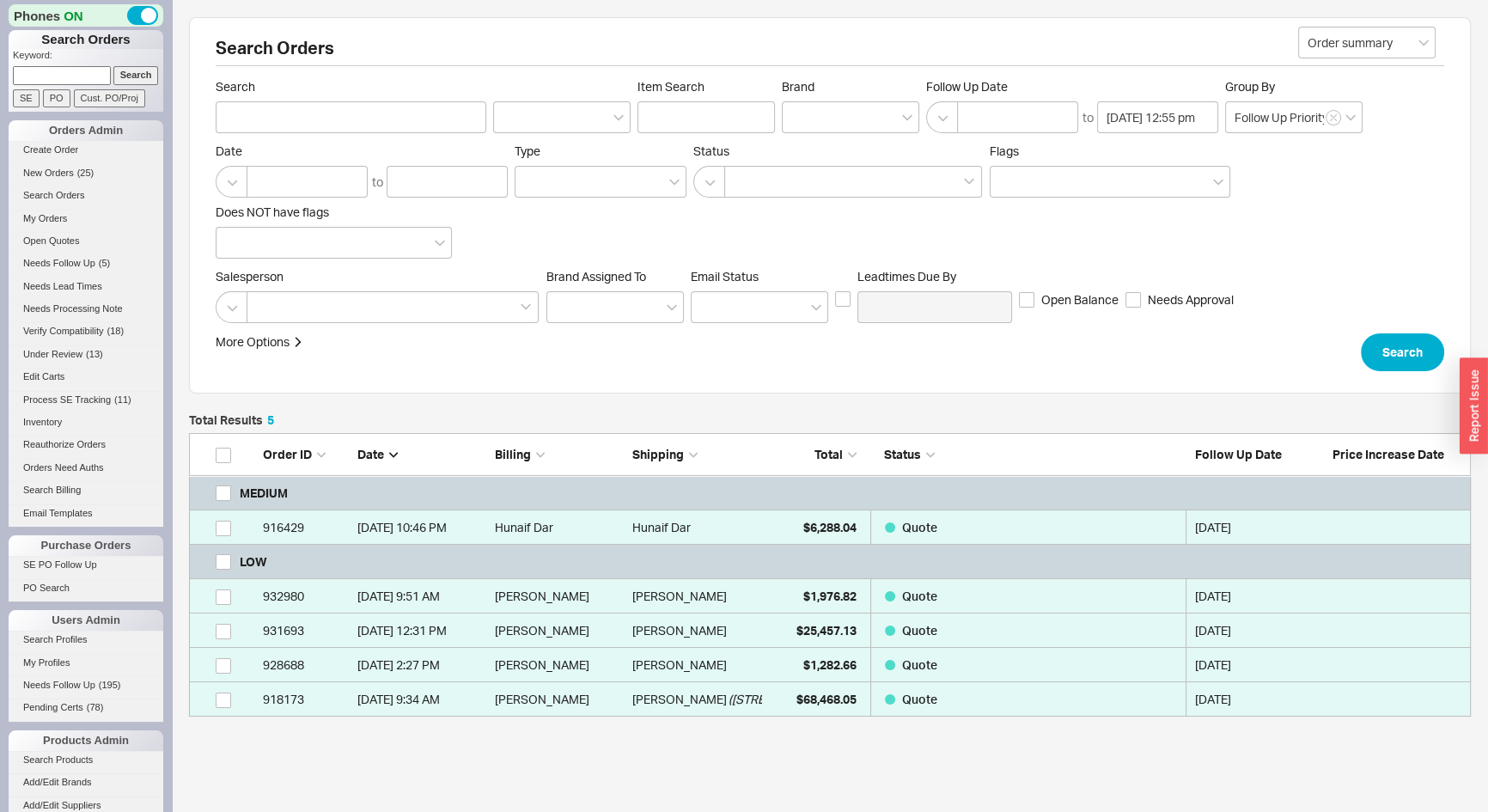
scroll to position [272, 1270]
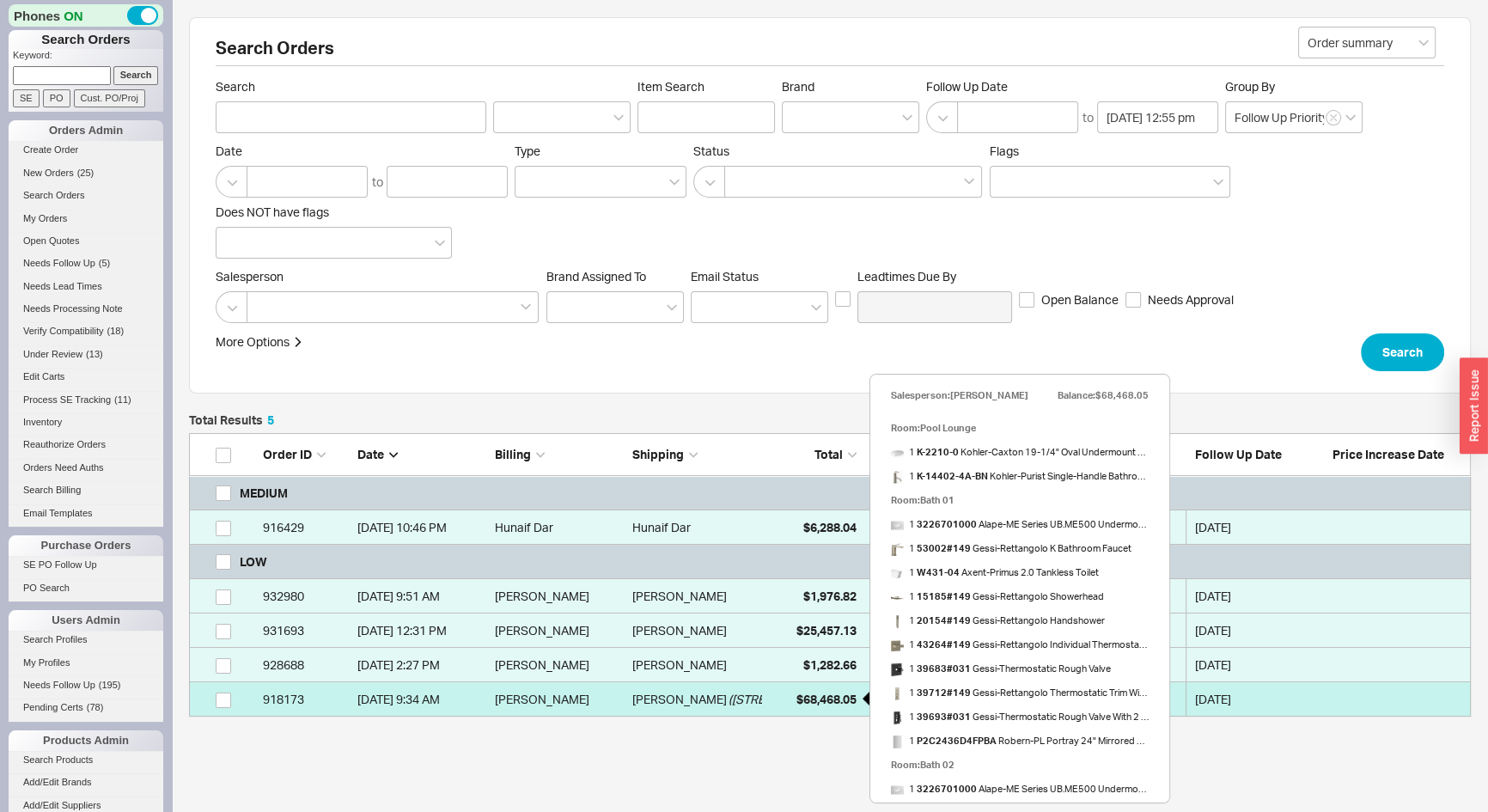
click at [816, 702] on span "$68,468.05" at bounding box center [826, 699] width 60 height 14
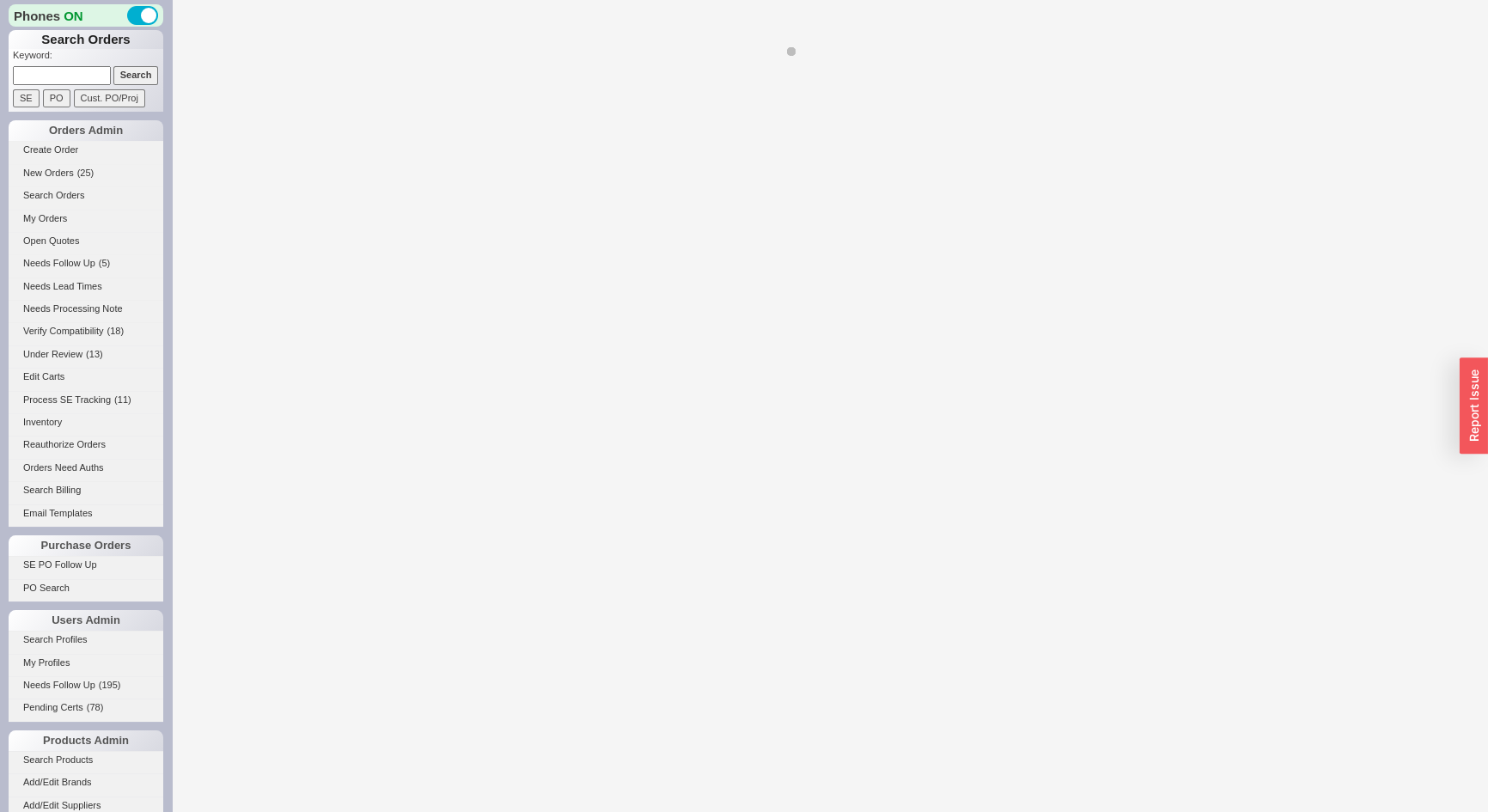
select select "*"
select select "LOW"
select select "3"
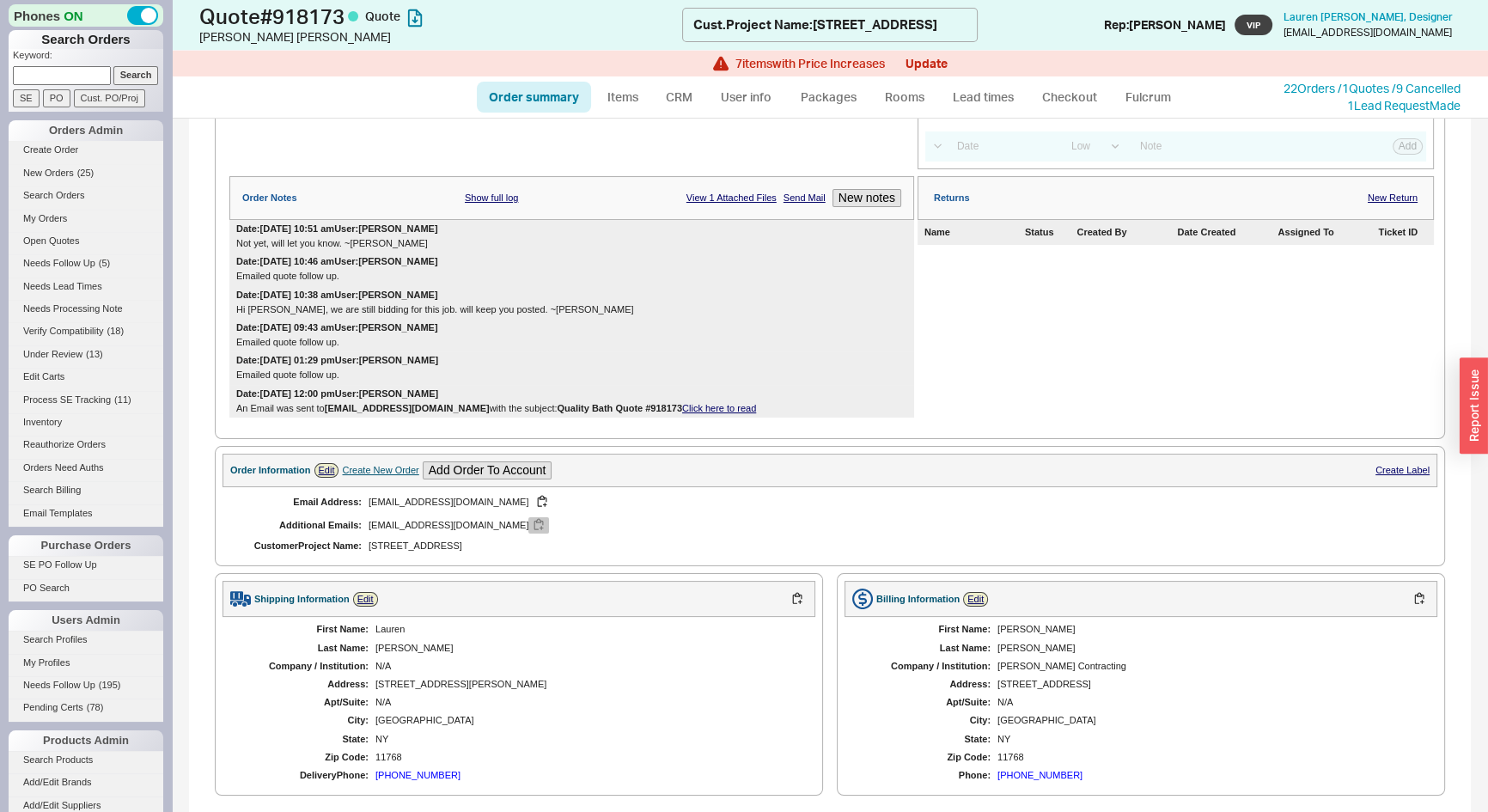
scroll to position [624, 0]
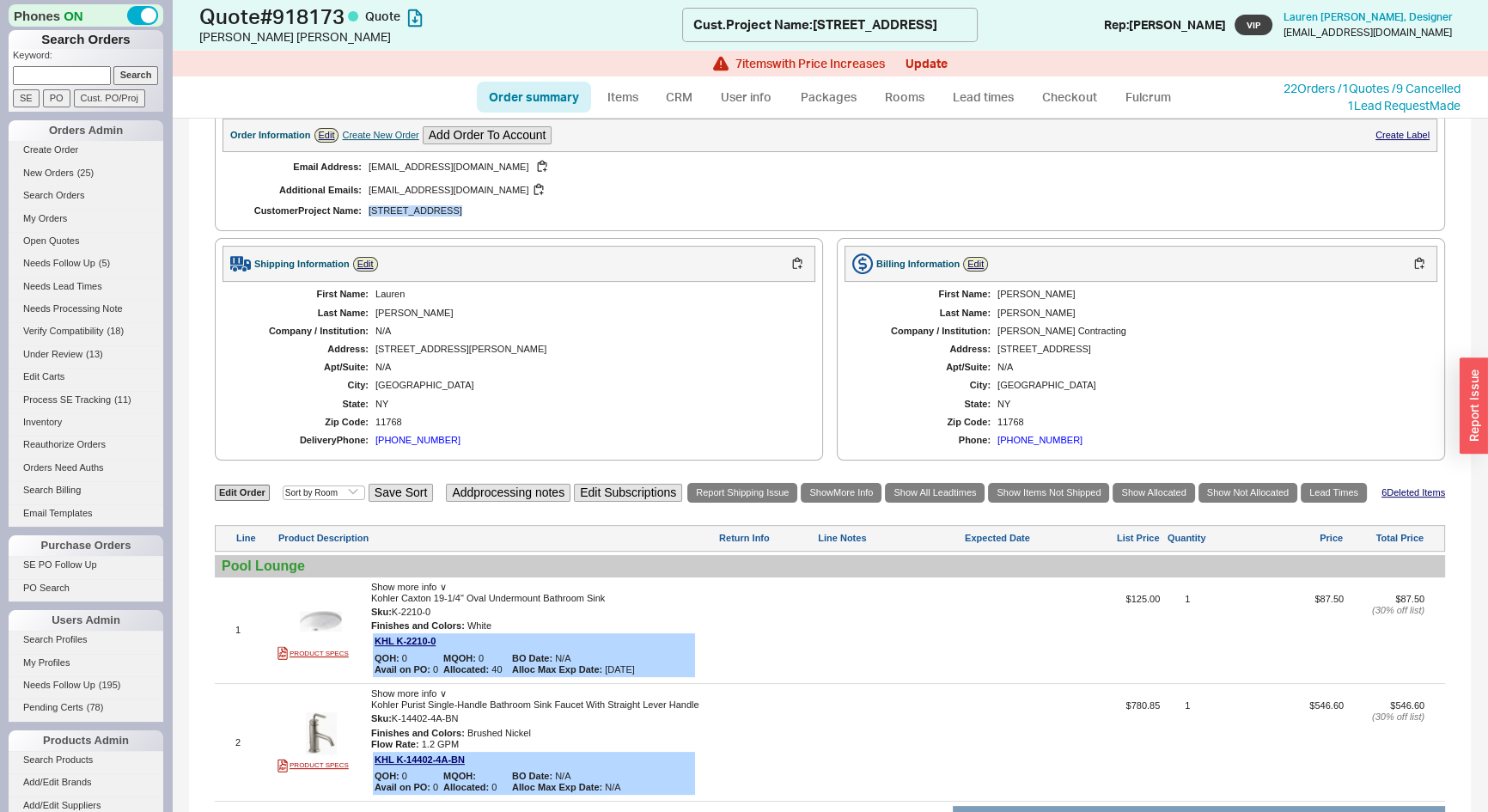
drag, startPoint x: 379, startPoint y: 206, endPoint x: 441, endPoint y: 210, distance: 62.1
click at [441, 210] on span "82 Gardiners Bay, Shelter Island" at bounding box center [586, 210] width 434 height 11
copy span "82 Gardiners Bay"
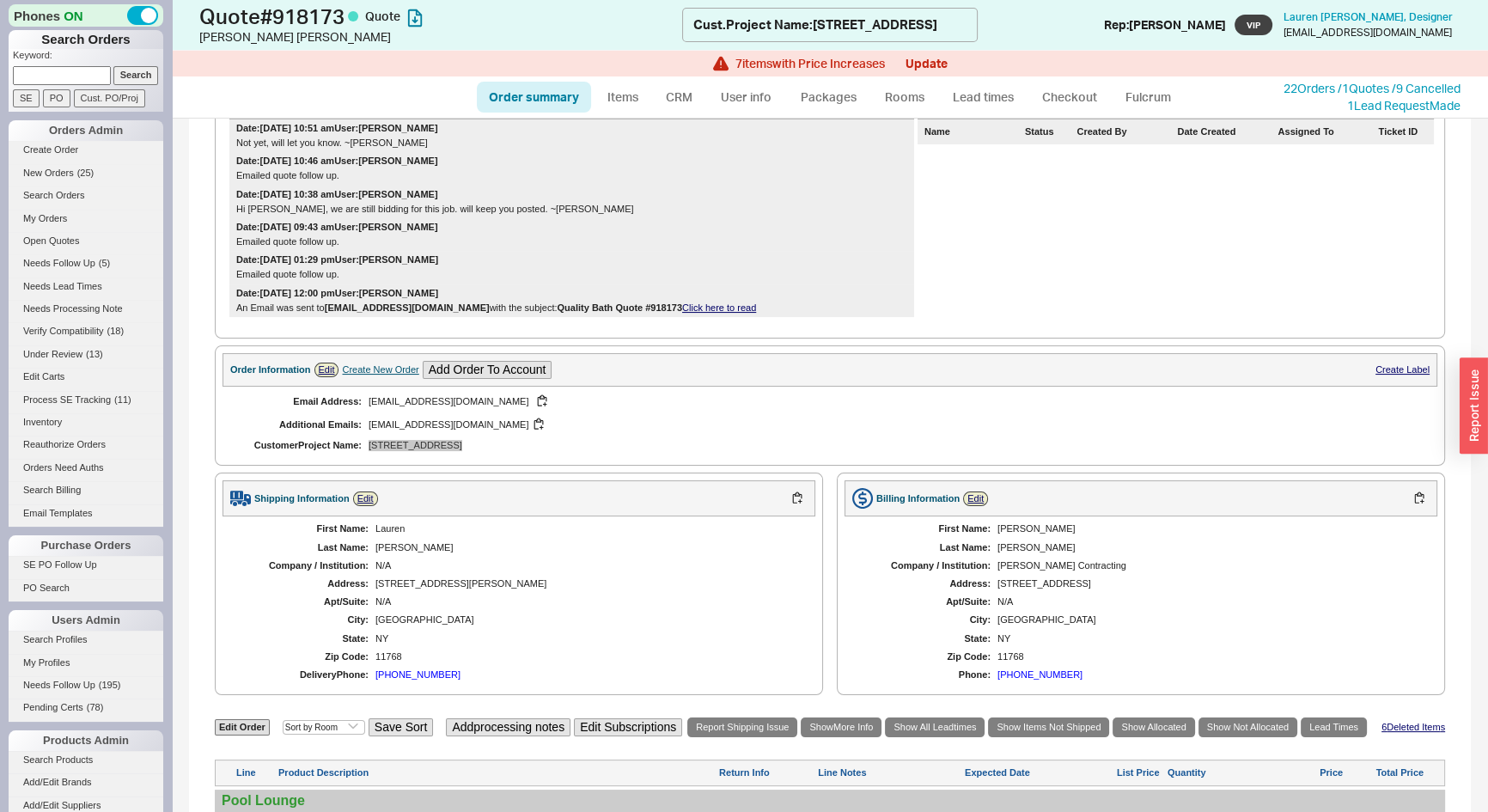
scroll to position [312, 0]
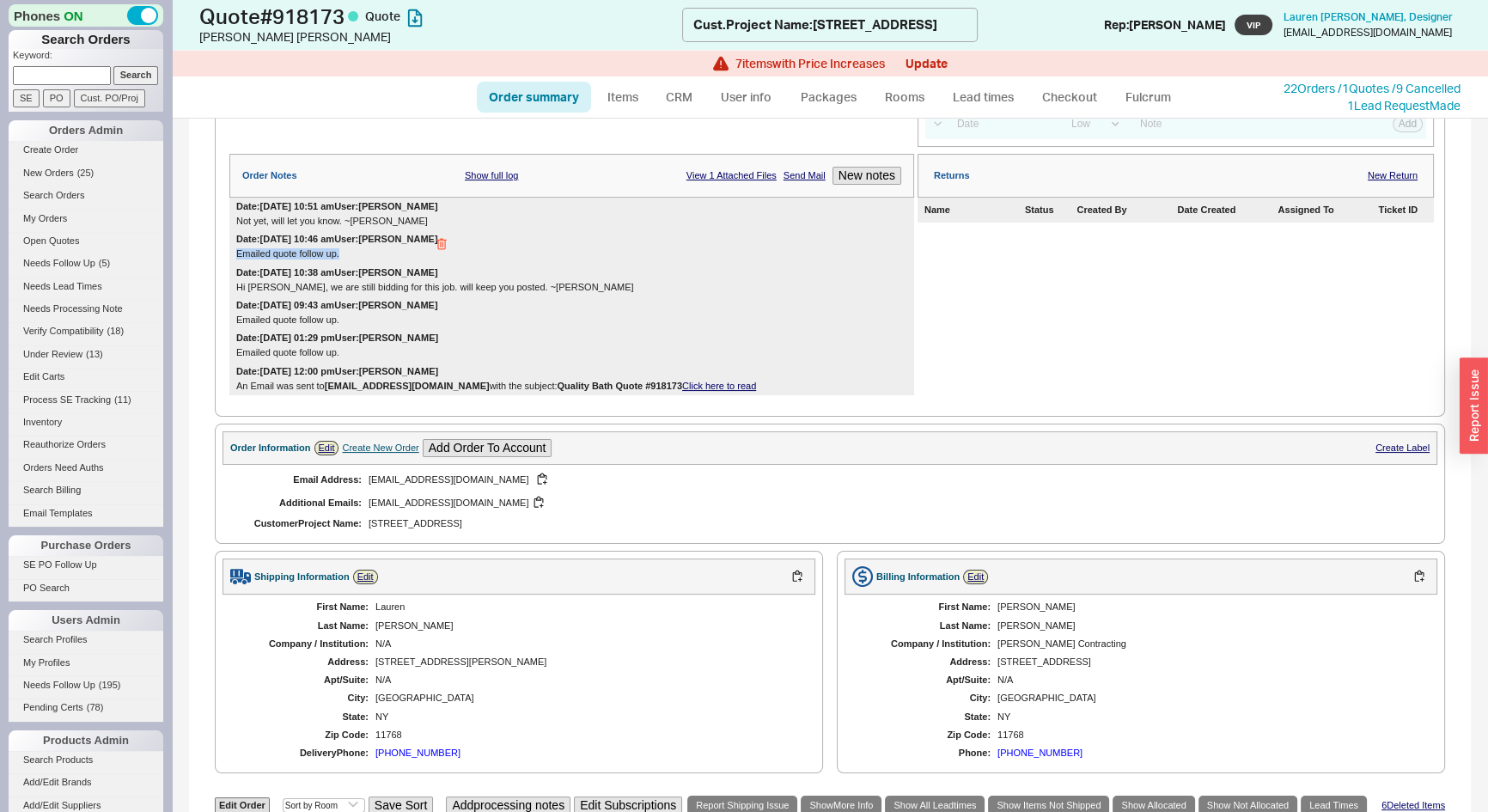
drag, startPoint x: 350, startPoint y: 250, endPoint x: 234, endPoint y: 254, distance: 116.1
click at [234, 254] on div "Date: 07/22/2025 10:46 am User: Josh Emailed quote follow up." at bounding box center [571, 246] width 685 height 32
copy div "Emailed quote follow up."
click at [852, 181] on button "New notes" at bounding box center [866, 175] width 68 height 18
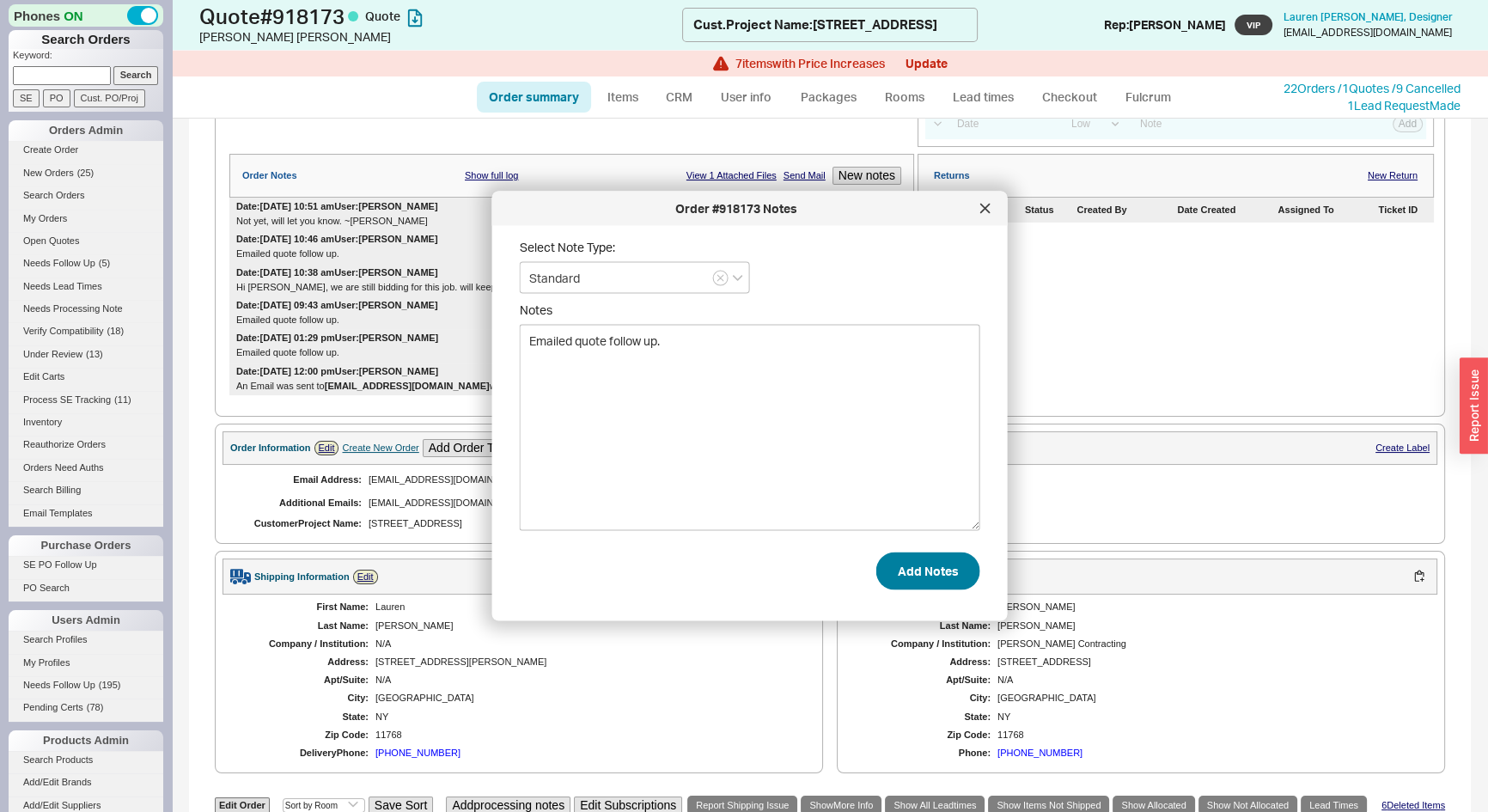
type textarea "Emailed quote follow up."
click at [924, 567] on button "Add Notes" at bounding box center [928, 570] width 104 height 38
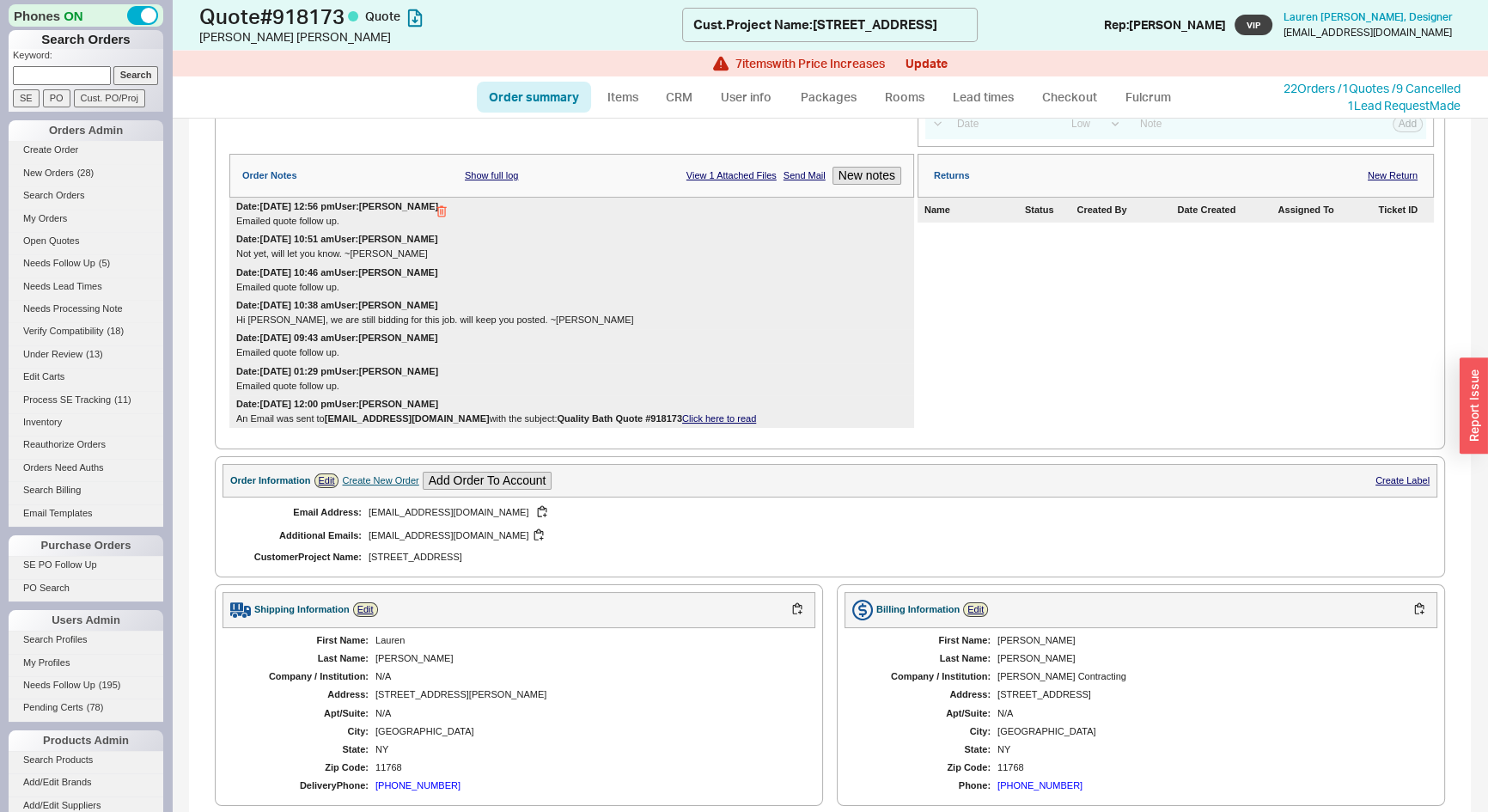
scroll to position [156, 0]
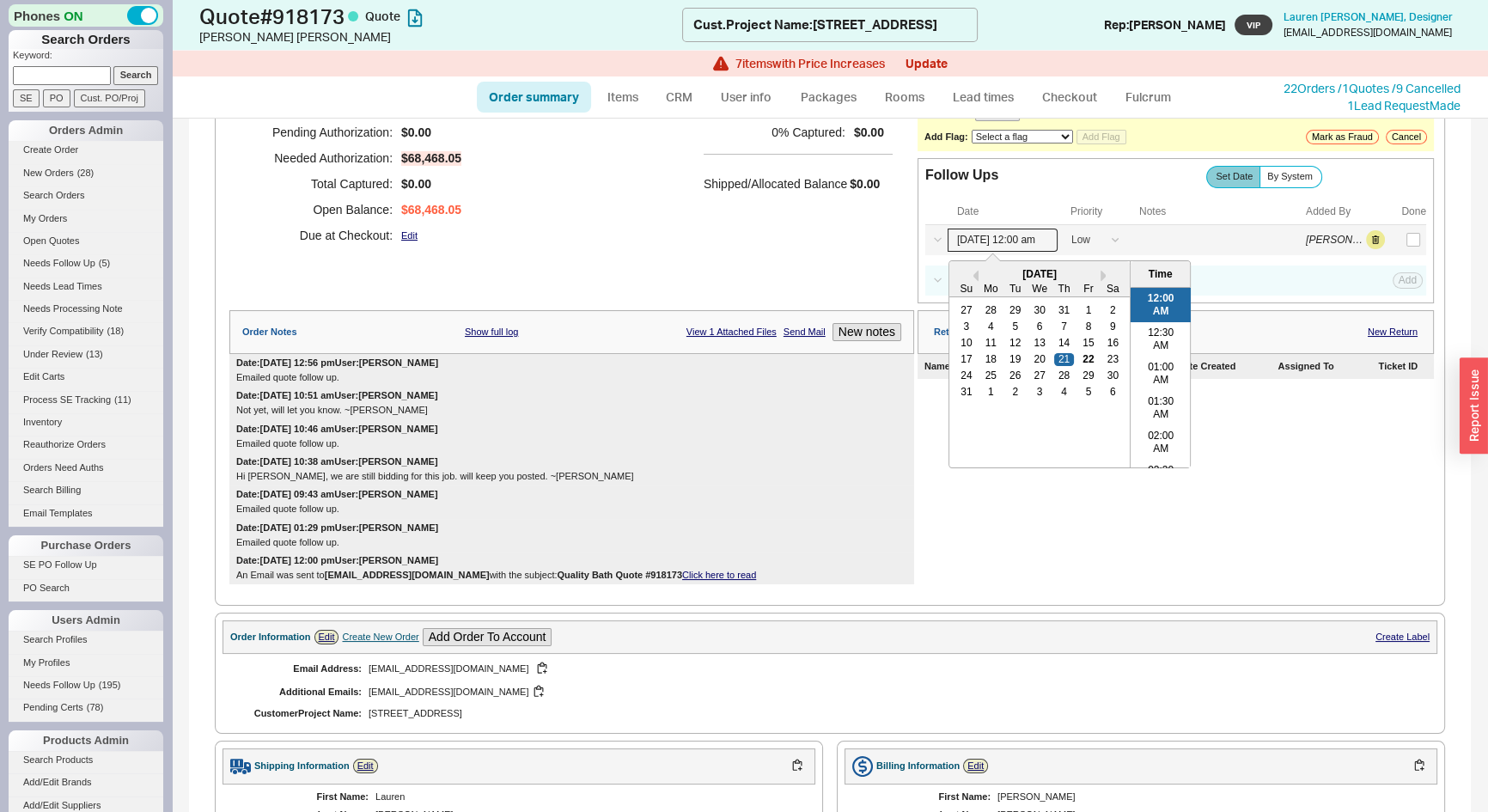
click at [986, 239] on input "08/21/25 12:00 am" at bounding box center [1002, 240] width 110 height 23
click at [1101, 272] on button "Next month" at bounding box center [1110, 275] width 21 height 12
click at [1033, 339] on div "17" at bounding box center [1039, 342] width 21 height 12
type input "09/17/25 12:00 am"
click at [1400, 240] on button "Save" at bounding box center [1405, 239] width 35 height 15
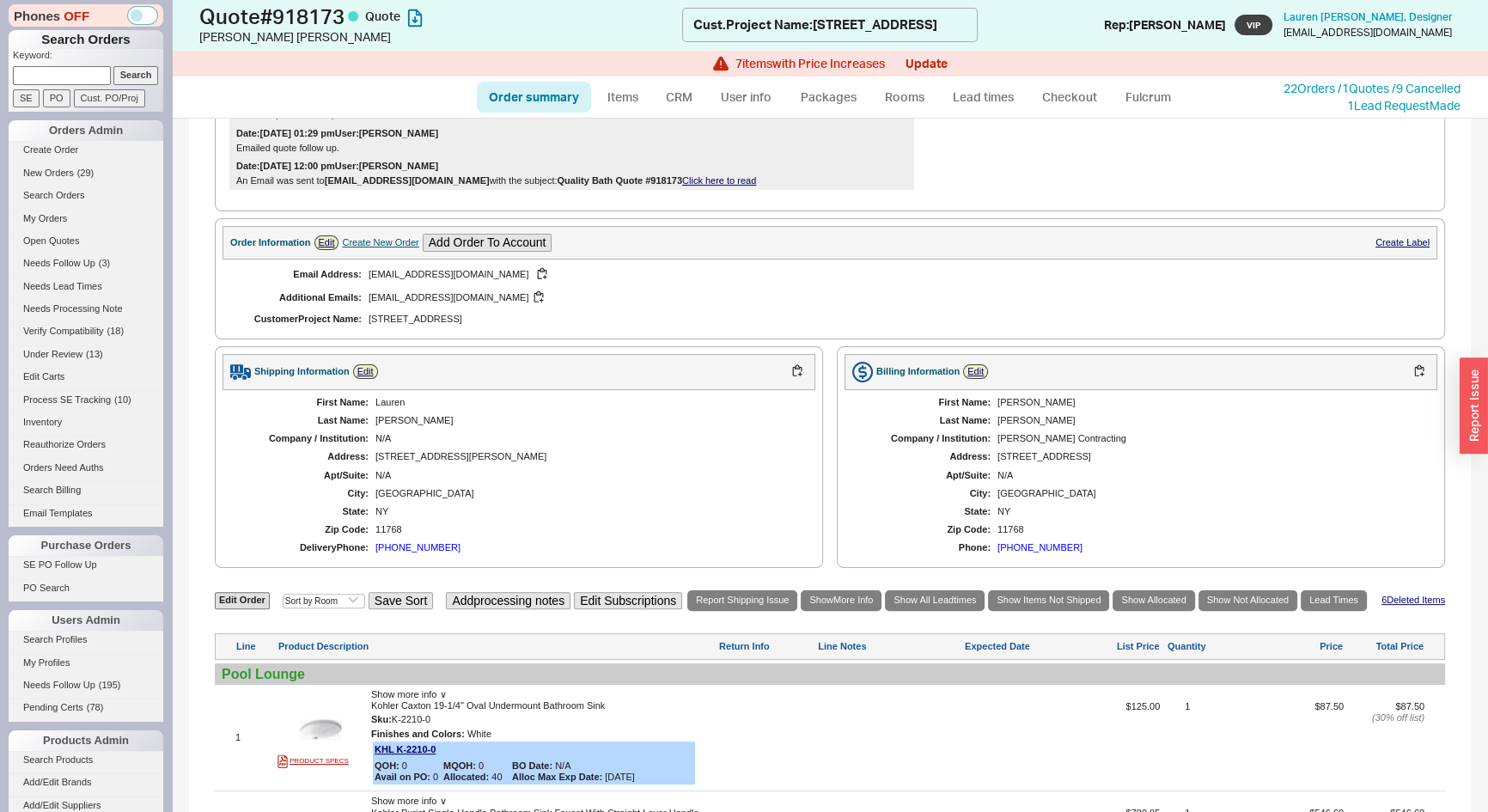
scroll to position [234, 0]
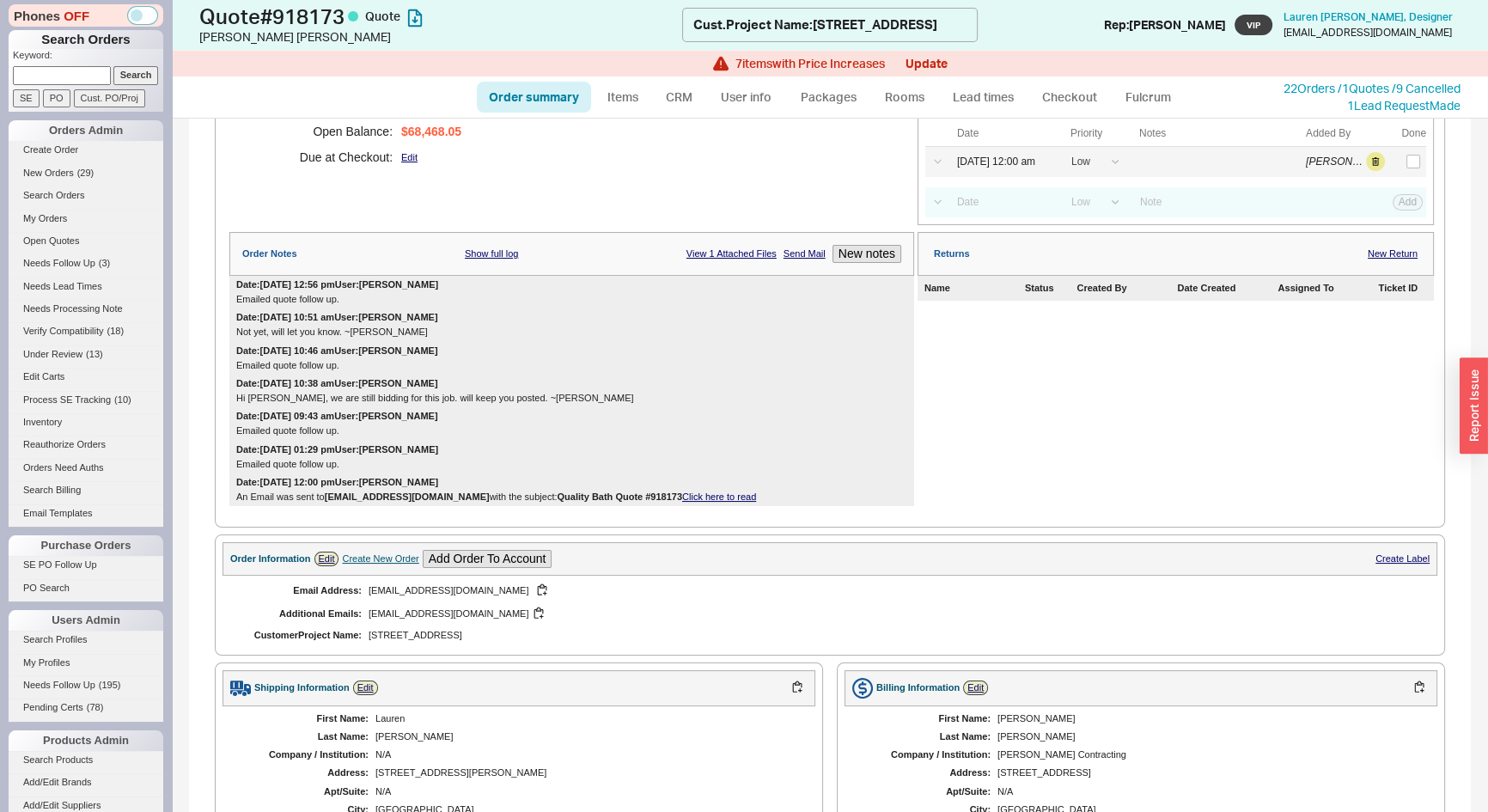
click at [510, 101] on link "Order summary" at bounding box center [533, 97] width 114 height 31
select select "*"
select select "LOW"
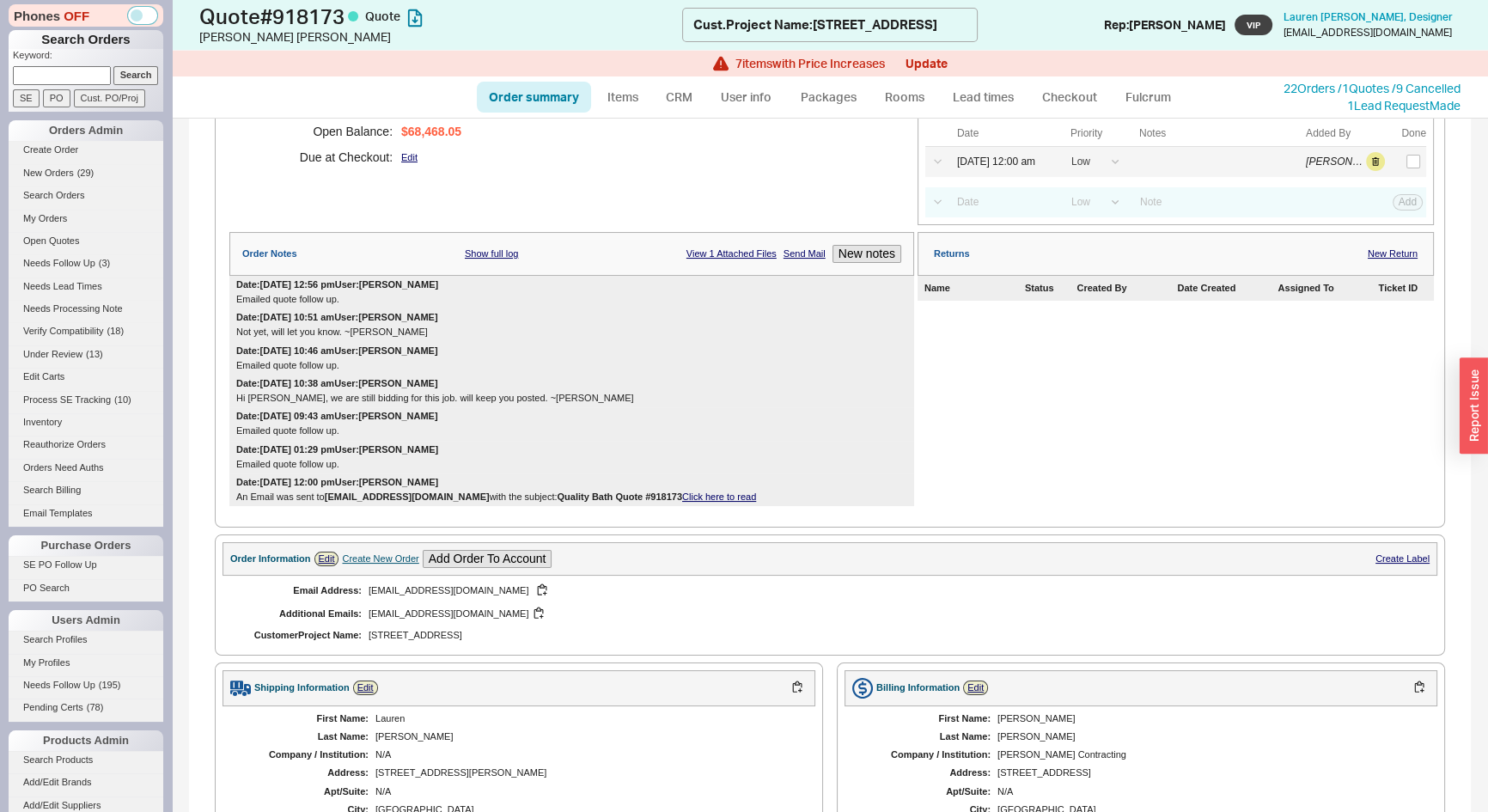
select select "3"
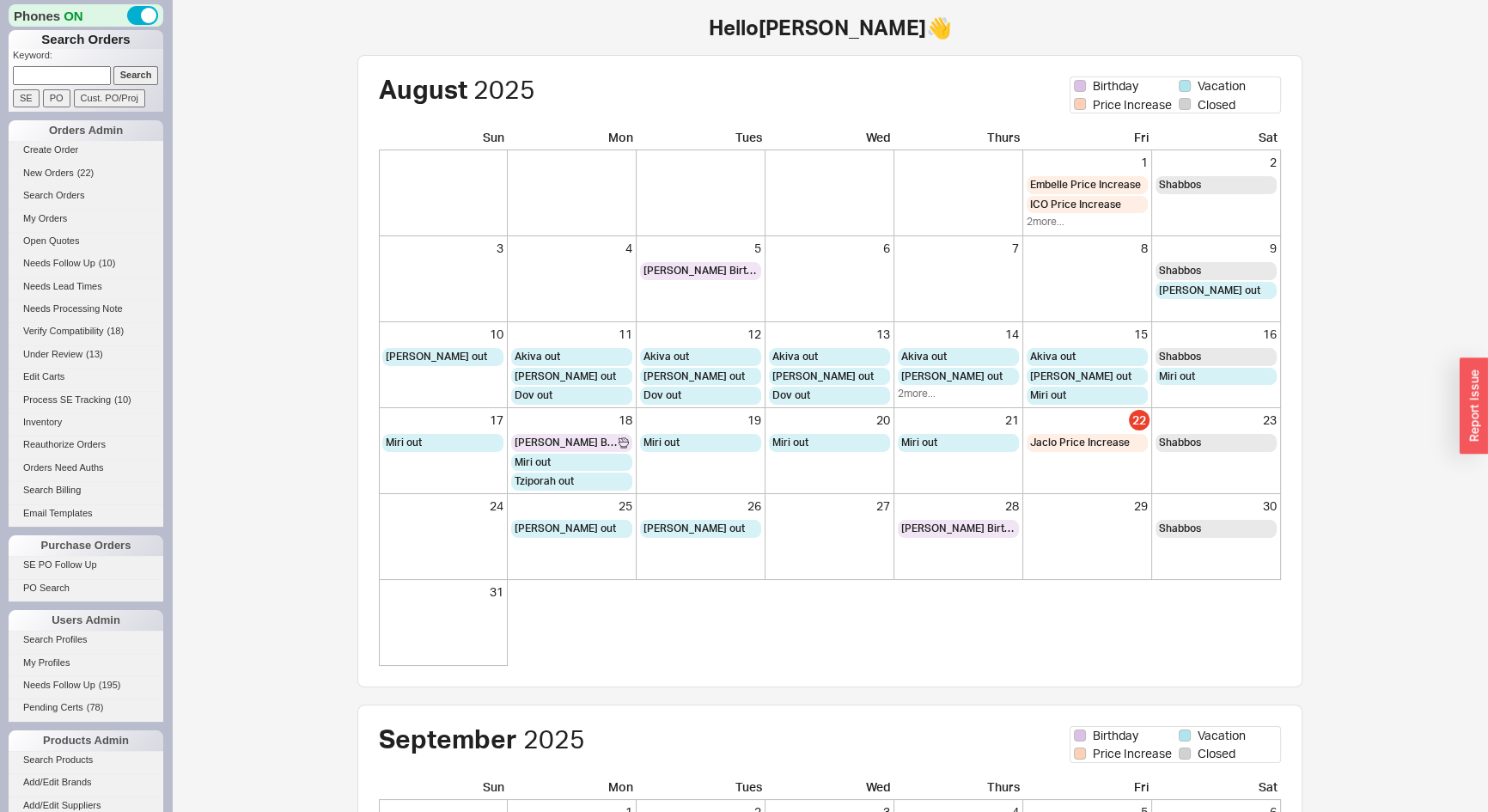
click at [74, 74] on input at bounding box center [61, 76] width 98 height 18
type input "[PERSON_NAME]"
click at [113, 67] on input "Search" at bounding box center [136, 76] width 46 height 18
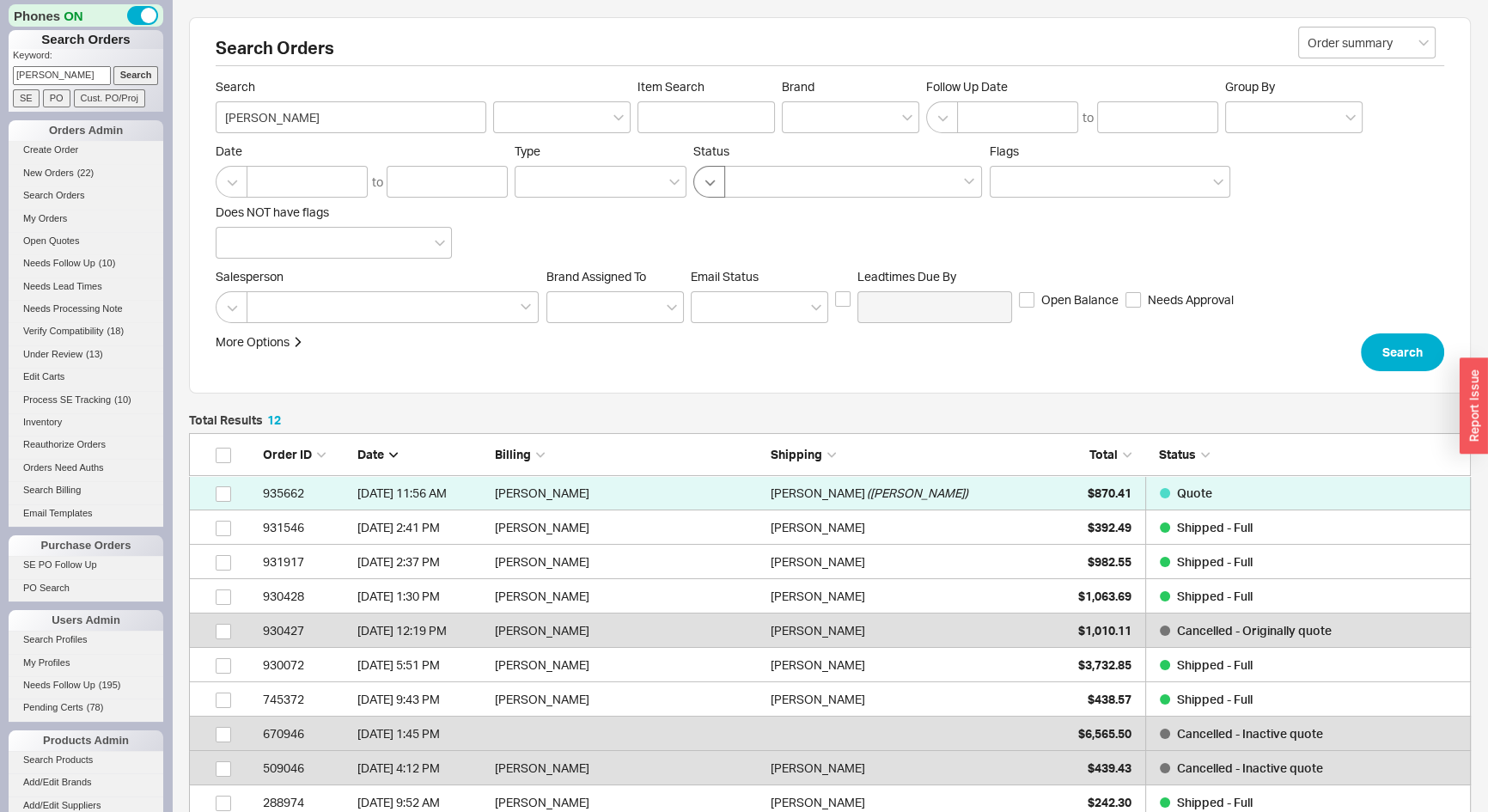
scroll to position [443, 1270]
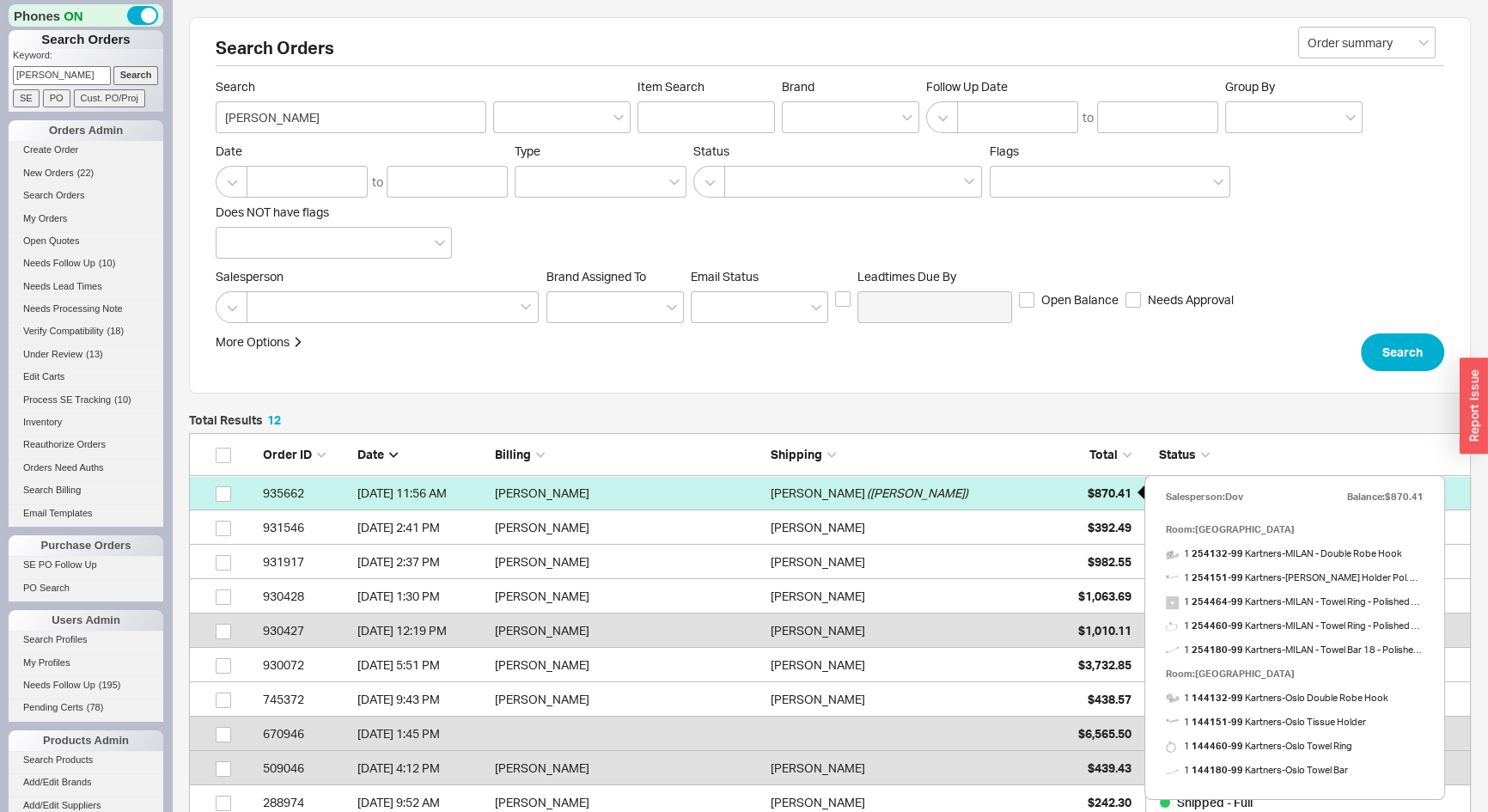
click at [1096, 496] on span "$870.41" at bounding box center [1109, 493] width 44 height 14
select select "*"
select select "3"
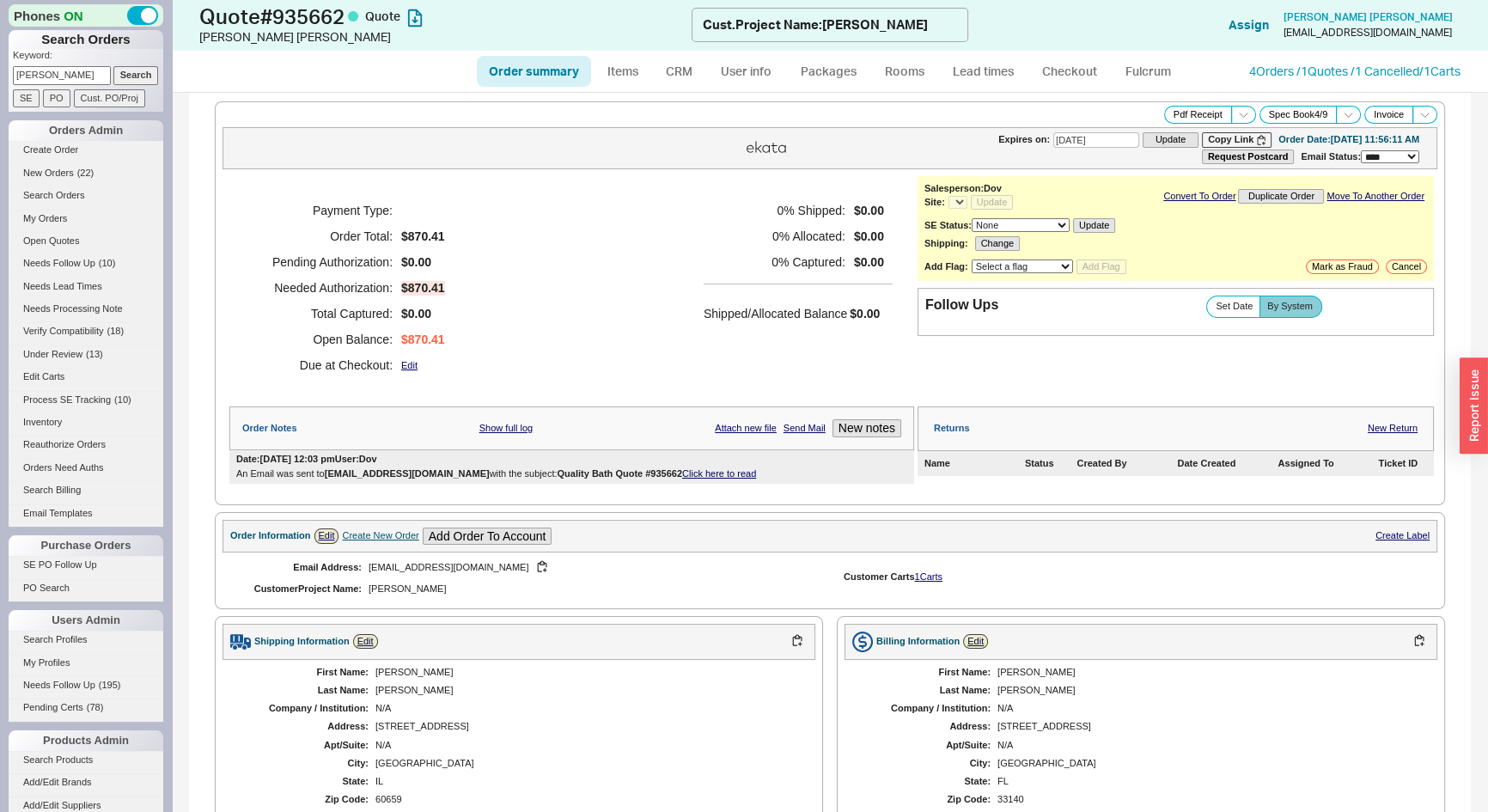
select select "*"
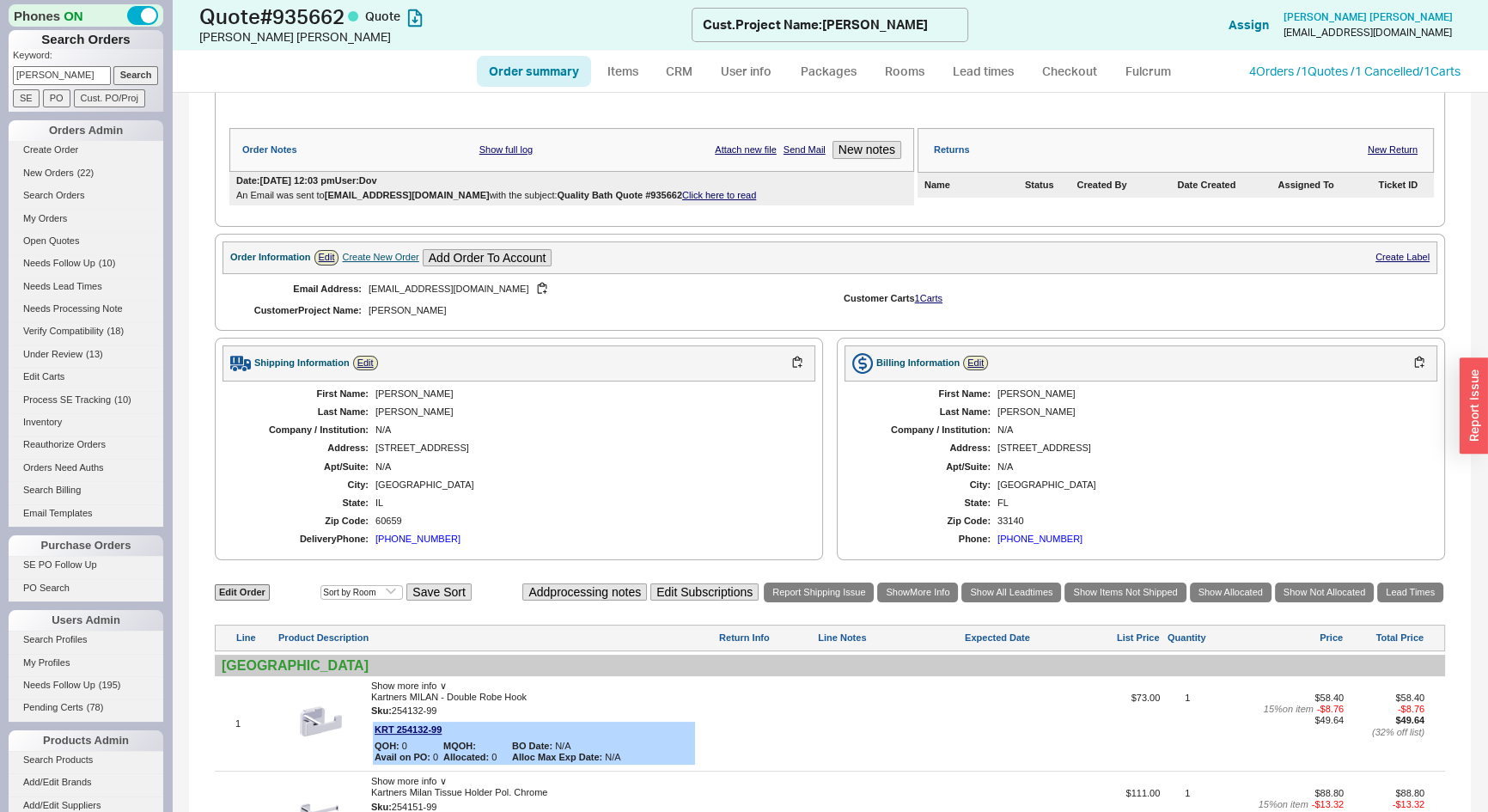
scroll to position [702, 0]
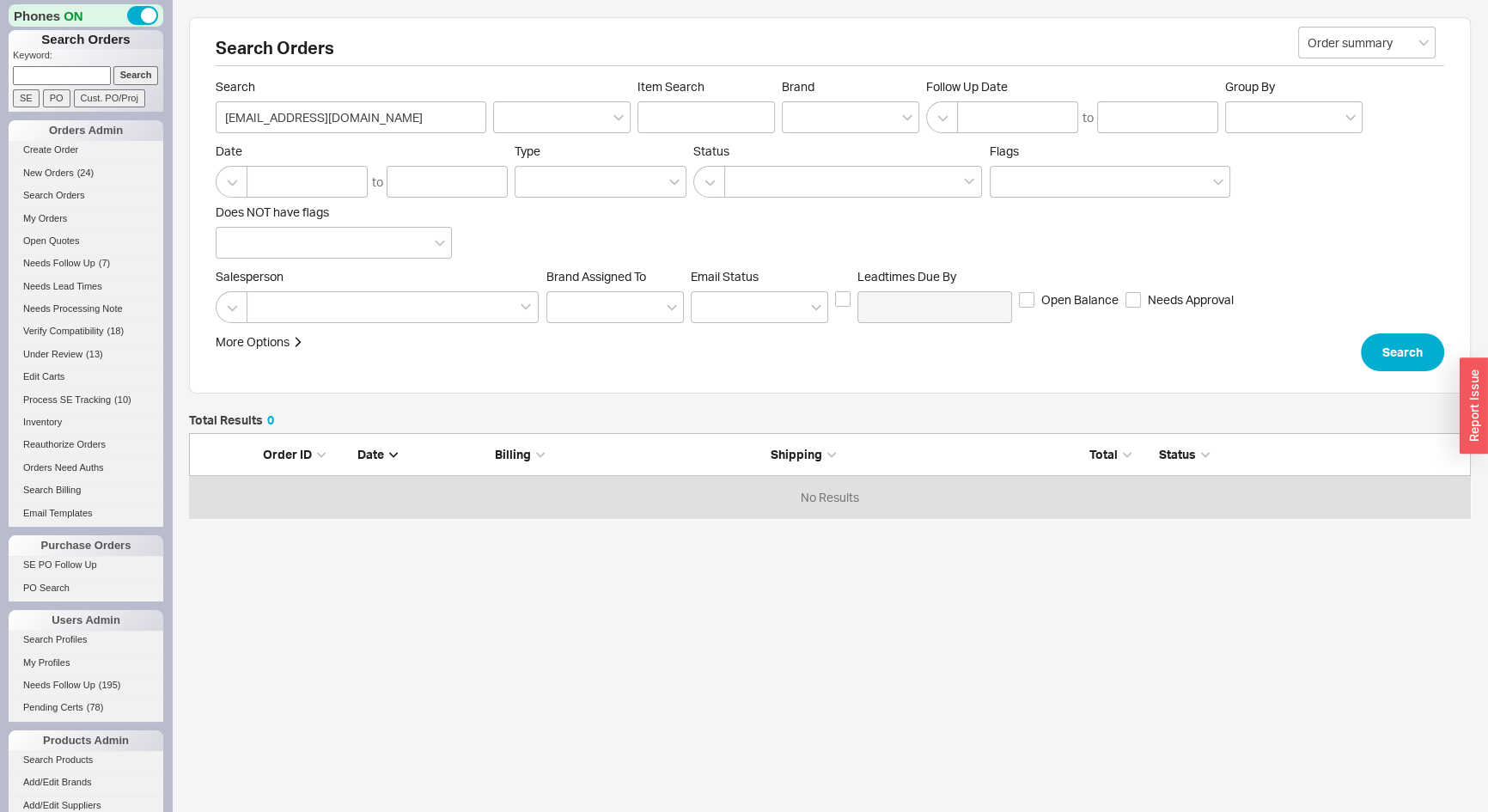
scroll to position [73, 1270]
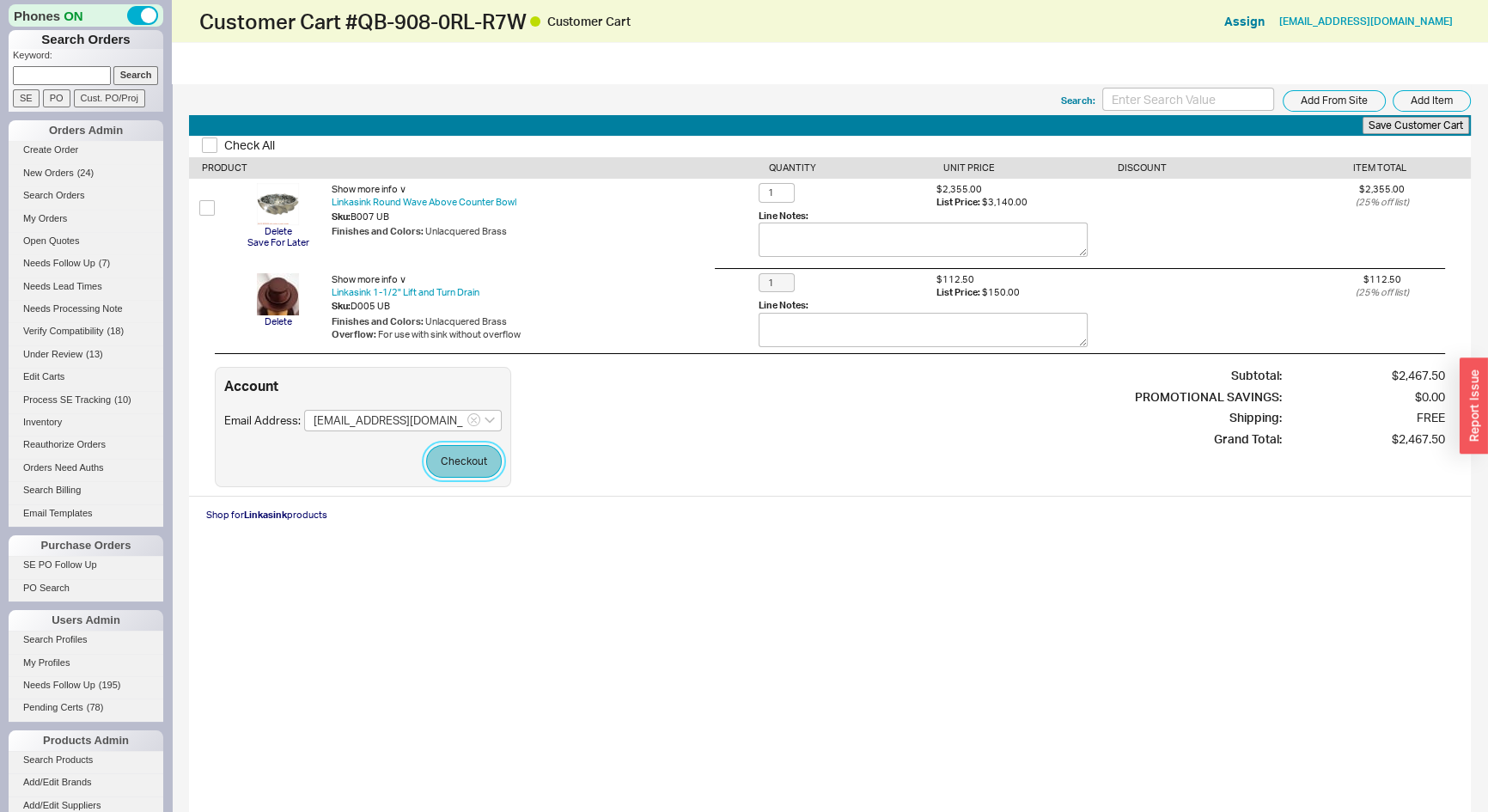
click at [483, 460] on button "Checkout" at bounding box center [464, 461] width 76 height 32
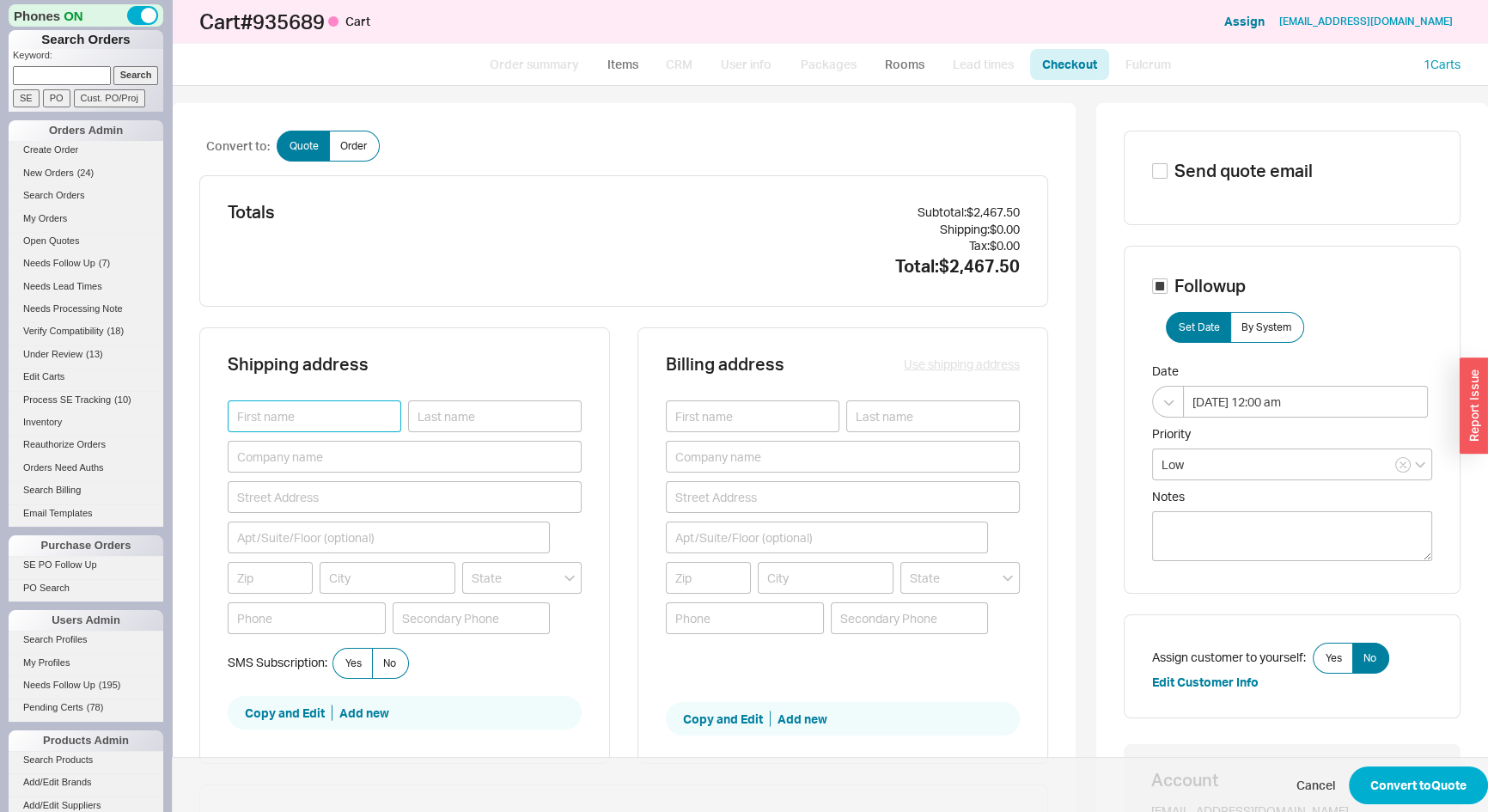
click at [283, 419] on input at bounding box center [314, 415] width 174 height 31
type input "Ben"
paste input "[PHONE_NUMBER]"
type input "[PHONE_NUMBER]"
click at [980, 362] on button "Use shipping address" at bounding box center [962, 363] width 116 height 17
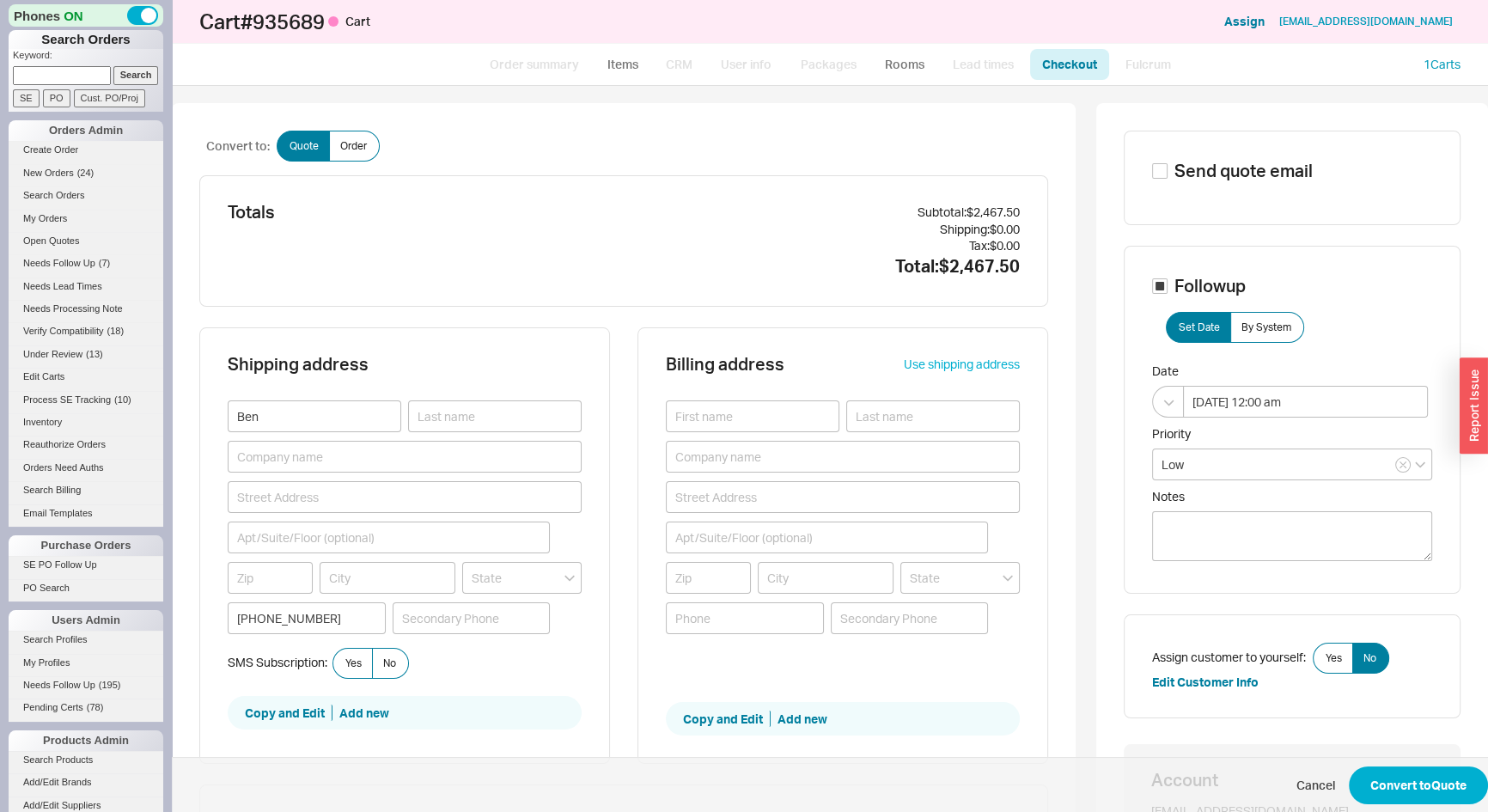
type input "Ben"
type input "[PHONE_NUMBER]"
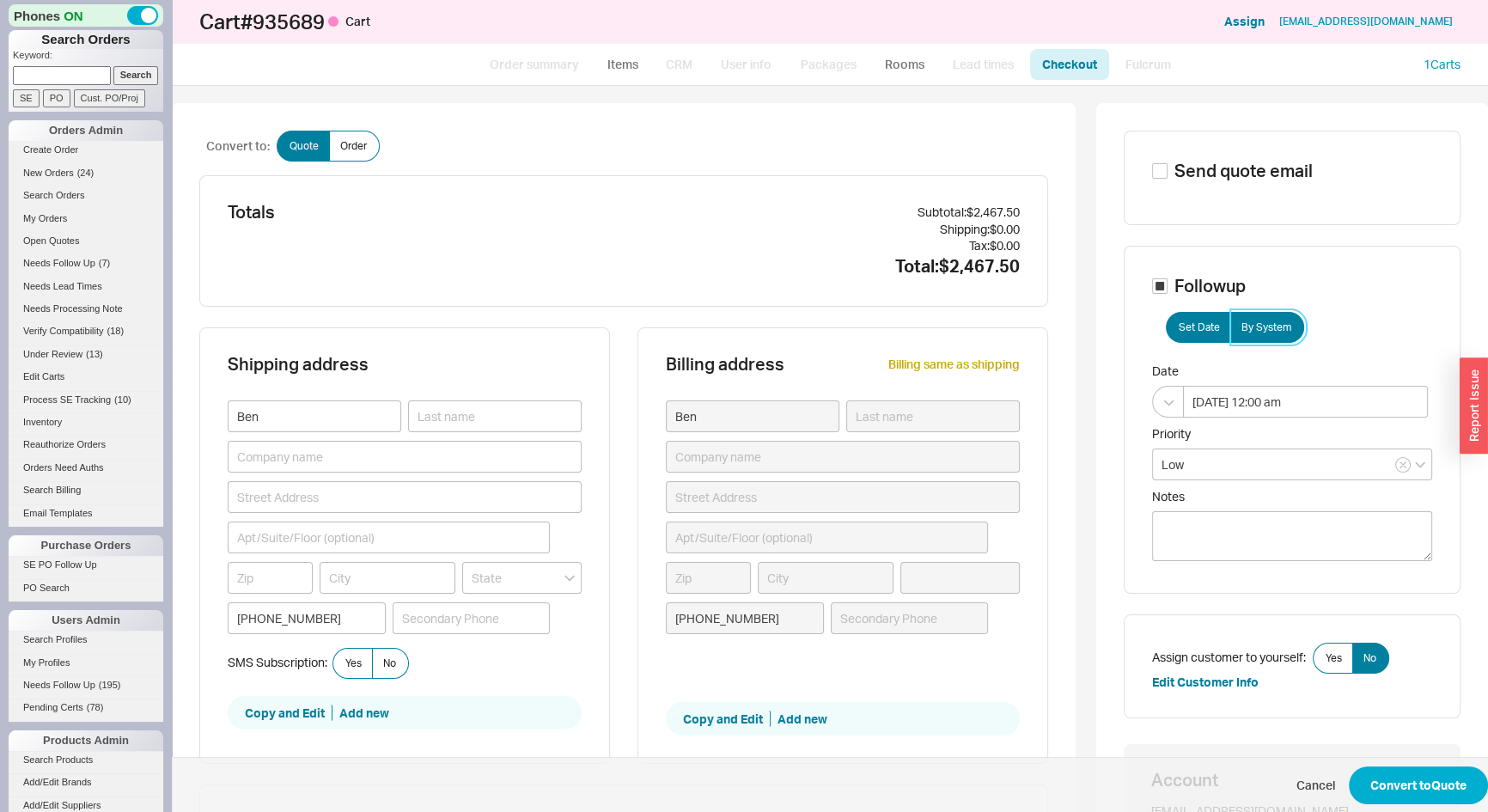
drag, startPoint x: 1259, startPoint y: 326, endPoint x: 1378, endPoint y: 512, distance: 220.8
click at [1259, 326] on span "By System" at bounding box center [1266, 326] width 49 height 13
click at [0, 0] on input "By System" at bounding box center [0, 0] width 0 height 0
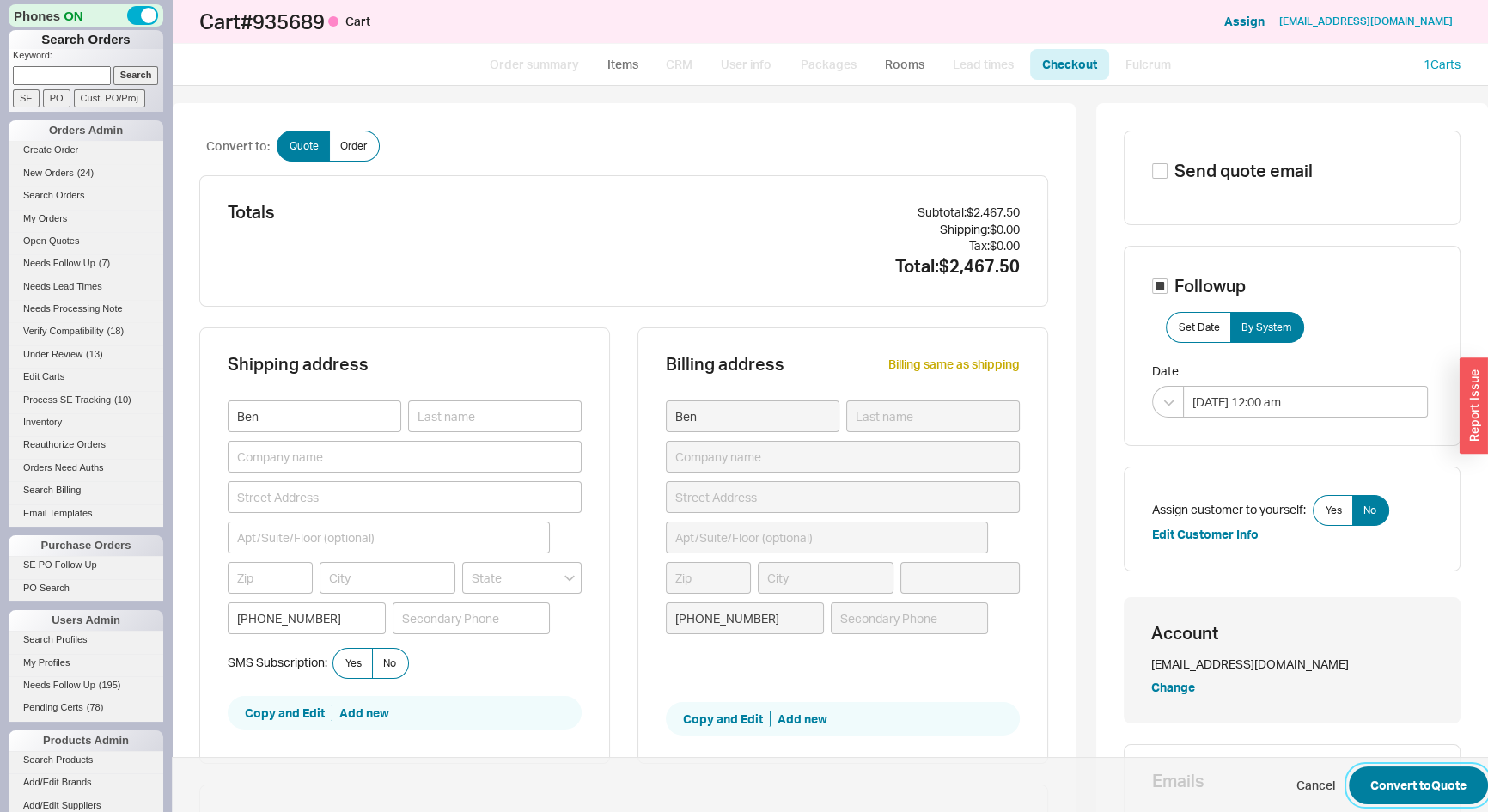
click at [1435, 786] on button "Convert to Quote" at bounding box center [1419, 785] width 139 height 38
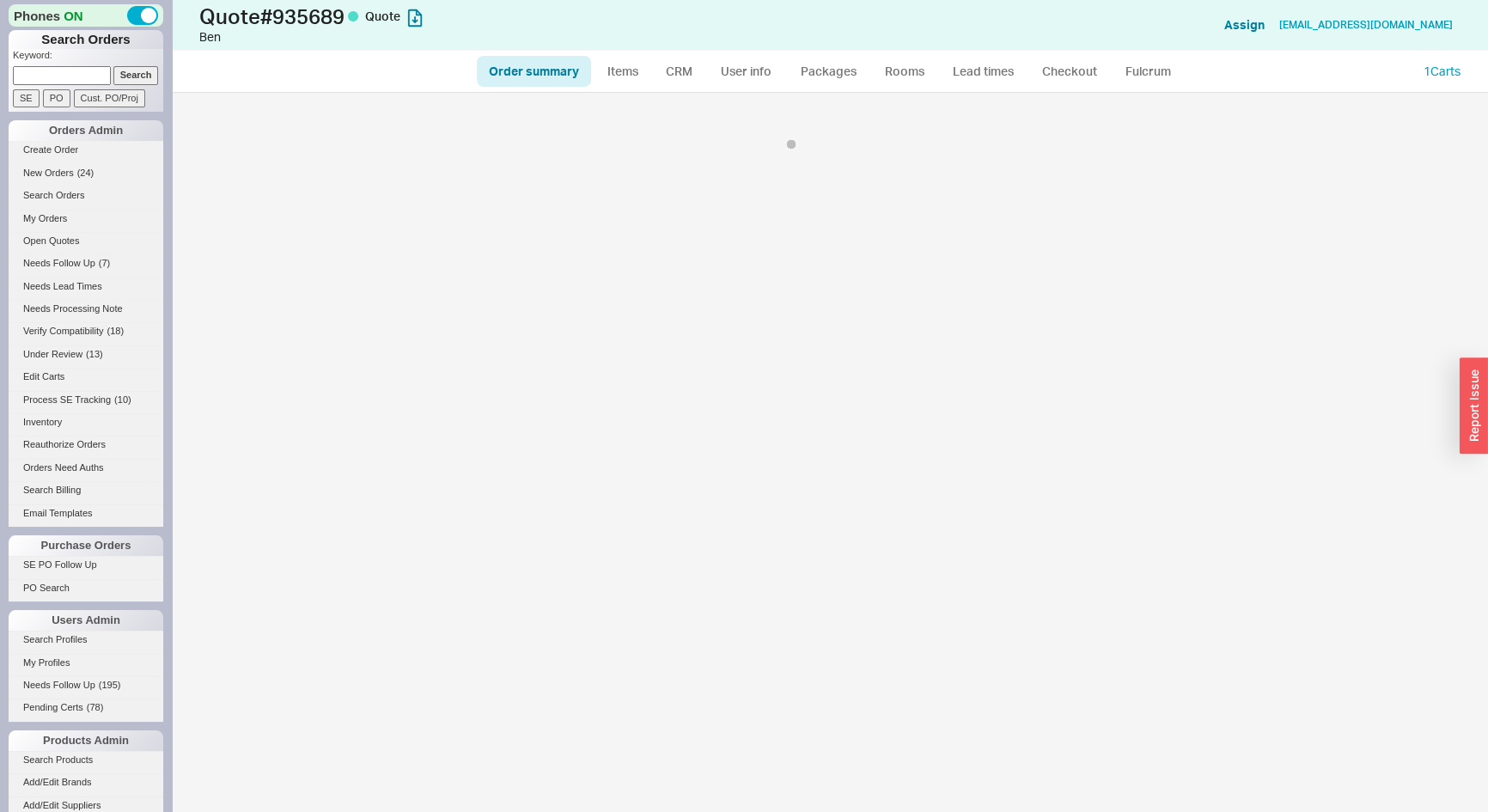
select select "*"
select select "3"
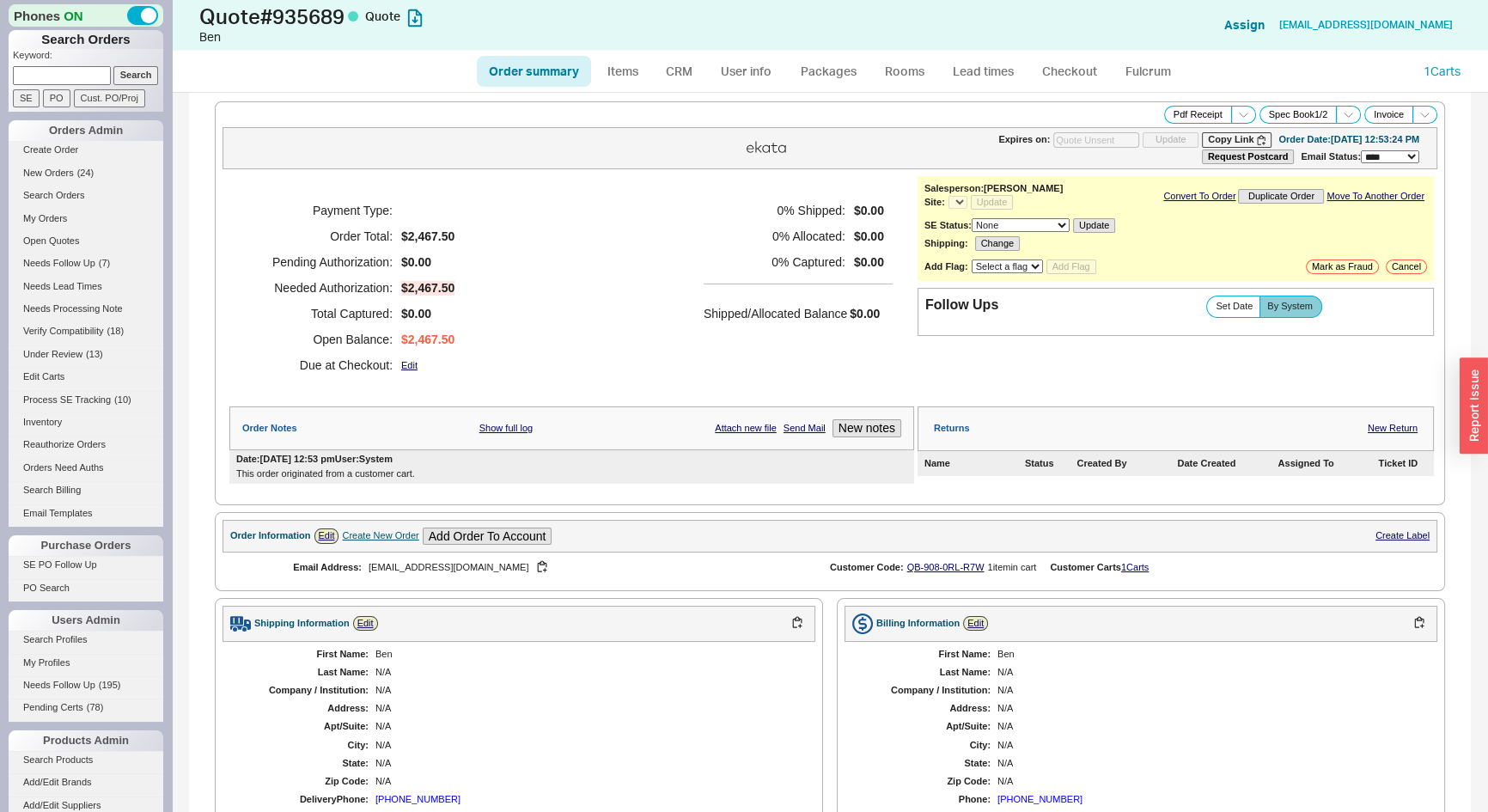
select select "*"
click at [677, 72] on link "CRM" at bounding box center [679, 71] width 50 height 31
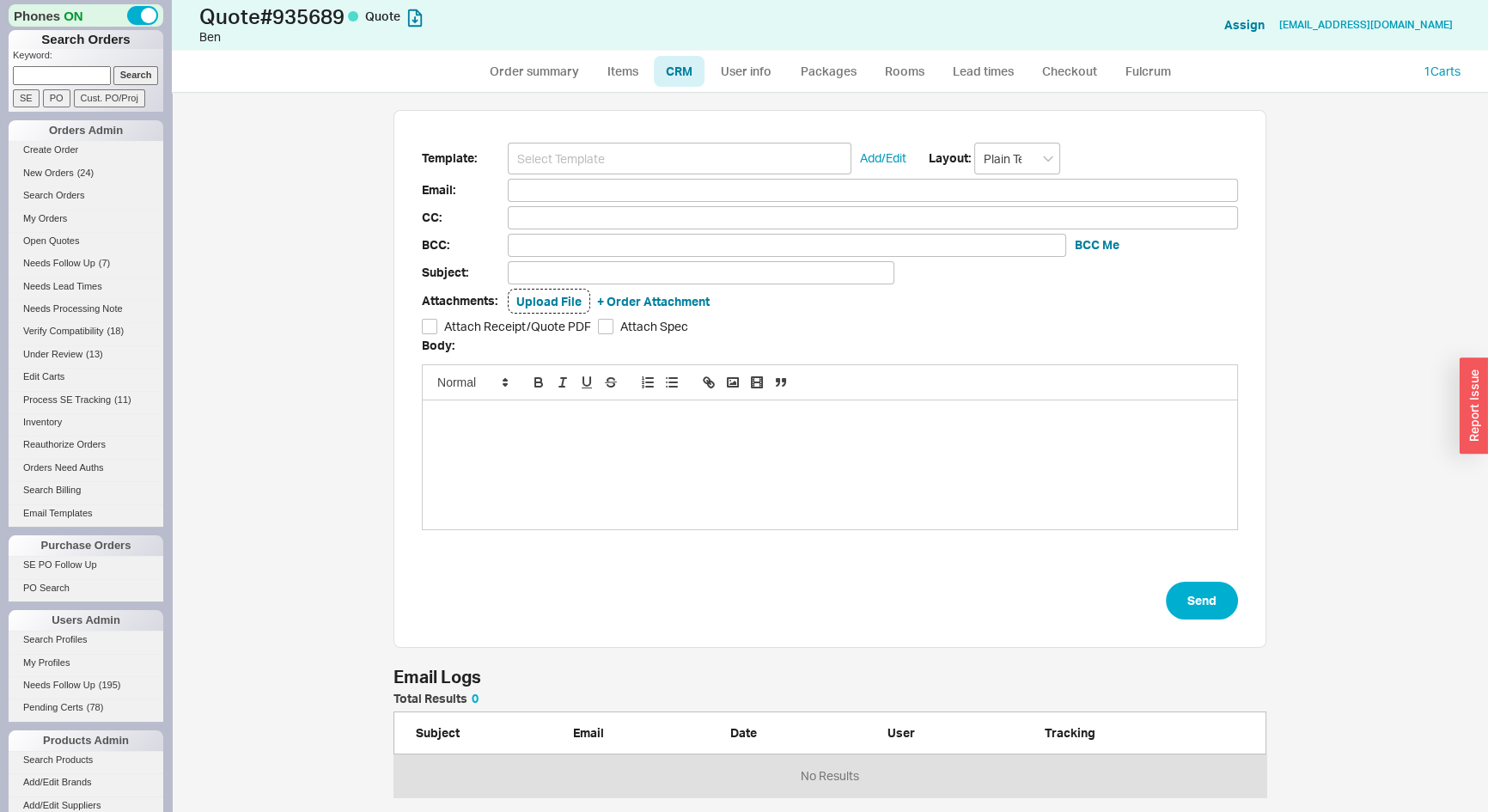
scroll to position [707, 1292]
click at [657, 159] on input at bounding box center [679, 158] width 344 height 31
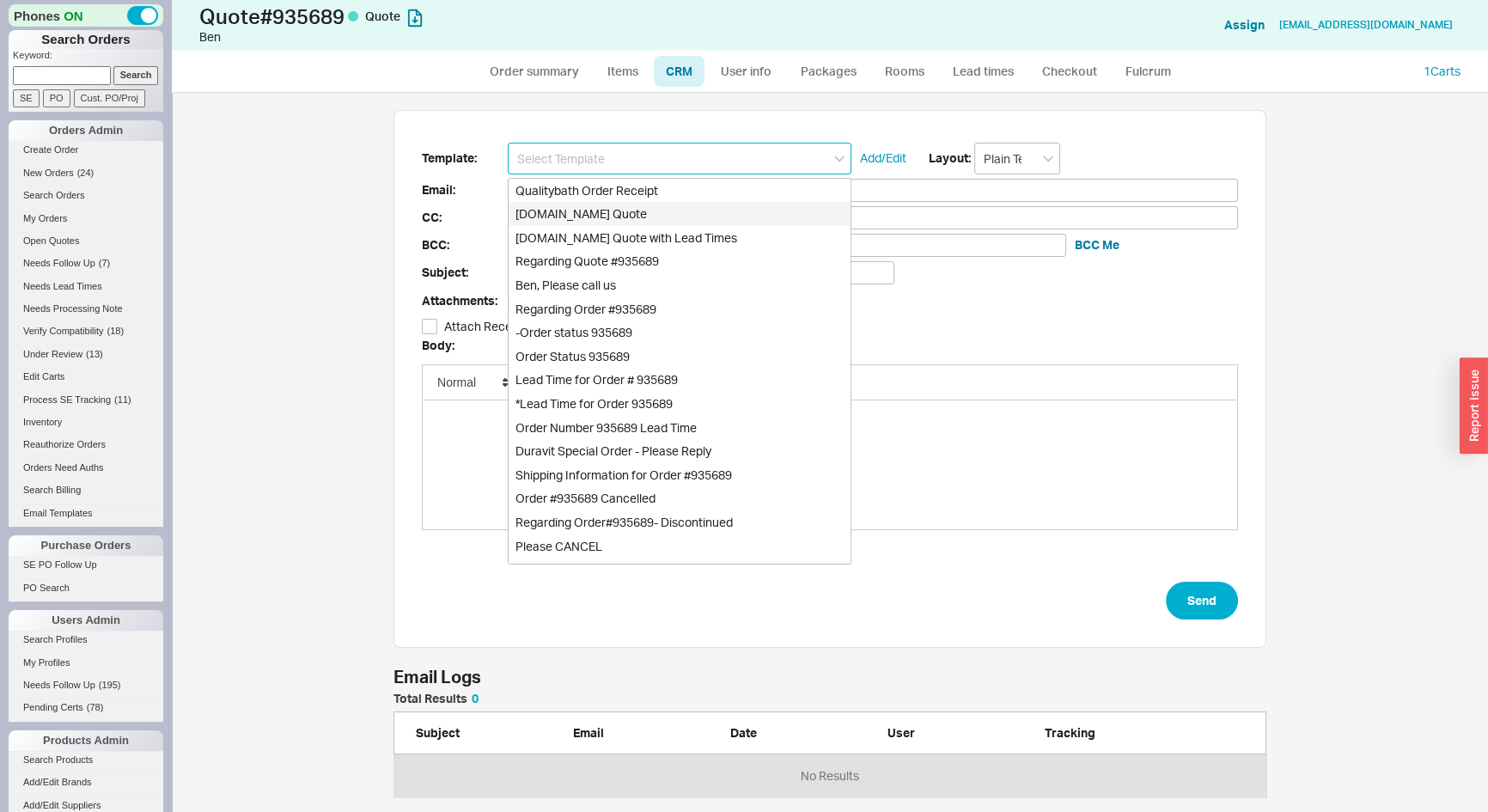
click at [637, 211] on div "[DOMAIN_NAME] Quote" at bounding box center [679, 213] width 342 height 24
type input "Receipt"
type input "[EMAIL_ADDRESS][DOMAIN_NAME]"
type input "Quality Bath Quote #935689"
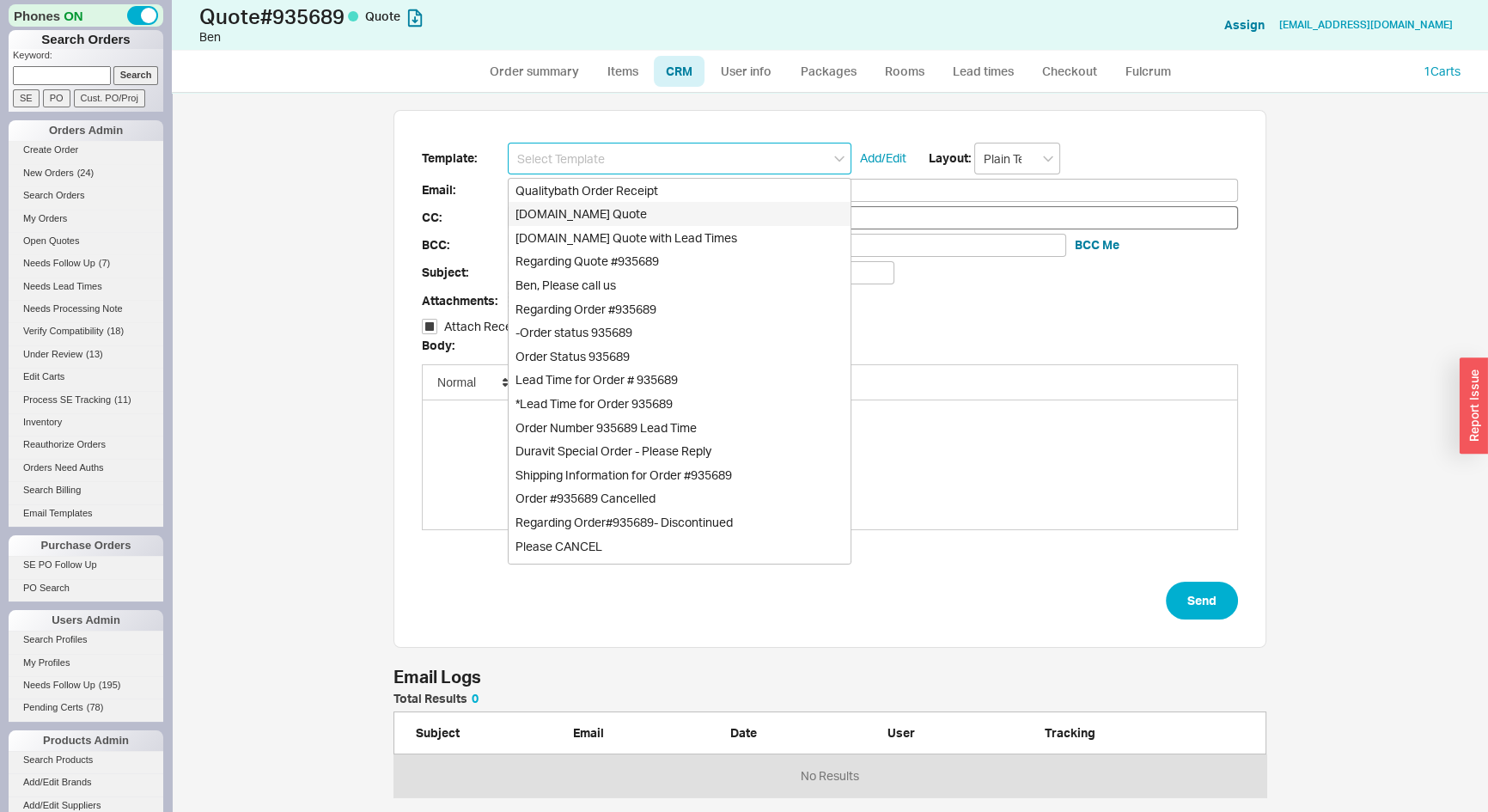
checkbox input "true"
type input "[DOMAIN_NAME] Quote"
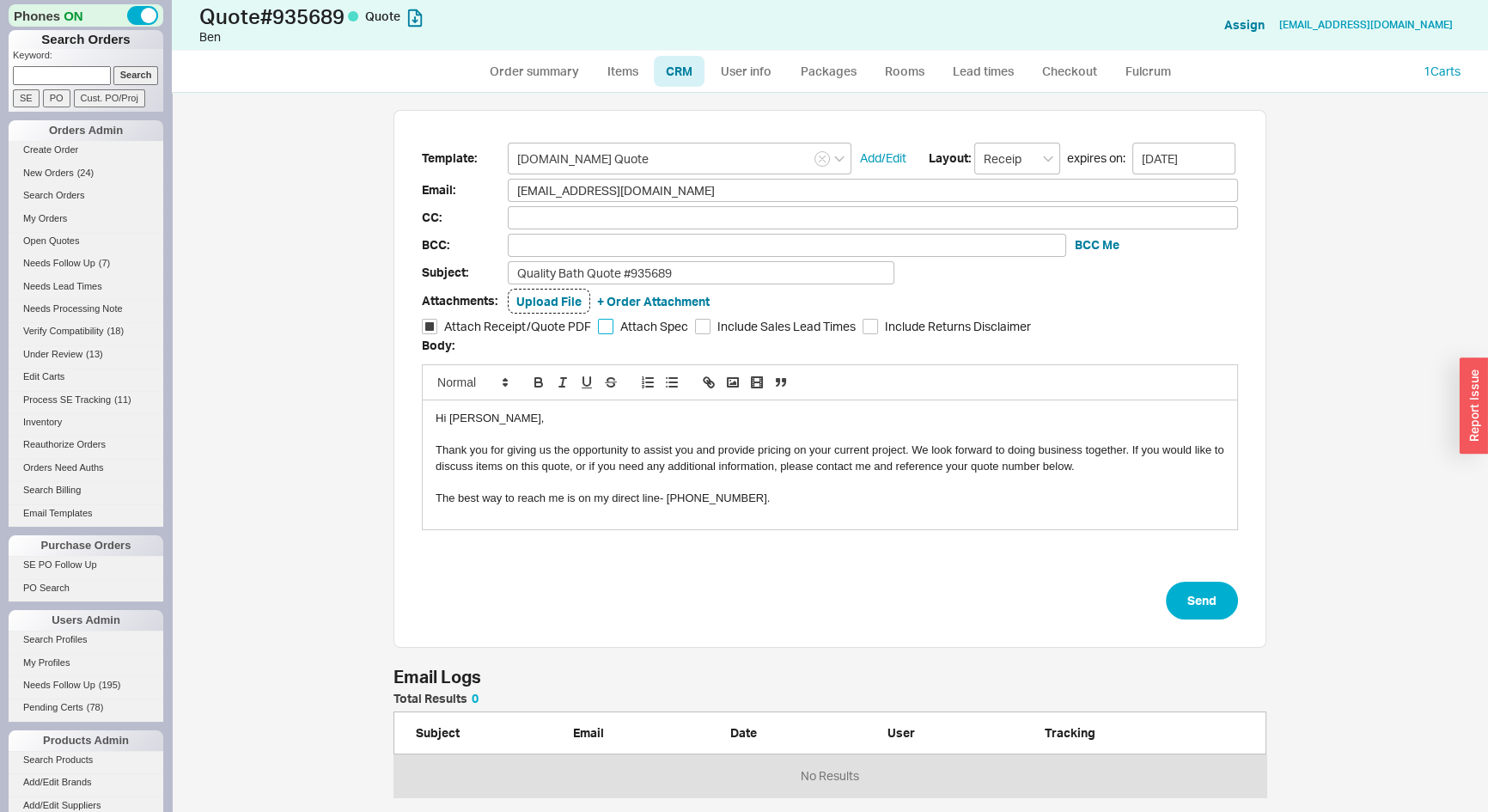
click at [601, 332] on input "Attach Spec" at bounding box center [605, 326] width 15 height 15
checkbox input "true"
click at [1190, 612] on button "Send" at bounding box center [1202, 601] width 72 height 38
select select "*"
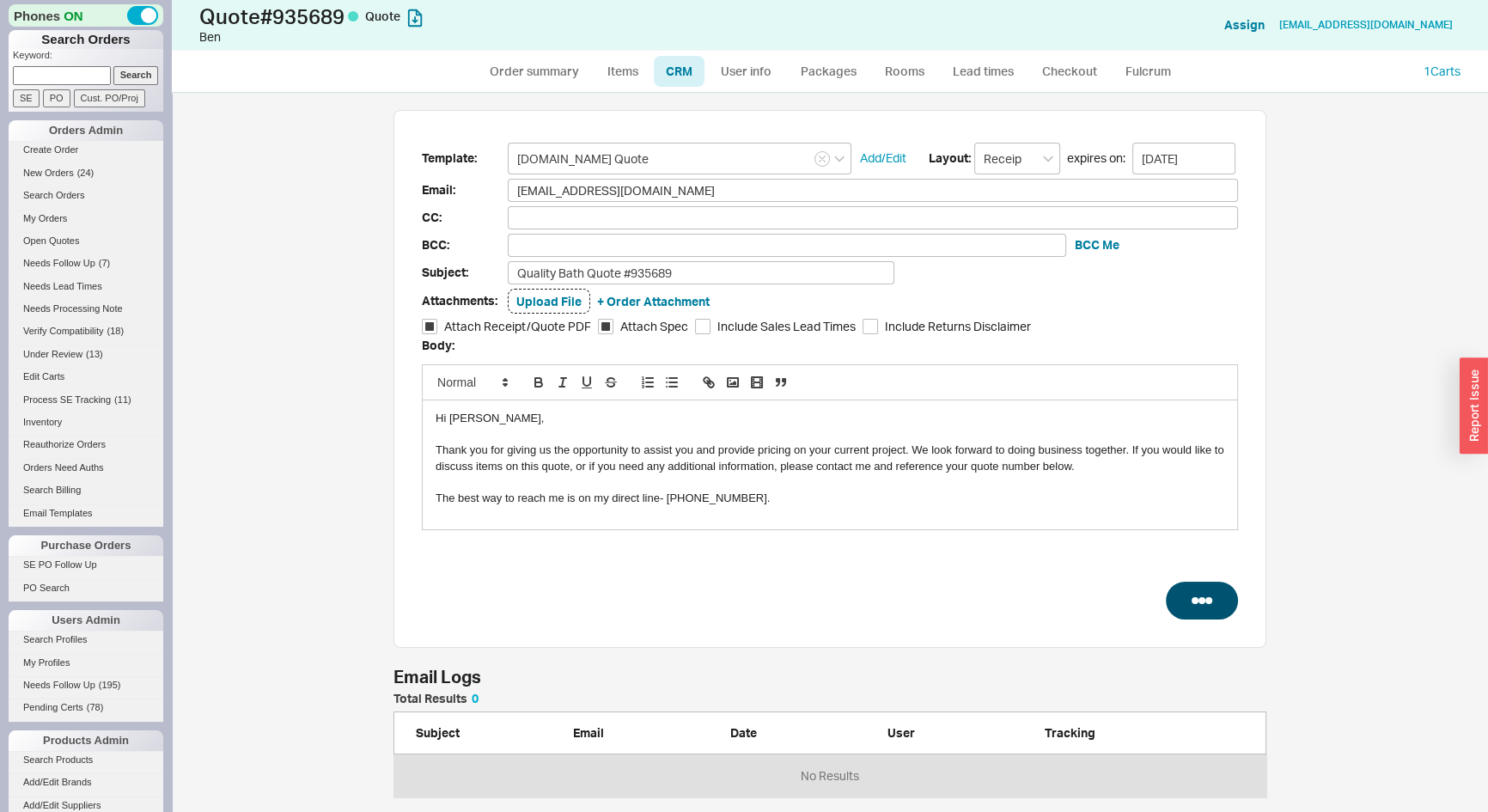
select select "3"
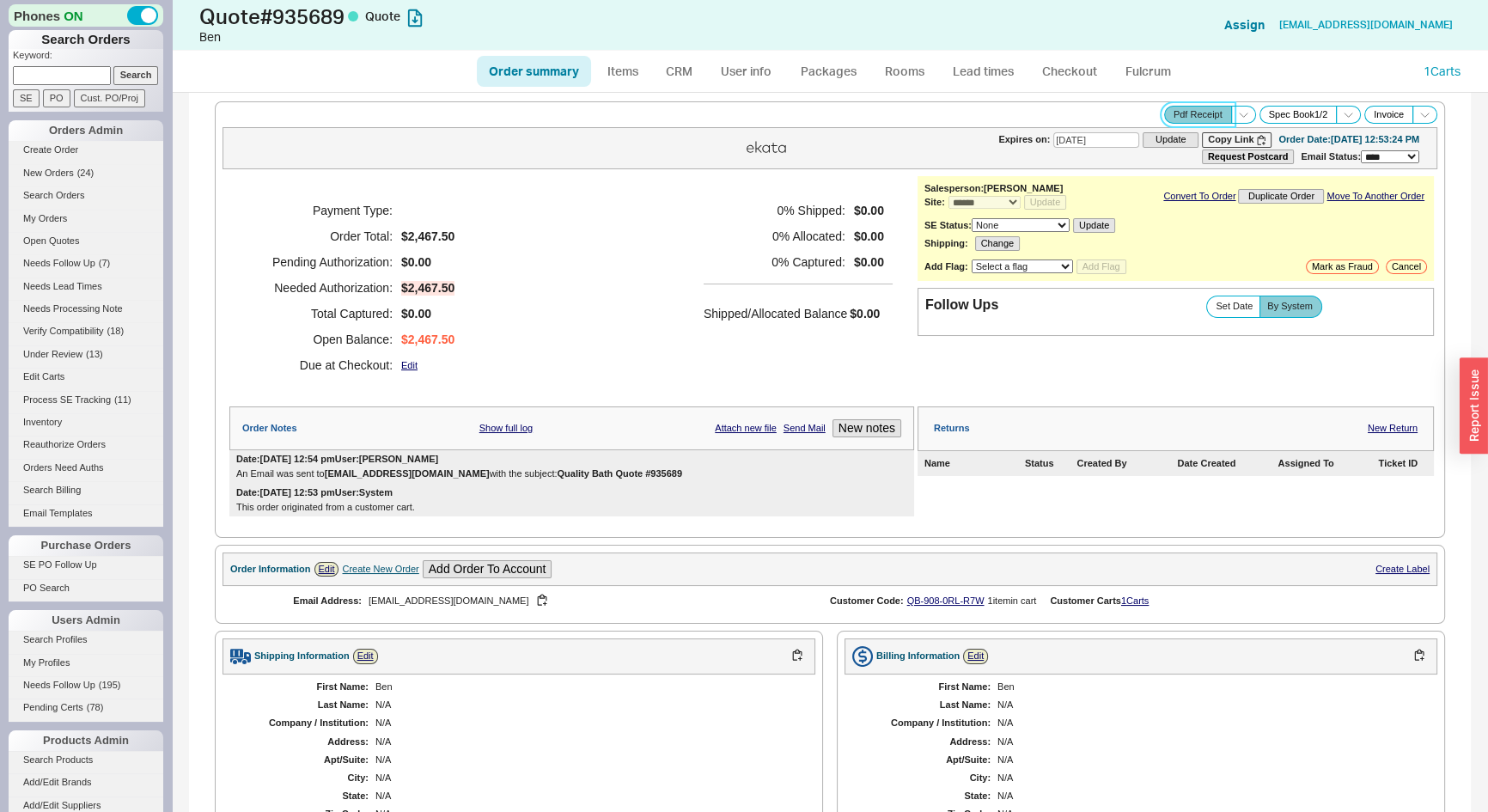
click at [1188, 108] on button "Pdf Receipt" at bounding box center [1197, 114] width 67 height 18
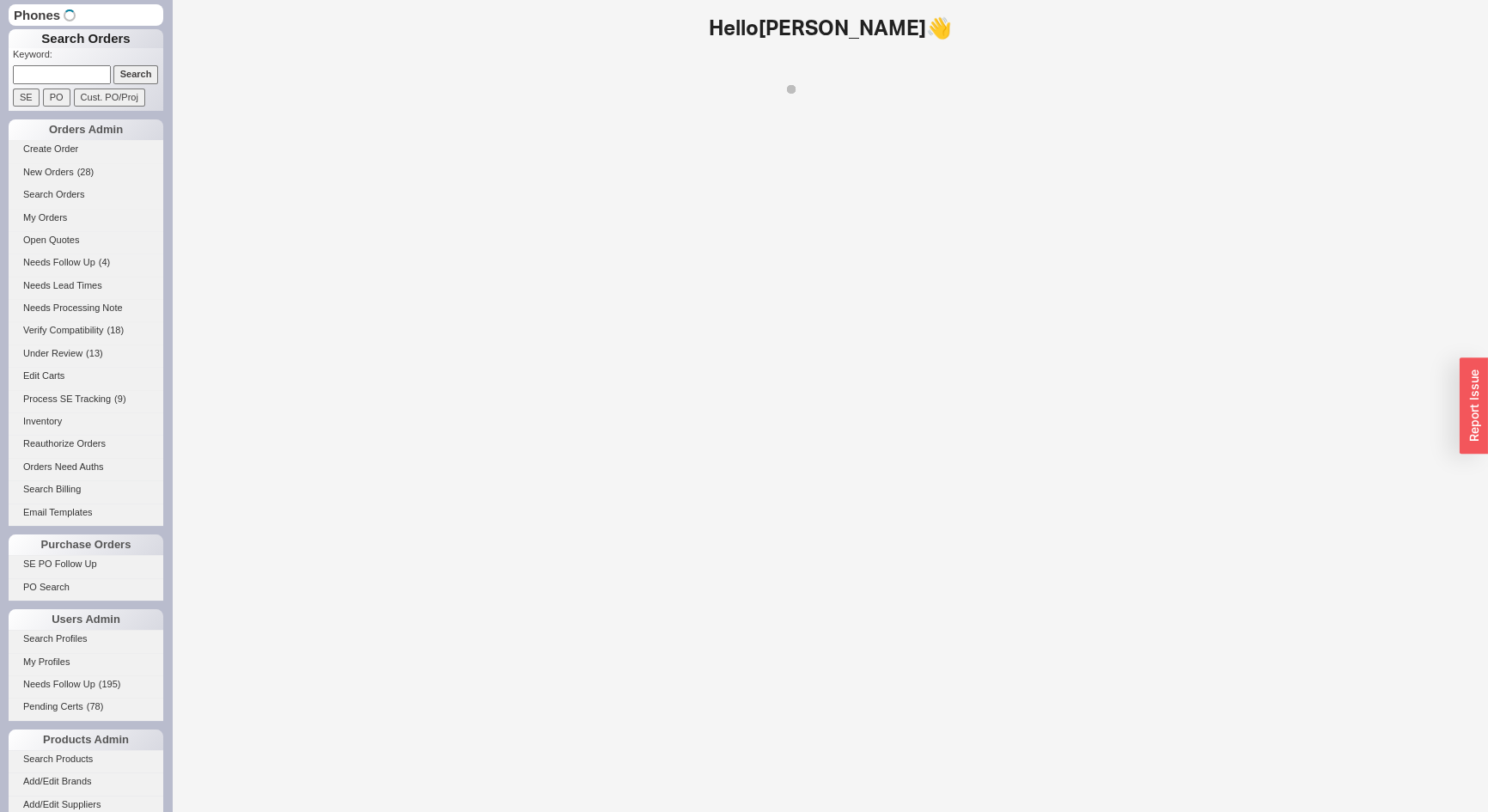
click at [71, 76] on input at bounding box center [61, 75] width 98 height 18
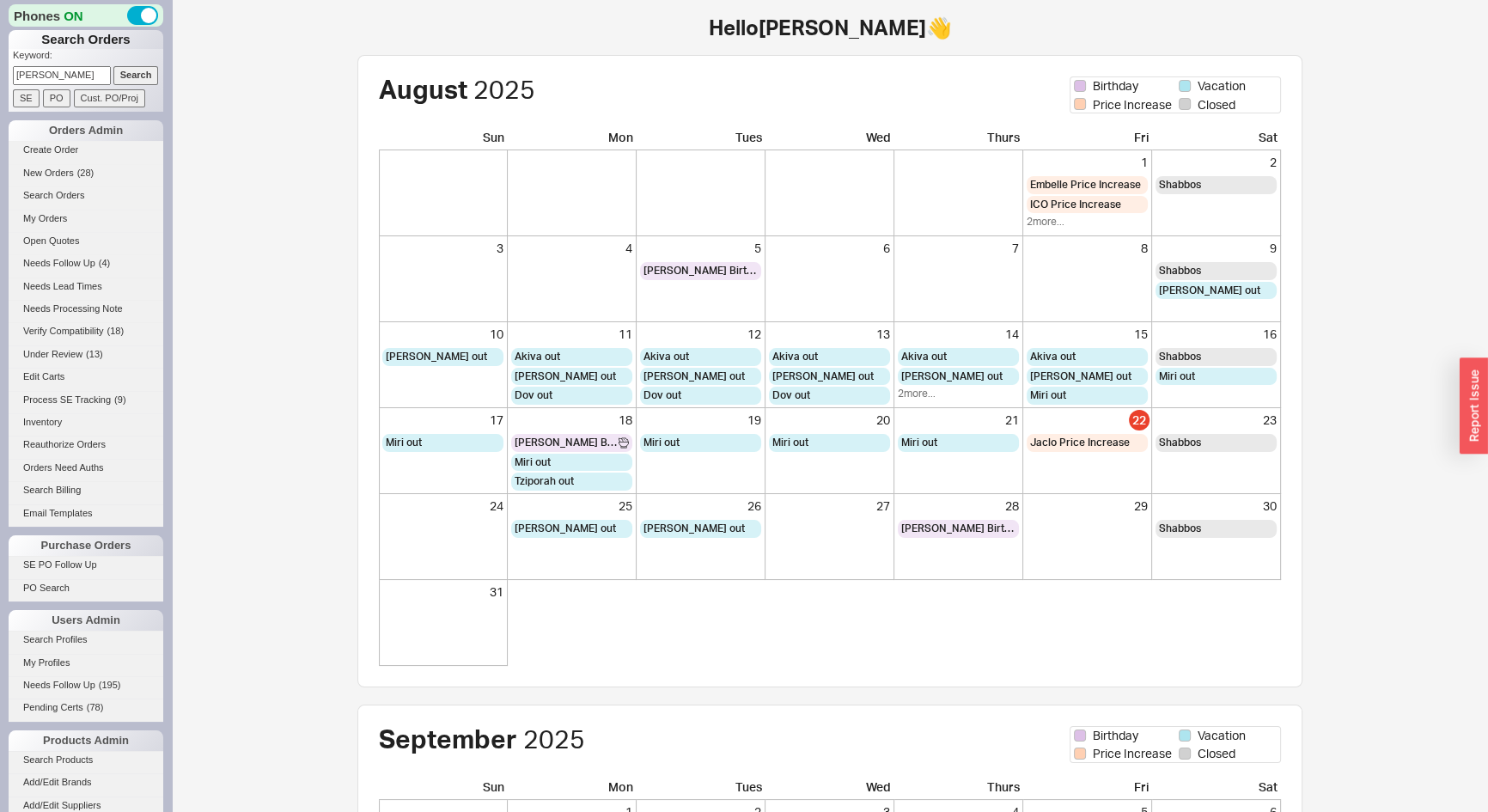
type input "[PERSON_NAME]"
click at [113, 67] on input "Search" at bounding box center [136, 76] width 46 height 18
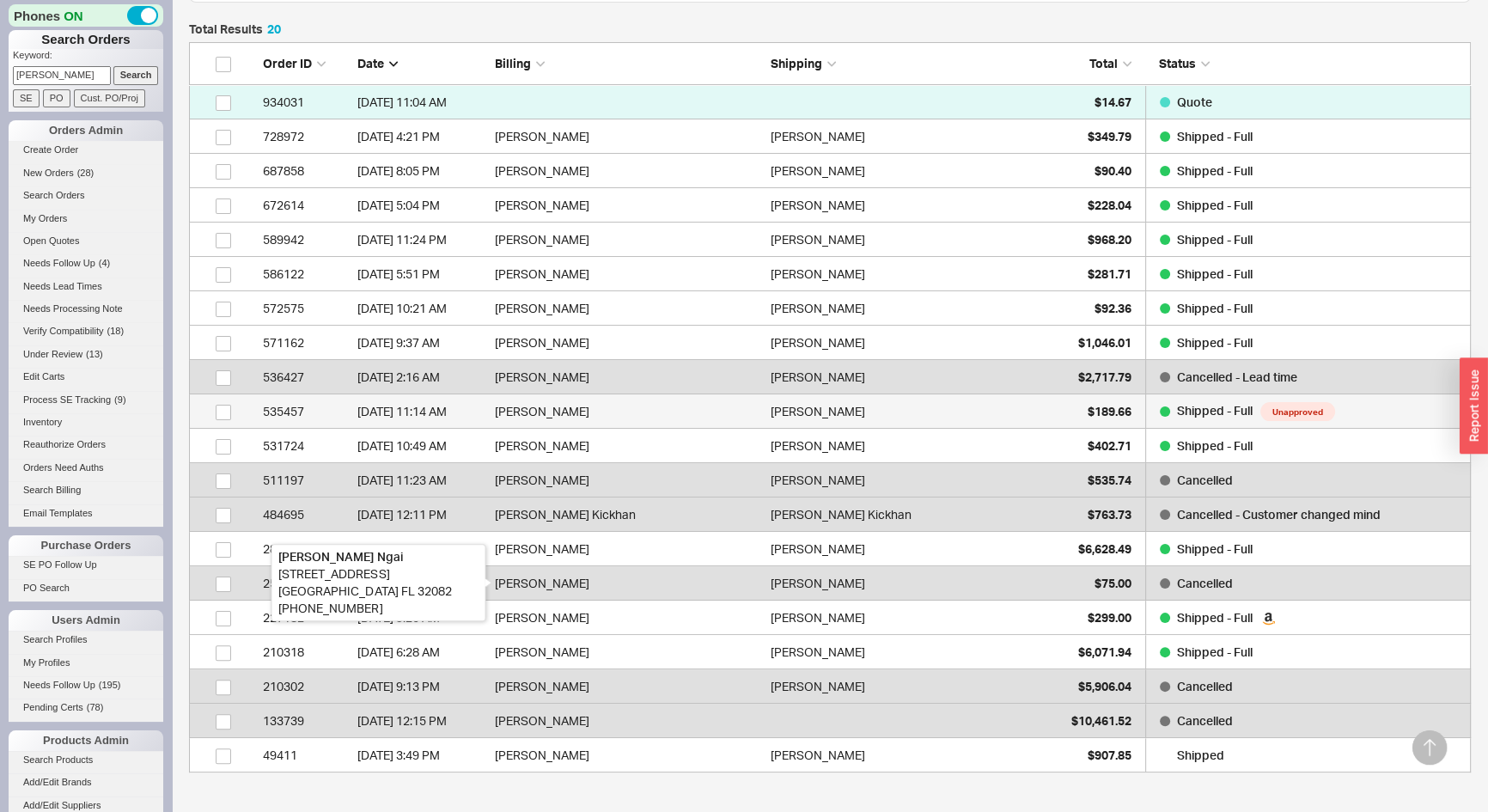
scroll to position [390, 0]
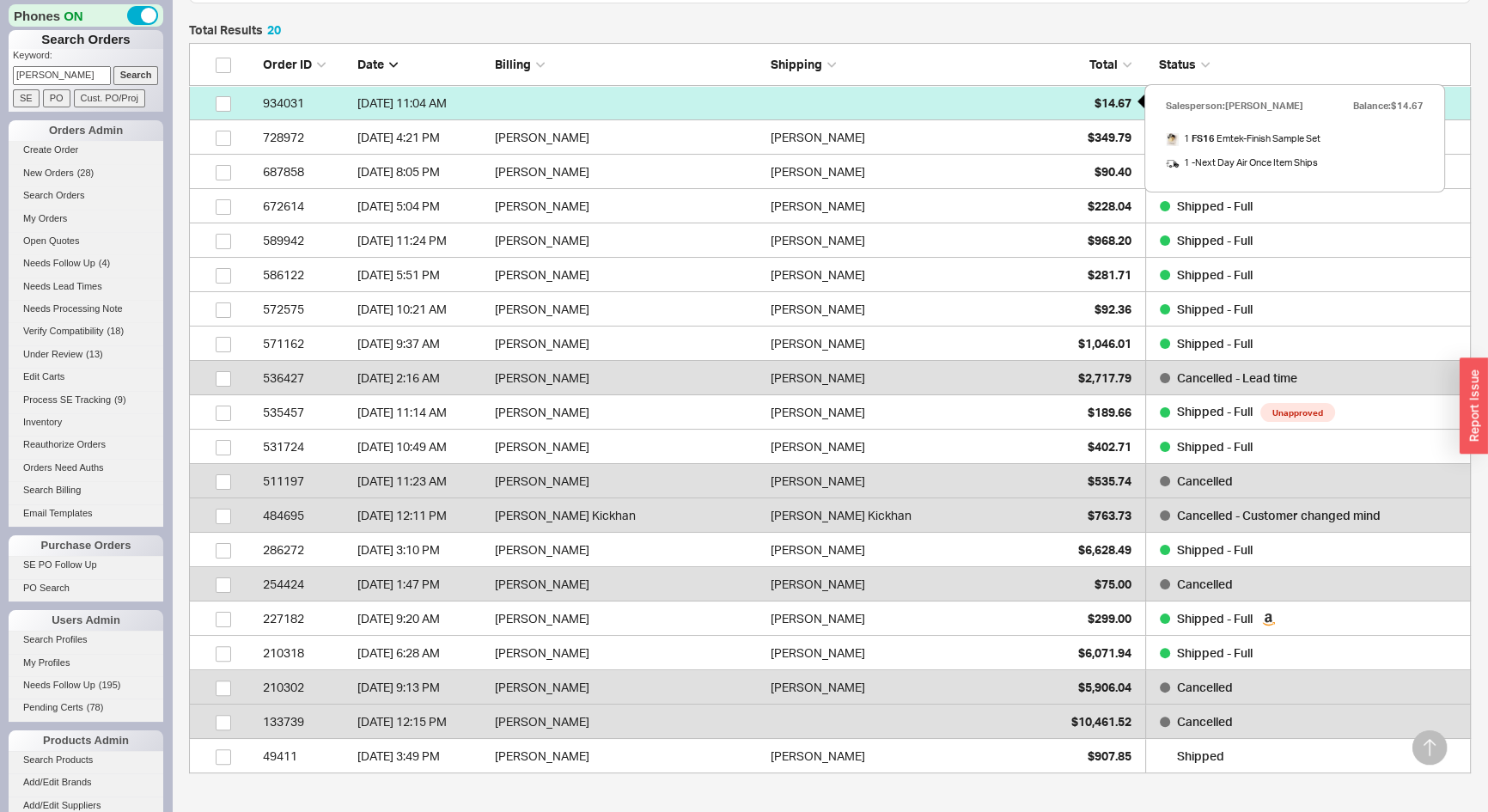
click at [1099, 95] on span "$14.67" at bounding box center [1113, 103] width 37 height 14
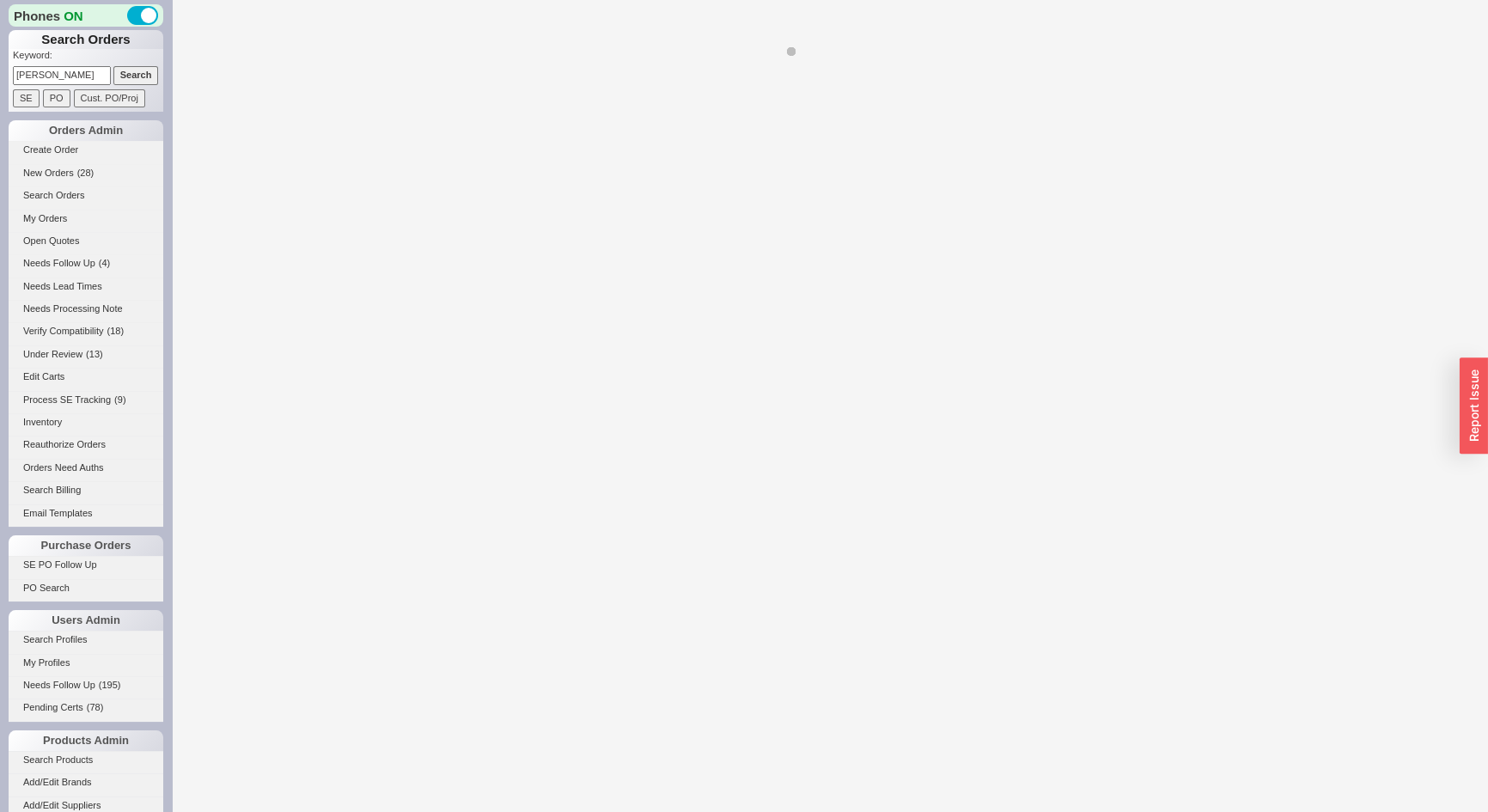
select select "*"
select select "3"
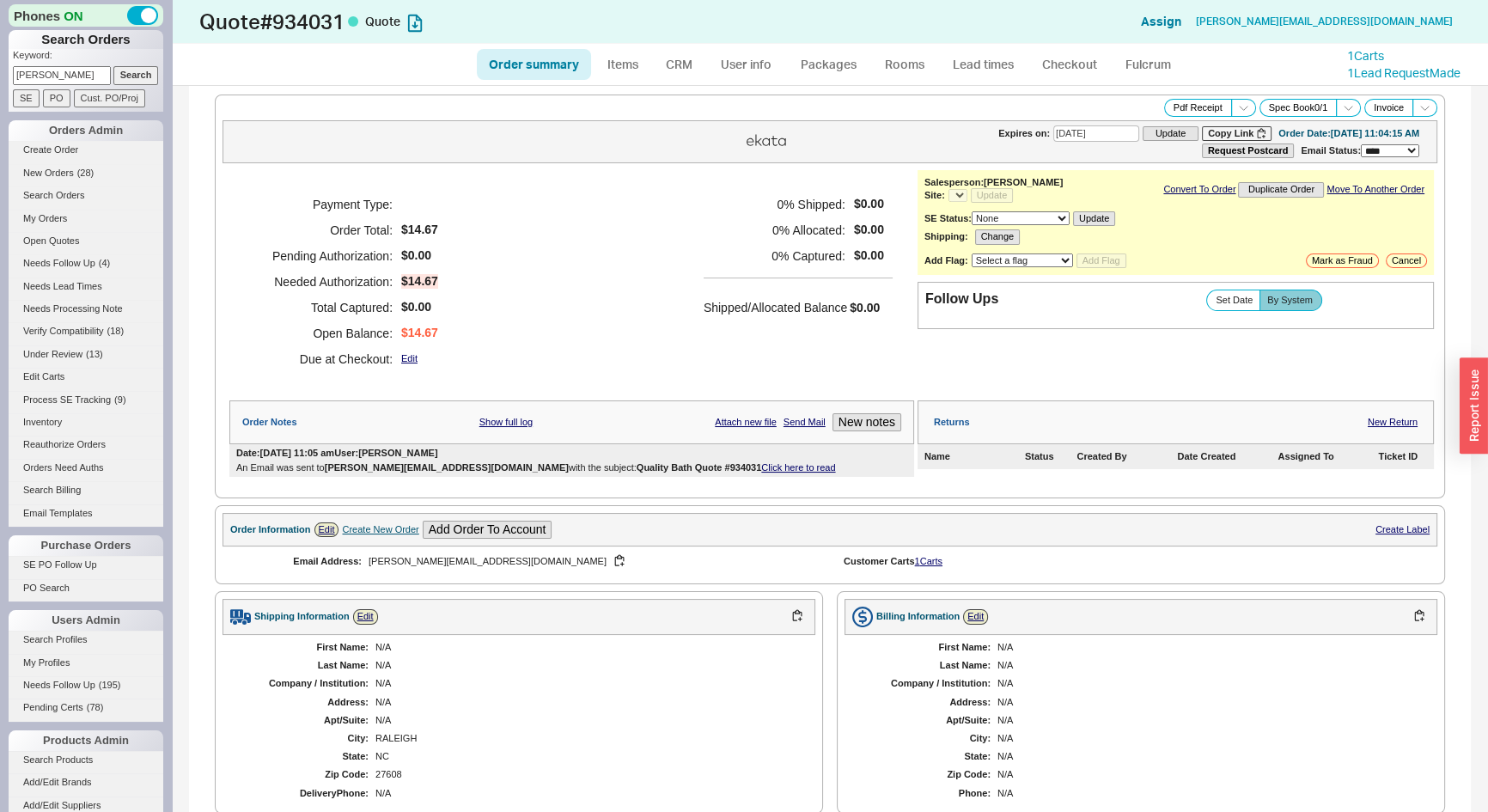
select select "*"
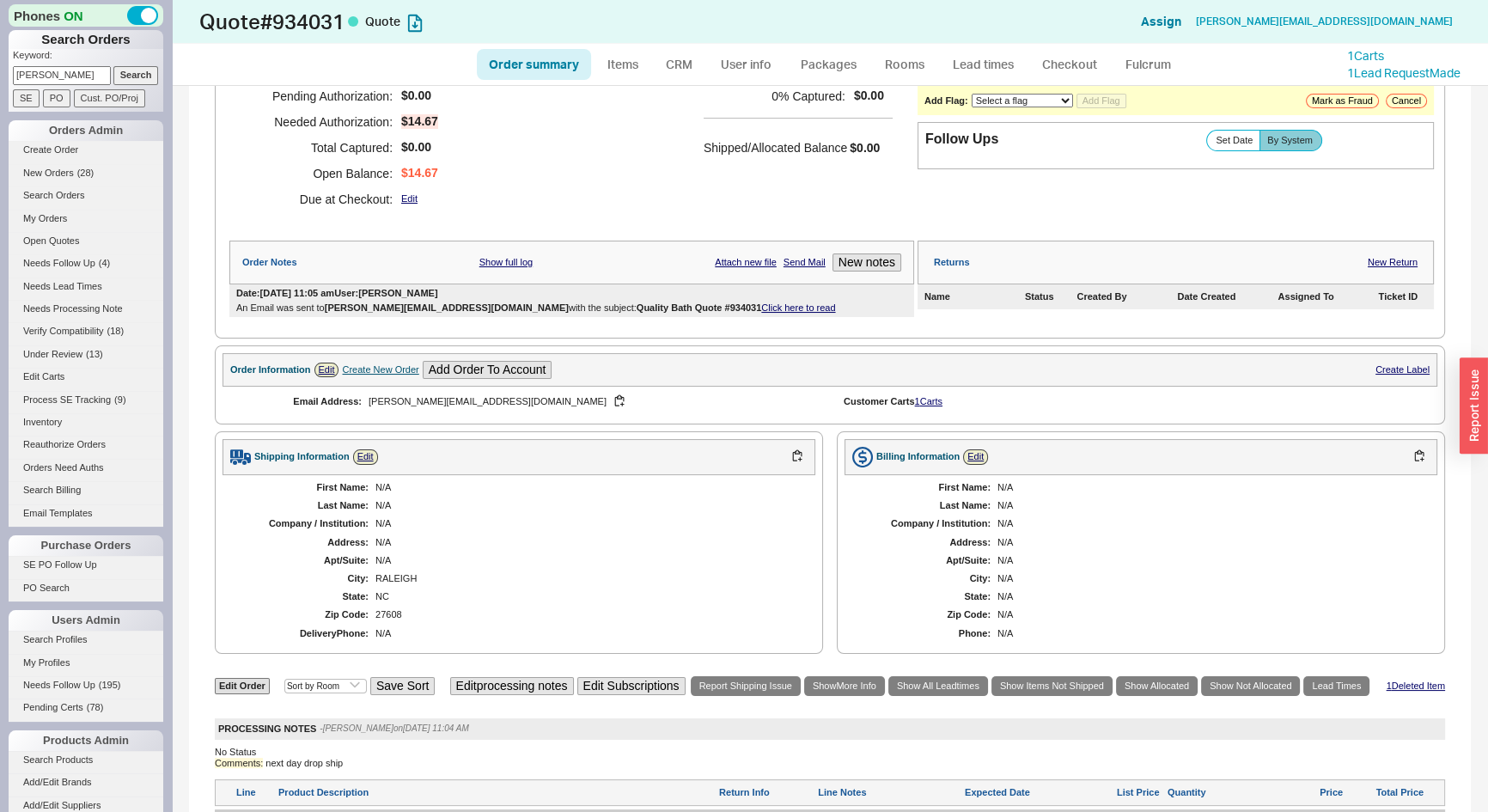
scroll to position [156, 0]
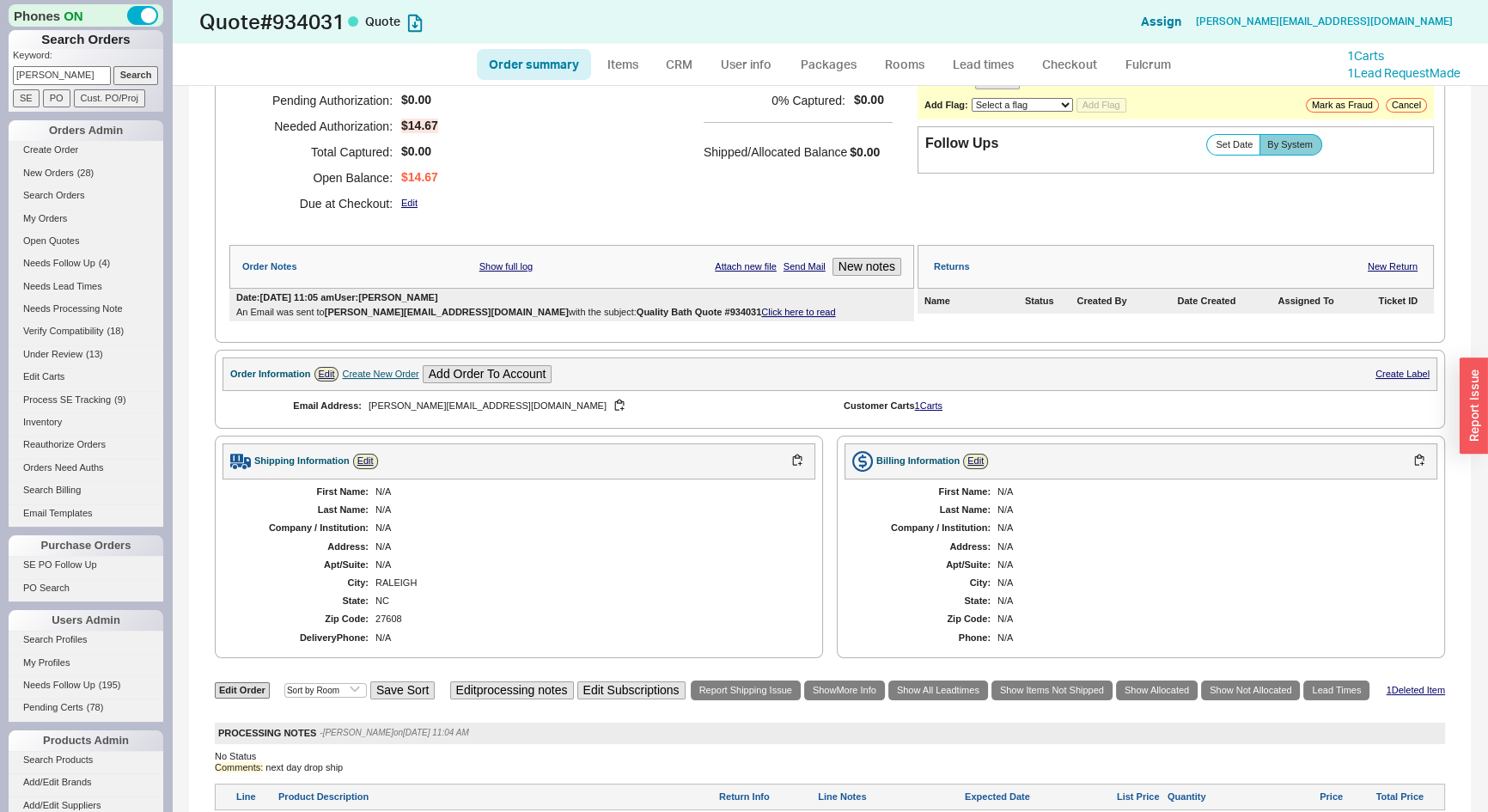
click at [761, 310] on link "Click here to read" at bounding box center [798, 311] width 74 height 10
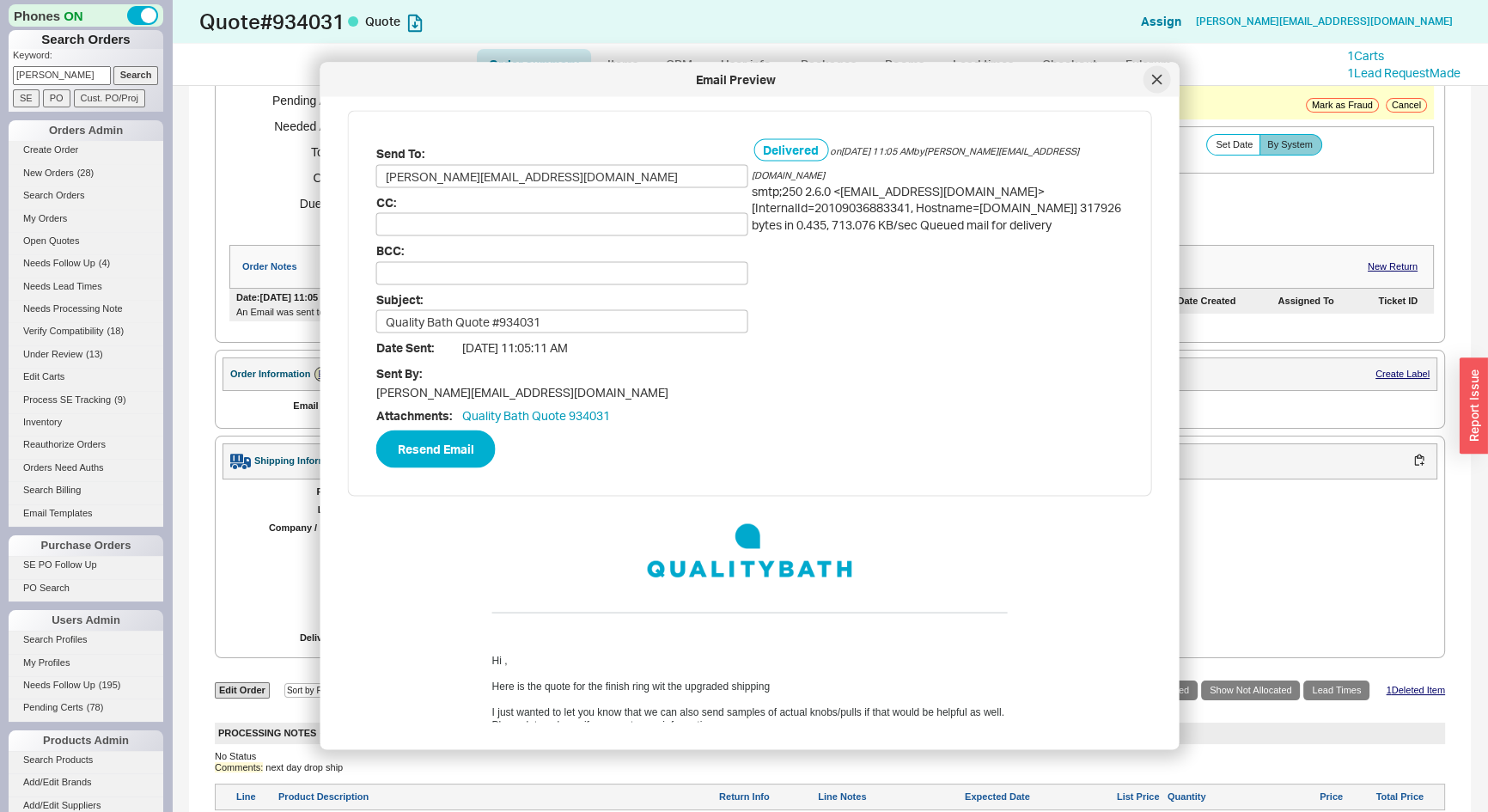
click at [1144, 84] on div at bounding box center [1157, 80] width 28 height 28
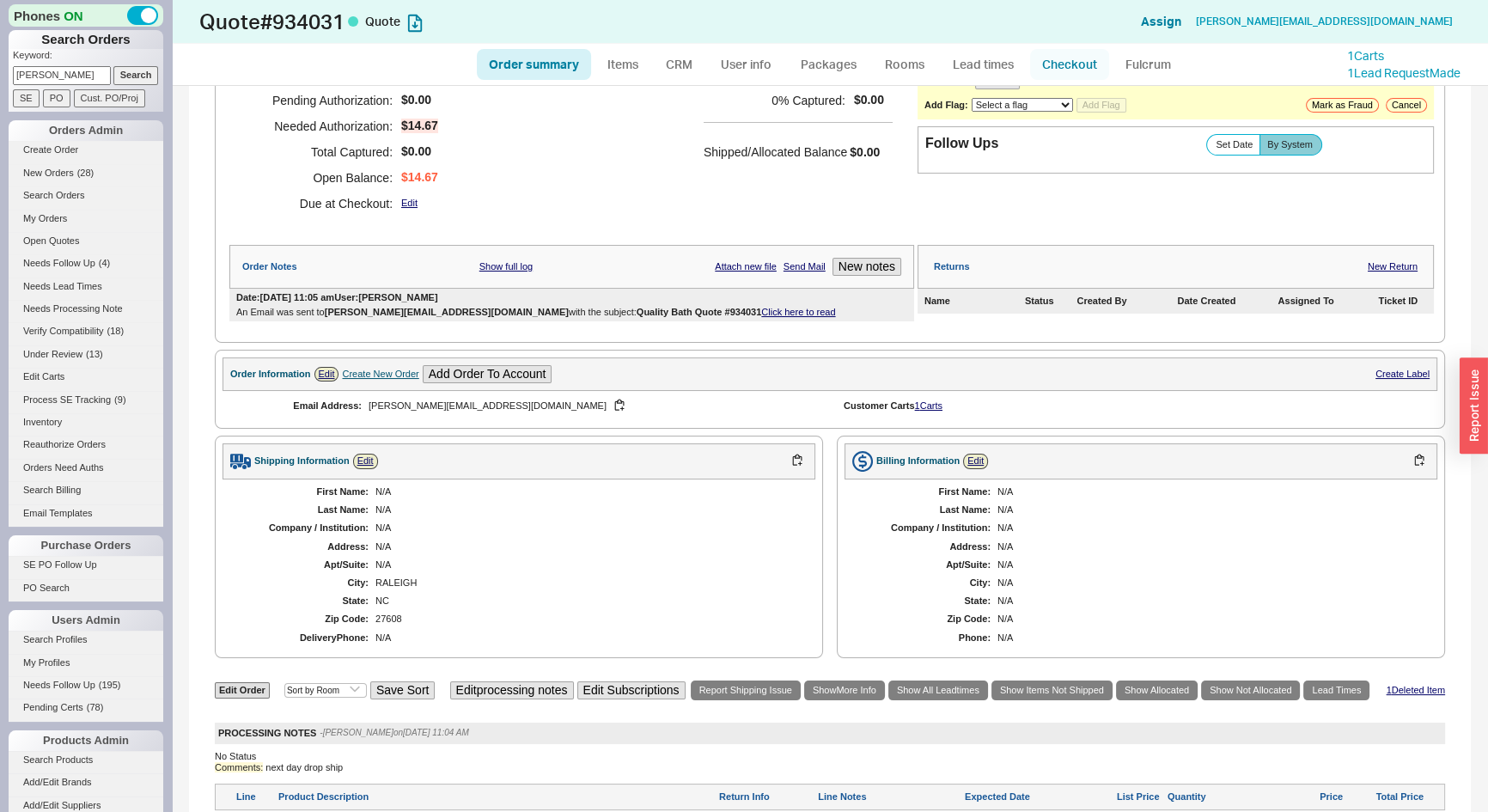
click at [1086, 61] on link "Checkout" at bounding box center [1070, 64] width 79 height 31
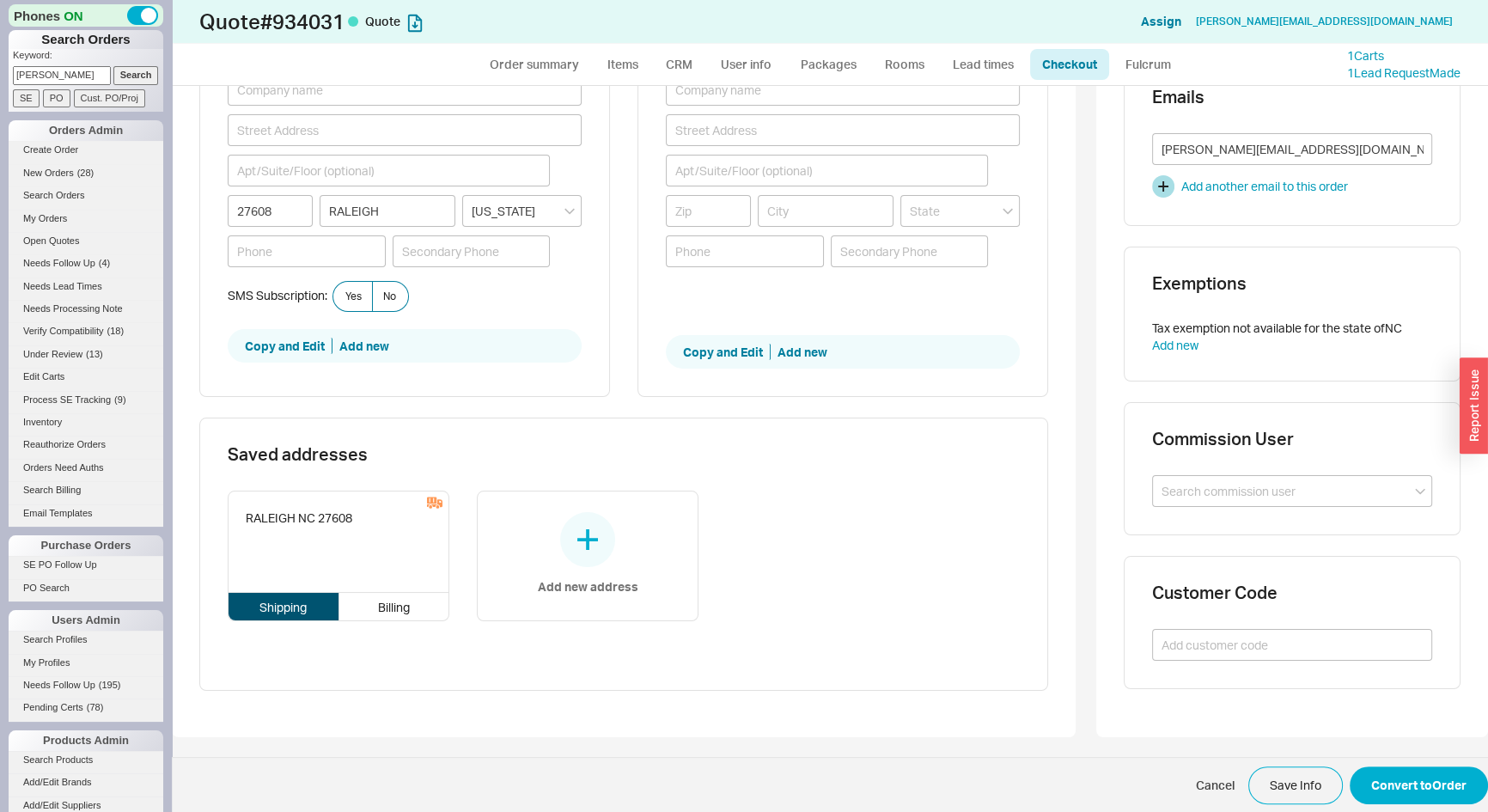
scroll to position [545, 0]
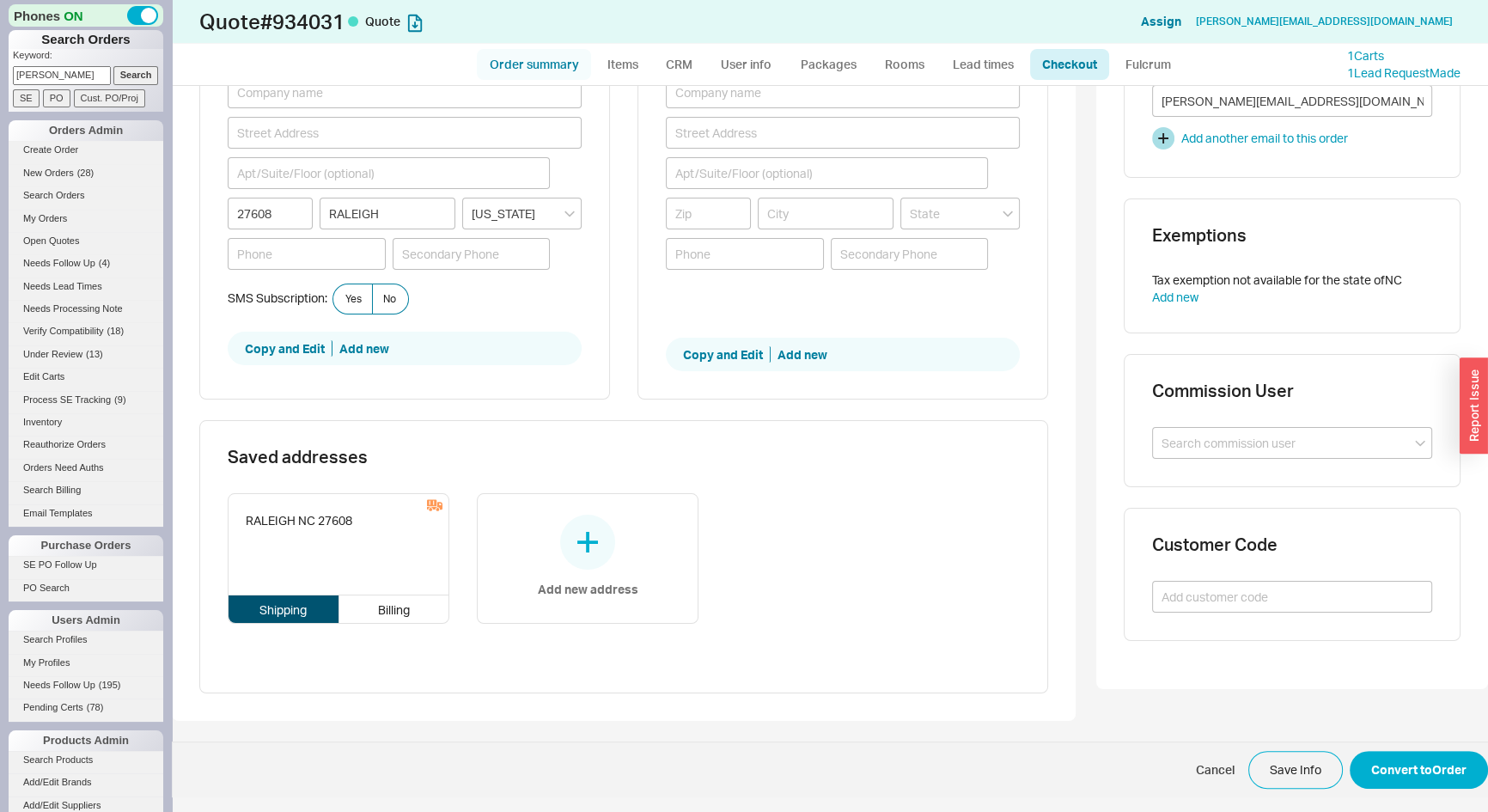
click at [528, 61] on link "Order summary" at bounding box center [533, 64] width 114 height 31
select select "*"
select select "3"
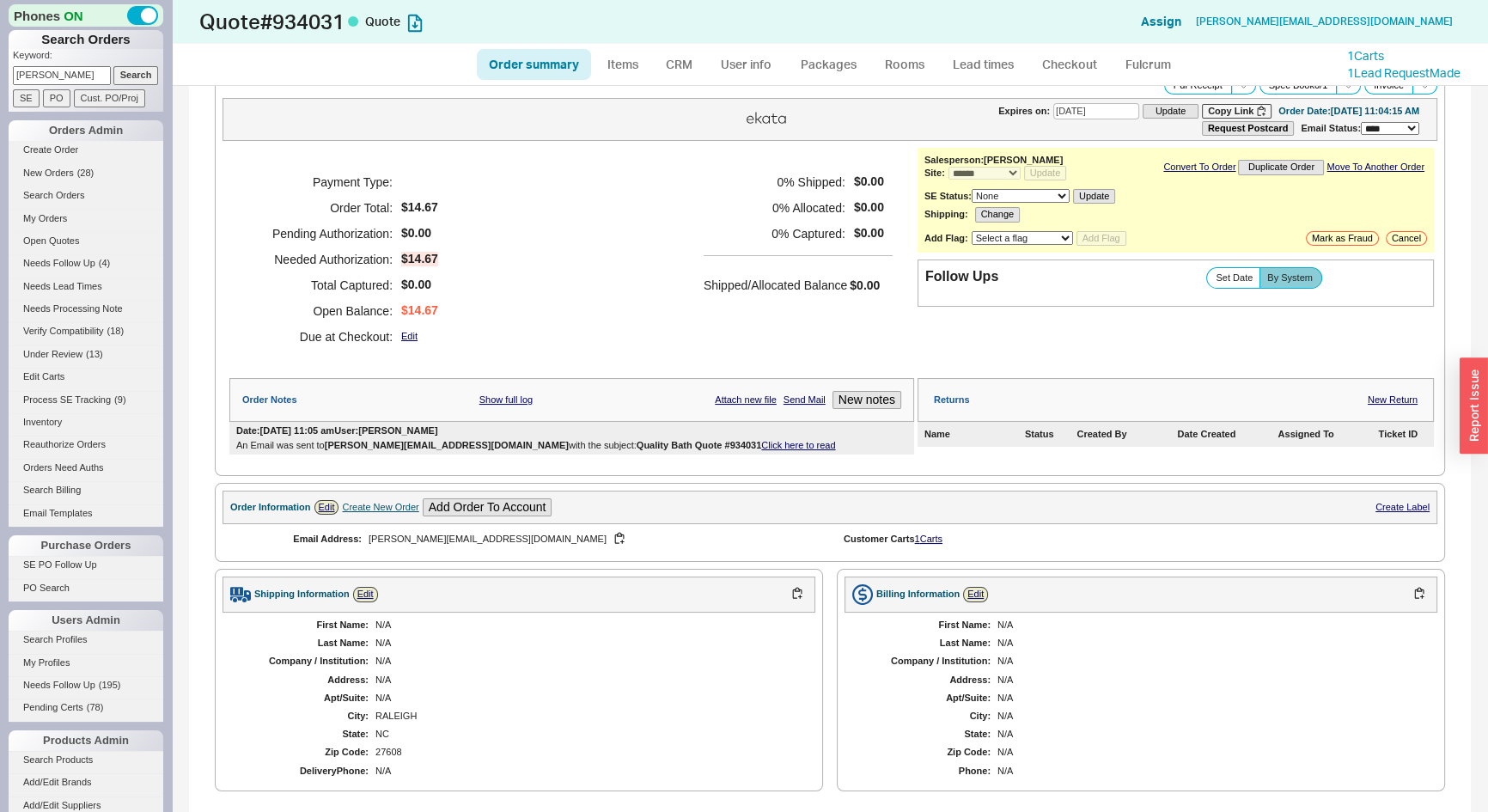
scroll to position [4, 0]
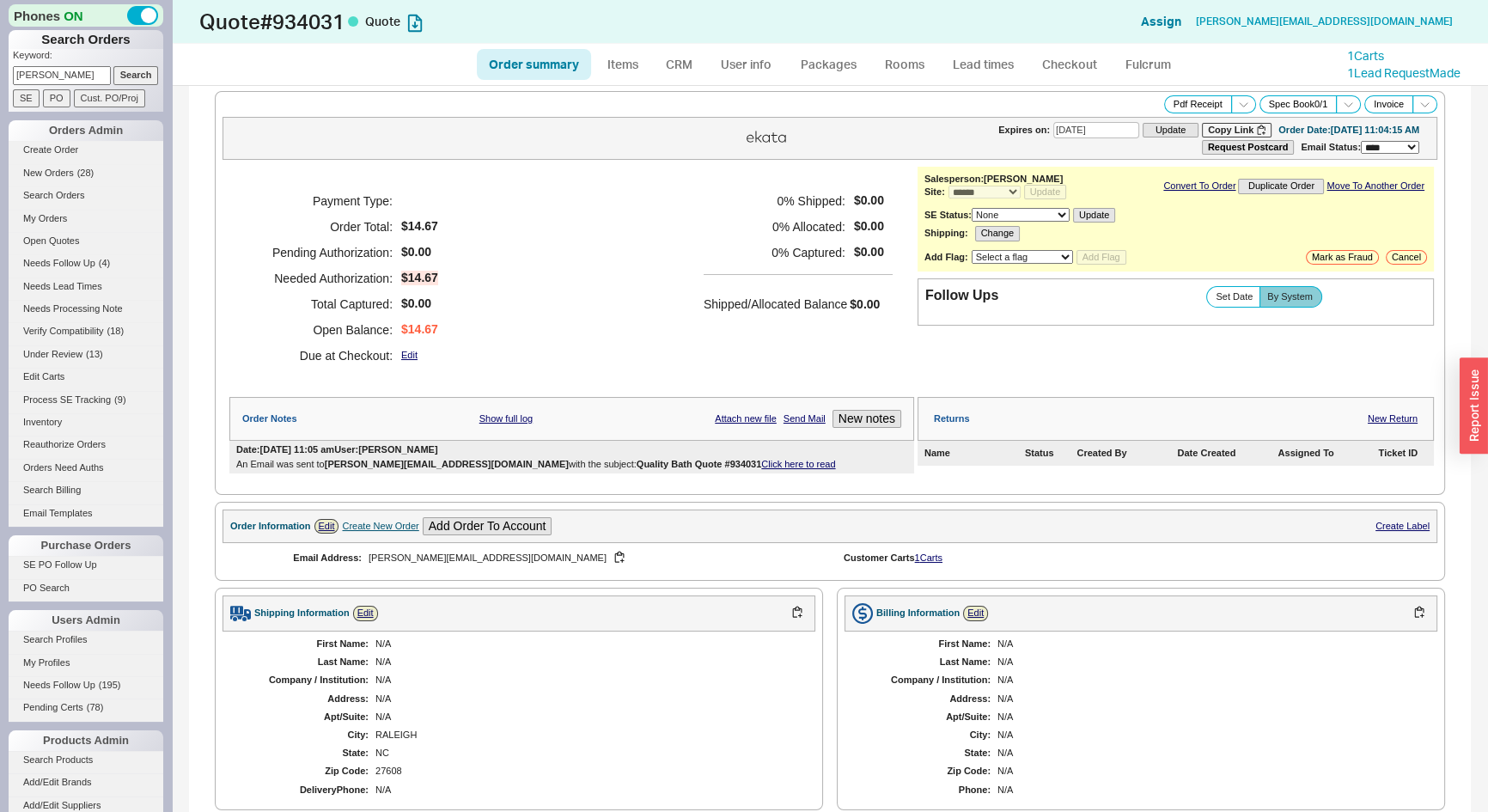
click at [761, 459] on link "Click here to read" at bounding box center [798, 463] width 74 height 10
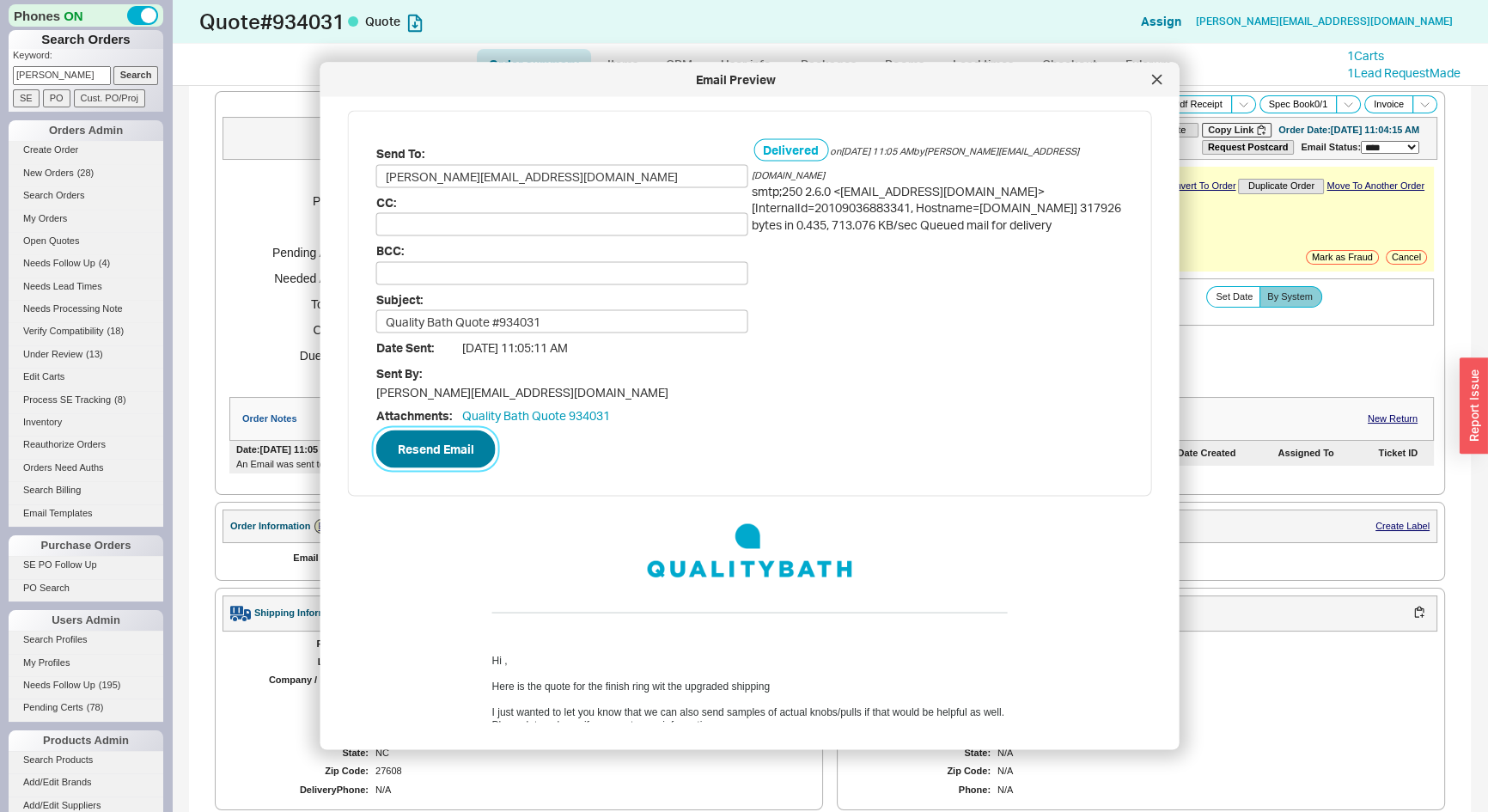
click at [429, 441] on button "Resend Email" at bounding box center [435, 450] width 120 height 38
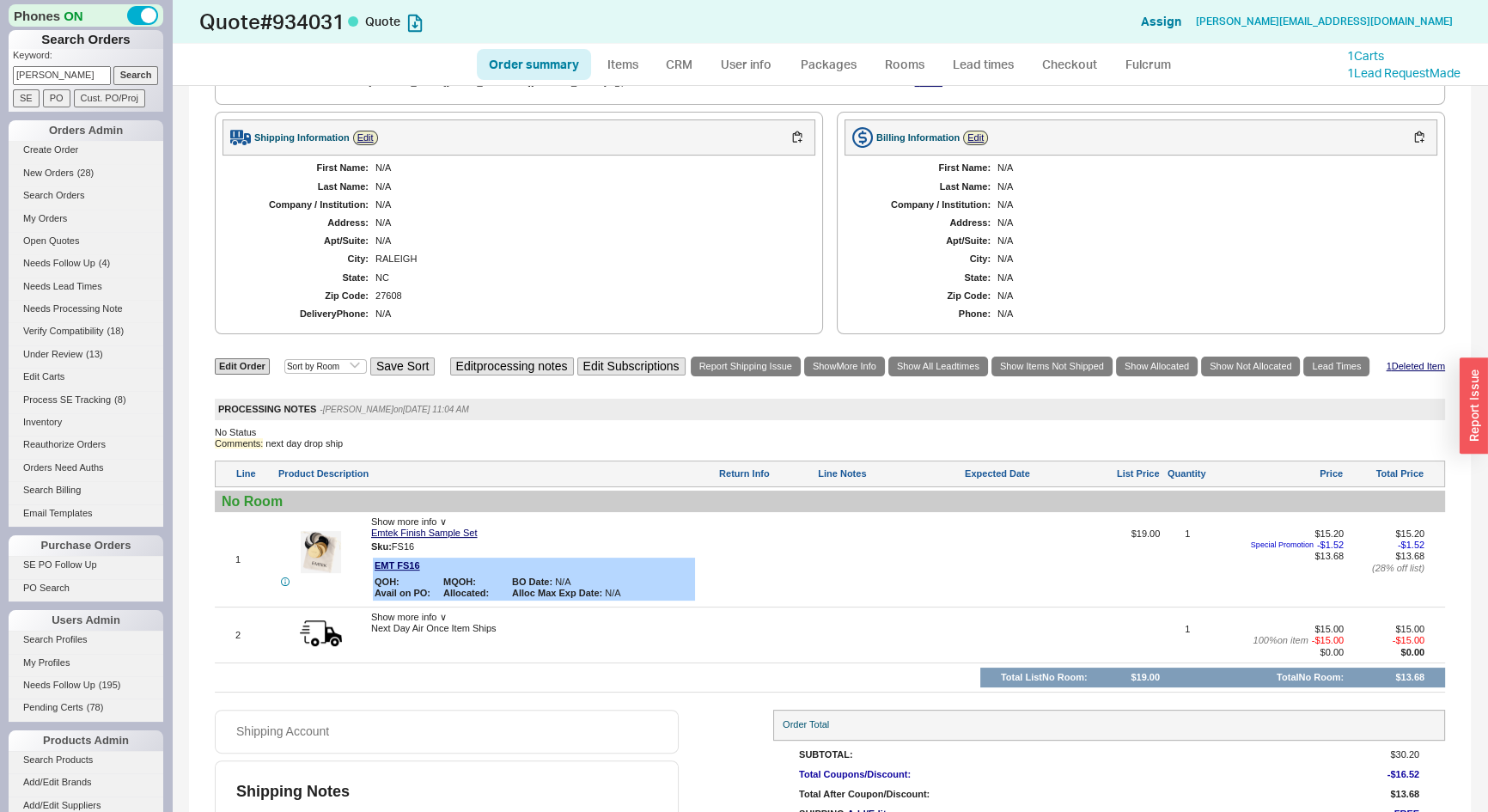
scroll to position [36, 0]
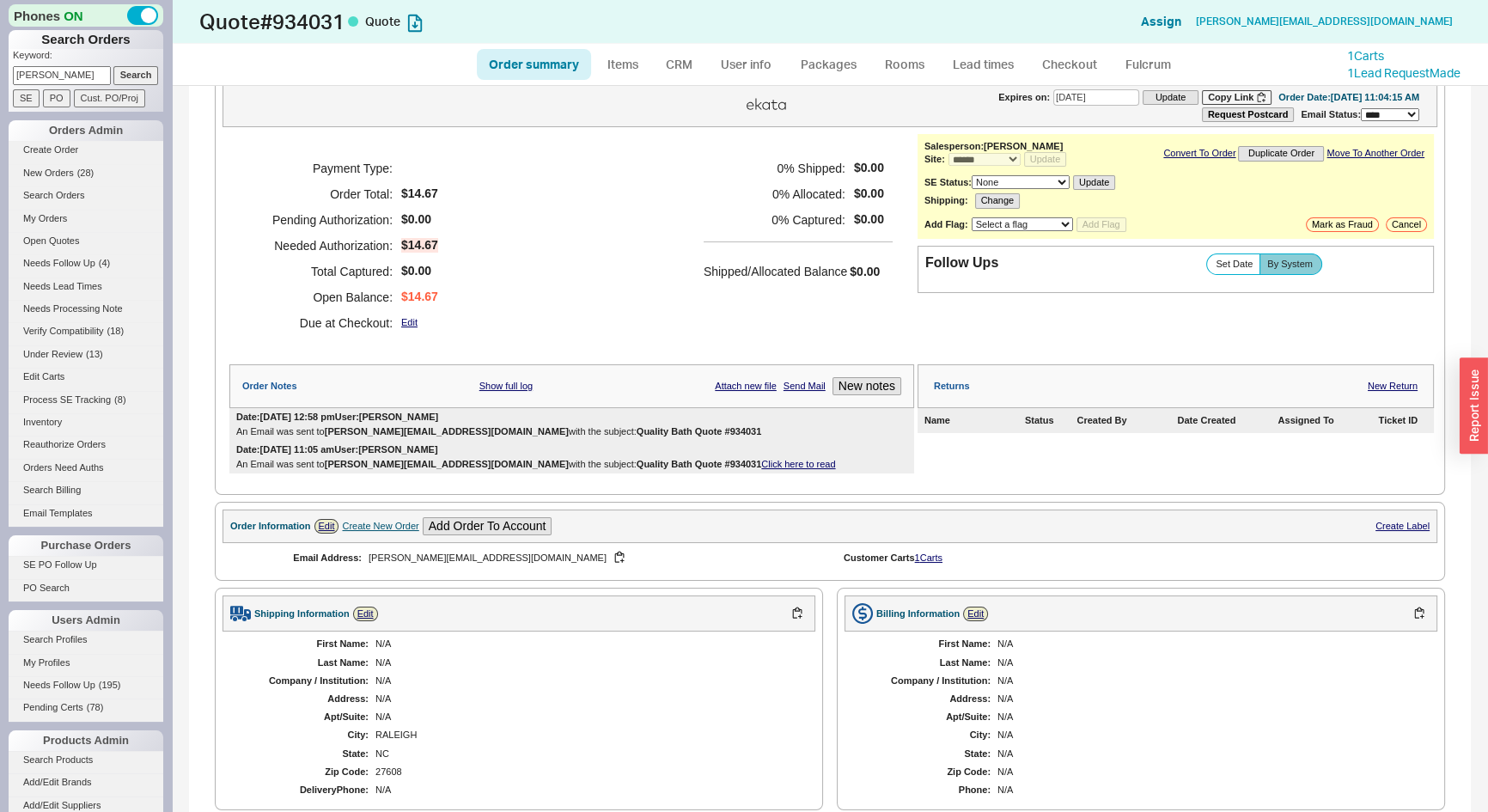
click at [605, 267] on div "Payment Type: Order Total: $14.67 Pending Authorization: $0.00 Needed Authoriza…" at bounding box center [571, 245] width 685 height 223
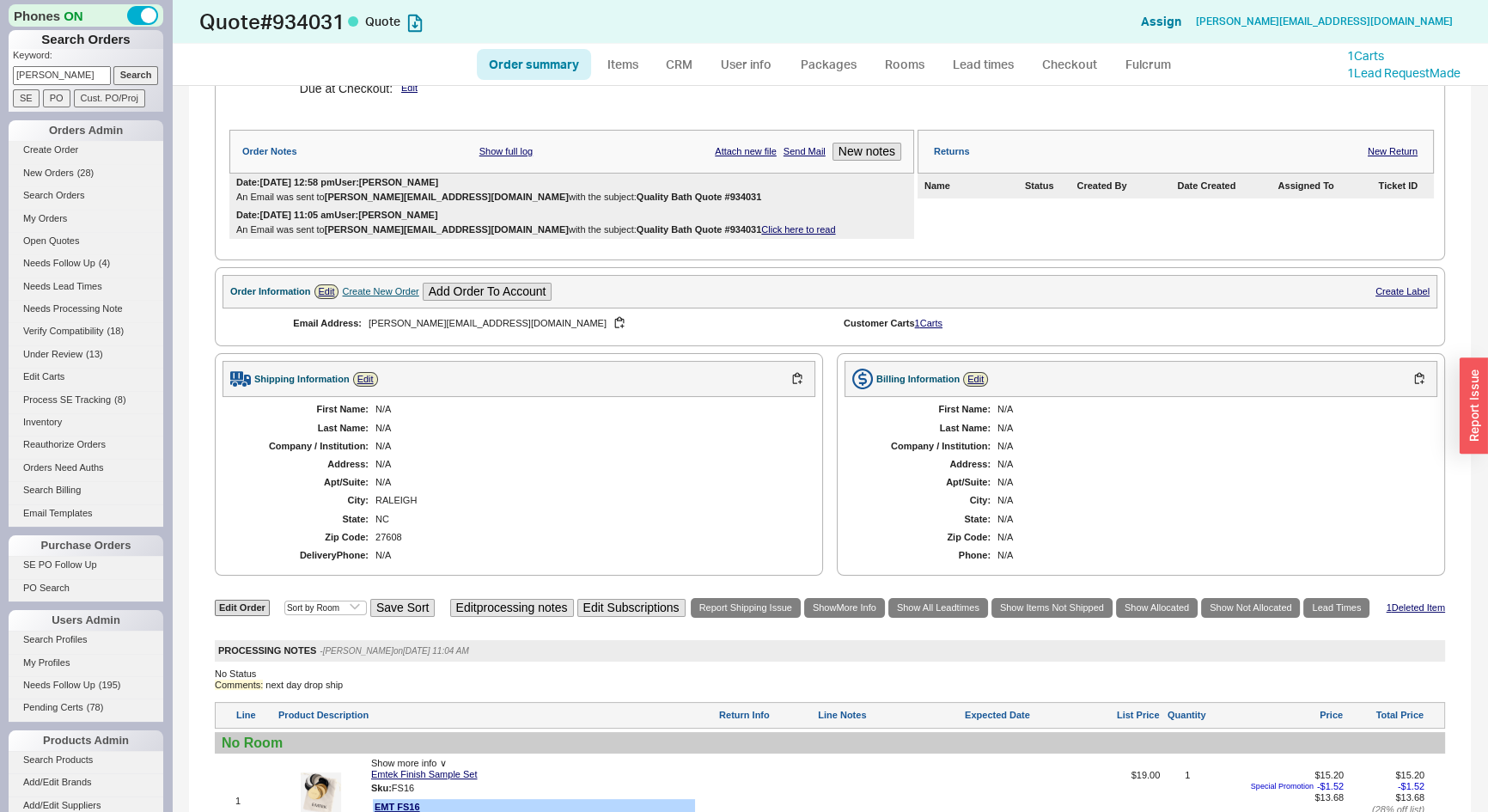
click at [35, 78] on input "sybil" at bounding box center [61, 76] width 98 height 18
paste input "joelgerman@hotmail.com"
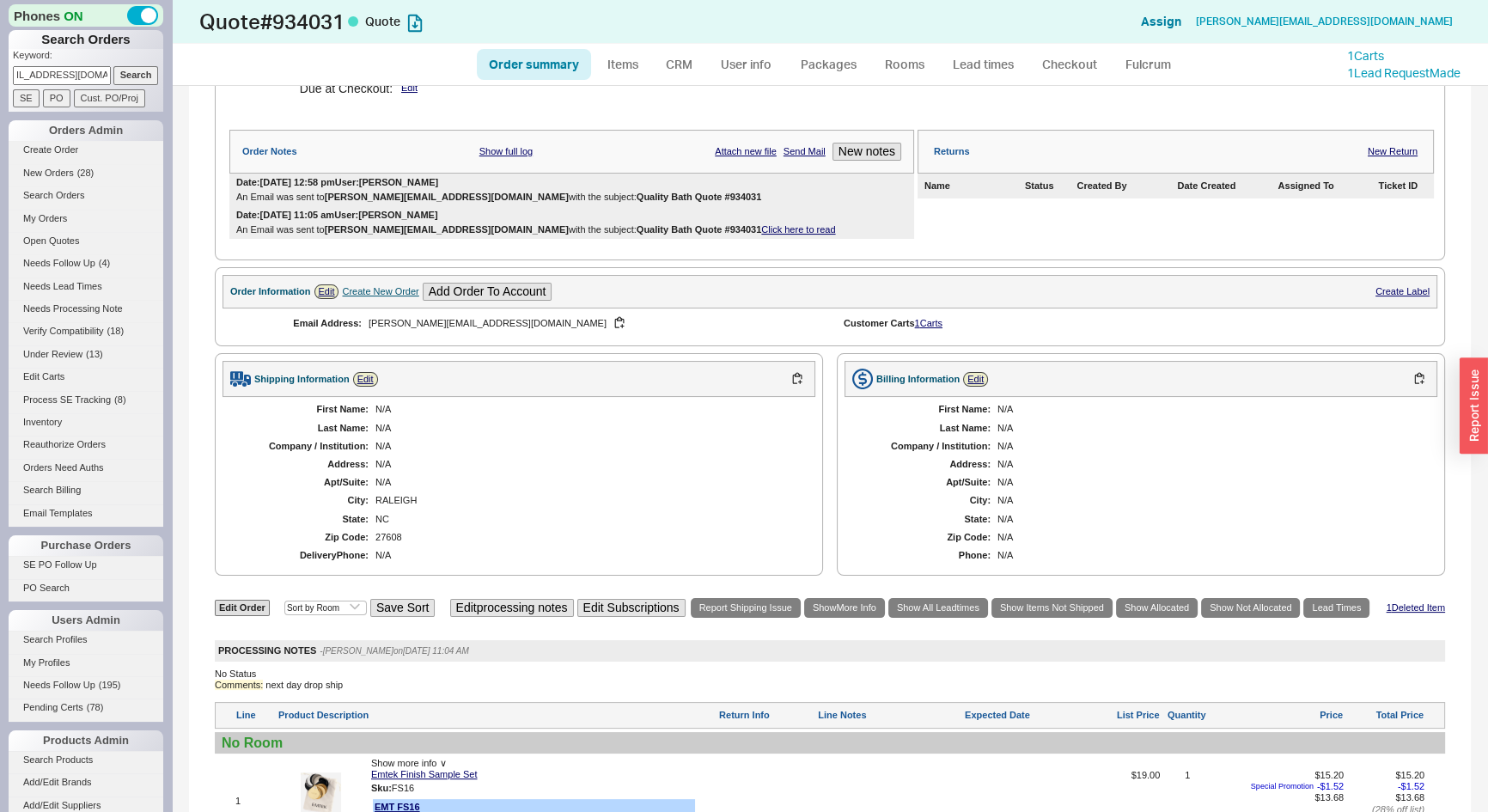
type input "joelgerman@hotmail.com"
click at [132, 64] on p "Keyword:" at bounding box center [87, 57] width 150 height 17
click at [130, 73] on input "Search" at bounding box center [136, 76] width 46 height 18
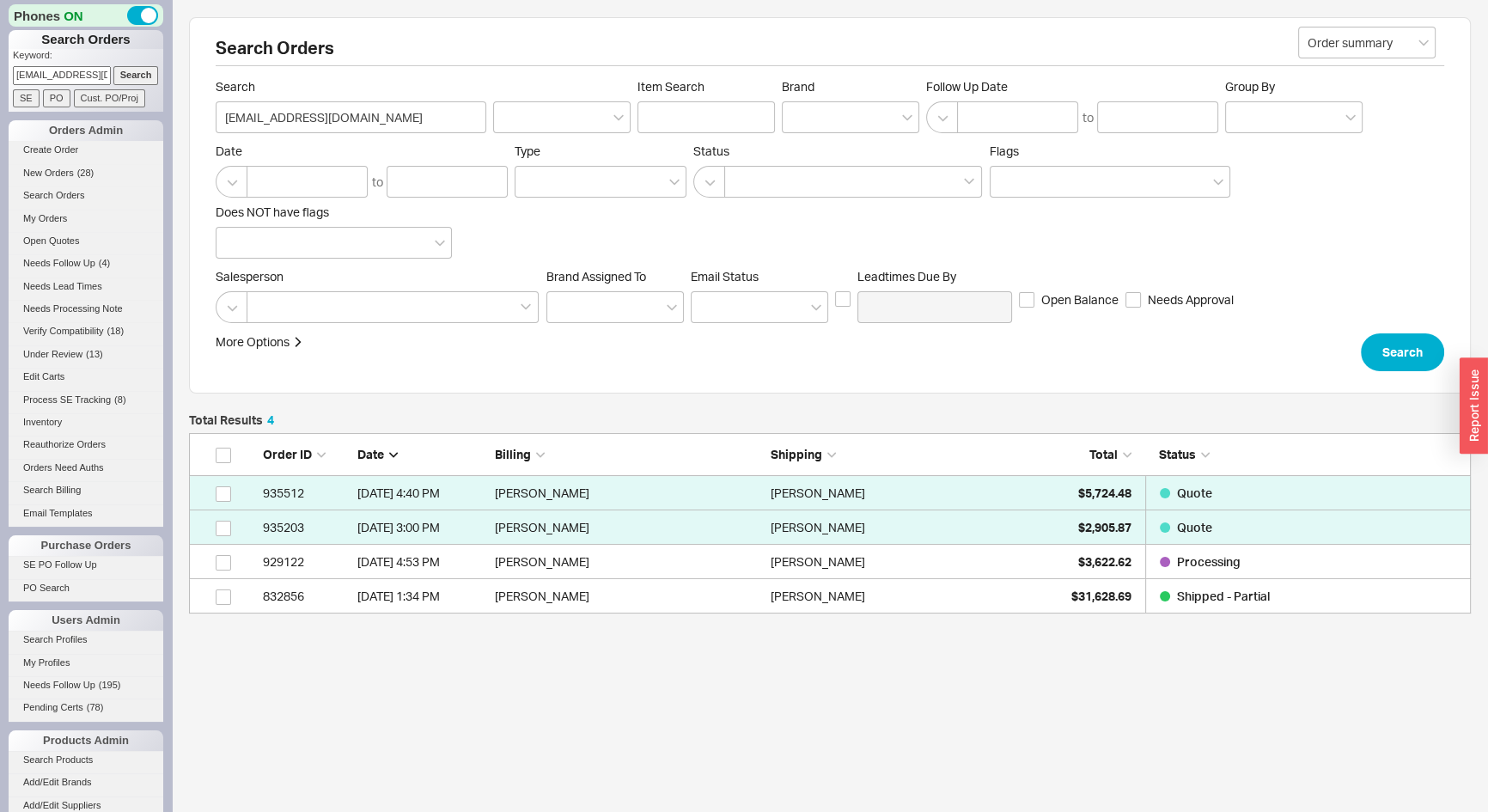
scroll to position [12, 12]
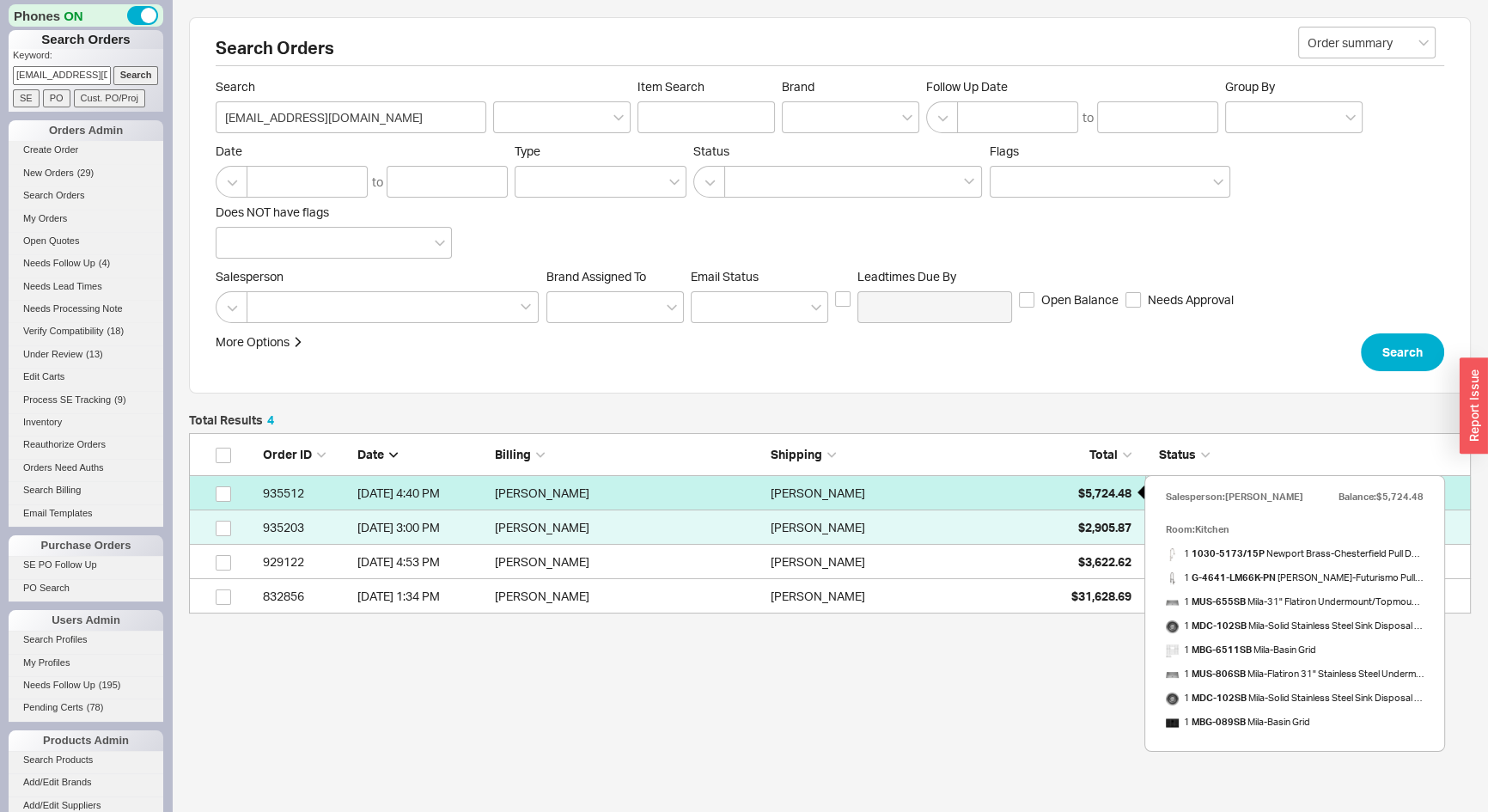
click at [1088, 491] on span "$5,724.48" at bounding box center [1105, 493] width 53 height 14
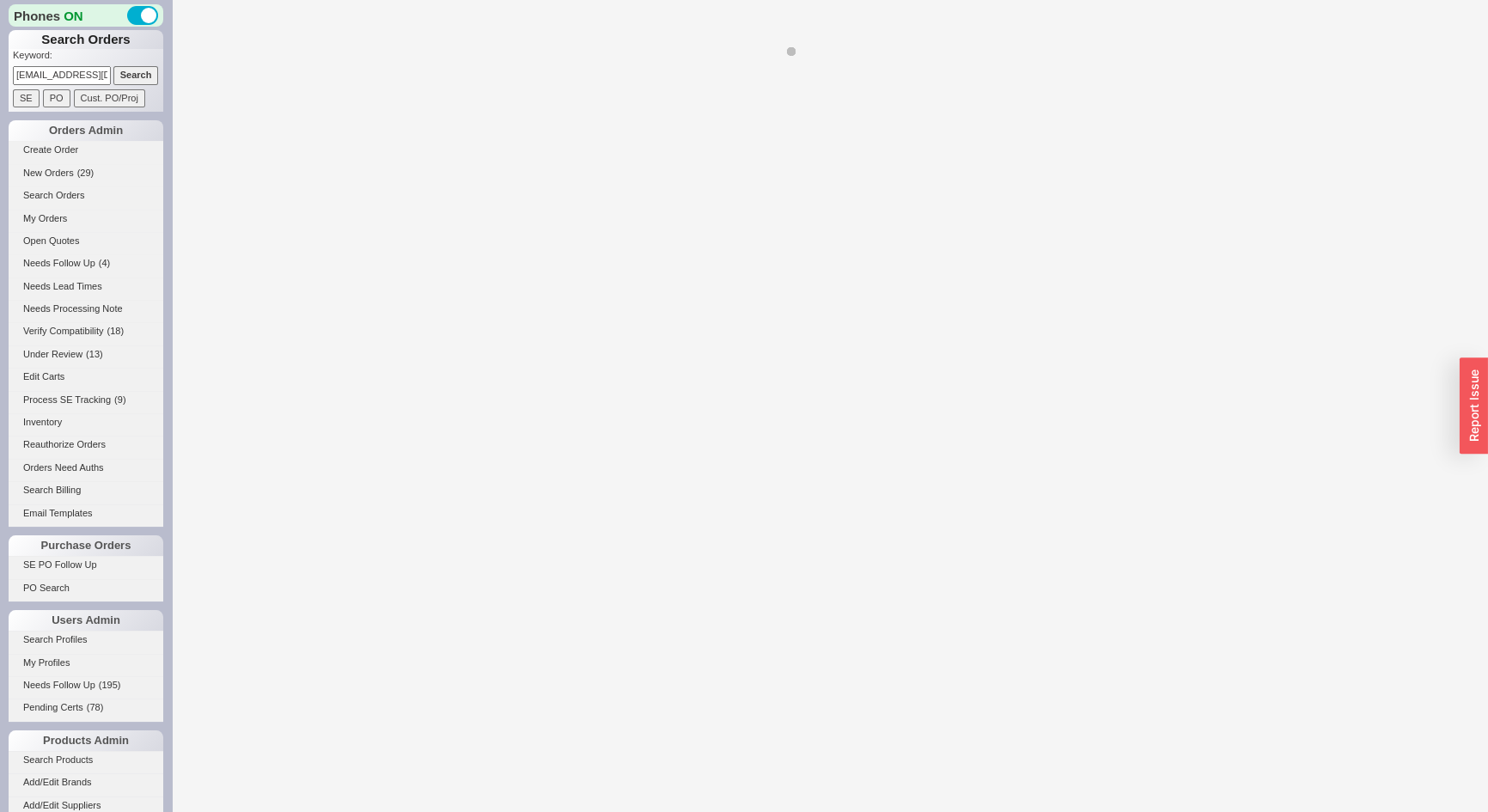
select select "*"
select select "LOW"
select select "3"
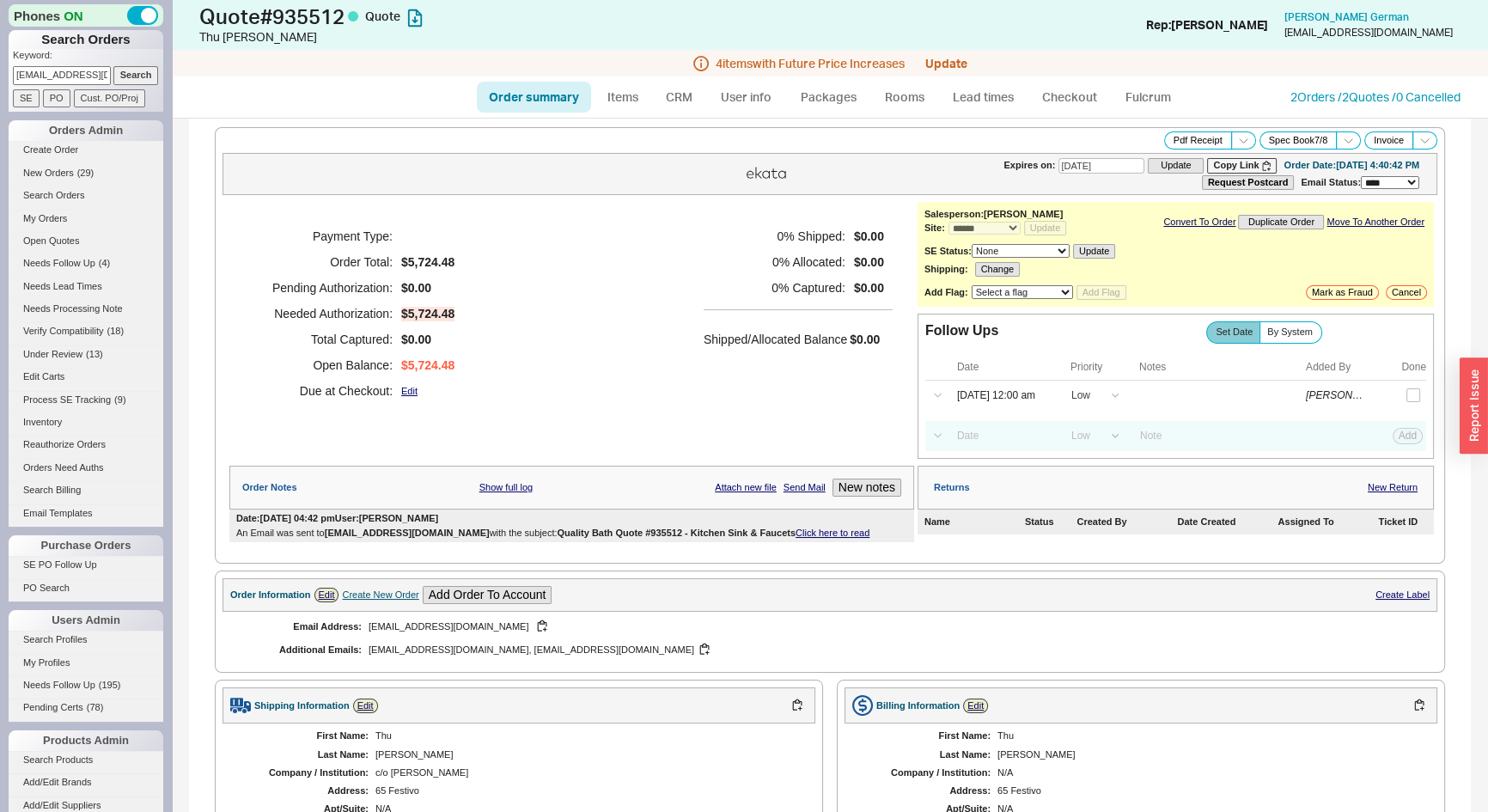
drag, startPoint x: 1339, startPoint y: 76, endPoint x: 1319, endPoint y: 86, distance: 22.4
click at [1338, 75] on div "Quote # 935512 Quote Thu Nguyen Add Customer Ref Rep: Josh Joel German minhthu1…" at bounding box center [829, 59] width 1316 height 119
click at [1369, 91] on link "2 Orders / 2 Quotes / 0 Cancelled" at bounding box center [1376, 96] width 170 height 14
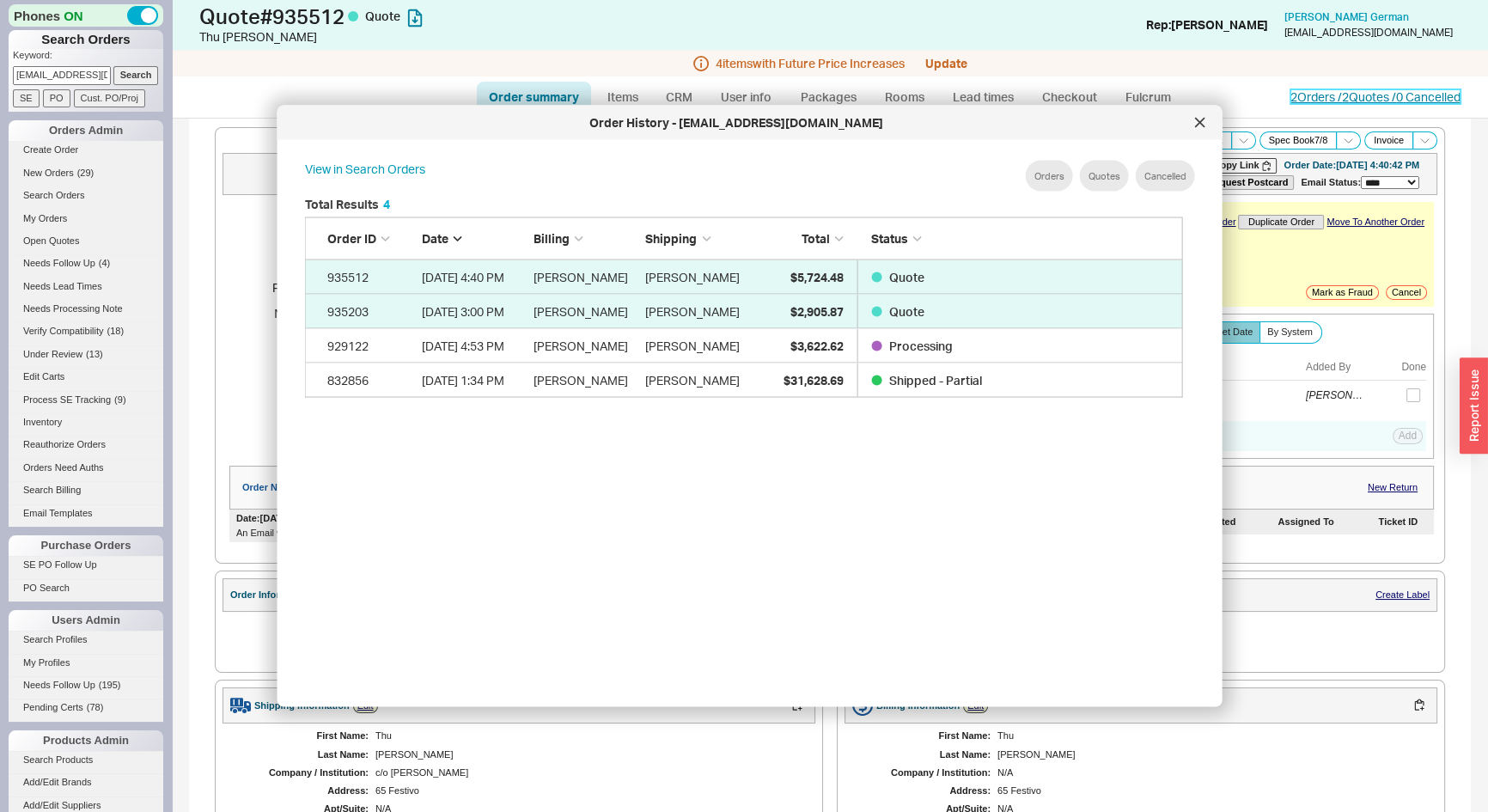
scroll to position [513, 893]
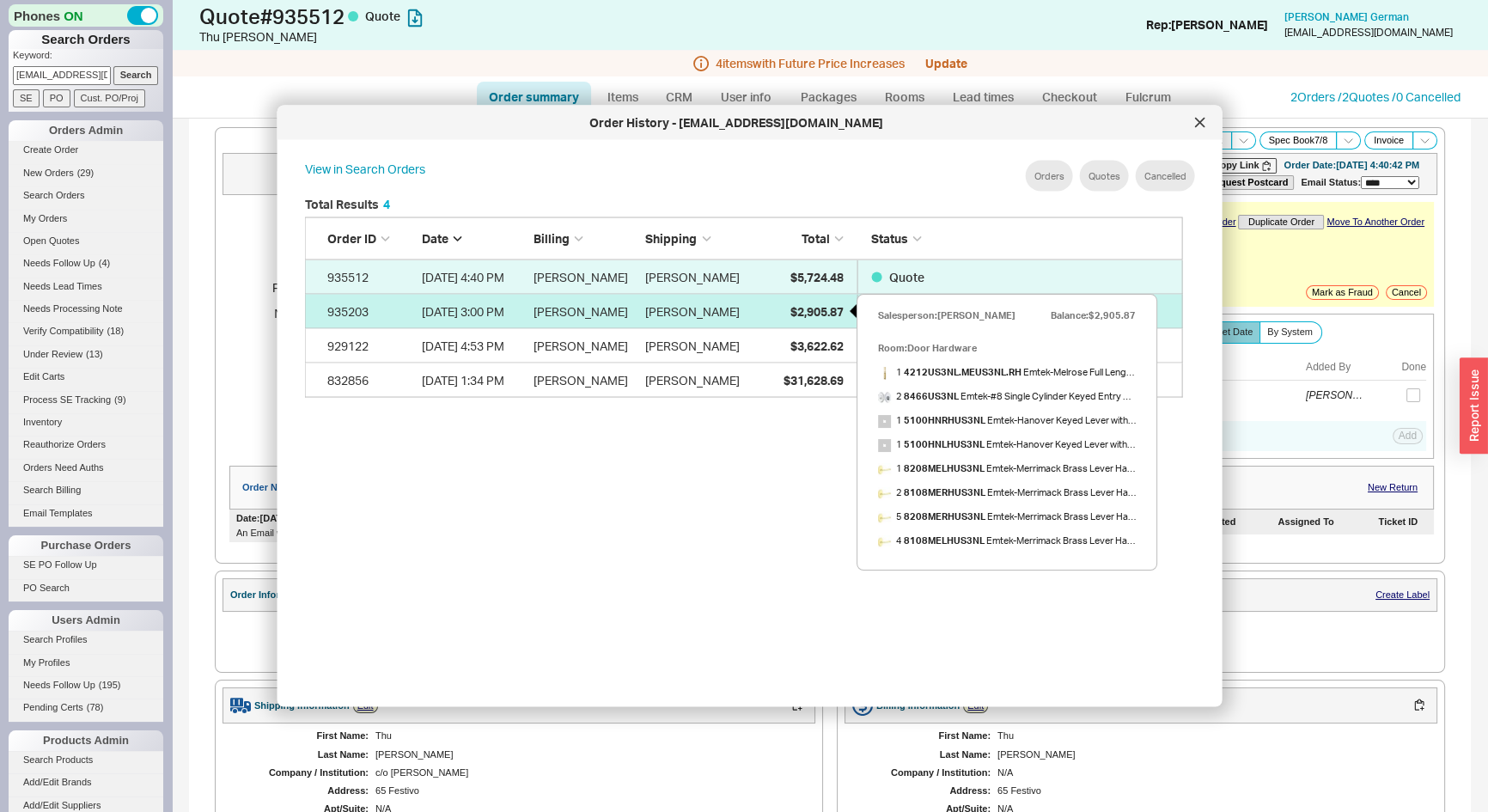
click at [805, 309] on span "$2,905.87" at bounding box center [816, 310] width 53 height 14
select select "*"
select select "3"
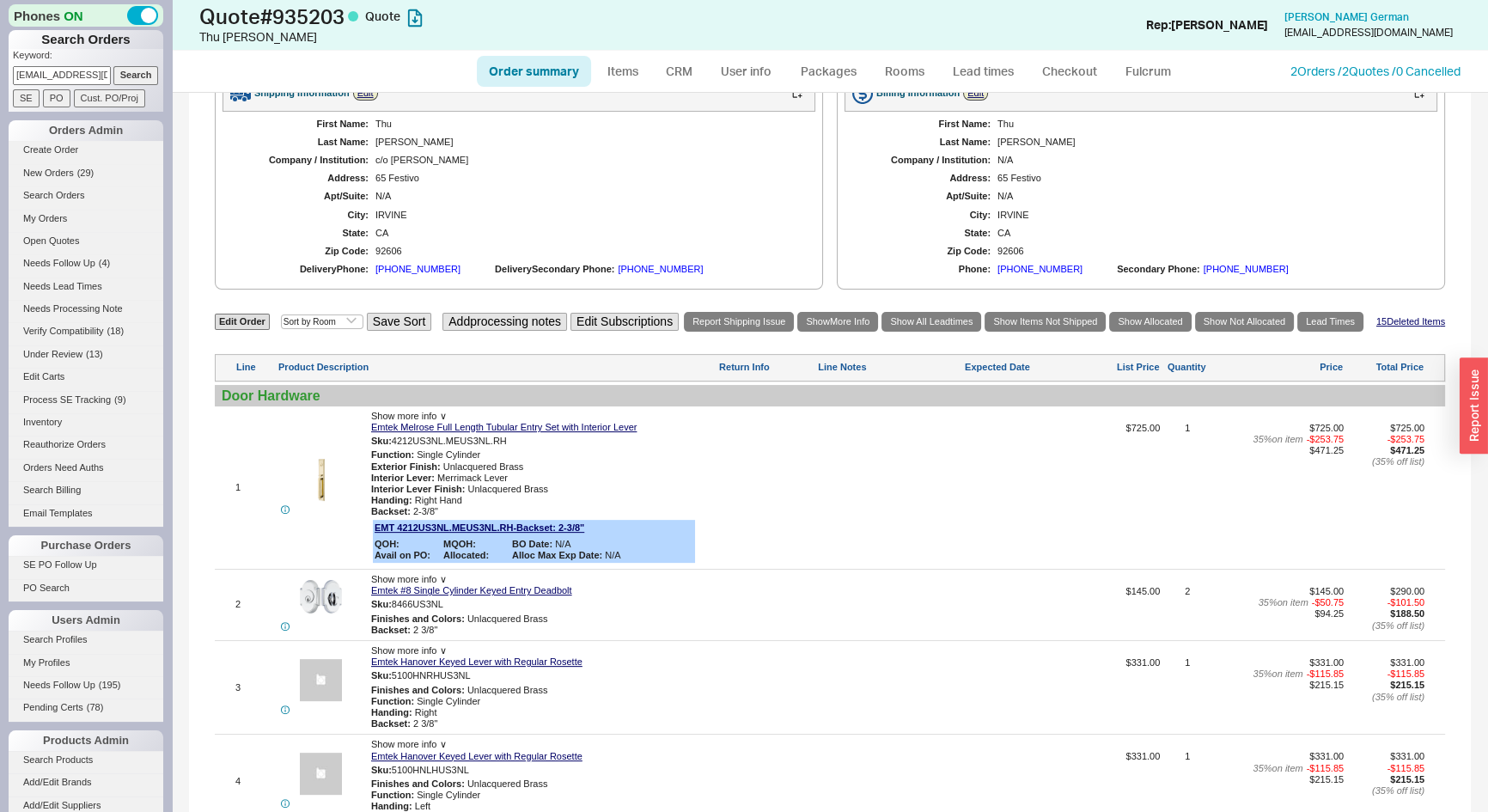
scroll to position [624, 0]
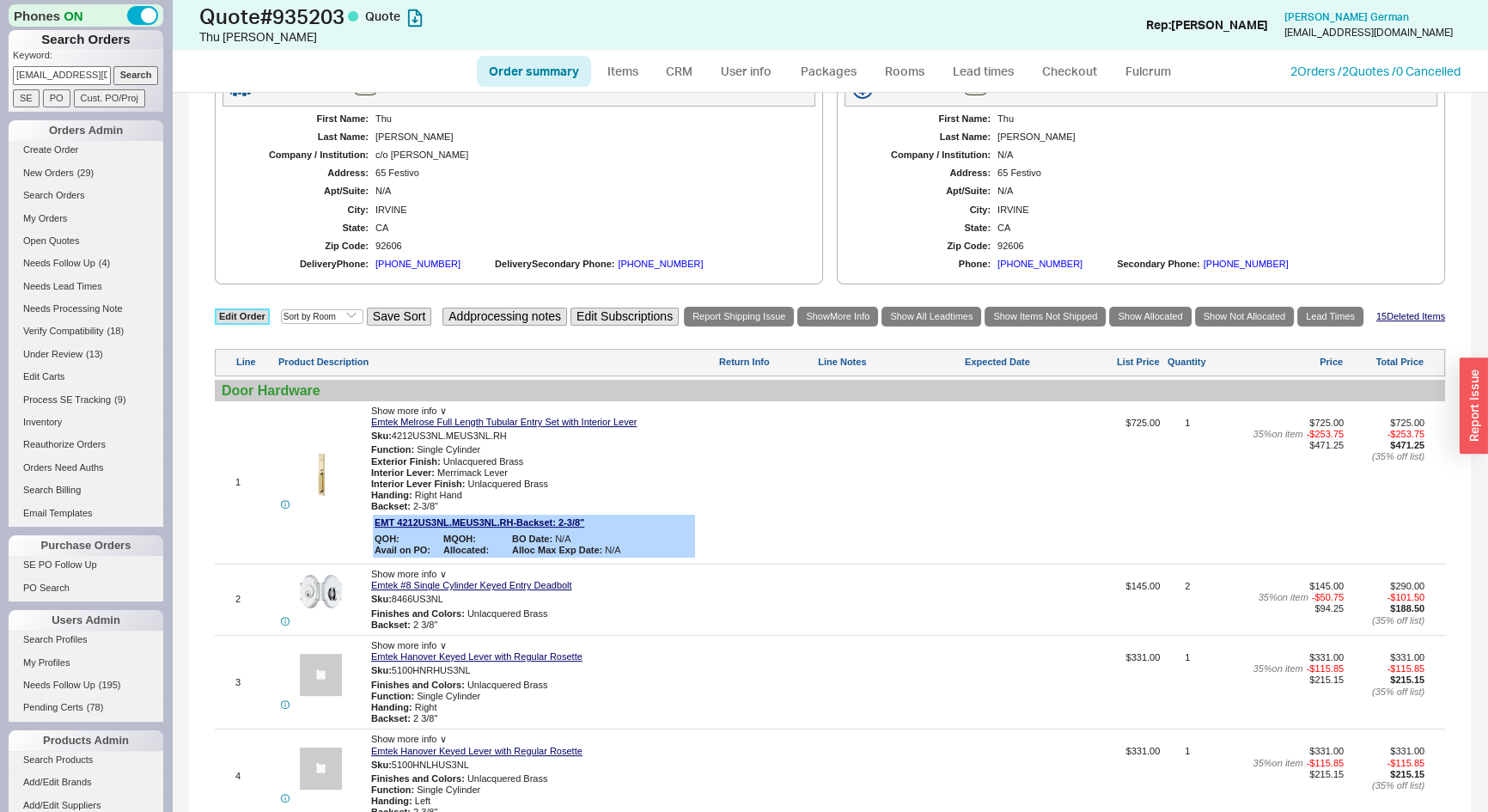
click at [251, 315] on link "Edit Order" at bounding box center [242, 317] width 55 height 16
select select "3"
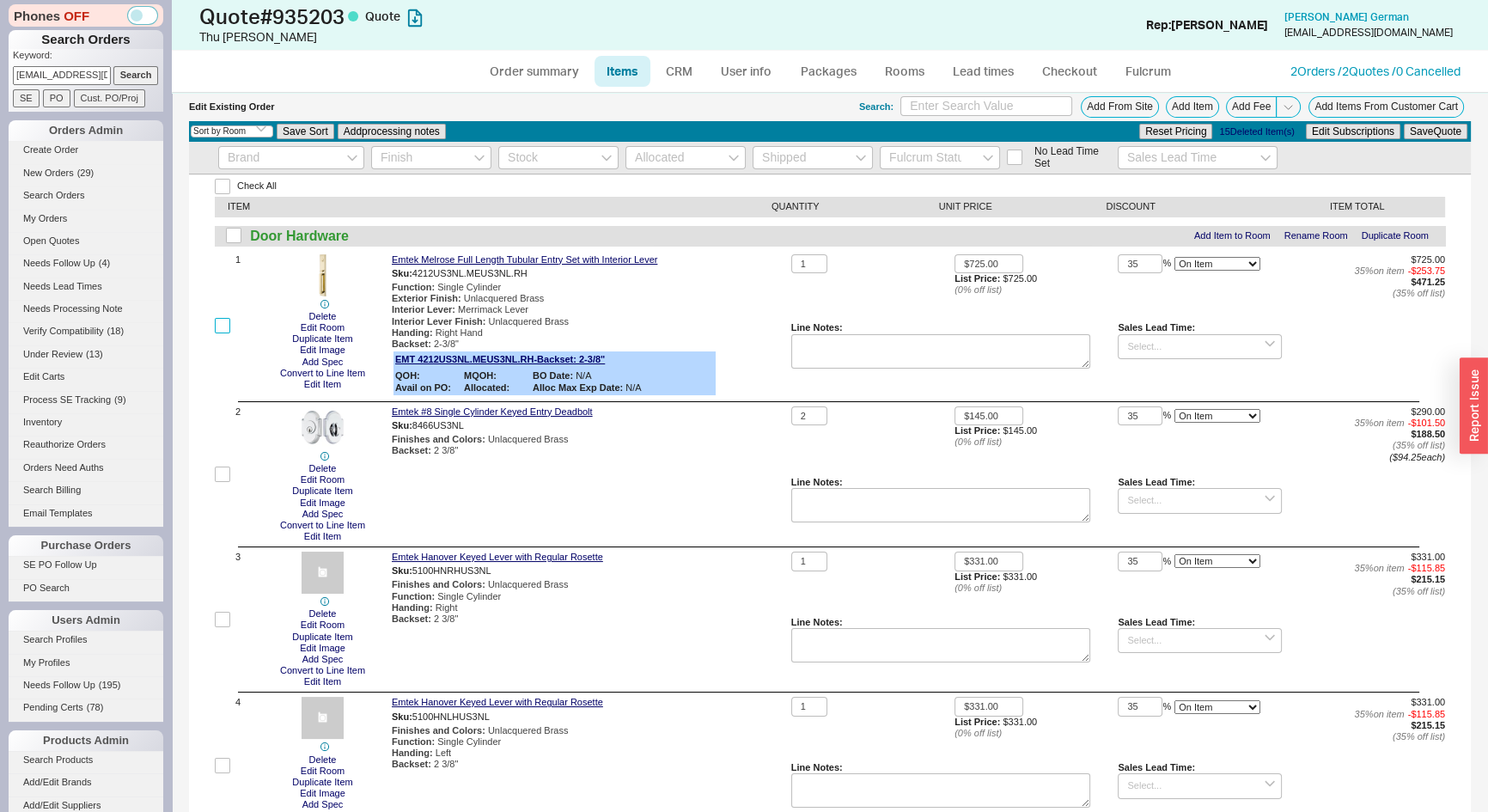
drag, startPoint x: 226, startPoint y: 325, endPoint x: 225, endPoint y: 335, distance: 10.0
click at [225, 325] on input "checkbox" at bounding box center [222, 325] width 15 height 15
checkbox input "true"
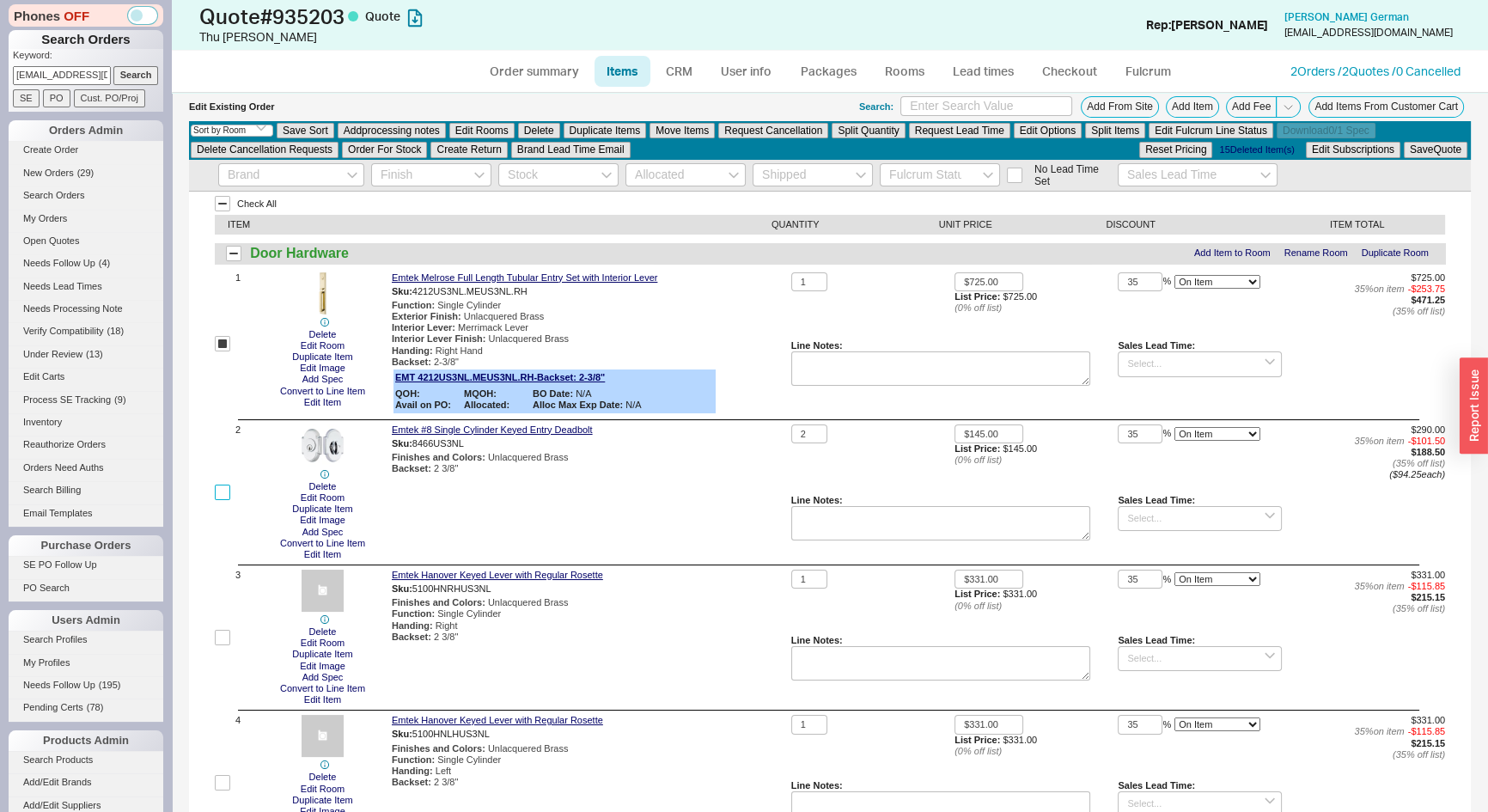
click at [224, 497] on input "checkbox" at bounding box center [222, 492] width 15 height 15
checkbox input "true"
click at [223, 633] on input "checkbox" at bounding box center [222, 637] width 15 height 15
checkbox input "true"
click at [221, 782] on input "checkbox" at bounding box center [222, 781] width 15 height 15
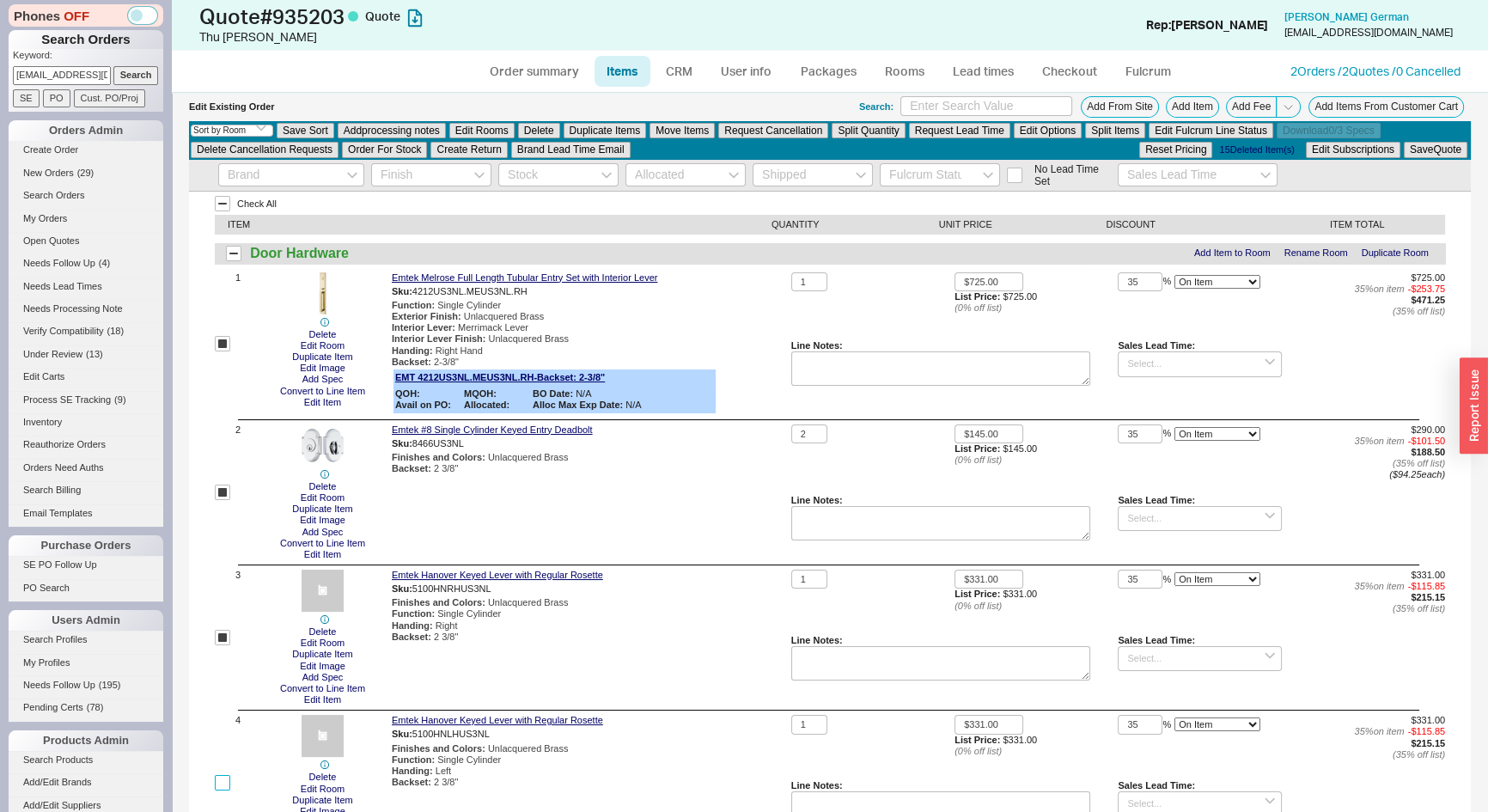
checkbox input "true"
click at [555, 126] on button "Delete" at bounding box center [539, 130] width 42 height 15
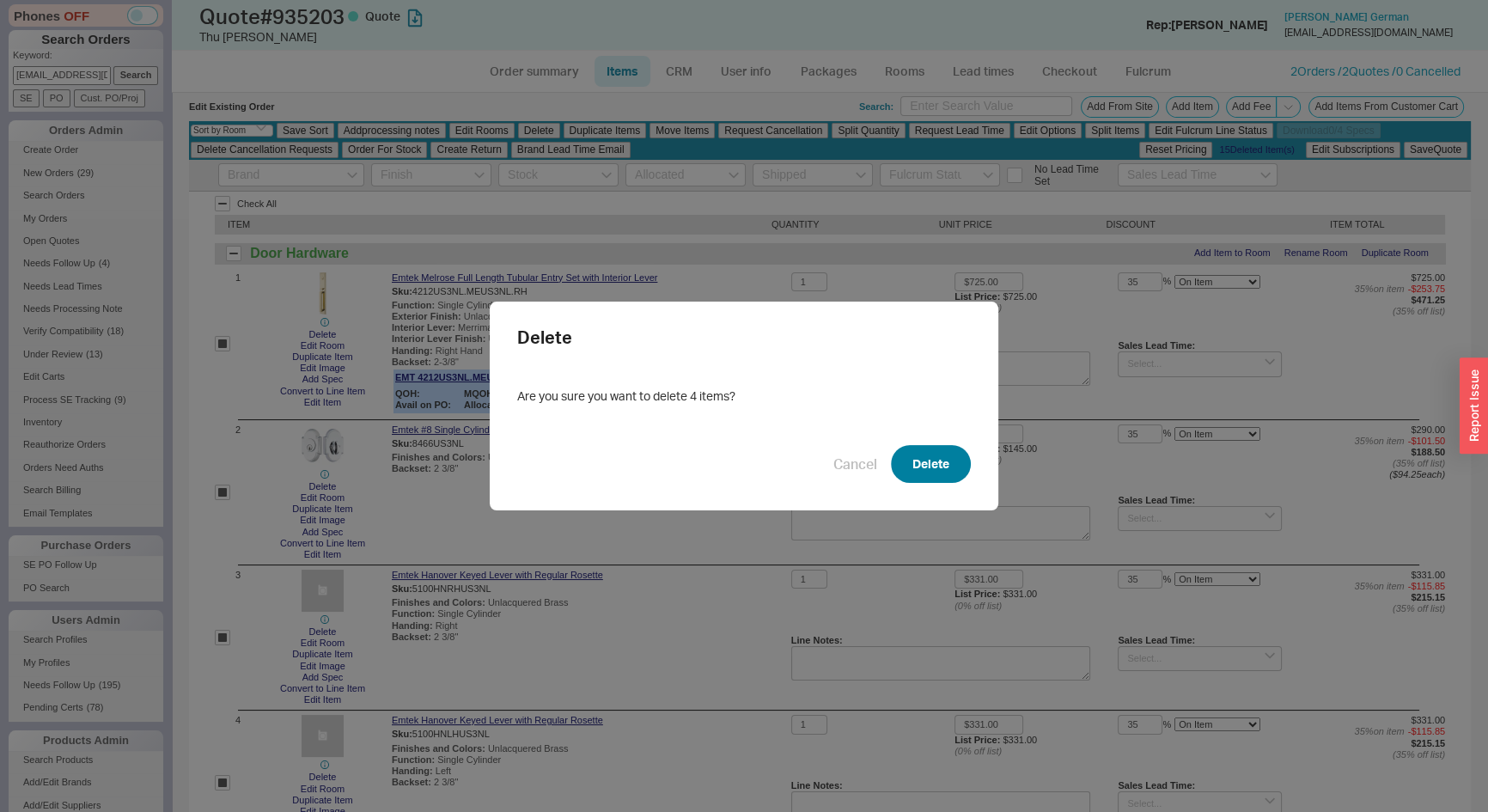
click at [937, 459] on button "Delete" at bounding box center [930, 464] width 80 height 38
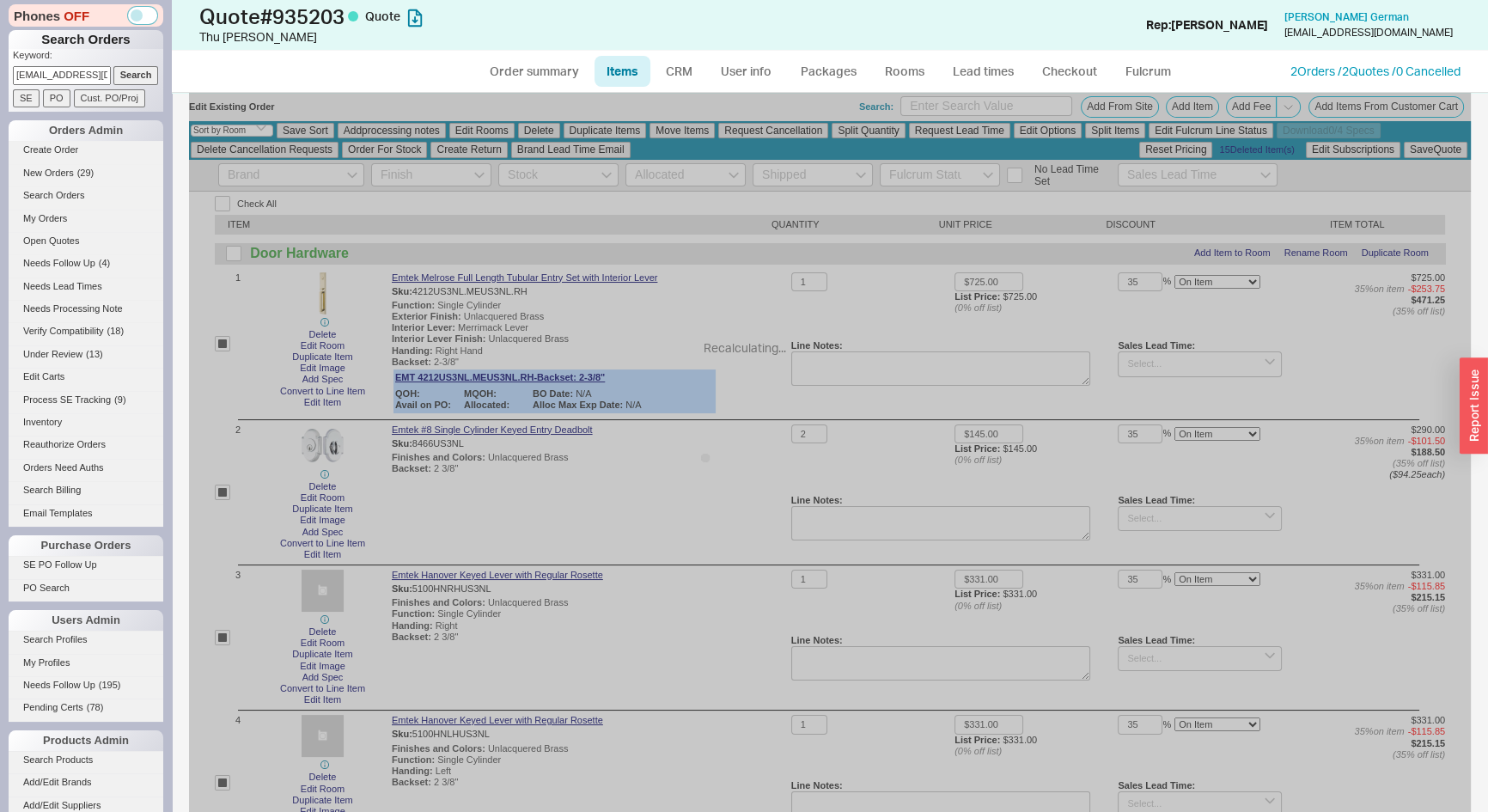
checkbox input "false"
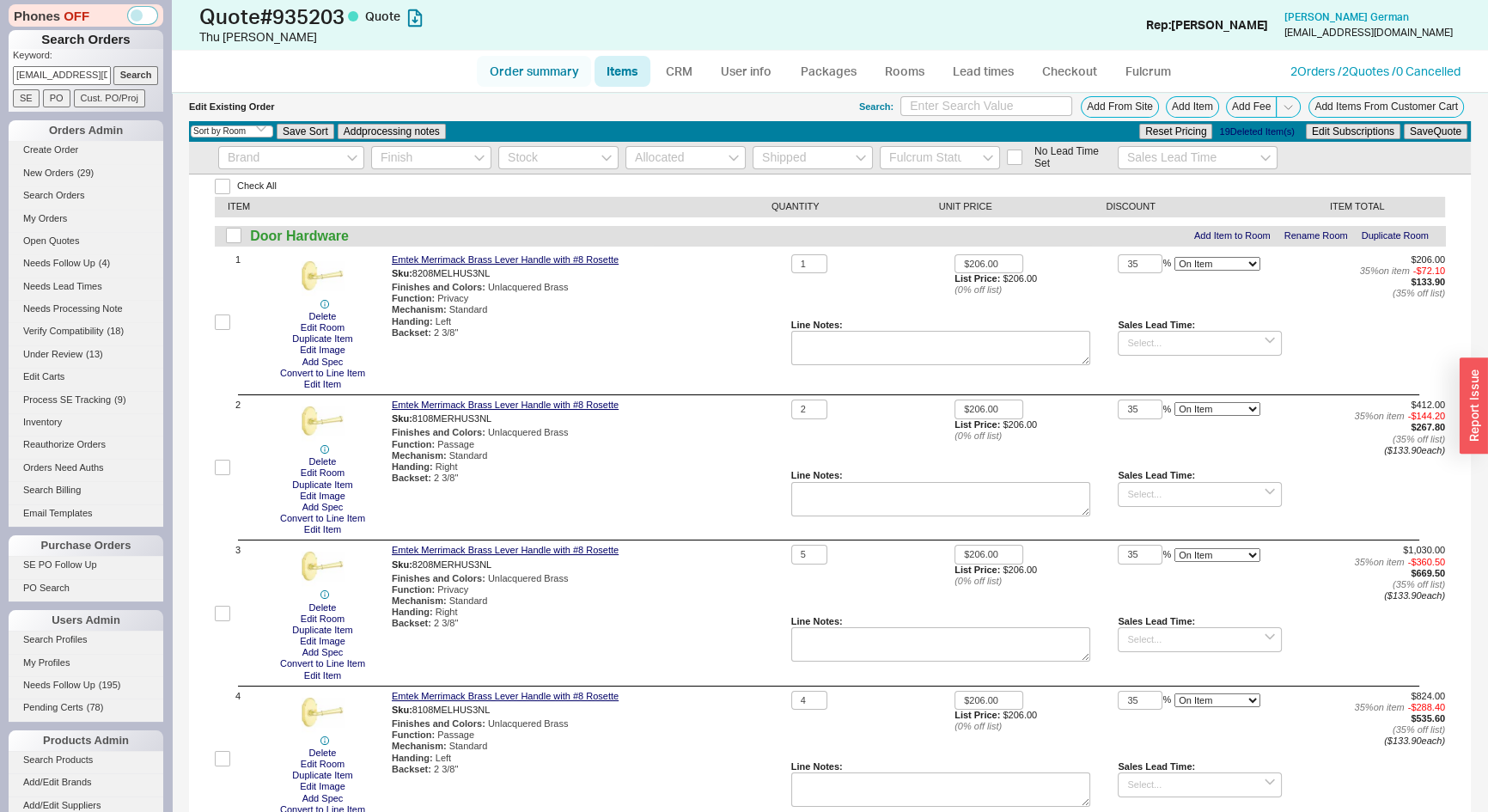
click at [547, 75] on link "Order summary" at bounding box center [533, 71] width 114 height 31
select select "*"
select select "3"
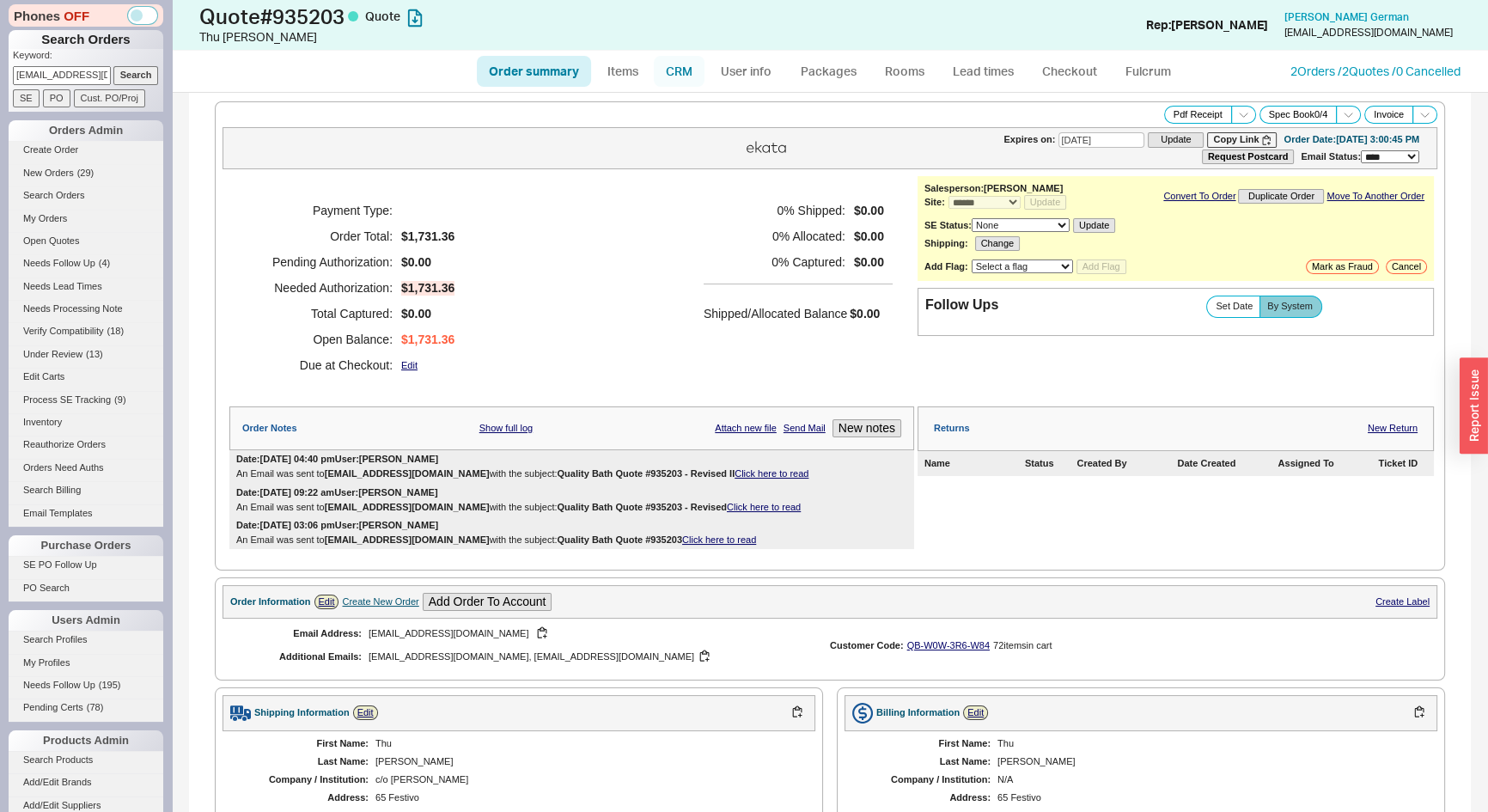
click at [683, 71] on link "CRM" at bounding box center [679, 71] width 50 height 31
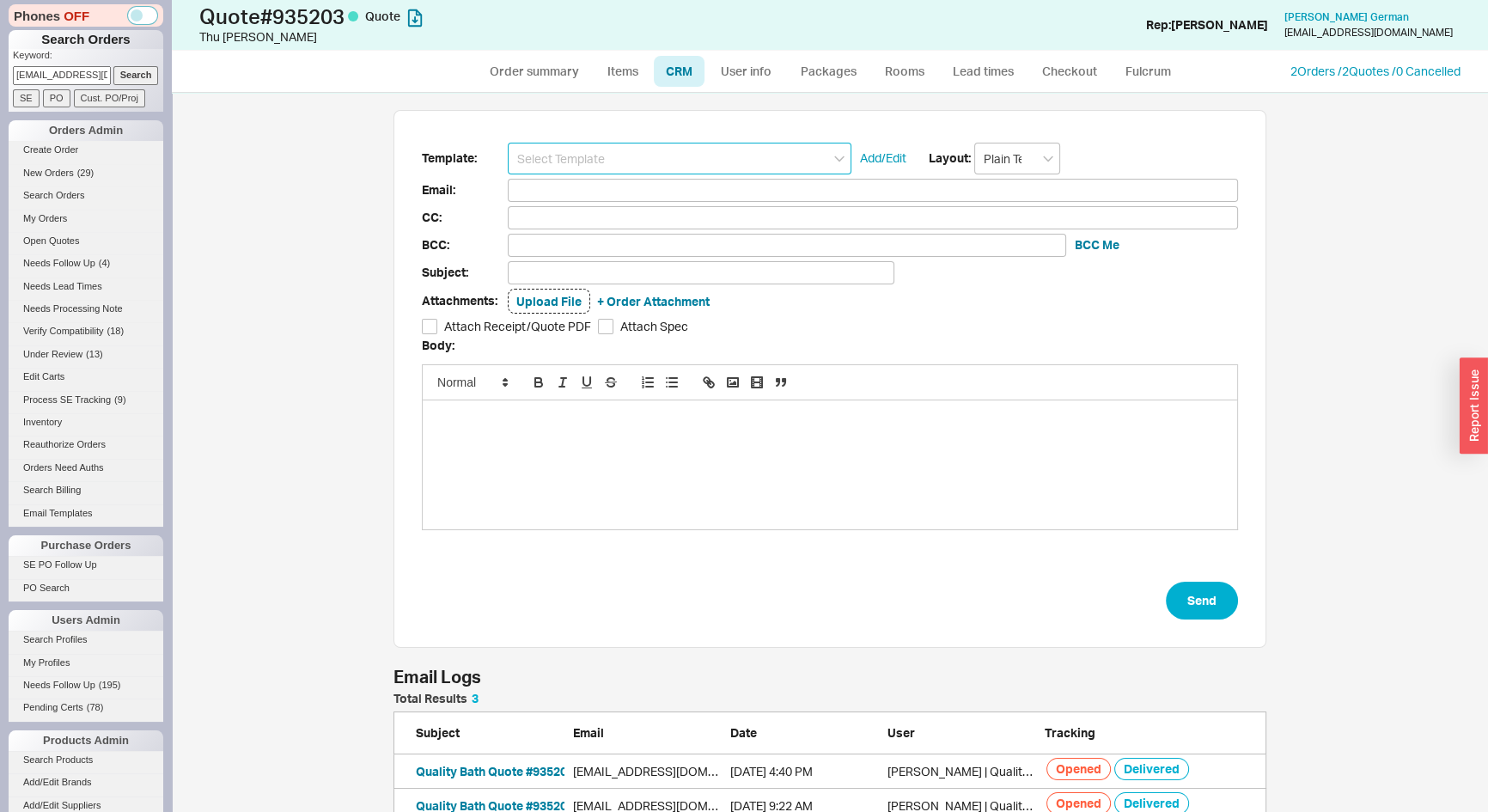
scroll to position [153, 861]
click at [694, 150] on input at bounding box center [679, 158] width 344 height 31
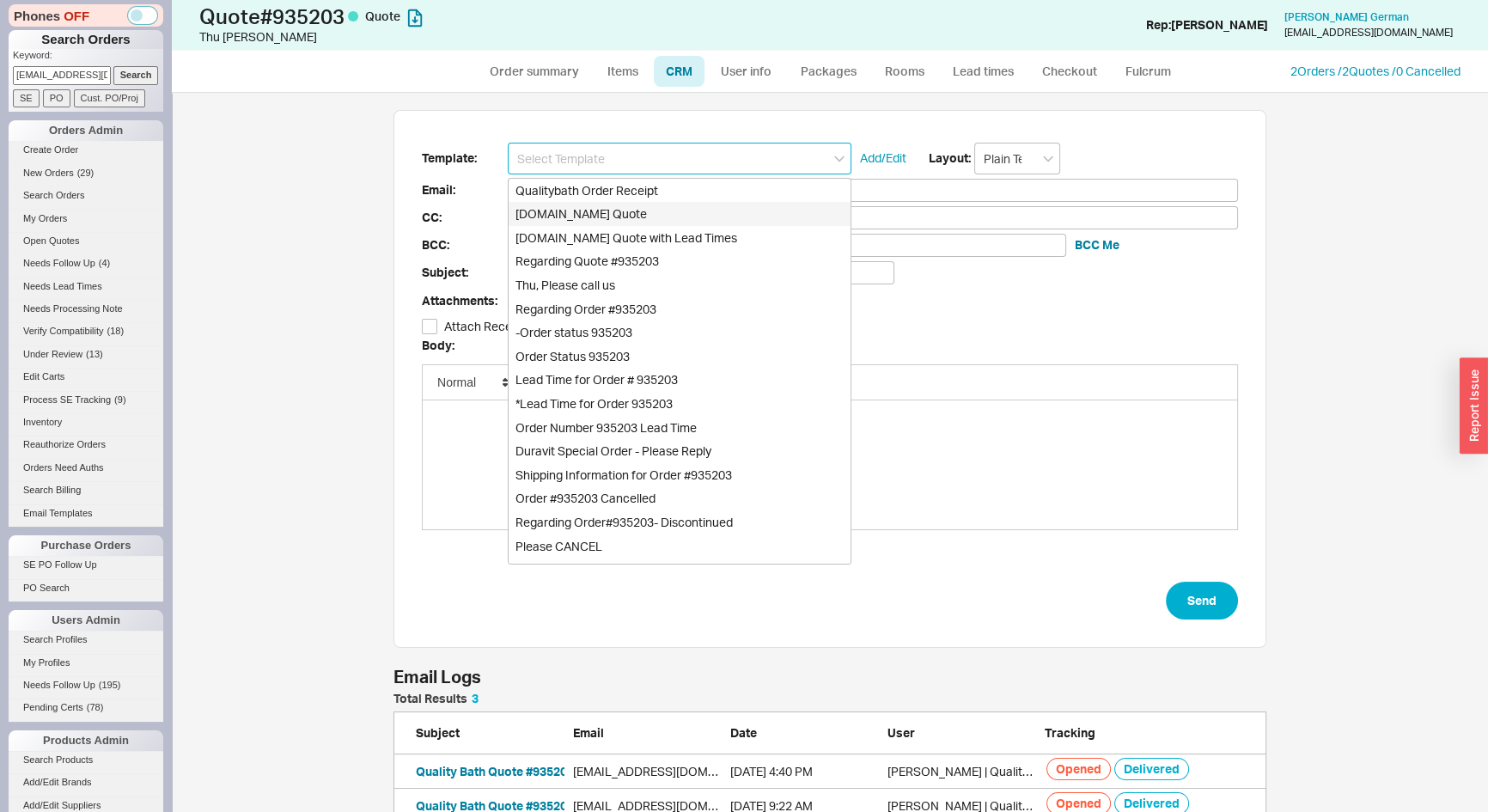
click at [648, 217] on div "Qualitybath.com Quote" at bounding box center [679, 213] width 342 height 24
type input "Receipt"
type input "emilyneighbors@gmail.com"
type input "joelgerman@hotmail.com, minhthu100@hotmail.com"
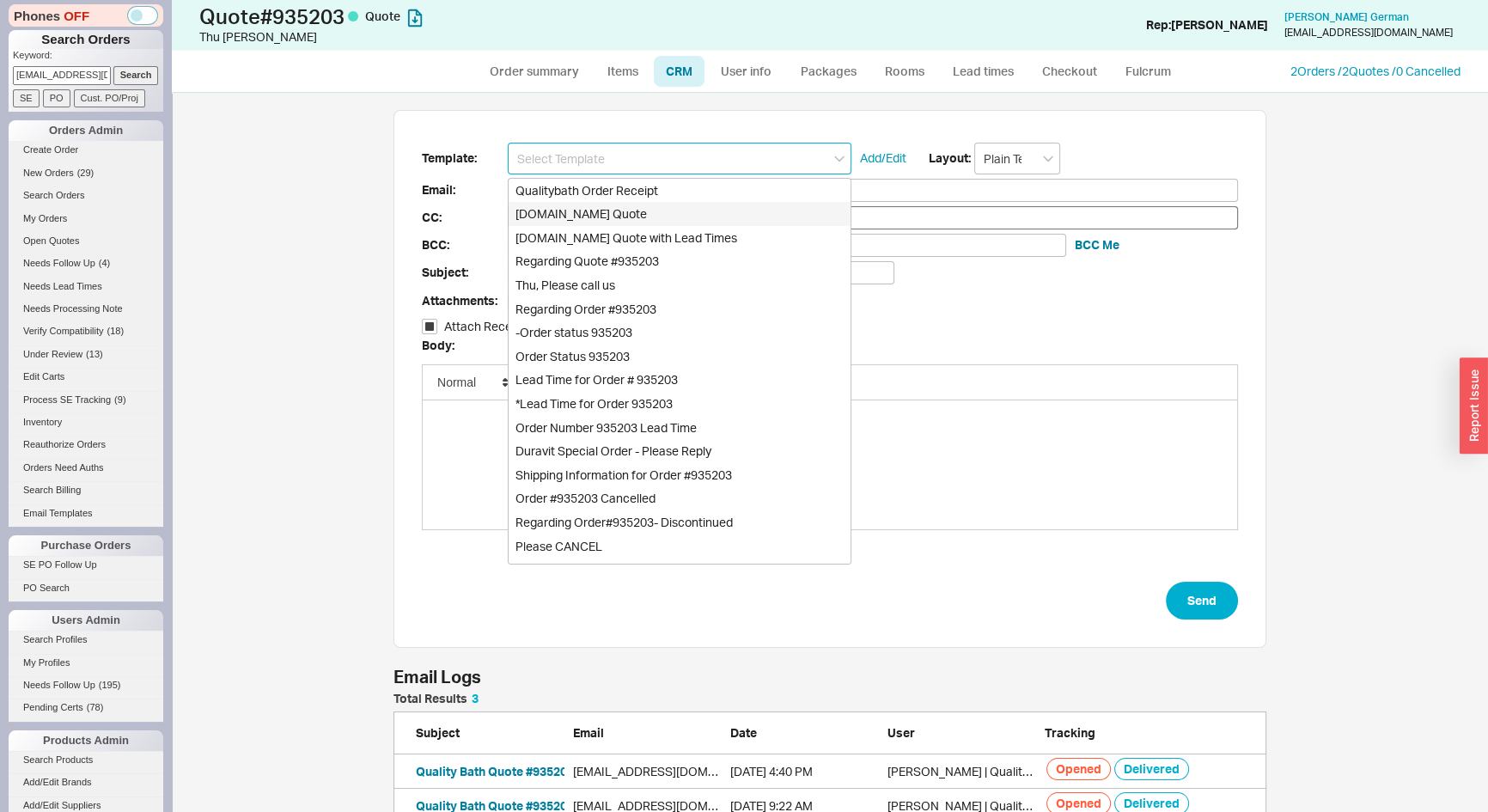
type input "joelgerman@hotmail.com, minhthu100@hotmail.com"
type input "Quality Bath Quote #935203"
checkbox input "true"
type input "Qualitybath.com Quote"
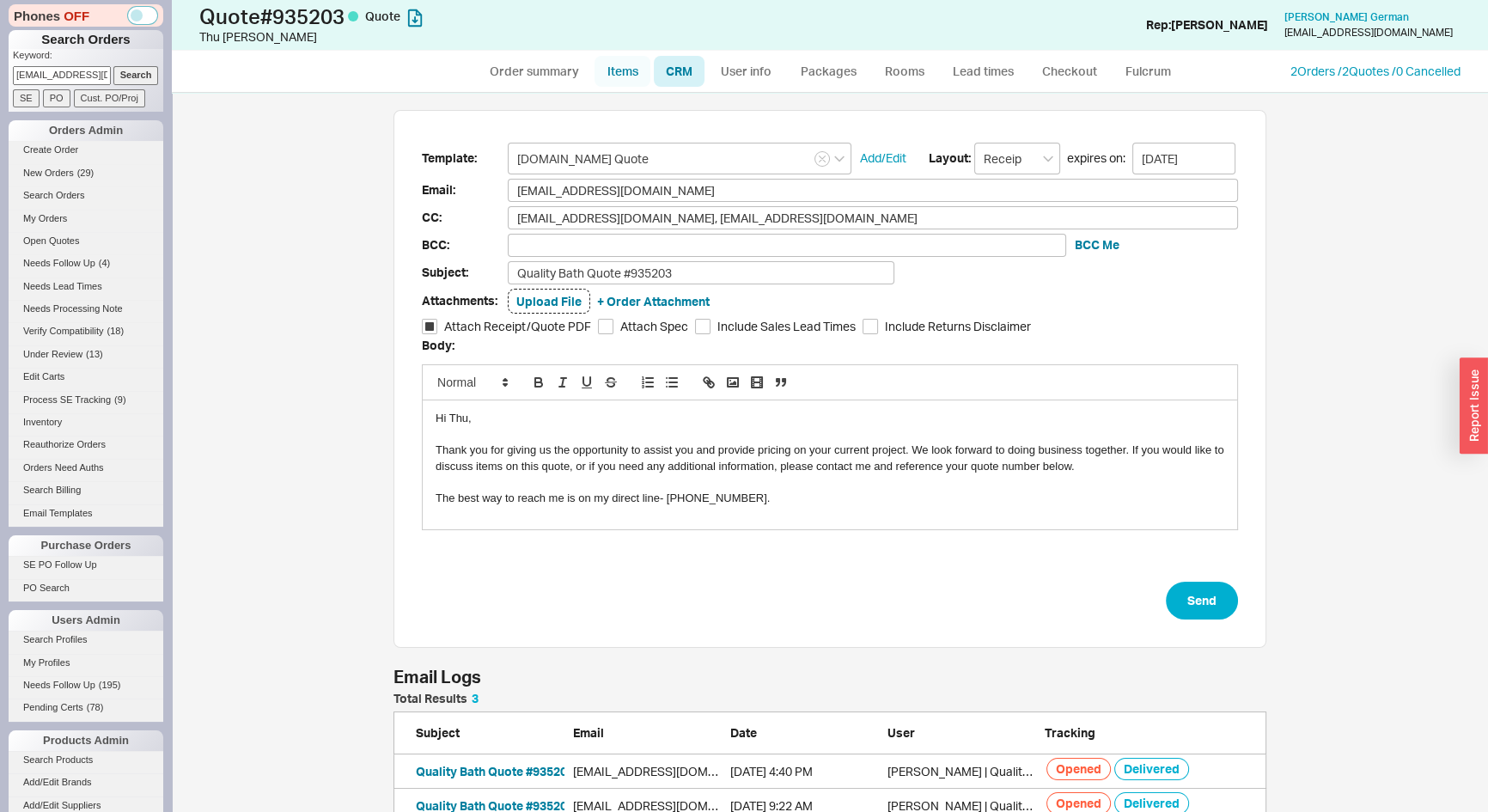
click at [626, 60] on link "Items" at bounding box center [623, 71] width 56 height 31
select select "3"
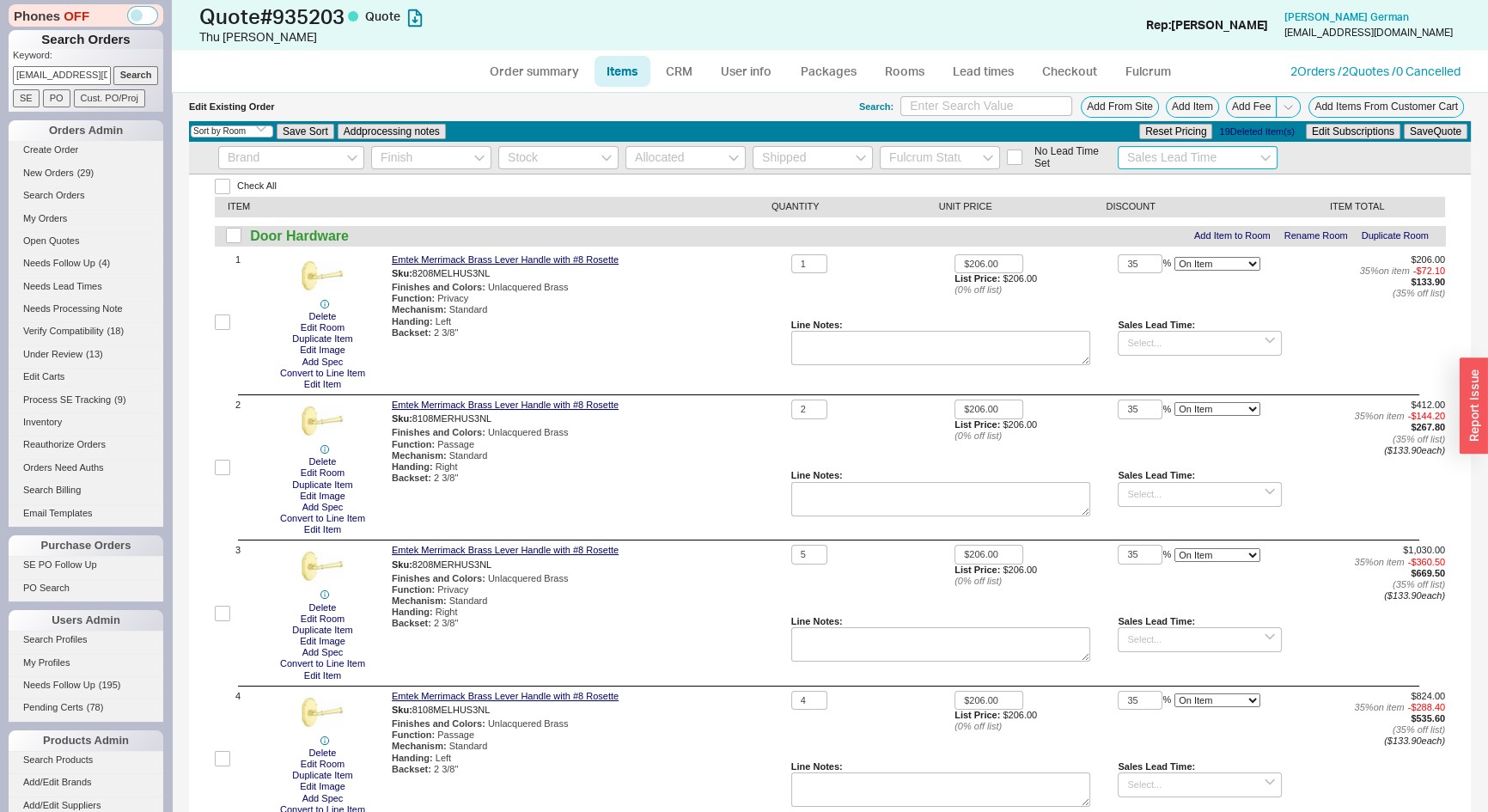
click at [1147, 156] on input at bounding box center [1198, 157] width 161 height 23
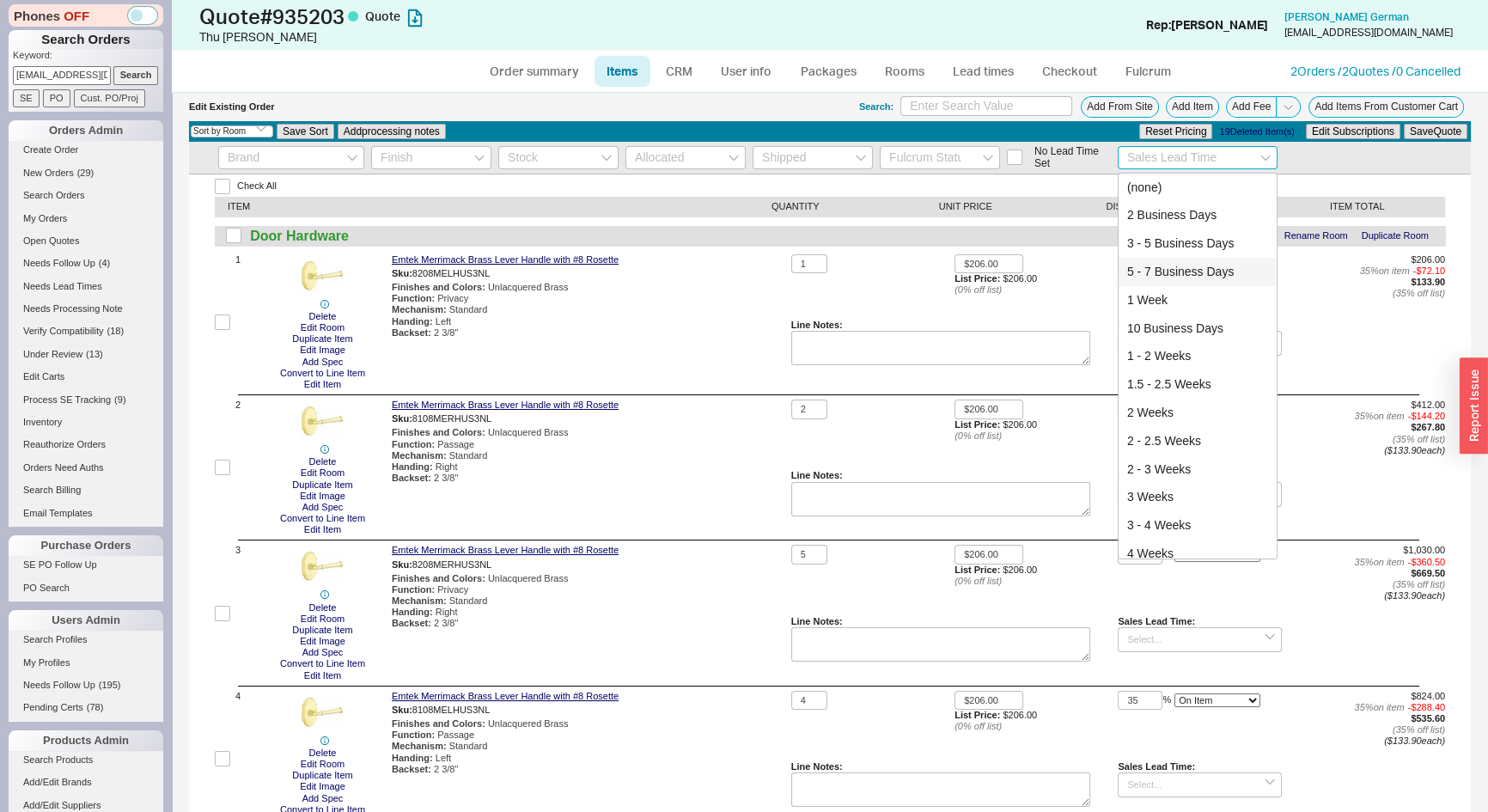
click at [1171, 277] on div "5 - 7 Business Days" at bounding box center [1198, 272] width 159 height 29
type input "5 - 7 Business Days"
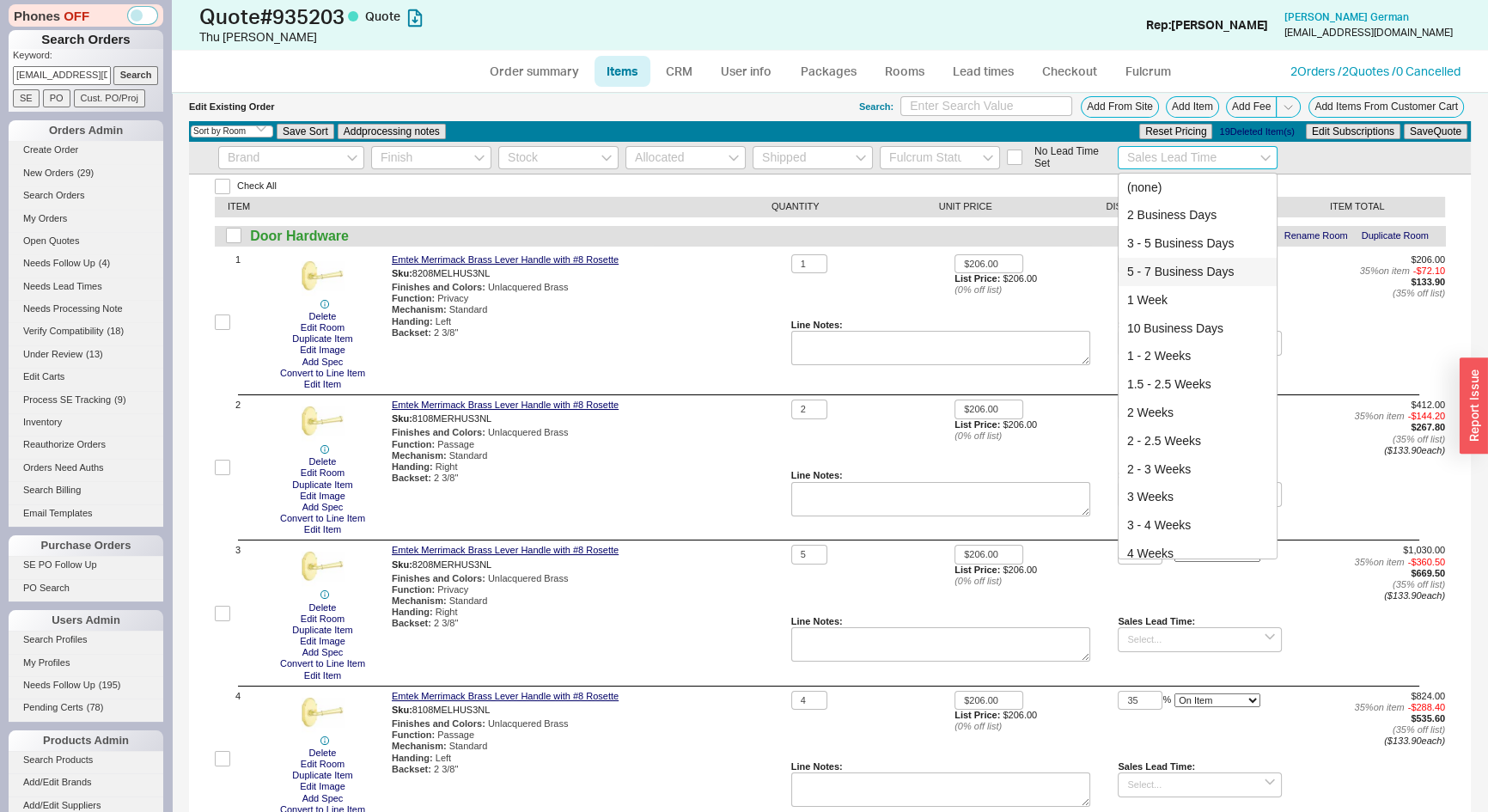
type input "5 - 7 Business Days"
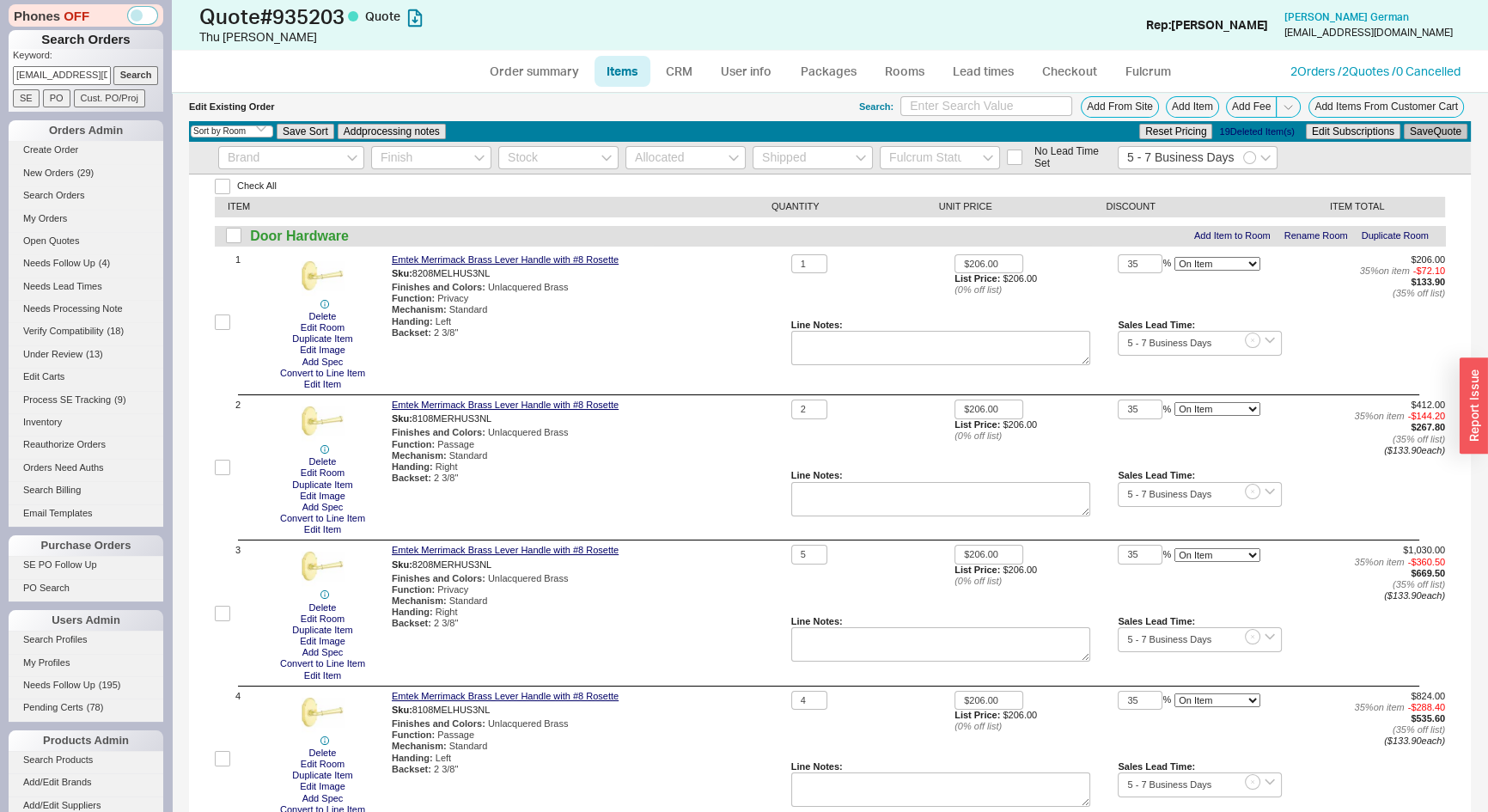
click at [1429, 131] on button "Save Quote" at bounding box center [1436, 131] width 64 height 15
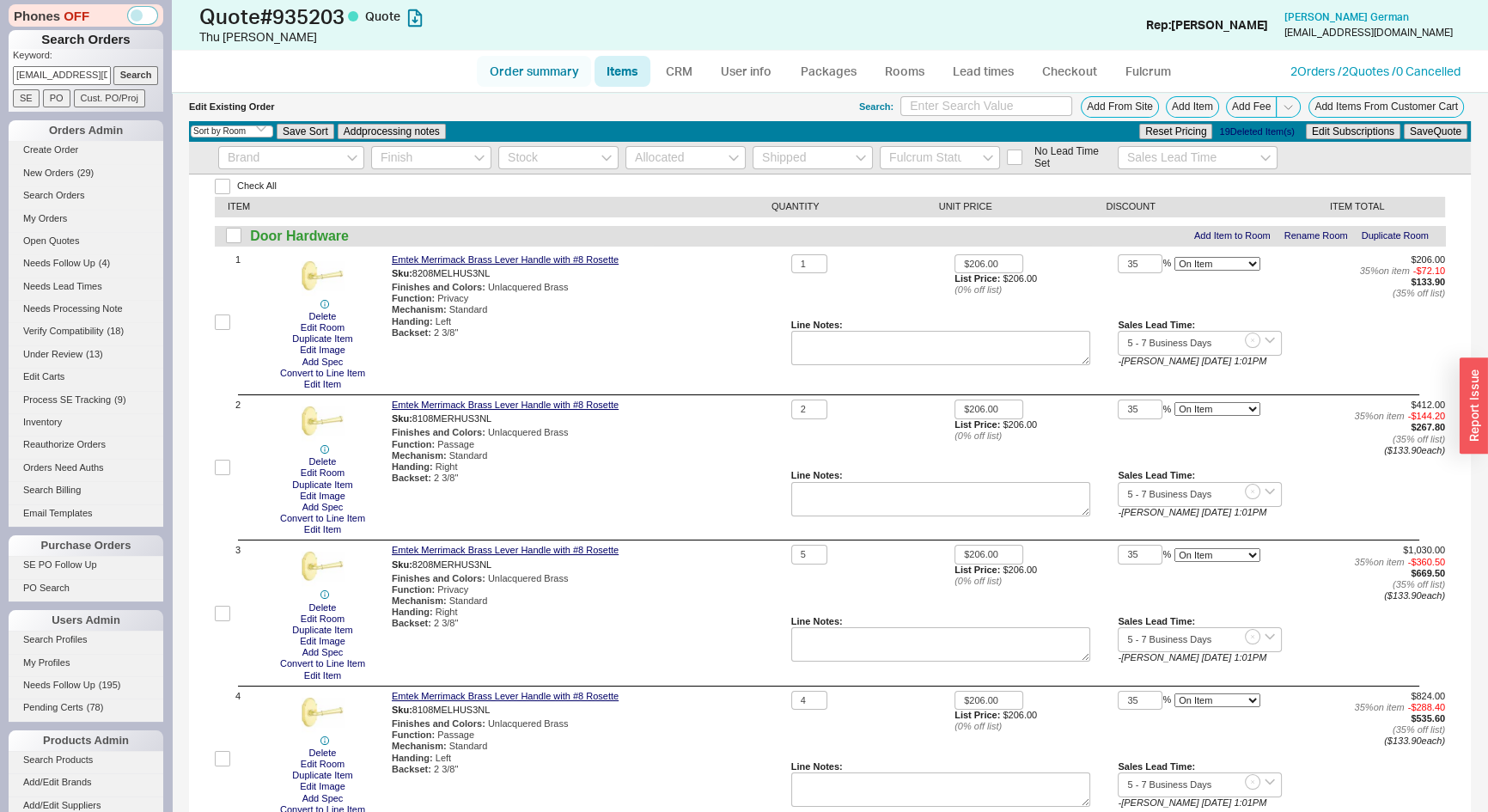
click at [536, 68] on link "Order summary" at bounding box center [533, 71] width 114 height 31
select select "*"
select select "3"
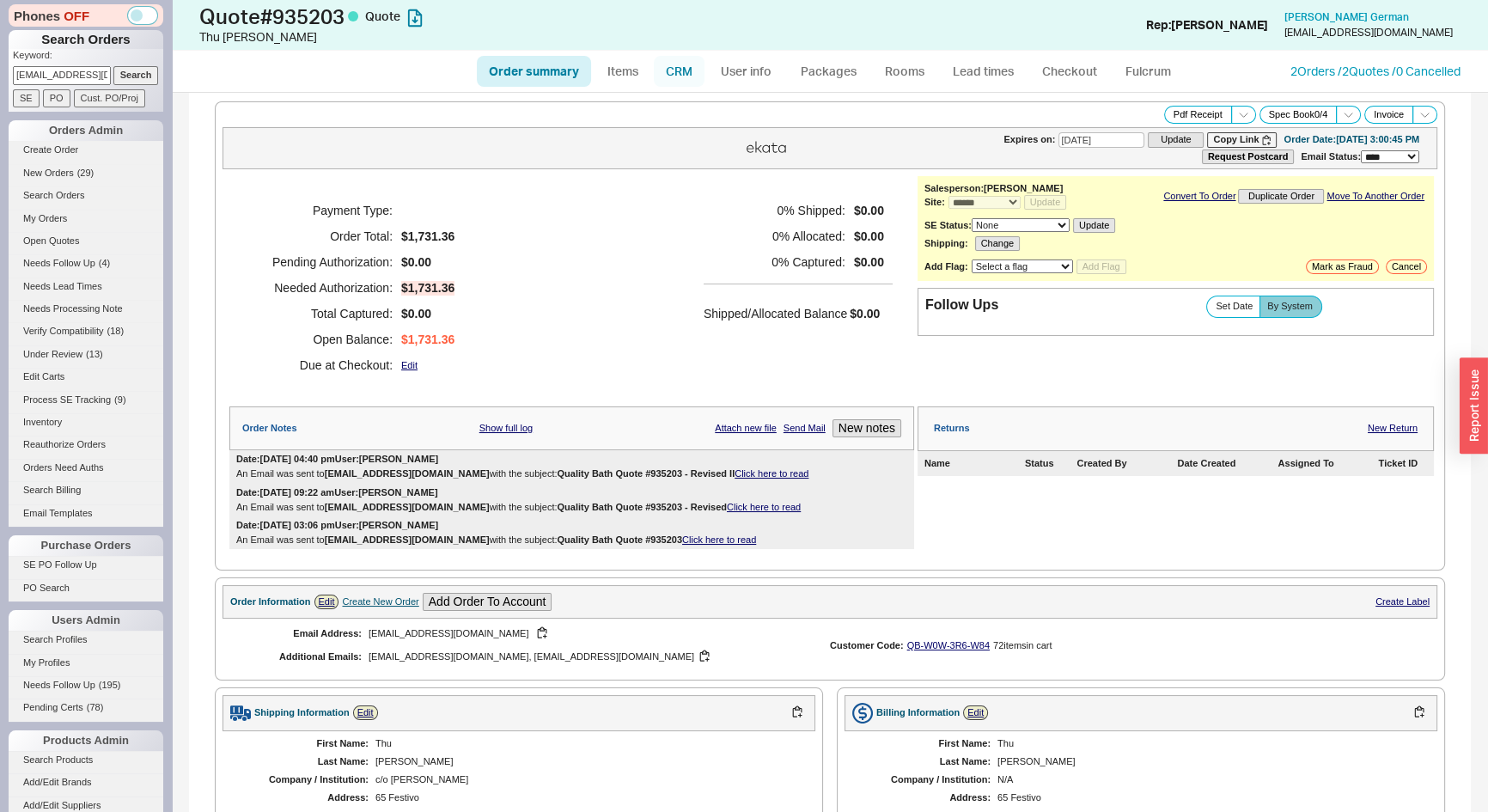
click at [678, 75] on link "CRM" at bounding box center [679, 71] width 50 height 31
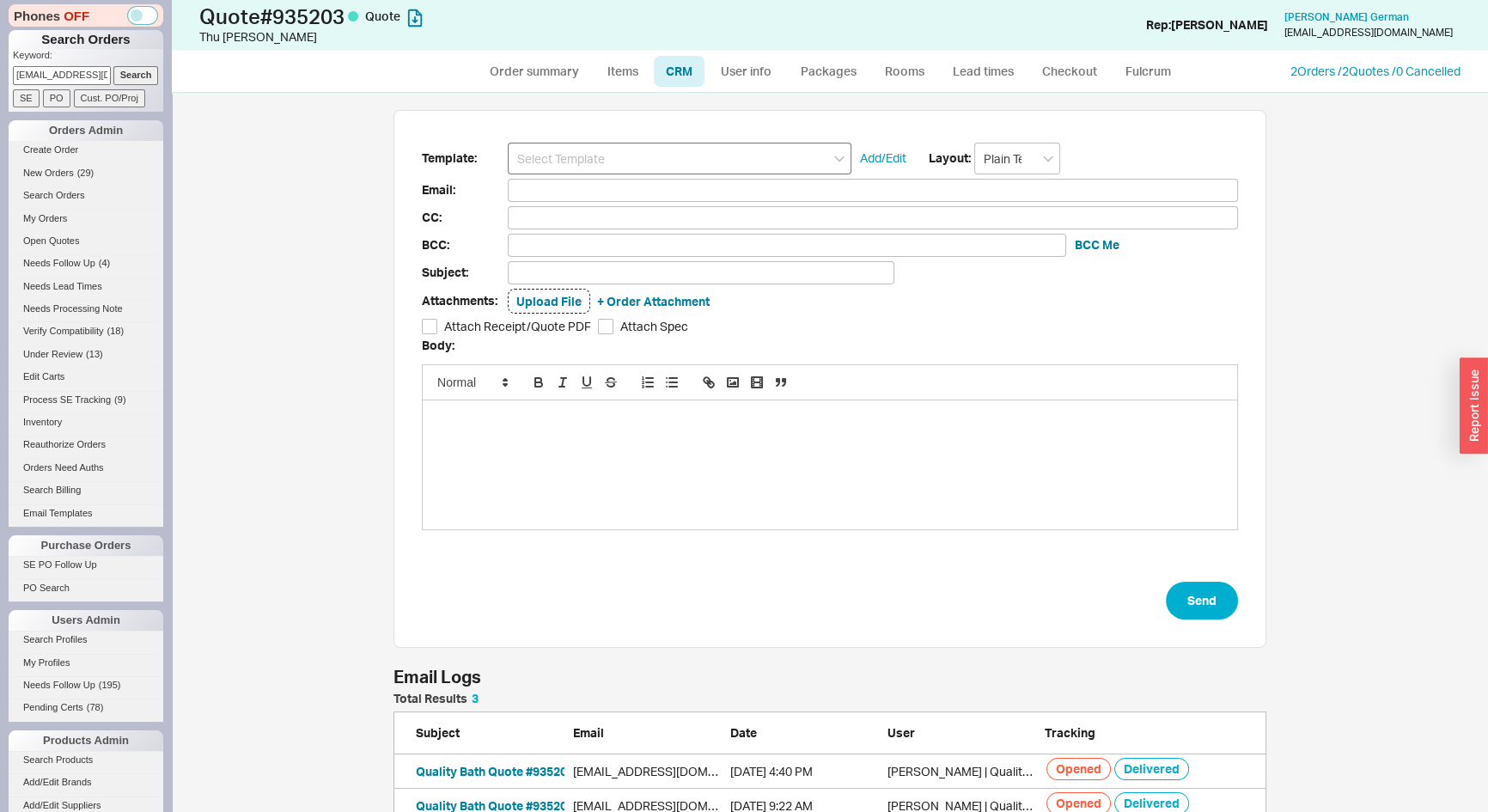
scroll to position [153, 861]
click at [668, 158] on input at bounding box center [679, 158] width 344 height 31
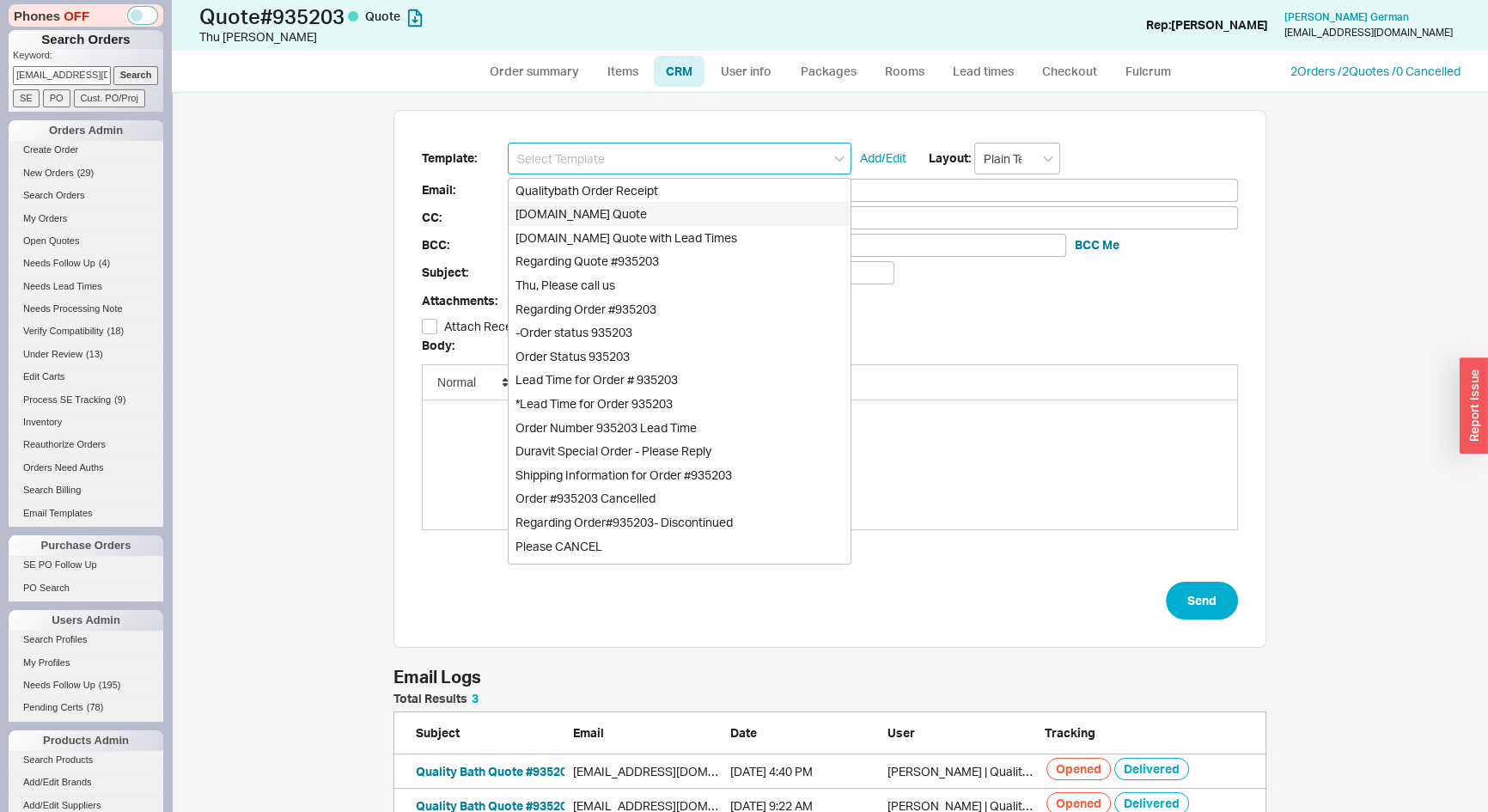
click at [631, 217] on div "[DOMAIN_NAME] Quote" at bounding box center [679, 213] width 342 height 24
type input "Receipt"
type input "emilyneighbors@gmail.com"
type input "joelgerman@hotmail.com, minhthu100@hotmail.com"
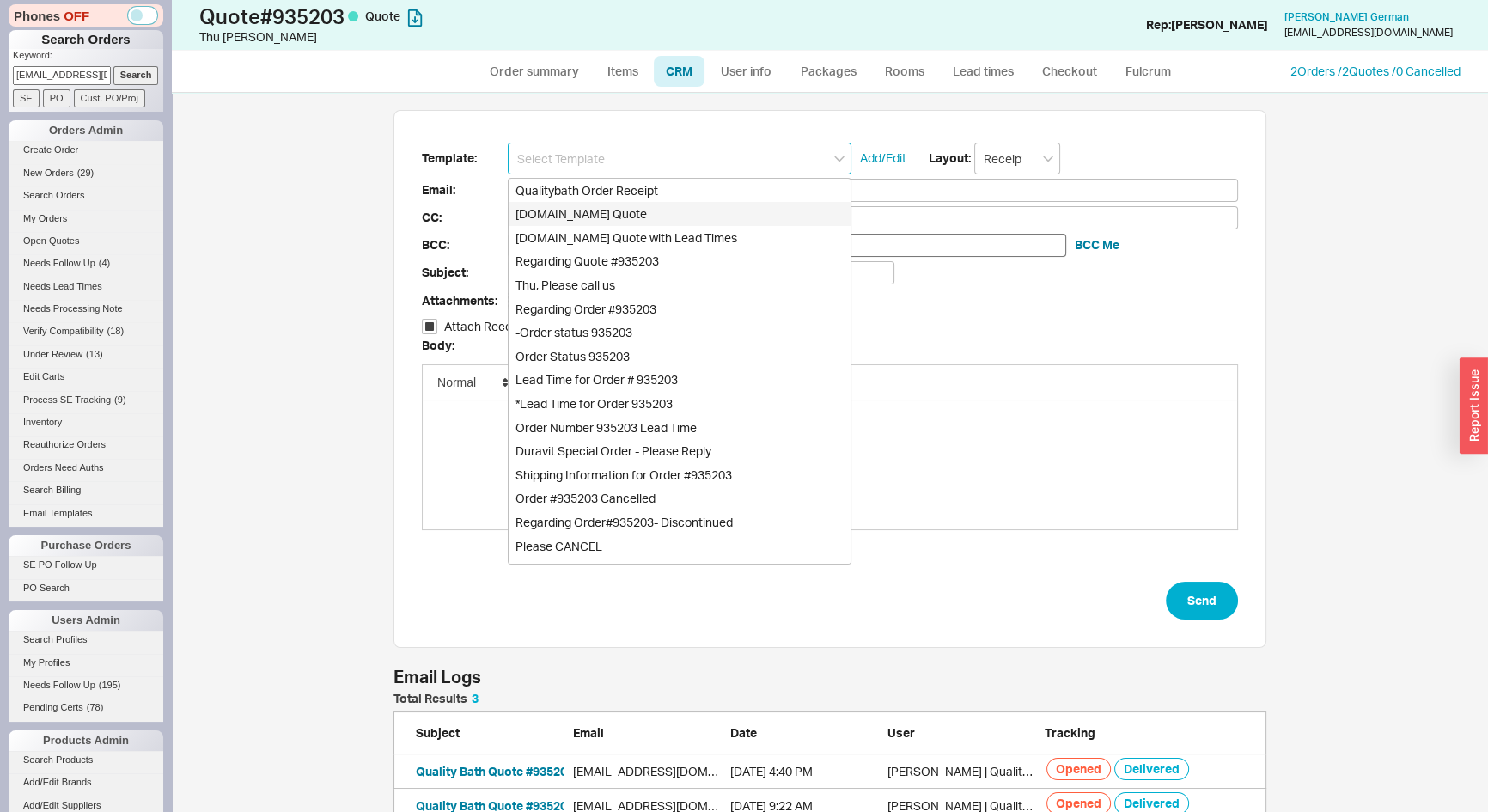
type input "joelgerman@hotmail.com, minhthu100@hotmail.com"
type input "Quality Bath Quote #935203"
checkbox input "true"
type input "[DOMAIN_NAME] Quote"
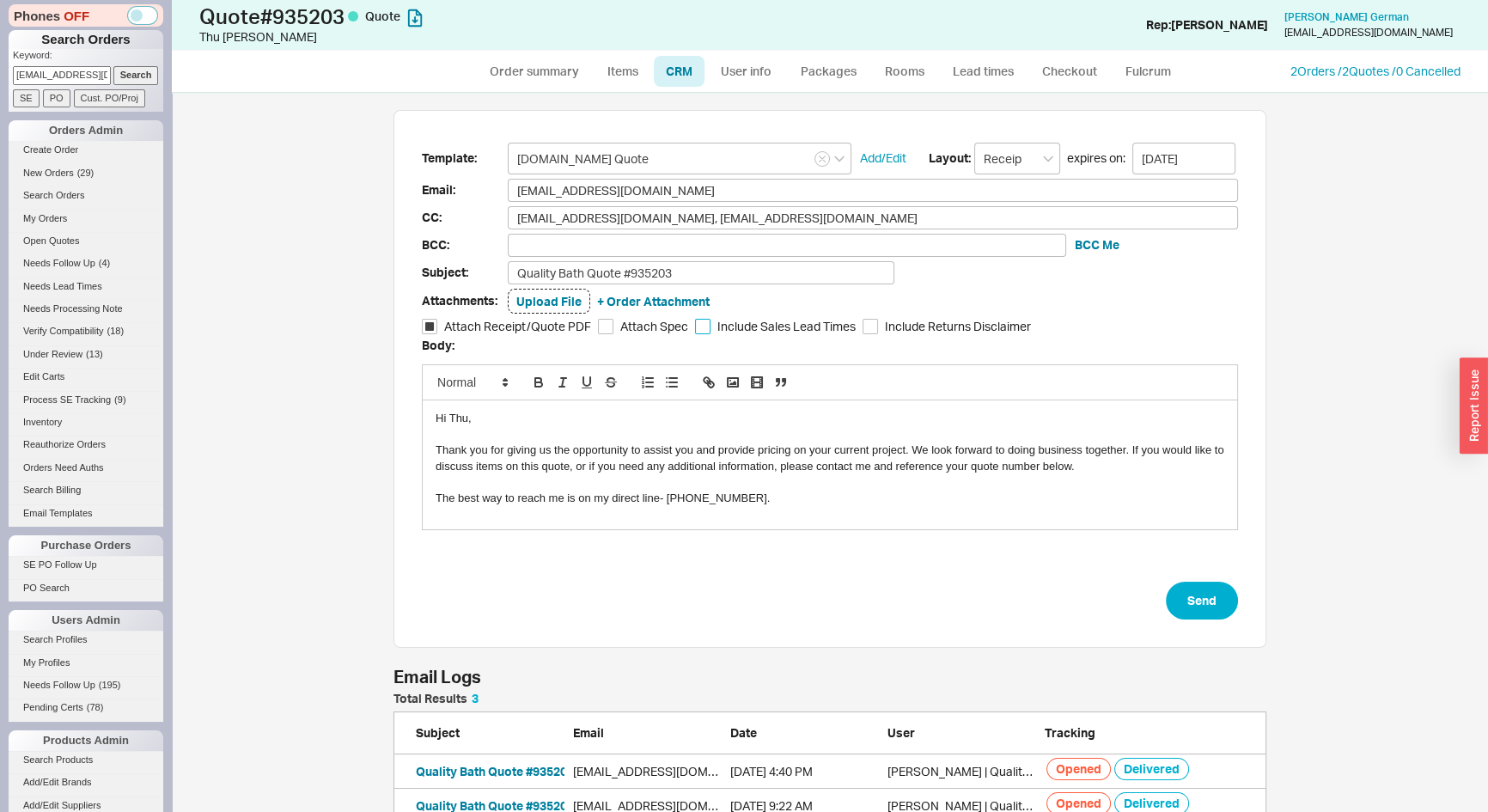
click at [695, 325] on input "Include Sales Lead Times" at bounding box center [703, 326] width 15 height 15
checkbox input "true"
click at [720, 270] on input "Quality Bath Quote #935203" at bounding box center [701, 272] width 387 height 23
type input "Quality Bath Quote #935203 - Revised III"
click at [454, 418] on div "Hi Thu," at bounding box center [829, 418] width 789 height 15
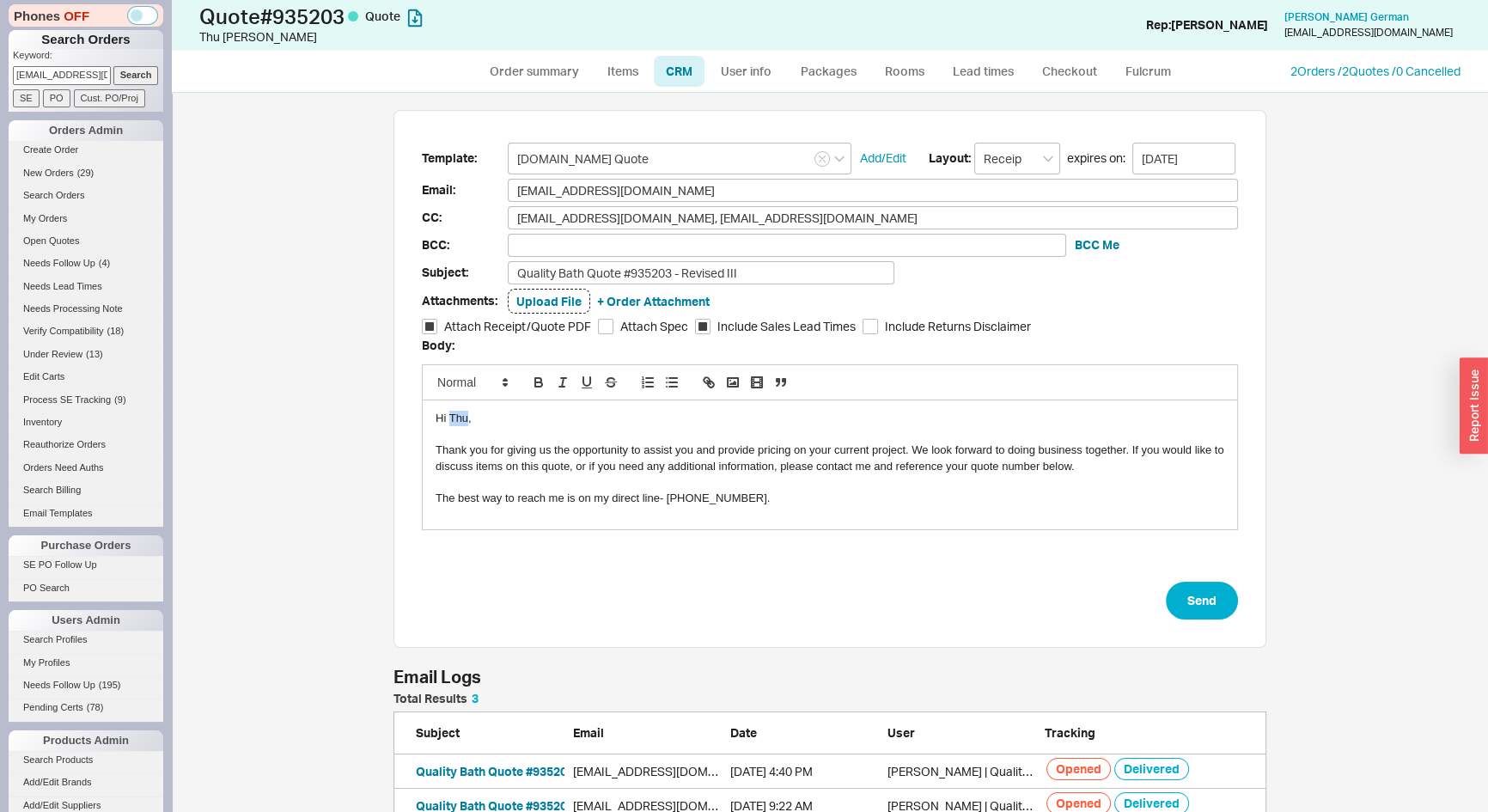
click at [454, 418] on div "Hi Thu," at bounding box center [829, 418] width 789 height 15
click at [1211, 599] on button "Send" at bounding box center [1202, 601] width 72 height 38
select select "*"
select select "3"
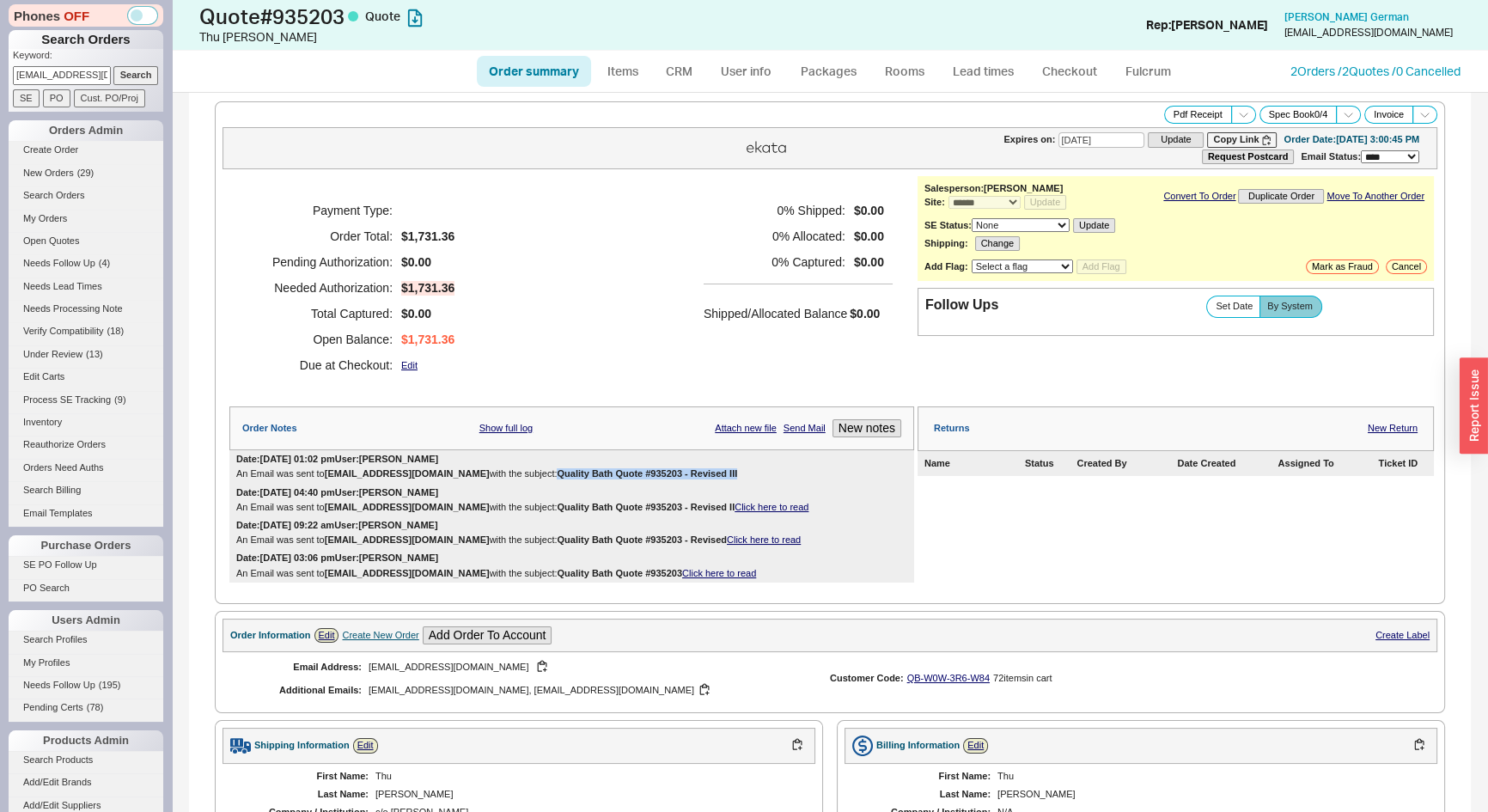
drag, startPoint x: 710, startPoint y: 468, endPoint x: 530, endPoint y: 471, distance: 180.0
click at [557, 471] on b "Quality Bath Quote #935203 - Revised III" at bounding box center [647, 473] width 181 height 10
copy b "Quality Bath Quote #935203 - Revised III"
click at [1237, 112] on icon at bounding box center [1243, 114] width 13 height 13
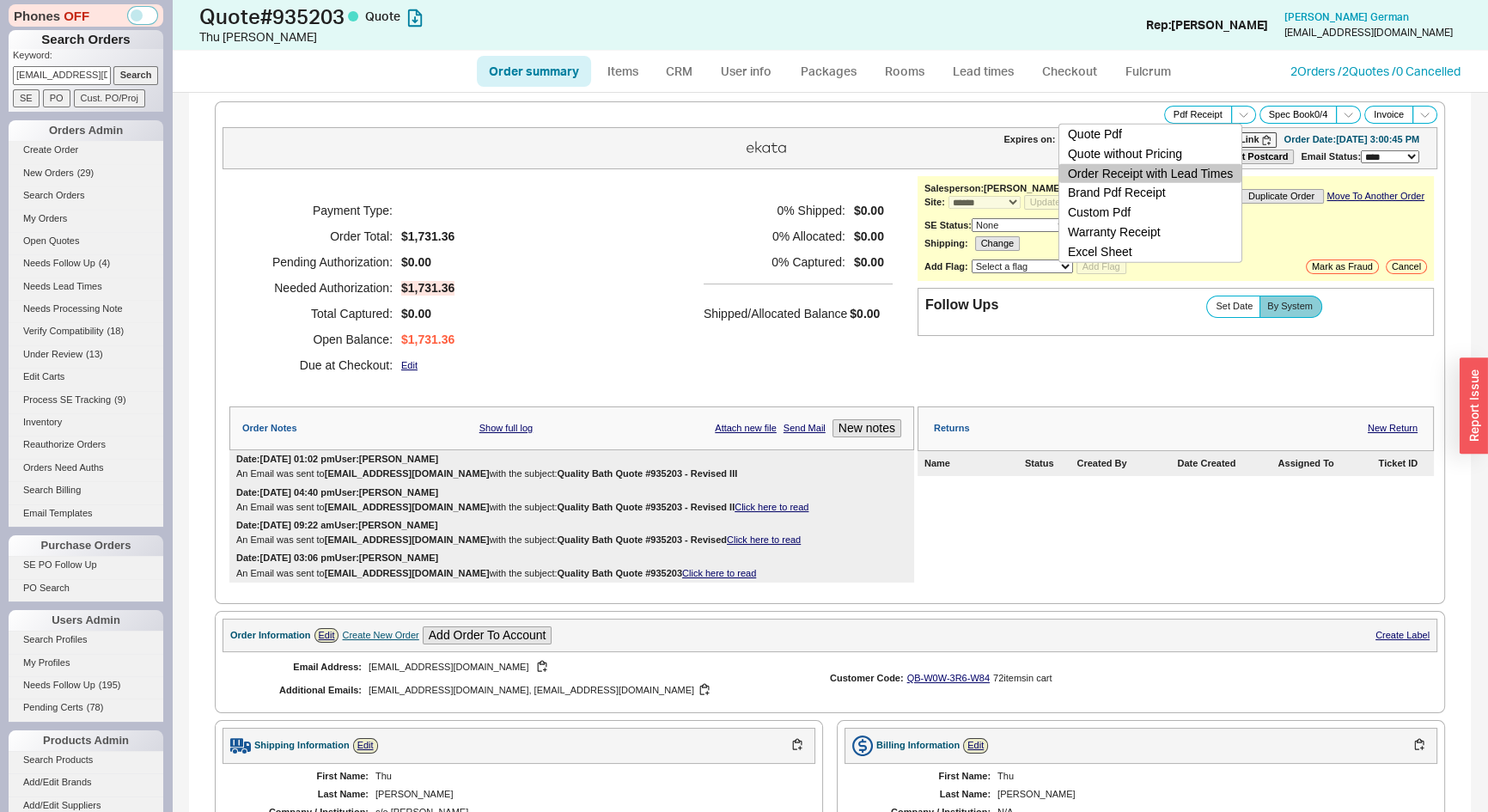
click at [1202, 175] on button "Order Receipt with Lead Times" at bounding box center [1151, 173] width 182 height 20
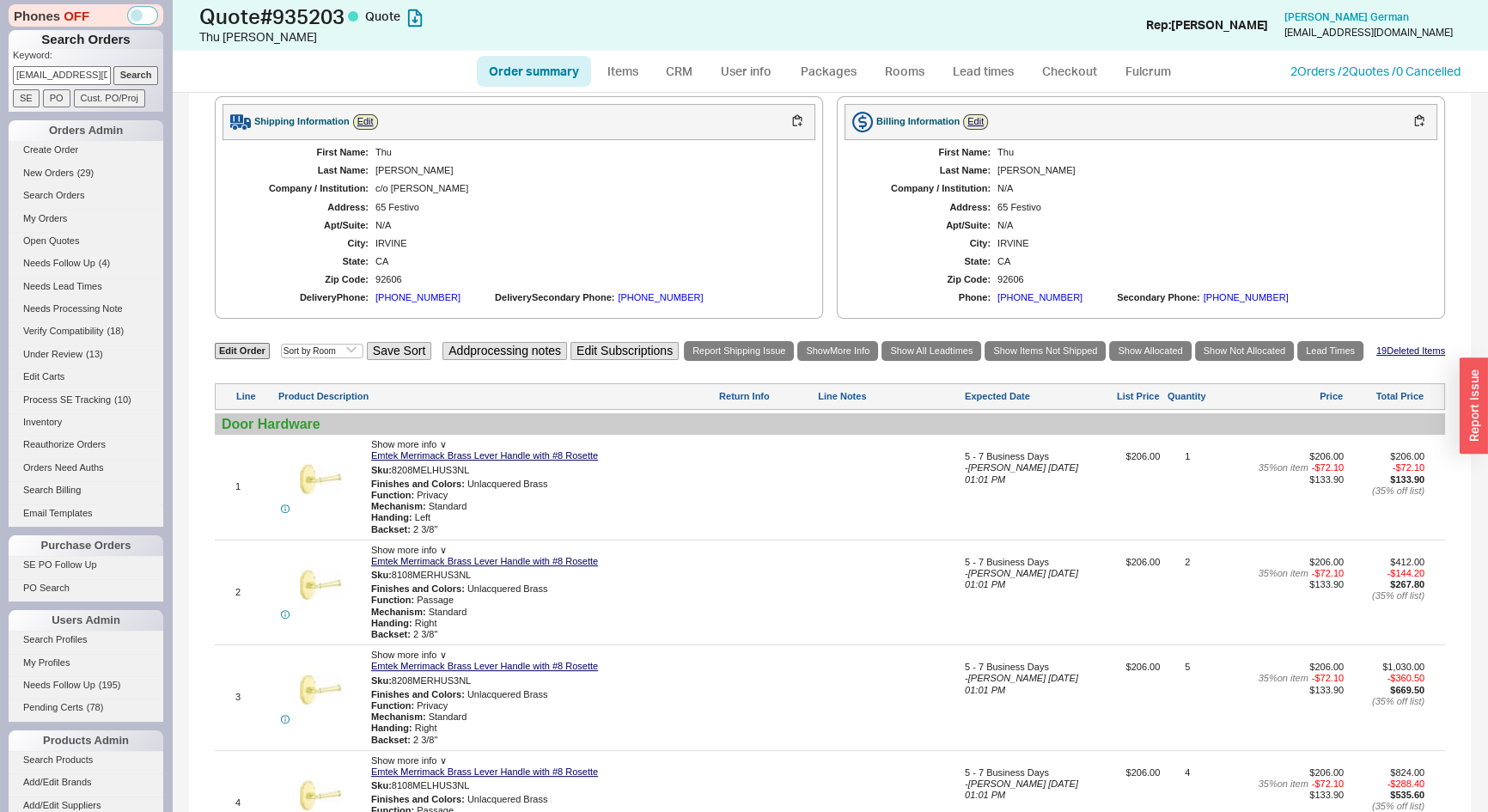
scroll to position [624, 0]
click at [484, 348] on button "Add processing notes" at bounding box center [505, 350] width 124 height 18
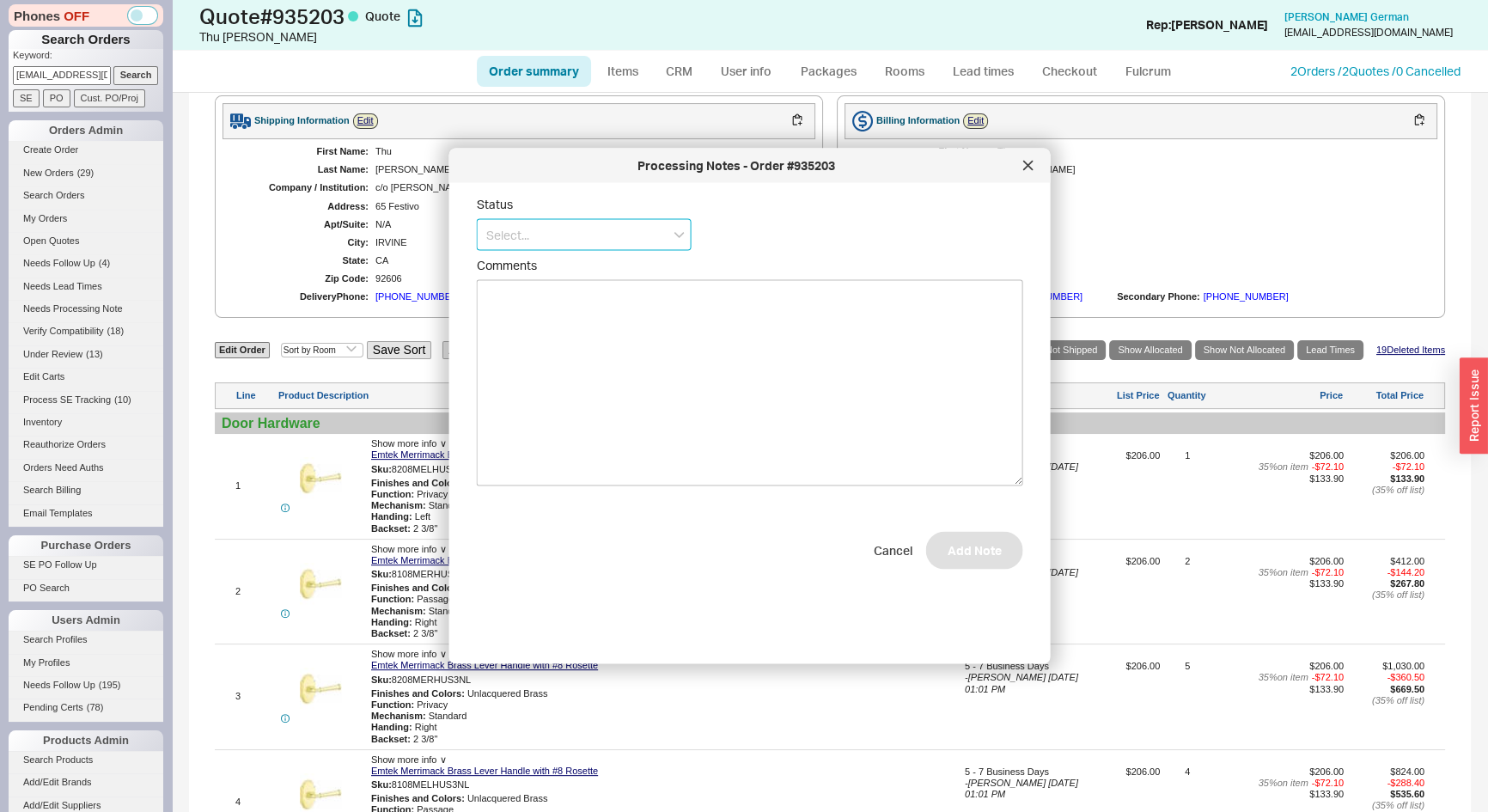
click at [527, 239] on input at bounding box center [584, 235] width 215 height 31
drag, startPoint x: 539, startPoint y: 321, endPoint x: 621, endPoint y: 353, distance: 88.0
click at [542, 324] on div "Ships as Available" at bounding box center [584, 331] width 213 height 31
type input "Ships as Available"
click at [981, 558] on button "Add Note" at bounding box center [975, 558] width 97 height 38
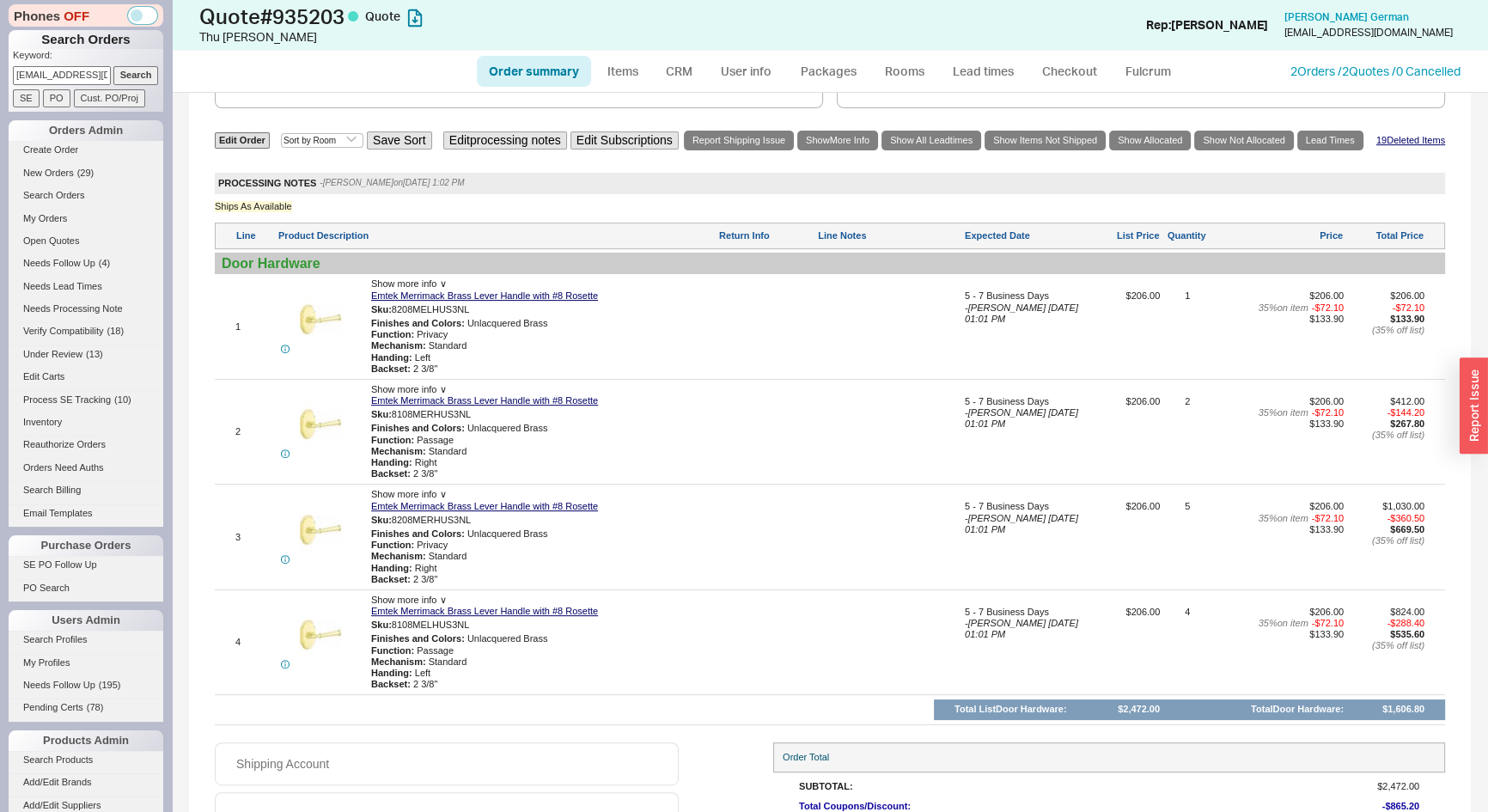
scroll to position [937, 0]
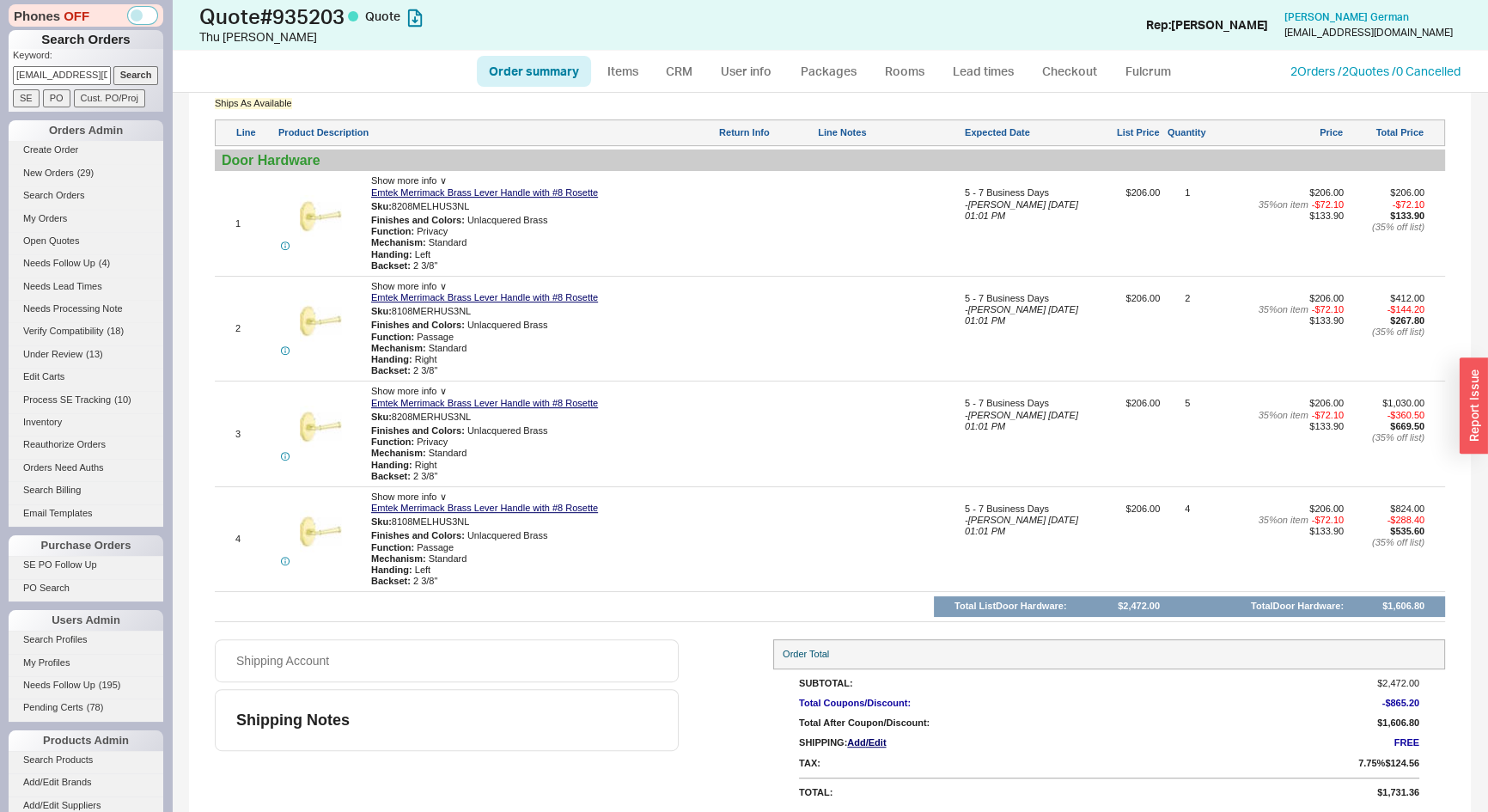
click at [63, 251] on li "Open Quotes" at bounding box center [86, 243] width 155 height 22
click at [66, 256] on link "Needs Follow Up ( 4 )" at bounding box center [86, 263] width 155 height 18
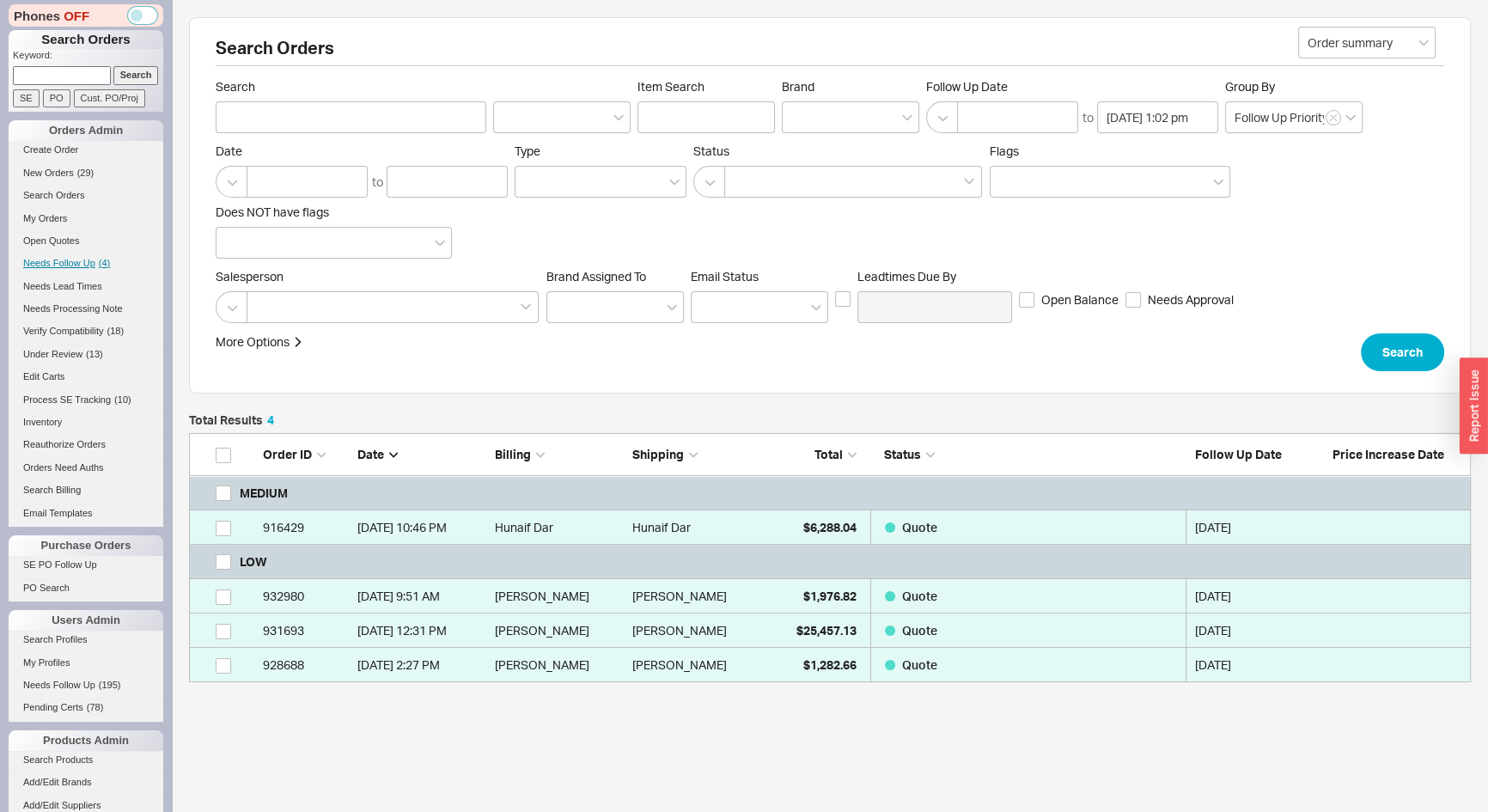
scroll to position [237, 1270]
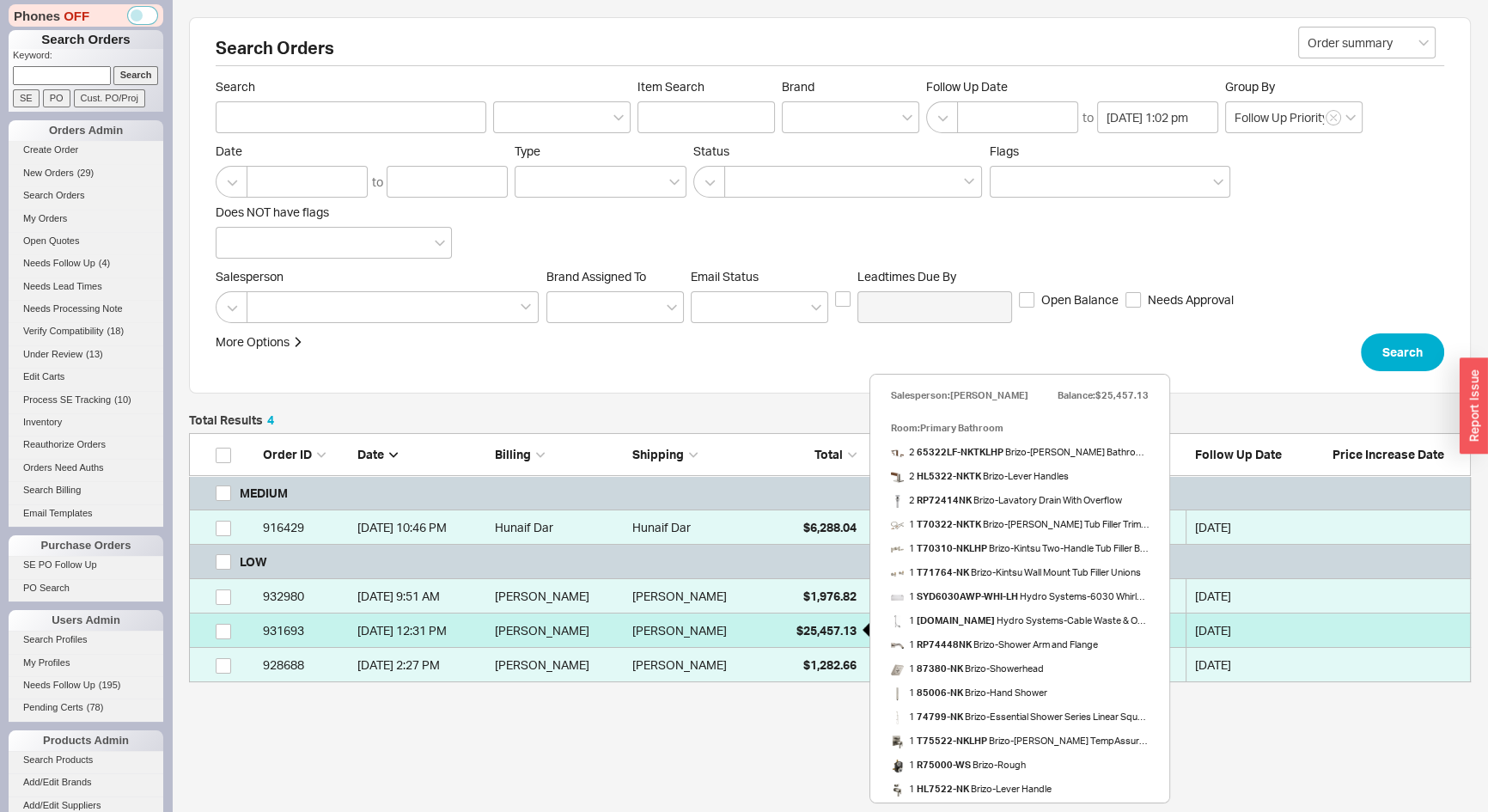
click at [825, 632] on span "$25,457.13" at bounding box center [826, 629] width 60 height 14
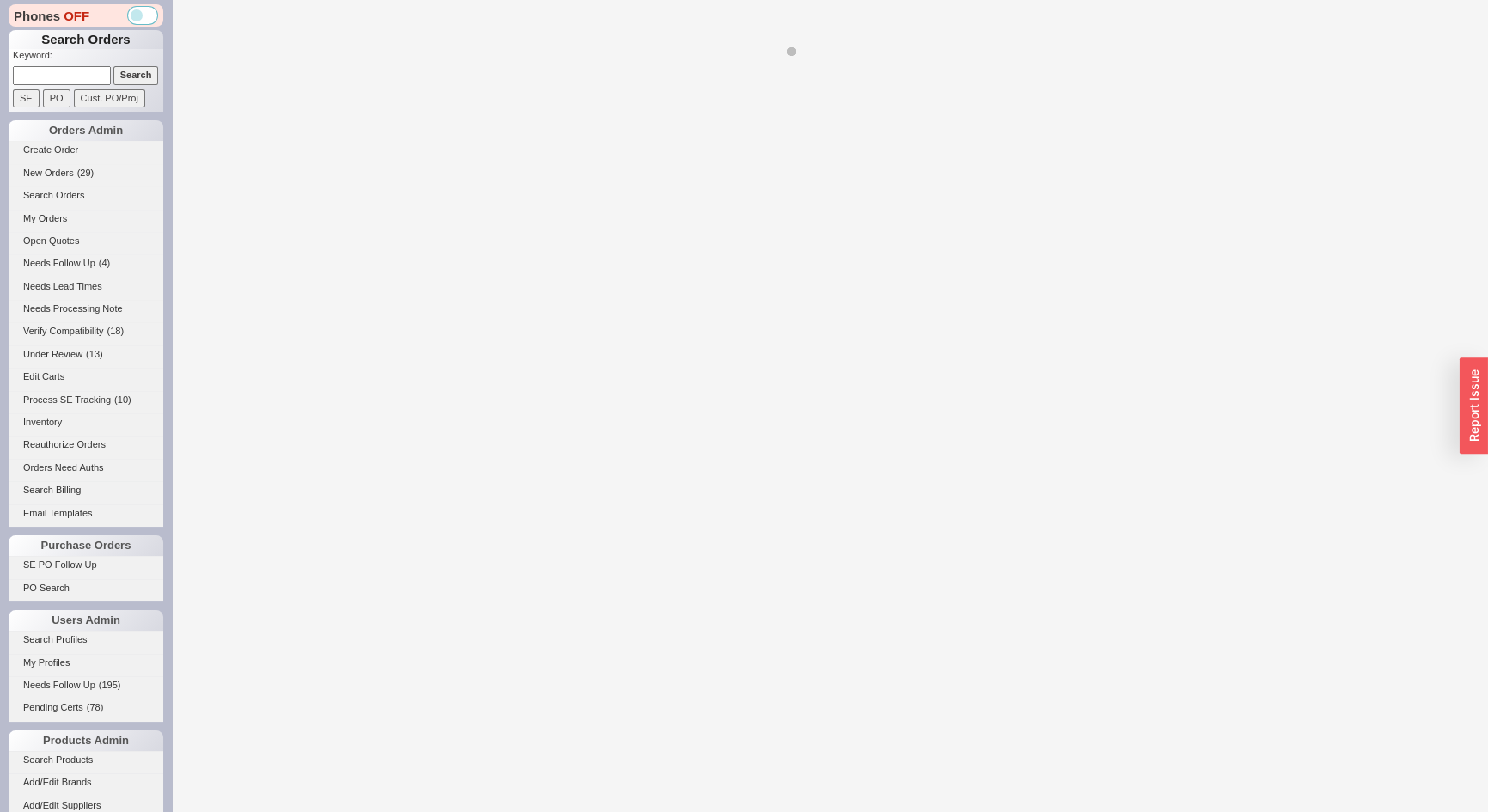
select select "*"
select select "LOW"
select select "3"
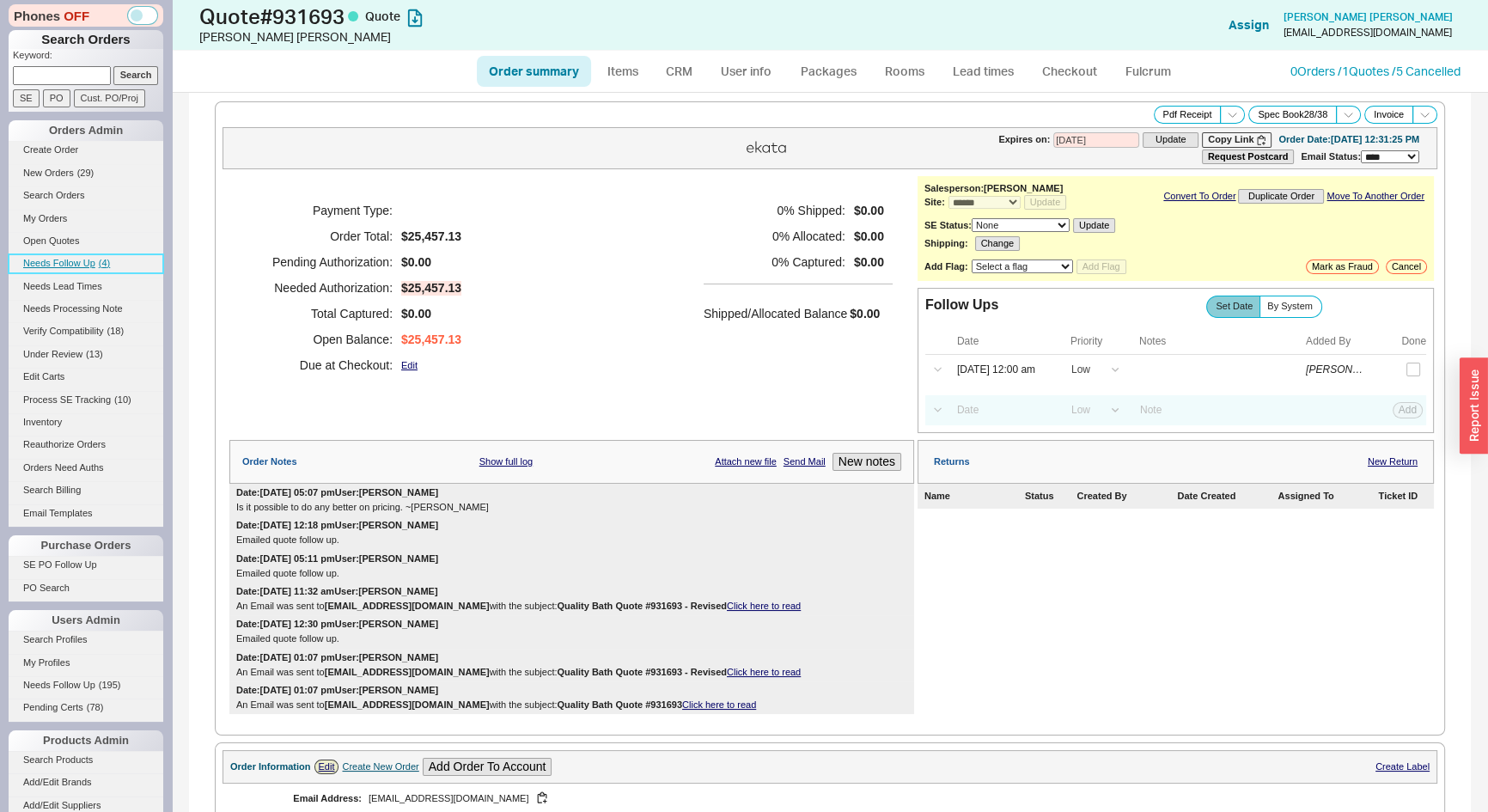
click at [82, 254] on link "Needs Follow Up ( 4 )" at bounding box center [86, 263] width 155 height 18
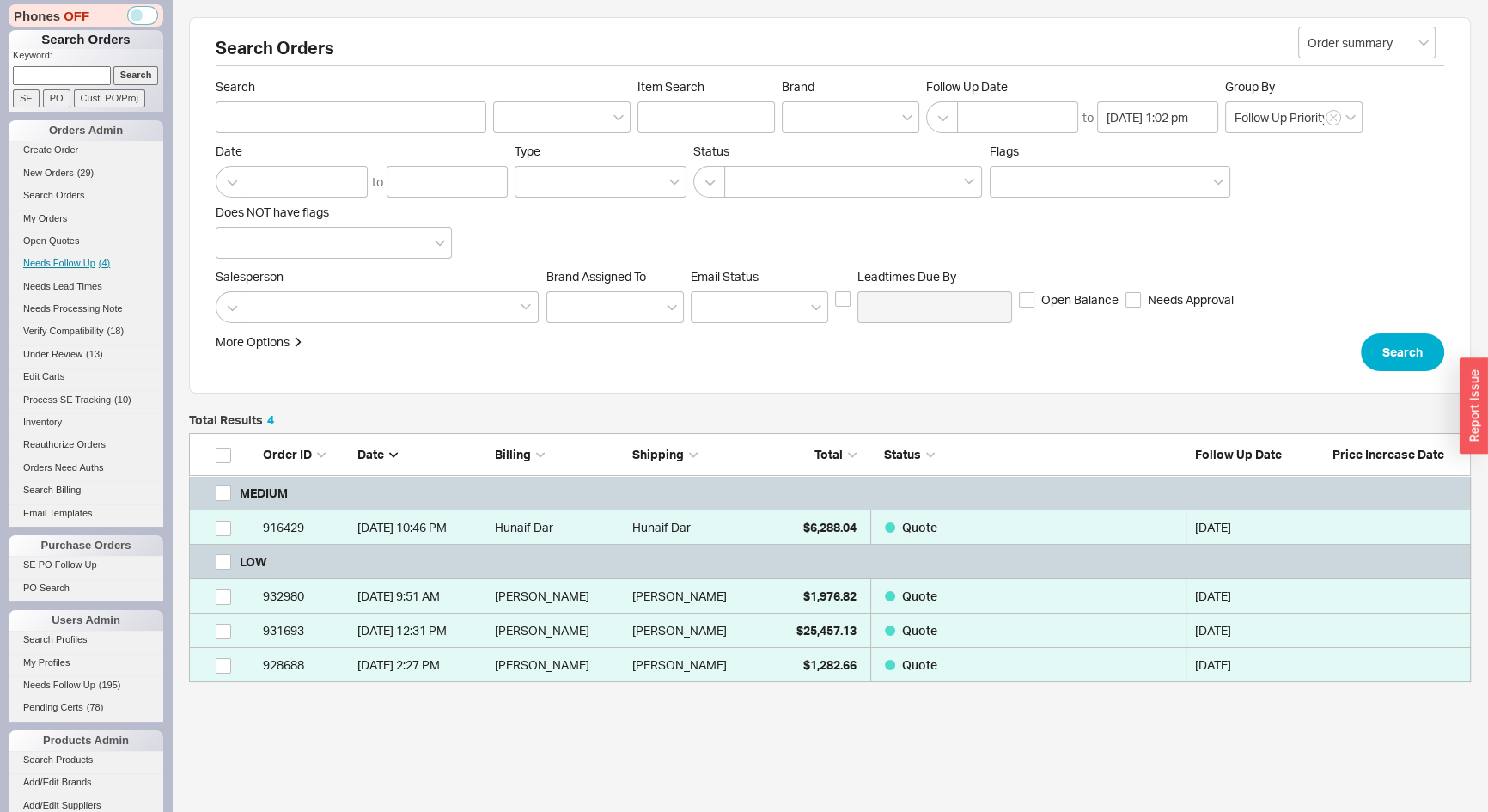
scroll to position [237, 1270]
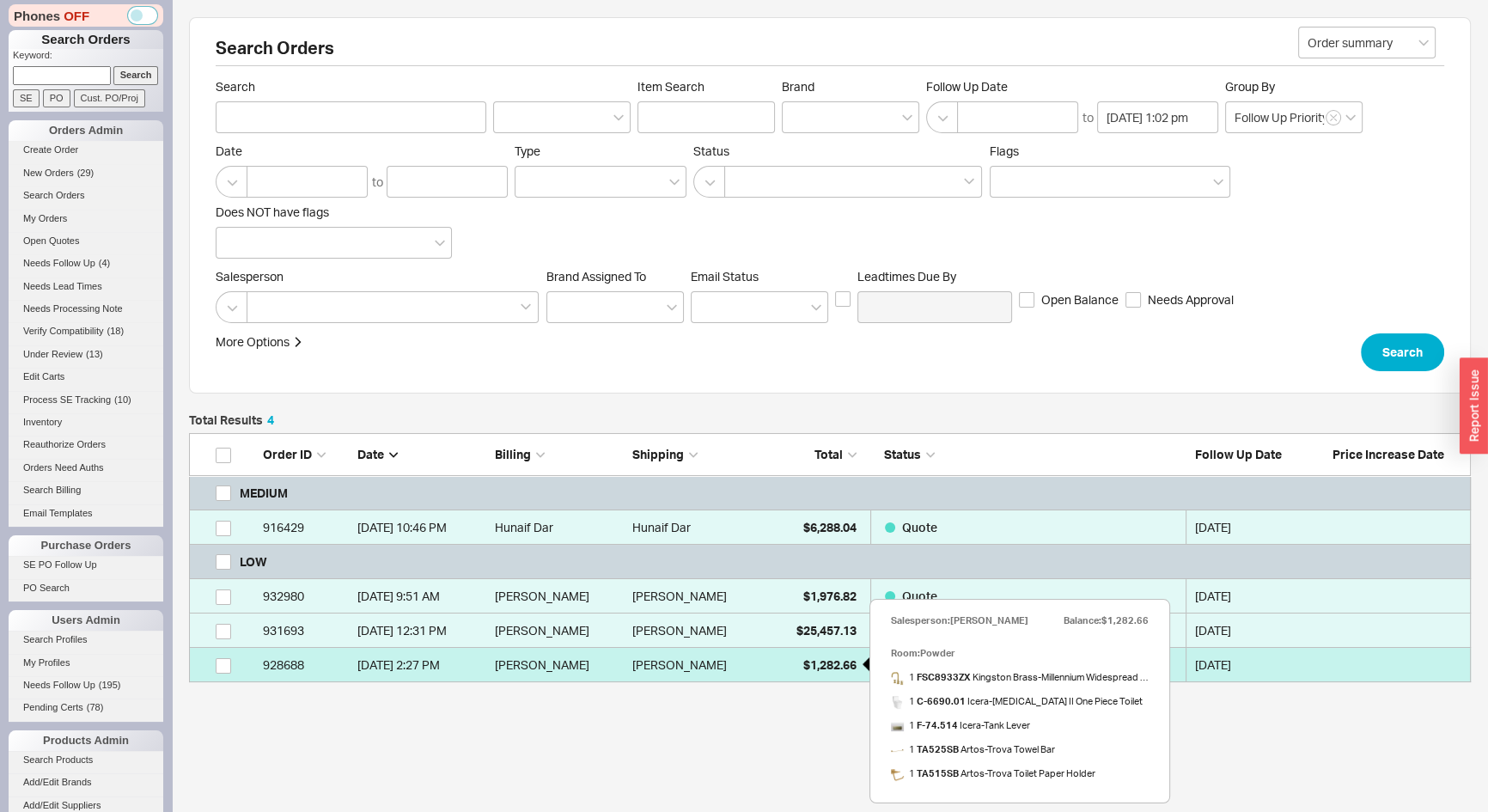
click at [832, 673] on div "$1,282.66" at bounding box center [814, 665] width 86 height 34
select select "*"
select select "LOW"
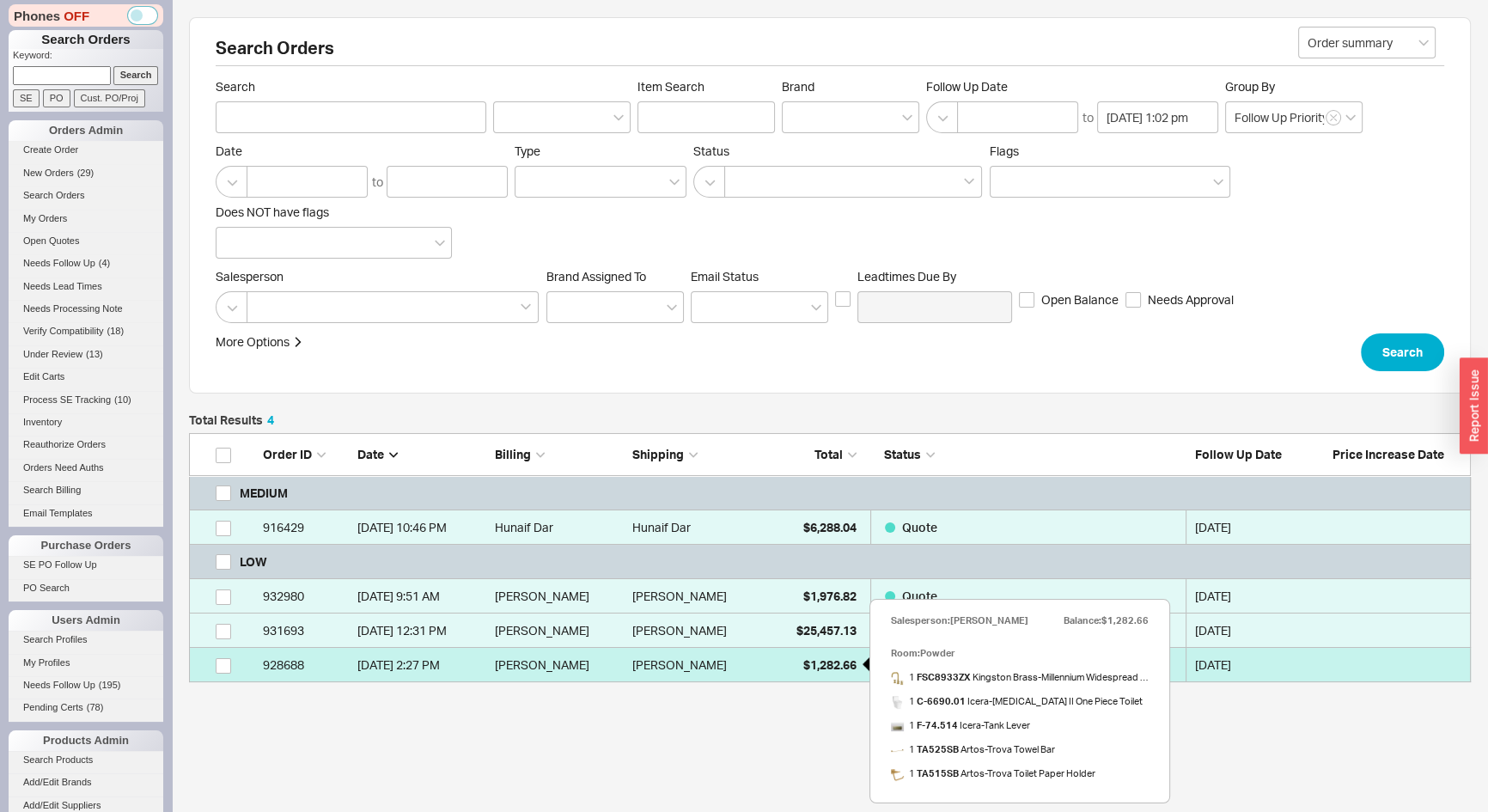
select select "3"
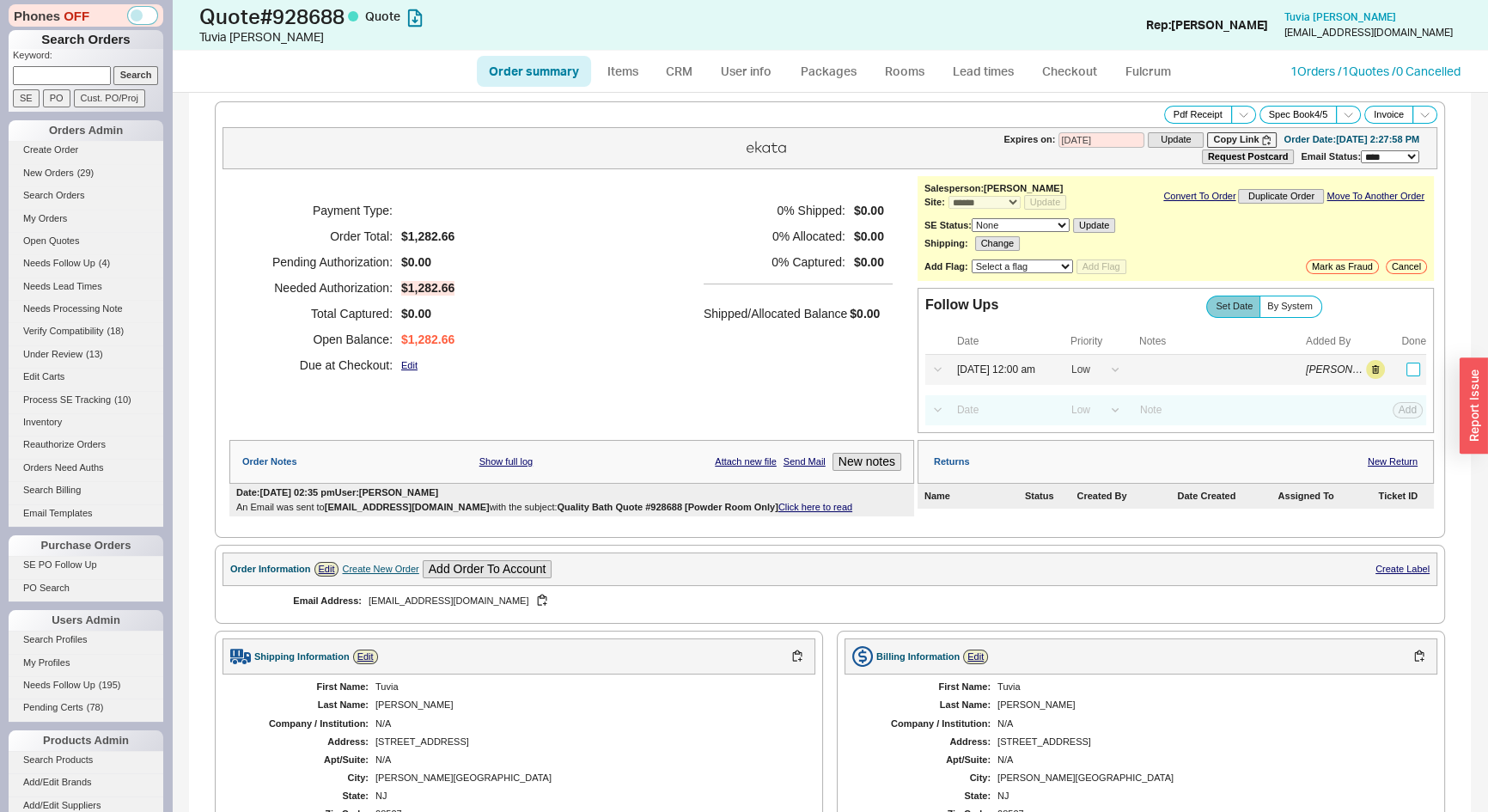
click at [1406, 370] on input "checkbox" at bounding box center [1412, 369] width 13 height 13
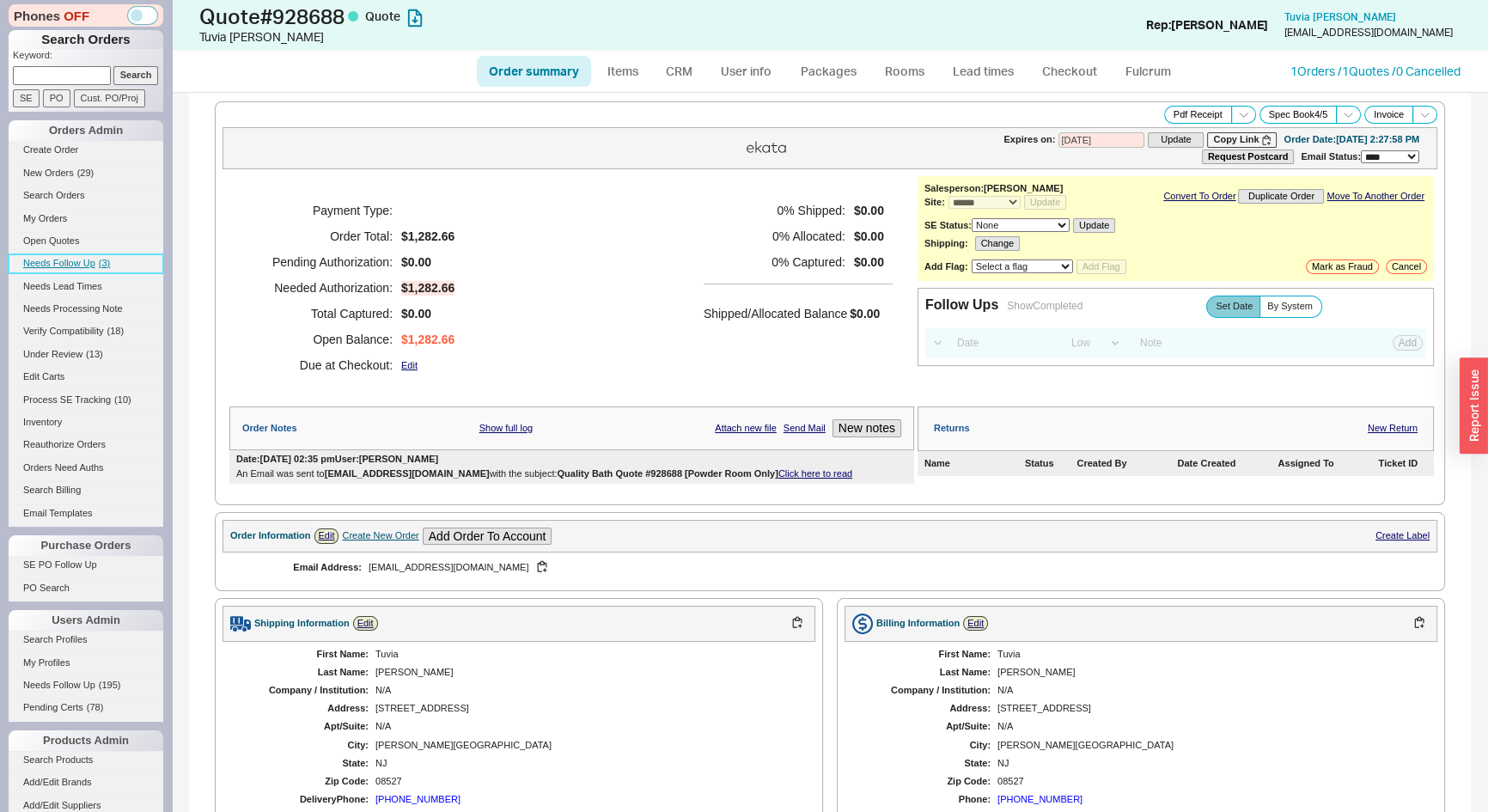
click at [75, 265] on span "Needs Follow Up" at bounding box center [59, 263] width 72 height 10
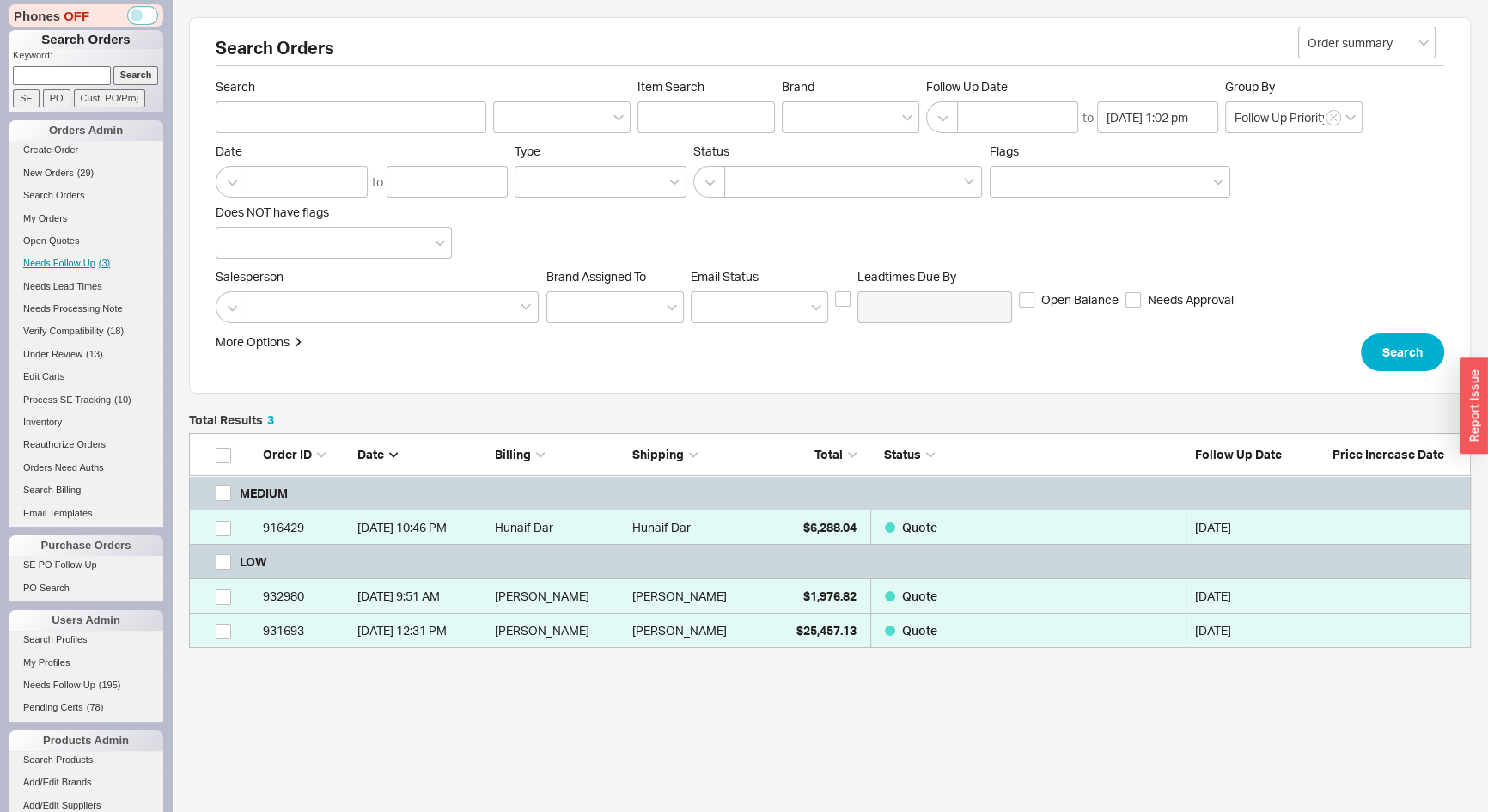
scroll to position [202, 1270]
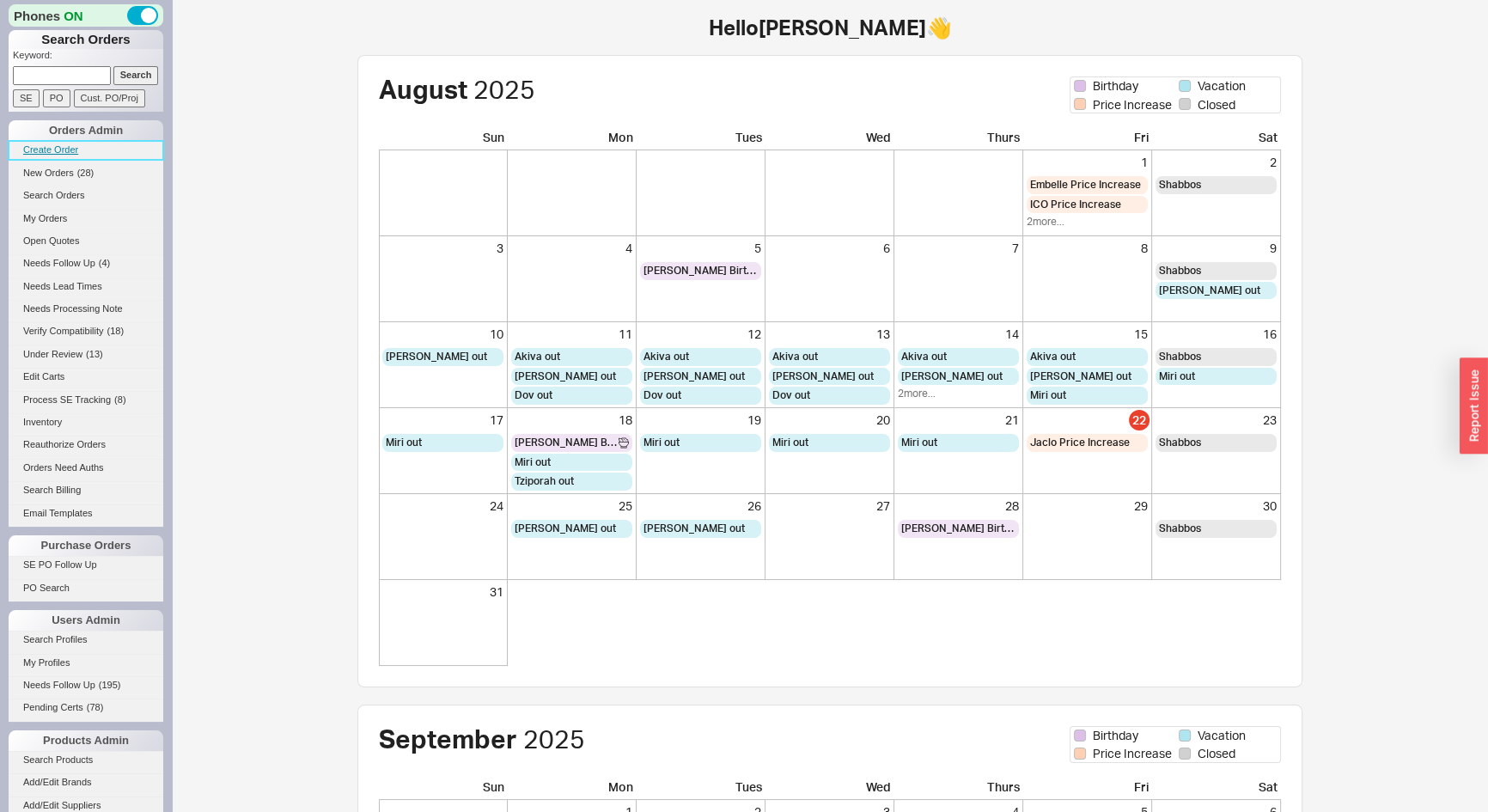
click at [42, 153] on link "Create Order" at bounding box center [86, 150] width 155 height 18
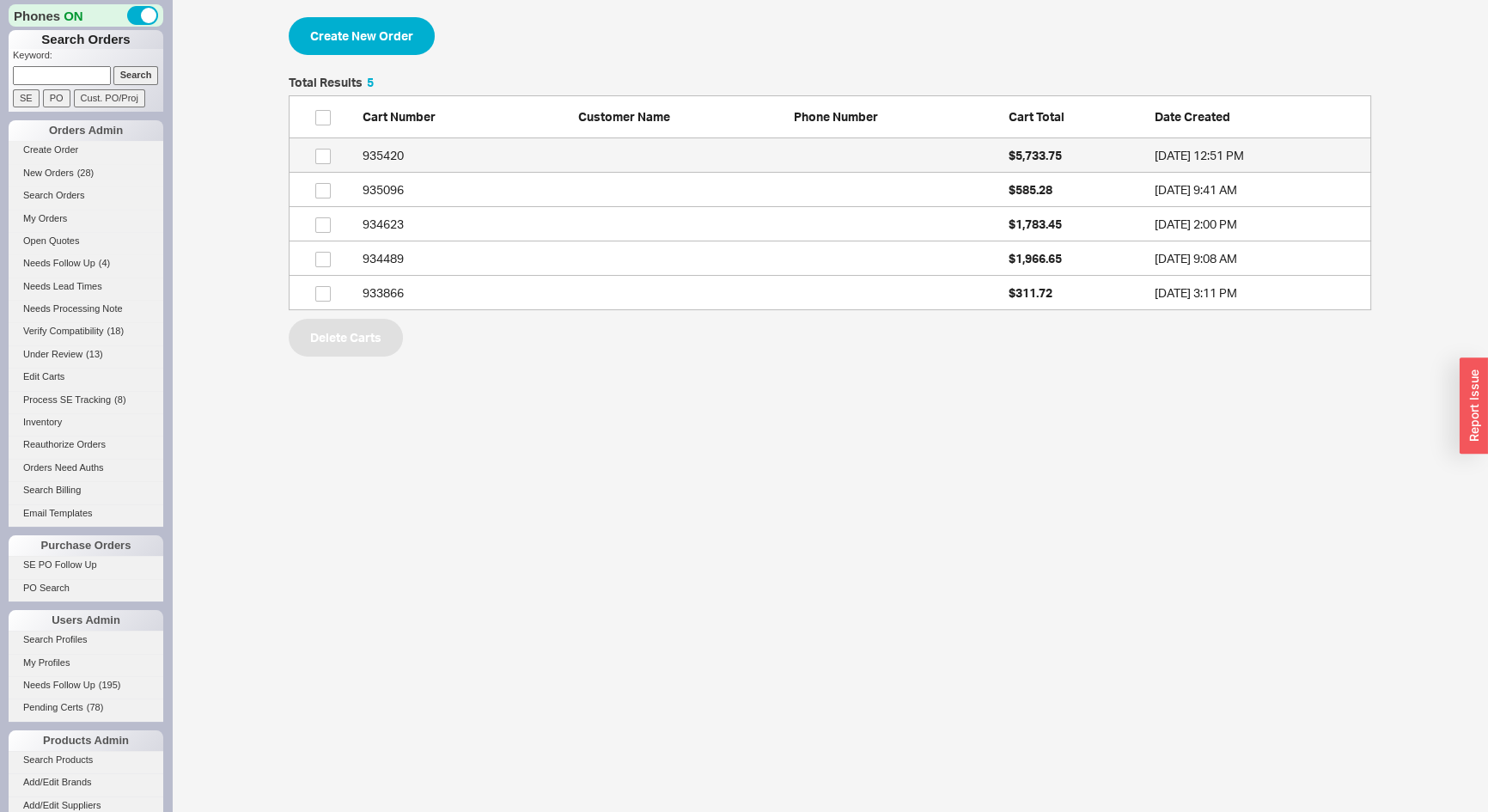
scroll to position [221, 1071]
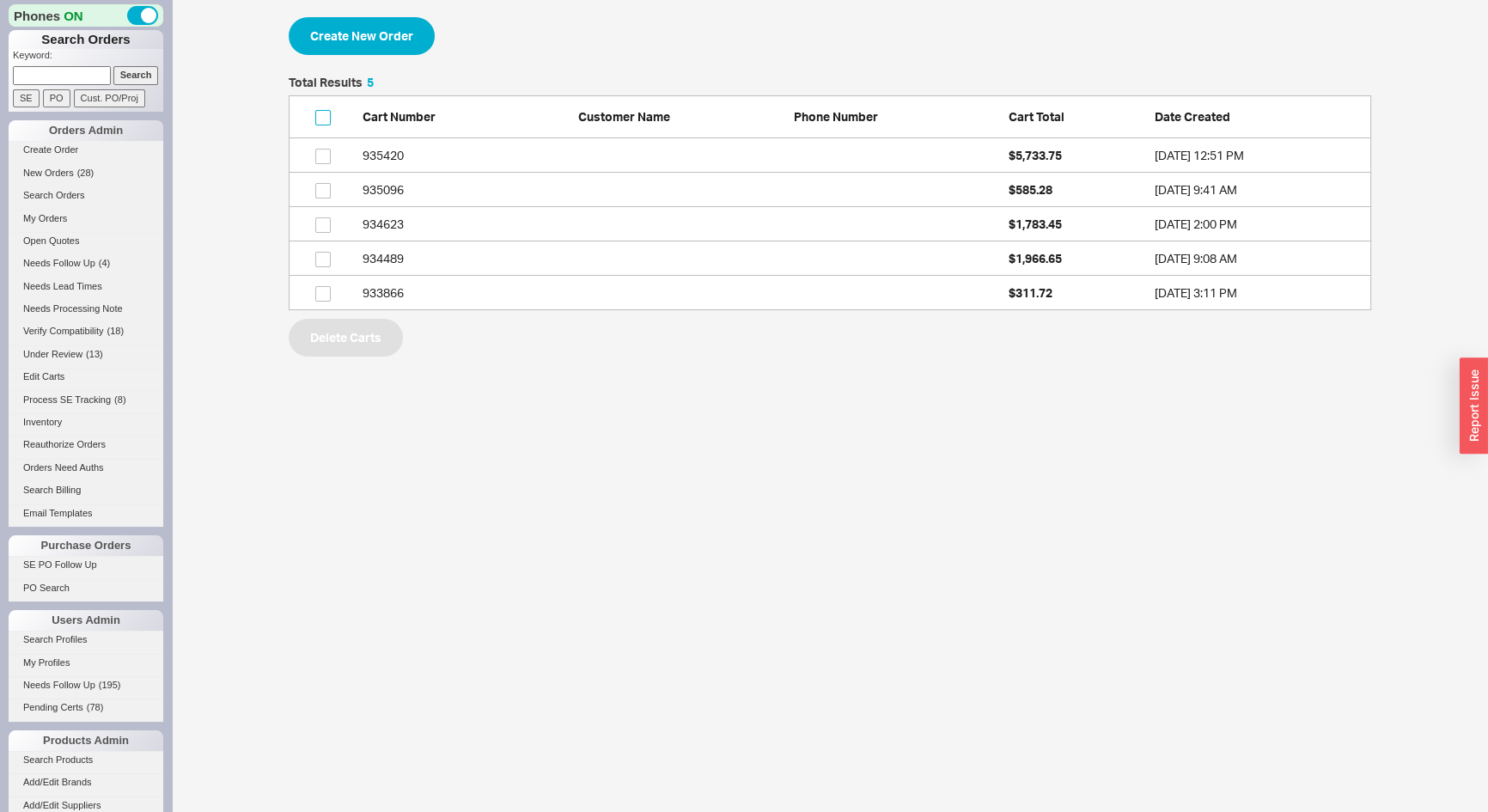
click at [318, 113] on input "checkbox" at bounding box center [323, 117] width 15 height 15
checkbox input "true"
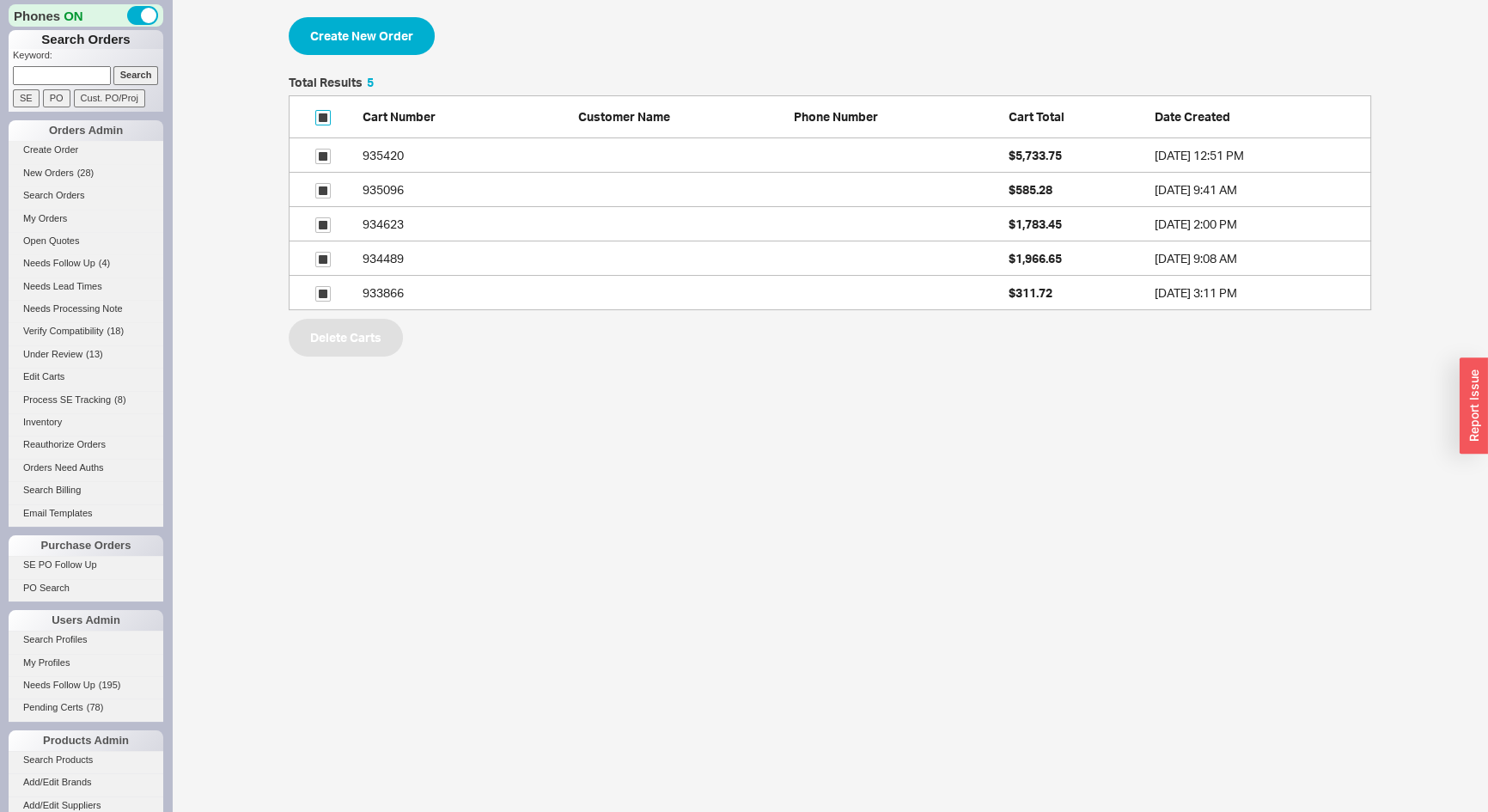
checkbox input "true"
click at [368, 338] on button "Delete Carts" at bounding box center [345, 337] width 114 height 38
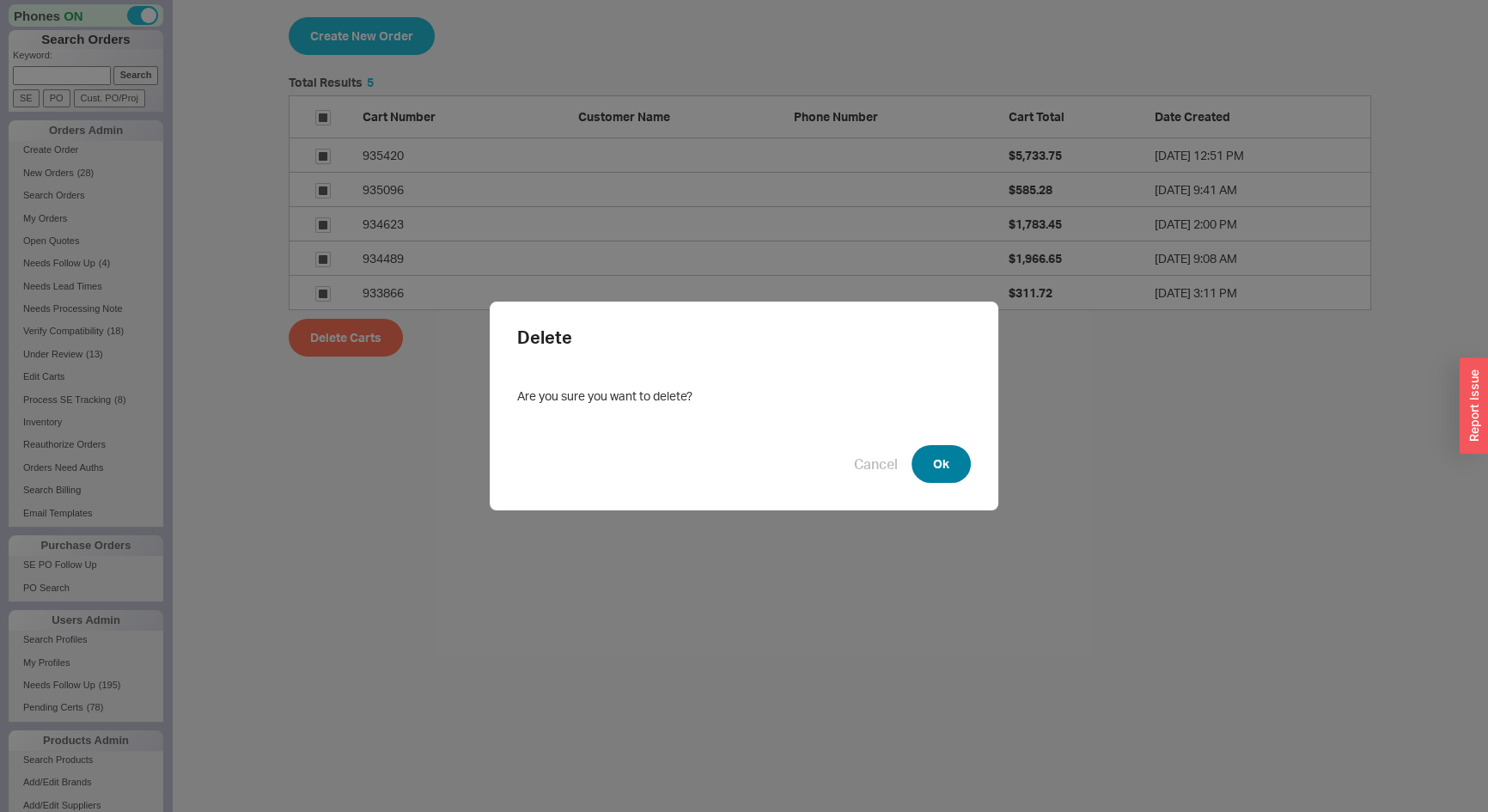
click at [960, 472] on button "Ok" at bounding box center [941, 464] width 59 height 38
checkbox input "false"
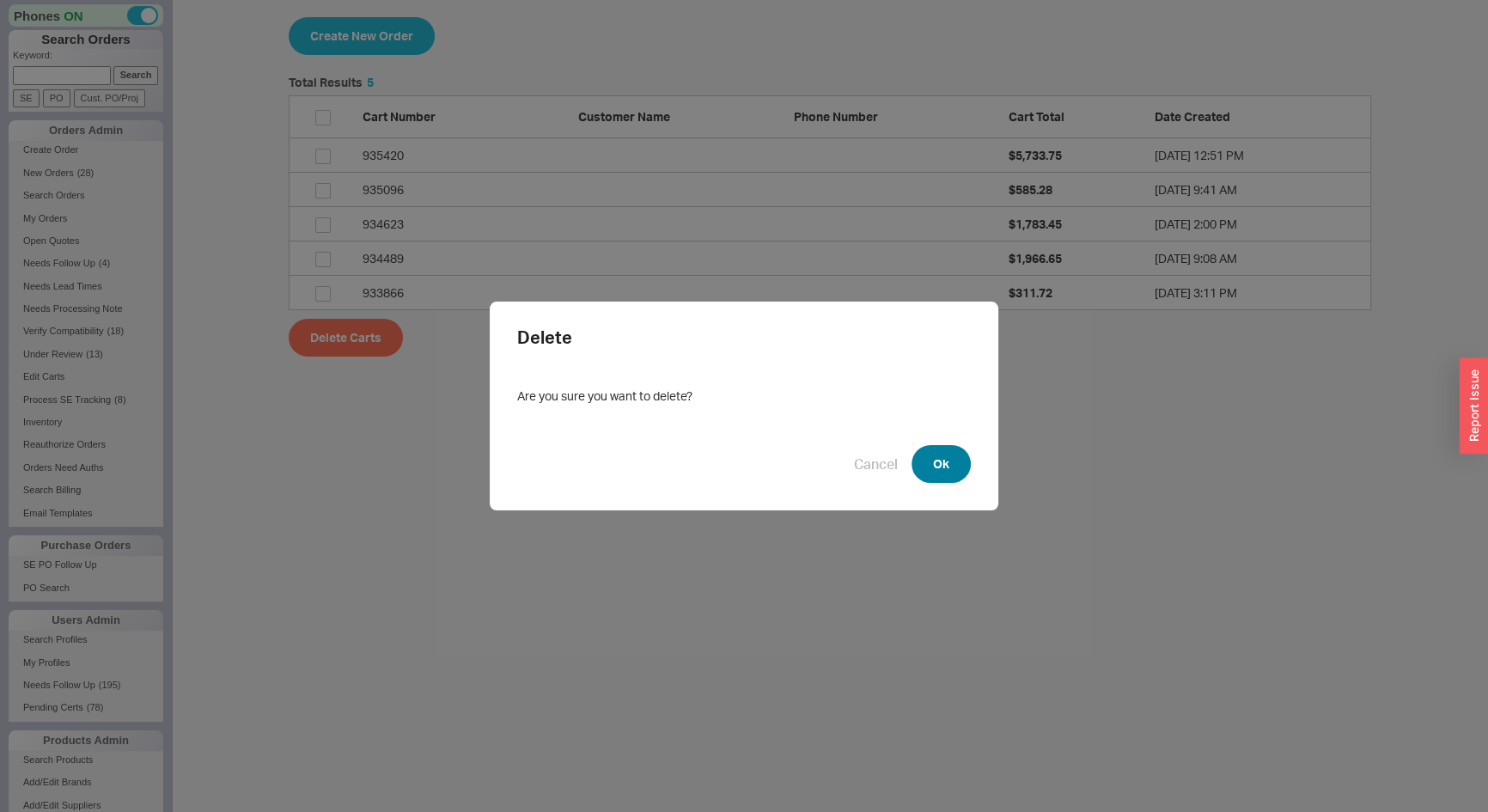
checkbox input "false"
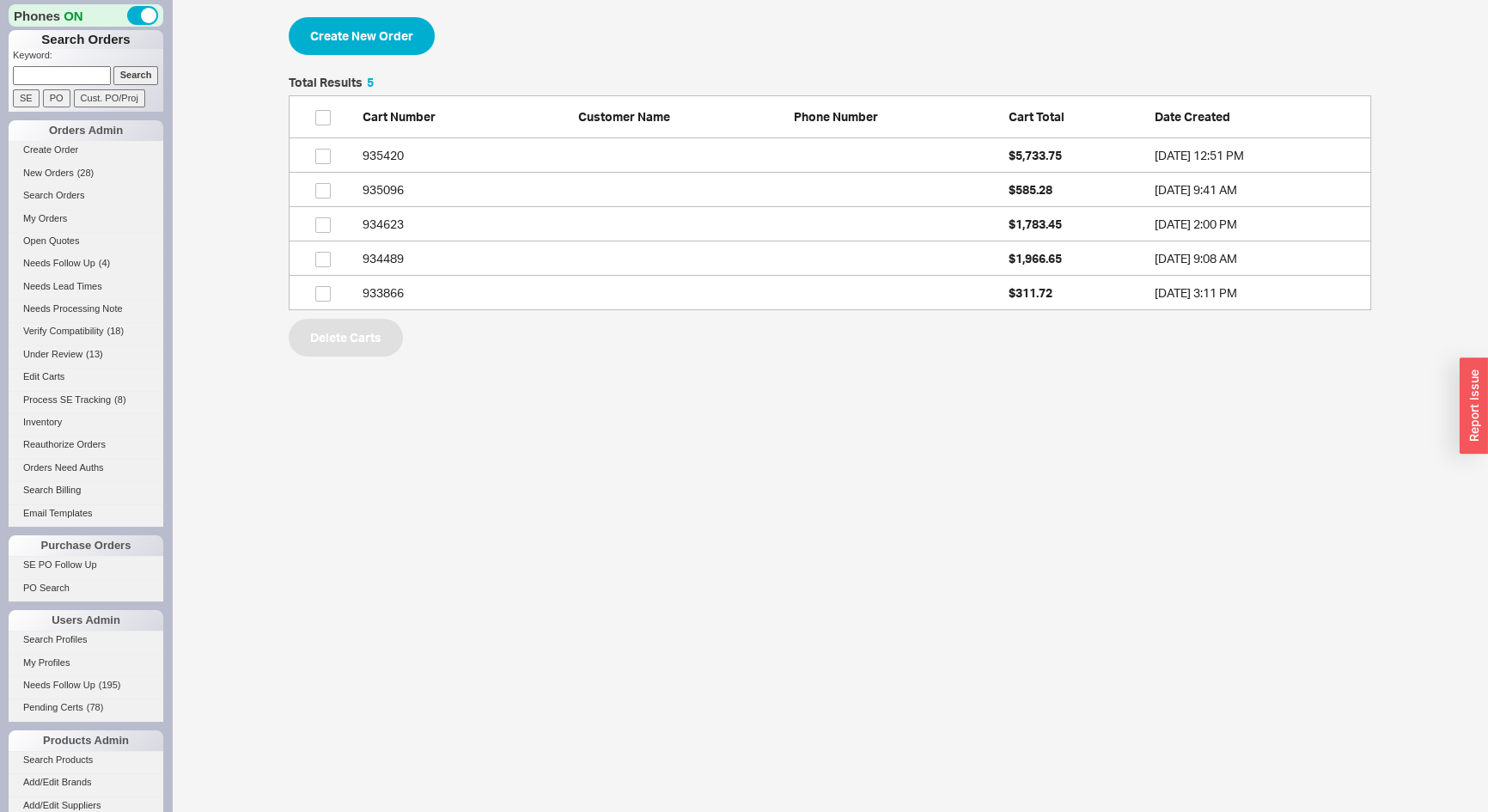
scroll to position [93, 1071]
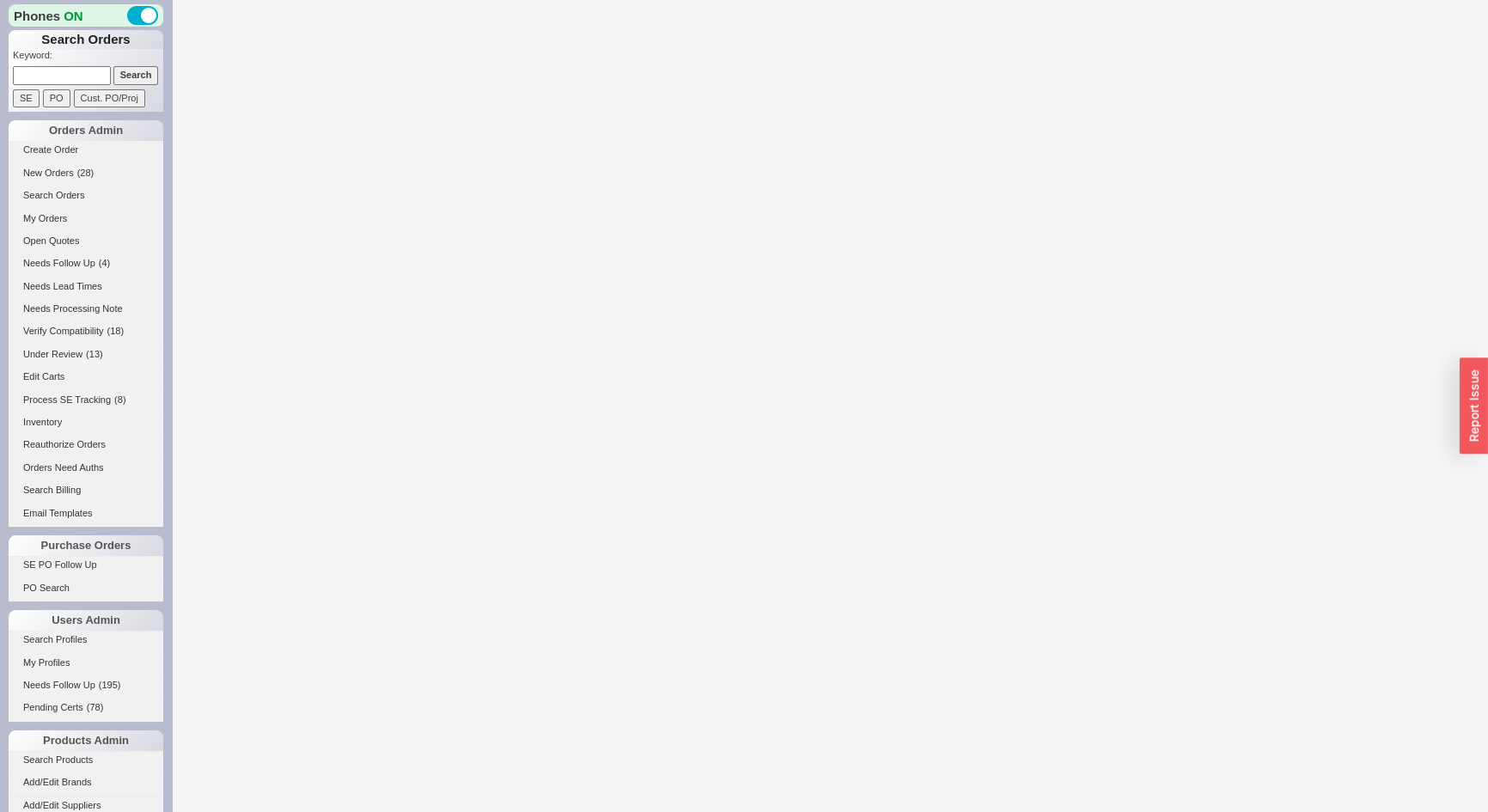
select select "3"
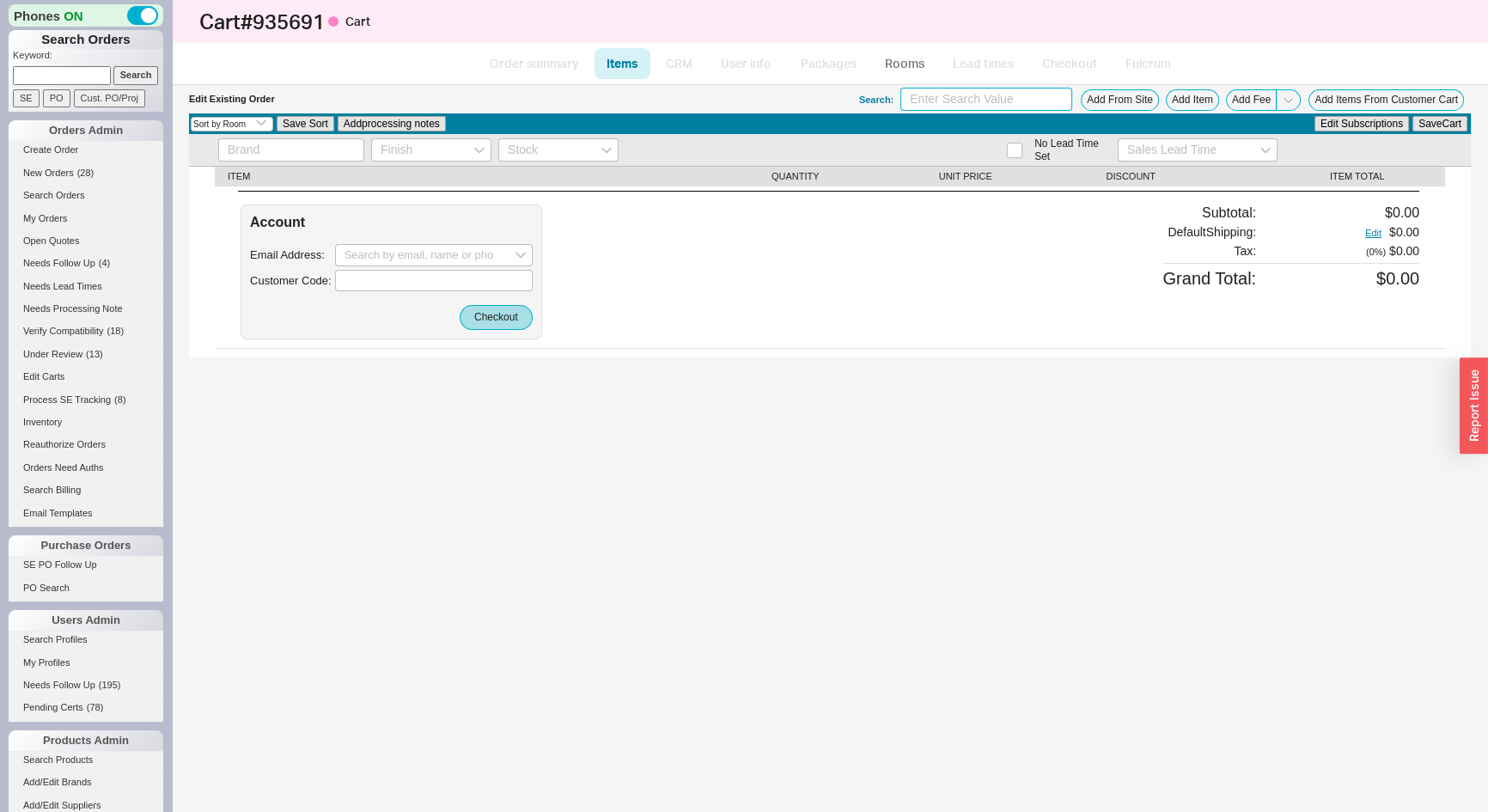
click at [1014, 100] on input at bounding box center [986, 99] width 172 height 23
type input "4-340-pn"
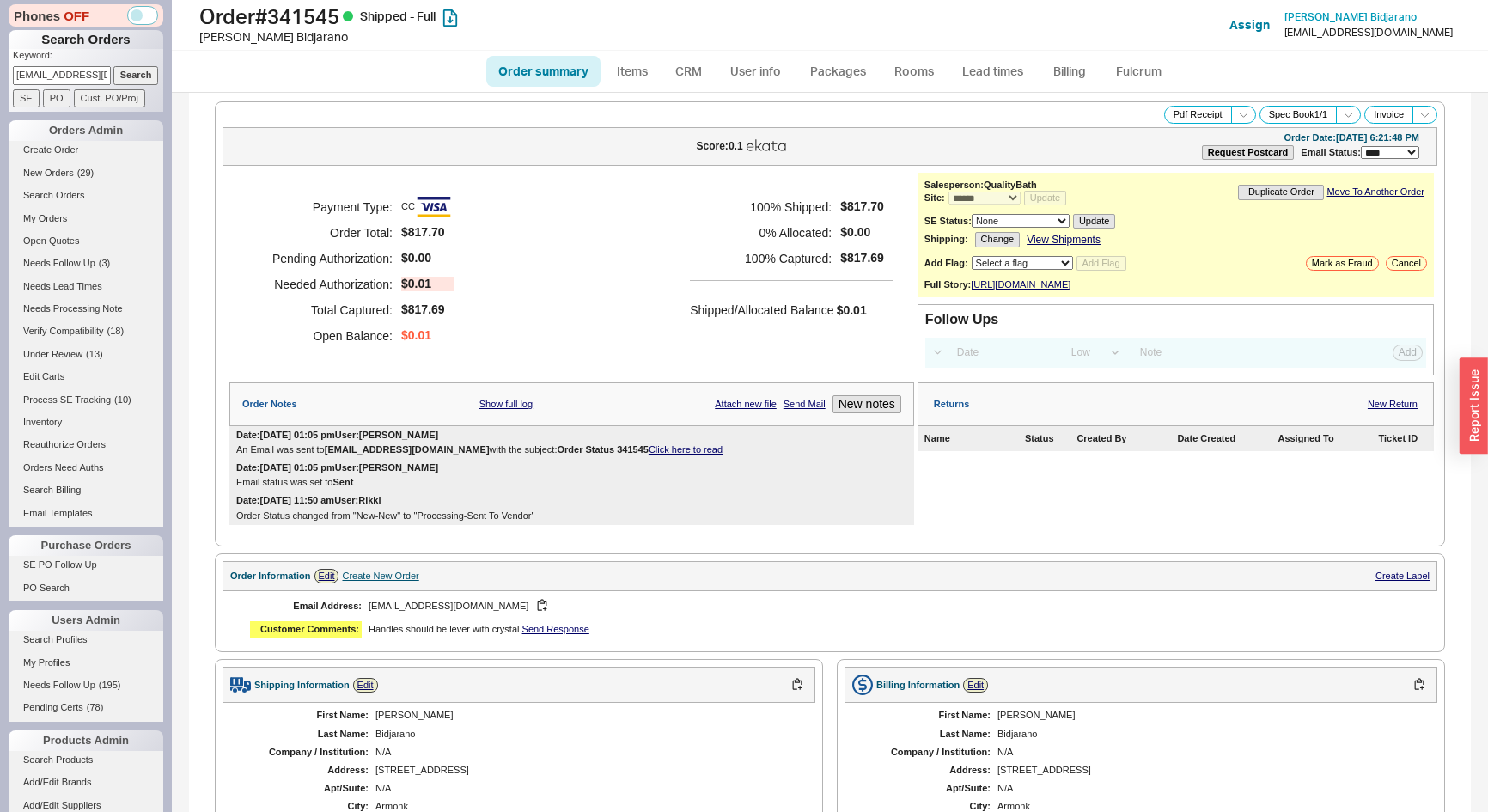
select select "*"
select select "LOW"
select select "3"
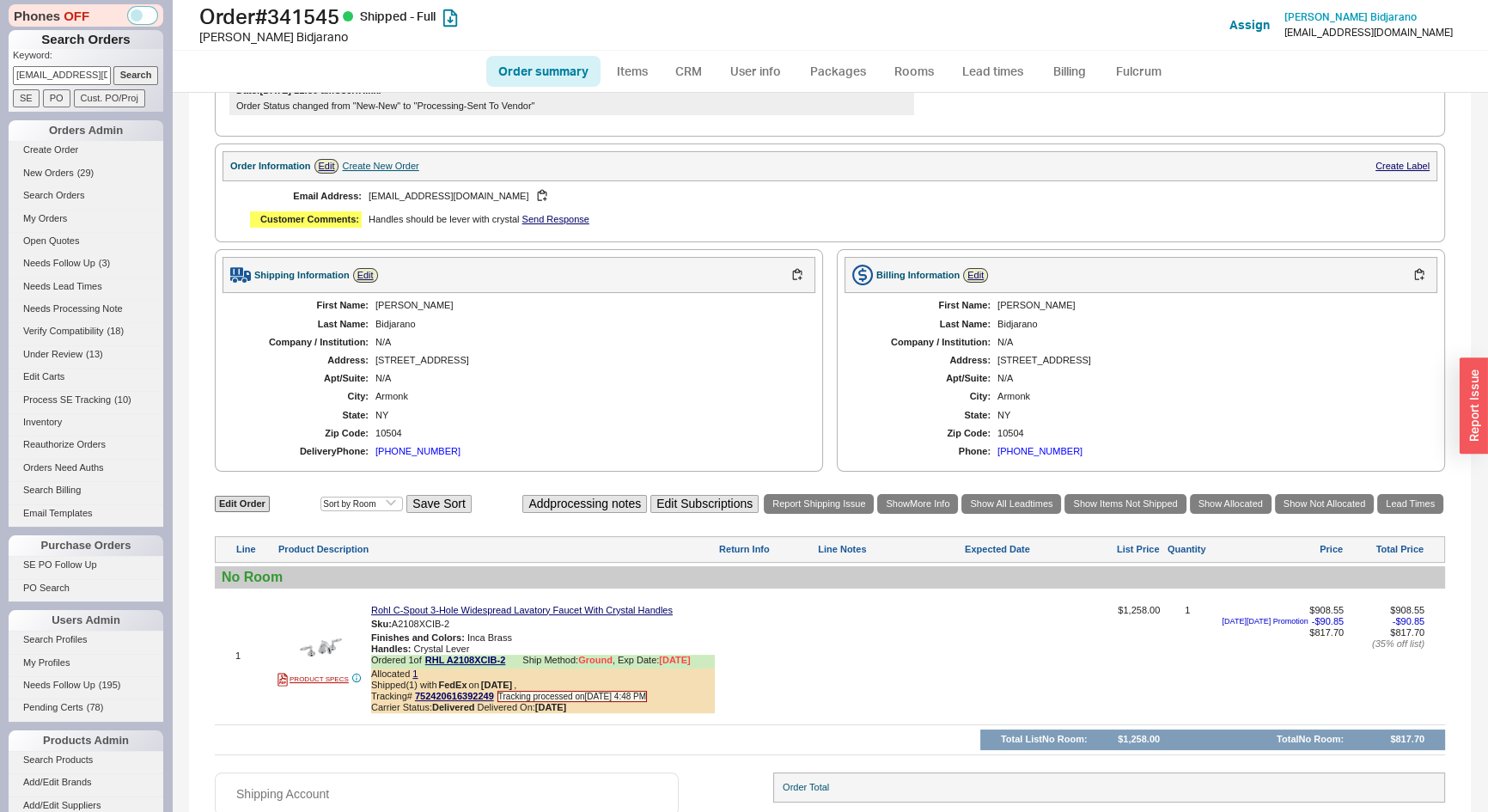
scroll to position [543, 0]
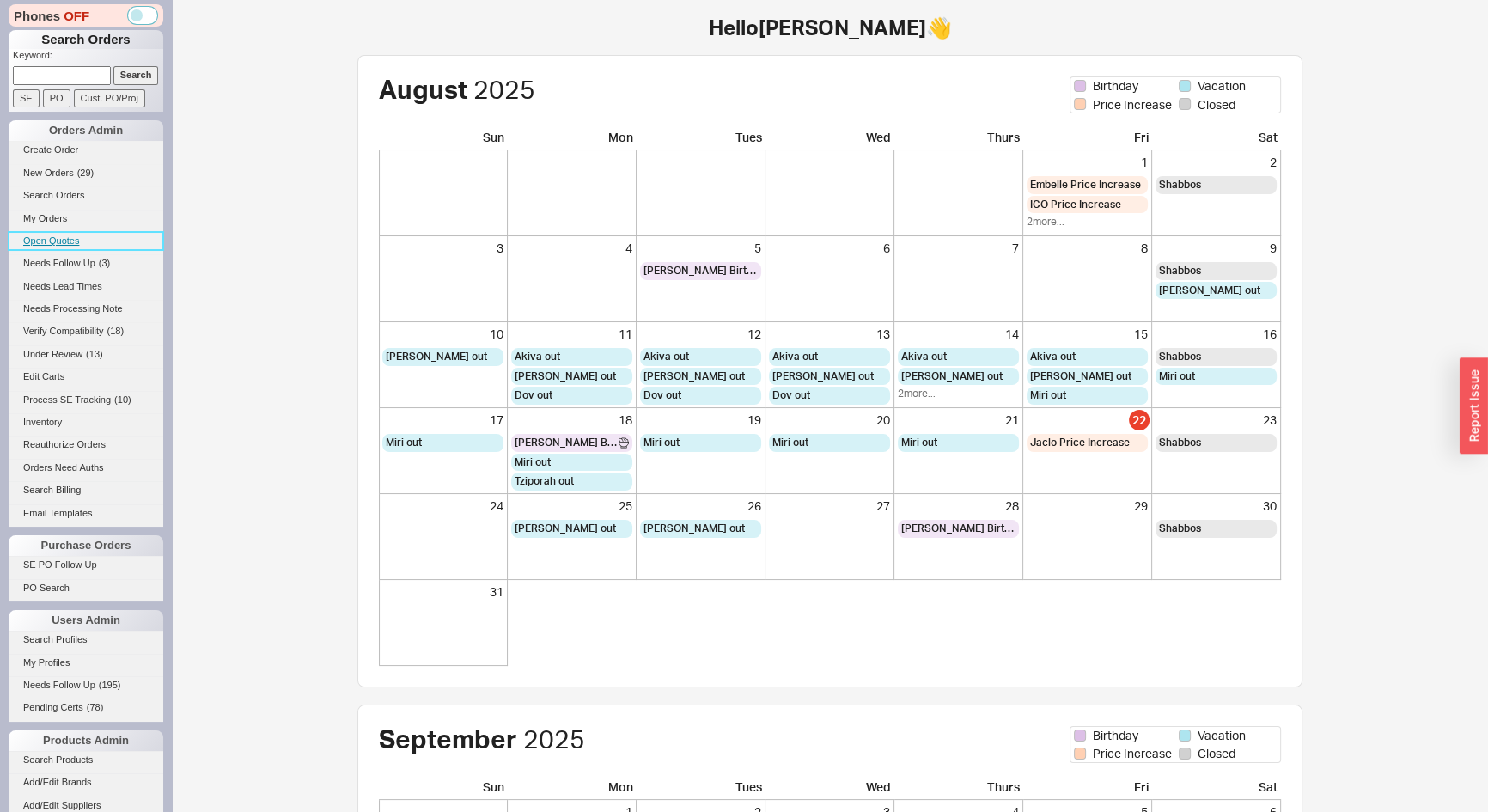
click at [49, 243] on link "Open Quotes" at bounding box center [86, 241] width 155 height 18
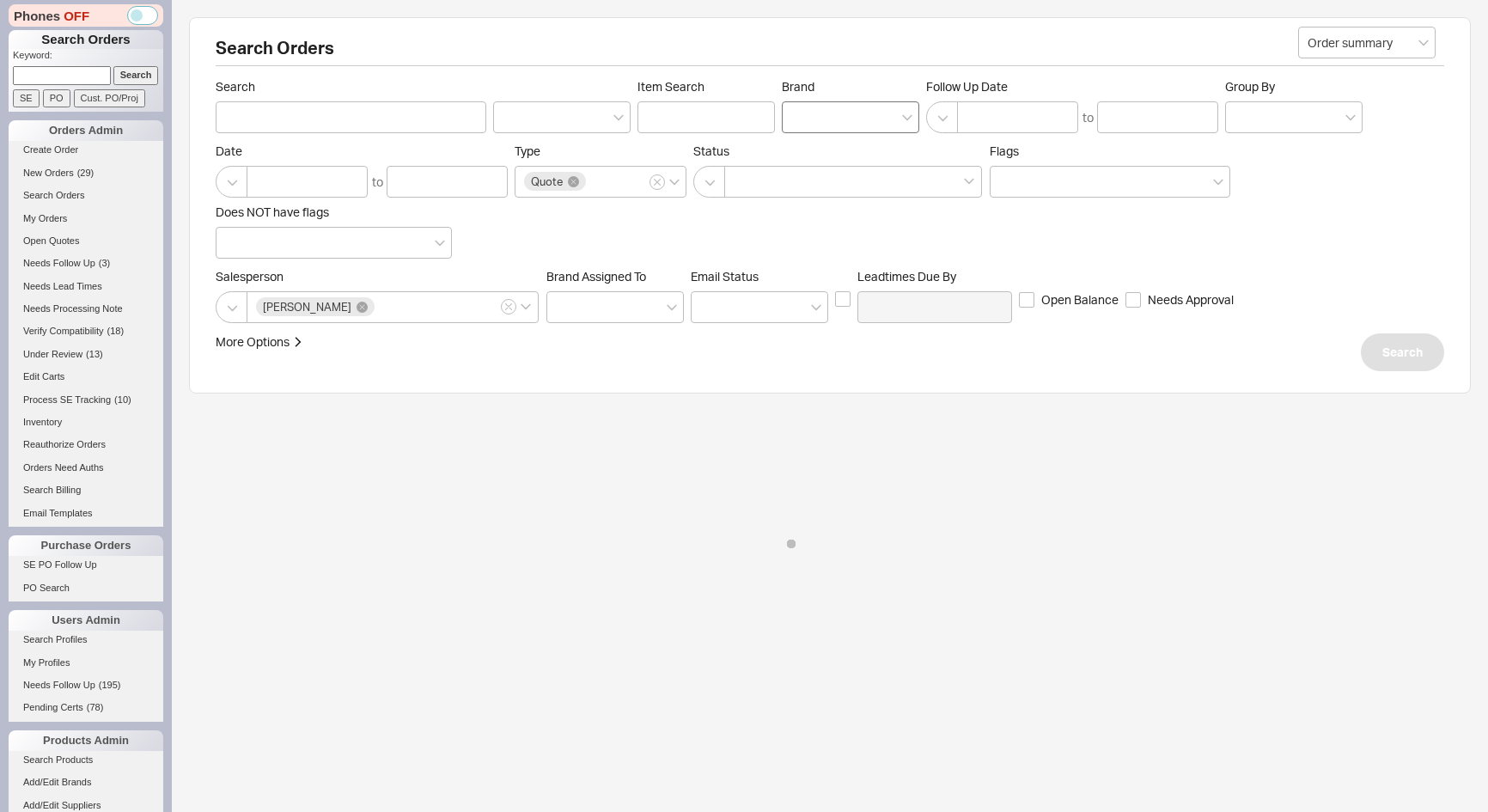
click at [832, 115] on div at bounding box center [850, 117] width 138 height 31
click at [803, 115] on input "Brand" at bounding box center [797, 117] width 12 height 20
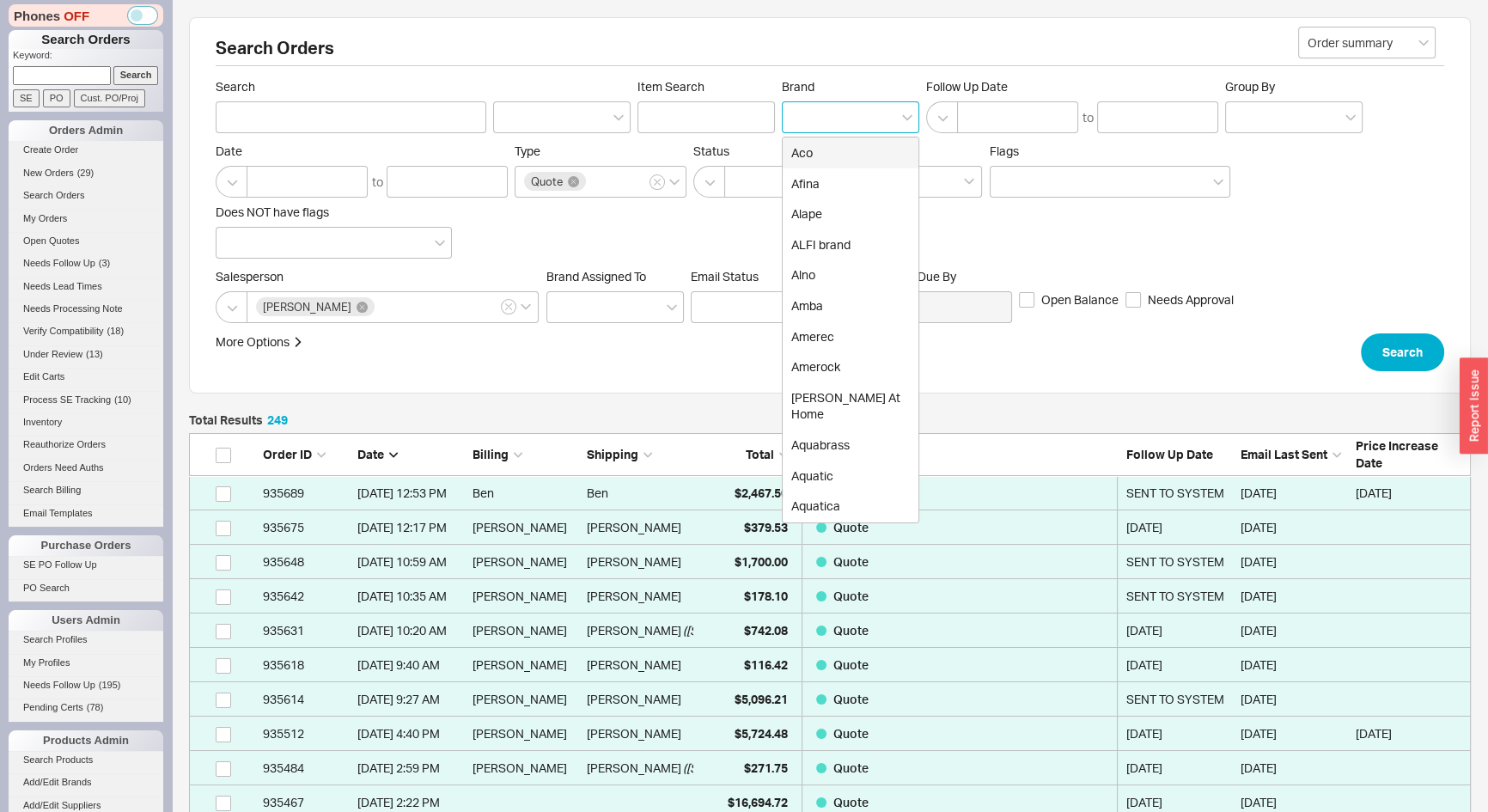
scroll to position [8585, 1270]
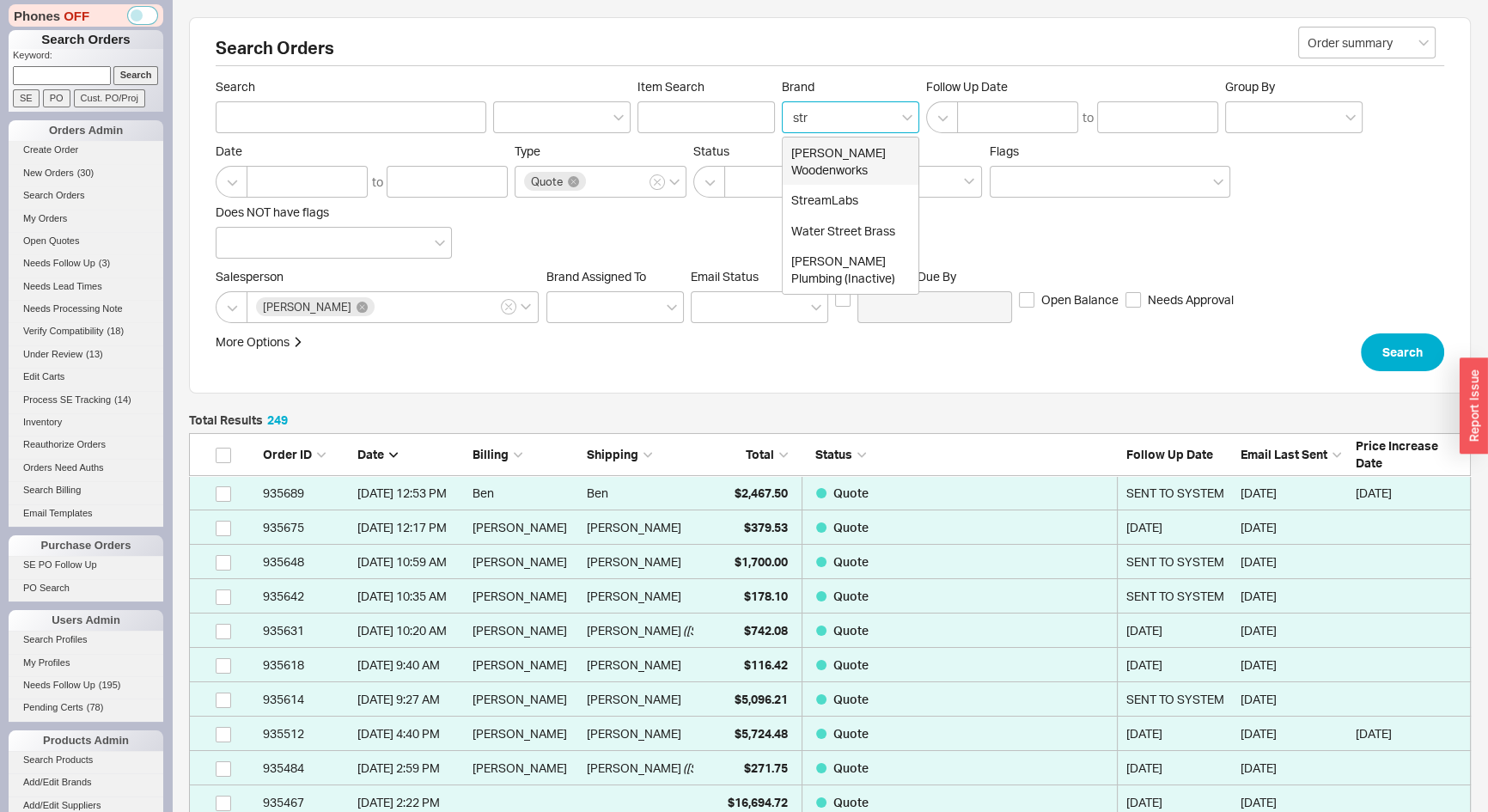
type input "stra"
click at [836, 164] on div "[PERSON_NAME] Woodenworks" at bounding box center [850, 161] width 136 height 48
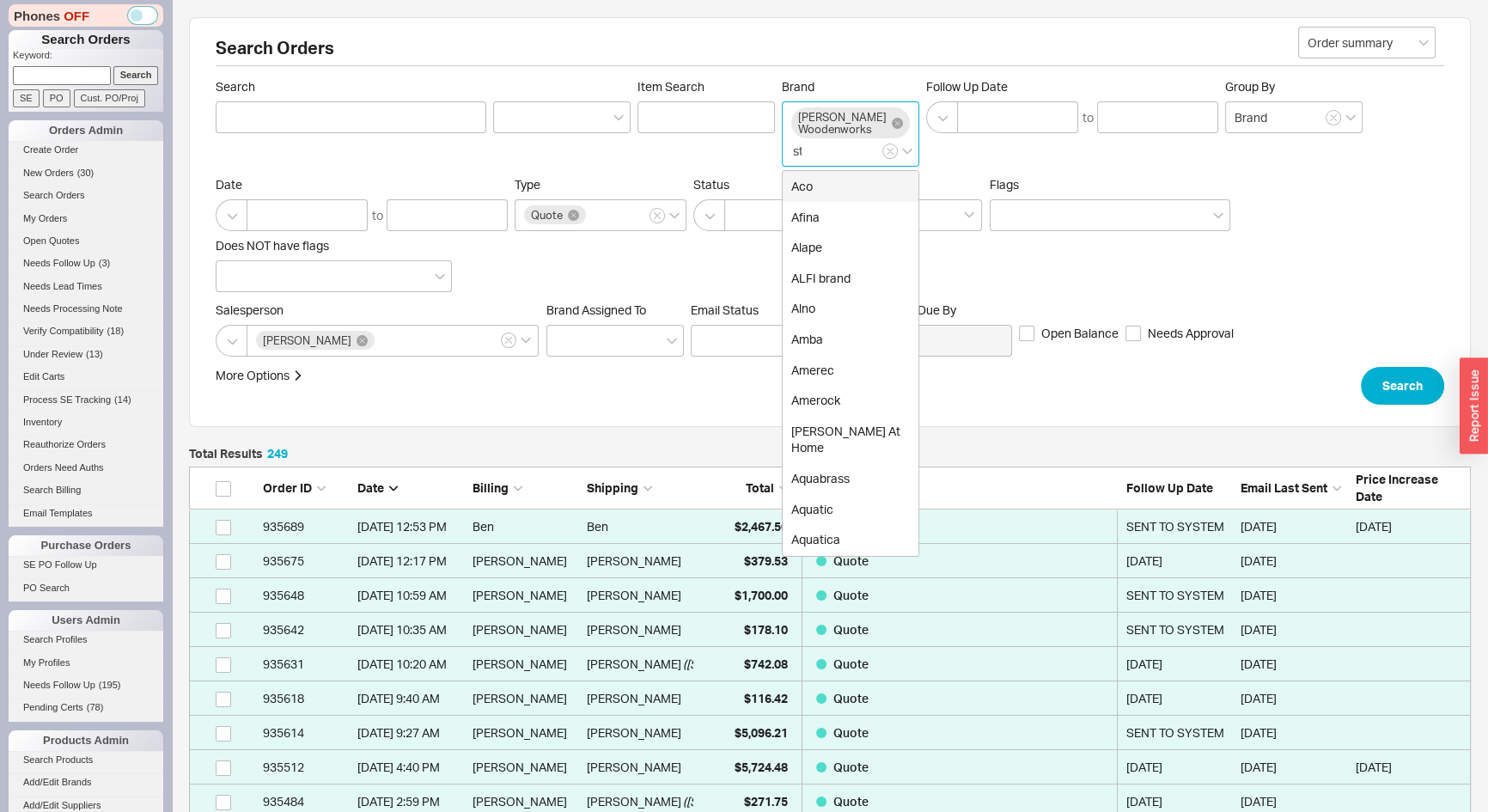
type input "Brand"
click at [1392, 388] on button "Search" at bounding box center [1403, 386] width 84 height 38
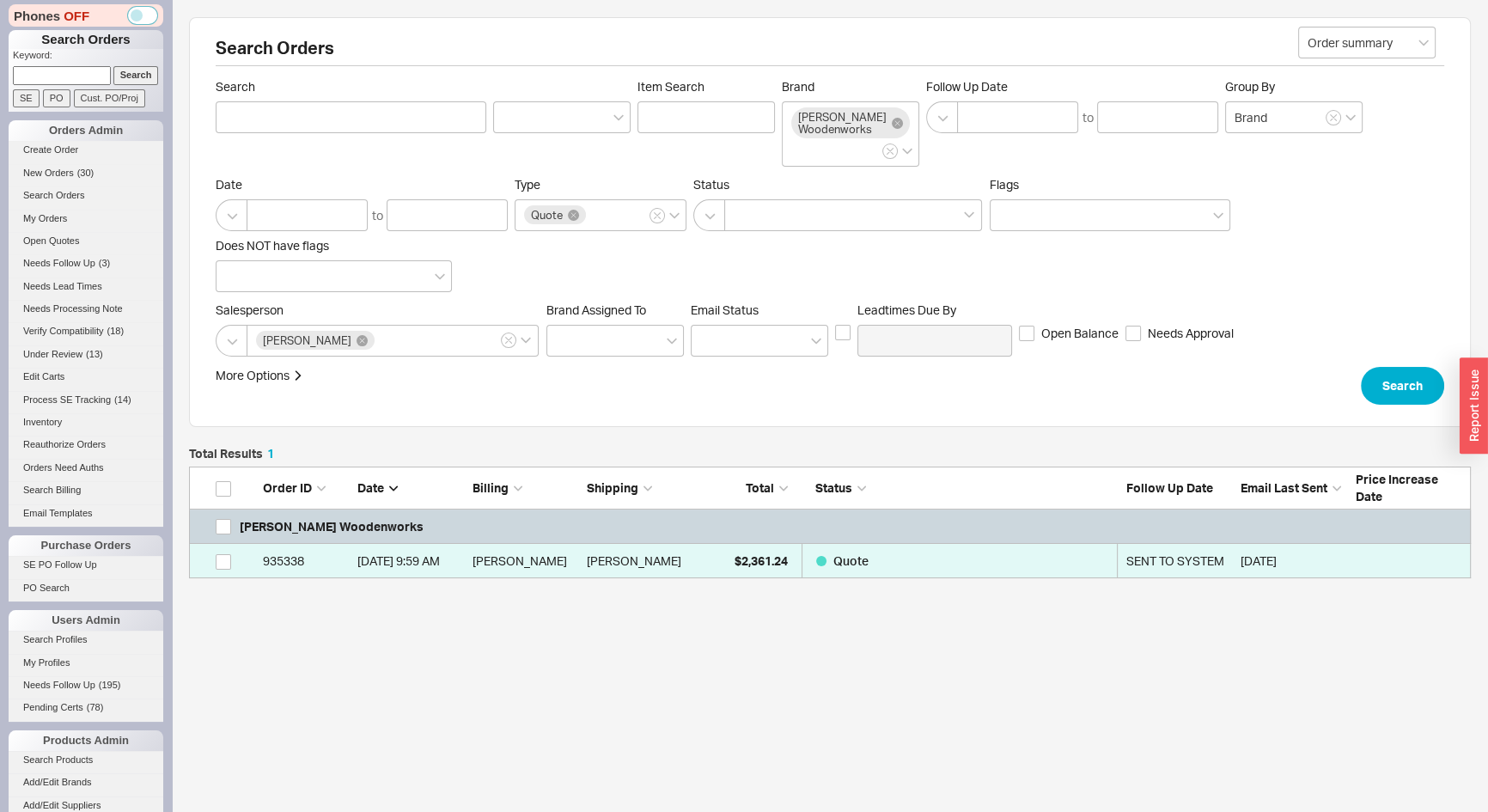
scroll to position [100, 1270]
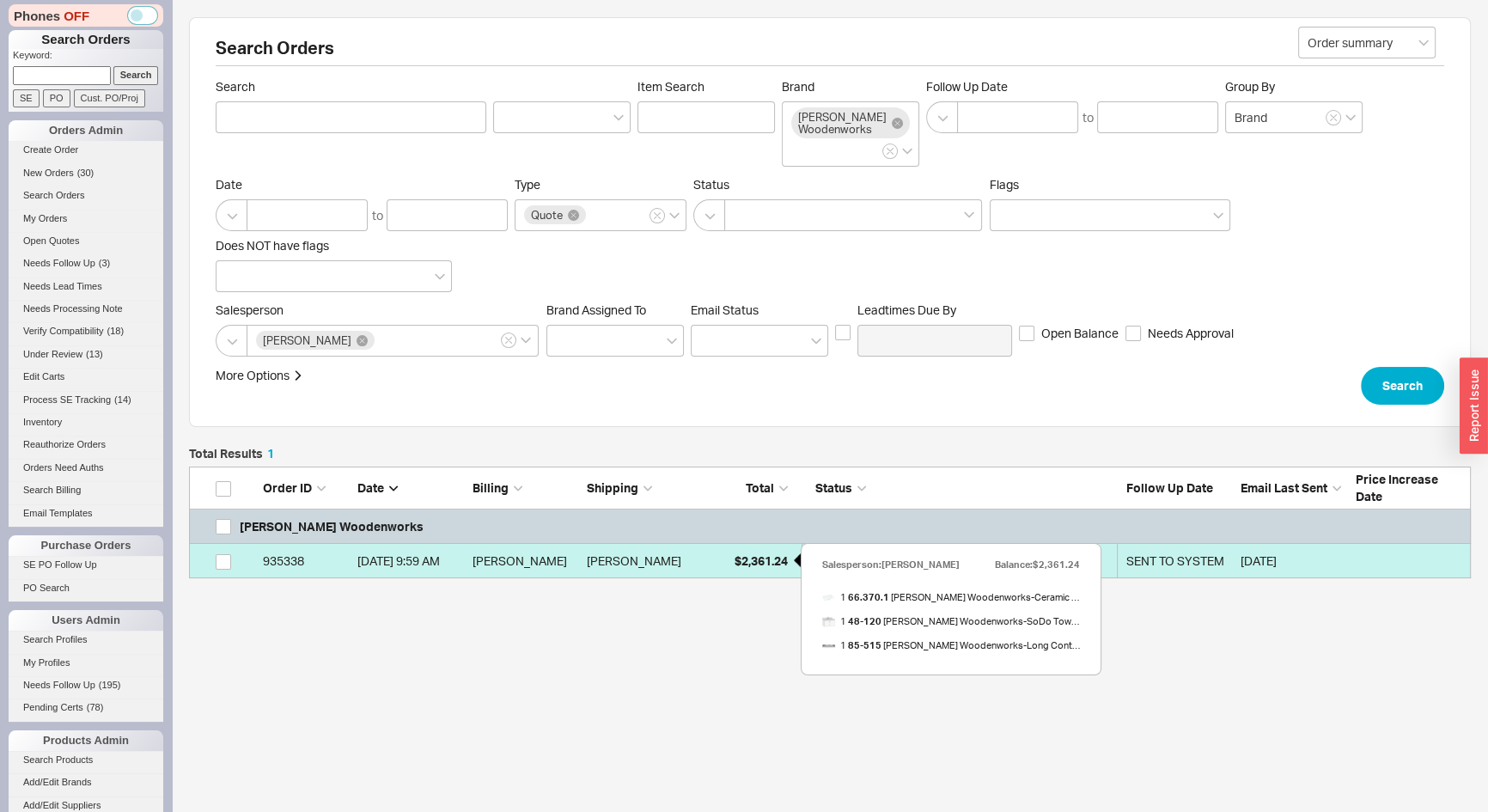
click at [748, 569] on div "$2,361.24" at bounding box center [745, 561] width 86 height 34
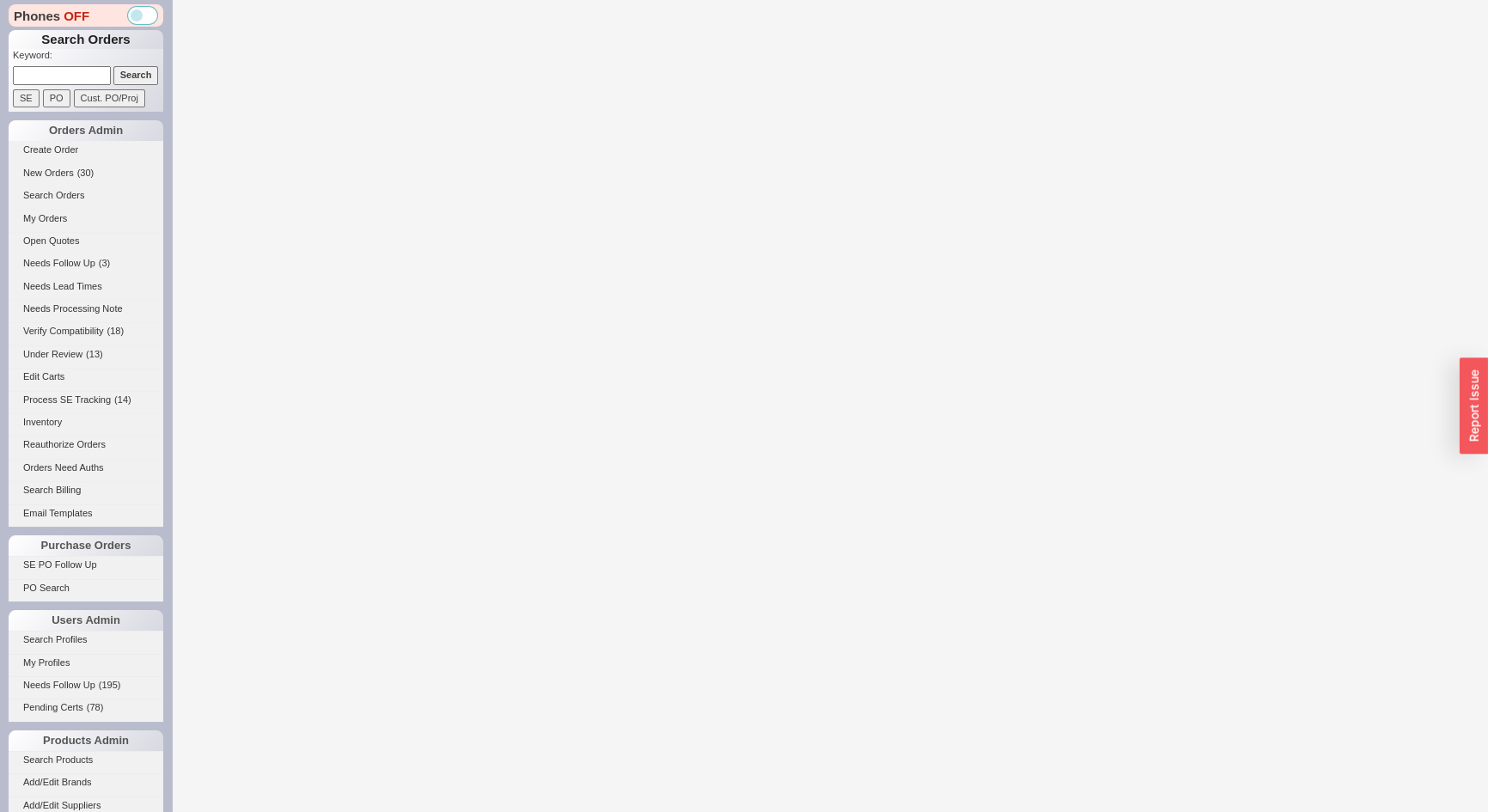
select select "*"
select select "3"
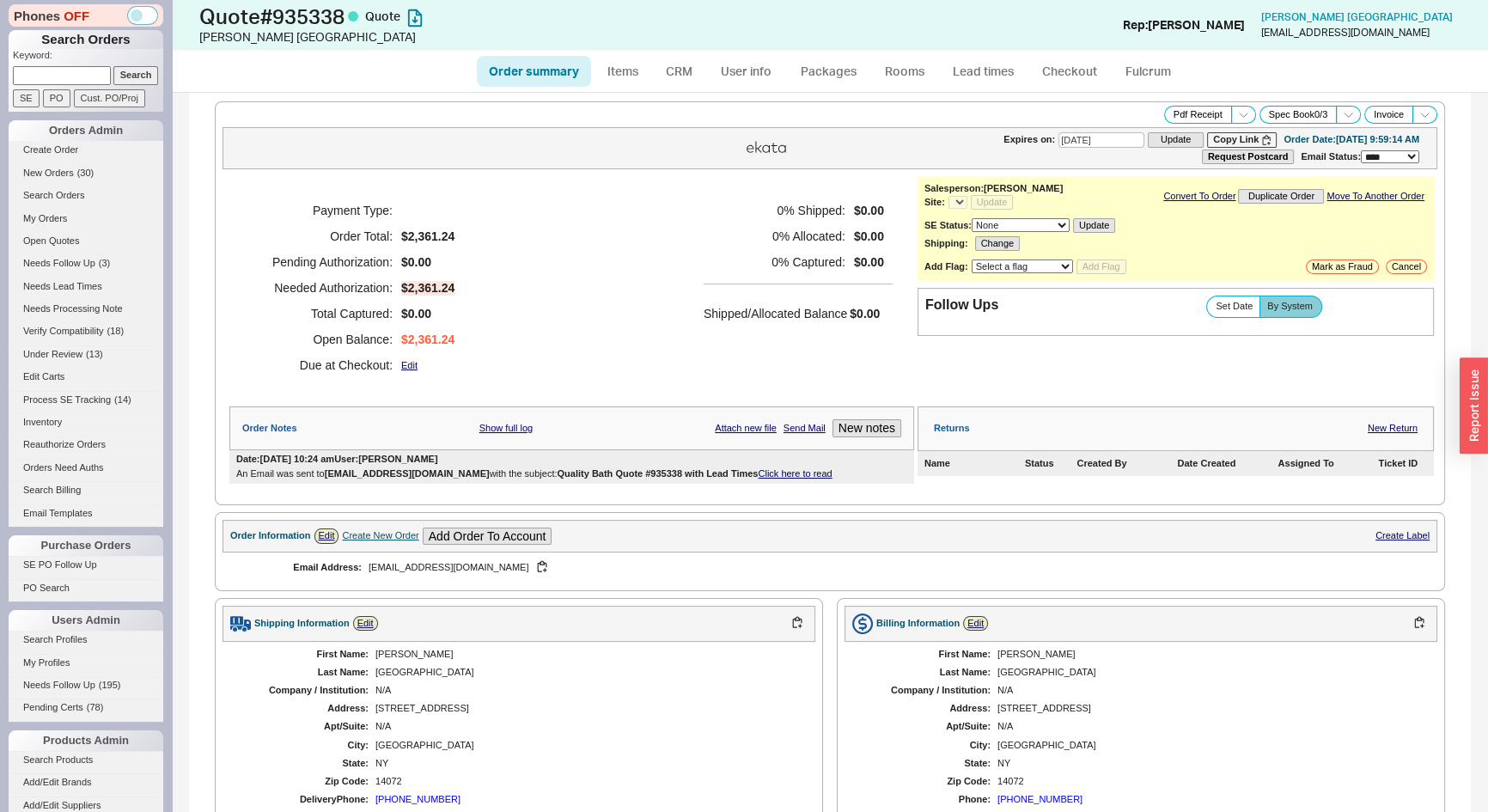
select select "*"
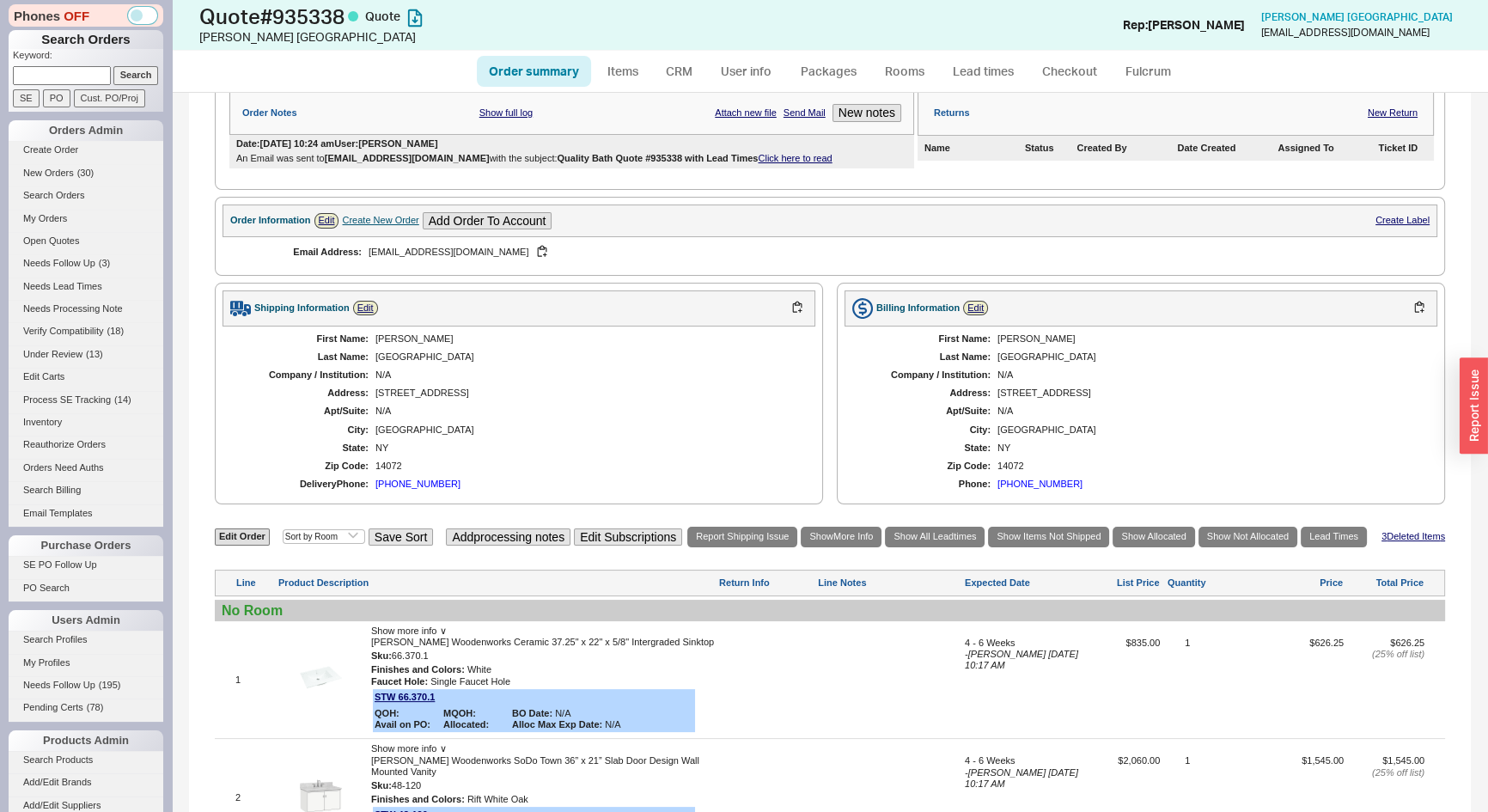
scroll to position [546, 0]
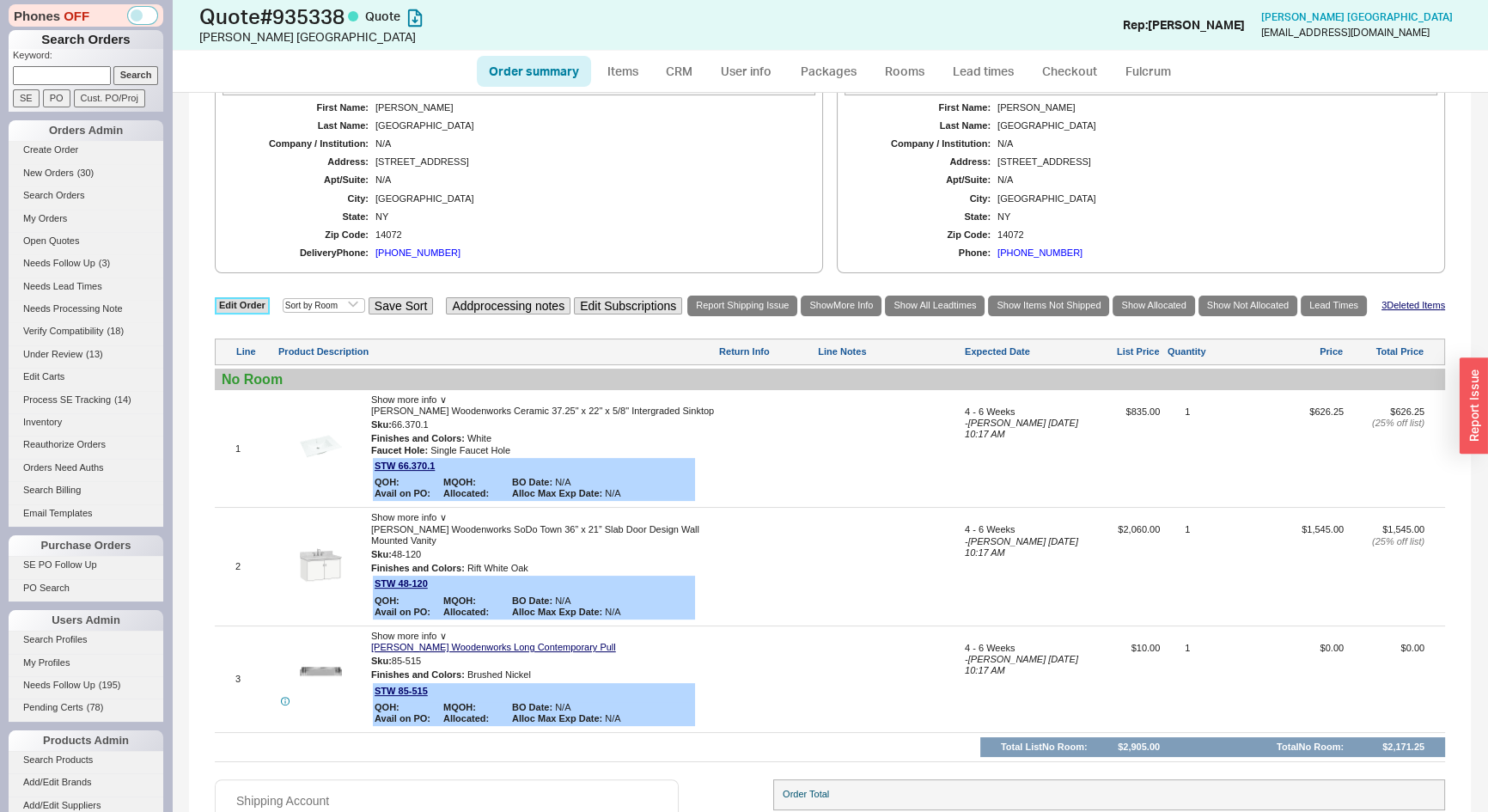
click at [237, 297] on link "Edit Order" at bounding box center [242, 305] width 55 height 16
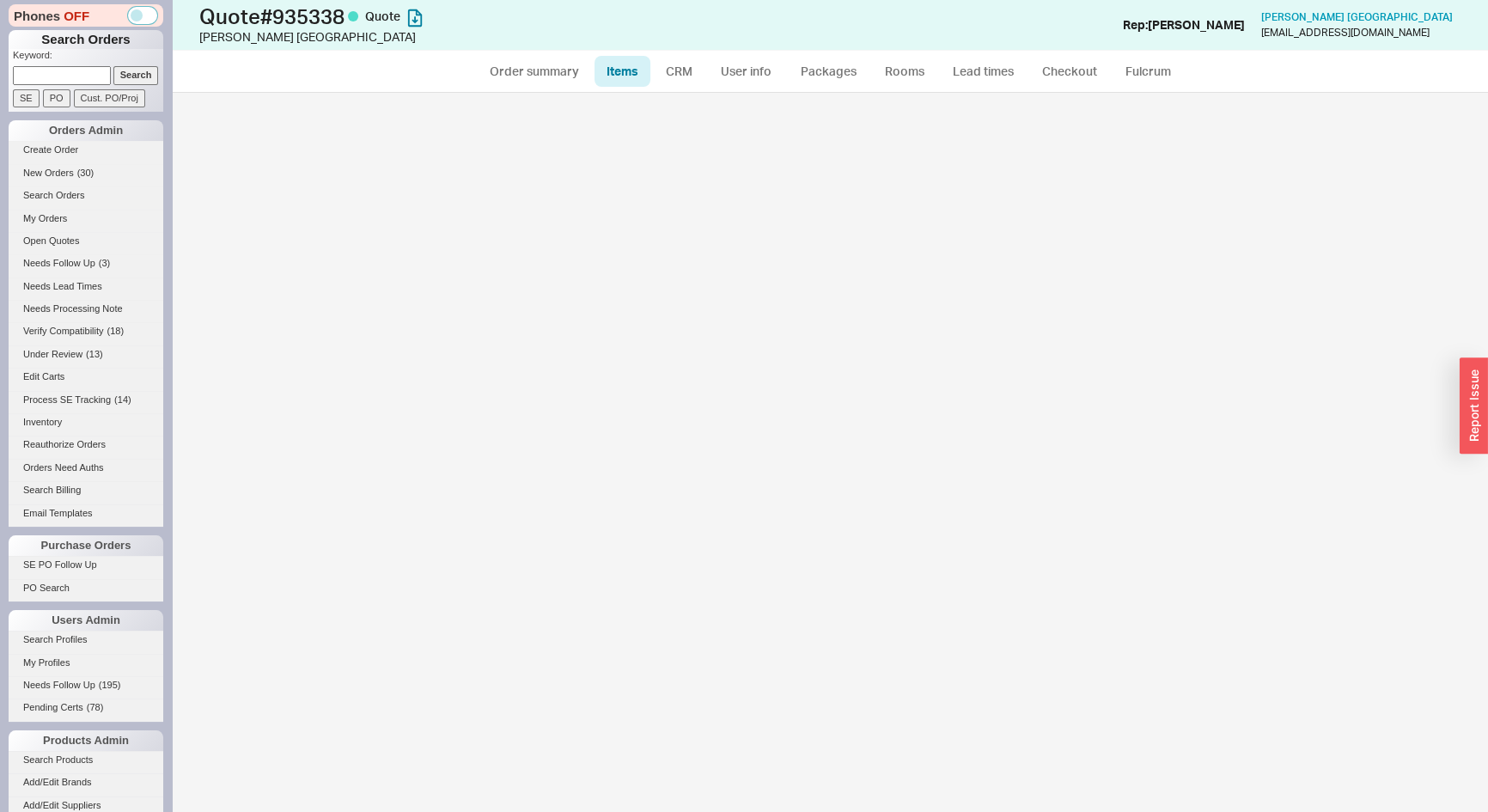
select select "3"
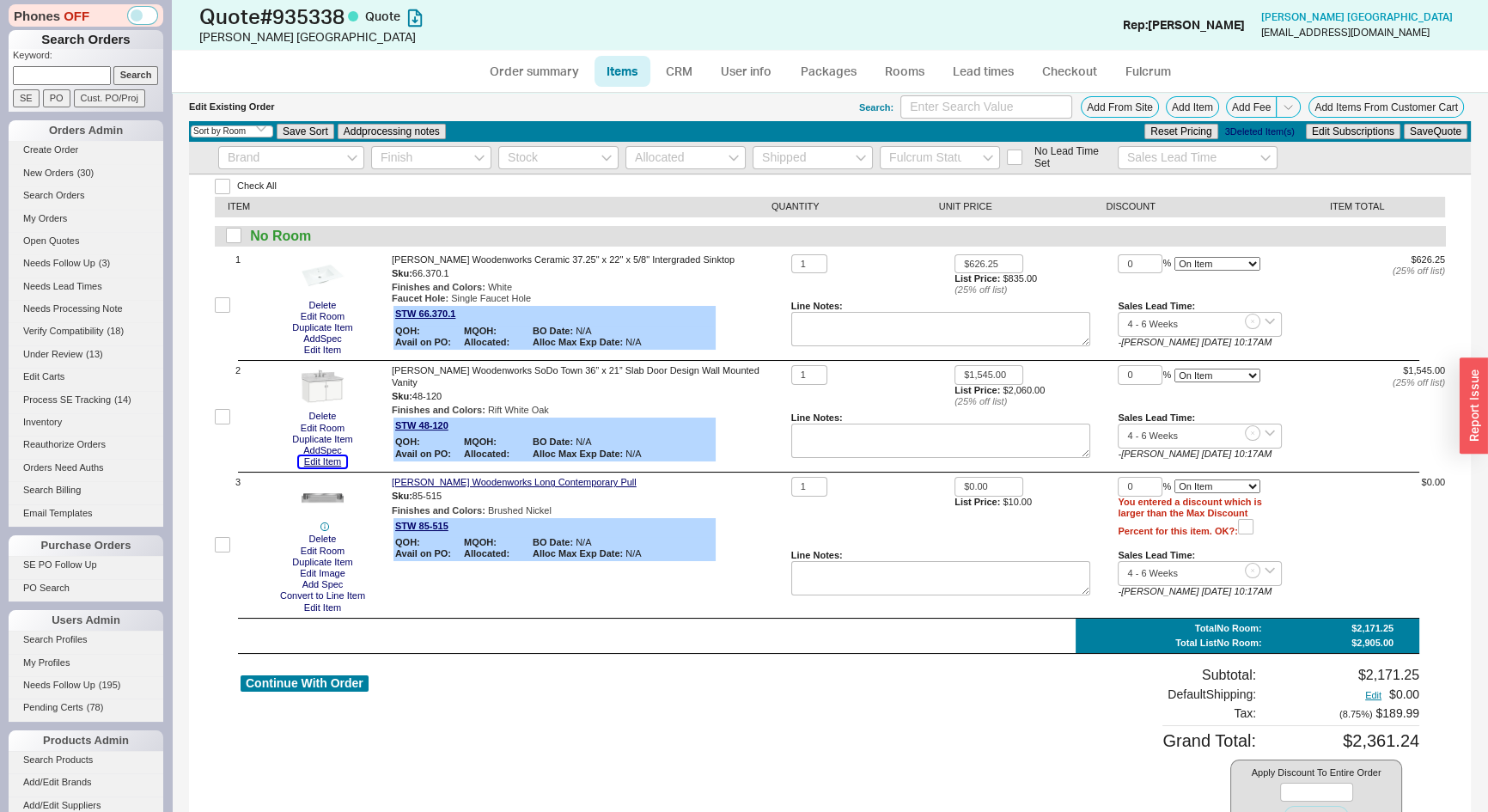
click at [334, 461] on button "Edit Item" at bounding box center [322, 461] width 48 height 11
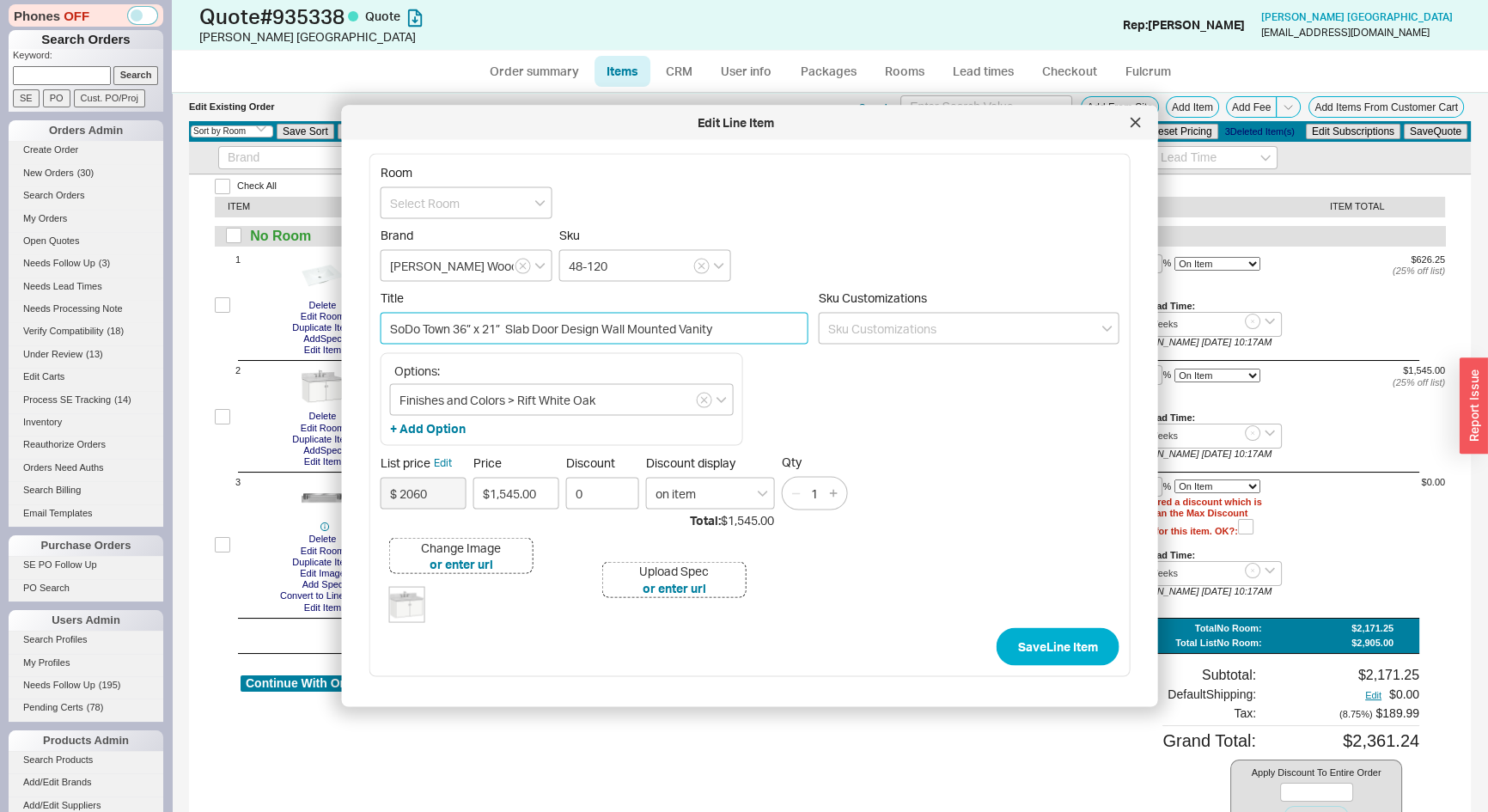
click at [543, 327] on input "SoDo Town 36” x 21” Slab Door Design Wall Mounted Vanity" at bounding box center [595, 328] width 428 height 31
drag, startPoint x: 543, startPoint y: 324, endPoint x: 602, endPoint y: 330, distance: 59.3
click at [602, 330] on input "SoDo Town 36” x 21” Slab Two-Drawer Design Wall Mounted Vanity" at bounding box center [595, 328] width 428 height 31
click at [510, 324] on input "SoDo Town 36” x 21” Slab Design Wall Mounted Vanity" at bounding box center [595, 328] width 428 height 31
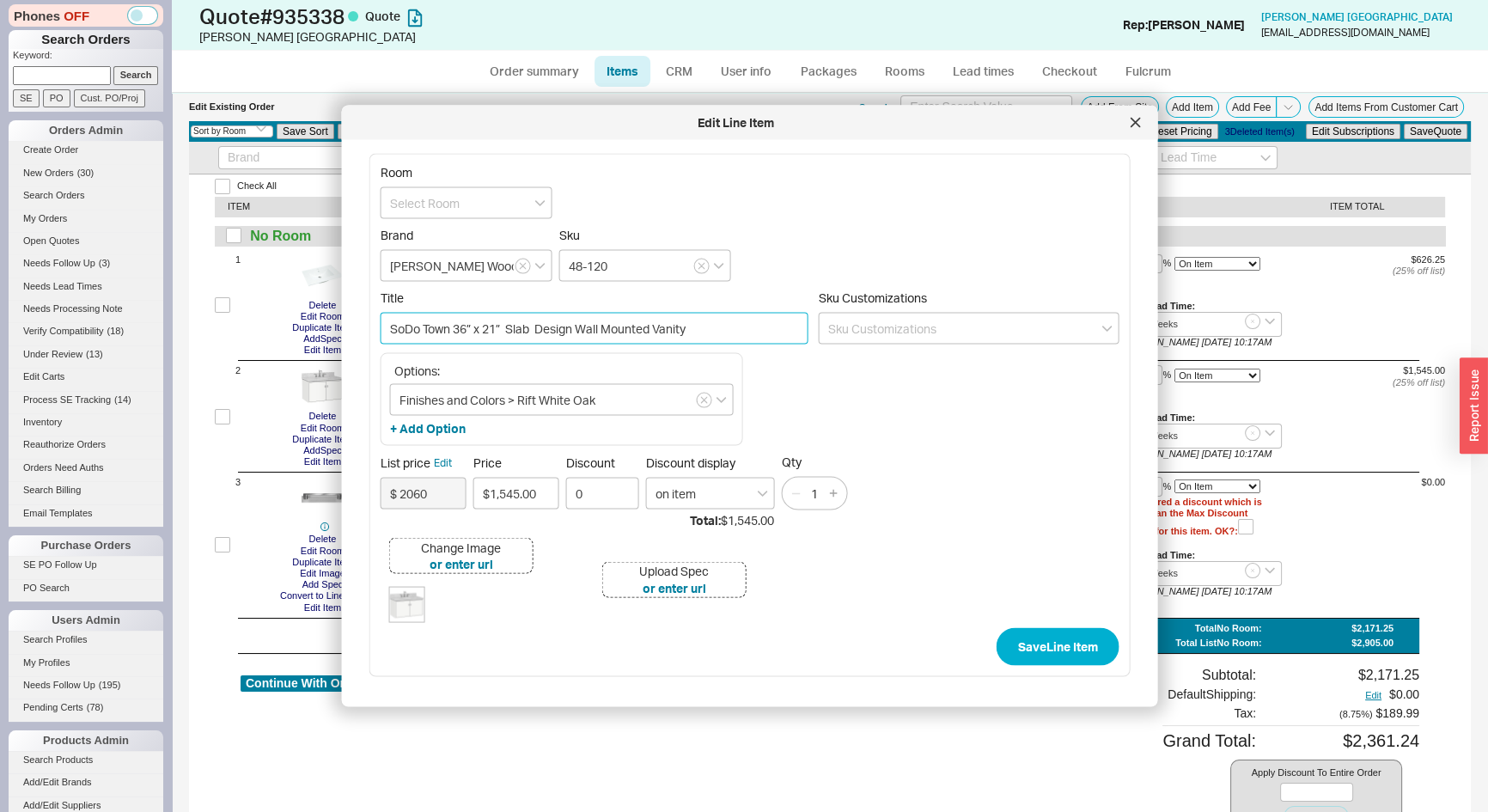
paste input "Two-Drawer"
type input "SoDo Town 36” x 21” Two-Drawer Slab Design Wall Mounted Vanity"
click at [1025, 642] on button "Save Line Item" at bounding box center [1058, 646] width 123 height 38
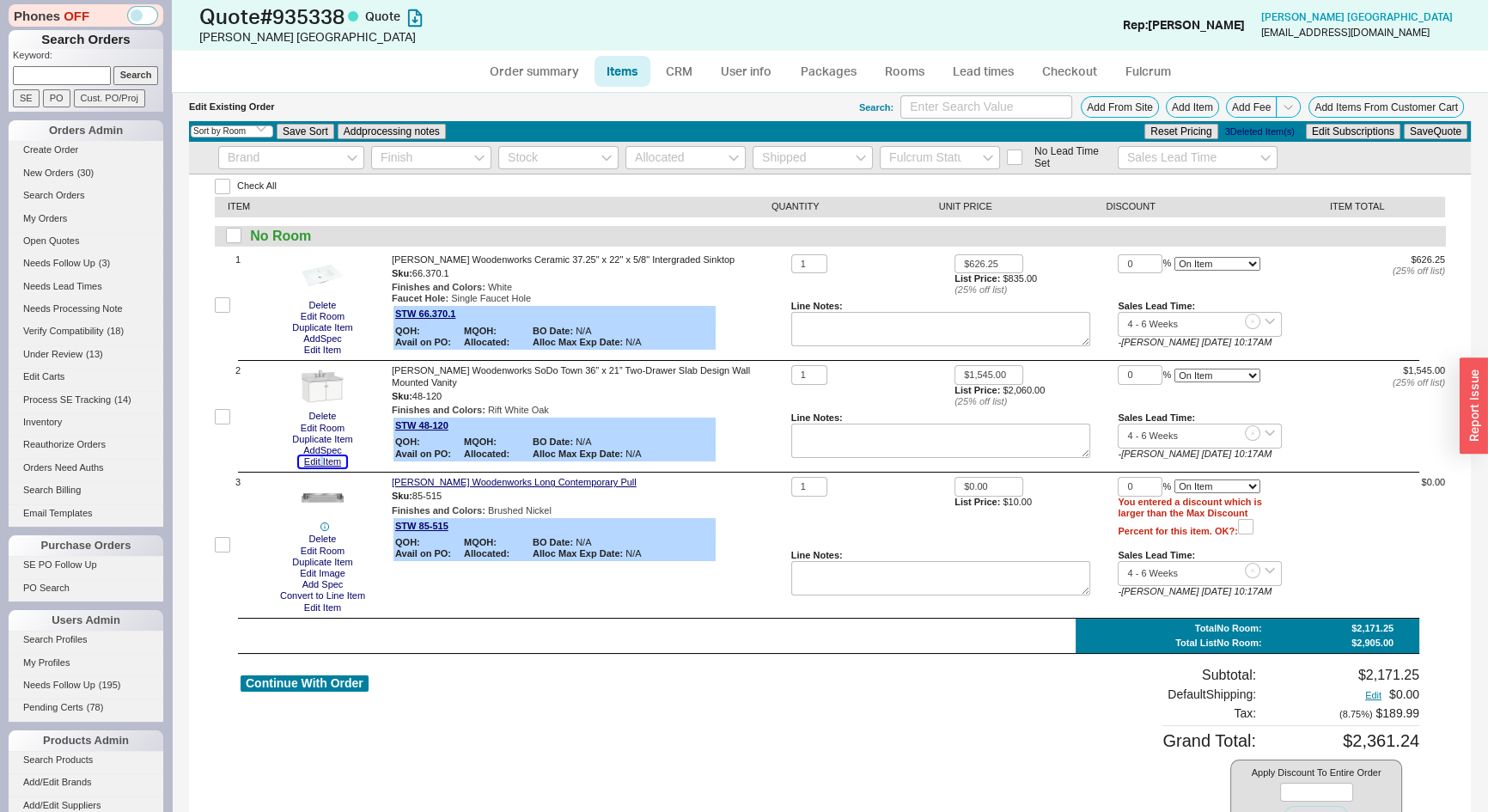
click at [321, 462] on button "Edit Item" at bounding box center [322, 461] width 48 height 11
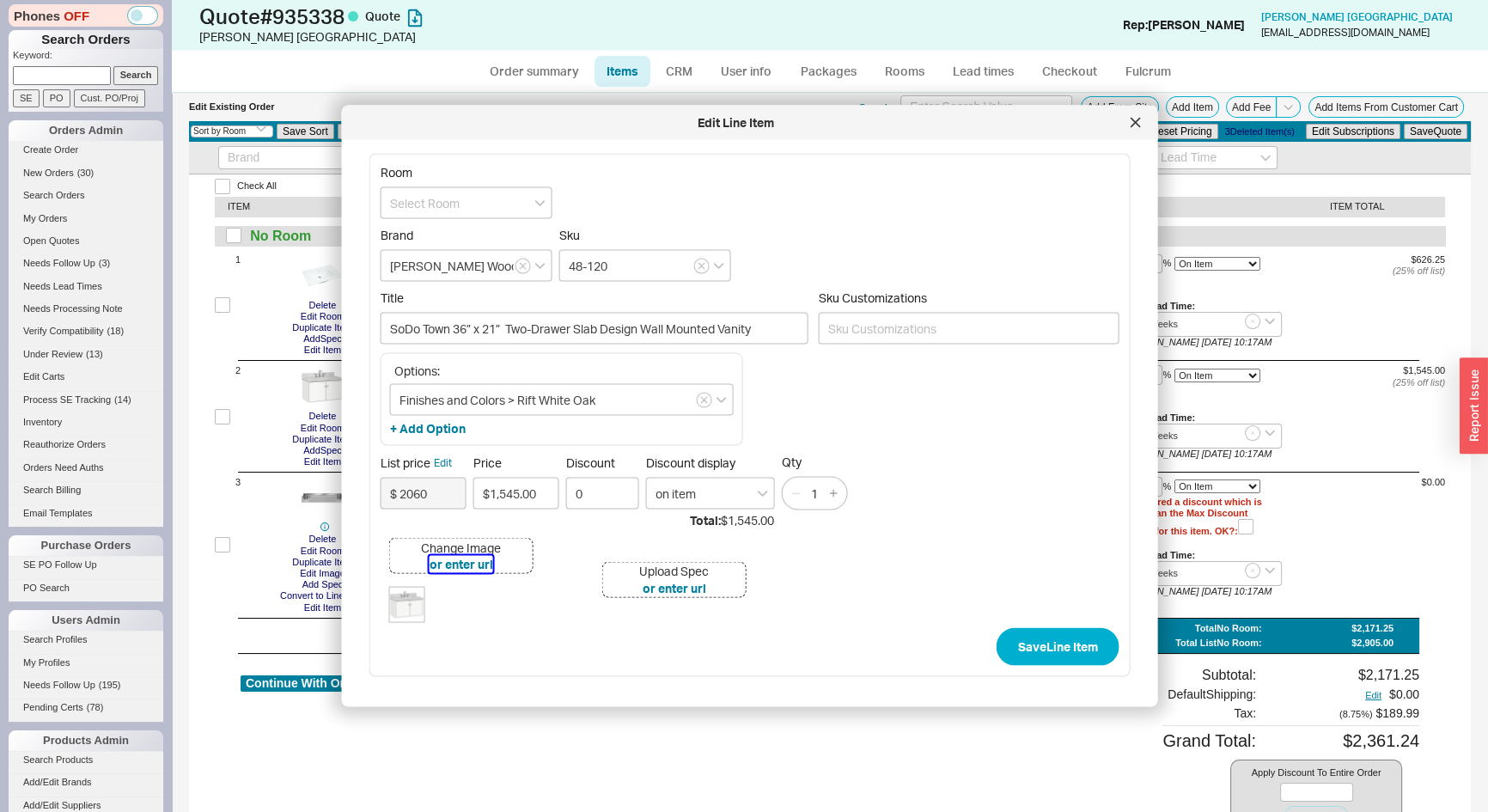
click at [465, 563] on button "or enter url" at bounding box center [462, 564] width 64 height 17
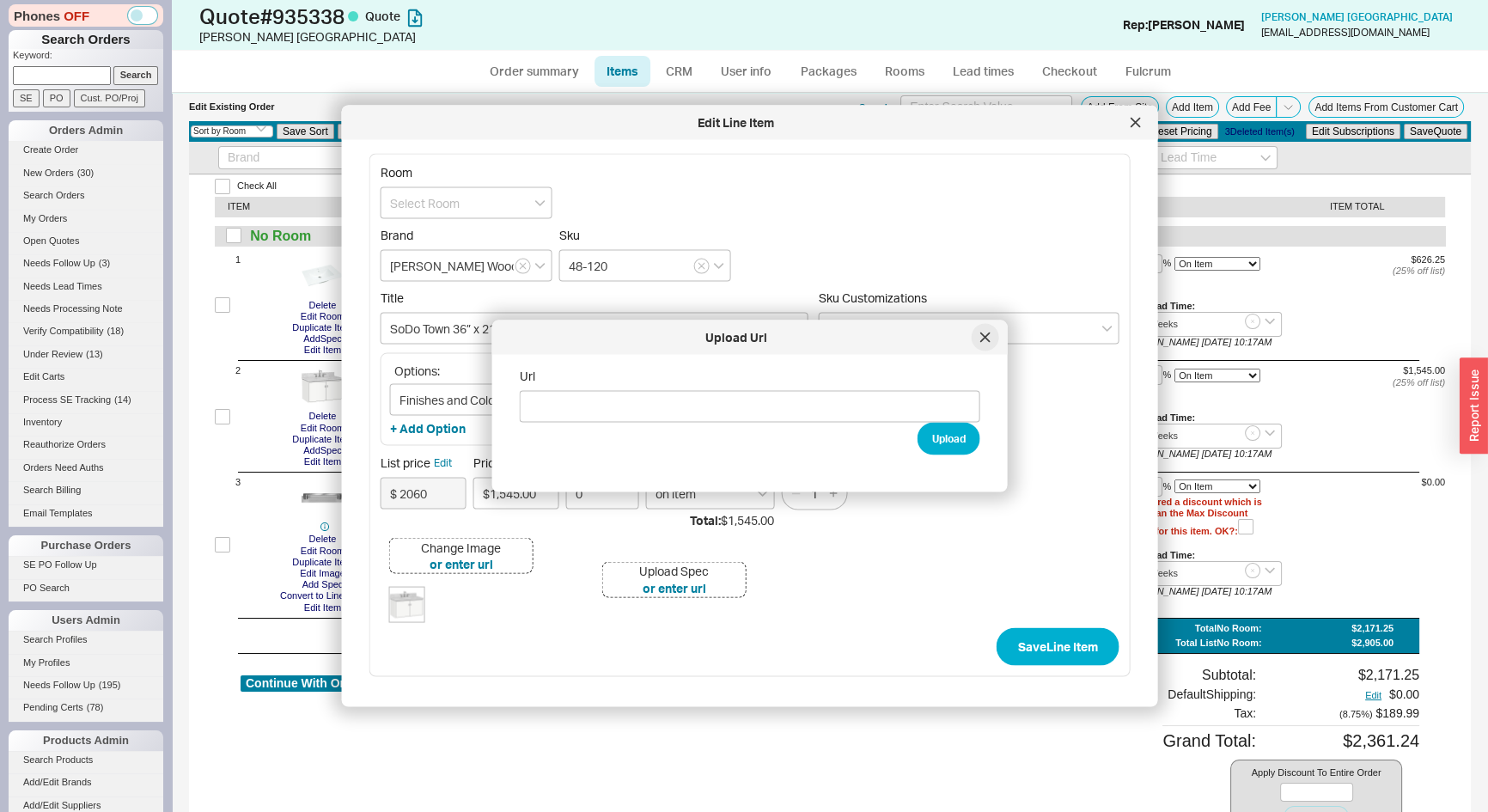
click at [982, 333] on icon at bounding box center [985, 337] width 10 height 10
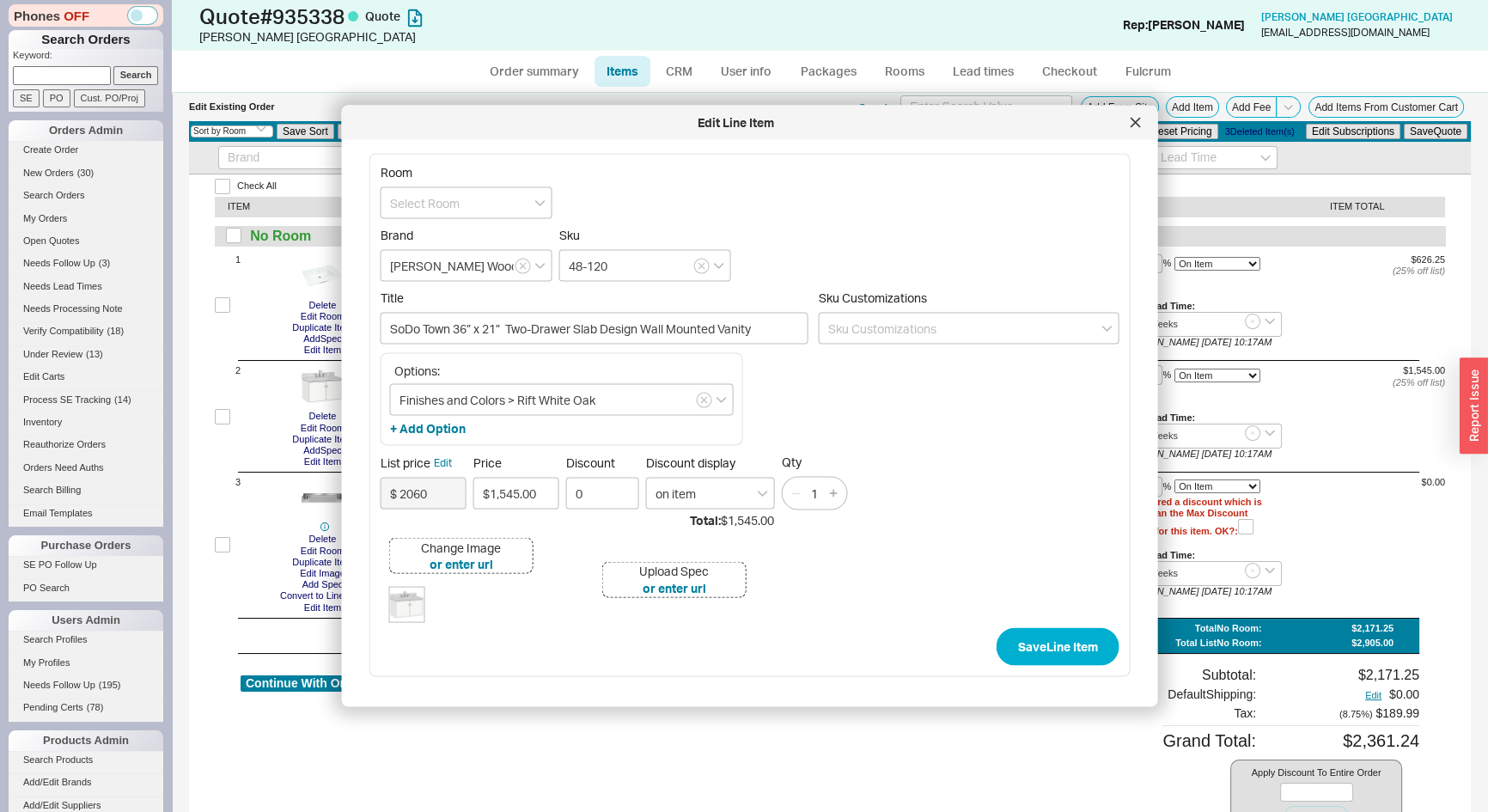
click at [446, 451] on div "Options: Finishes and Colors > Rift White Oak + Add Option" at bounding box center [749, 404] width 739 height 102
click at [451, 458] on span "List price Edit" at bounding box center [424, 462] width 86 height 15
click at [450, 460] on button "Edit" at bounding box center [443, 462] width 18 height 15
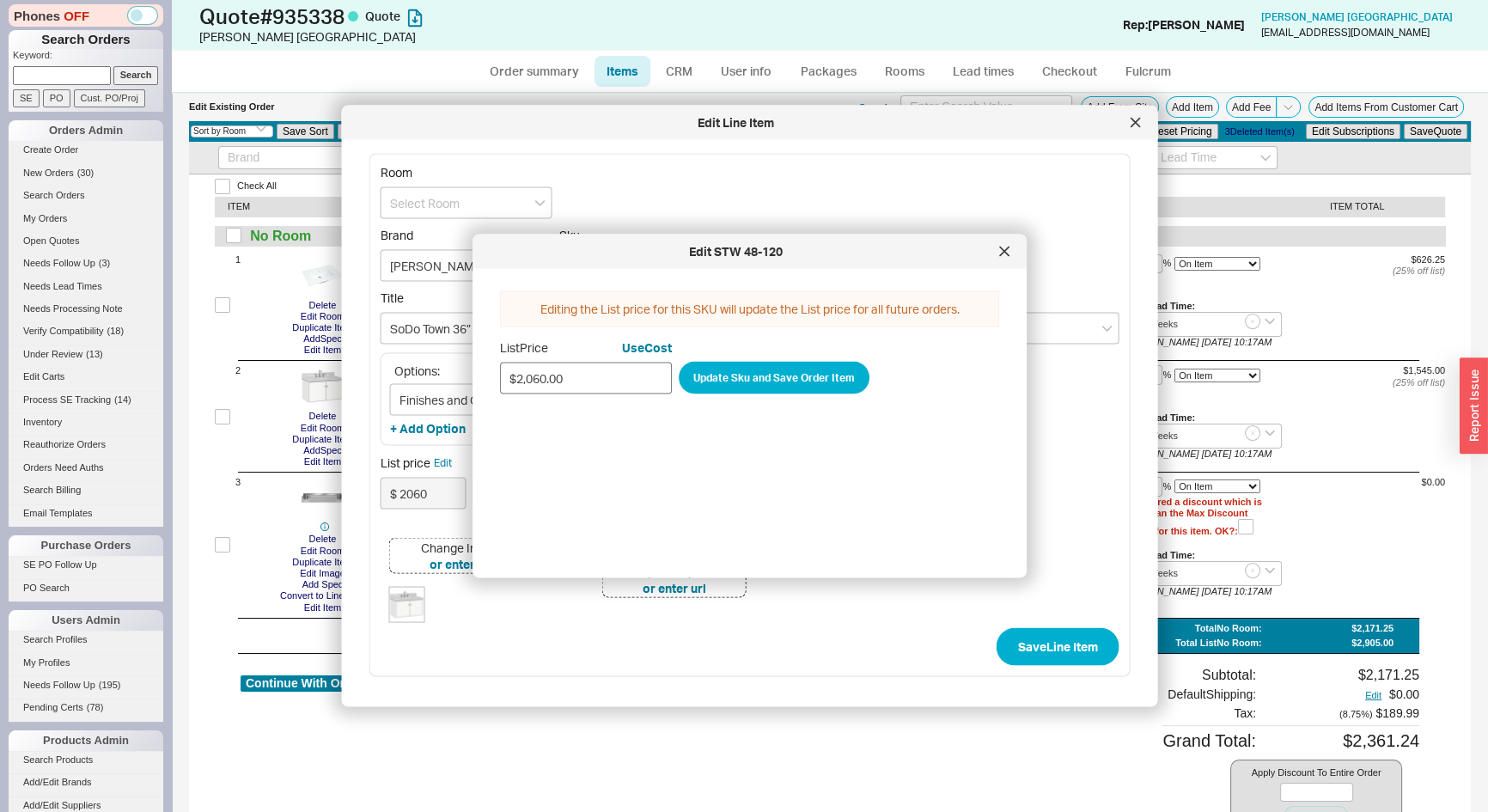
click at [567, 380] on input "$2,060.00" at bounding box center [586, 377] width 172 height 31
type input "$2,600.00"
click at [719, 388] on button "Update Sku and Save Order Item" at bounding box center [775, 377] width 191 height 32
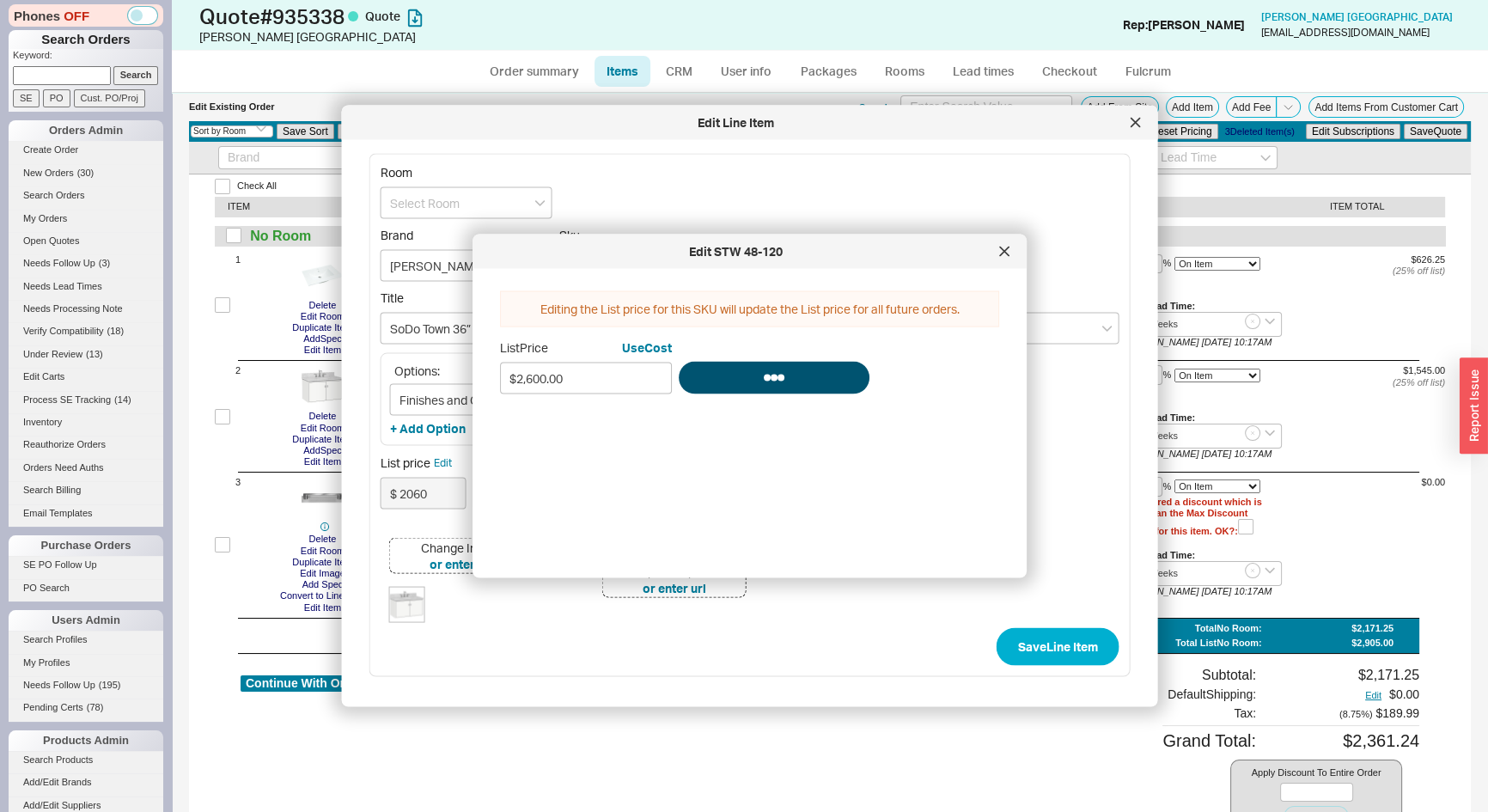
type input "$ 2600"
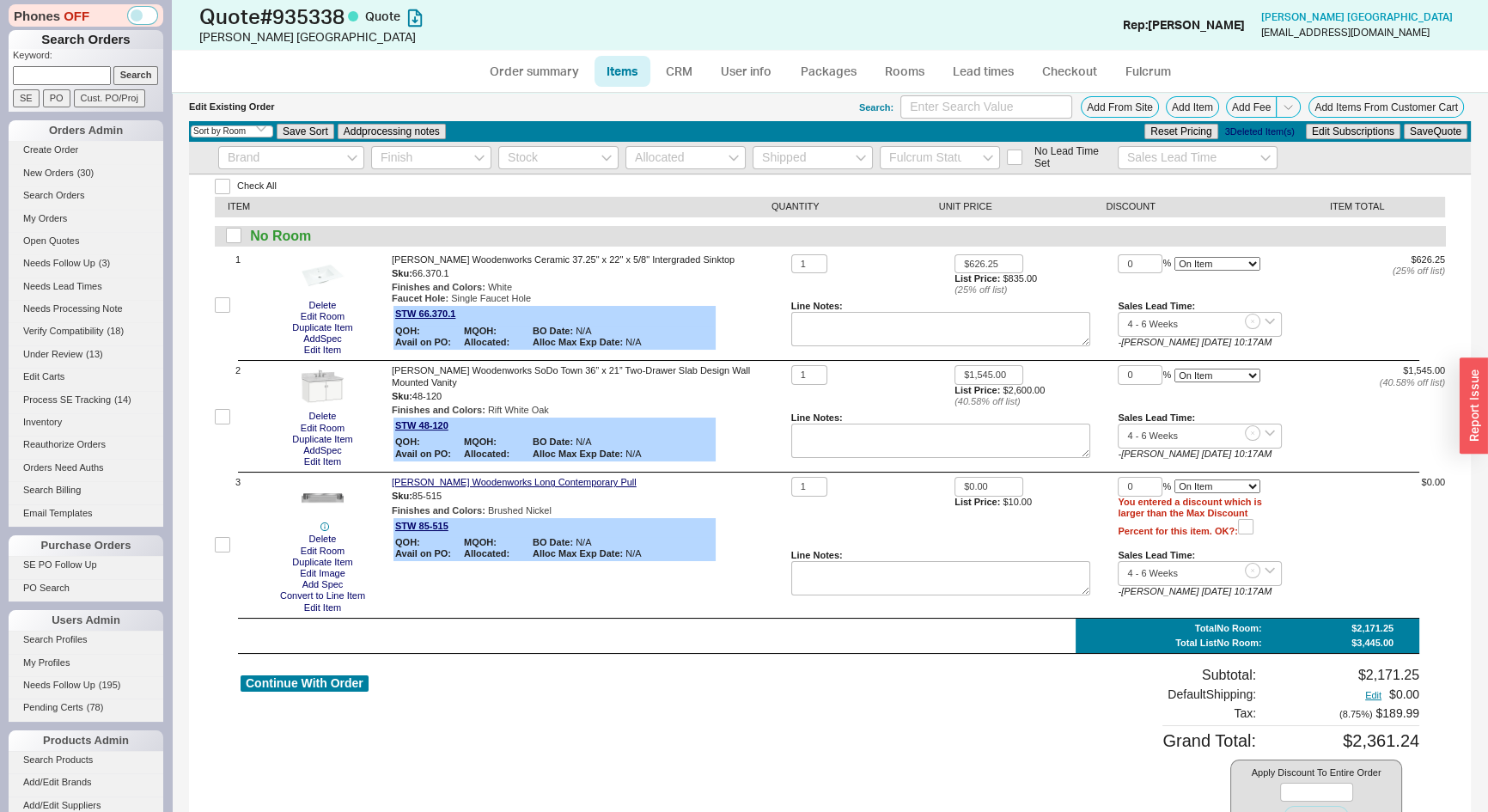
scroll to position [68, 0]
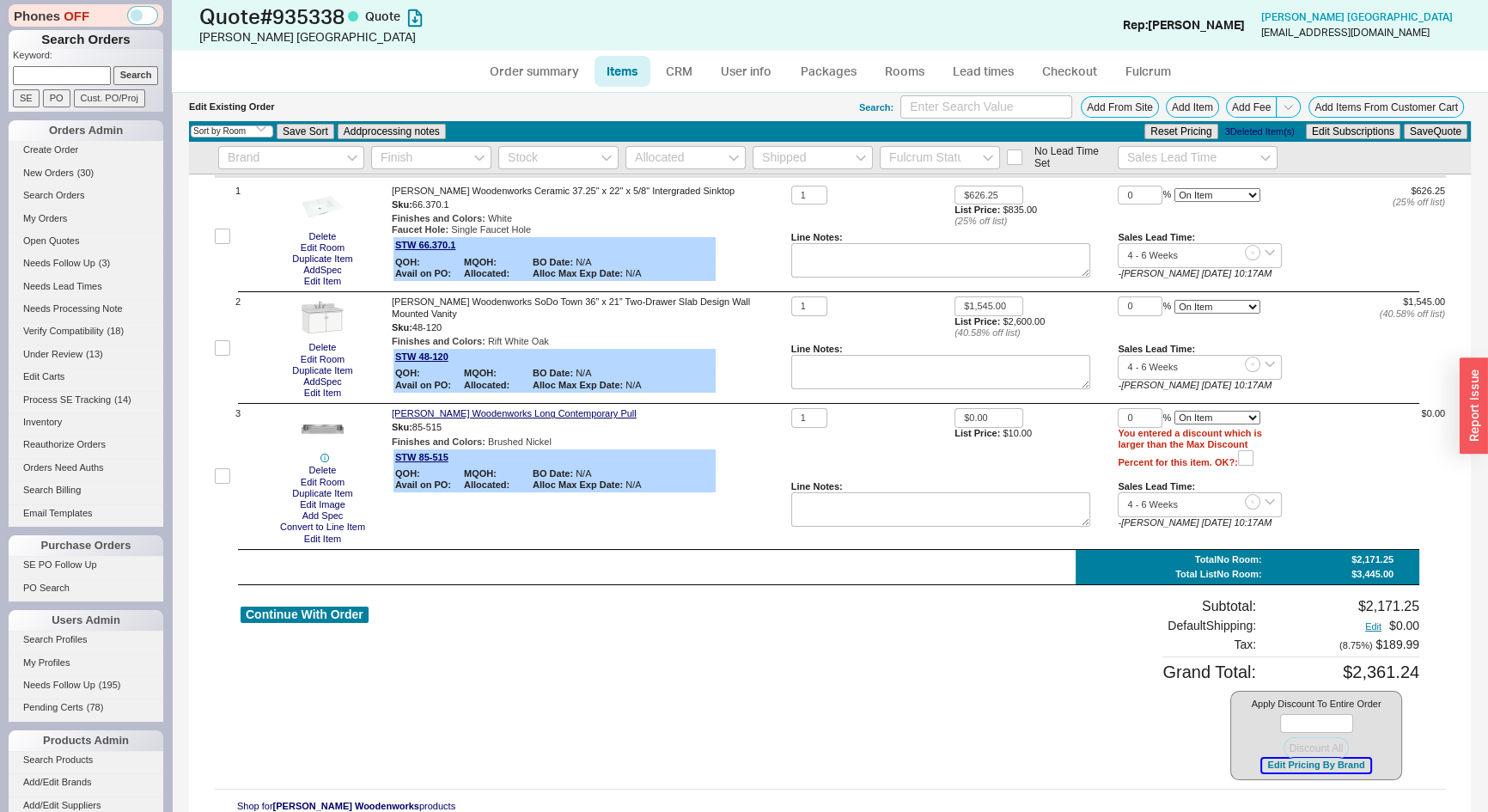
click at [1273, 760] on button "Edit Pricing By Brand" at bounding box center [1315, 764] width 107 height 13
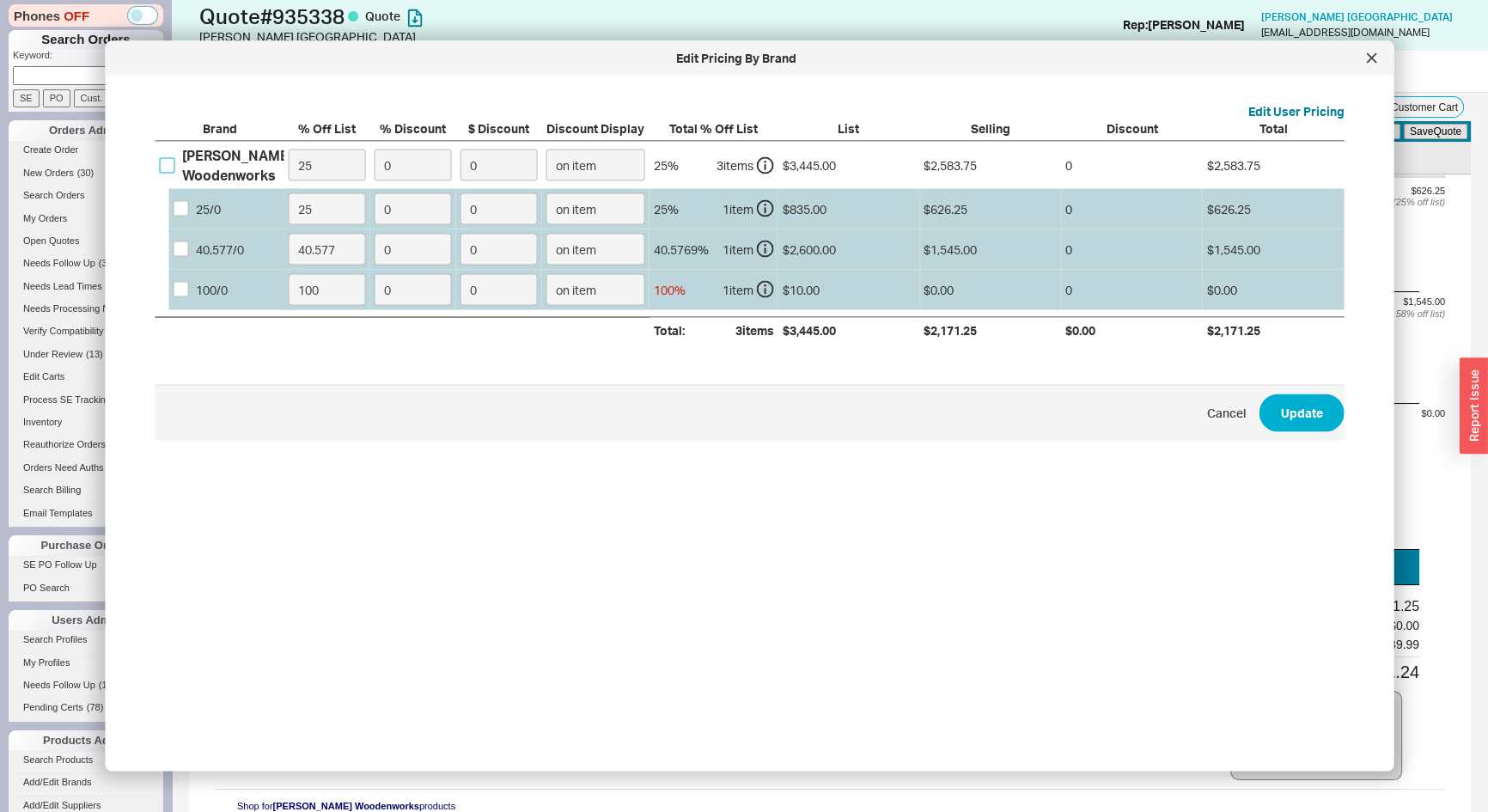
click at [166, 165] on input "Strasser Woodenworks" at bounding box center [167, 165] width 15 height 15
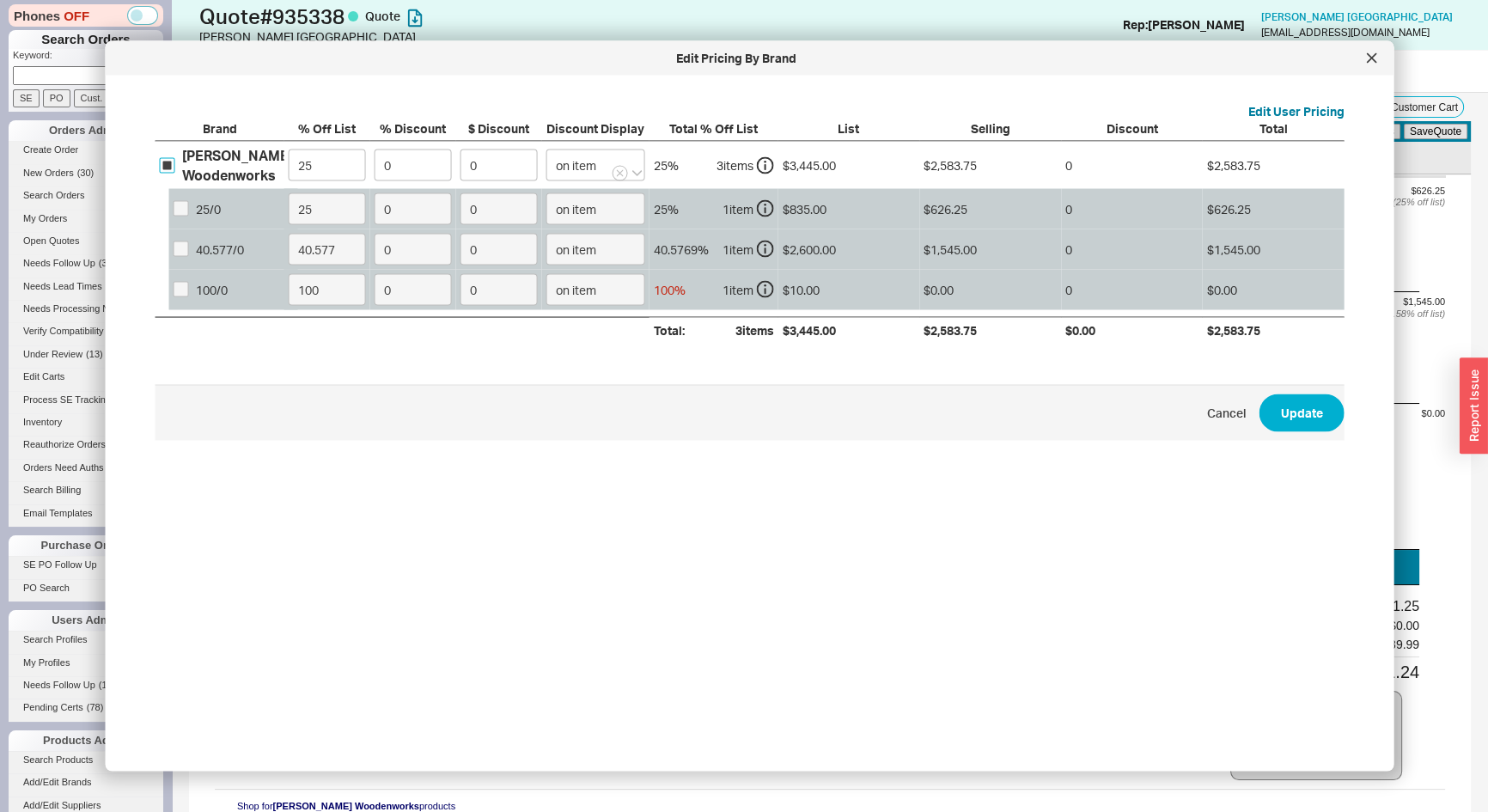
click at [168, 169] on input "Strasser Woodenworks" at bounding box center [167, 165] width 15 height 15
checkbox input "false"
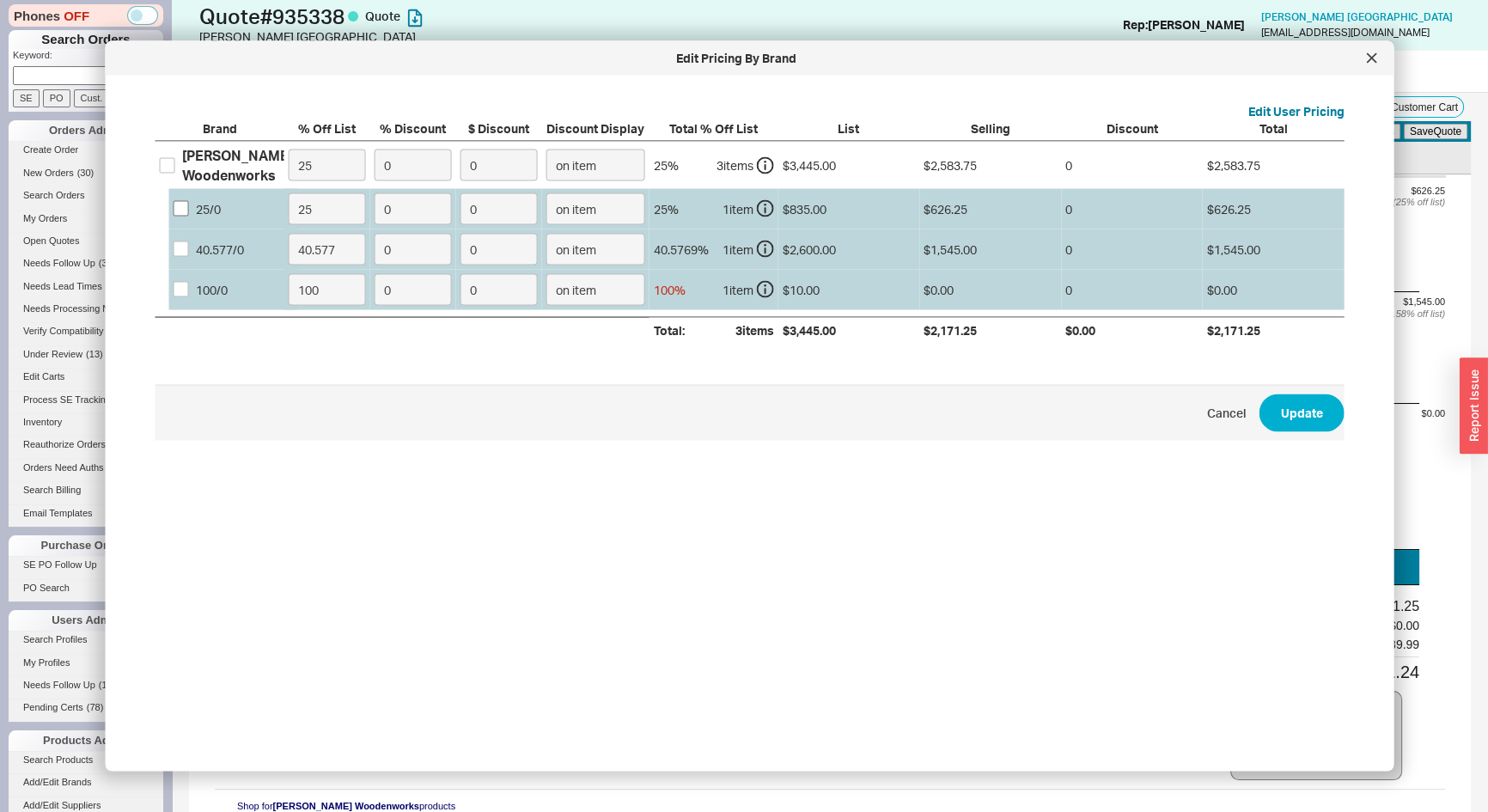
click at [178, 201] on div "25 / 0" at bounding box center [233, 208] width 129 height 40
click at [181, 205] on input "25 / 0" at bounding box center [181, 208] width 15 height 15
checkbox input "true"
click at [183, 252] on input "40.577 / 0" at bounding box center [181, 248] width 15 height 15
checkbox input "true"
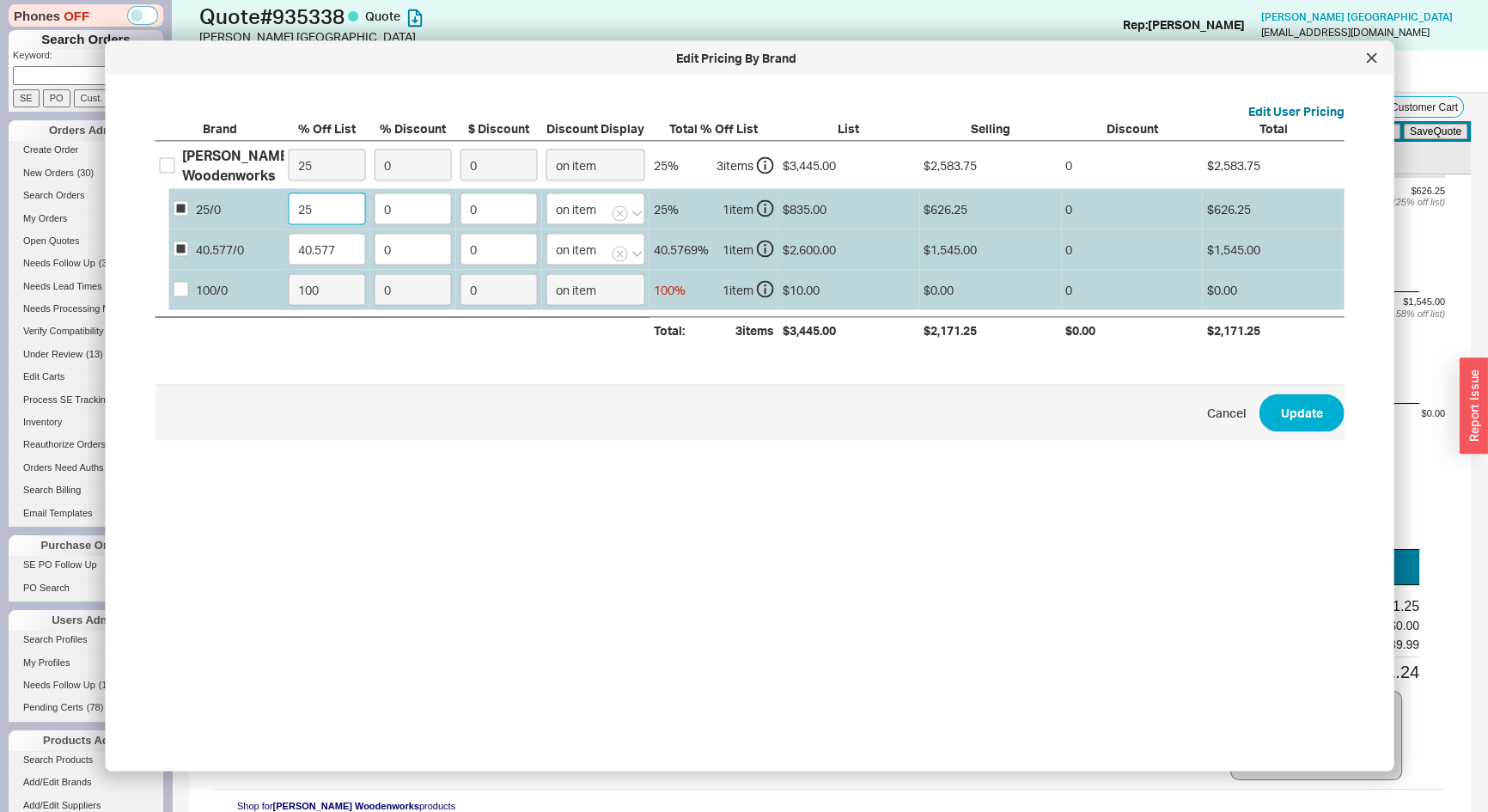
click at [318, 210] on input "25" at bounding box center [327, 208] width 77 height 31
type input "30"
click at [300, 254] on input "40.577" at bounding box center [327, 248] width 77 height 31
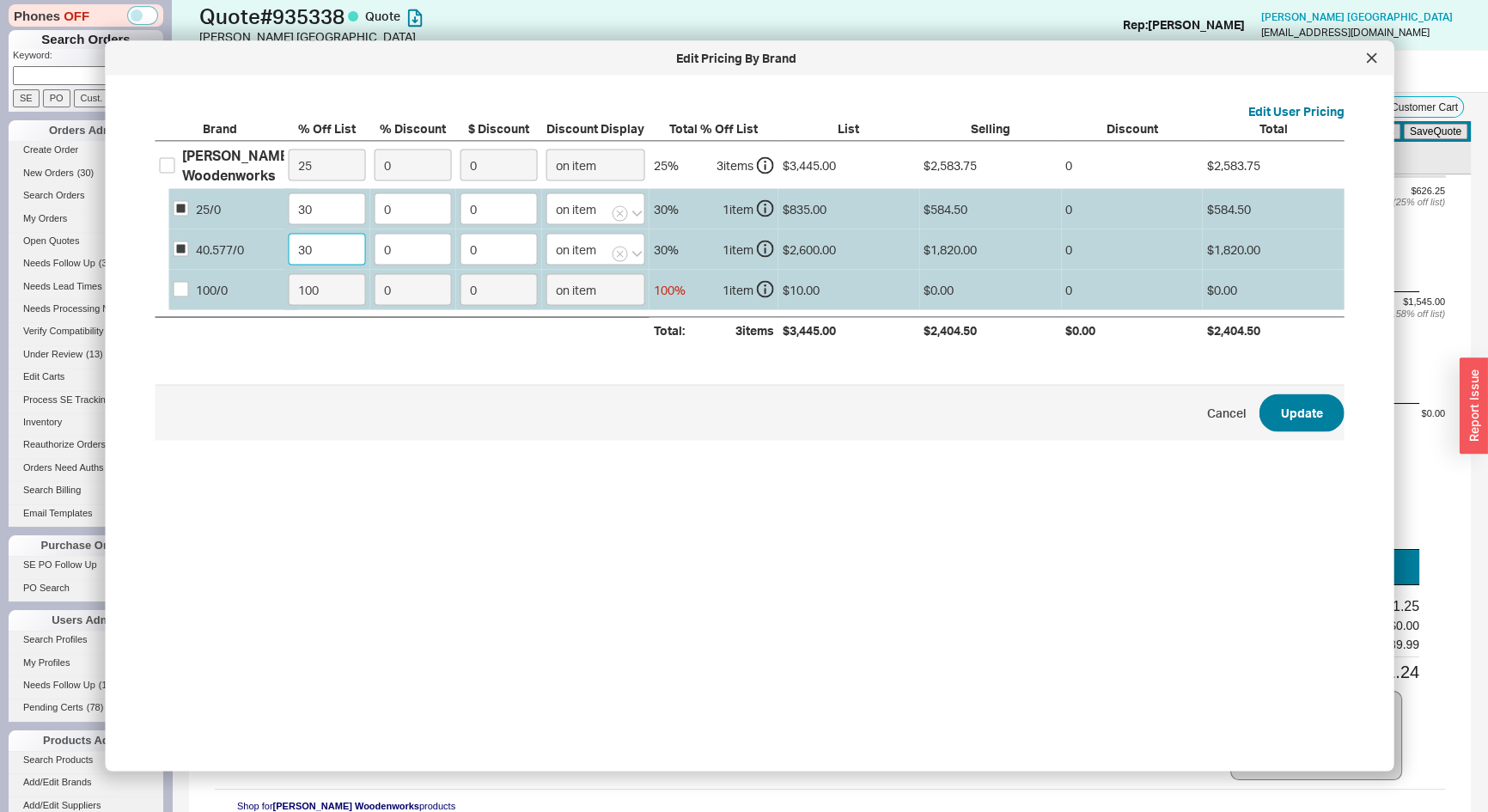
type input "30"
click at [1281, 417] on button "Update" at bounding box center [1302, 412] width 85 height 38
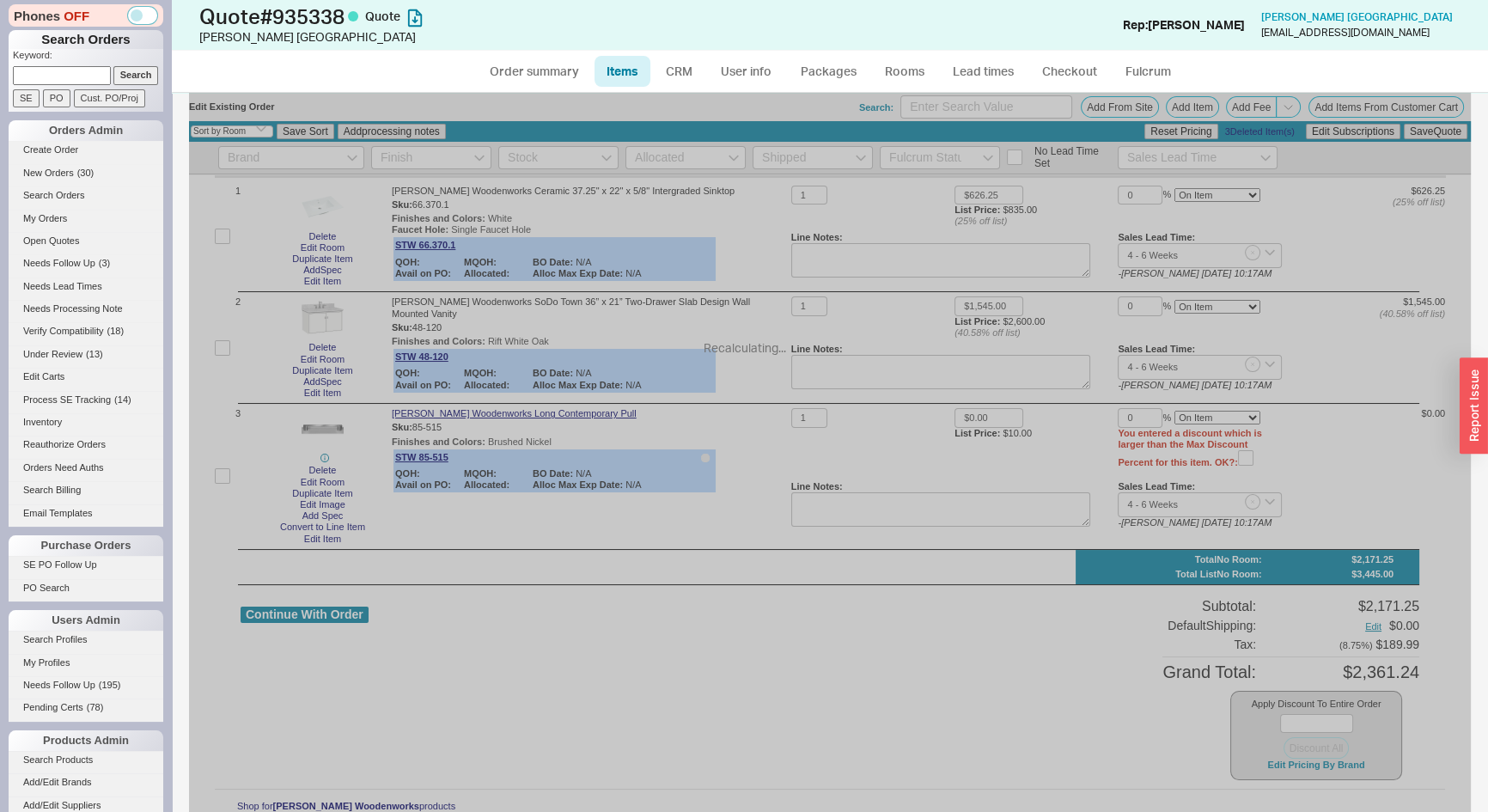
type input "$584.50"
type input "$1,820.00"
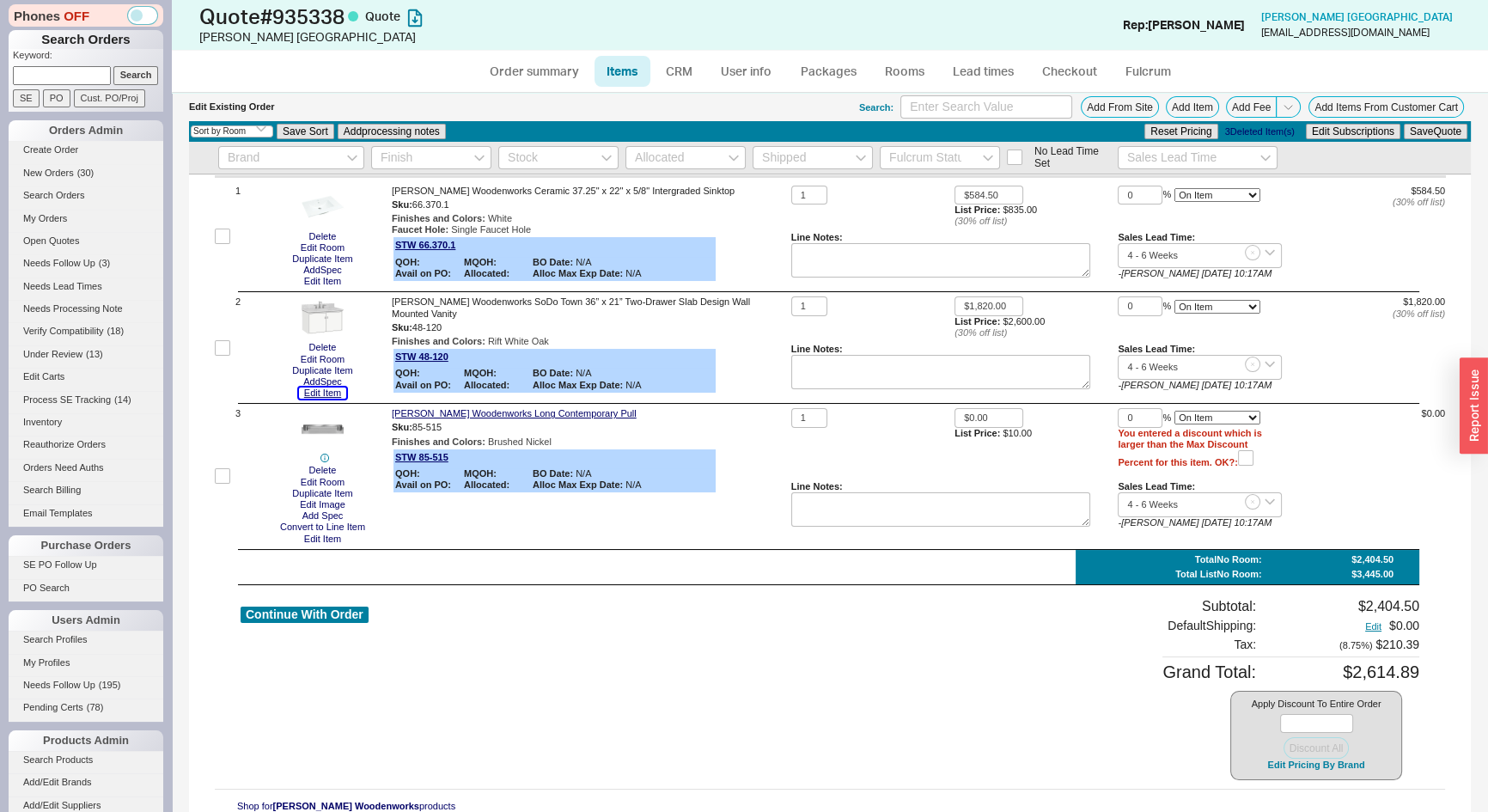
click at [331, 394] on button "Edit Item" at bounding box center [322, 393] width 48 height 11
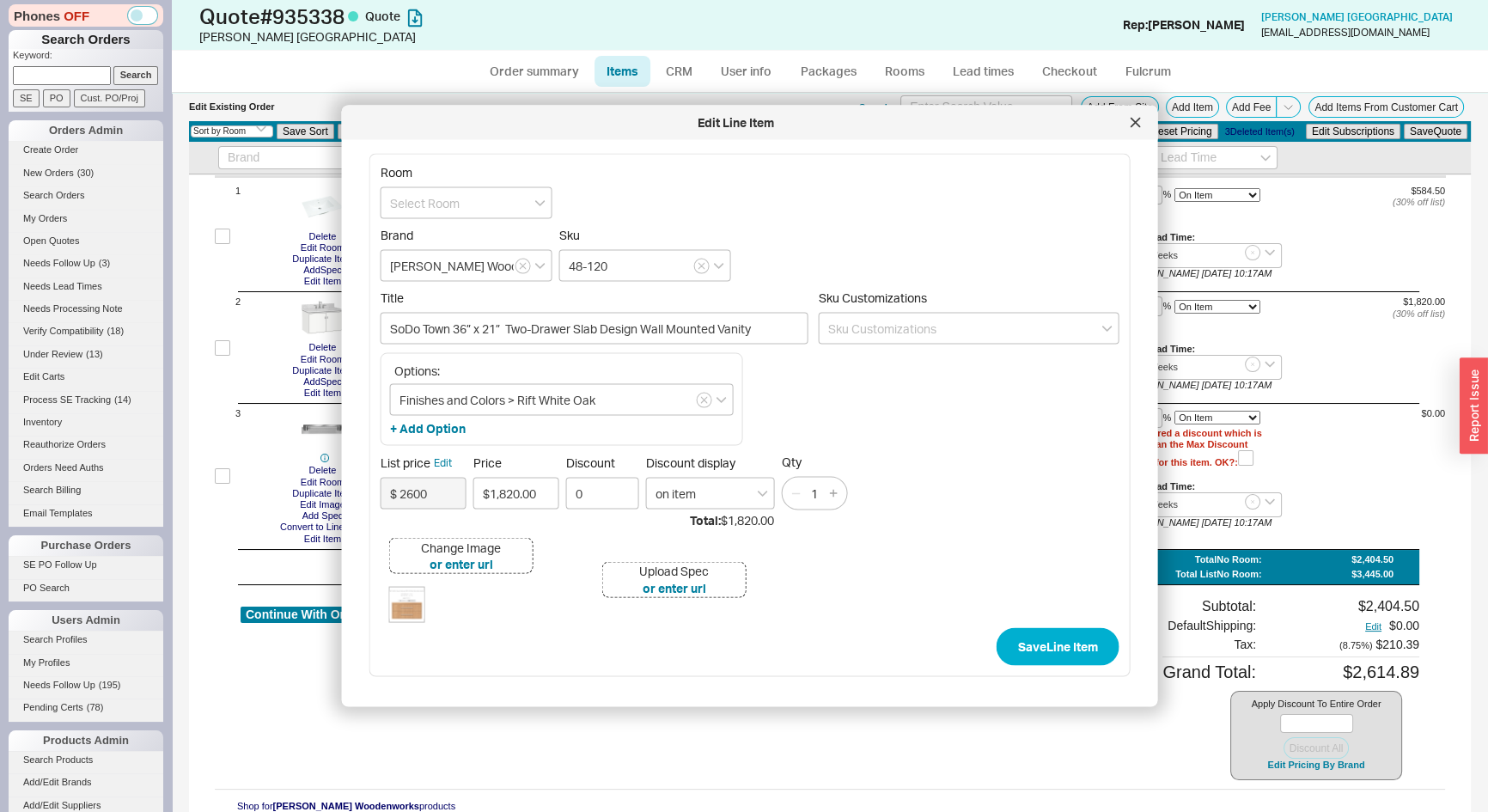
click at [462, 543] on div "Change Image" at bounding box center [461, 547] width 80 height 17
click at [1040, 641] on button "Save Line Item" at bounding box center [1058, 646] width 123 height 38
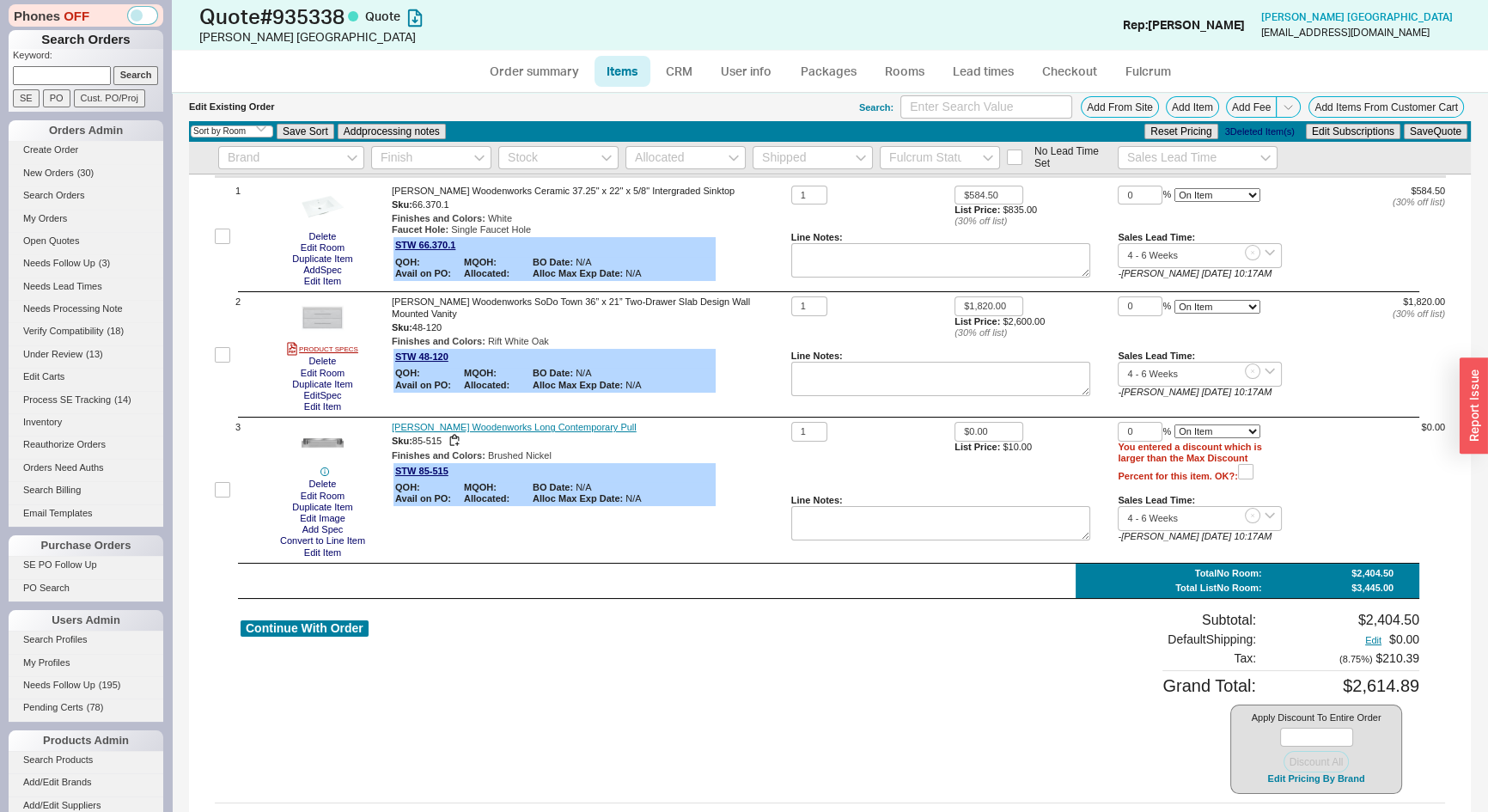
scroll to position [0, 0]
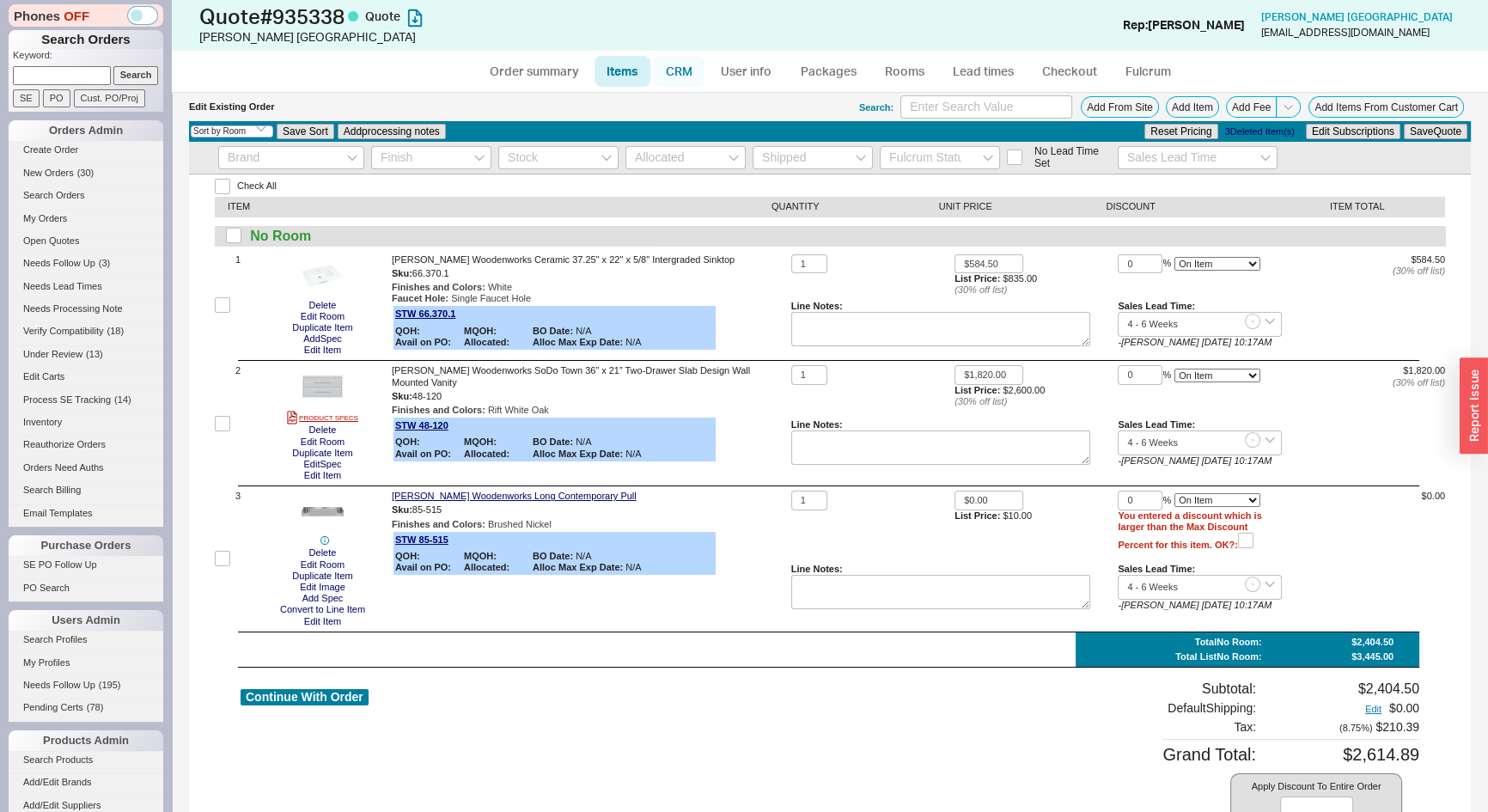
click at [683, 68] on link "CRM" at bounding box center [679, 71] width 50 height 31
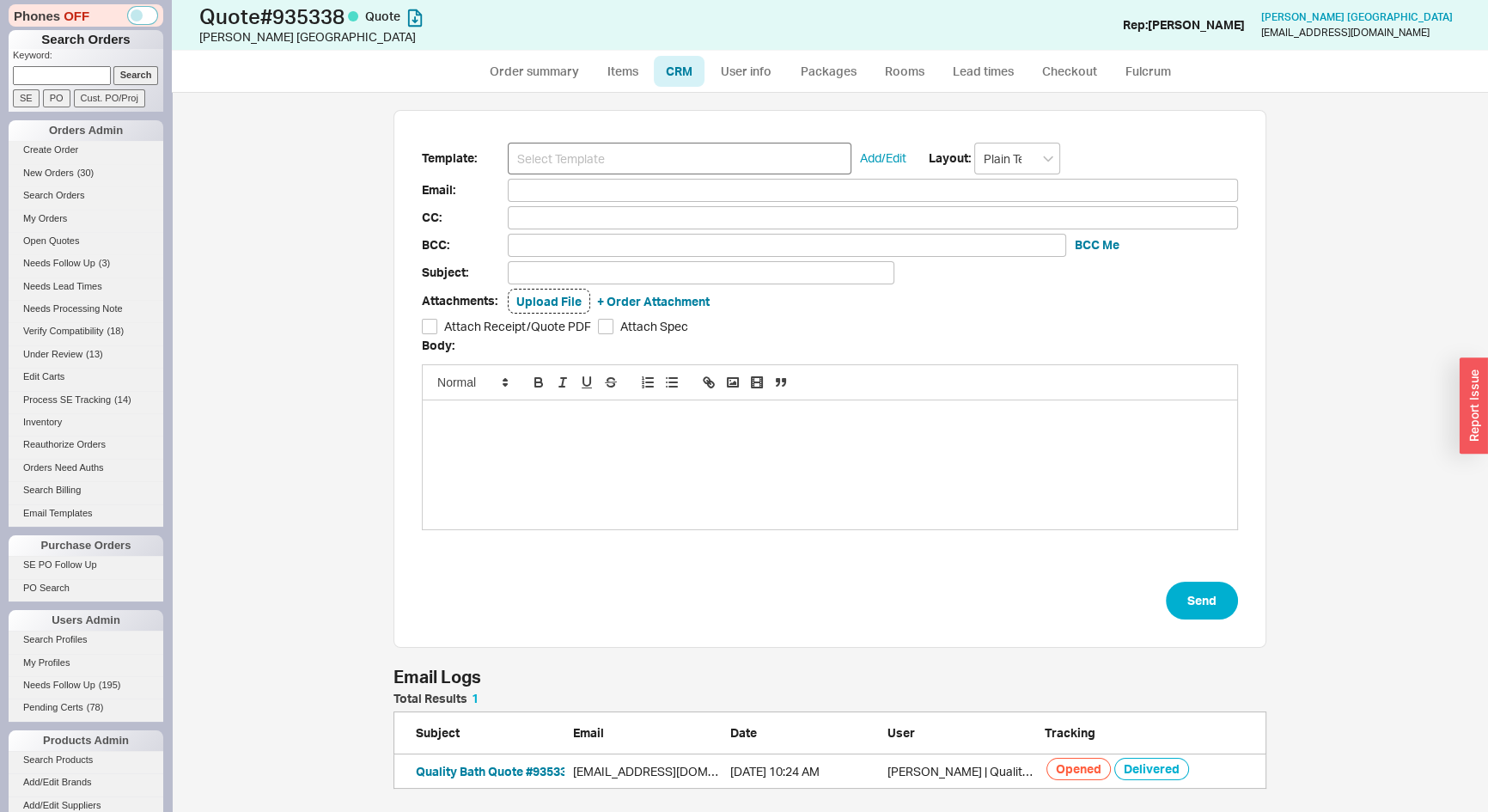
scroll to position [85, 861]
click at [661, 158] on input at bounding box center [679, 158] width 344 height 31
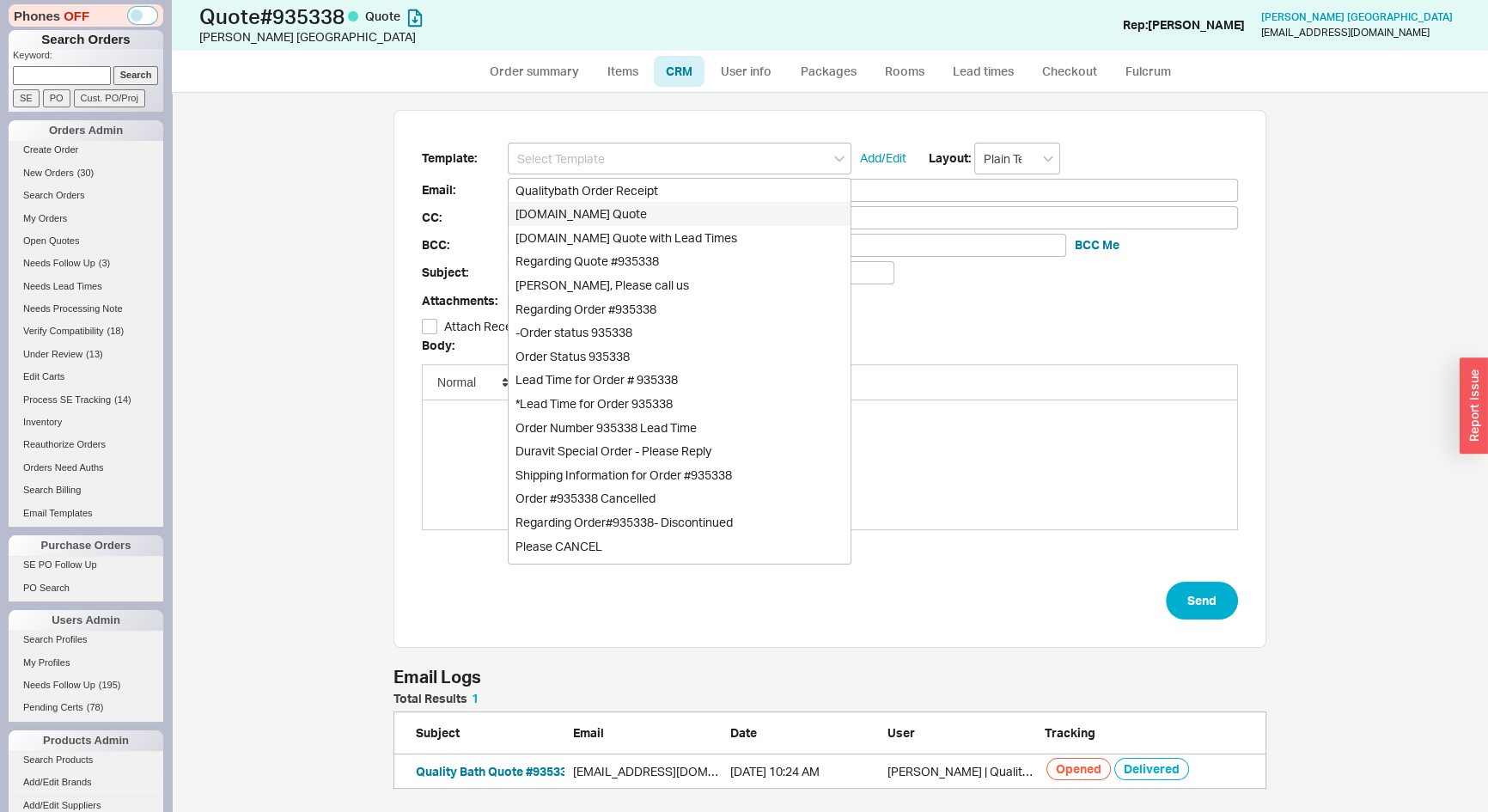
click at [648, 210] on div "Qualitybath.com Quote" at bounding box center [679, 213] width 342 height 24
type input "Receipt"
type input "davekgi@yahoo.com"
type input "Quality Bath Quote #935338"
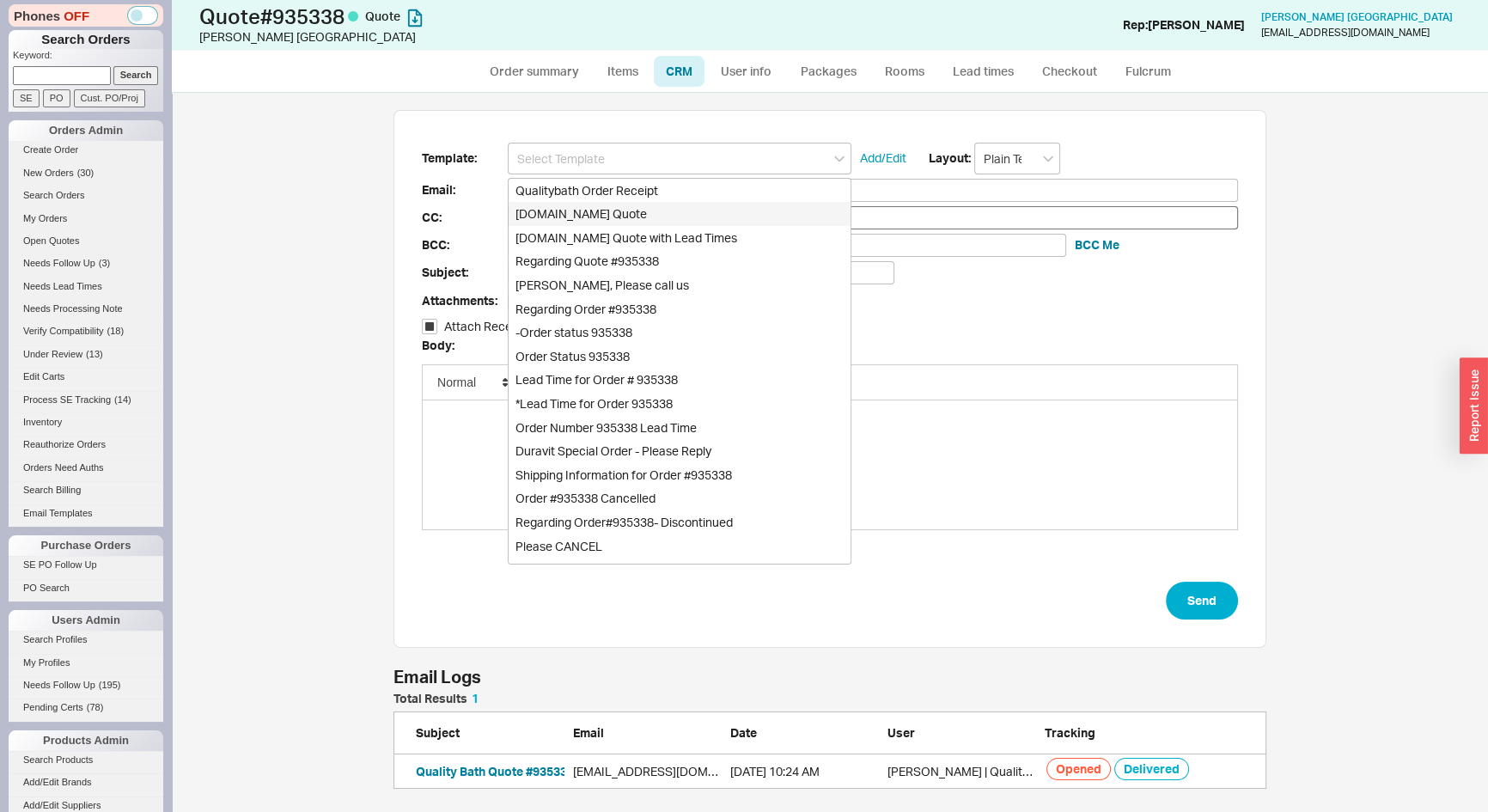
checkbox input "true"
type input "Qualitybath.com Quote"
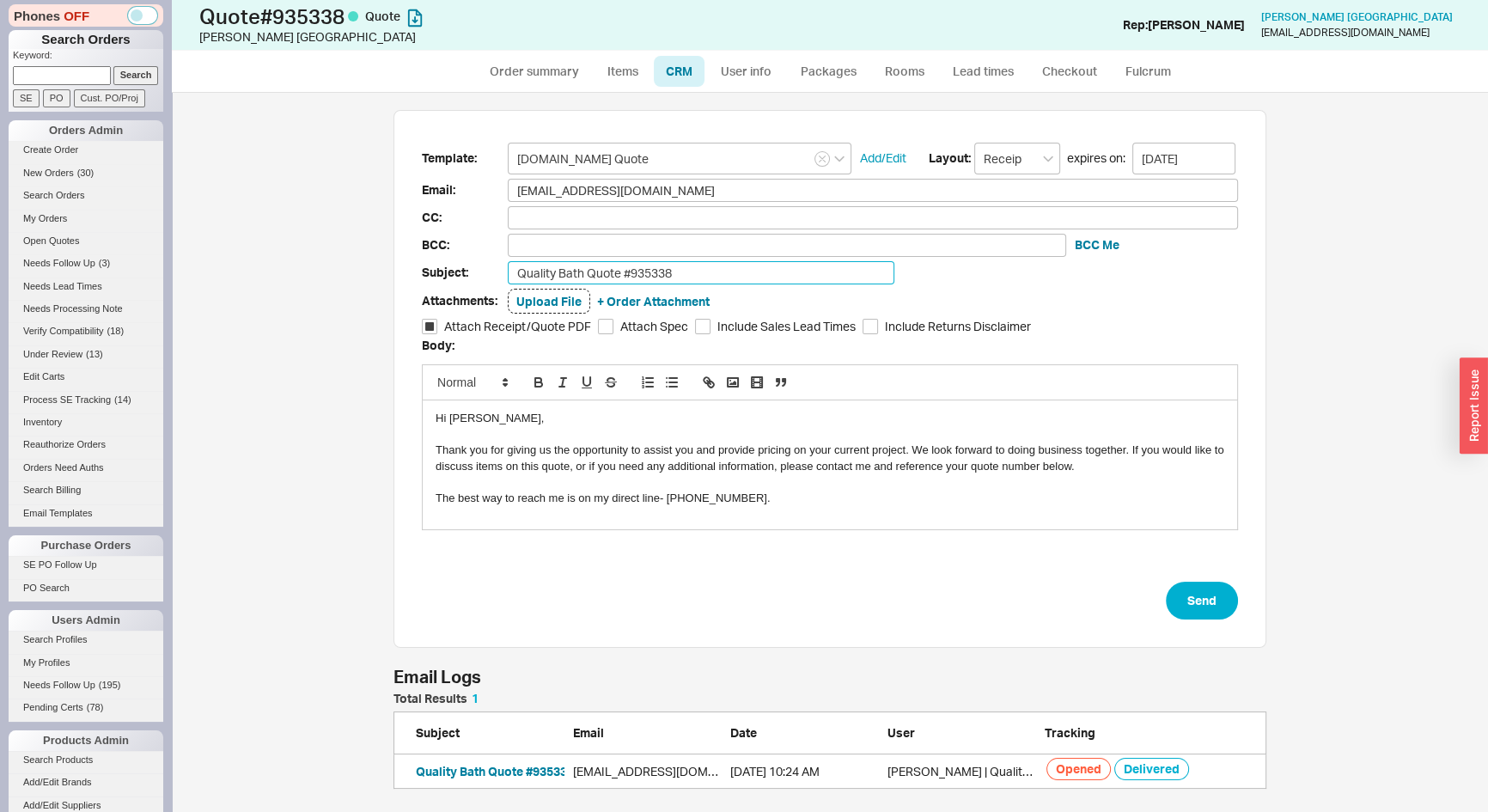
click at [709, 270] on input "Quality Bath Quote #935338" at bounding box center [701, 272] width 387 height 23
type input "Quality Bath Quote #935338 -"
click at [602, 67] on link "Items" at bounding box center [623, 71] width 56 height 31
select select "3"
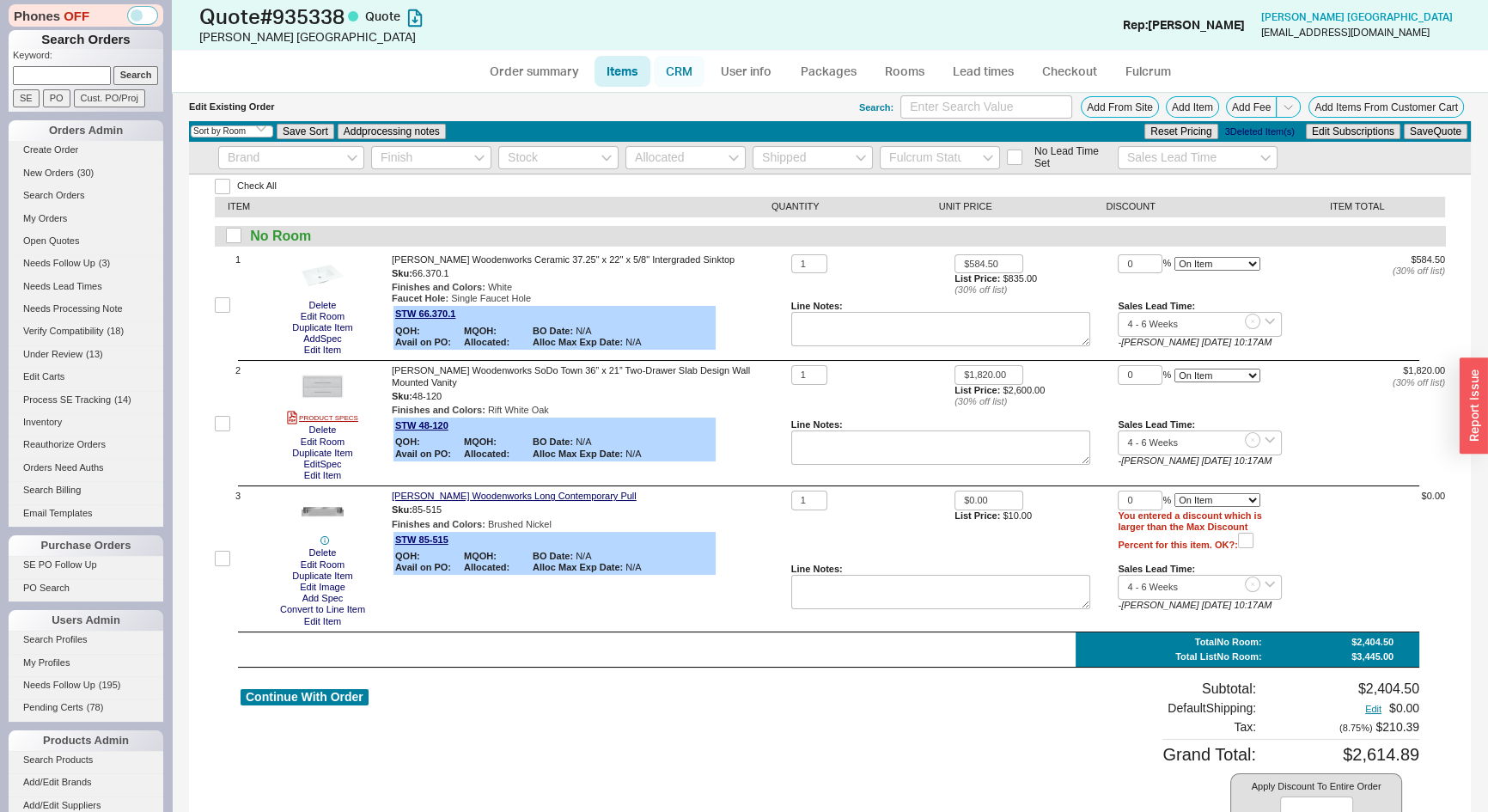
click at [690, 73] on link "CRM" at bounding box center [679, 71] width 50 height 31
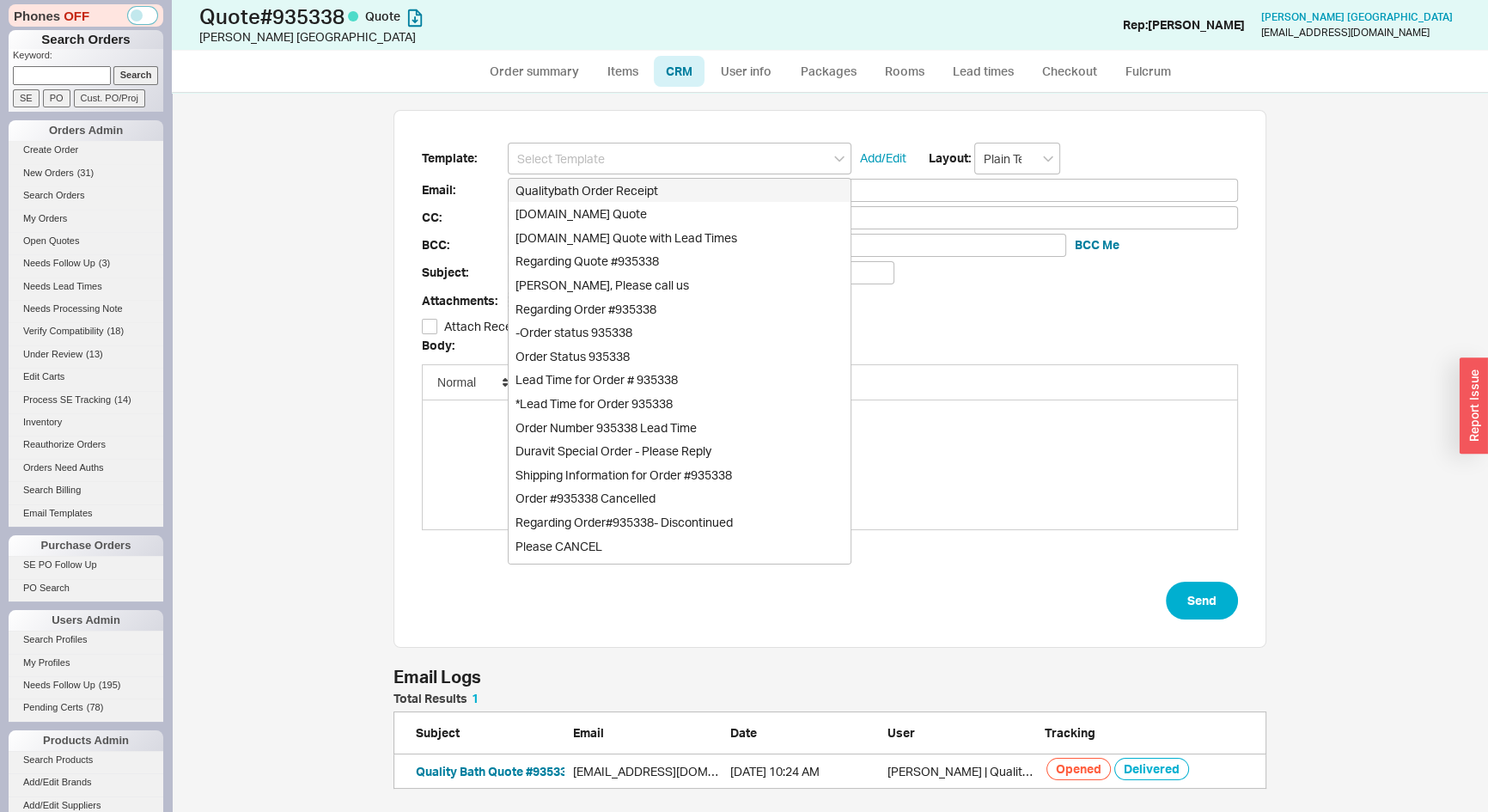
scroll to position [85, 861]
click at [655, 202] on div "Qualitybath.com Quote" at bounding box center [679, 213] width 342 height 24
type input "Receipt"
type input "davekgi@yahoo.com"
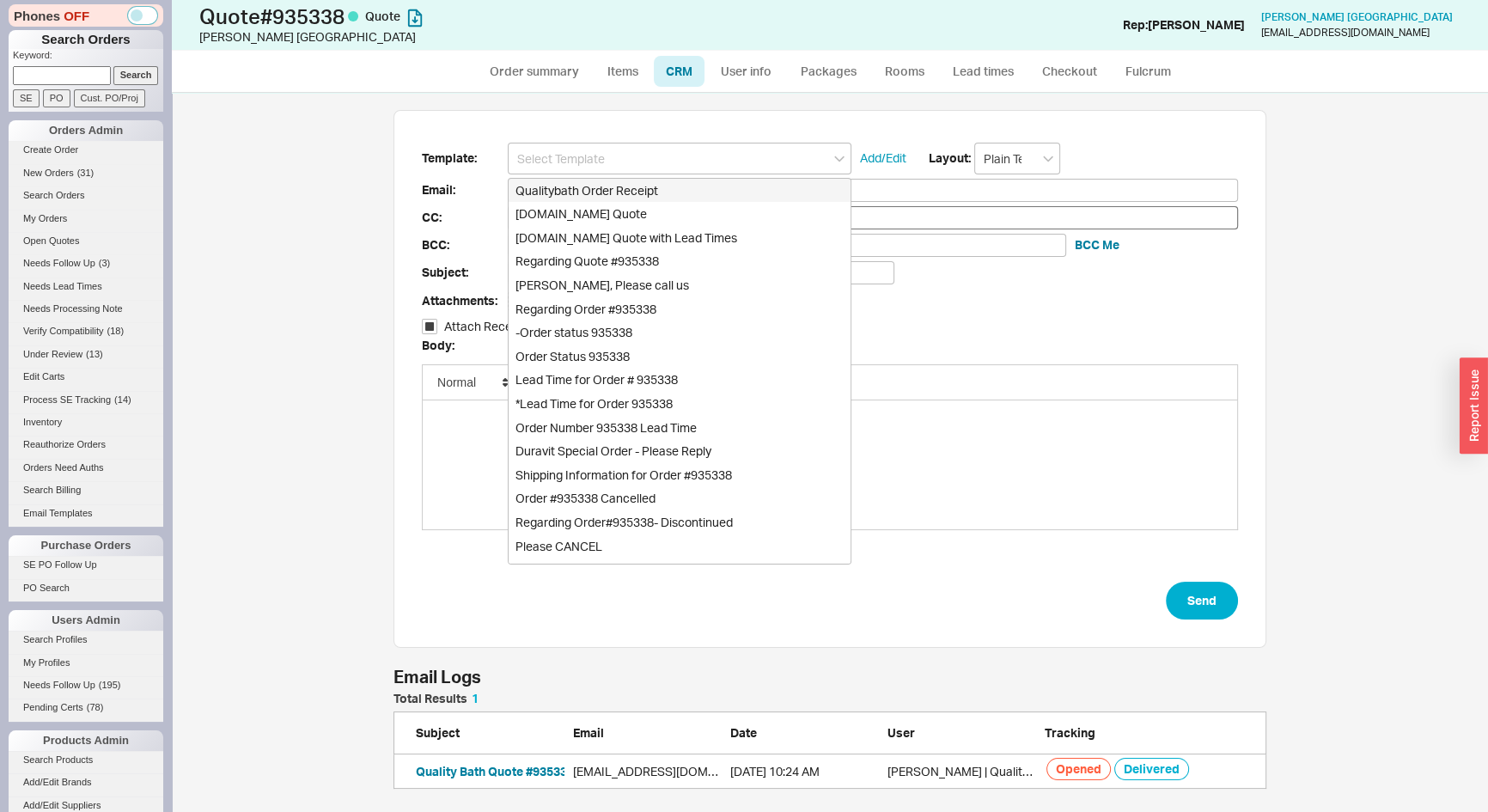
type input "Quality Bath Quote #935338"
checkbox input "true"
type input "Qualitybath.com Quote"
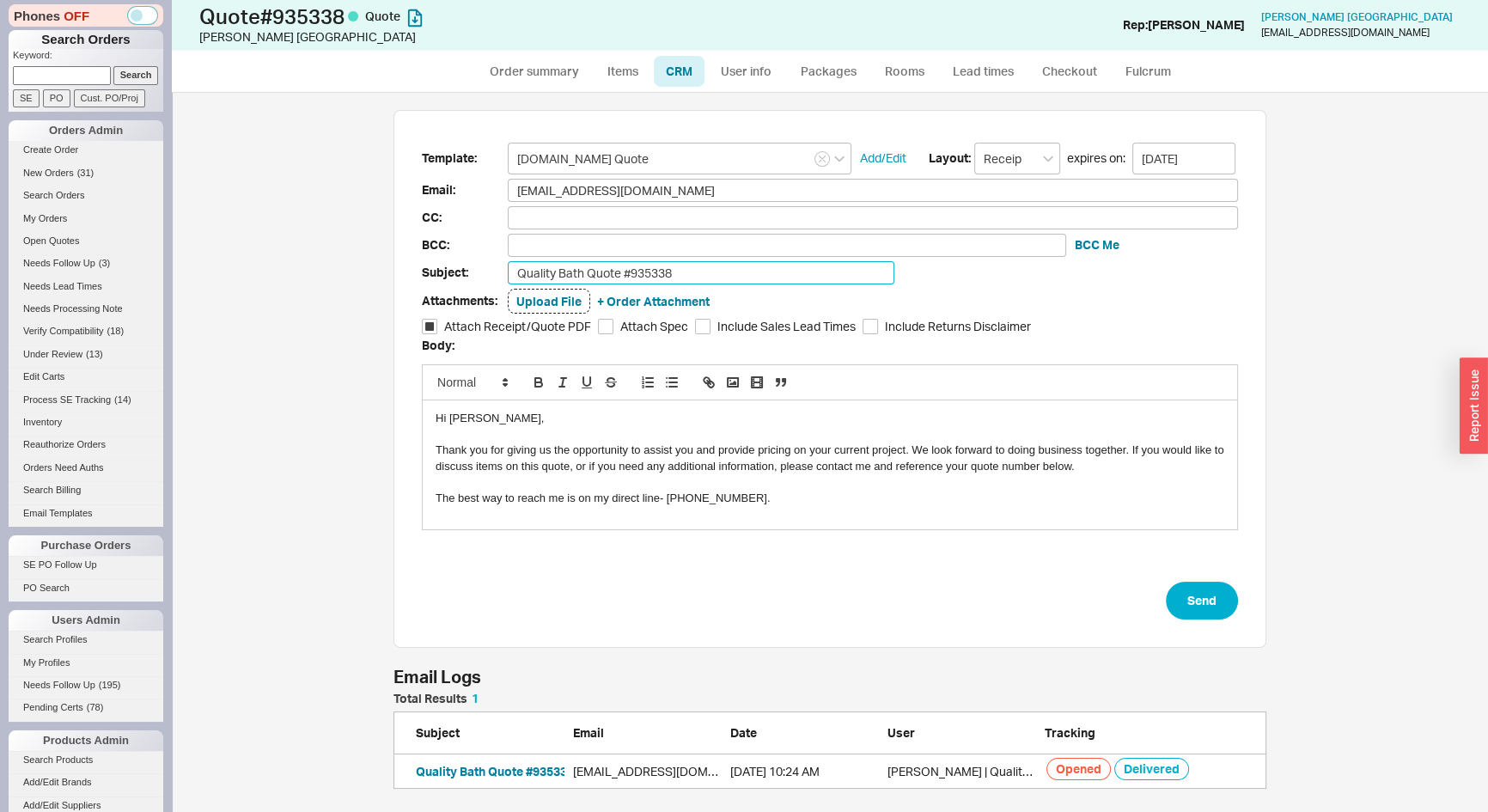
click at [709, 263] on input "Quality Bath Quote #935338" at bounding box center [701, 272] width 387 height 23
type input "Quality Bath Quote #935338 - Revised II"
click at [702, 326] on input "Include Sales Lead Times" at bounding box center [703, 326] width 15 height 15
checkbox input "true"
click at [602, 328] on input "Attach Spec" at bounding box center [605, 326] width 15 height 15
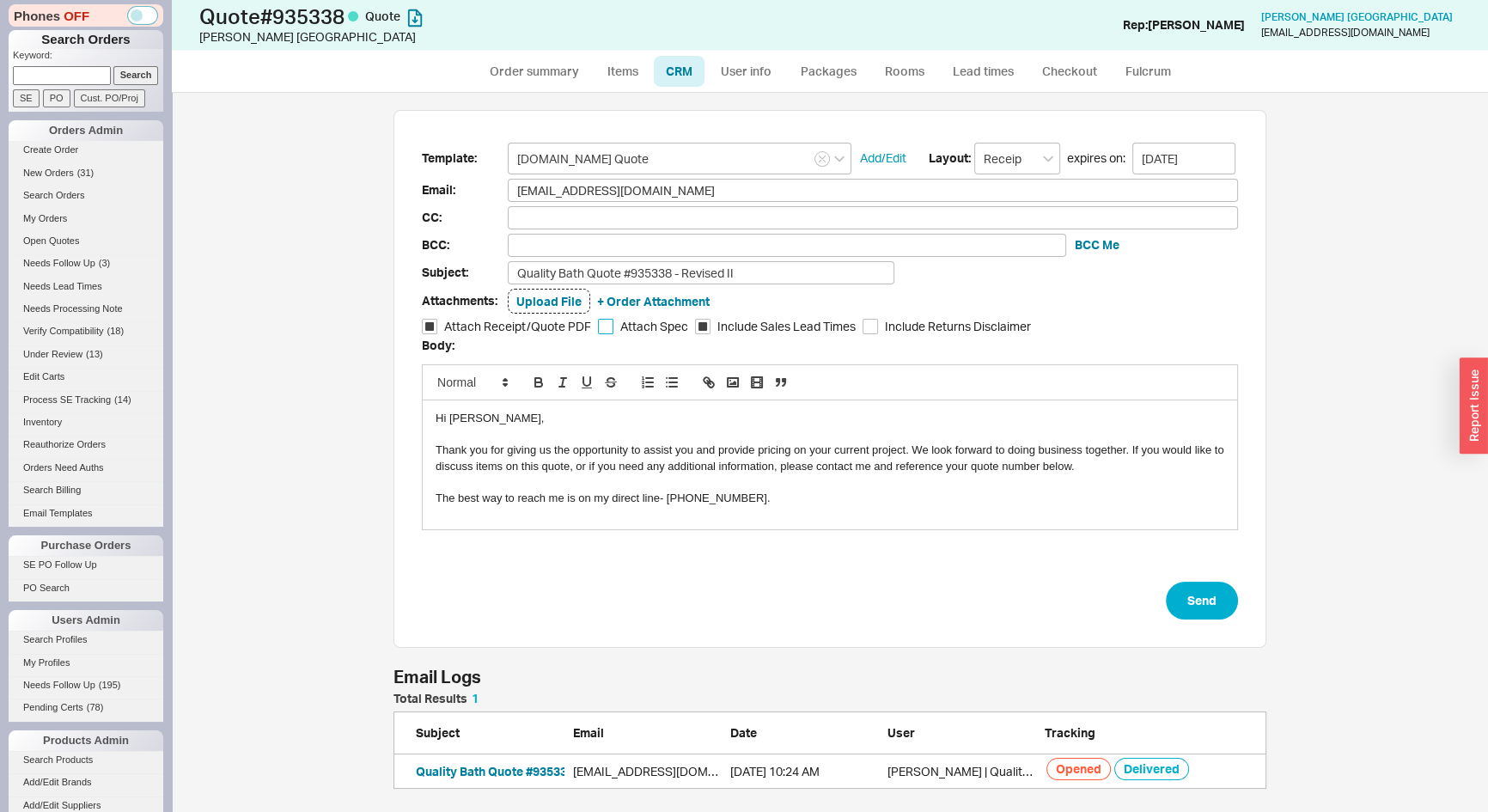
checkbox input "true"
click at [1237, 602] on div "Template: Qualitybath.com Quote Add/Edit Layout: Receipt expires on: 09/05/2025…" at bounding box center [829, 379] width 873 height 539
click at [1210, 593] on button "Send" at bounding box center [1202, 601] width 72 height 38
select select "*"
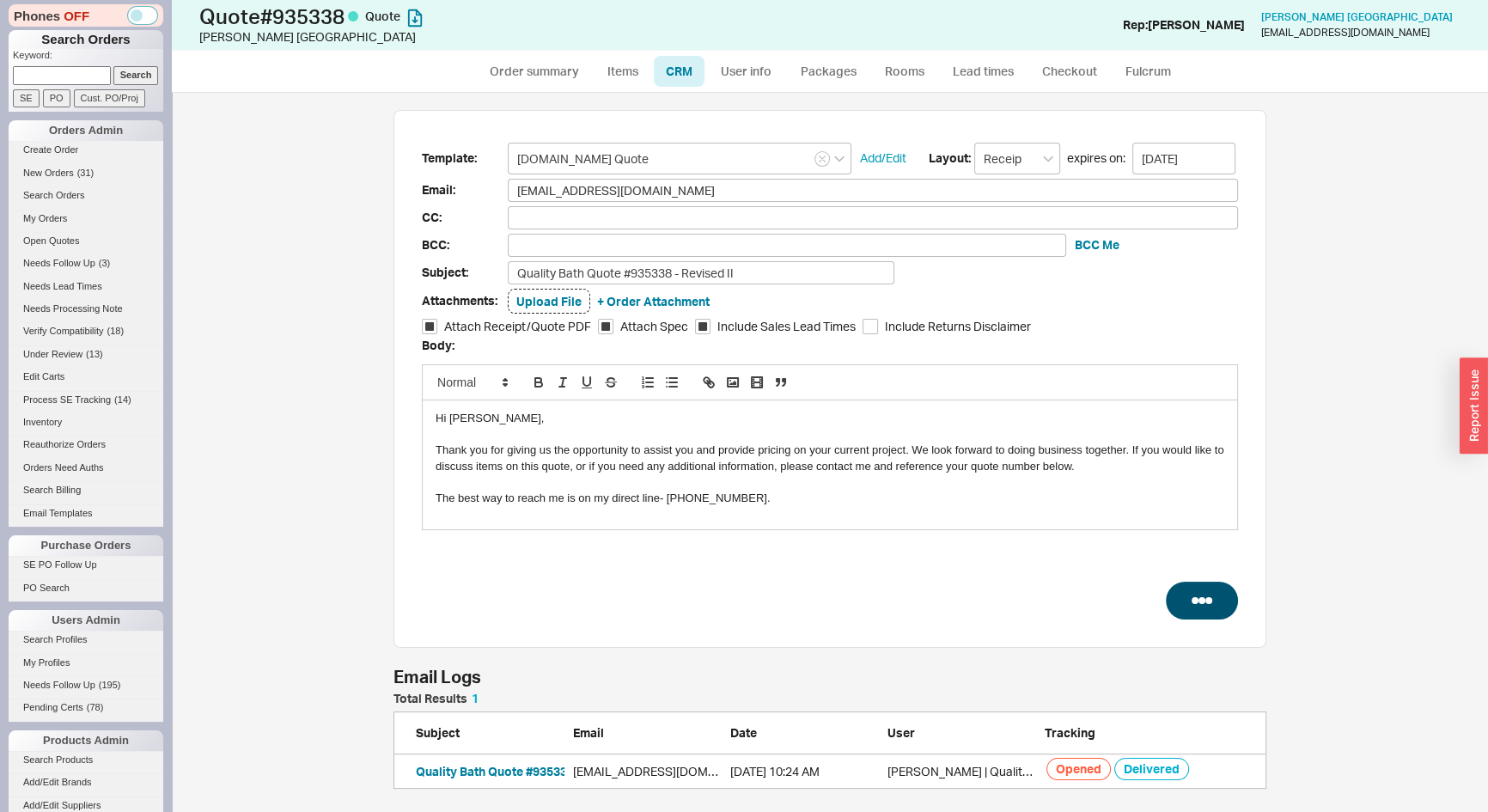
select select "3"
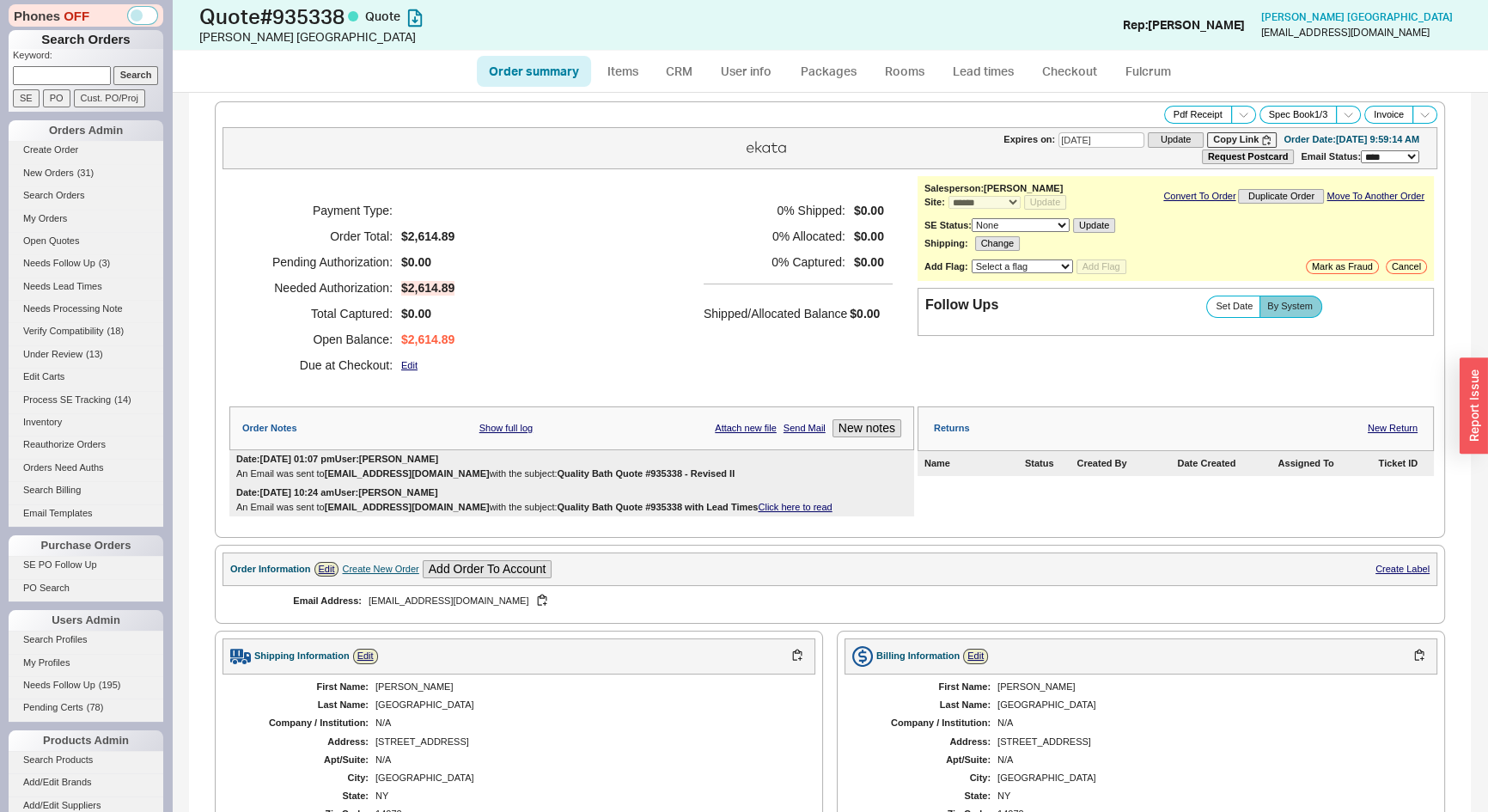
scroll to position [680, 0]
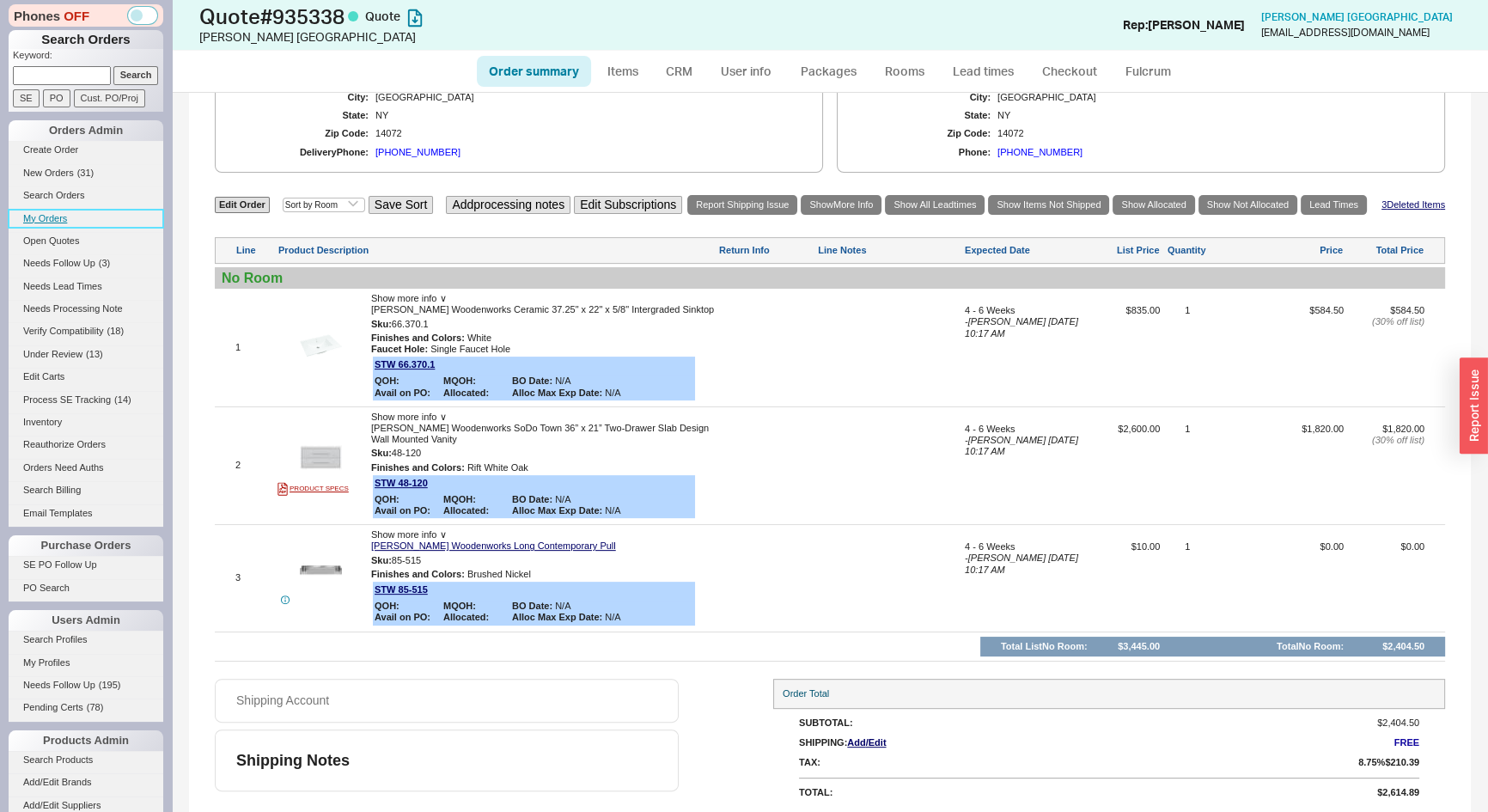
click at [43, 215] on link "My Orders" at bounding box center [86, 219] width 155 height 18
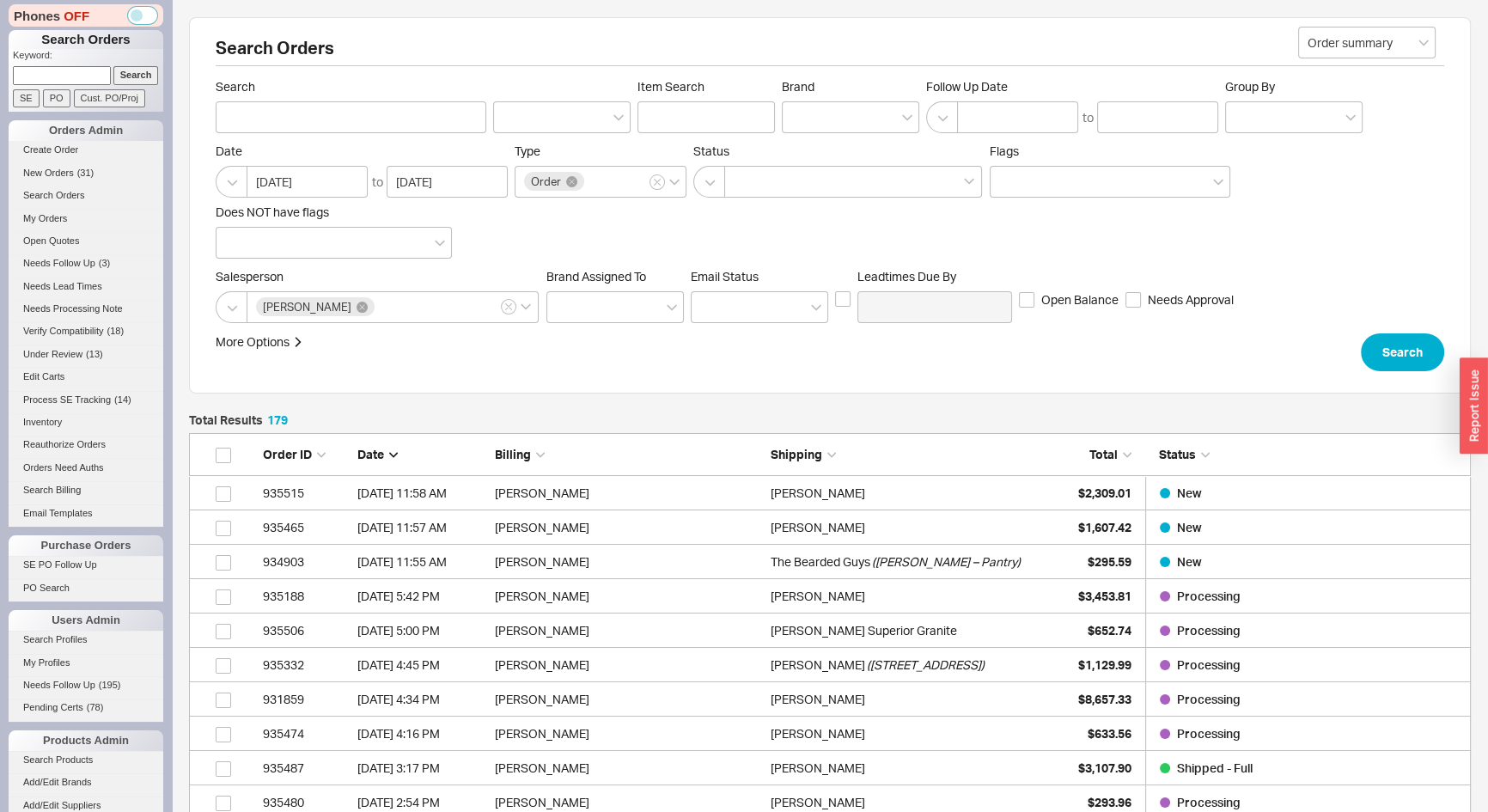
scroll to position [234, 0]
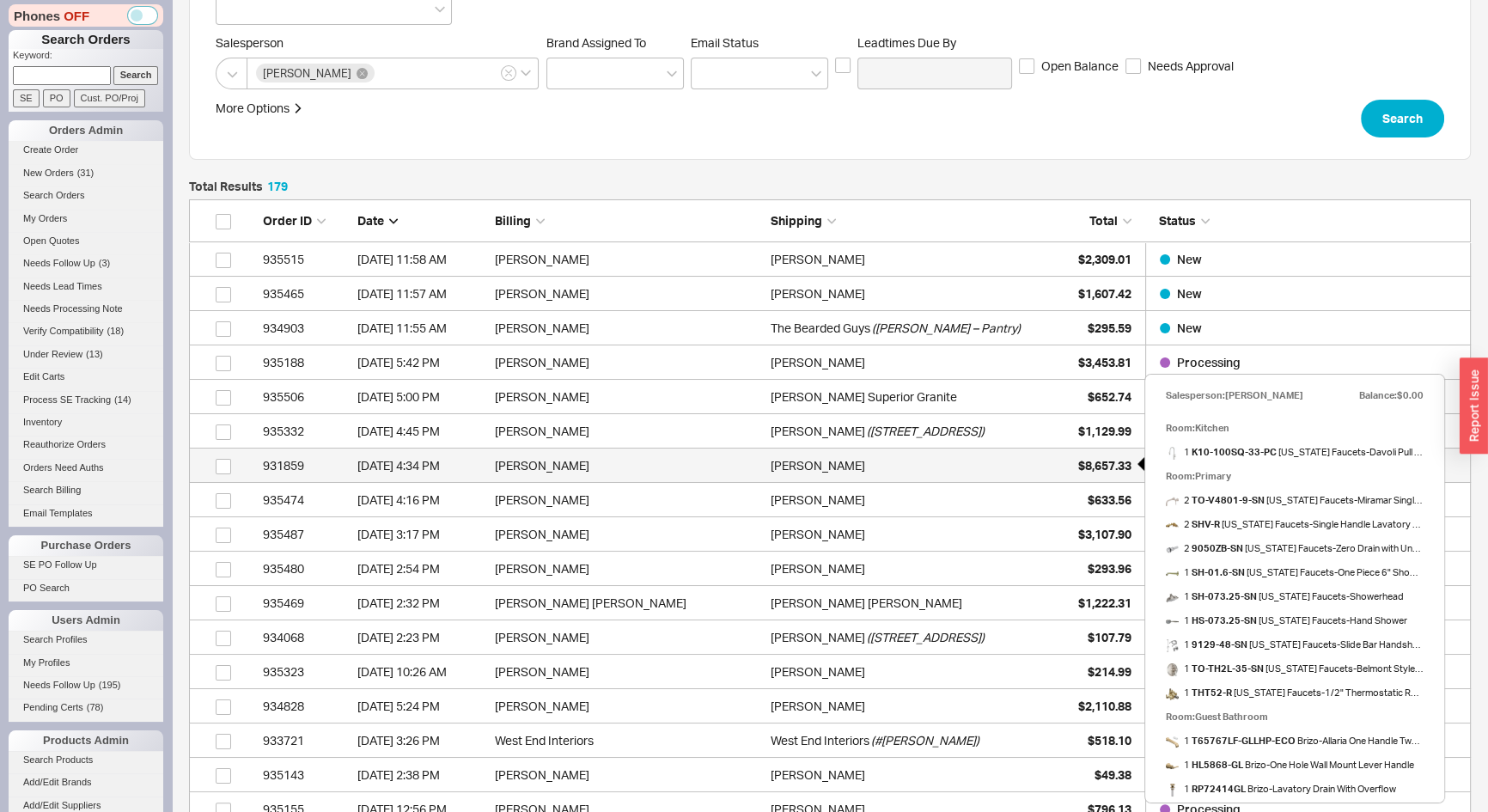
click at [1079, 460] on span "$8,657.33" at bounding box center [1105, 465] width 53 height 14
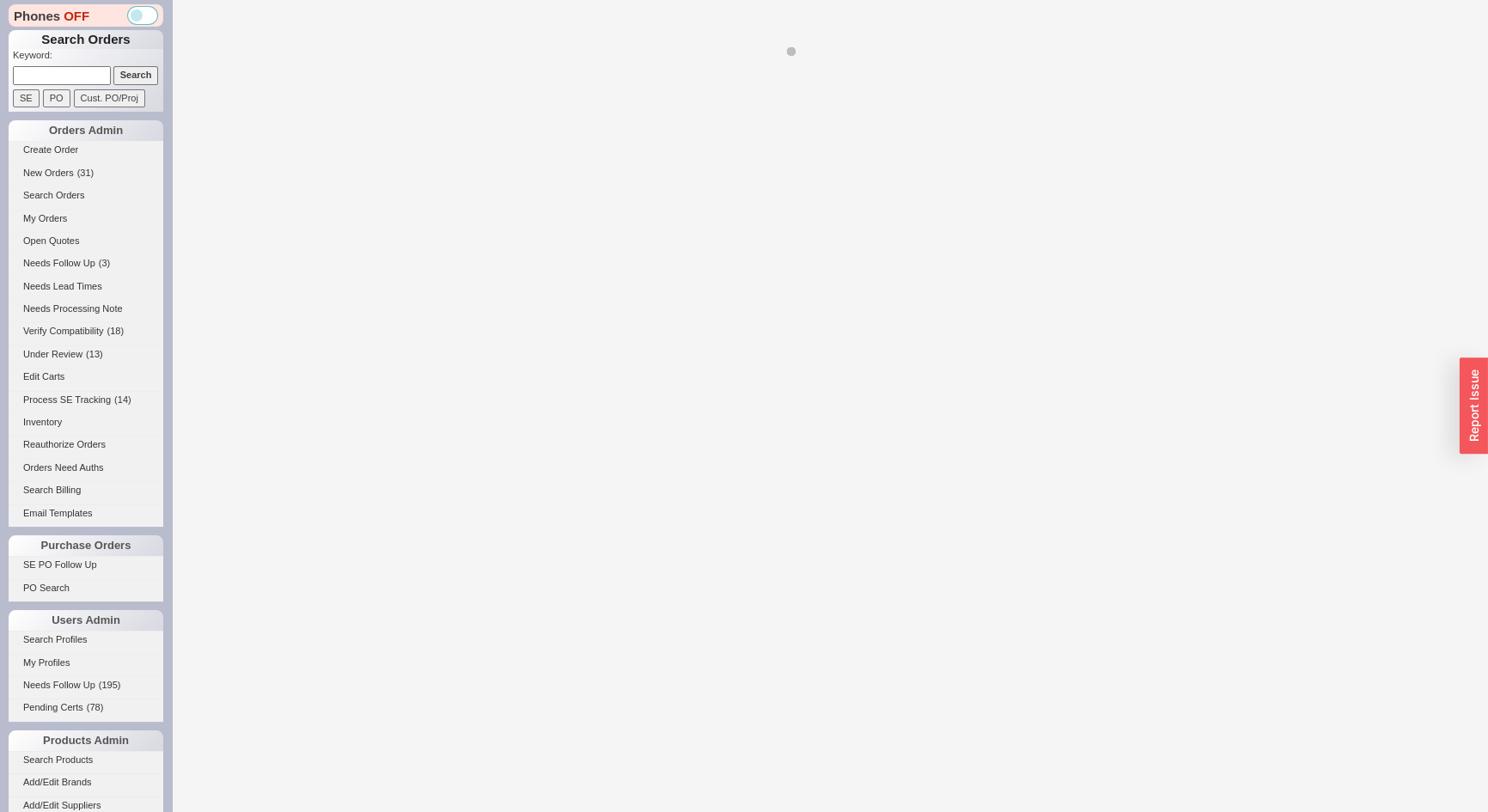
select select "*"
select select "LOW"
select select "3"
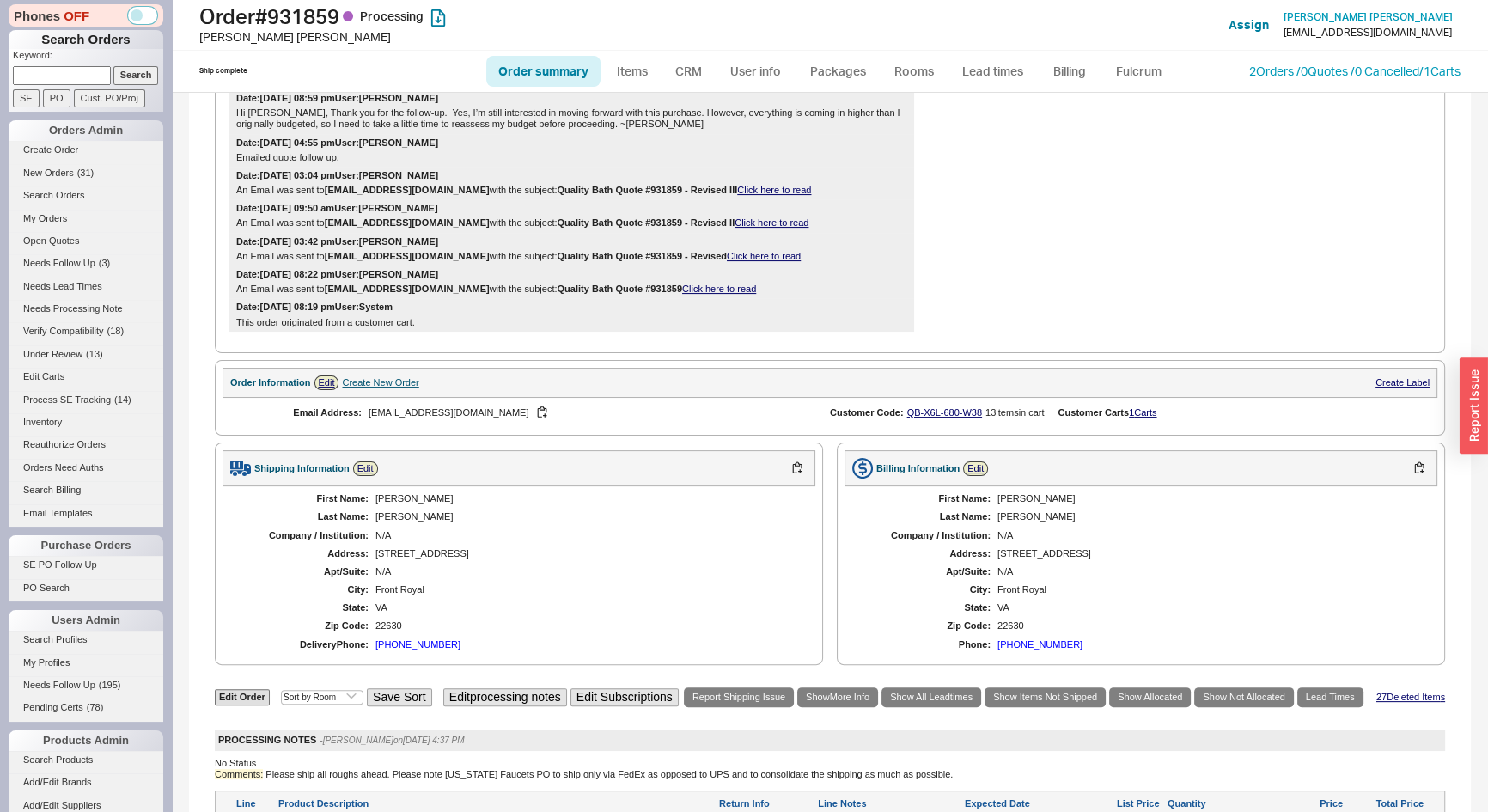
scroll to position [936, 0]
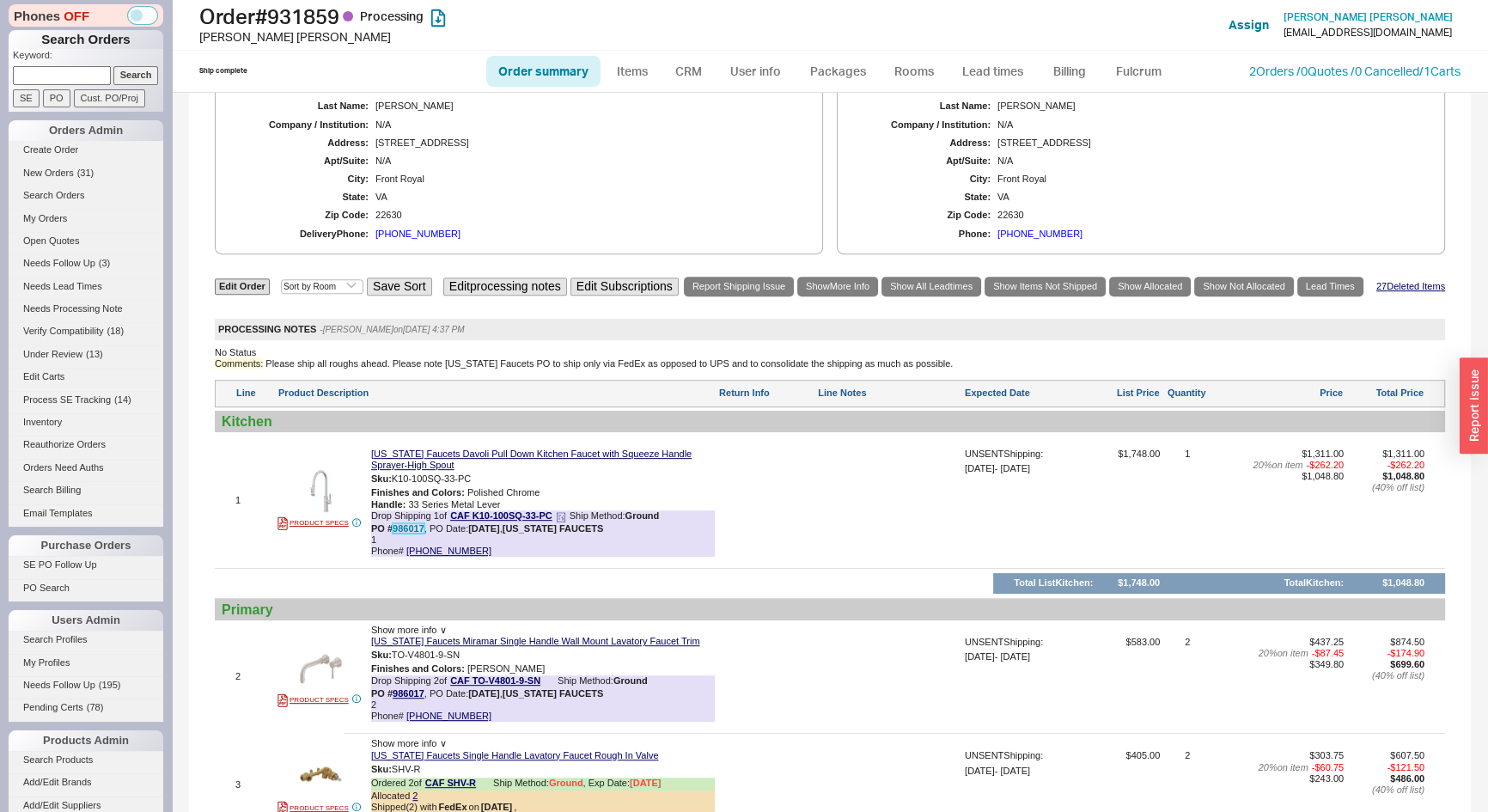
click at [407, 523] on link "986017" at bounding box center [408, 528] width 31 height 10
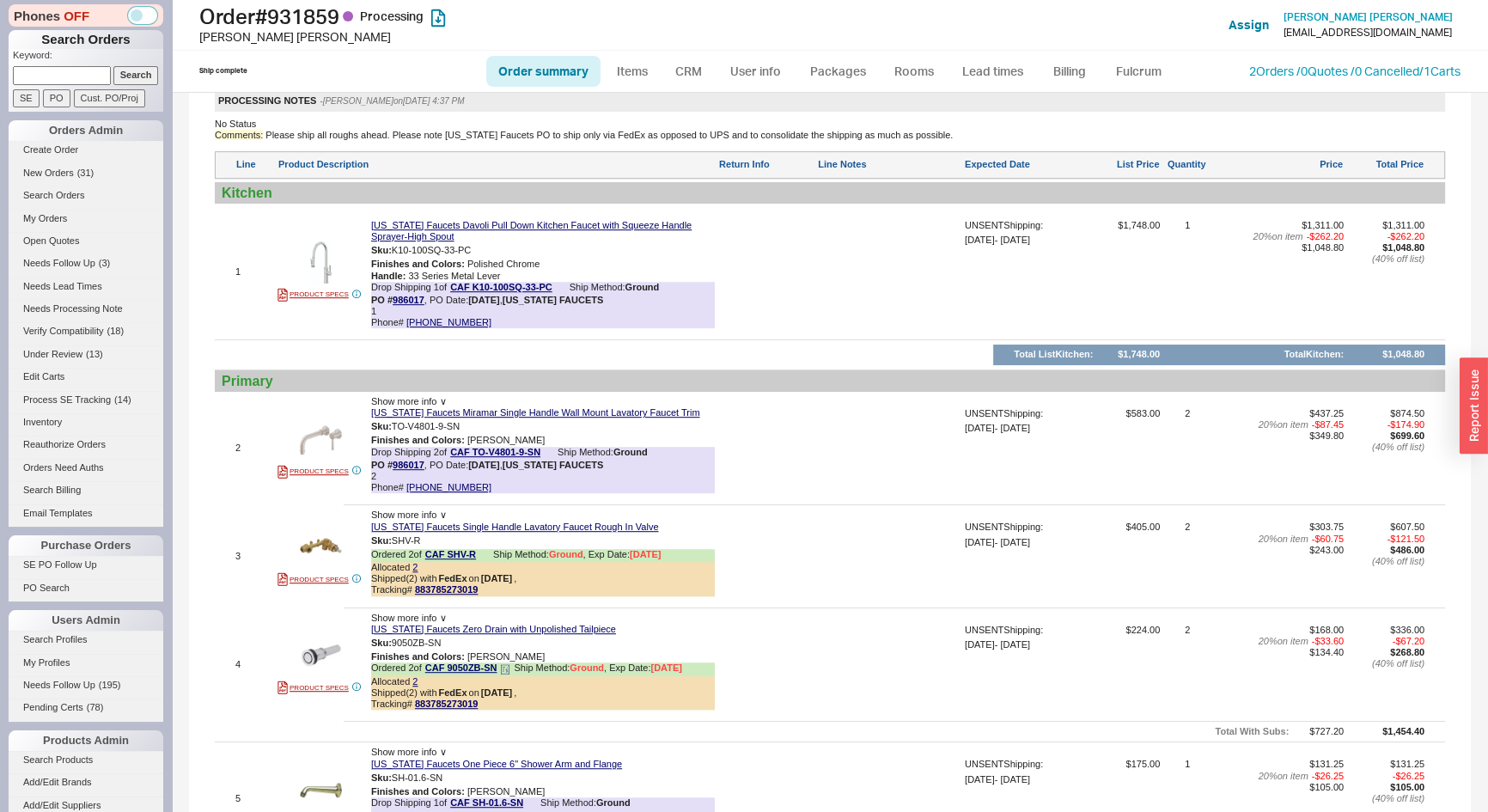
scroll to position [1249, 0]
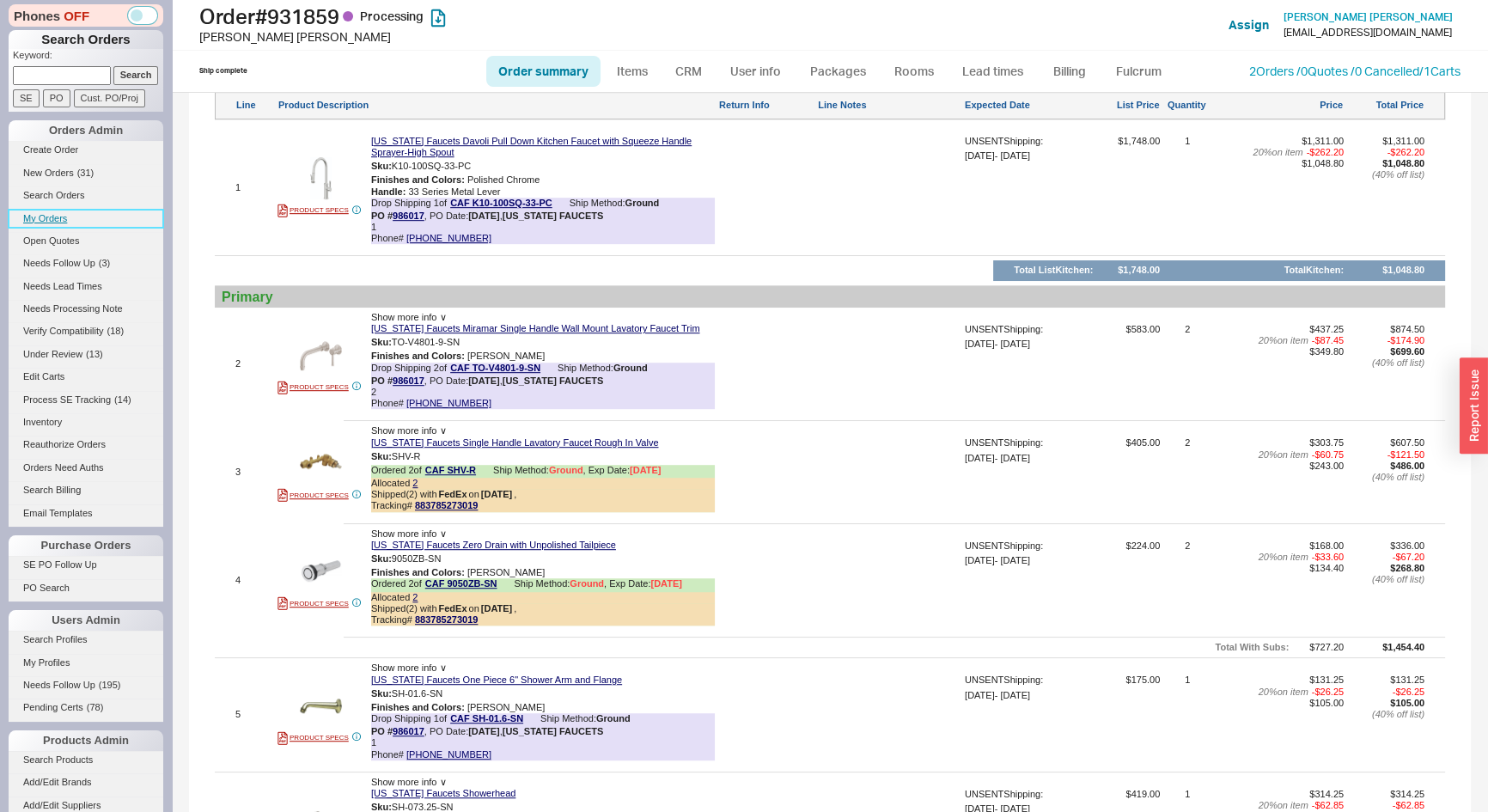
click at [58, 219] on link "My Orders" at bounding box center [86, 219] width 155 height 18
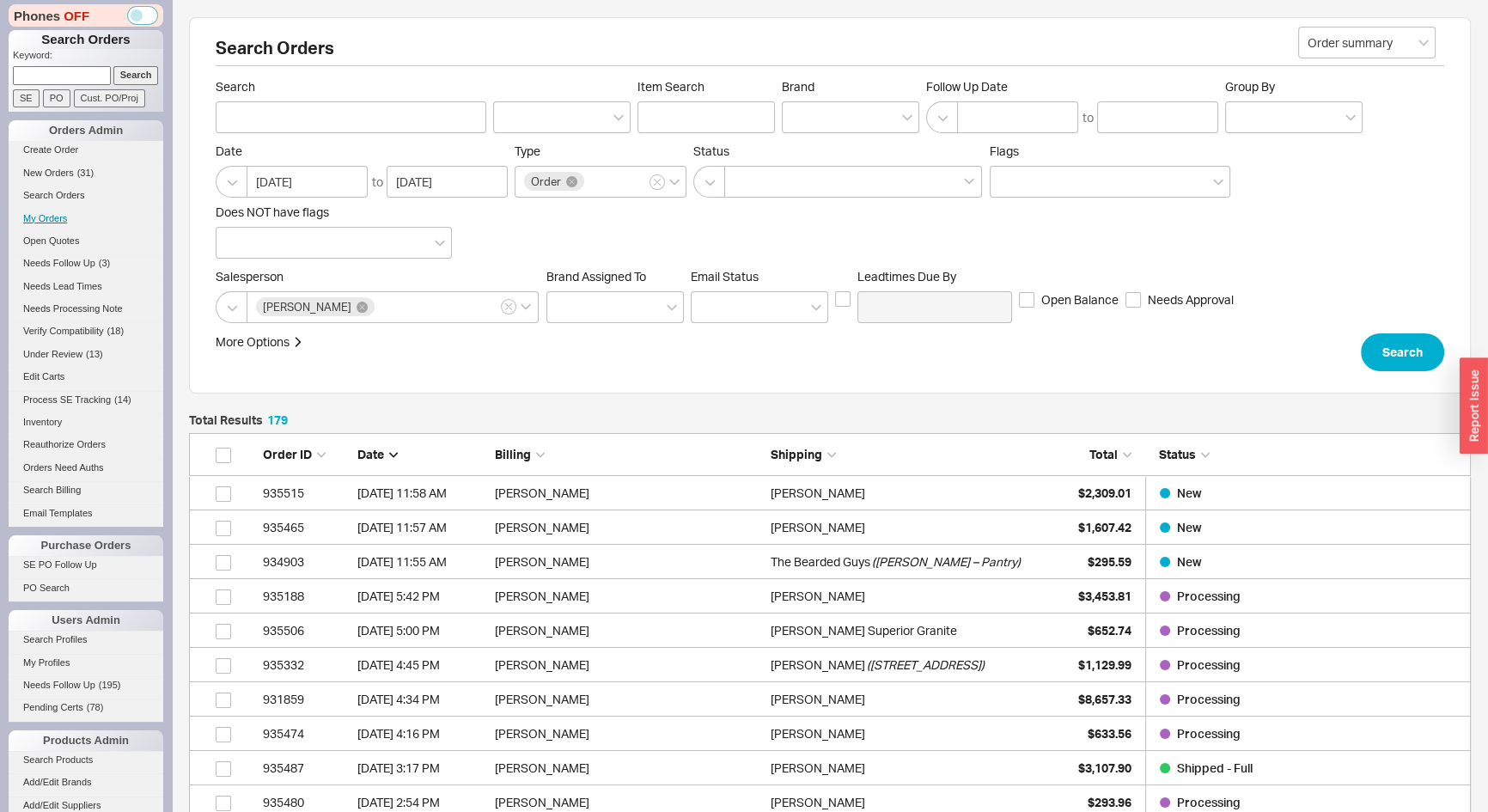
scroll to position [6180, 1270]
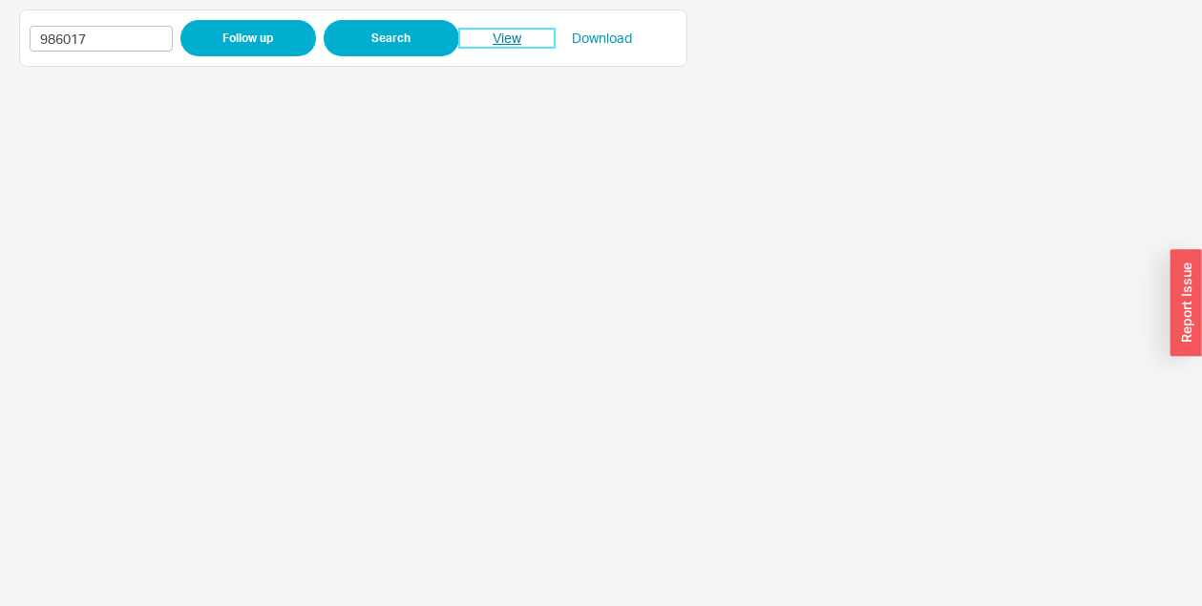
click at [498, 39] on link "View" at bounding box center [507, 38] width 96 height 19
